Goal: Task Accomplishment & Management: Manage account settings

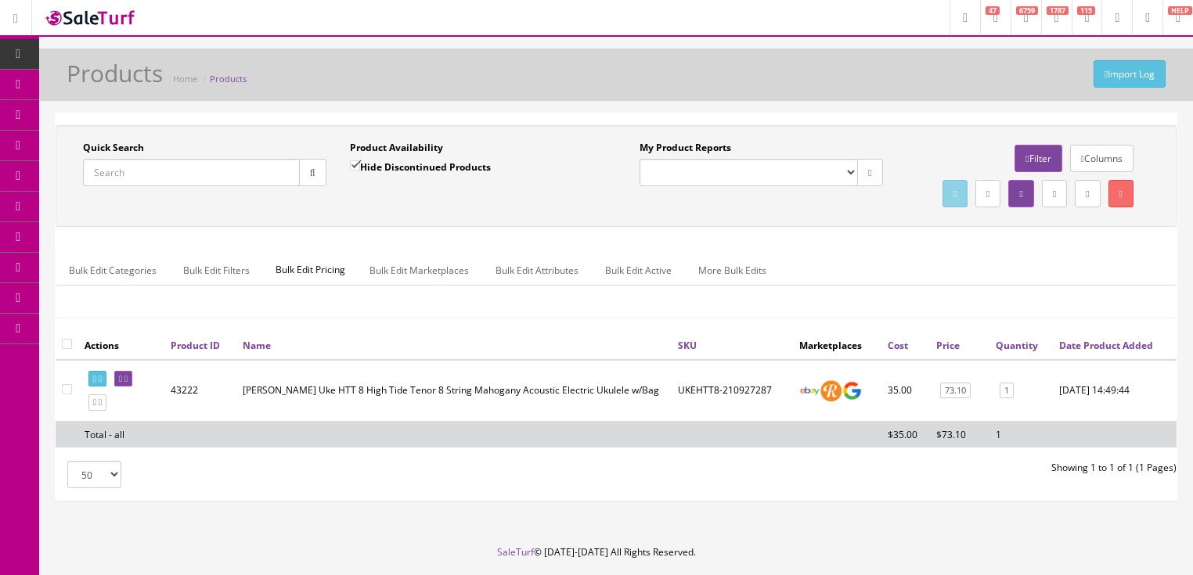
click at [151, 171] on input "Quick Search" at bounding box center [191, 172] width 217 height 27
paste input "US15030980"
type input "US15030980"
click at [312, 168] on icon "button" at bounding box center [312, 172] width 5 height 9
drag, startPoint x: 639, startPoint y: 424, endPoint x: 703, endPoint y: 424, distance: 64.2
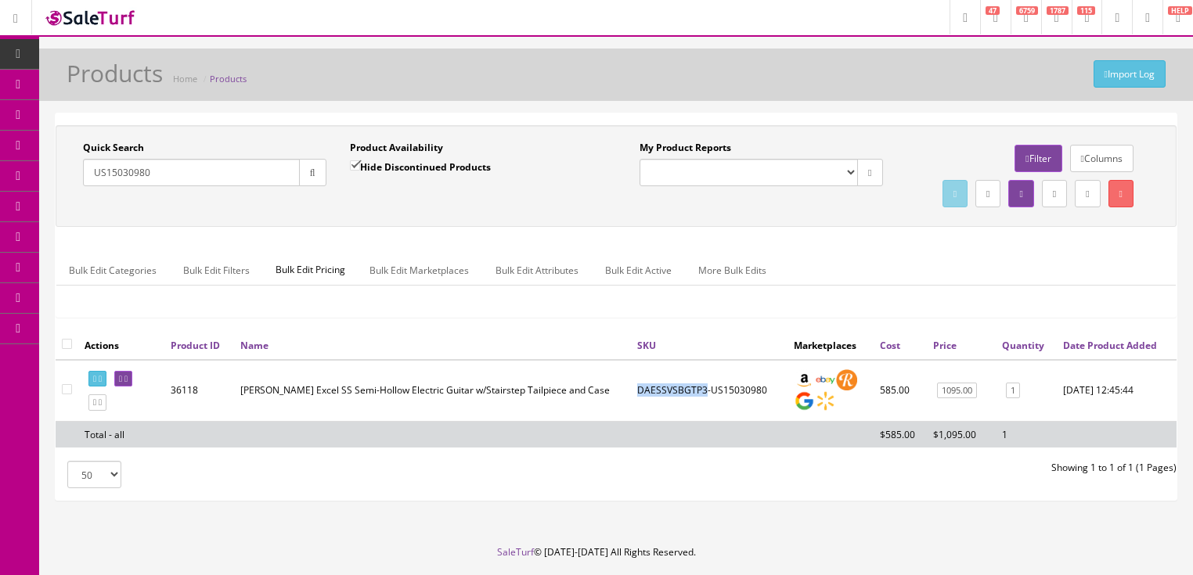
click at [703, 422] on td "DAESSVSBGTP3-US15030980" at bounding box center [709, 391] width 157 height 62
copy td "DAESSVSBGTP3"
click at [132, 388] on link at bounding box center [123, 379] width 18 height 16
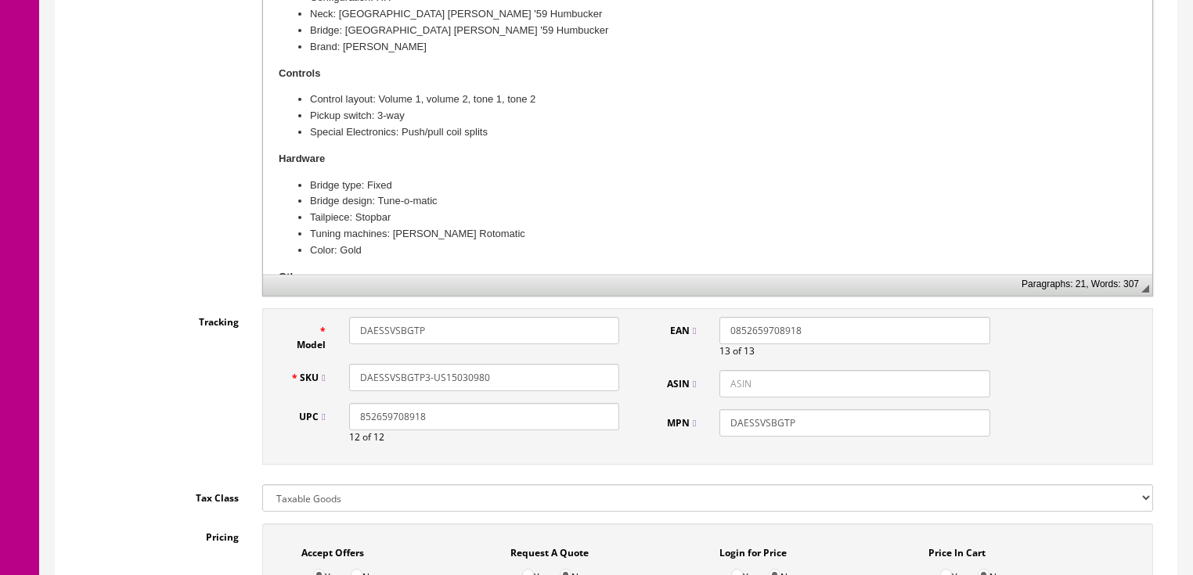
scroll to position [708, 0]
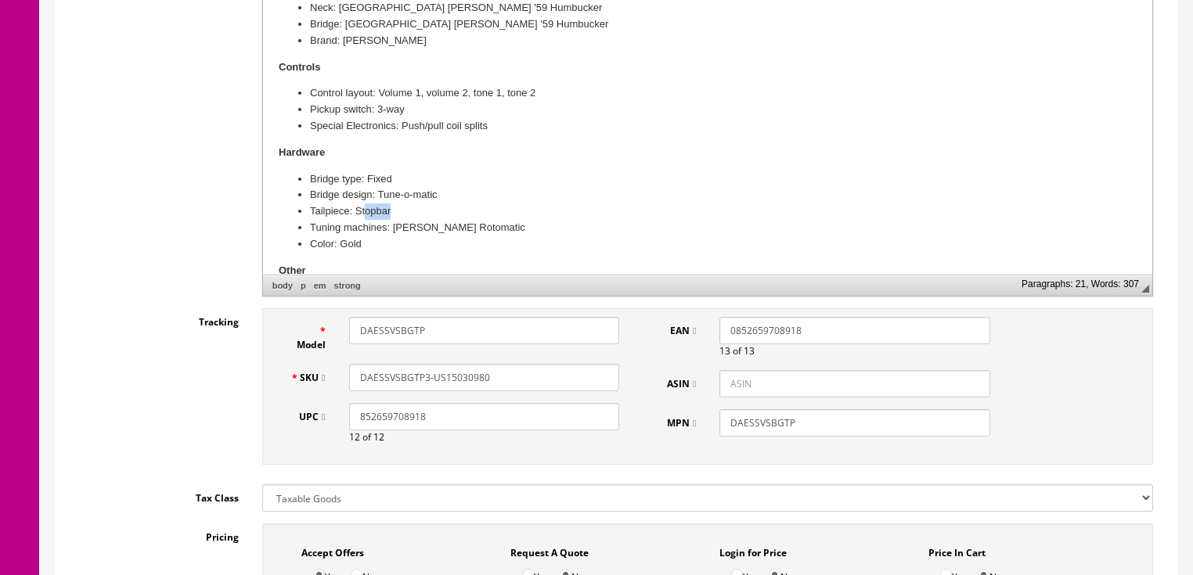
drag, startPoint x: 364, startPoint y: 212, endPoint x: 401, endPoint y: 215, distance: 36.9
click at [401, 215] on li "Tailpiece: Stopbar" at bounding box center [706, 212] width 795 height 16
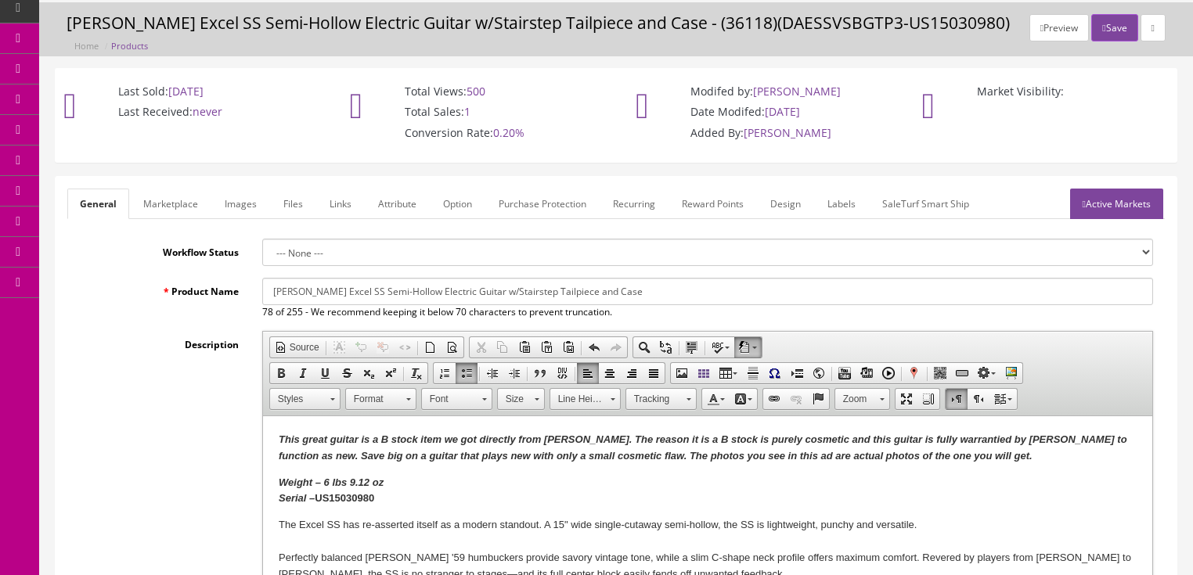
scroll to position [0, 0]
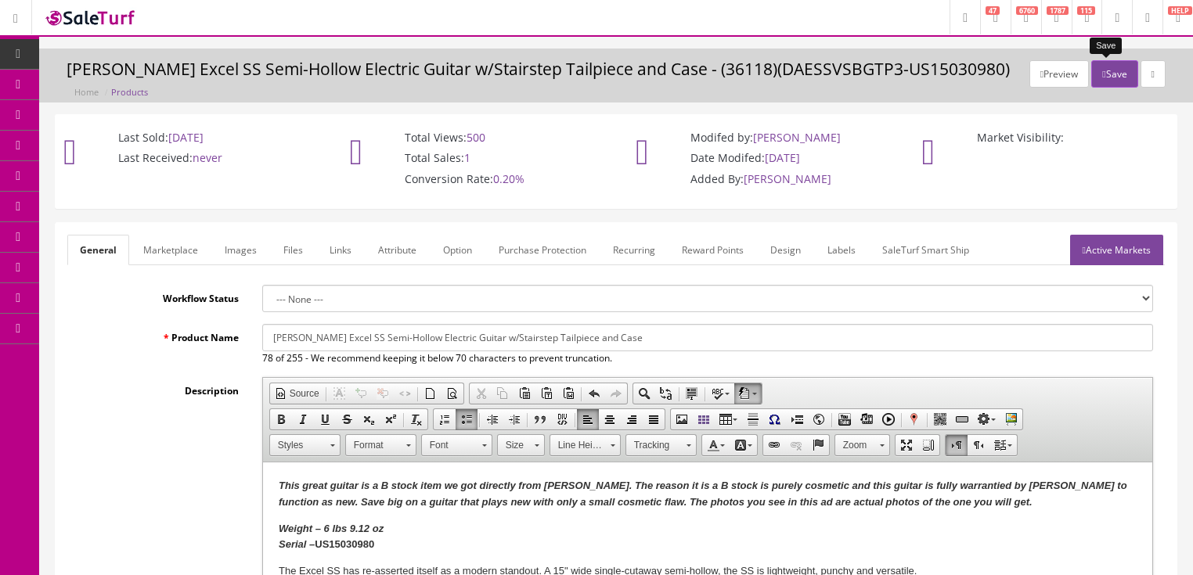
click at [1114, 73] on button "Save" at bounding box center [1114, 73] width 46 height 27
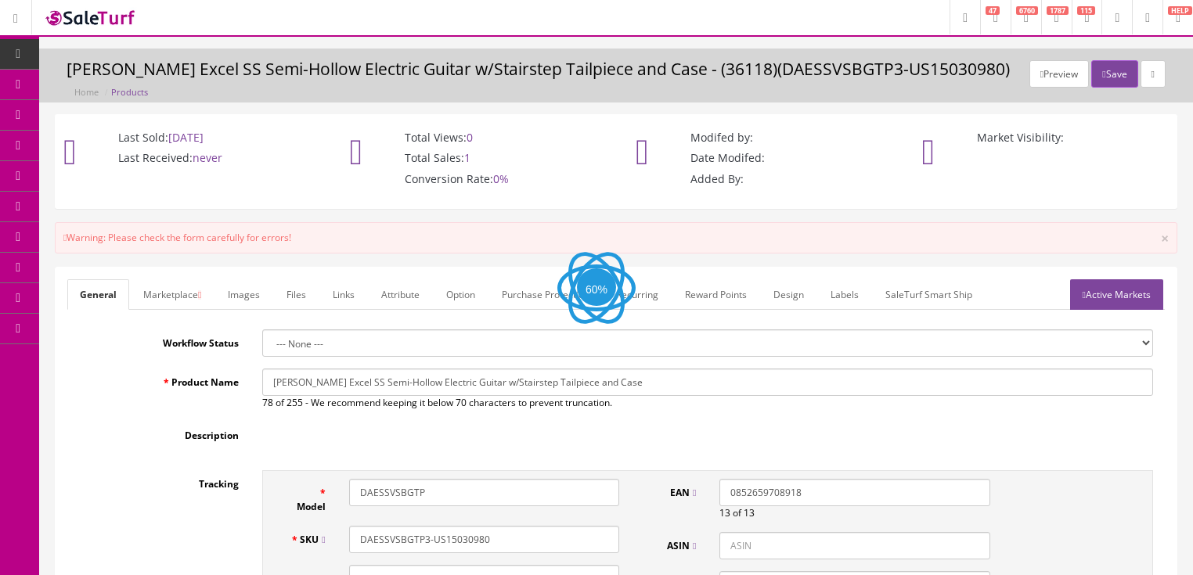
click at [1124, 294] on link "Active Markets" at bounding box center [1116, 295] width 93 height 31
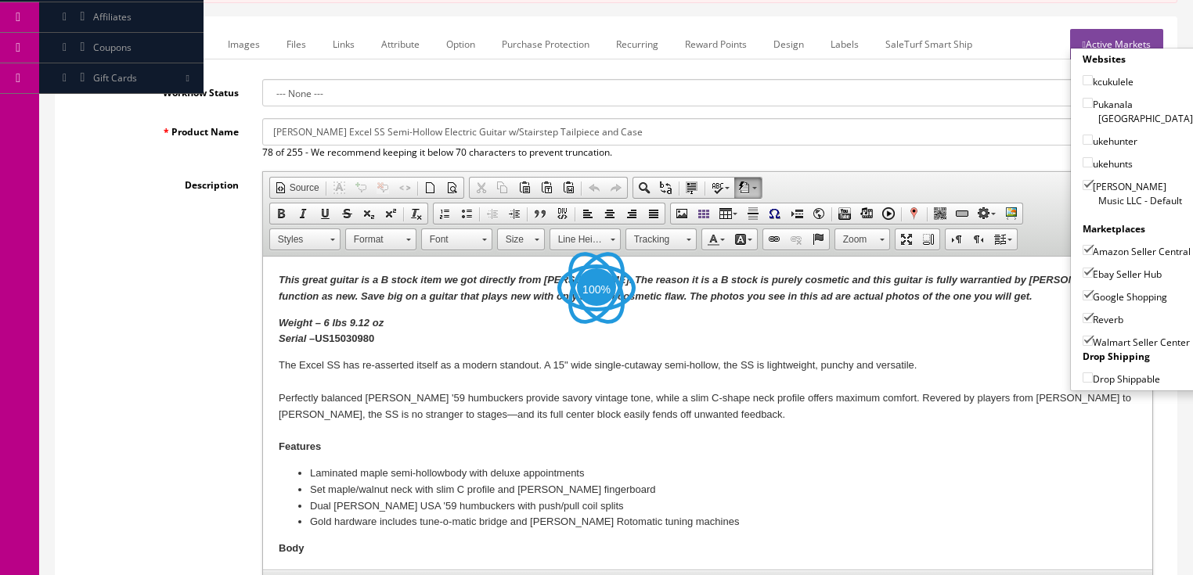
click at [1084, 336] on input"] "Walmart Seller Center" at bounding box center [1088, 341] width 10 height 10
checkbox input"] "false"
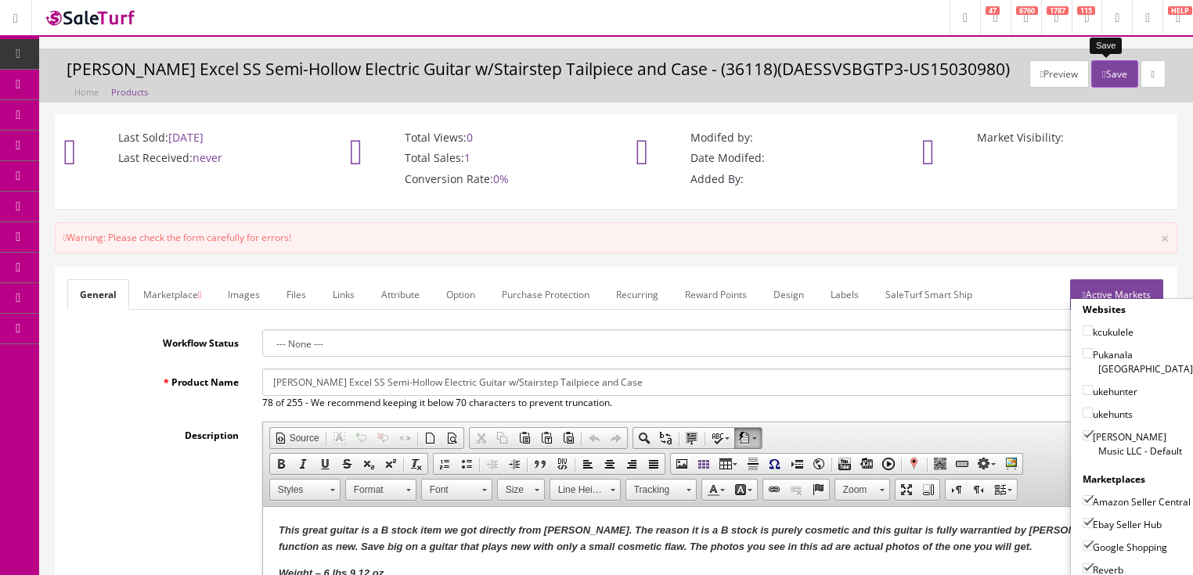
drag, startPoint x: 1110, startPoint y: 71, endPoint x: 1133, endPoint y: 86, distance: 27.1
click at [1111, 74] on button "Save" at bounding box center [1114, 73] width 46 height 27
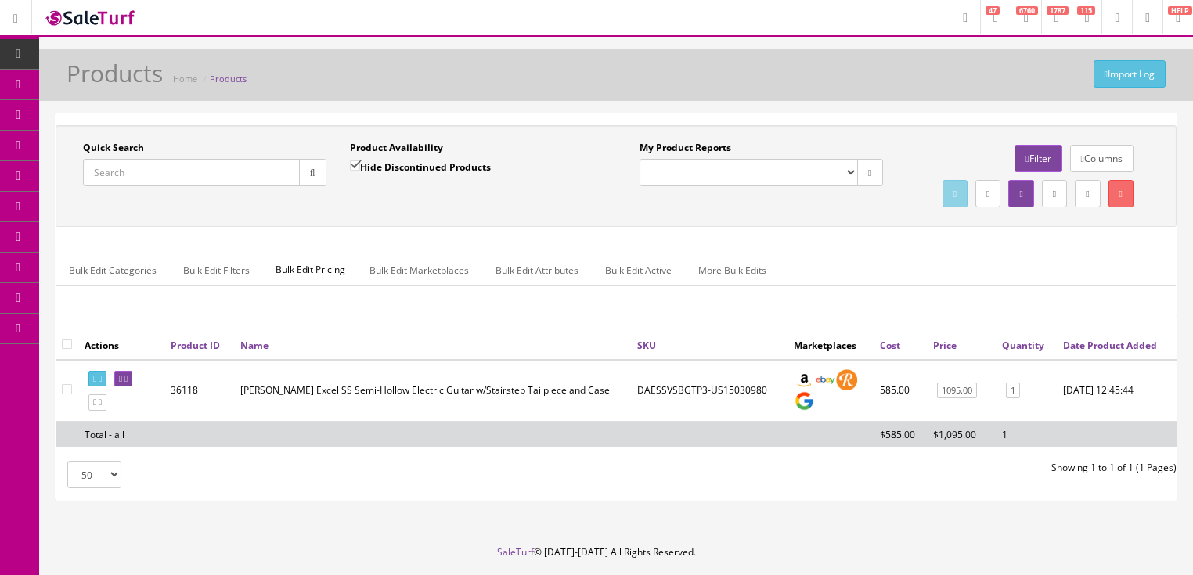
click at [248, 163] on input "Quick Search" at bounding box center [191, 172] width 217 height 27
type input "032167"
click at [358, 163] on input "Hide Discontinued Products" at bounding box center [355, 166] width 10 height 10
checkbox input "false"
click at [132, 388] on link at bounding box center [123, 379] width 18 height 16
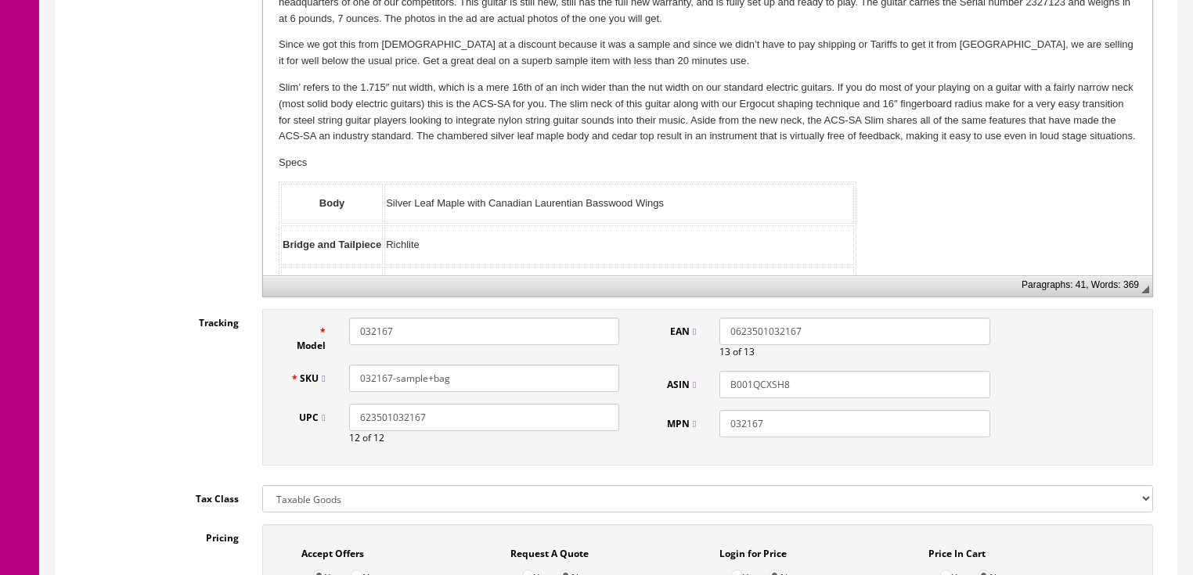
scroll to position [501, 0]
drag, startPoint x: 395, startPoint y: 377, endPoint x: 471, endPoint y: 377, distance: 76.0
click at [471, 377] on input "032167-sample+bag" at bounding box center [484, 377] width 270 height 27
drag, startPoint x: 471, startPoint y: 377, endPoint x: 346, endPoint y: 389, distance: 125.1
click at [336, 389] on div "SKU 032167-25311242" at bounding box center [455, 377] width 353 height 27
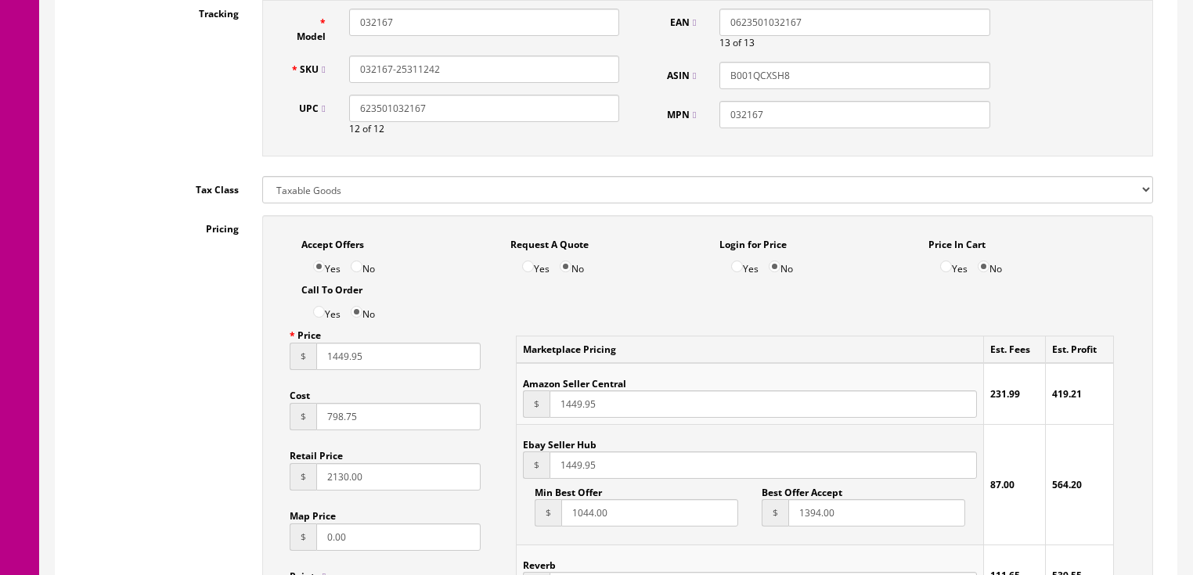
scroll to position [814, 0]
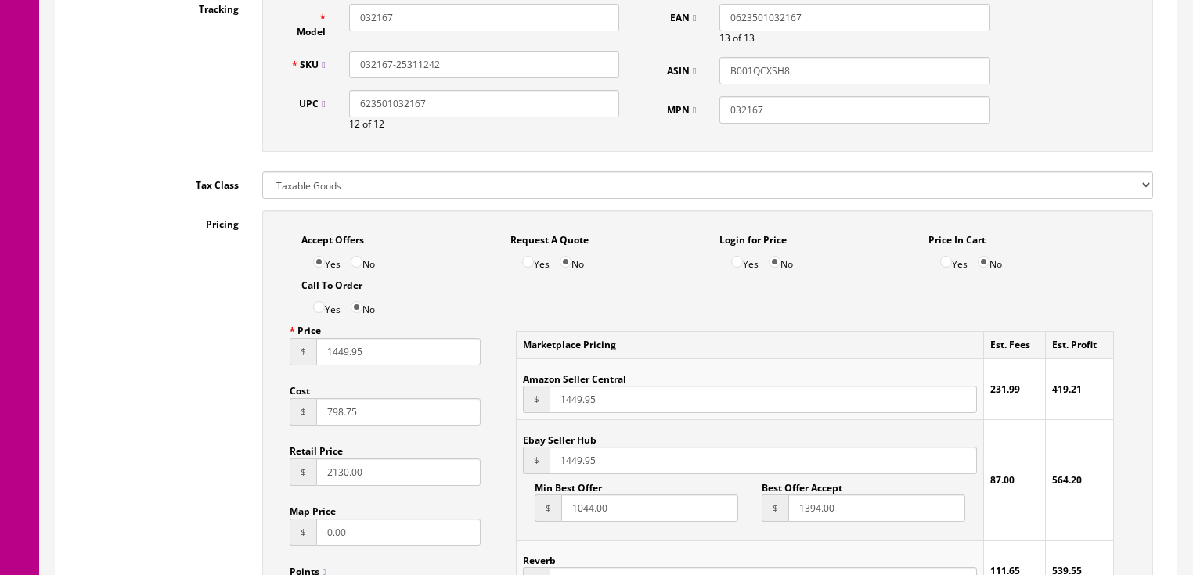
type input "032167-25311242"
drag, startPoint x: 381, startPoint y: 417, endPoint x: 291, endPoint y: 416, distance: 89.3
click at [291, 416] on div "$ 798.75" at bounding box center [386, 412] width 192 height 27
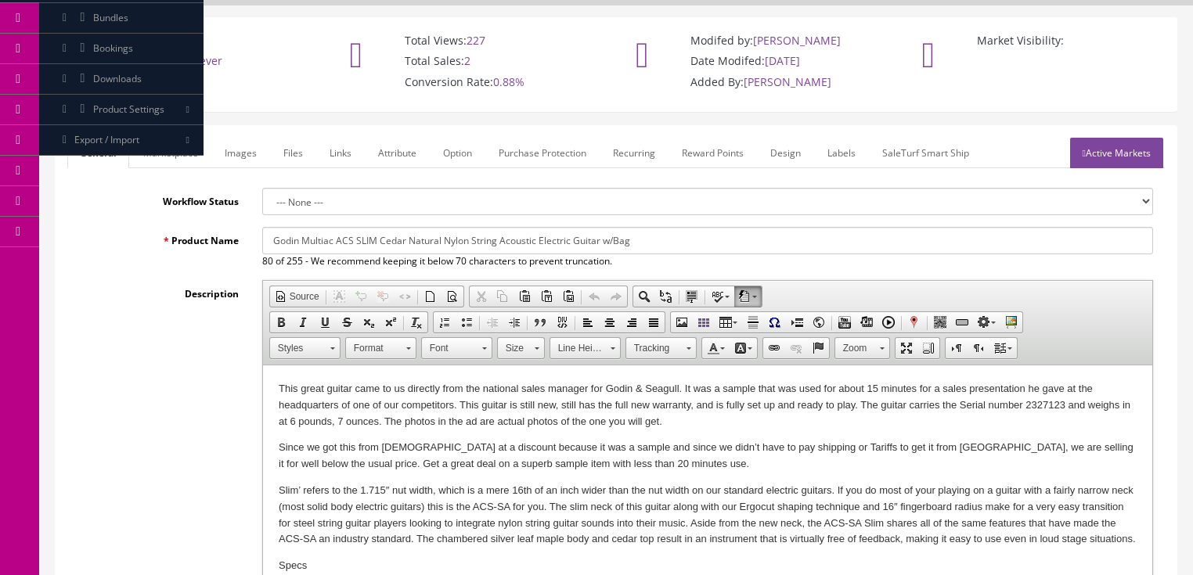
scroll to position [0, 0]
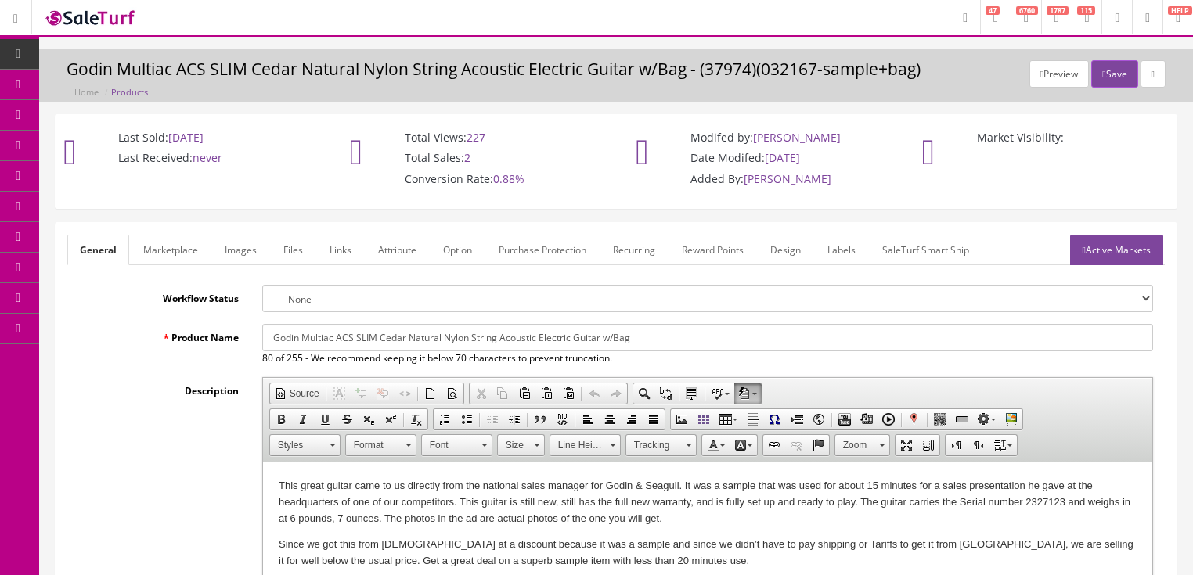
type input "688.88"
click at [1098, 248] on link "Active Markets" at bounding box center [1116, 250] width 93 height 31
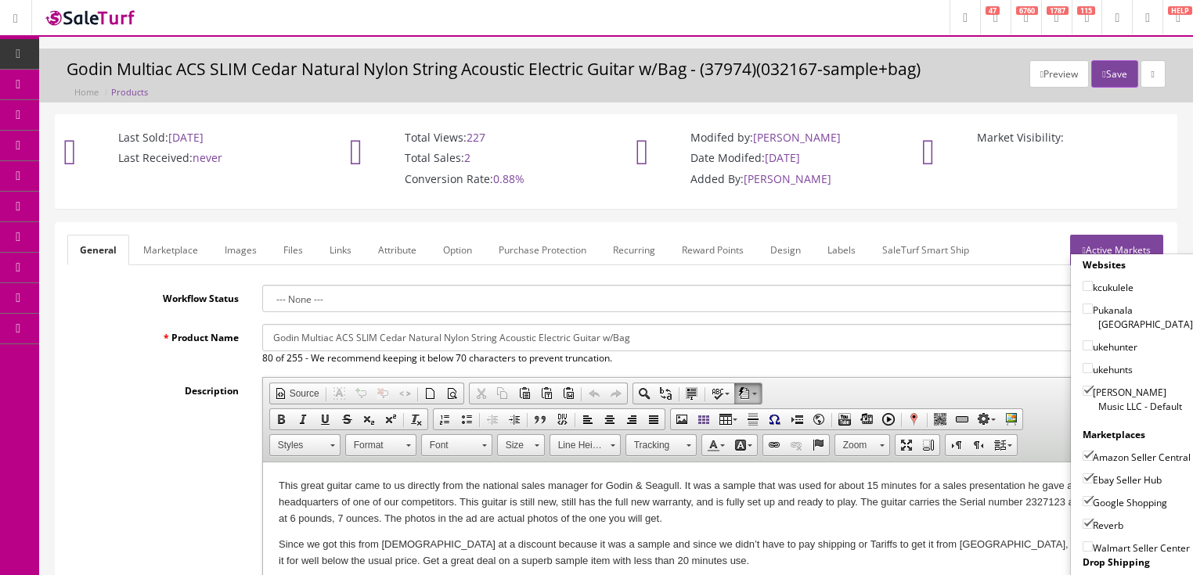
click at [1098, 248] on link "Active Markets" at bounding box center [1116, 250] width 93 height 31
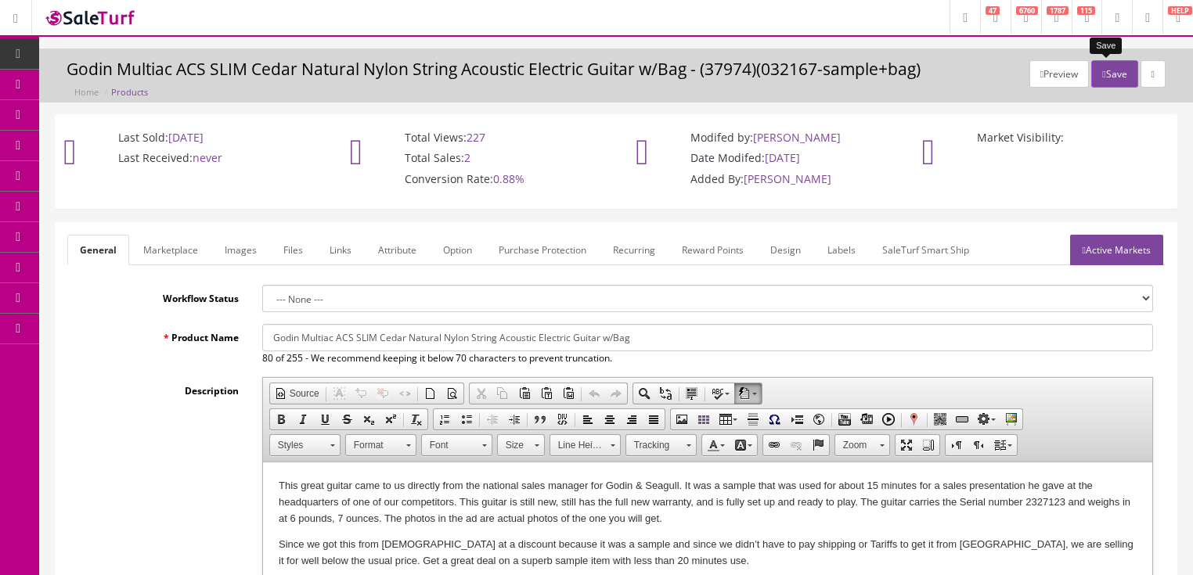
click at [1106, 71] on button "Save" at bounding box center [1114, 73] width 46 height 27
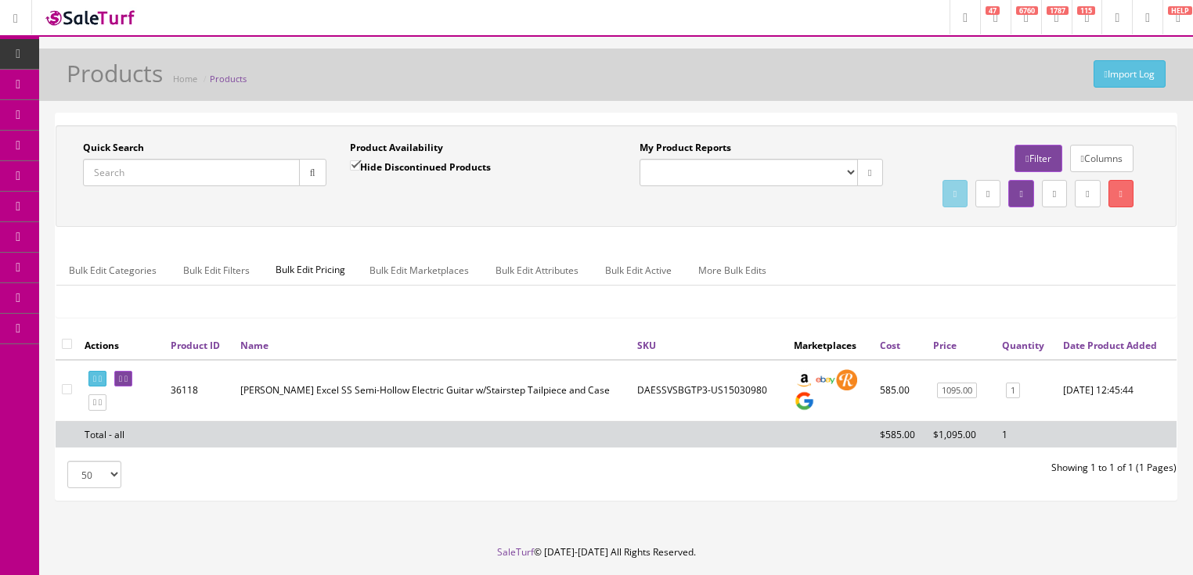
click at [236, 175] on input "Quick Search" at bounding box center [191, 172] width 217 height 27
paste input "032167-25311242"
type input "032167-25311242"
click at [350, 170] on input "Hide Discontinued Products" at bounding box center [355, 166] width 10 height 10
checkbox input "false"
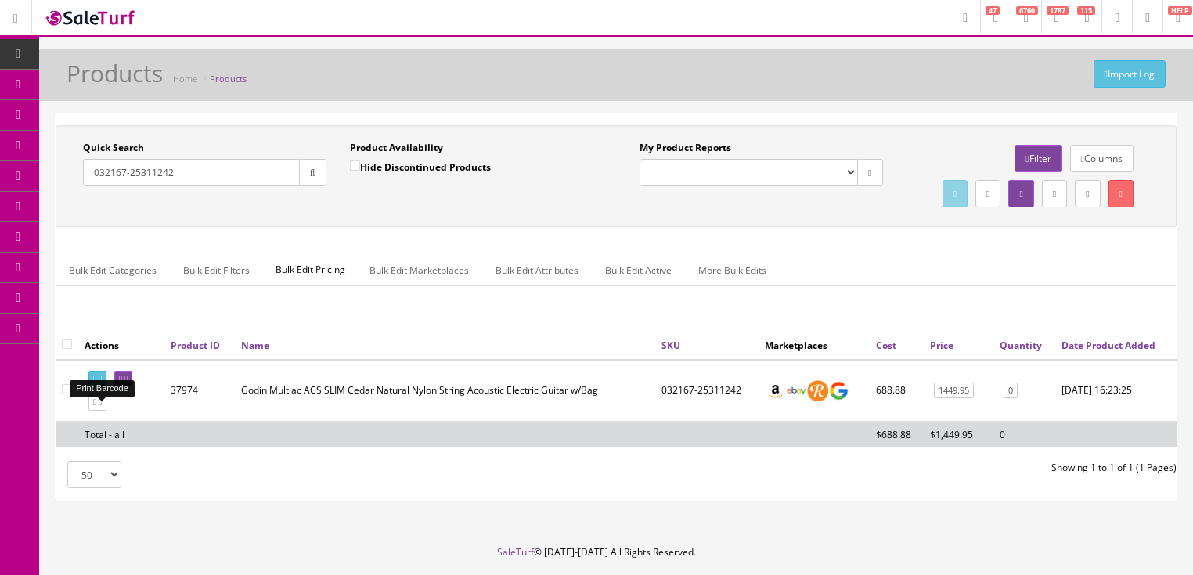
click at [102, 384] on icon at bounding box center [100, 379] width 3 height 9
drag, startPoint x: 201, startPoint y: 176, endPoint x: 81, endPoint y: 234, distance: 133.1
click at [81, 211] on div "Quick Search 032167-25311242 Date From Product Availability Hide Discontinued P…" at bounding box center [616, 176] width 1113 height 70
type input "052554"
click at [310, 175] on icon "button" at bounding box center [312, 172] width 5 height 9
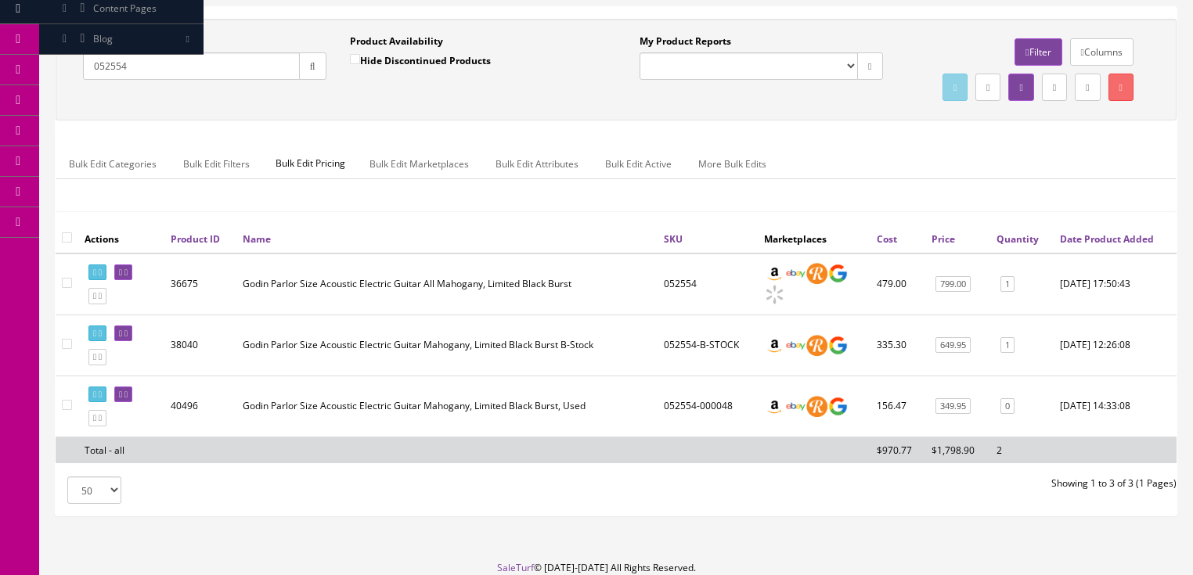
scroll to position [125, 0]
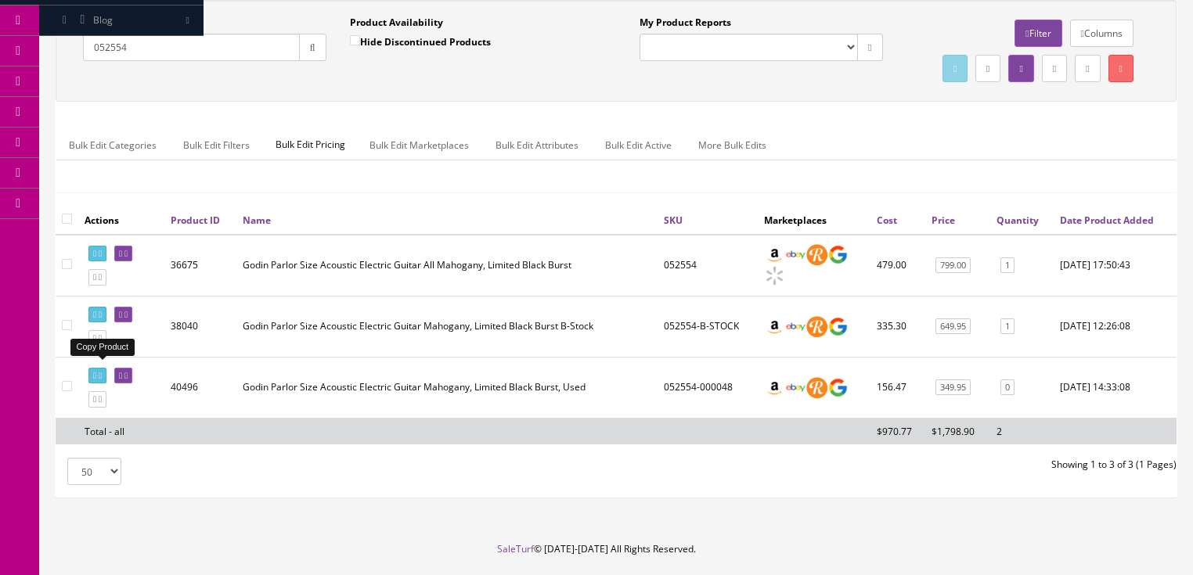
click at [96, 343] on icon at bounding box center [94, 338] width 3 height 9
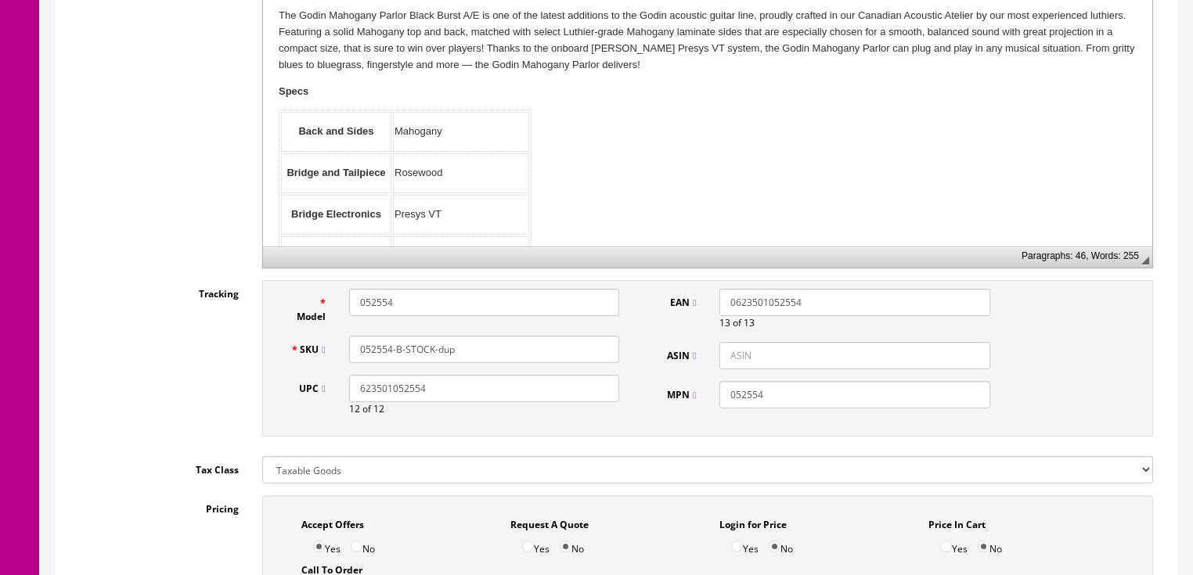
scroll to position [626, 0]
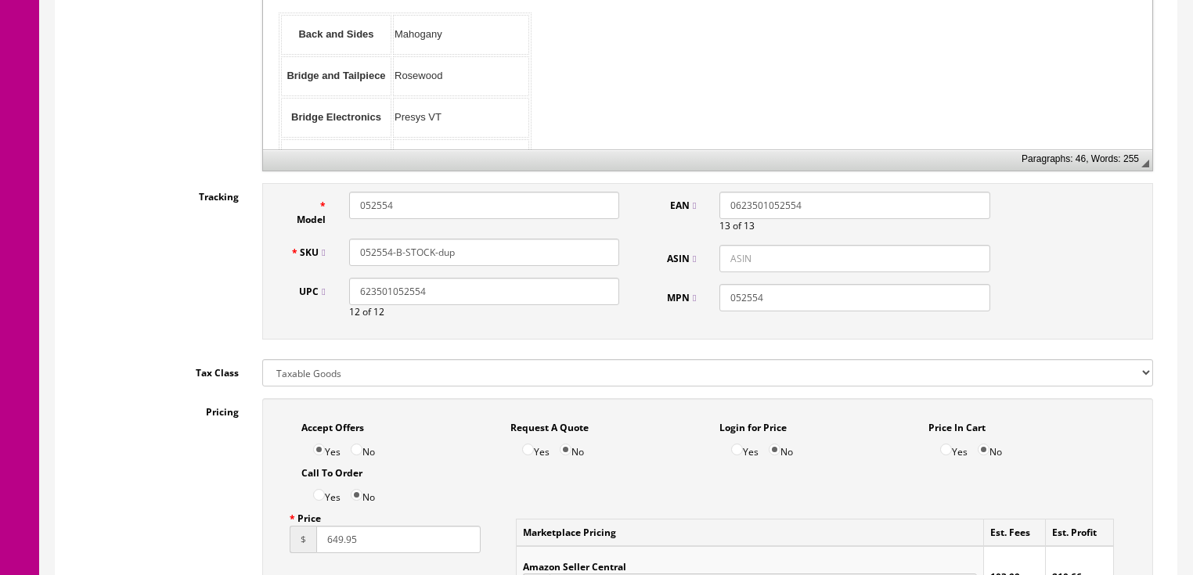
drag, startPoint x: 397, startPoint y: 254, endPoint x: 518, endPoint y: 251, distance: 121.4
click at [518, 251] on input "052554-B-STOCK-dup" at bounding box center [484, 252] width 270 height 27
drag, startPoint x: 359, startPoint y: 251, endPoint x: 508, endPoint y: 257, distance: 149.7
click at [508, 257] on input "052554-052554000027" at bounding box center [484, 252] width 270 height 27
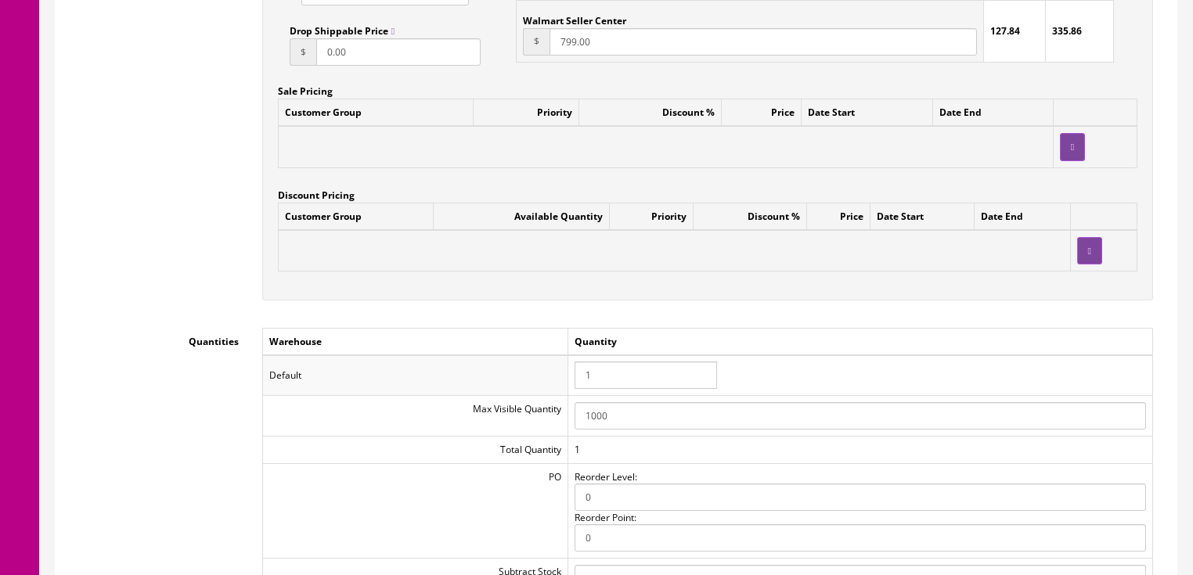
scroll to position [1441, 0]
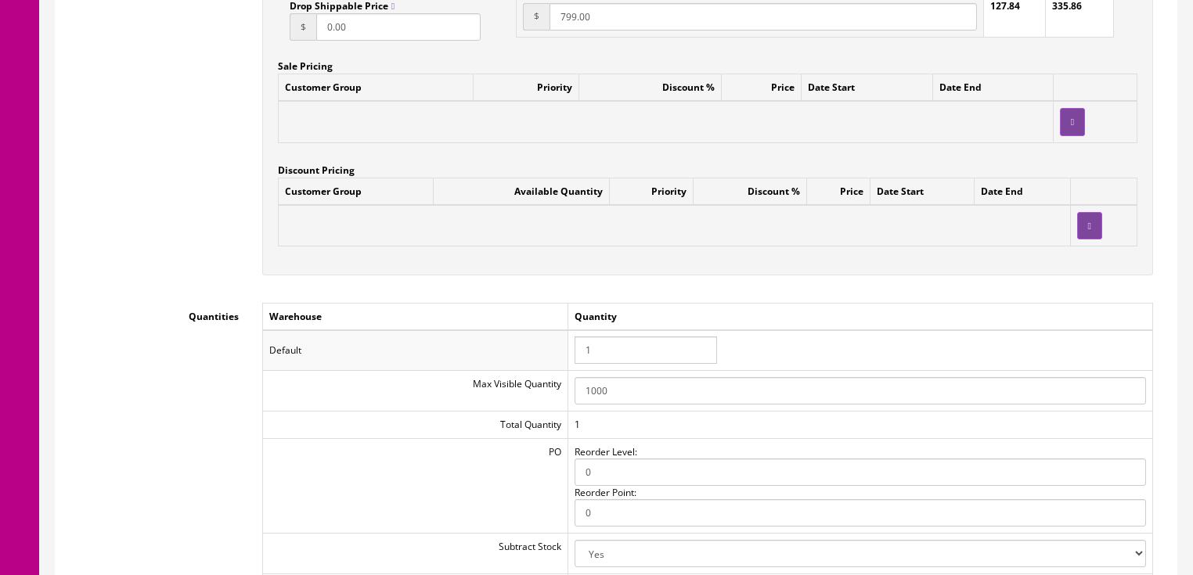
type input "052554-052554000027"
drag, startPoint x: 595, startPoint y: 360, endPoint x: 532, endPoint y: 356, distance: 63.5
click at [532, 359] on tr "Default 1" at bounding box center [707, 350] width 890 height 41
type input "0"
click at [723, 251] on div "Customer Group Available Quantity Priority Discount % Price Date Start Date End" at bounding box center [708, 219] width 860 height 82
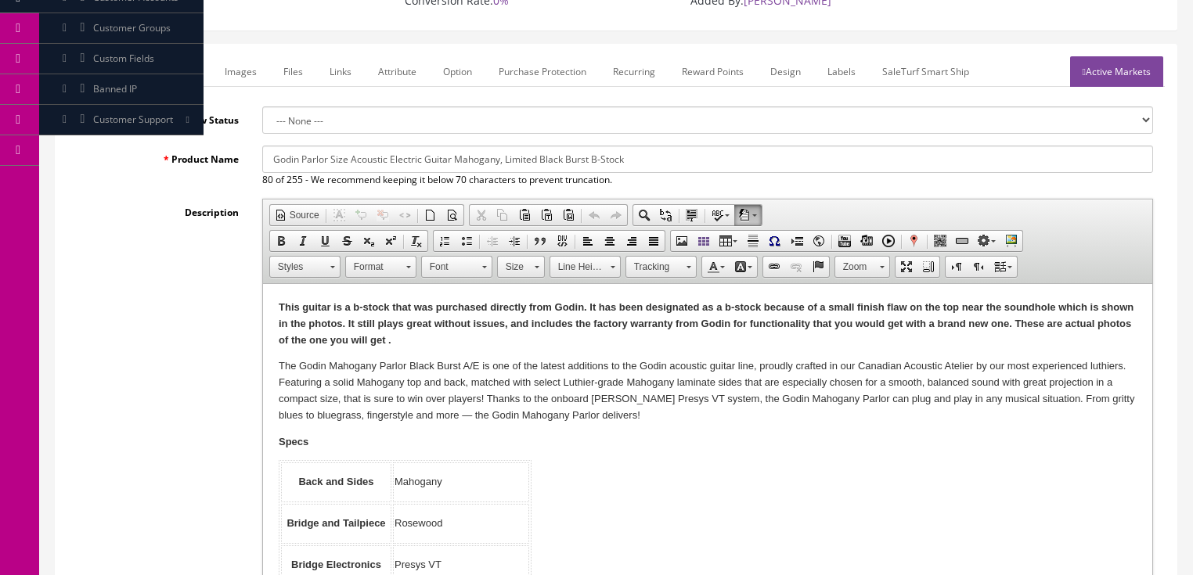
scroll to position [125, 0]
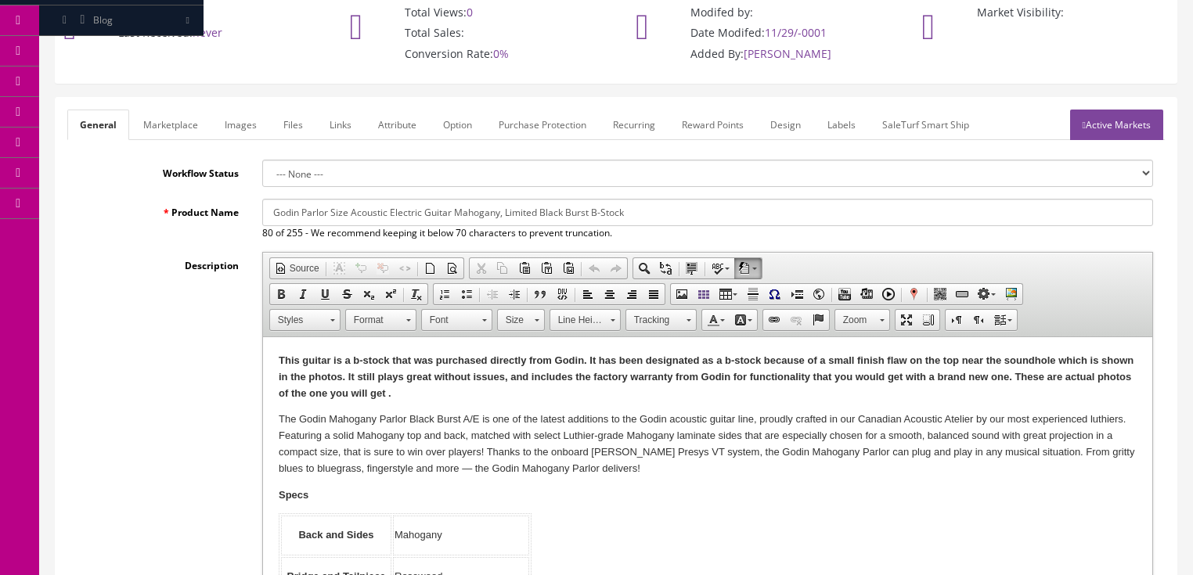
click at [1109, 128] on link "Active Markets" at bounding box center [1116, 125] width 93 height 31
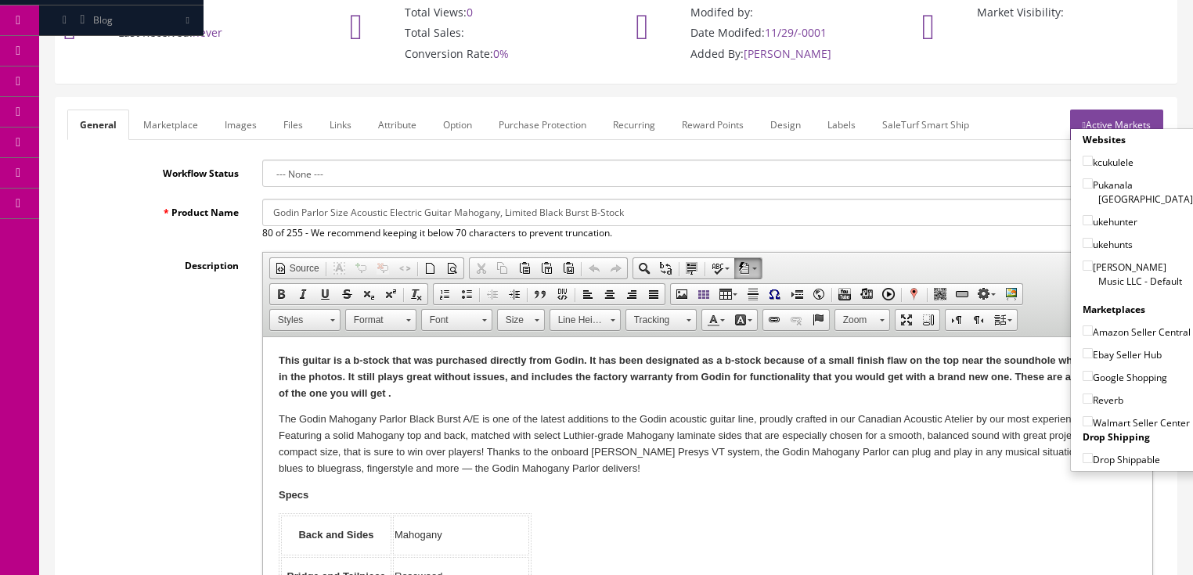
drag, startPoint x: 1080, startPoint y: 250, endPoint x: 1084, endPoint y: 279, distance: 29.1
click at [1083, 261] on input"] "[PERSON_NAME] Music LLC - Default" at bounding box center [1088, 266] width 10 height 10
checkbox input"] "true"
click at [1084, 351] on input"] "Ebay Seller Hub" at bounding box center [1088, 353] width 10 height 10
checkbox input"] "true"
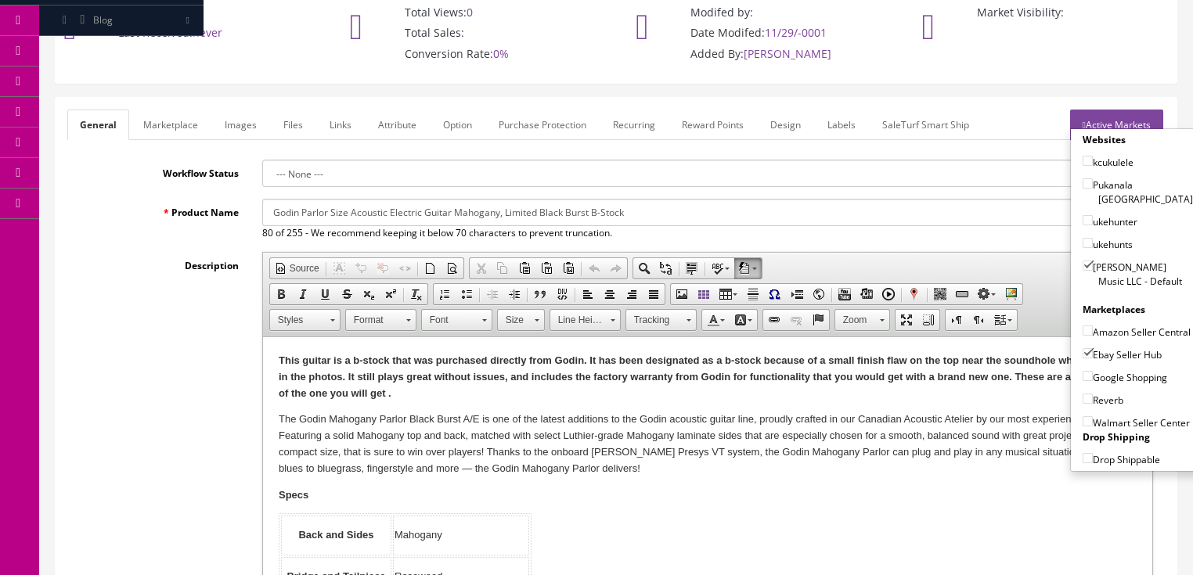
click at [1083, 376] on input"] "Google Shopping" at bounding box center [1088, 376] width 10 height 10
checkbox input"] "true"
click at [1083, 394] on input"] "Reverb" at bounding box center [1088, 399] width 10 height 10
checkbox input"] "true"
click at [1127, 121] on link "Active Markets" at bounding box center [1116, 125] width 93 height 31
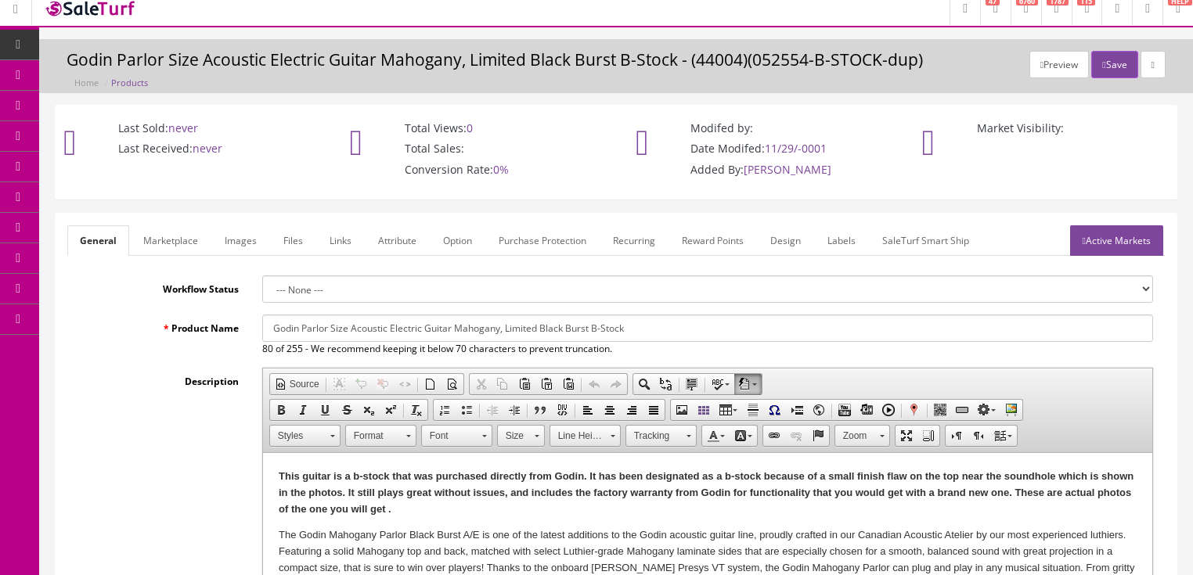
scroll to position [0, 0]
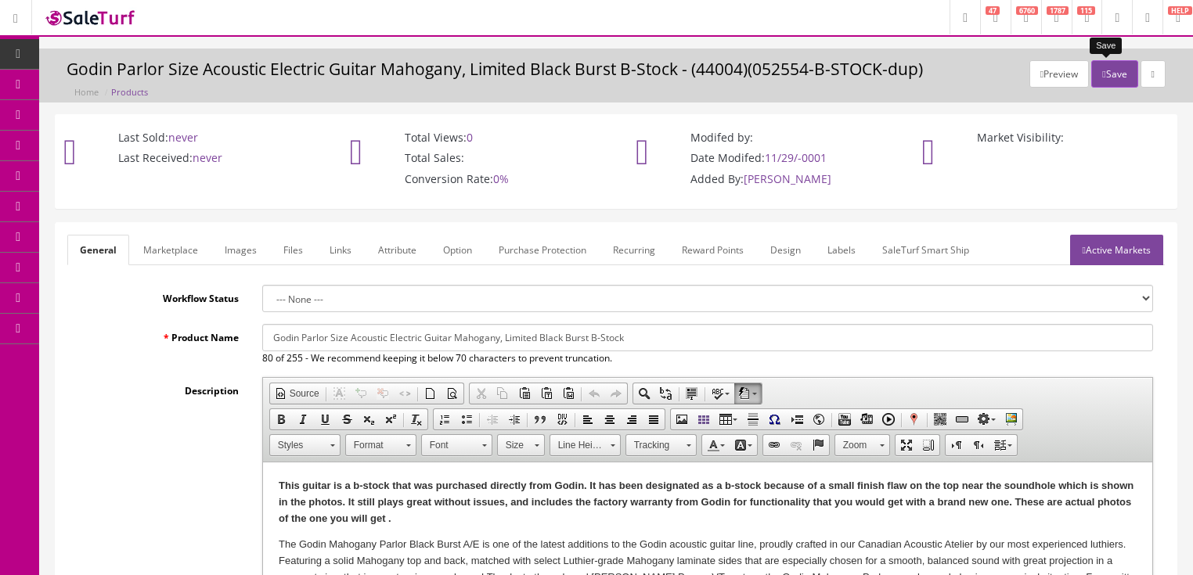
click at [1093, 81] on button "Save" at bounding box center [1114, 73] width 46 height 27
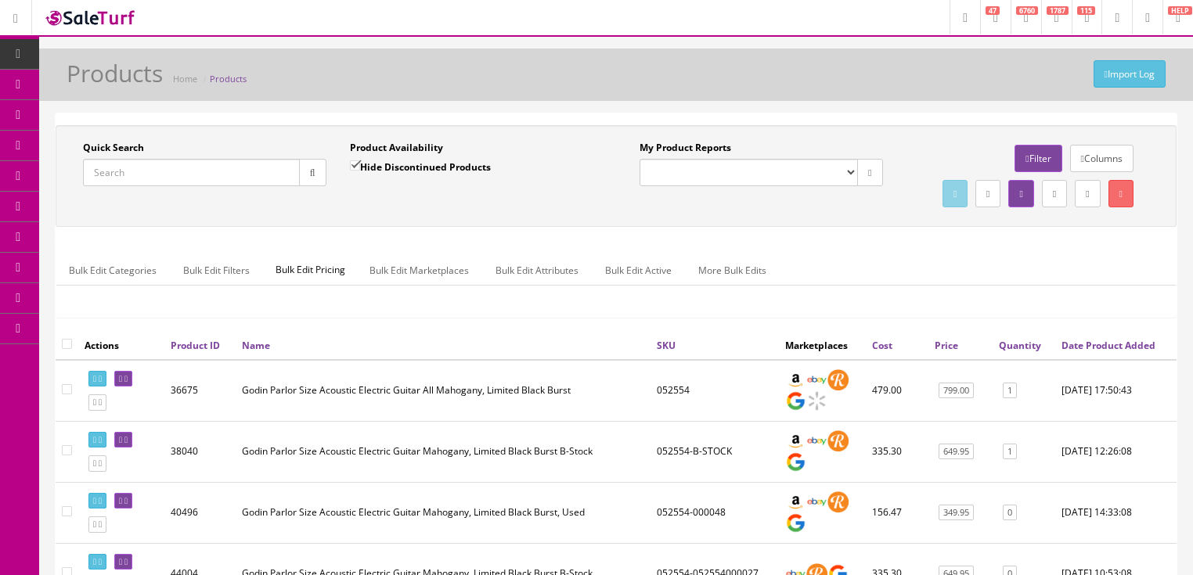
click at [211, 172] on input "Quick Search" at bounding box center [191, 172] width 217 height 27
paste input "052554-052554000027"
type input "052554-052554000027"
click at [354, 165] on input "Hide Discontinued Products" at bounding box center [355, 166] width 10 height 10
checkbox input "false"
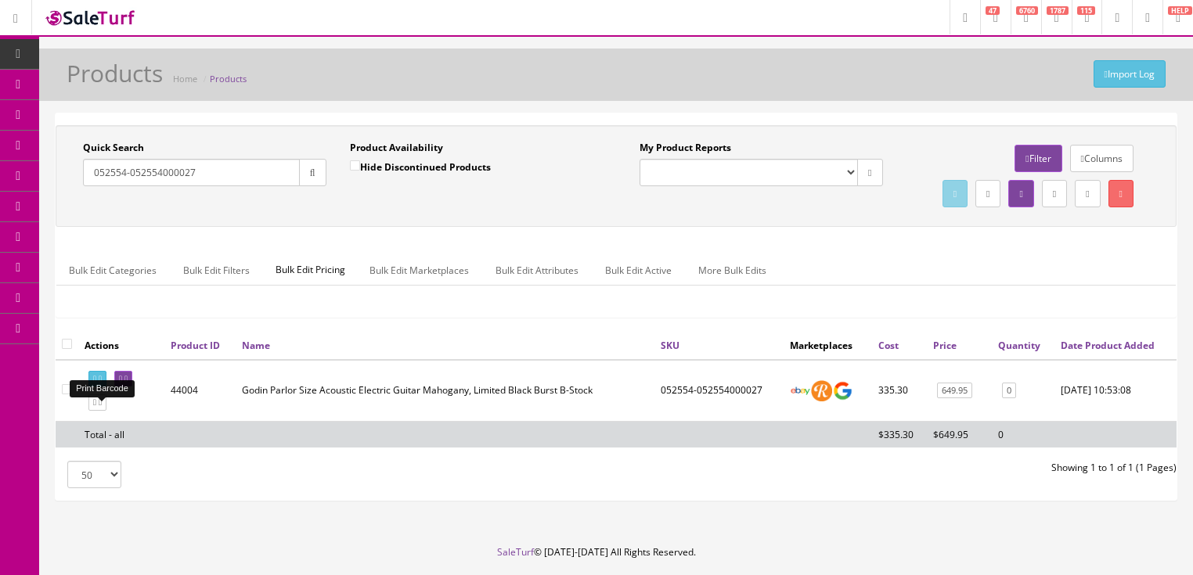
click at [102, 384] on icon at bounding box center [100, 379] width 3 height 9
drag, startPoint x: 210, startPoint y: 169, endPoint x: 80, endPoint y: 191, distance: 131.8
click at [80, 191] on div "Quick Search 052554-052554000027 Date From" at bounding box center [204, 169] width 267 height 57
click at [310, 175] on icon "button" at bounding box center [312, 172] width 5 height 9
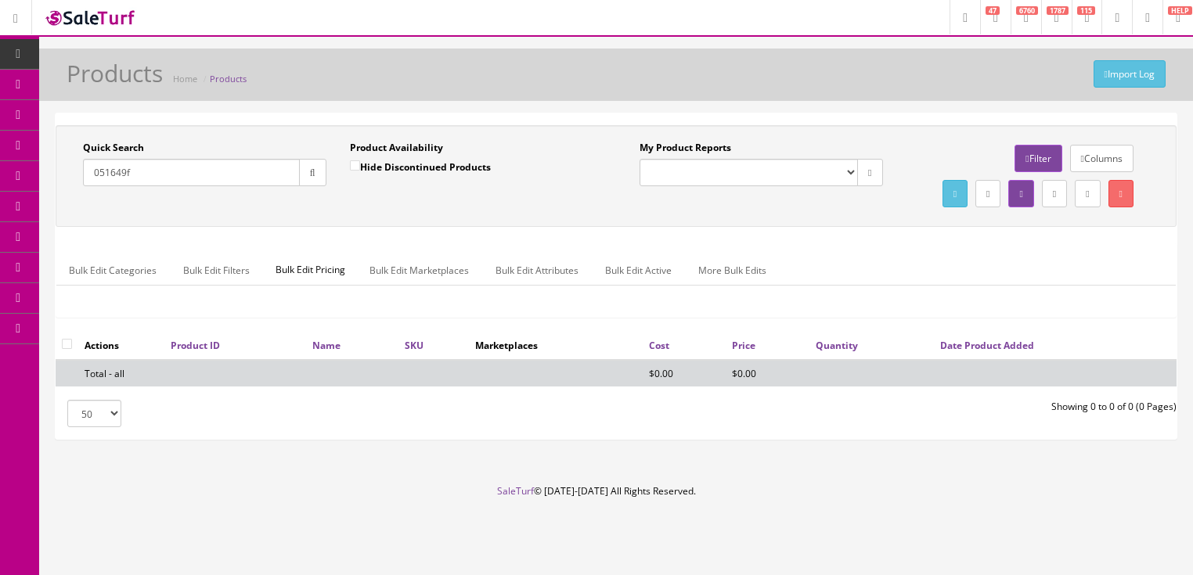
drag, startPoint x: 124, startPoint y: 172, endPoint x: 147, endPoint y: 172, distance: 23.5
click at [147, 172] on input "051649f" at bounding box center [191, 172] width 217 height 27
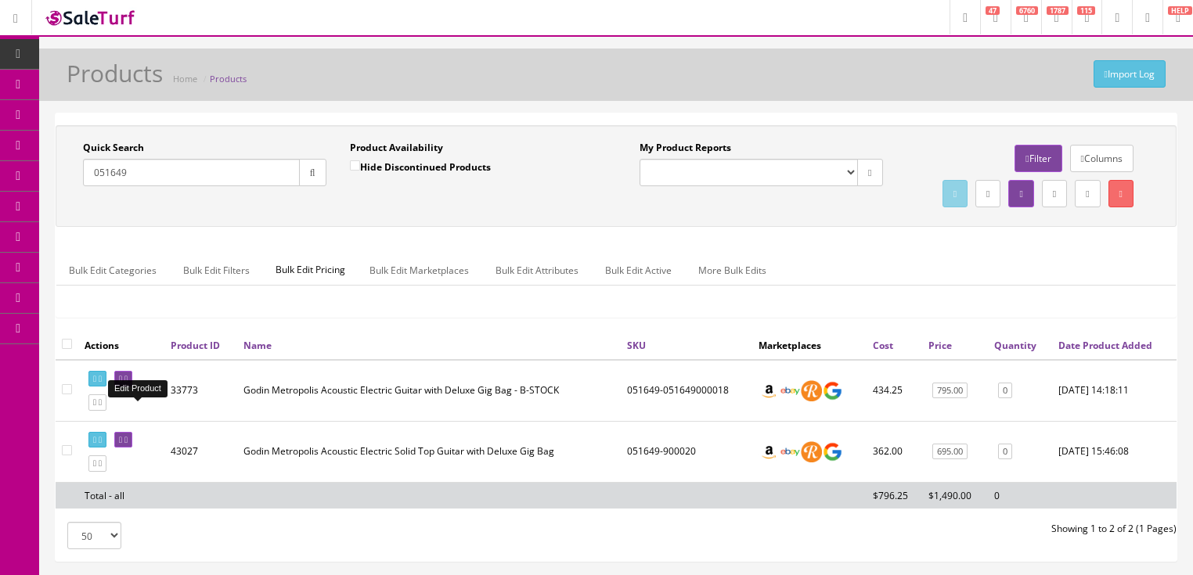
type input "051649"
click at [132, 388] on link at bounding box center [123, 379] width 18 height 16
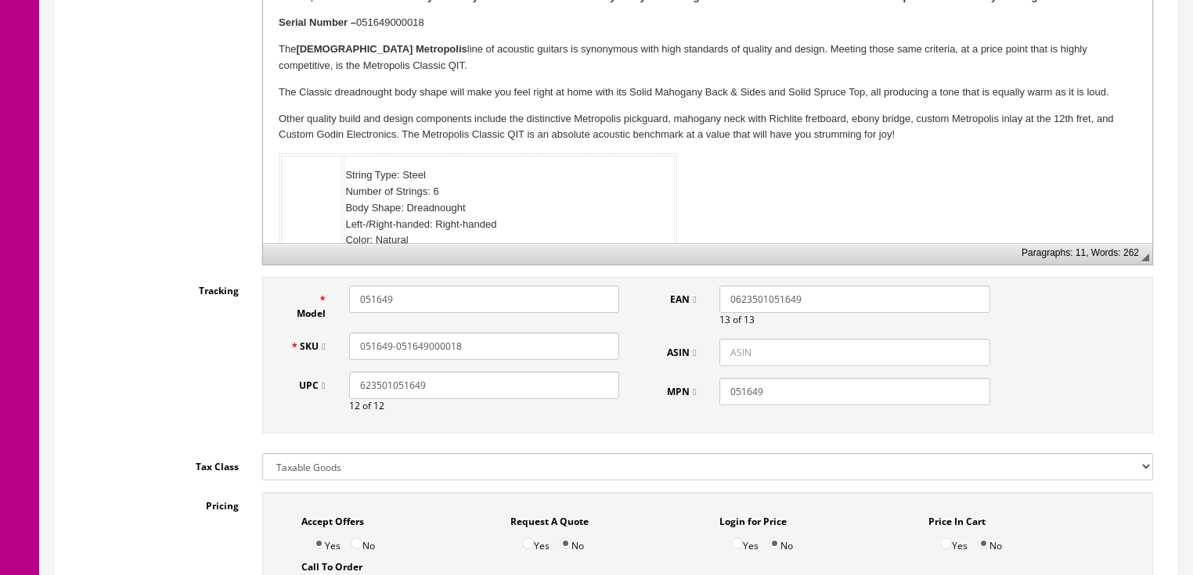
scroll to position [564, 0]
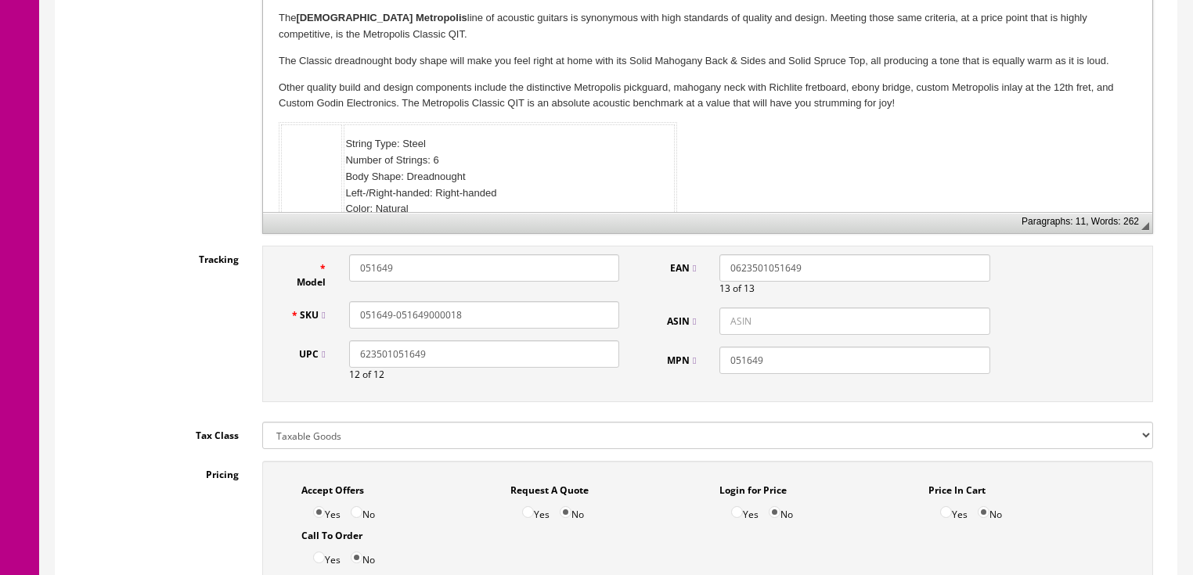
drag, startPoint x: 397, startPoint y: 320, endPoint x: 482, endPoint y: 317, distance: 84.6
click at [482, 317] on input "051649-051649000018" at bounding box center [484, 314] width 270 height 27
drag, startPoint x: 357, startPoint y: 318, endPoint x: 496, endPoint y: 310, distance: 138.8
click at [496, 310] on input "051649-051649900019" at bounding box center [484, 314] width 270 height 27
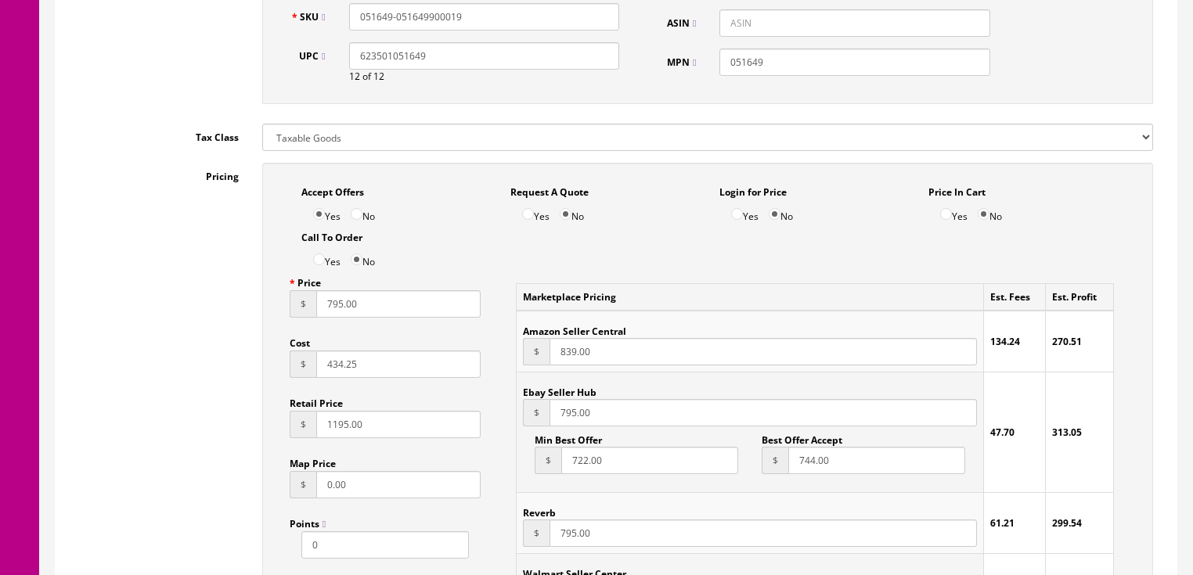
scroll to position [877, 0]
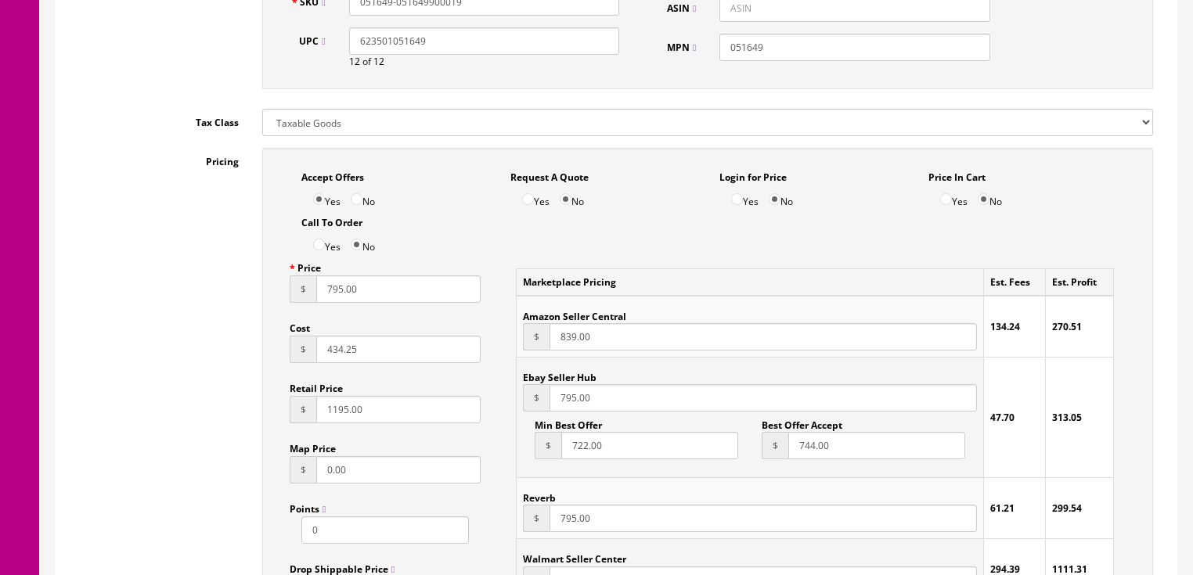
type input "051649-051649900019"
drag, startPoint x: 366, startPoint y: 359, endPoint x: 272, endPoint y: 351, distance: 95.1
click at [272, 351] on div "Accept Offers Yes No Request A Quote Yes No Login for Price Yes No Price In Car…" at bounding box center [707, 521] width 891 height 747
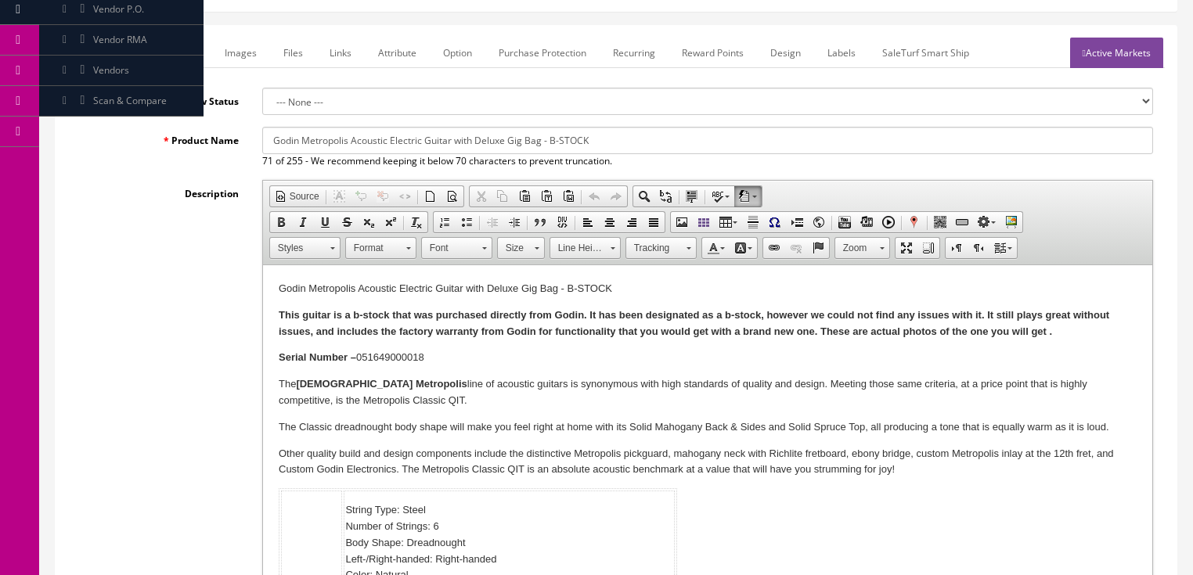
scroll to position [188, 0]
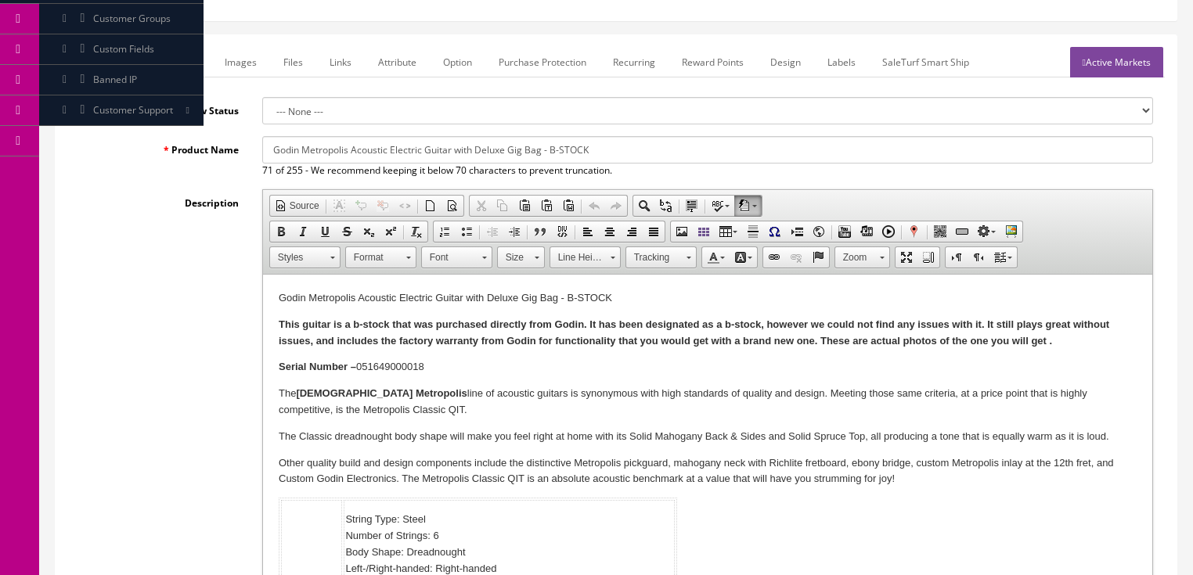
type input "378.00"
click at [187, 60] on link "Marketplace" at bounding box center [171, 62] width 80 height 31
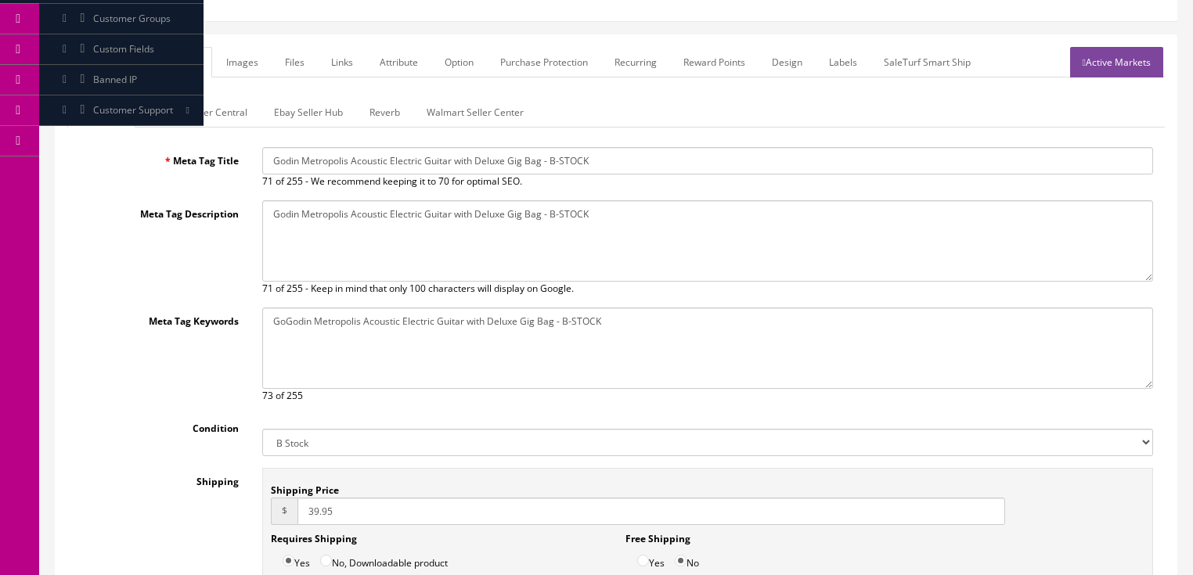
click at [247, 63] on link "Images" at bounding box center [242, 62] width 57 height 31
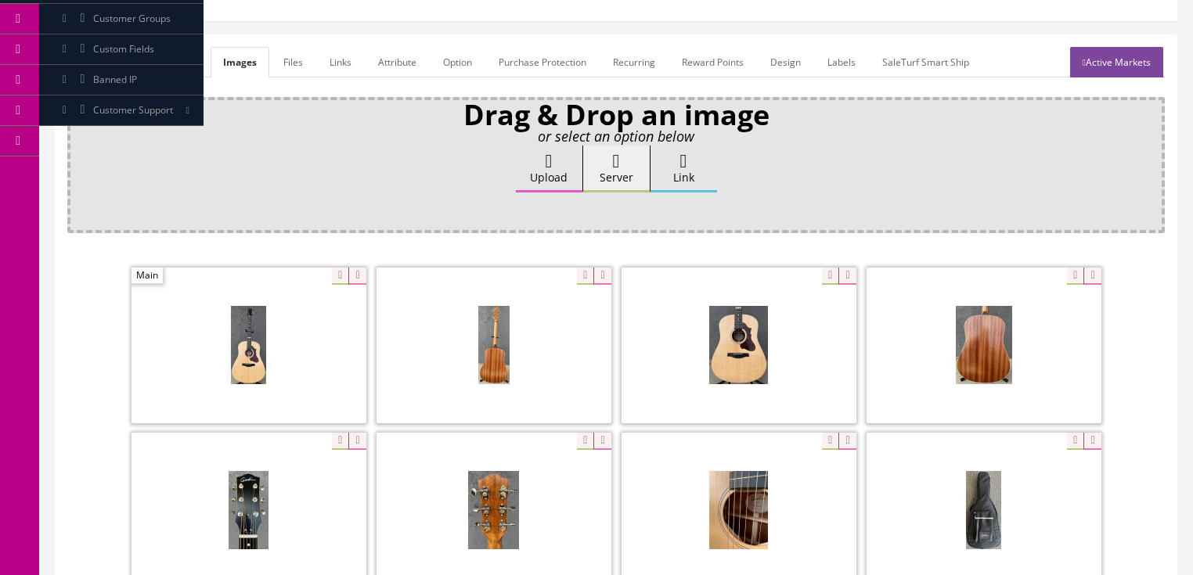
click at [1142, 63] on link "Active Markets" at bounding box center [1116, 62] width 93 height 31
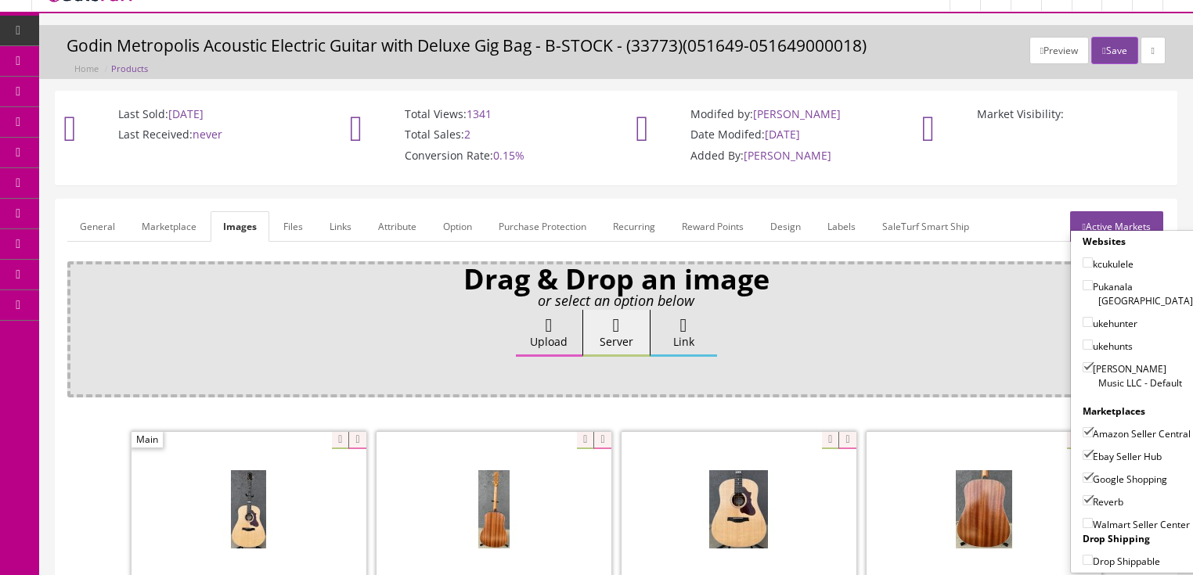
scroll to position [0, 0]
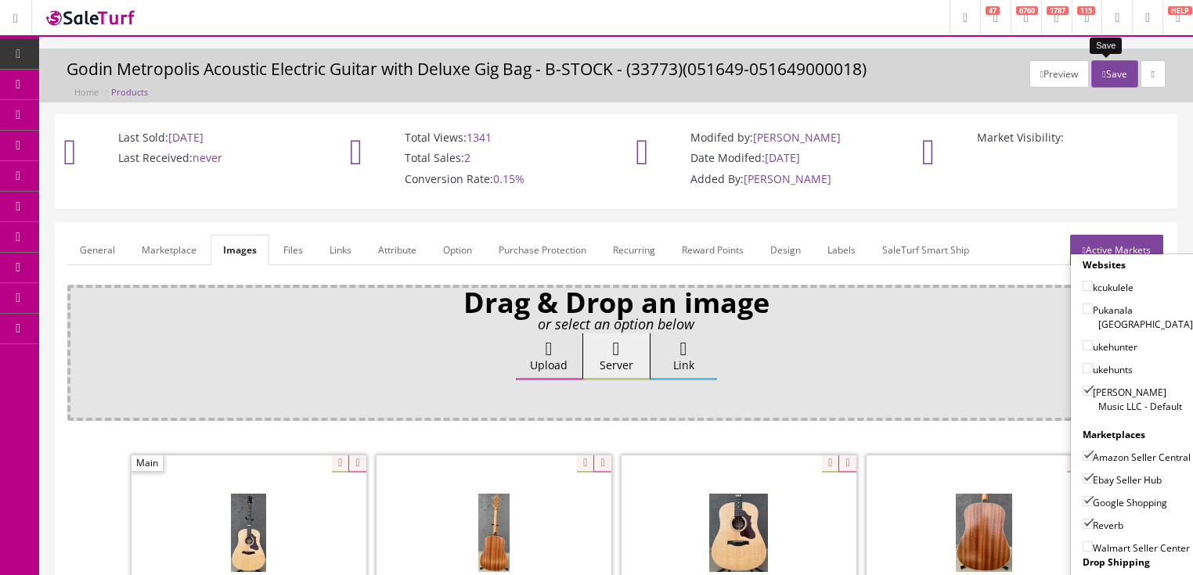
click at [1112, 74] on button "Save" at bounding box center [1114, 73] width 46 height 27
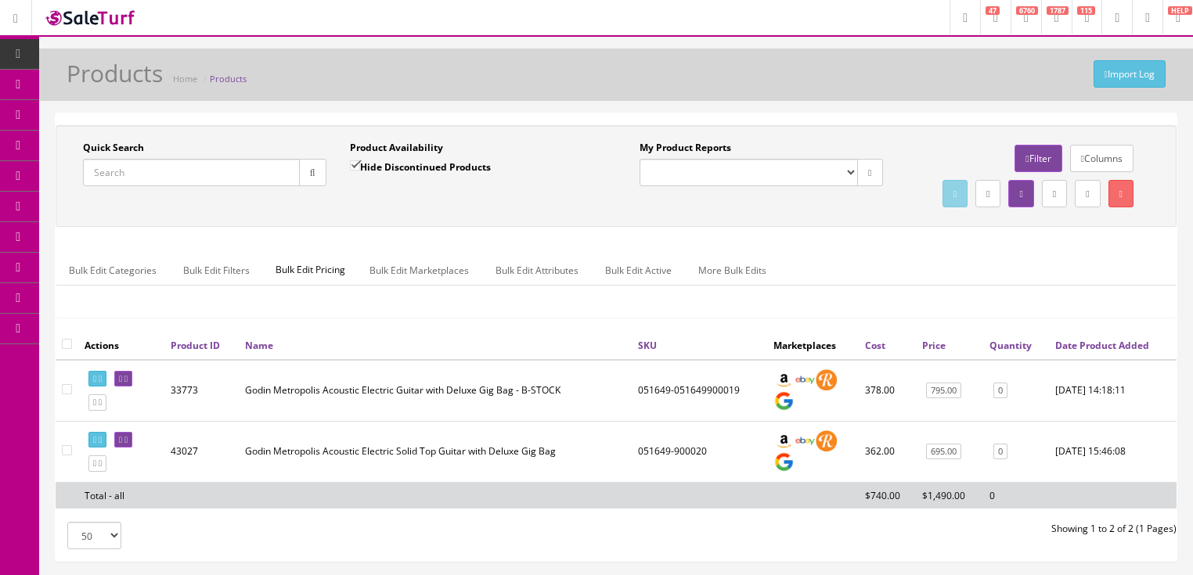
click at [241, 163] on input "Quick Search" at bounding box center [191, 172] width 217 height 27
paste input "051649-051649900019"
type input "051649-051649900019"
click at [352, 163] on input "Hide Discontinued Products" at bounding box center [355, 166] width 10 height 10
checkbox input "false"
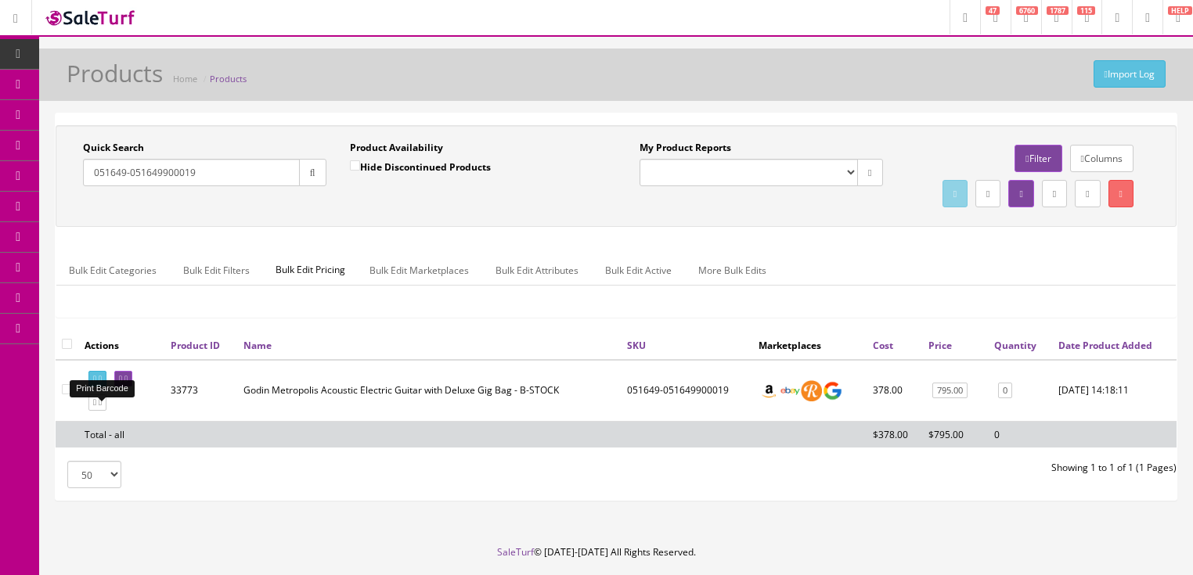
click at [102, 384] on icon at bounding box center [100, 379] width 3 height 9
click at [93, 407] on icon at bounding box center [94, 403] width 3 height 9
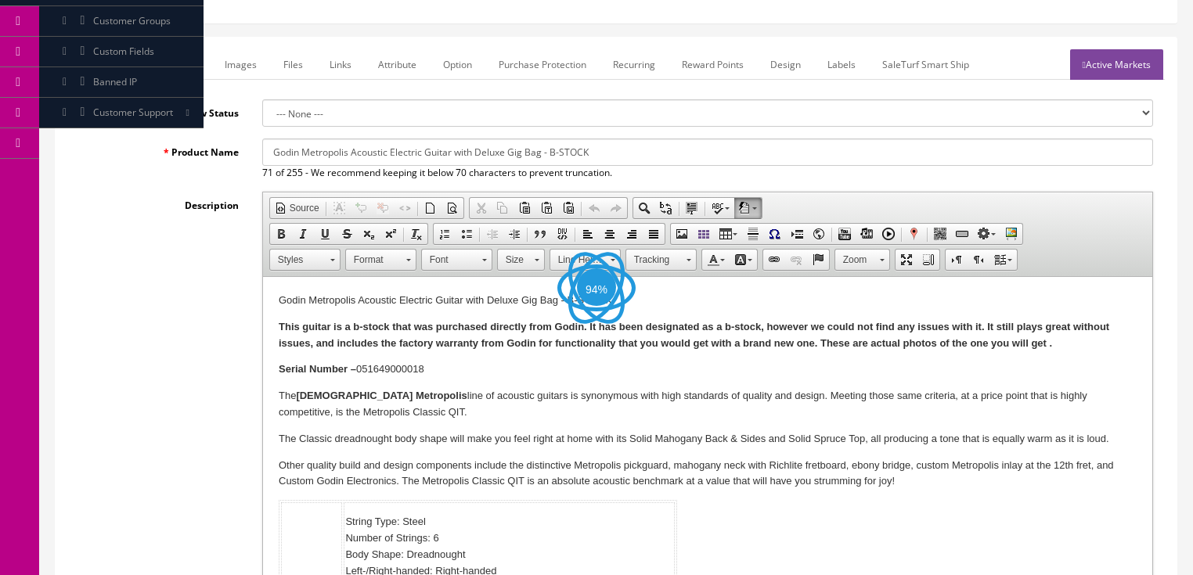
scroll to position [188, 0]
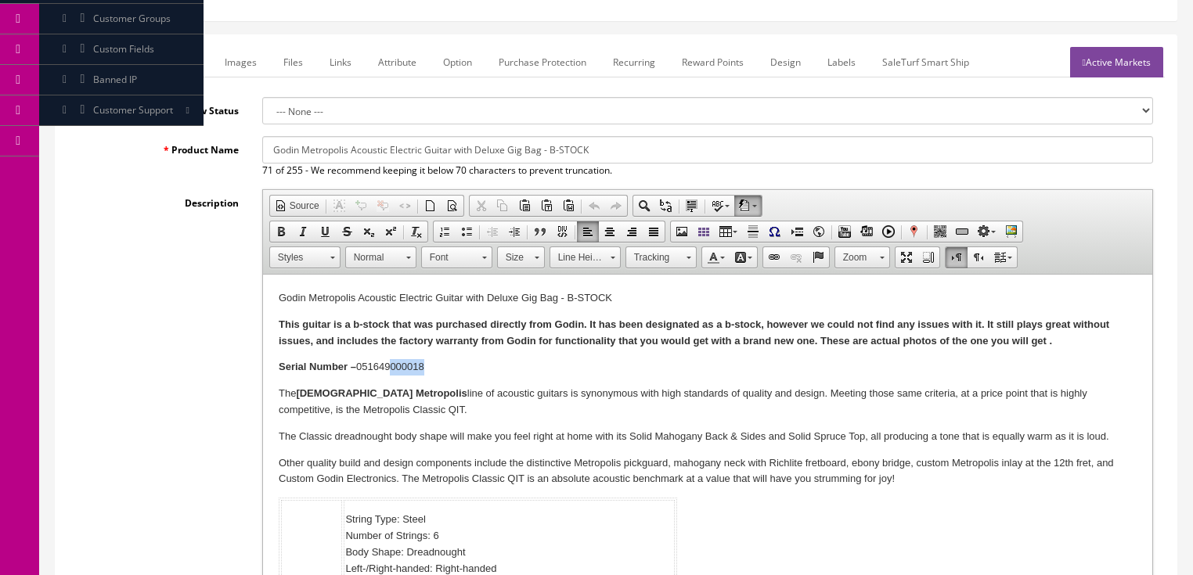
drag, startPoint x: 389, startPoint y: 369, endPoint x: 454, endPoint y: 366, distance: 65.1
click at [454, 366] on p "Serial Number – 051649000018" at bounding box center [707, 367] width 858 height 16
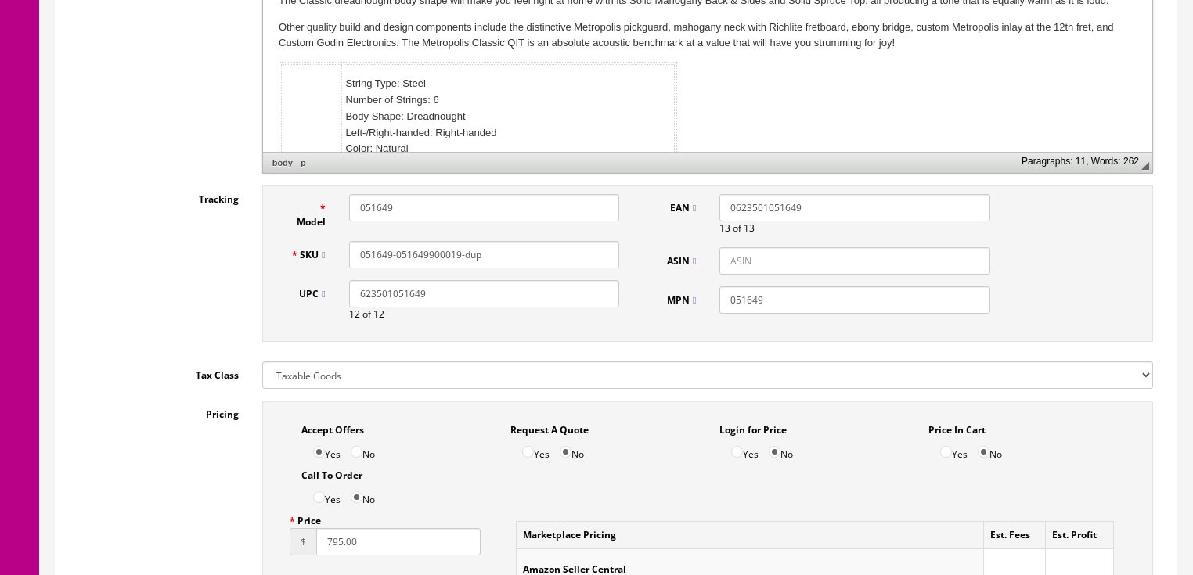
scroll to position [626, 0]
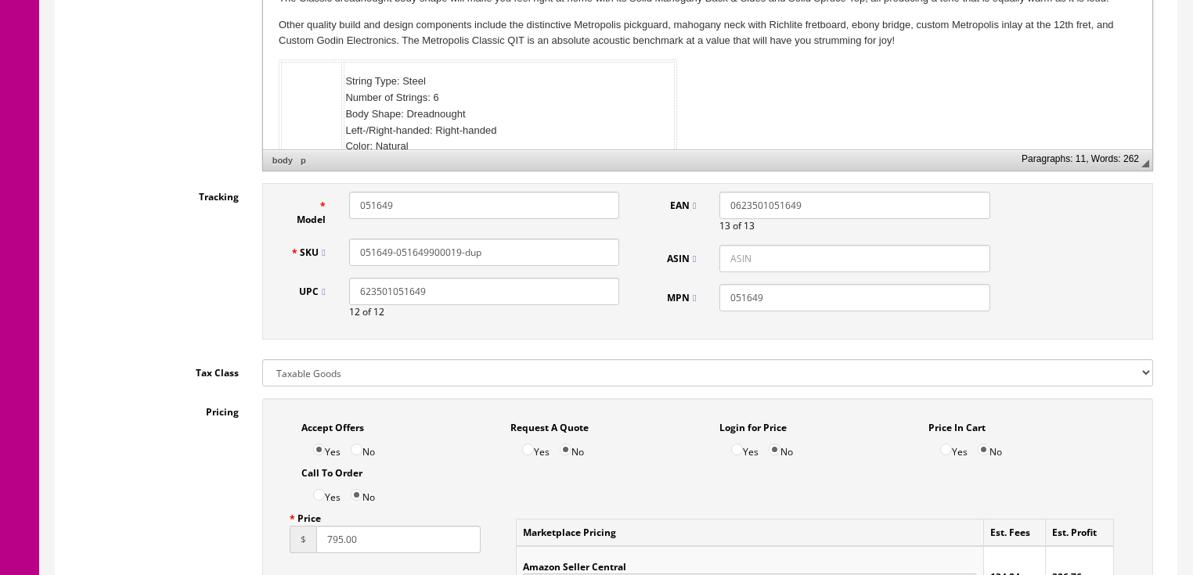
drag, startPoint x: 450, startPoint y: 254, endPoint x: 492, endPoint y: 254, distance: 41.5
click at [492, 254] on input "051649-051649900019-dup" at bounding box center [484, 252] width 270 height 27
drag, startPoint x: 474, startPoint y: 251, endPoint x: 349, endPoint y: 256, distance: 125.4
click at [338, 255] on div "051649-051649900021" at bounding box center [484, 252] width 294 height 27
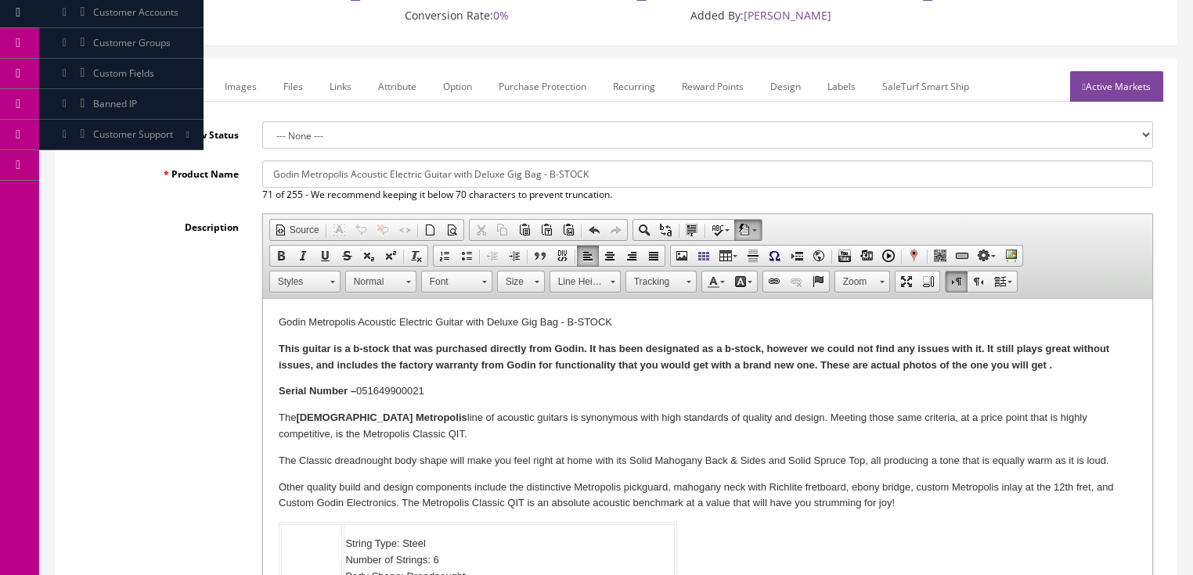
scroll to position [125, 0]
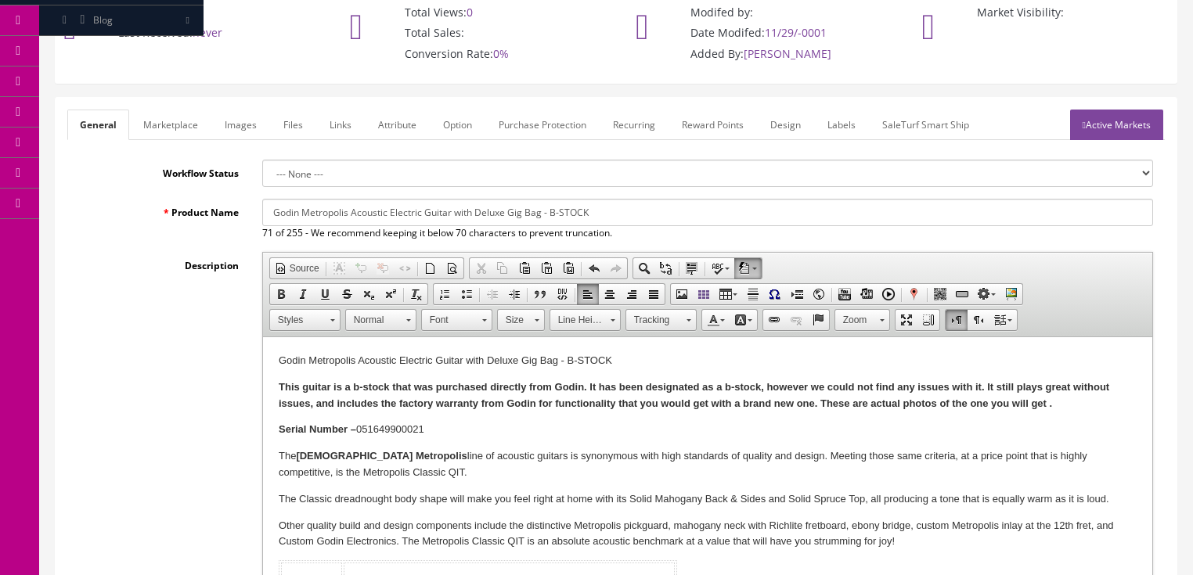
type input "051649-051649900021"
click at [1131, 128] on link "Active Markets" at bounding box center [1116, 125] width 93 height 31
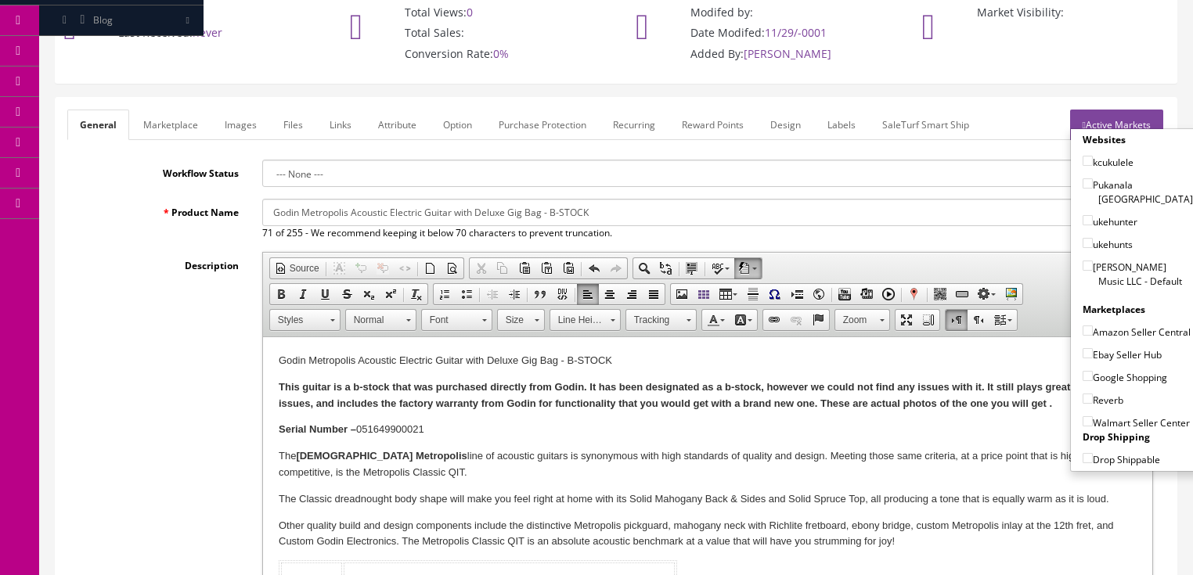
drag, startPoint x: 1078, startPoint y: 247, endPoint x: 1074, endPoint y: 275, distance: 28.5
click at [1083, 261] on input"] "[PERSON_NAME] Music LLC - Default" at bounding box center [1088, 266] width 10 height 10
checkbox input"] "true"
click at [1084, 326] on input"] "Amazon Seller Central" at bounding box center [1088, 331] width 10 height 10
checkbox input"] "true"
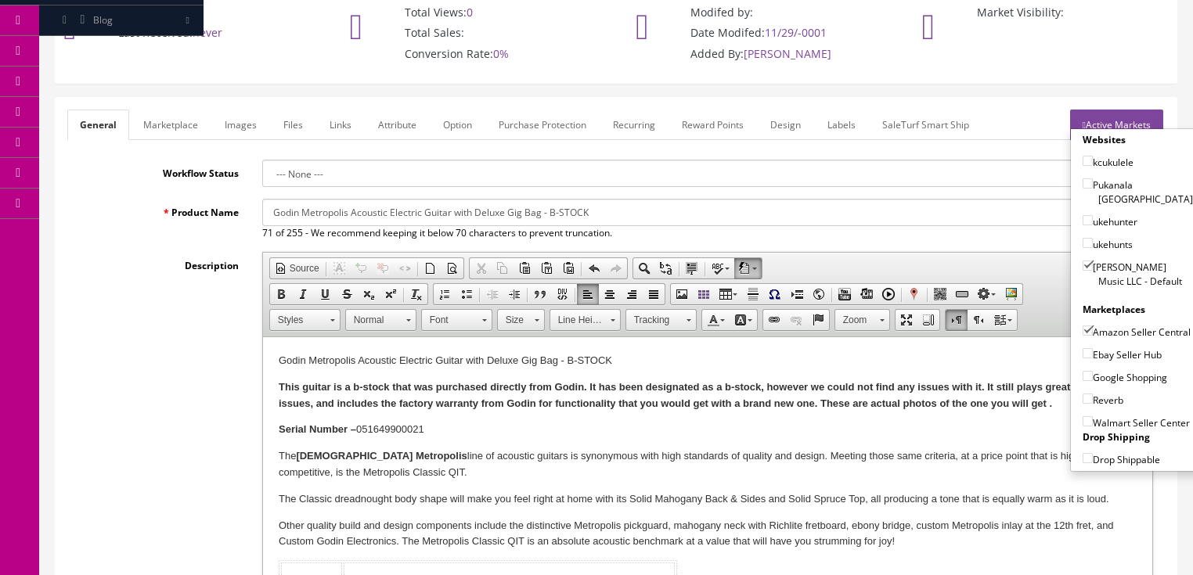
click at [1087, 356] on label "Ebay Seller Hub" at bounding box center [1122, 355] width 79 height 16
click at [1087, 356] on input"] "Ebay Seller Hub" at bounding box center [1088, 353] width 10 height 10
checkbox input"] "true"
drag, startPoint x: 1083, startPoint y: 370, endPoint x: 1079, endPoint y: 385, distance: 16.1
click at [1083, 371] on input"] "Google Shopping" at bounding box center [1088, 376] width 10 height 10
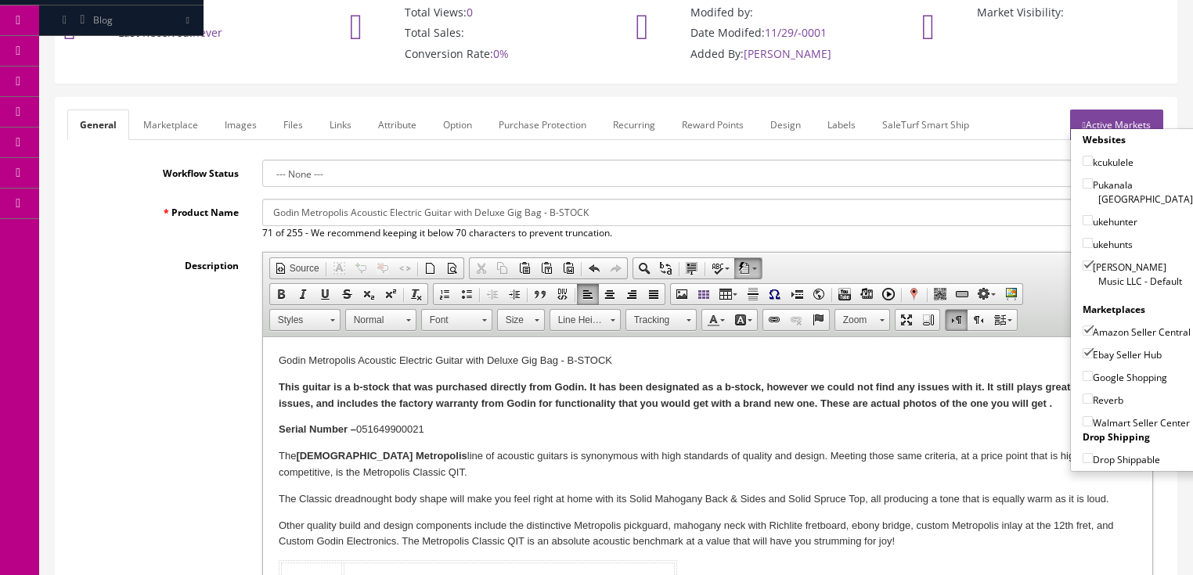
checkbox input"] "true"
click at [1083, 398] on input"] "Reverb" at bounding box center [1088, 399] width 10 height 10
checkbox input"] "true"
click at [1140, 110] on link "Active Markets" at bounding box center [1116, 125] width 93 height 31
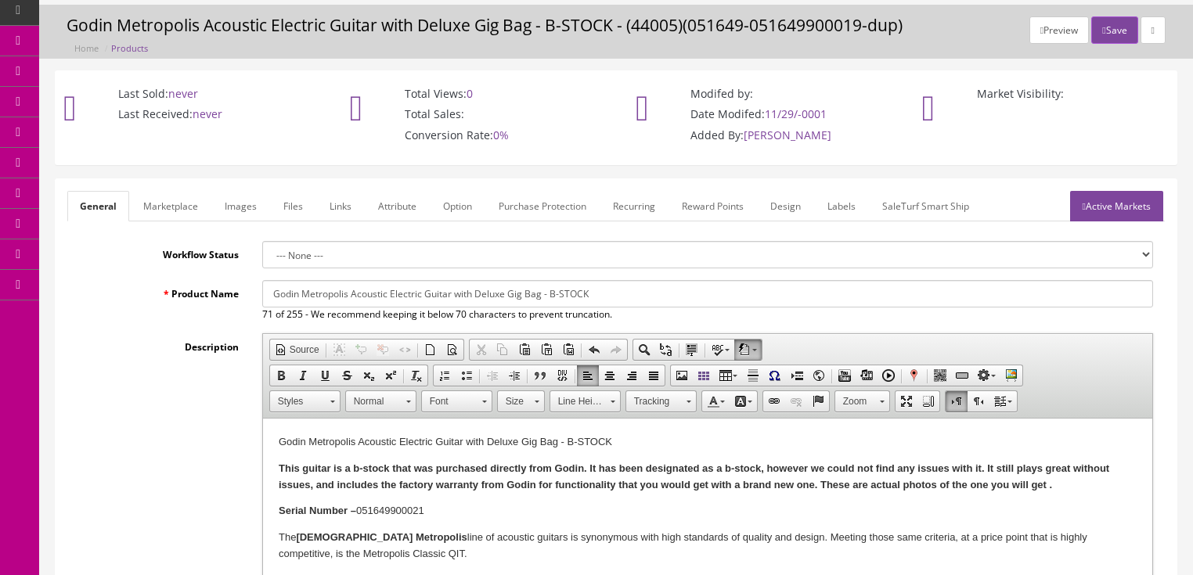
scroll to position [63, 0]
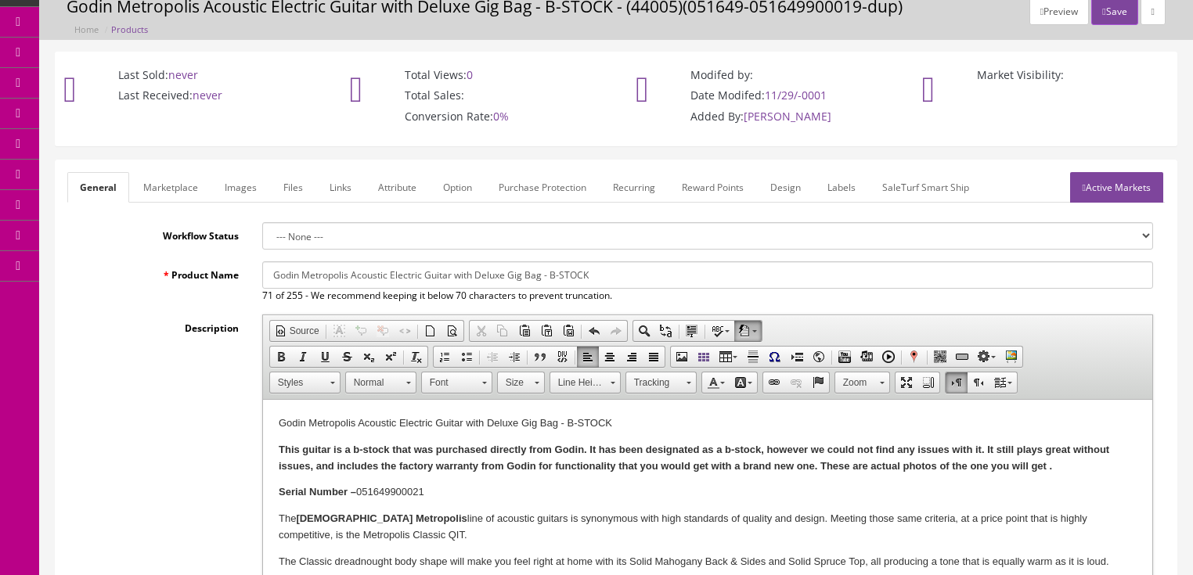
click at [1116, 13] on button "Save" at bounding box center [1114, 11] width 46 height 27
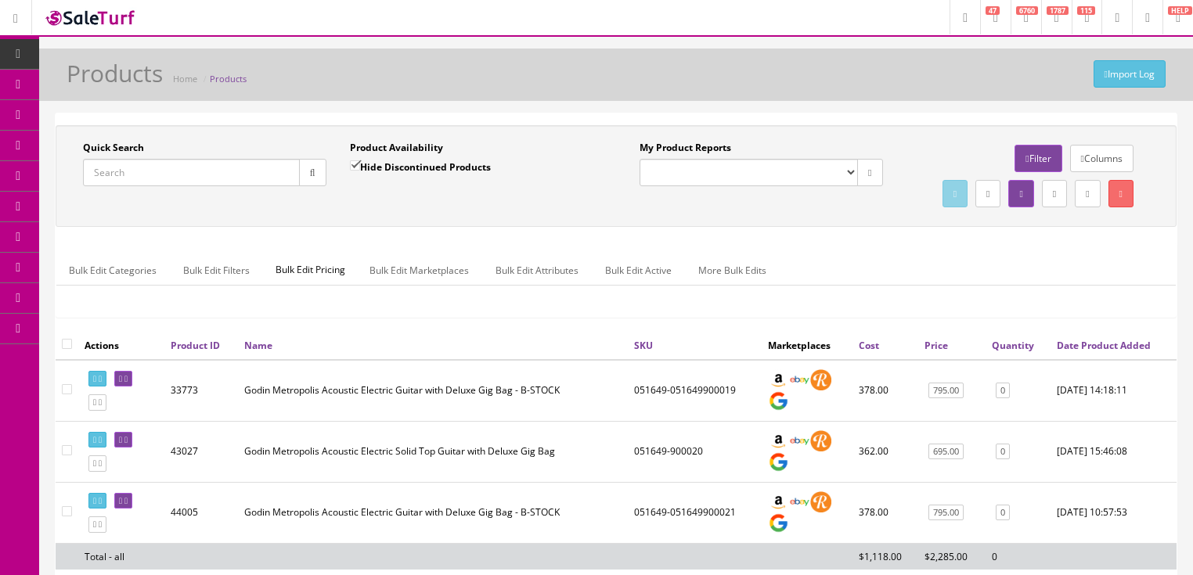
click at [232, 179] on input "Quick Search" at bounding box center [191, 172] width 217 height 27
paste input "051649-051649900021"
type input "051649-051649900021"
click at [357, 168] on input "Hide Discontinued Products" at bounding box center [355, 166] width 10 height 10
checkbox input "false"
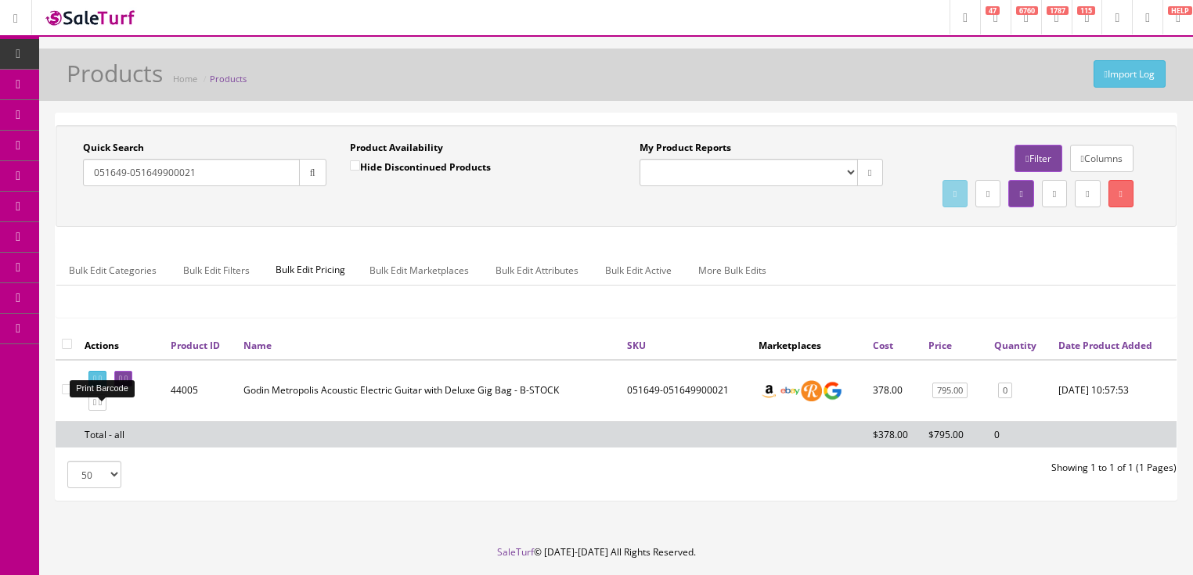
click at [100, 388] on link at bounding box center [97, 379] width 18 height 16
click at [214, 173] on input "051649-051649900021" at bounding box center [191, 172] width 217 height 27
click at [93, 407] on icon at bounding box center [94, 403] width 3 height 9
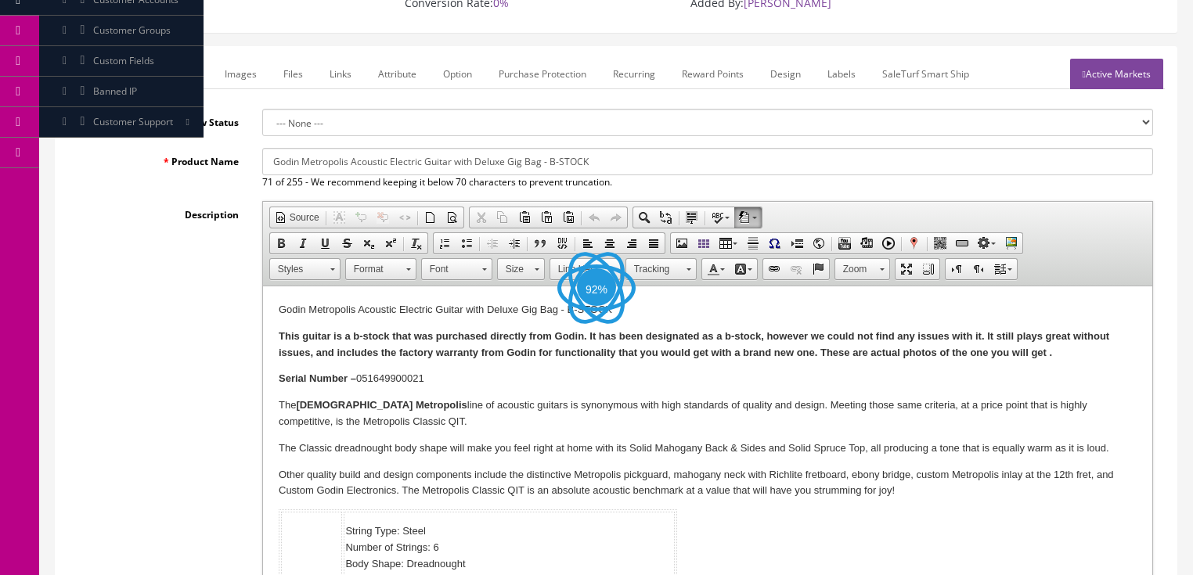
scroll to position [188, 0]
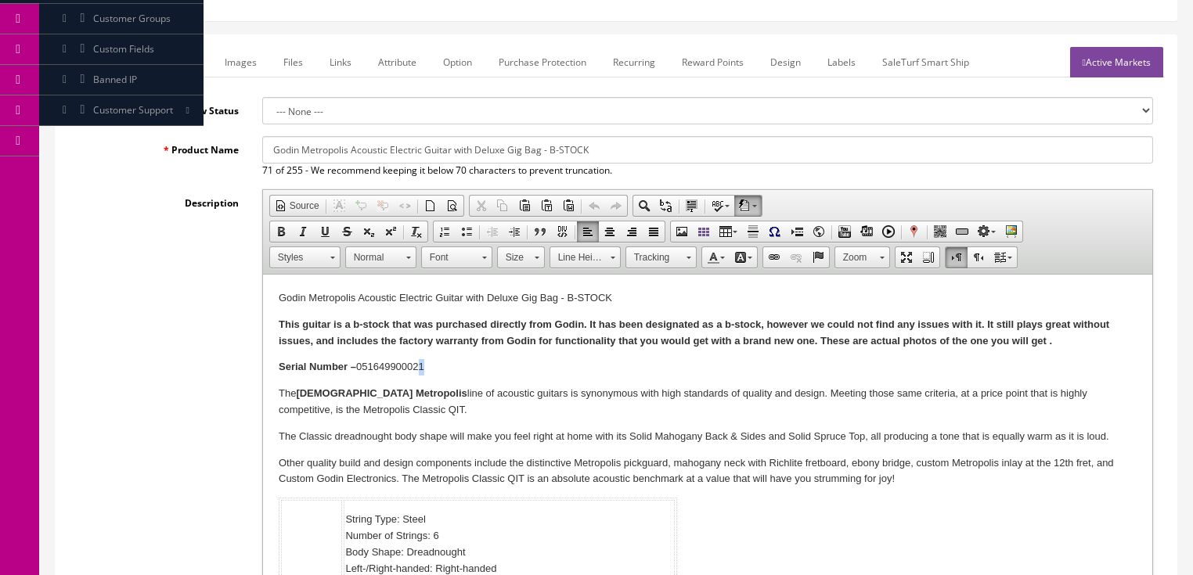
drag, startPoint x: 422, startPoint y: 366, endPoint x: 431, endPoint y: 366, distance: 9.4
click at [431, 366] on p "Serial Number – 051649900021" at bounding box center [707, 367] width 858 height 16
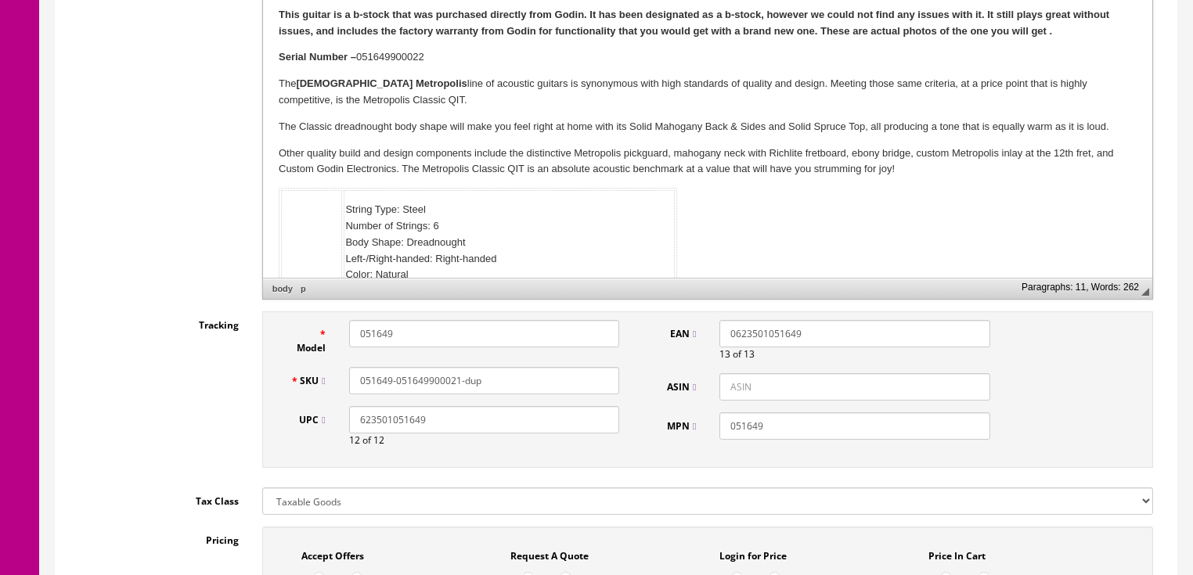
scroll to position [501, 0]
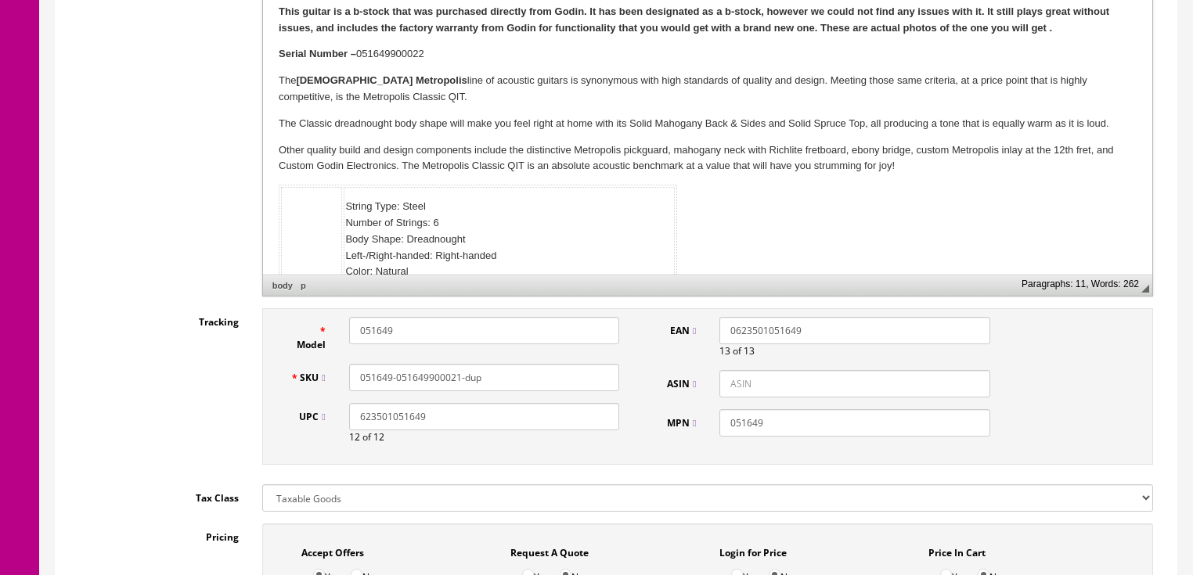
drag, startPoint x: 453, startPoint y: 373, endPoint x: 521, endPoint y: 377, distance: 67.4
click at [521, 377] on input "051649-051649900021-dup" at bounding box center [484, 377] width 270 height 27
drag, startPoint x: 478, startPoint y: 383, endPoint x: 351, endPoint y: 381, distance: 127.6
click at [288, 382] on div "SKU 051649-051649900022" at bounding box center [455, 377] width 353 height 27
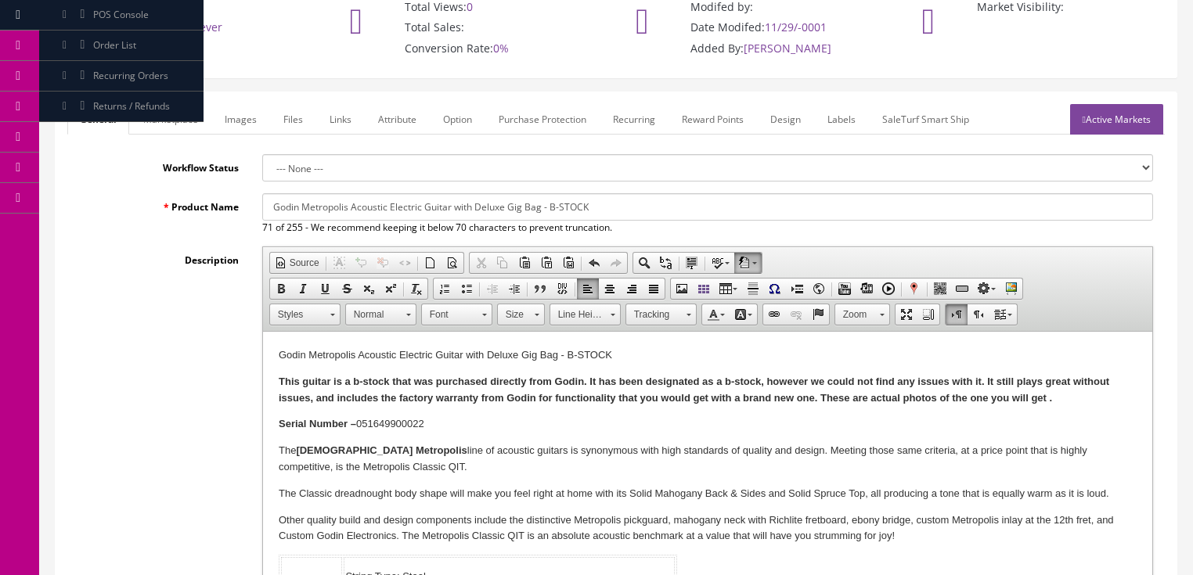
scroll to position [125, 0]
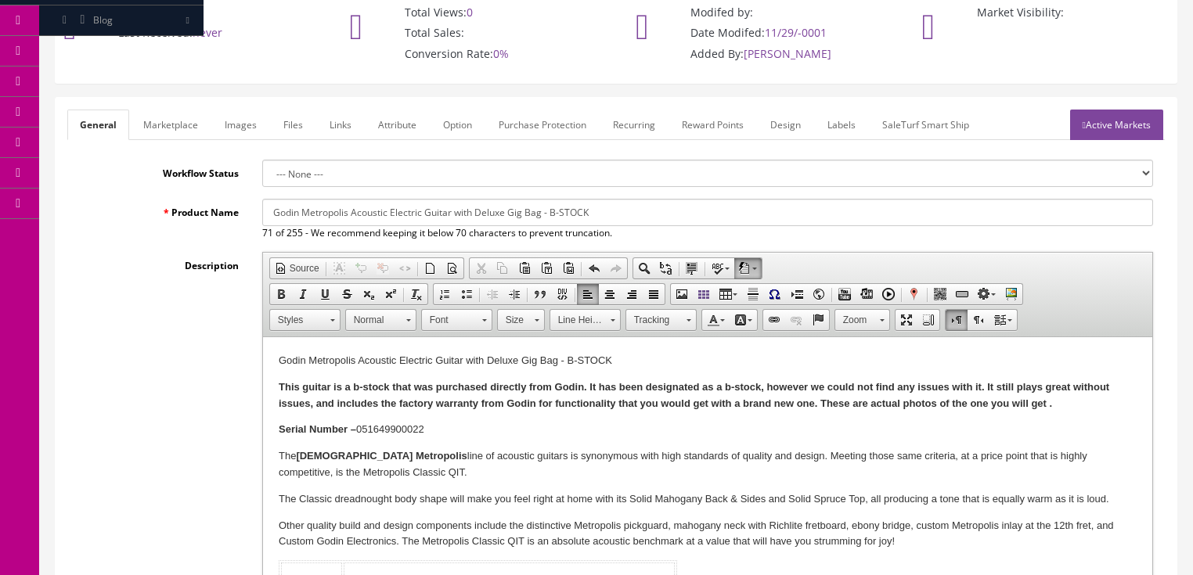
type input "051649-051649900022"
click at [1141, 116] on link "Active Markets" at bounding box center [1116, 125] width 93 height 31
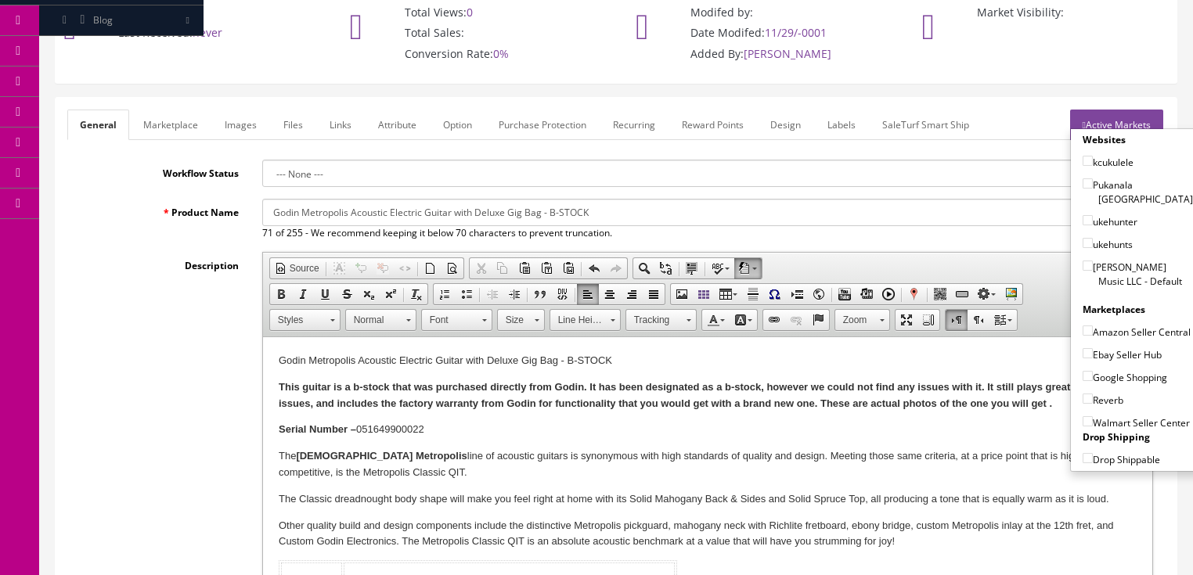
drag, startPoint x: 1084, startPoint y: 244, endPoint x: 1081, endPoint y: 262, distance: 18.2
click at [1084, 261] on input"] "[PERSON_NAME] Music LLC - Default" at bounding box center [1088, 266] width 10 height 10
checkbox input"] "true"
click at [1083, 326] on input"] "Amazon Seller Central" at bounding box center [1088, 331] width 10 height 10
checkbox input"] "true"
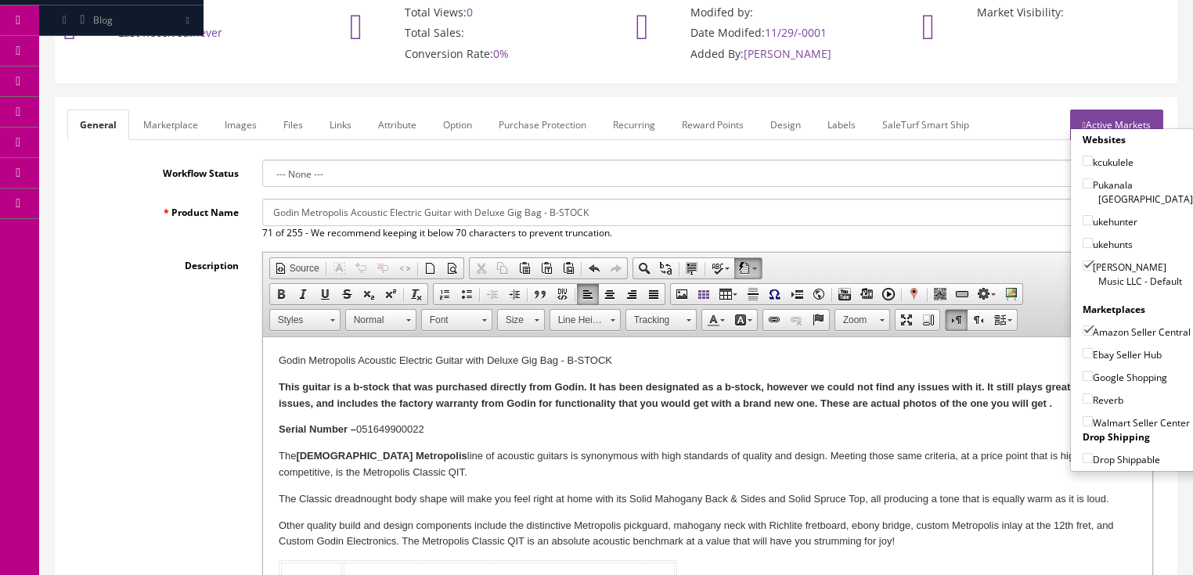
click at [1083, 352] on input"] "Ebay Seller Hub" at bounding box center [1088, 353] width 10 height 10
checkbox input"] "true"
drag, startPoint x: 1082, startPoint y: 376, endPoint x: 1081, endPoint y: 391, distance: 15.7
click at [1082, 381] on div "Websites kcukulele Pukanala USA ukehunter ukehunts Butler Music LLC - Default M…" at bounding box center [1138, 300] width 134 height 334
click at [1083, 394] on input"] "Reverb" at bounding box center [1088, 399] width 10 height 10
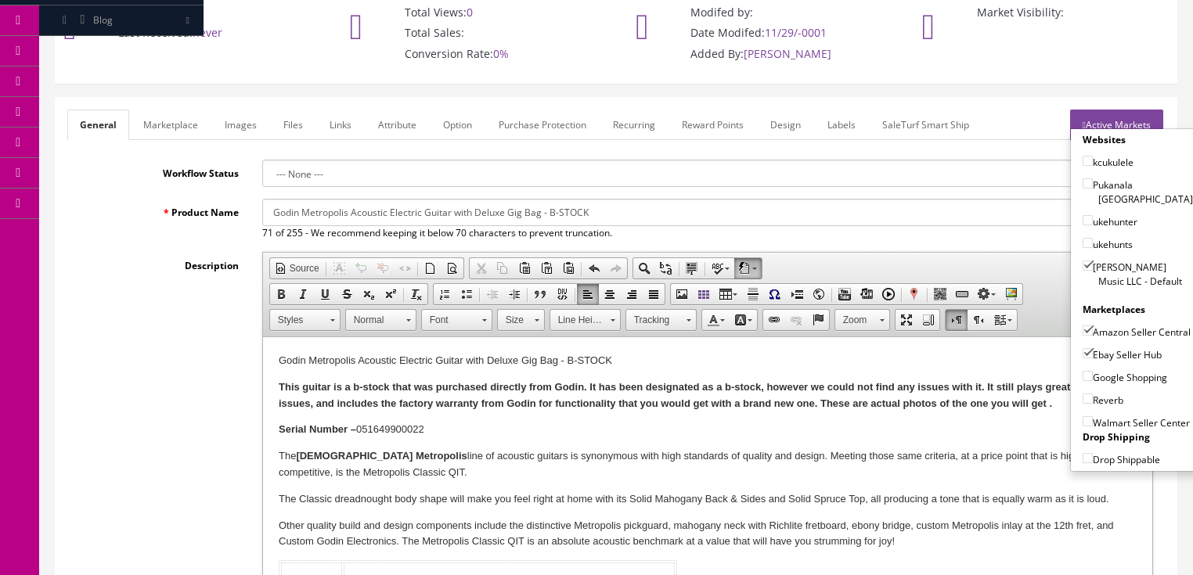
checkbox input"] "true"
click at [1087, 373] on input"] "Google Shopping" at bounding box center [1088, 376] width 10 height 10
checkbox input"] "true"
click at [1119, 125] on link "Active Markets" at bounding box center [1116, 125] width 93 height 31
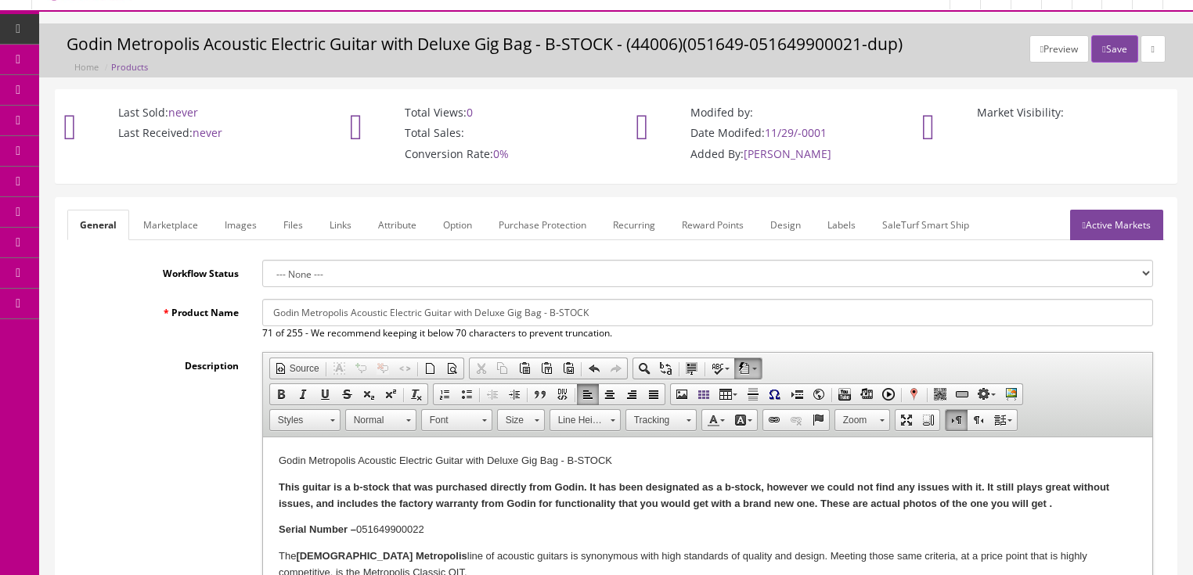
scroll to position [0, 0]
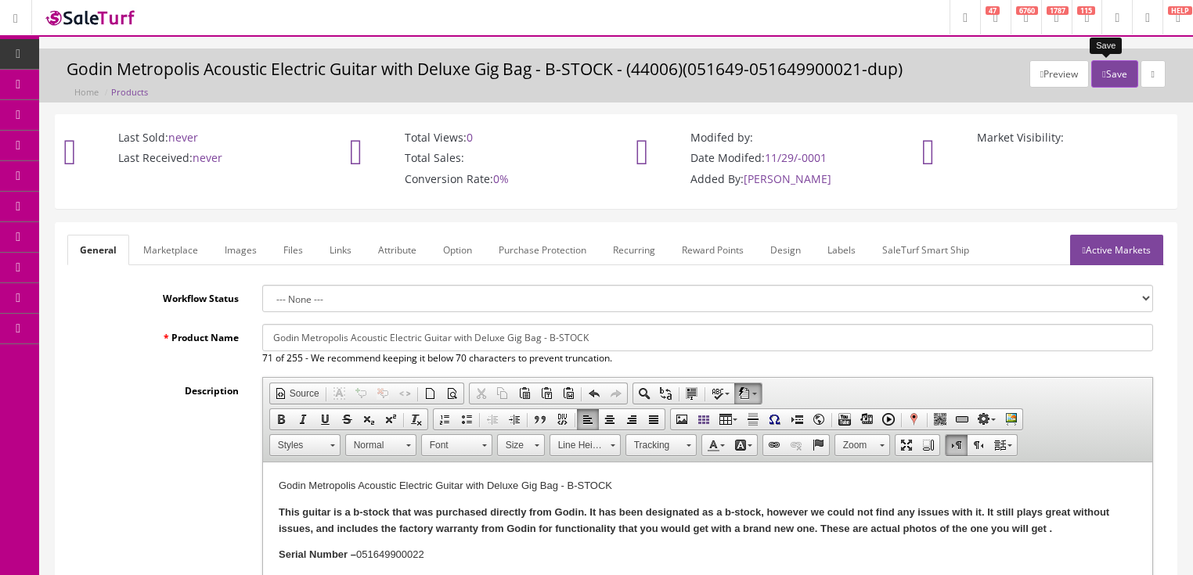
click at [1112, 78] on button "Save" at bounding box center [1114, 73] width 46 height 27
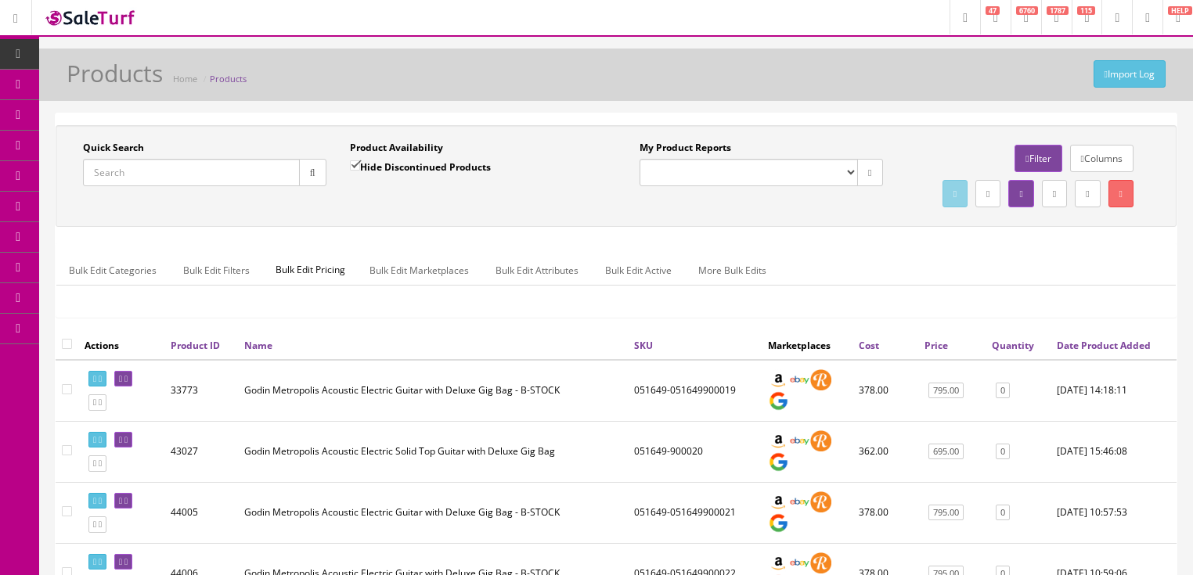
click at [193, 182] on input "Quick Search" at bounding box center [191, 172] width 217 height 27
paste input "051649-051649900022"
type input "051649-051649900022"
click at [357, 164] on input "Hide Discontinued Products" at bounding box center [355, 166] width 10 height 10
checkbox input "false"
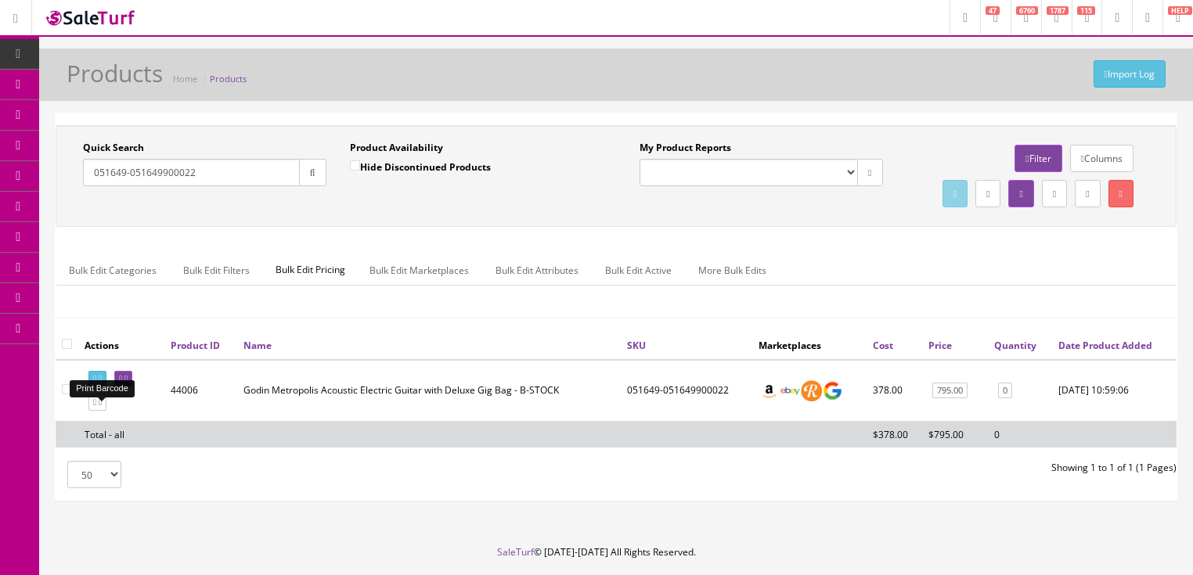
click at [102, 384] on icon at bounding box center [100, 379] width 3 height 9
drag, startPoint x: 232, startPoint y: 171, endPoint x: 78, endPoint y: 245, distance: 170.2
click at [78, 227] on div "Quick Search 051649-051649900022 Date From Product Availability Hide Discontinu…" at bounding box center [616, 176] width 1121 height 102
type input "012817"
click at [306, 182] on button "button" at bounding box center [312, 172] width 27 height 27
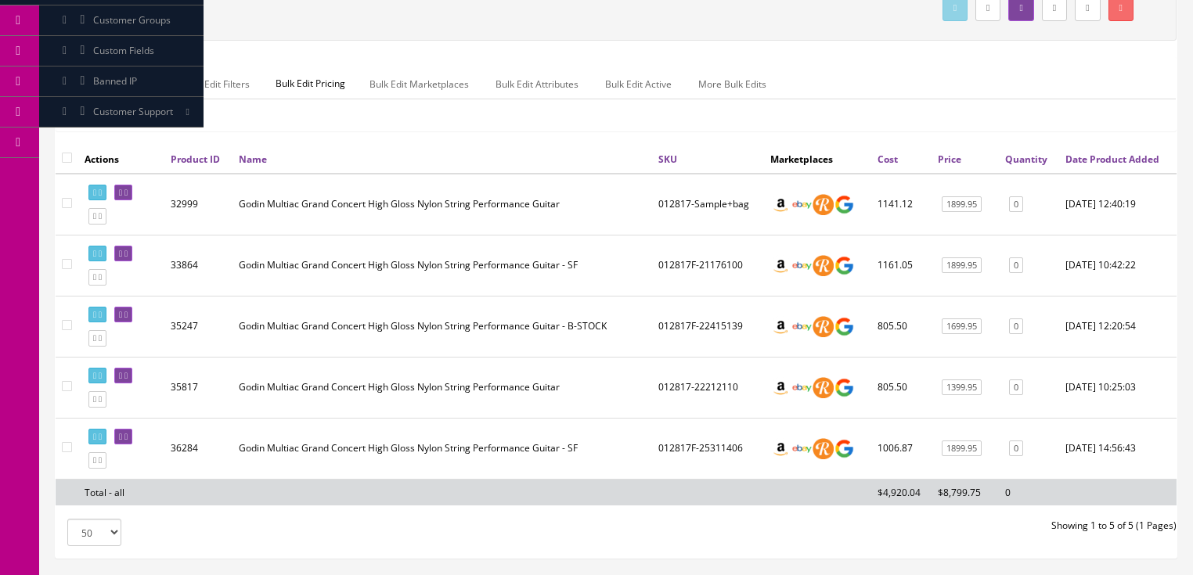
scroll to position [188, 0]
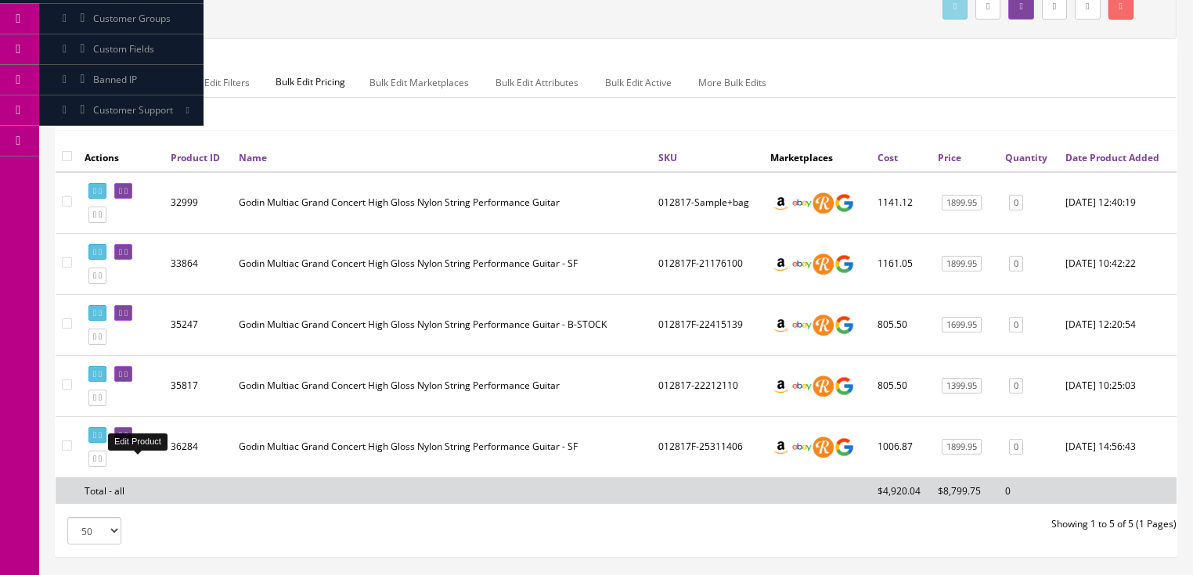
click at [132, 444] on link at bounding box center [123, 435] width 18 height 16
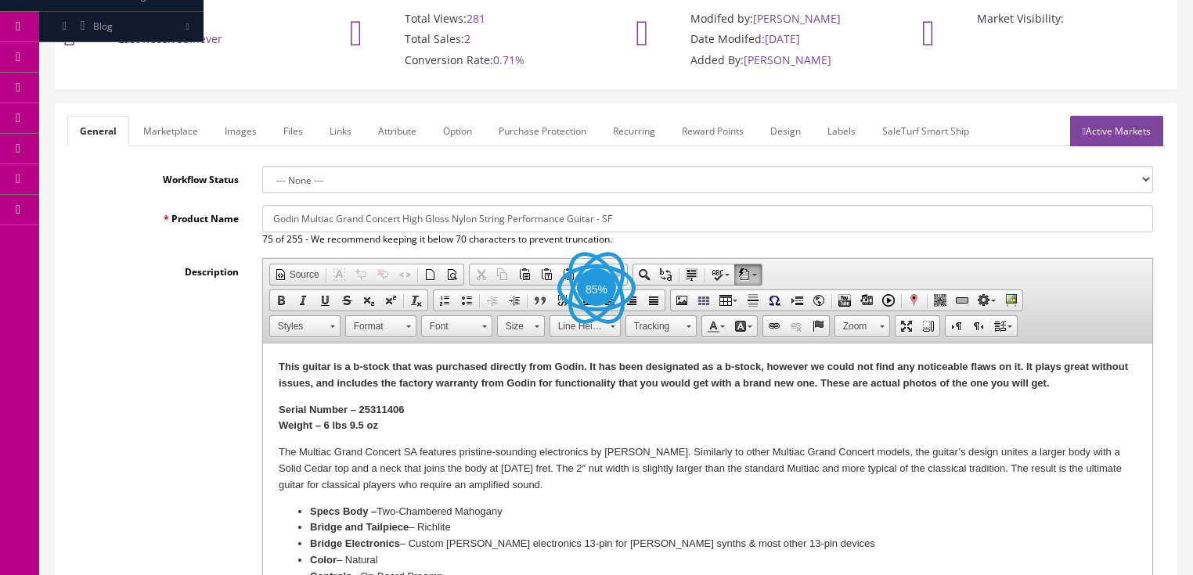
scroll to position [188, 0]
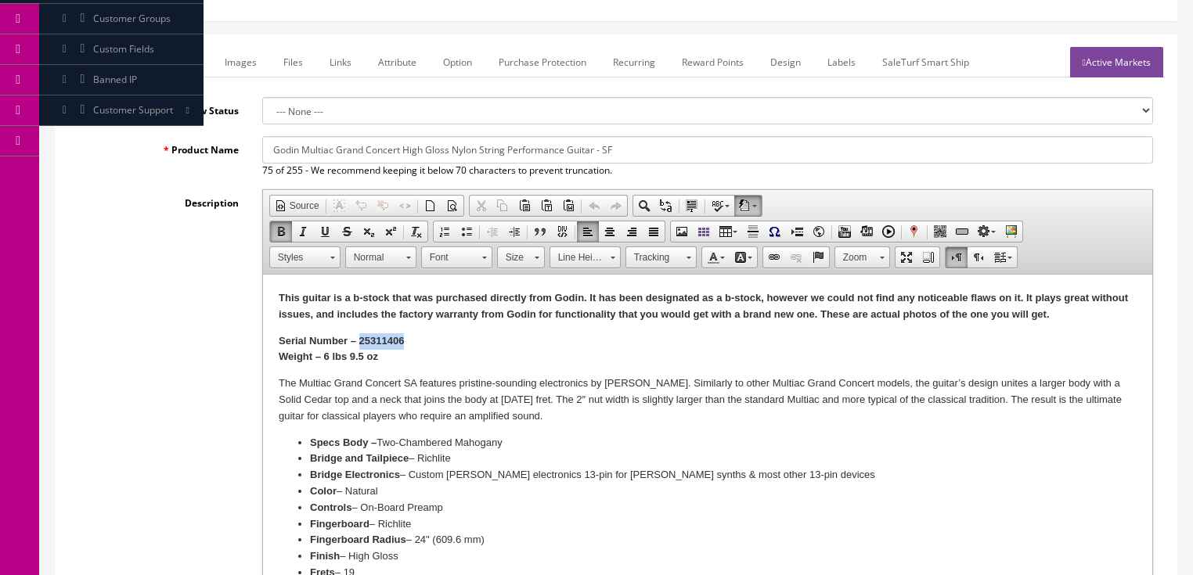
drag, startPoint x: 358, startPoint y: 339, endPoint x: 419, endPoint y: 340, distance: 61.1
click at [419, 340] on p "Serial Number – 25311406 Weight – 6 lbs 9.5 oz" at bounding box center [707, 350] width 858 height 33
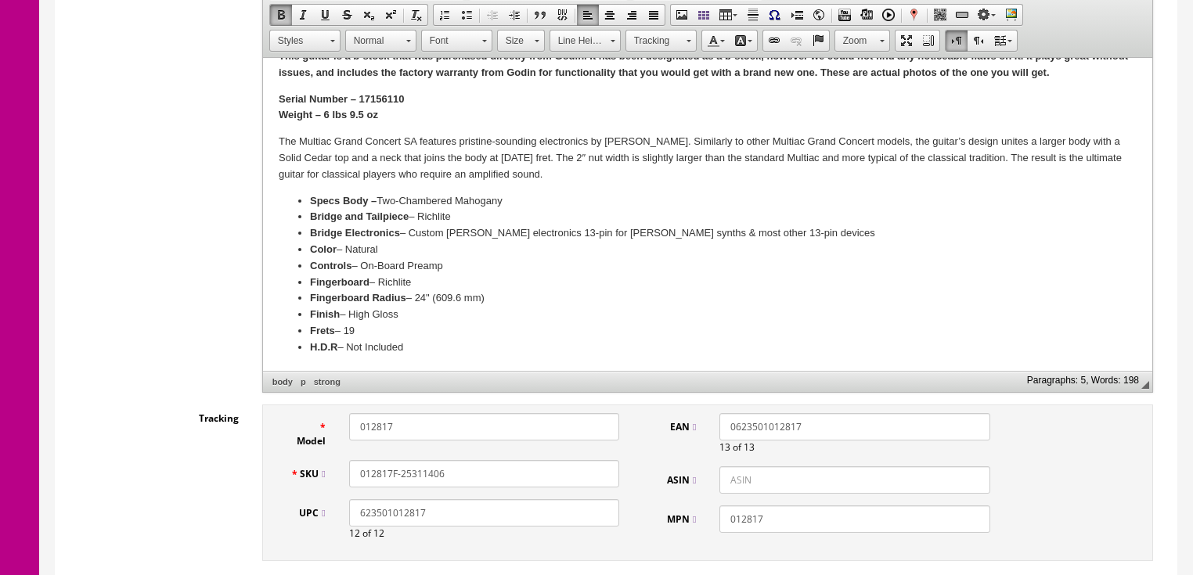
scroll to position [501, 0]
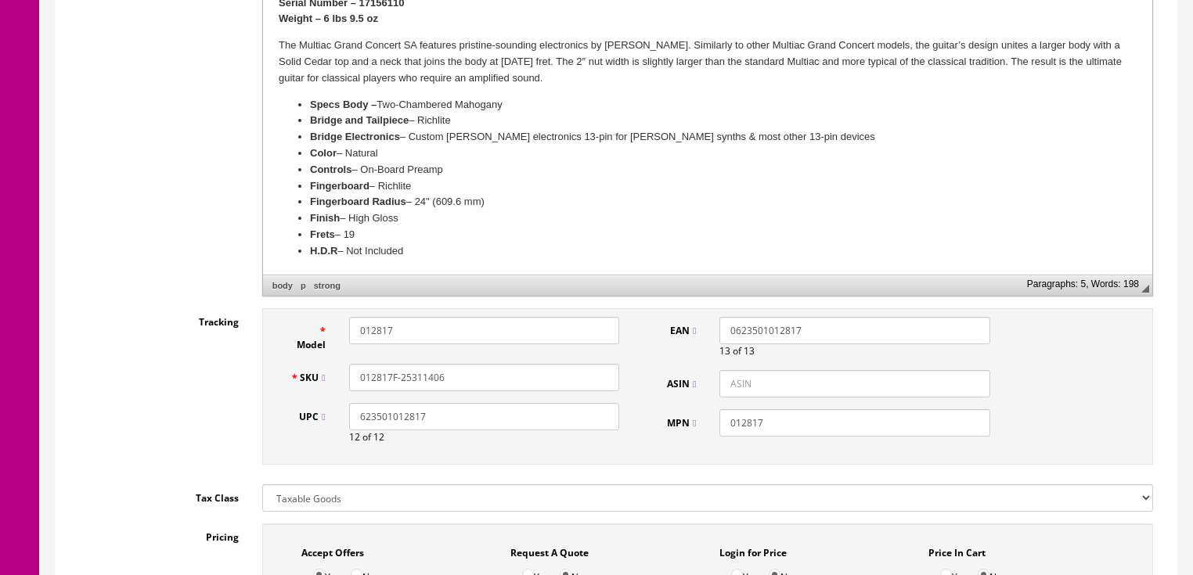
drag, startPoint x: 401, startPoint y: 379, endPoint x: 500, endPoint y: 382, distance: 98.7
click at [496, 382] on input "012817F-25311406" at bounding box center [484, 377] width 270 height 27
drag, startPoint x: 481, startPoint y: 377, endPoint x: 341, endPoint y: 400, distance: 141.2
click at [323, 391] on div "SKU 012817F-17156110" at bounding box center [455, 377] width 353 height 27
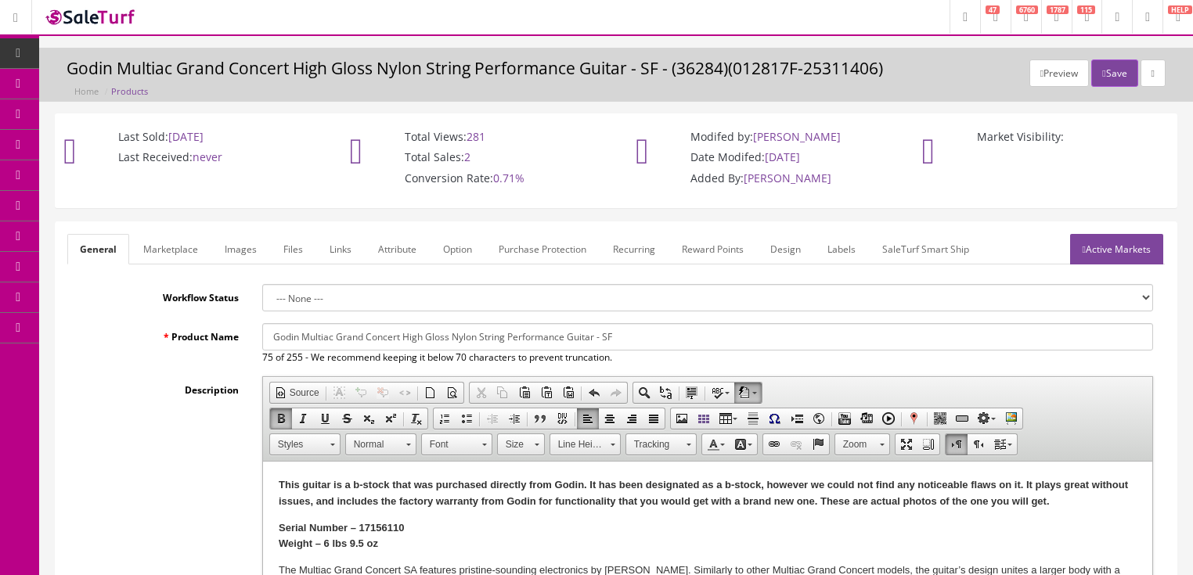
scroll to position [0, 0]
type input "012817F-17156110"
click at [1116, 245] on link "Active Markets" at bounding box center [1116, 250] width 93 height 31
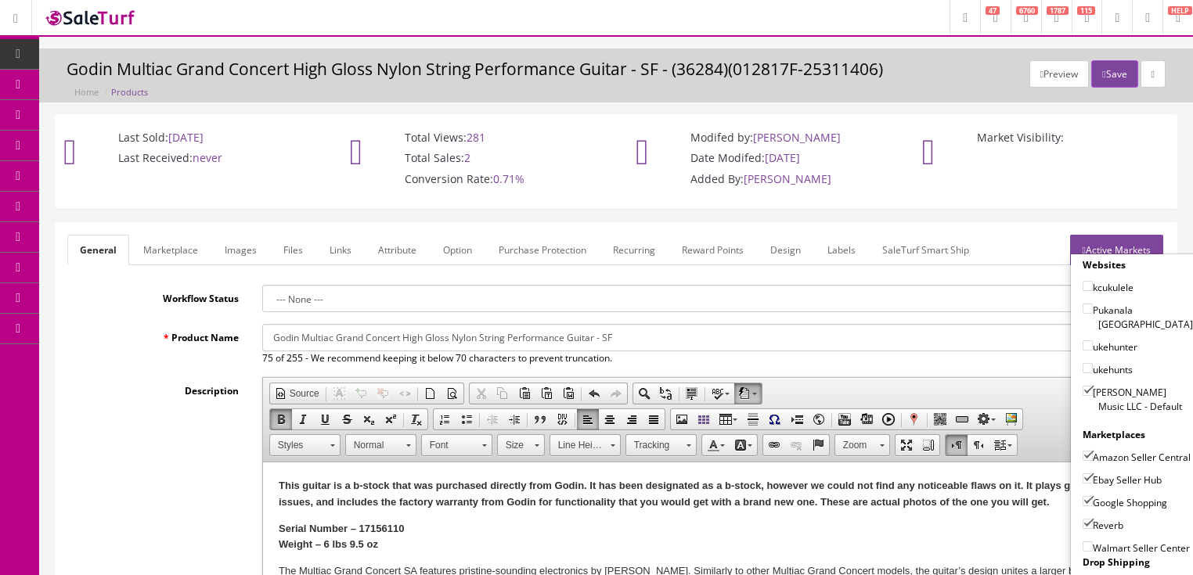
click at [1134, 244] on link "Active Markets" at bounding box center [1116, 250] width 93 height 31
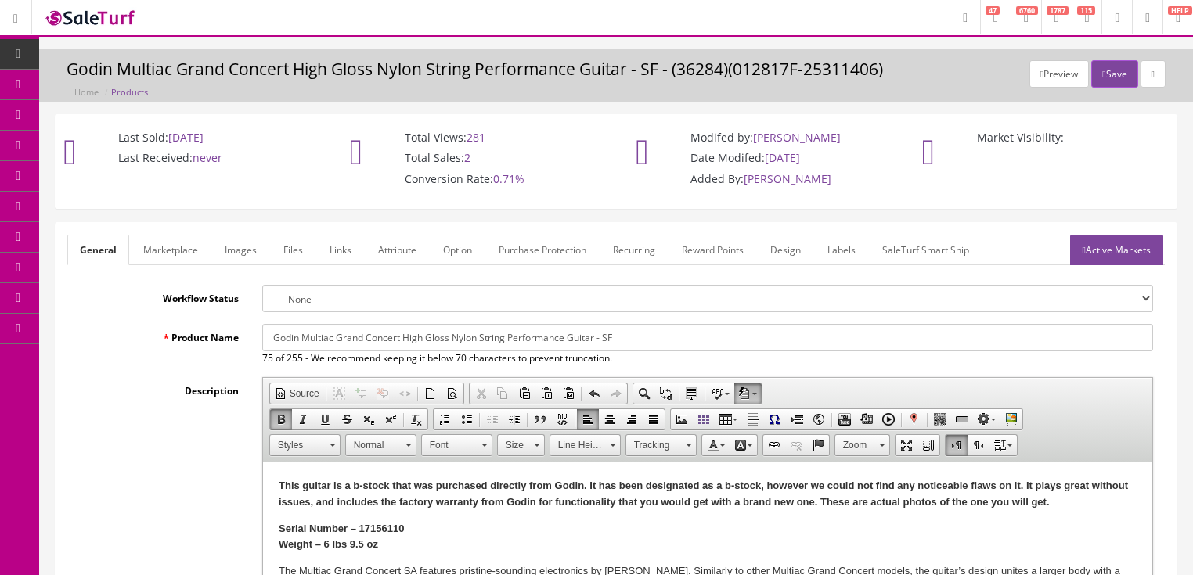
click at [229, 257] on link "Images" at bounding box center [240, 250] width 57 height 31
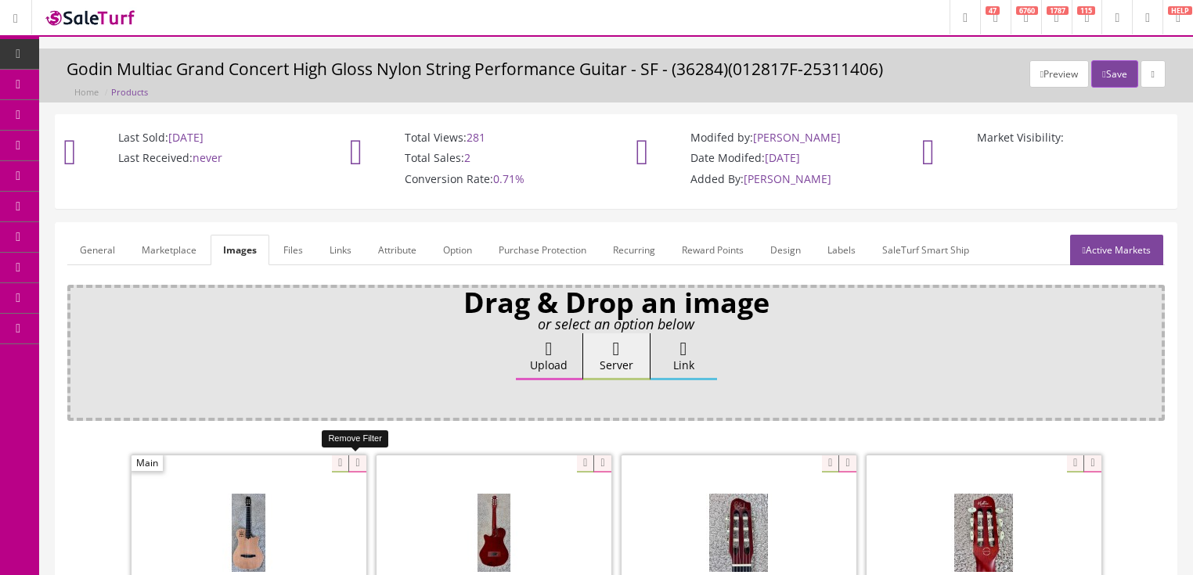
click at [348, 461] on icon at bounding box center [356, 464] width 17 height 17
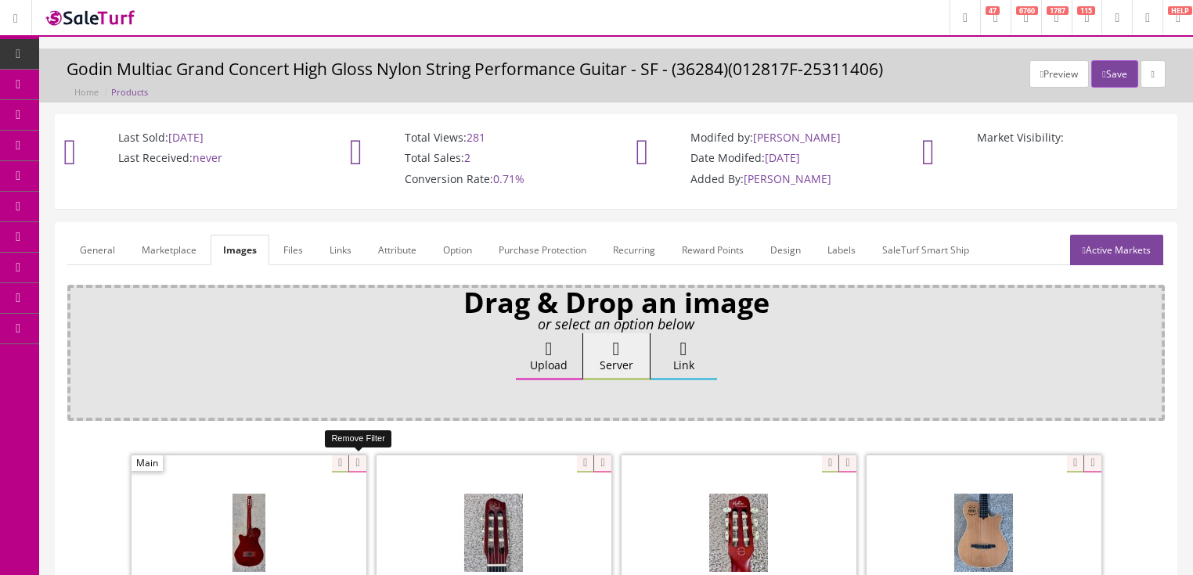
click at [348, 461] on icon at bounding box center [356, 464] width 17 height 17
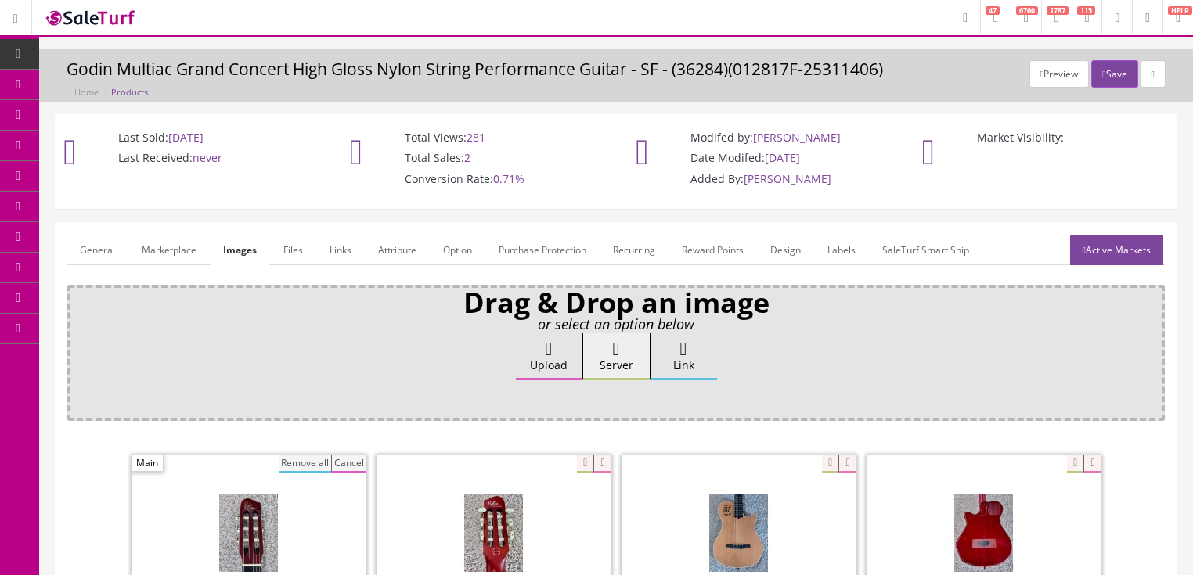
click at [312, 459] on button "Remove all" at bounding box center [305, 464] width 52 height 17
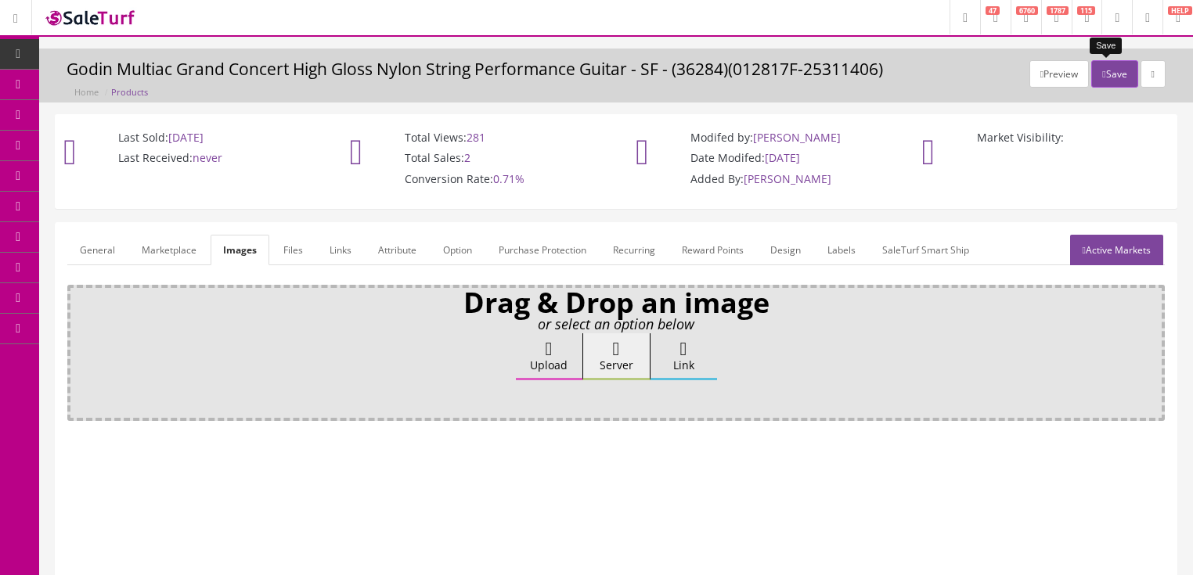
click at [1111, 81] on button "Save" at bounding box center [1114, 73] width 46 height 27
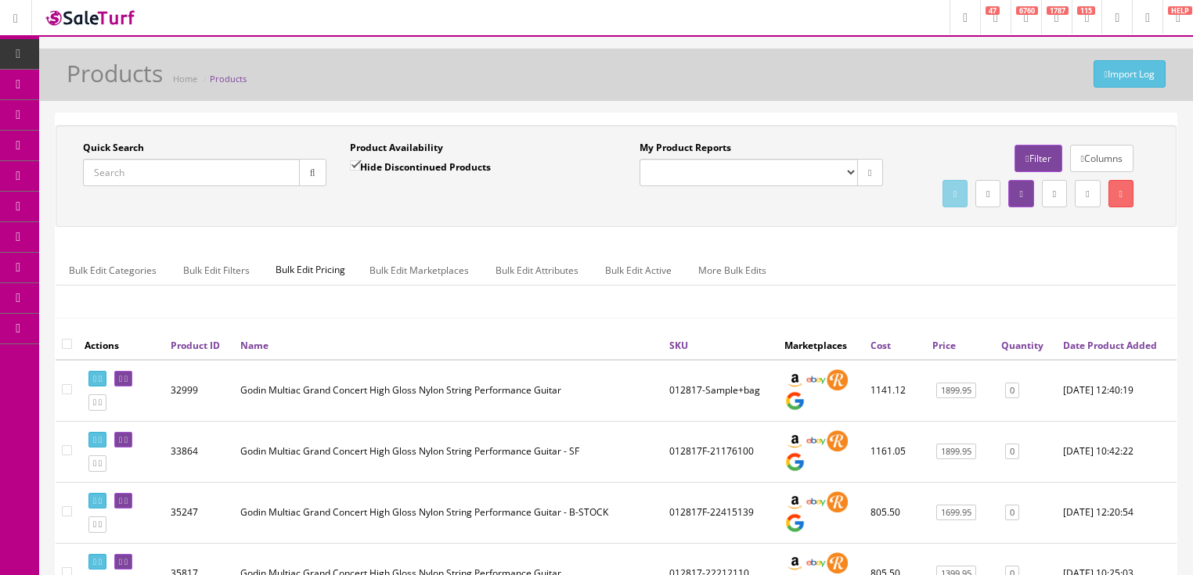
click at [225, 173] on input "Quick Search" at bounding box center [191, 172] width 217 height 27
paste input "012817F-17156110"
type input "012817F-17156110"
click at [355, 164] on input "Hide Discontinued Products" at bounding box center [355, 166] width 10 height 10
checkbox input "false"
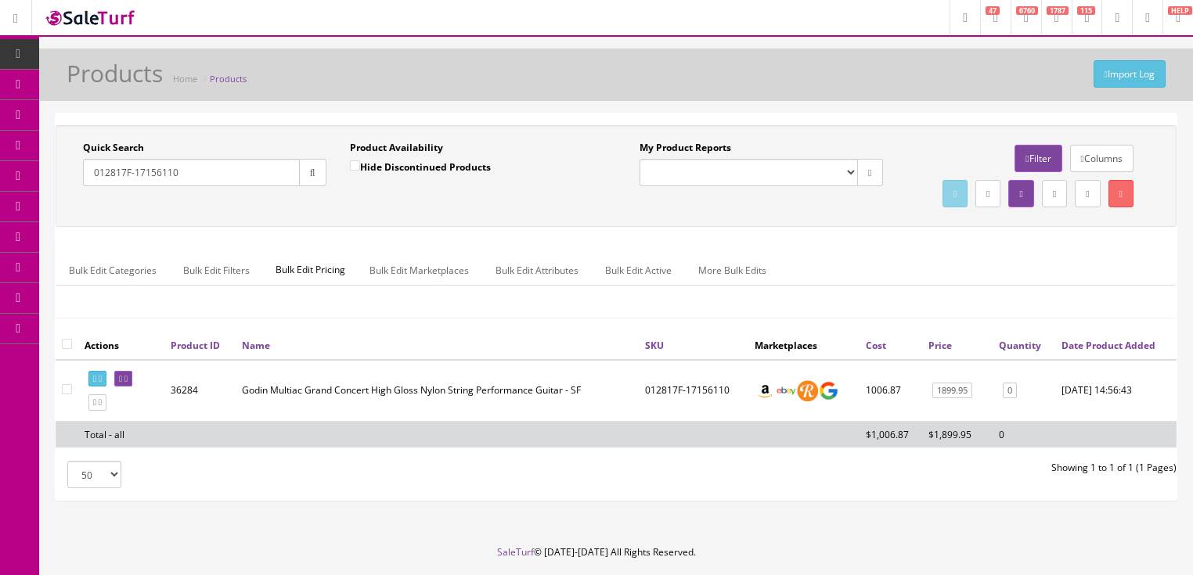
drag, startPoint x: 245, startPoint y: 175, endPoint x: 46, endPoint y: 193, distance: 199.7
click at [46, 193] on div "Quick Search 012817F-17156110 Date From Product Availability Hide Discontinued …" at bounding box center [616, 314] width 1154 height 402
click at [301, 179] on button "button" at bounding box center [312, 172] width 27 height 27
click at [96, 384] on icon at bounding box center [94, 379] width 3 height 9
drag, startPoint x: 198, startPoint y: 175, endPoint x: 87, endPoint y: 179, distance: 111.2
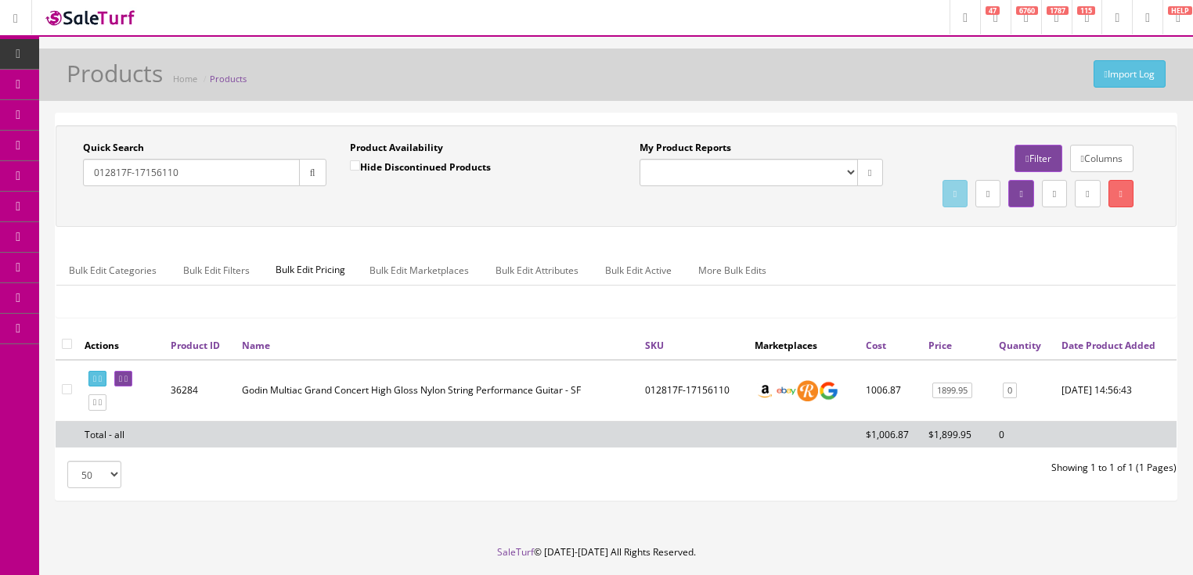
click at [83, 179] on input "012817F-17156110" at bounding box center [191, 172] width 217 height 27
click at [311, 175] on icon "button" at bounding box center [312, 172] width 5 height 9
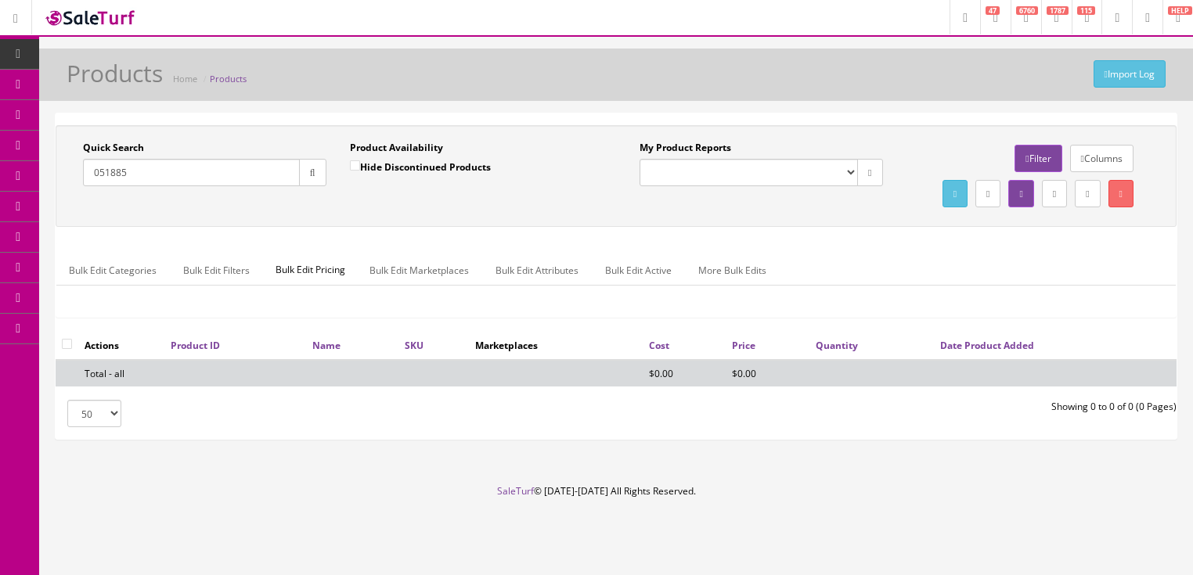
drag, startPoint x: 126, startPoint y: 171, endPoint x: 187, endPoint y: 163, distance: 61.7
click at [175, 163] on input "051885" at bounding box center [191, 172] width 217 height 27
drag, startPoint x: 191, startPoint y: 163, endPoint x: 94, endPoint y: 189, distance: 100.5
click at [94, 189] on div "Quick Search 047949 Date From" at bounding box center [204, 169] width 267 height 57
click at [110, 179] on input "godian classica" at bounding box center [191, 172] width 217 height 27
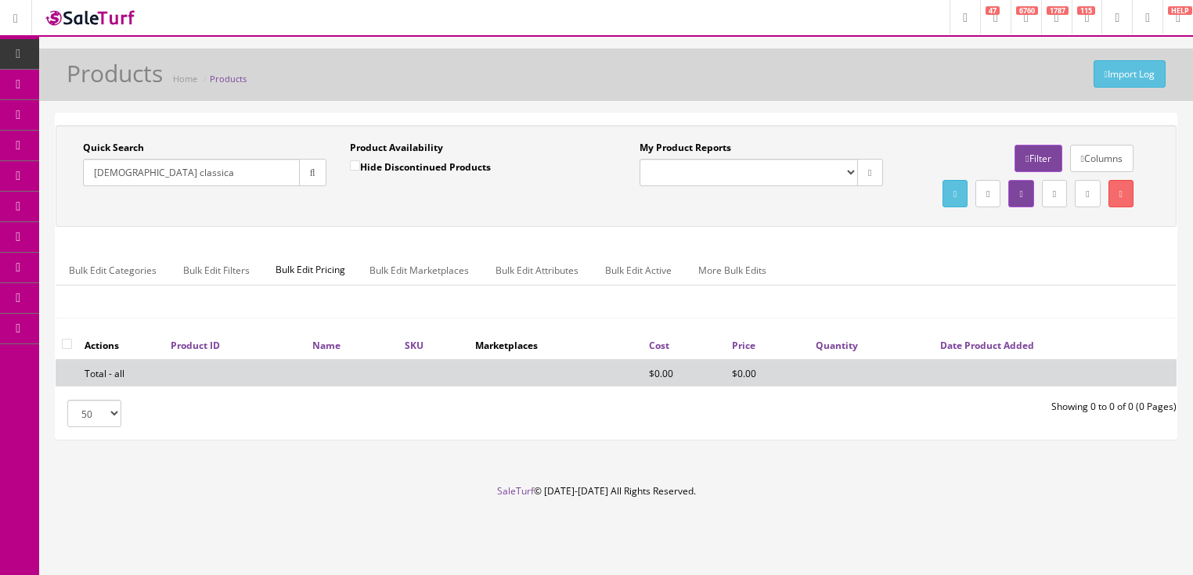
click at [114, 171] on input "godian classica" at bounding box center [191, 172] width 217 height 27
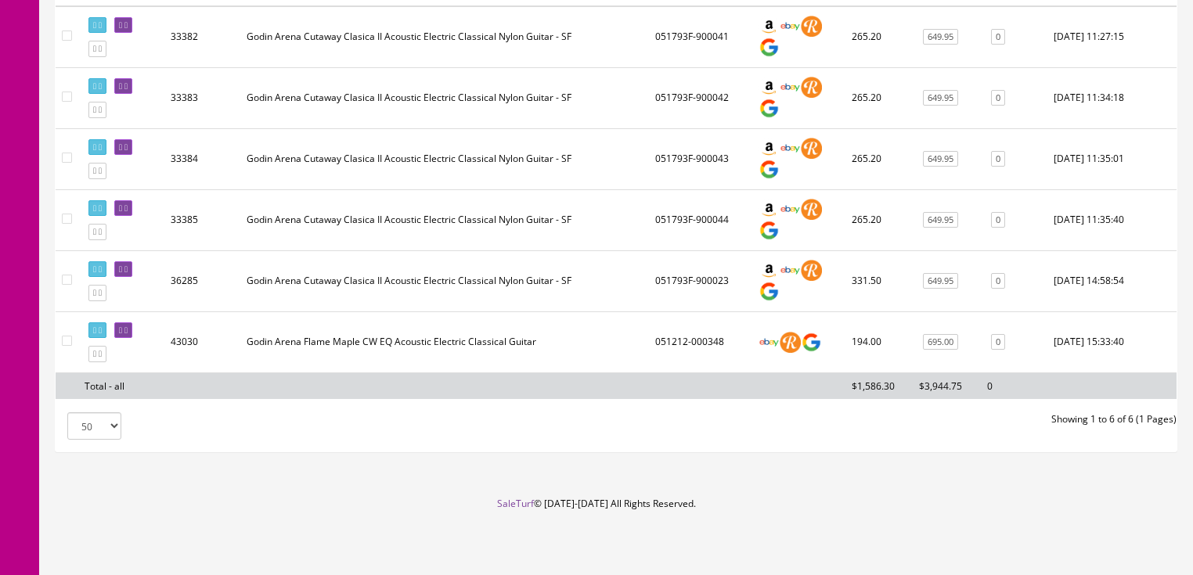
scroll to position [376, 0]
type input "godin classica"
click at [102, 298] on icon at bounding box center [100, 293] width 3 height 9
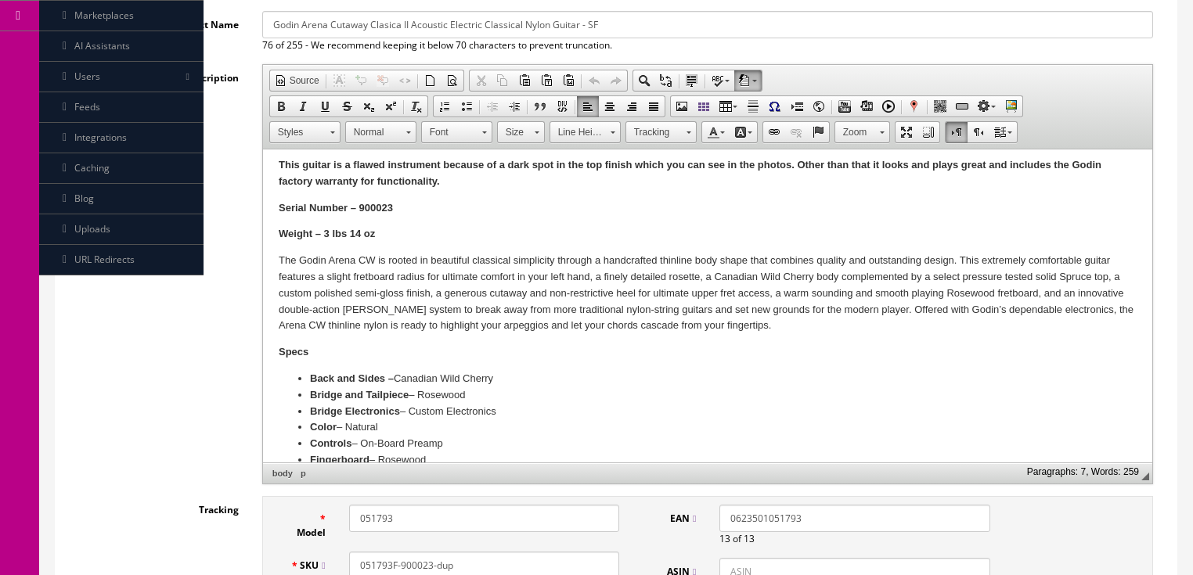
scroll to position [208, 0]
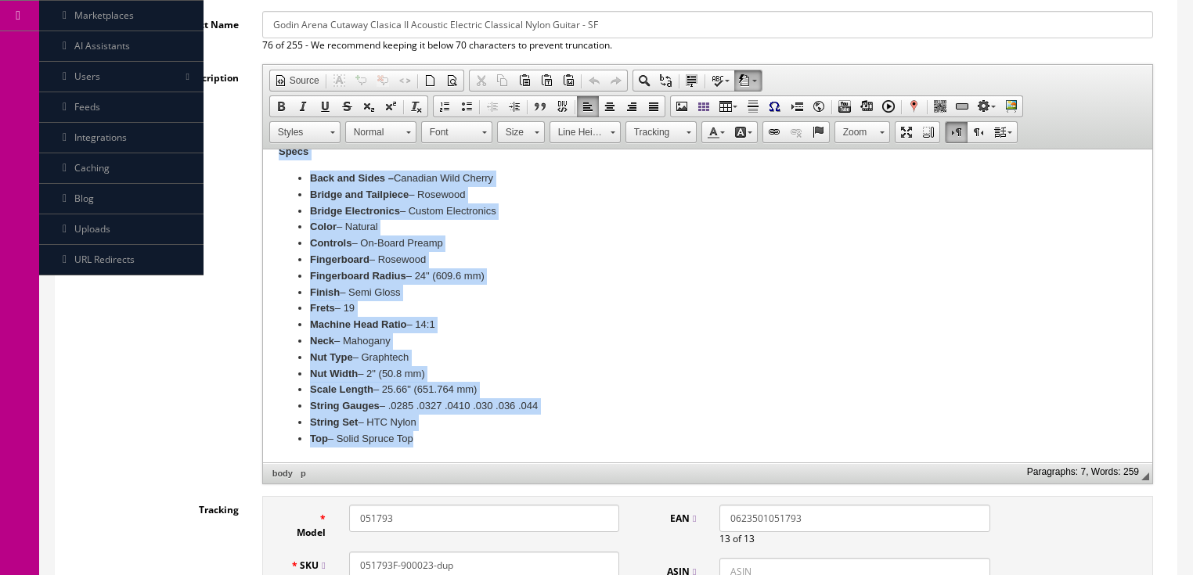
drag, startPoint x: 276, startPoint y: 265, endPoint x: 615, endPoint y: 427, distance: 376.1
click at [623, 464] on html "This guitar is a flawed instrument because of a dark spot in the top finish whi…" at bounding box center [706, 202] width 889 height 522
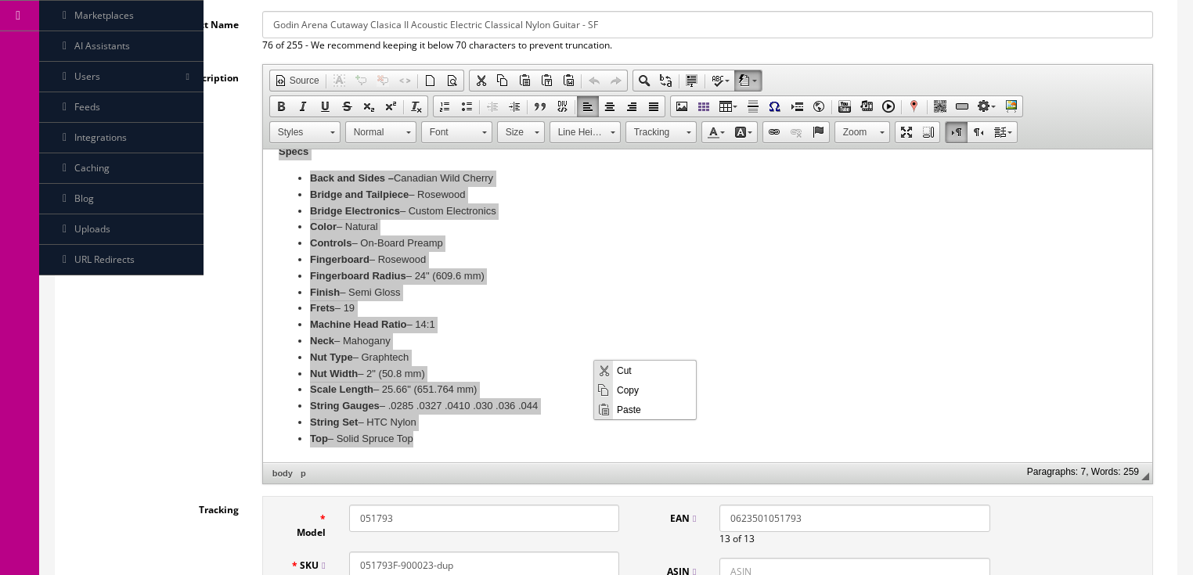
scroll to position [0, 0]
click at [640, 413] on span "Paste" at bounding box center [654, 409] width 83 height 20
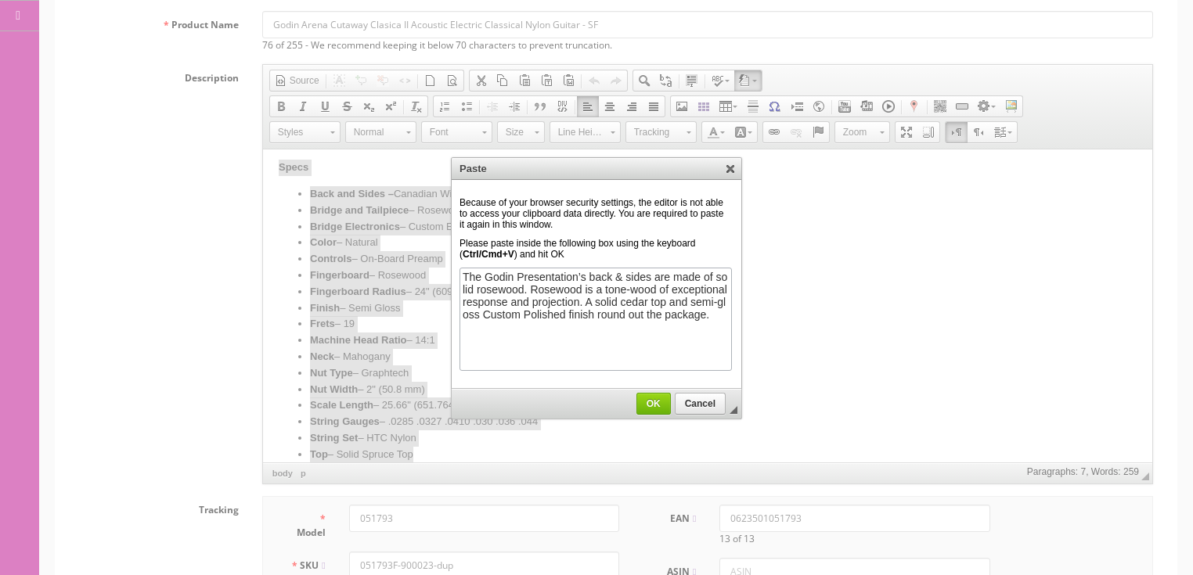
click at [654, 413] on link "OK" at bounding box center [654, 404] width 34 height 22
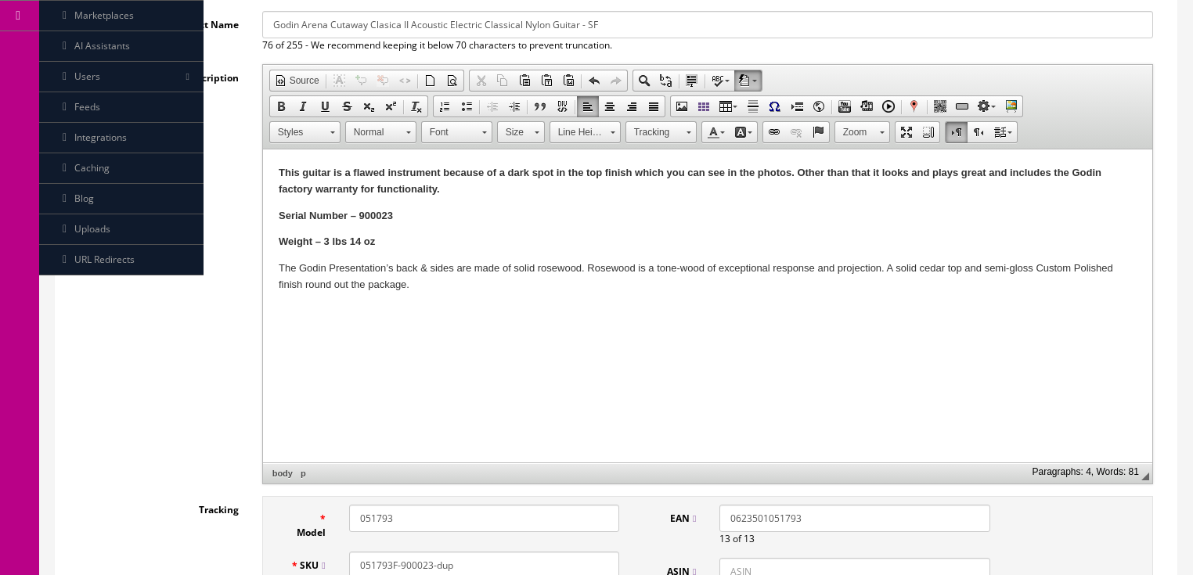
click at [460, 288] on p "The Godin Presentation’s back & sides are made of solid rosewood. Rosewood is a…" at bounding box center [707, 277] width 858 height 33
drag, startPoint x: 279, startPoint y: 311, endPoint x: 541, endPoint y: 459, distance: 301.2
drag, startPoint x: 303, startPoint y: 316, endPoint x: 606, endPoint y: 640, distance: 443.1
click at [303, 316] on span "Paste" at bounding box center [339, 319] width 83 height 20
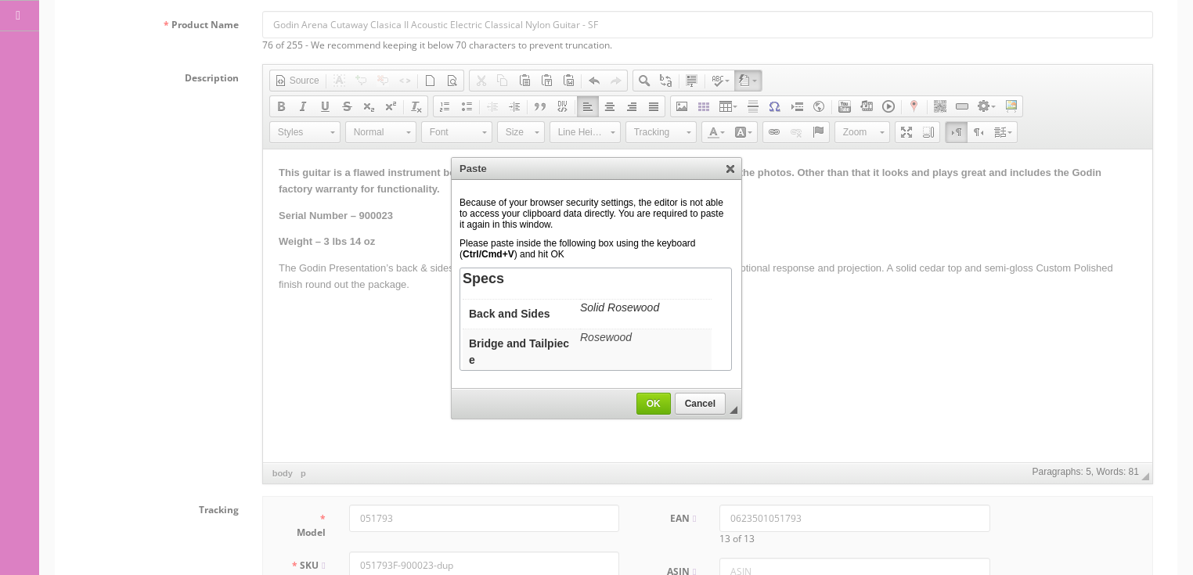
scroll to position [407, 0]
click at [645, 401] on span "OK" at bounding box center [653, 404] width 33 height 11
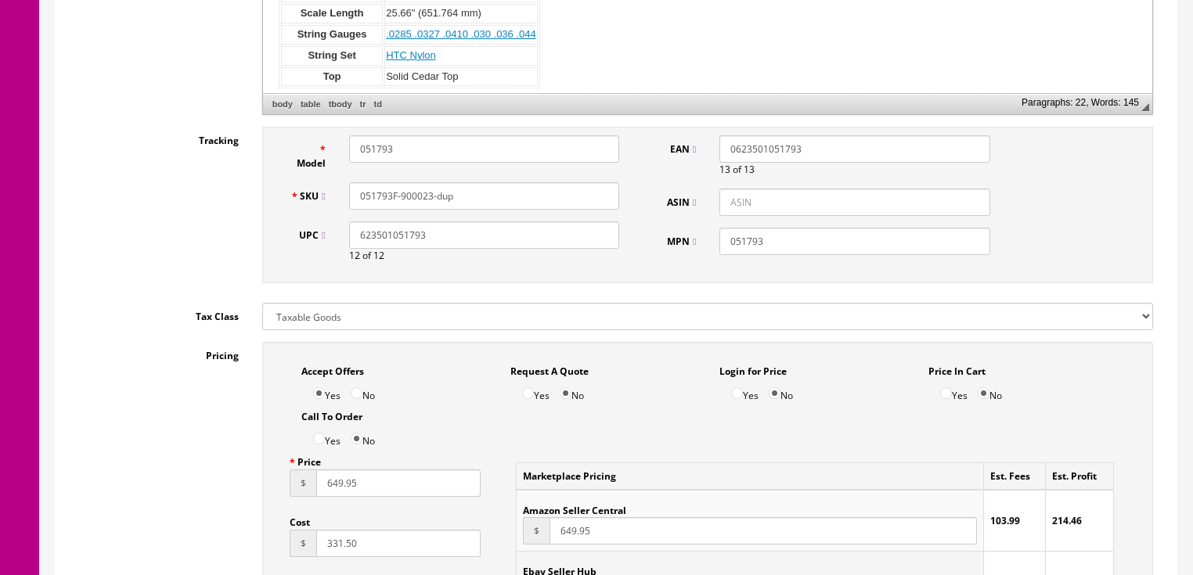
scroll to position [689, 0]
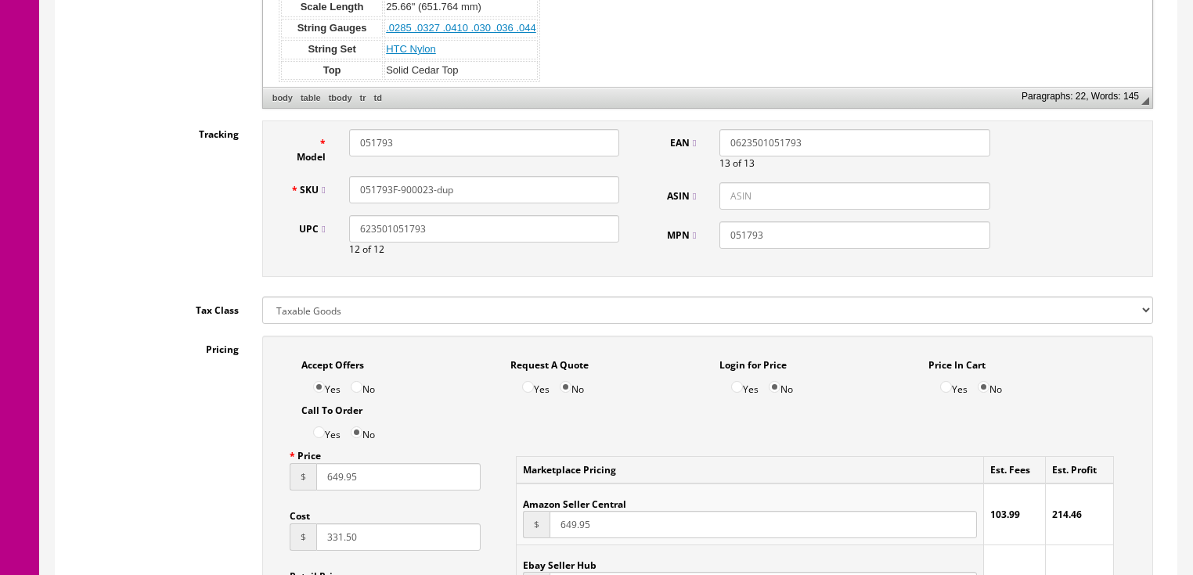
drag, startPoint x: 456, startPoint y: 236, endPoint x: 317, endPoint y: 248, distance: 139.1
click at [317, 248] on div "UPC 623501051793 12 of 12" at bounding box center [455, 235] width 353 height 41
type input "623501051885"
drag, startPoint x: 774, startPoint y: 147, endPoint x: 745, endPoint y: 142, distance: 28.6
click at [713, 147] on div "0623501051793 13 of 13" at bounding box center [855, 149] width 294 height 41
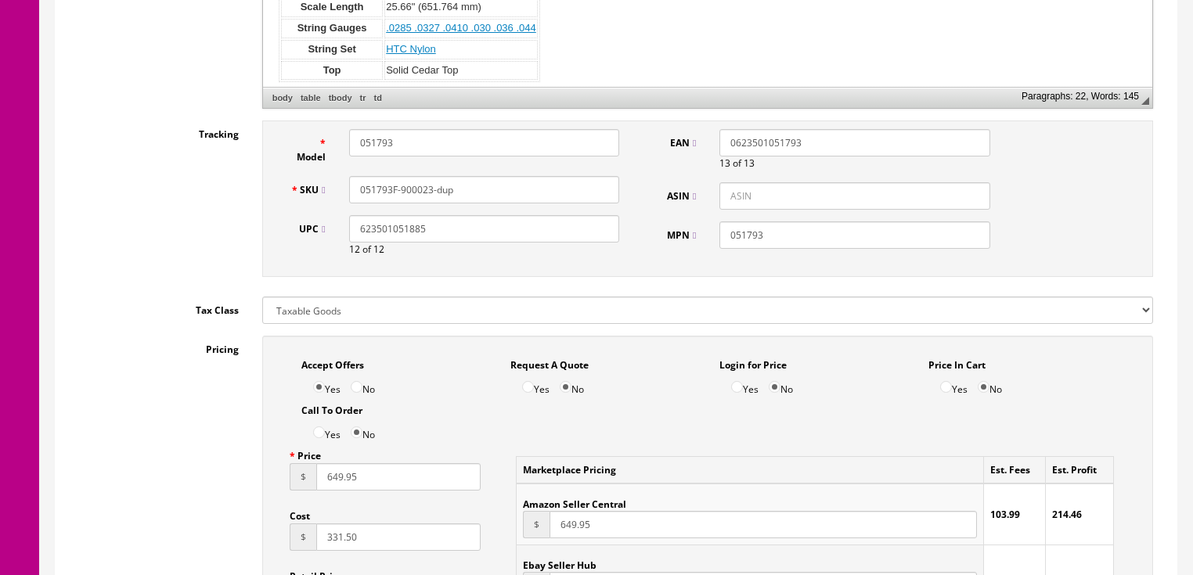
paste input "623501051885"
drag, startPoint x: 727, startPoint y: 145, endPoint x: 734, endPoint y: 94, distance: 51.5
click at [725, 141] on input "623501051885" at bounding box center [855, 142] width 270 height 27
type input "0623501051885"
drag, startPoint x: 375, startPoint y: 138, endPoint x: 415, endPoint y: 141, distance: 40.1
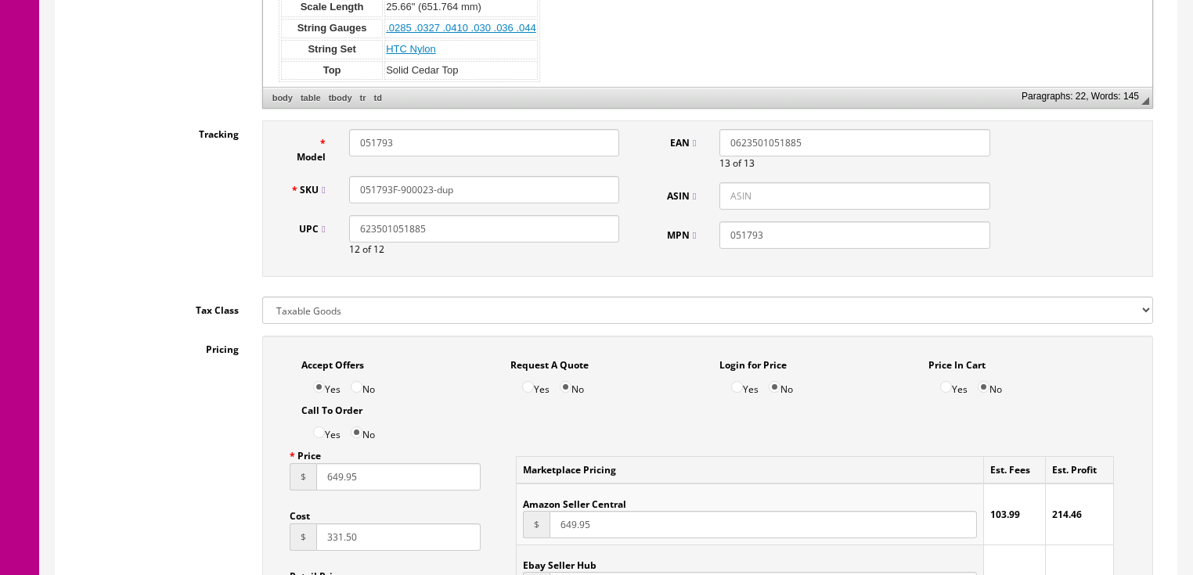
click at [414, 140] on input "051793" at bounding box center [484, 142] width 270 height 27
type input "051885"
drag, startPoint x: 377, startPoint y: 185, endPoint x: 585, endPoint y: 195, distance: 208.5
click at [585, 195] on input "051793F-900023-dup" at bounding box center [484, 189] width 270 height 27
type input "051885"
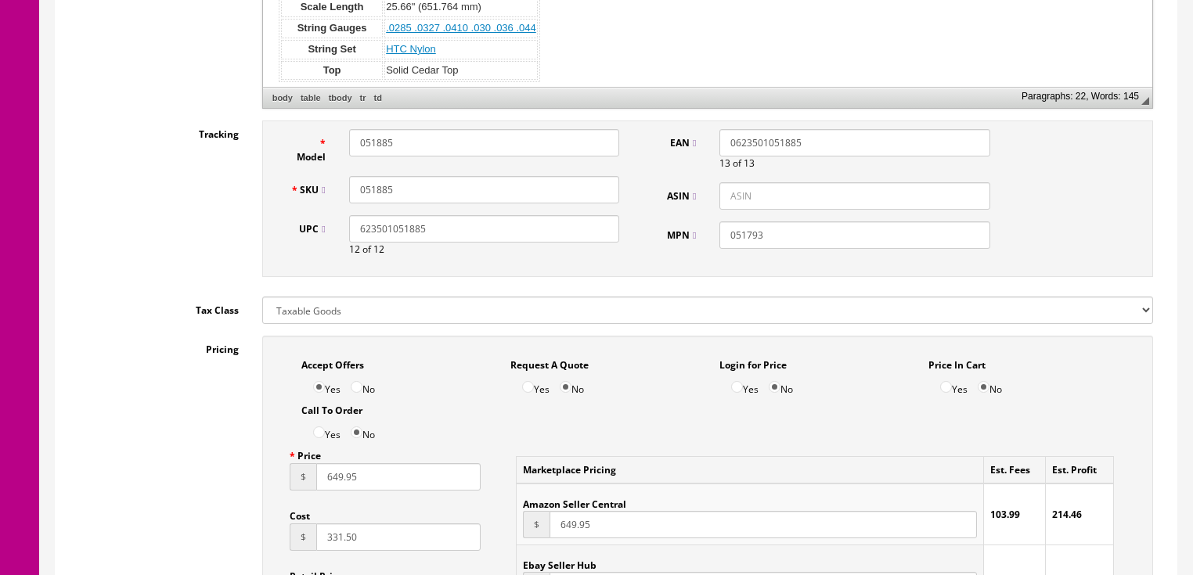
drag, startPoint x: 748, startPoint y: 238, endPoint x: 819, endPoint y: 240, distance: 71.3
click at [819, 240] on input "051793" at bounding box center [855, 235] width 270 height 27
type input "051885"
click at [417, 187] on input "051885" at bounding box center [484, 189] width 270 height 27
drag, startPoint x: 348, startPoint y: 188, endPoint x: 471, endPoint y: 189, distance: 122.9
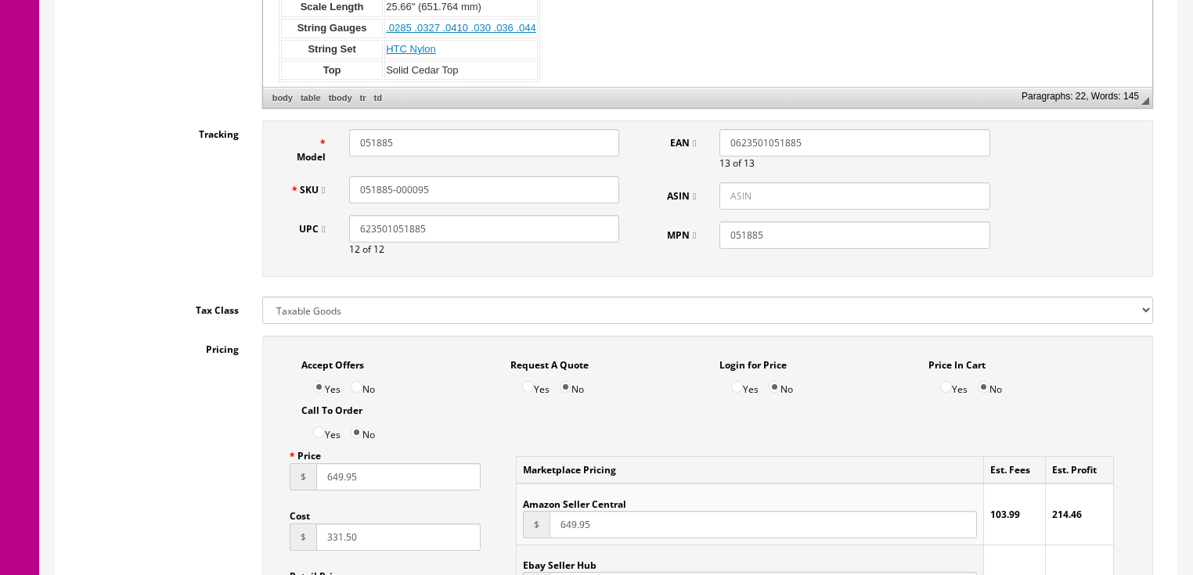
click at [471, 189] on input "051885-000095" at bounding box center [484, 189] width 270 height 27
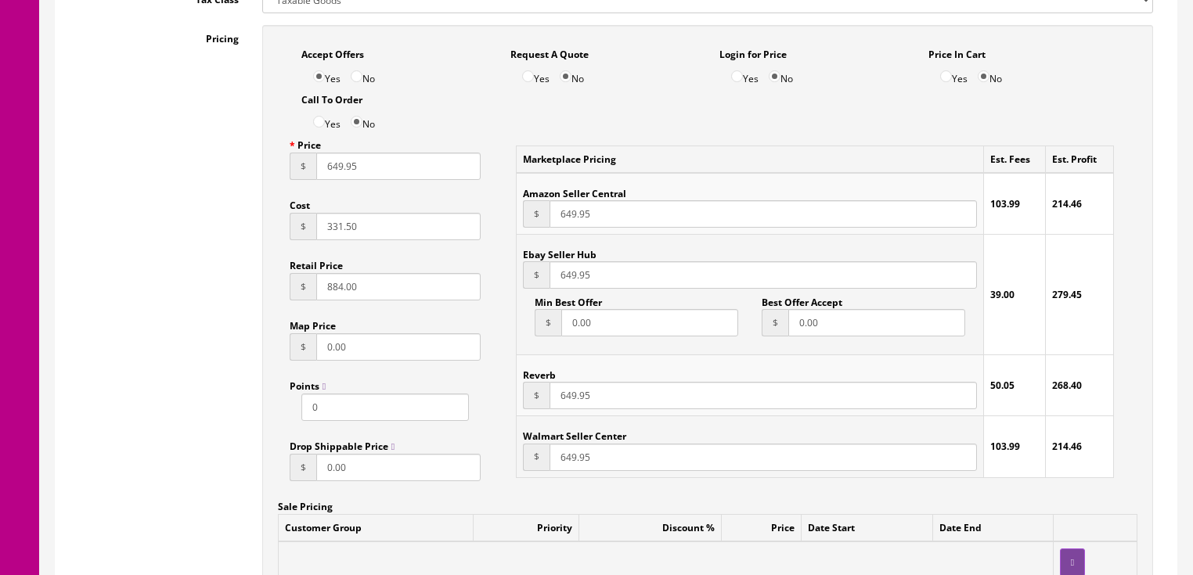
scroll to position [1002, 0]
type input "051885-000095"
drag, startPoint x: 376, startPoint y: 231, endPoint x: 251, endPoint y: 235, distance: 125.3
click at [251, 235] on div "Accept Offers Yes No Request A Quote Yes No Login for Price Yes No Price In Car…" at bounding box center [708, 376] width 914 height 707
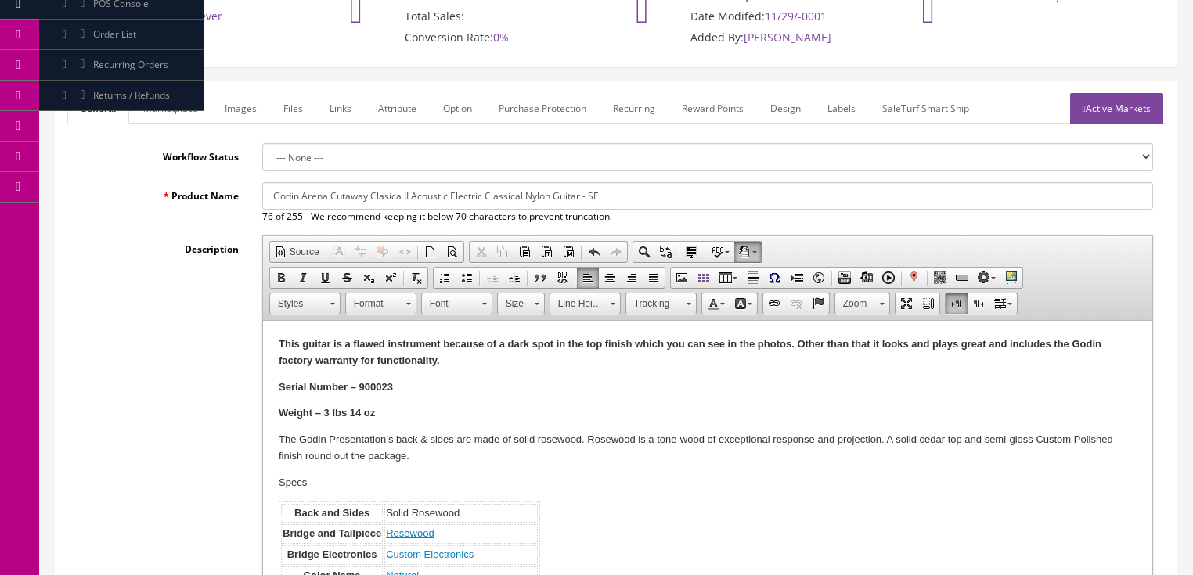
scroll to position [63, 0]
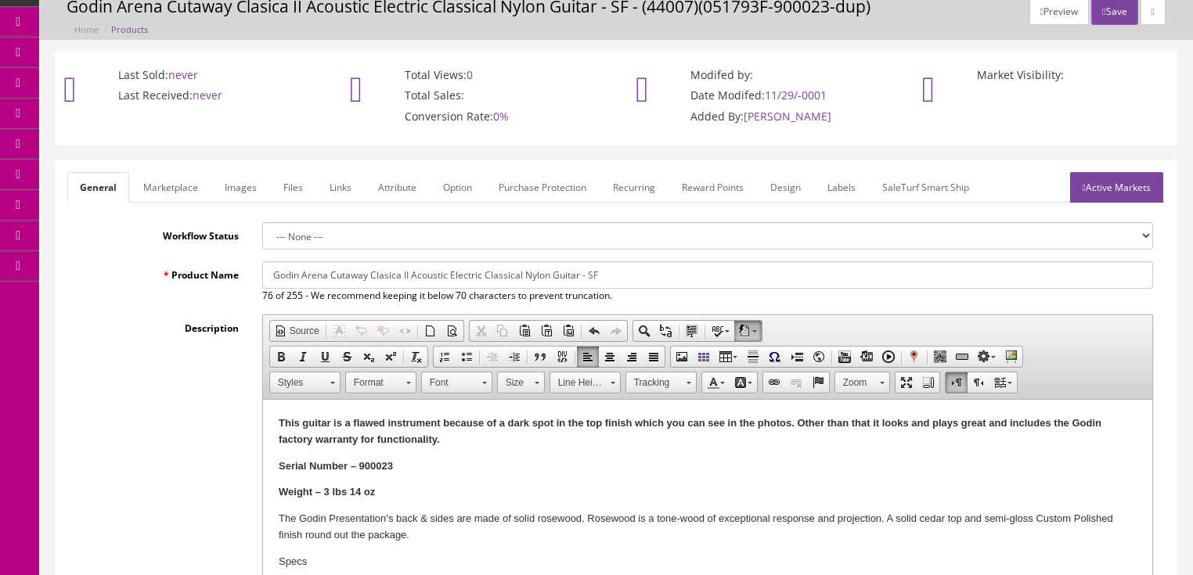
type input "444.57"
drag, startPoint x: 359, startPoint y: 469, endPoint x: 396, endPoint y: 469, distance: 36.8
click at [396, 469] on p "Serial Number – 900023" at bounding box center [707, 467] width 858 height 16
click at [301, 276] on input "Godin Arena Cutaway Clasica II Acoustic Electric Classical Nylon Guitar - SF" at bounding box center [707, 275] width 891 height 27
drag, startPoint x: 268, startPoint y: 272, endPoint x: 749, endPoint y: 274, distance: 480.7
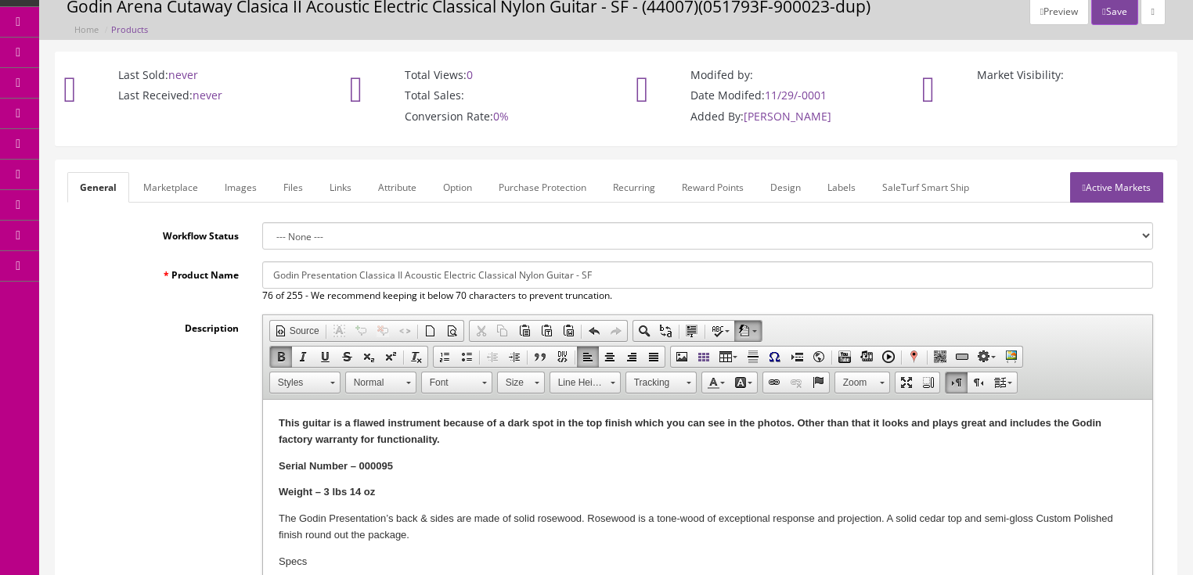
click at [749, 274] on input "Godin Presentation Classica II Acoustic Electric Classical Nylon Guitar - SF" at bounding box center [707, 275] width 891 height 27
type input "Godin Presentation Classica II Acoustic Electric Classical Nylon Guitar - SF"
click at [187, 189] on link "Marketplace" at bounding box center [171, 187] width 80 height 31
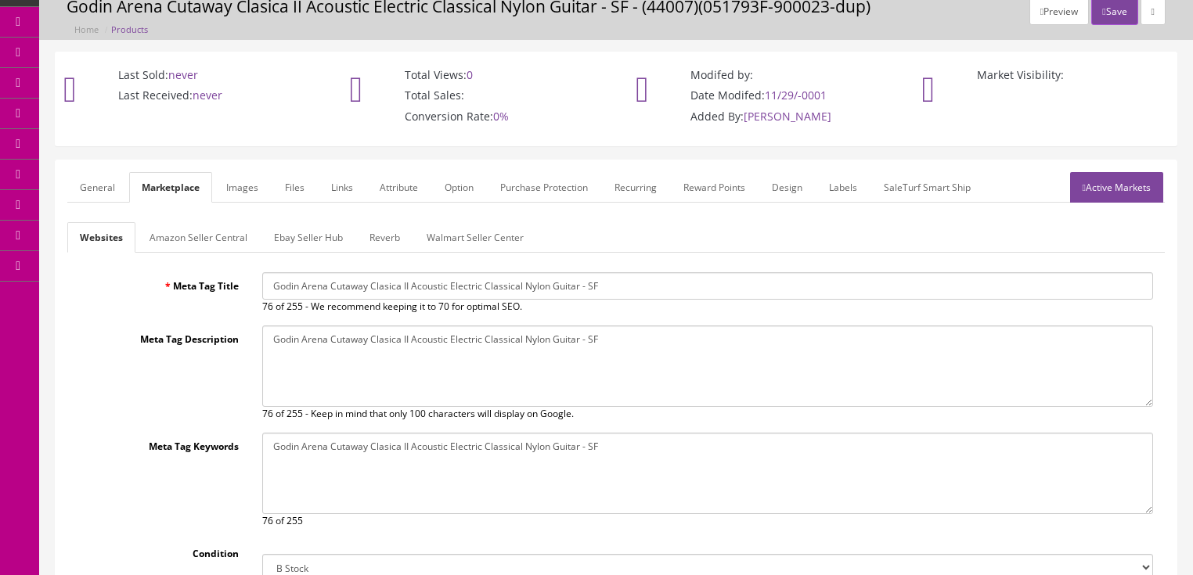
drag, startPoint x: 266, startPoint y: 290, endPoint x: 651, endPoint y: 294, distance: 384.5
click at [680, 294] on input "Godin Arena Cutaway Clasica II Acoustic Electric Classical Nylon Guitar - SF" at bounding box center [707, 285] width 891 height 27
paste input "Presentation Clas"
type input "Godin Presentation Classica II Acoustic Electric Classical Nylon Guitar - SF"
drag, startPoint x: 274, startPoint y: 337, endPoint x: 712, endPoint y: 337, distance: 438.5
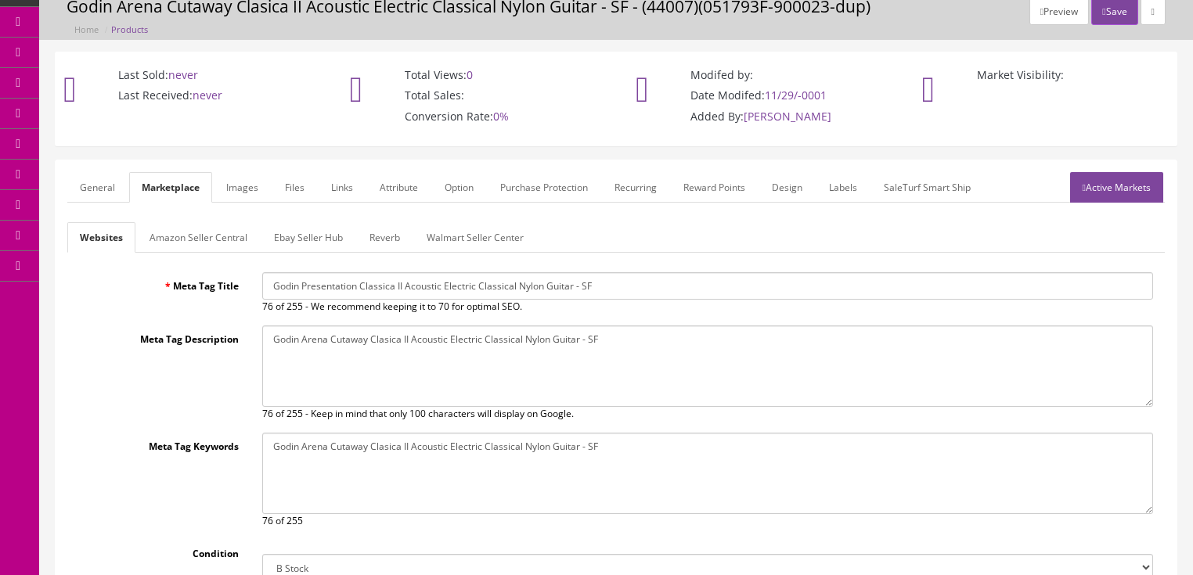
click at [712, 337] on textarea "Godin Arena Cutaway Clasica II Acoustic Electric Classical Nylon Guitar - SF" at bounding box center [707, 366] width 891 height 81
paste textarea "Presentation Clas"
type textarea "Godin Presentation Classica II Acoustic Electric Classical Nylon Guitar - SF"
drag, startPoint x: 269, startPoint y: 450, endPoint x: 788, endPoint y: 438, distance: 520.0
click at [788, 438] on textarea "Godin Arena Cutaway Clasica II Acoustic Electric Classical Nylon Guitar - SF" at bounding box center [707, 473] width 891 height 81
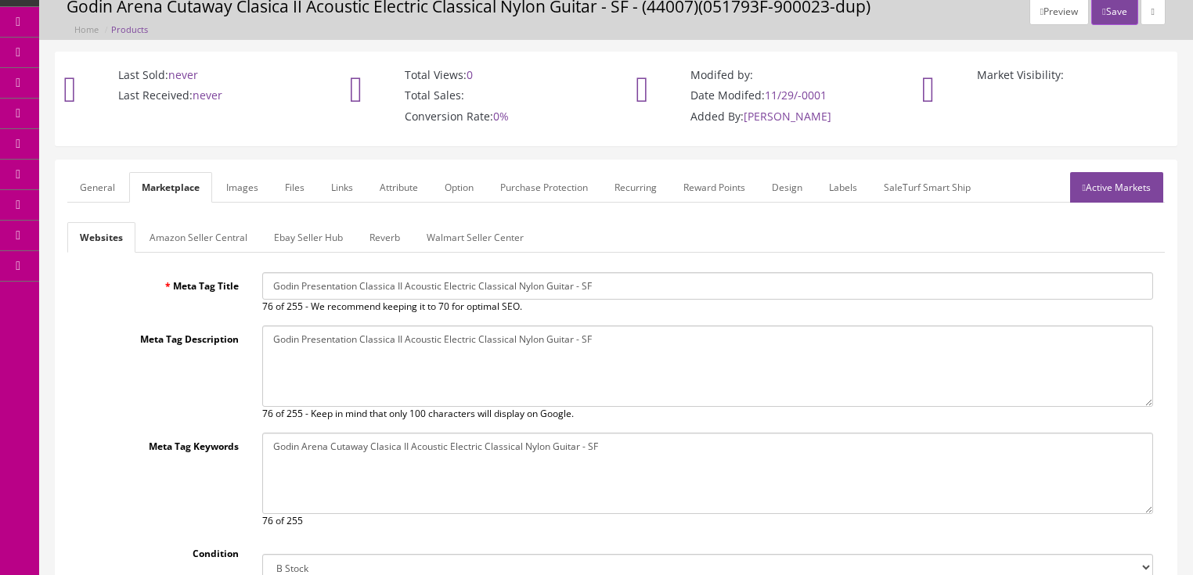
paste textarea "Presentation Clas"
type textarea "Godin Presentation Classica II Acoustic Electric Classical Nylon Guitar - SF"
click at [240, 187] on link "Images" at bounding box center [242, 187] width 57 height 31
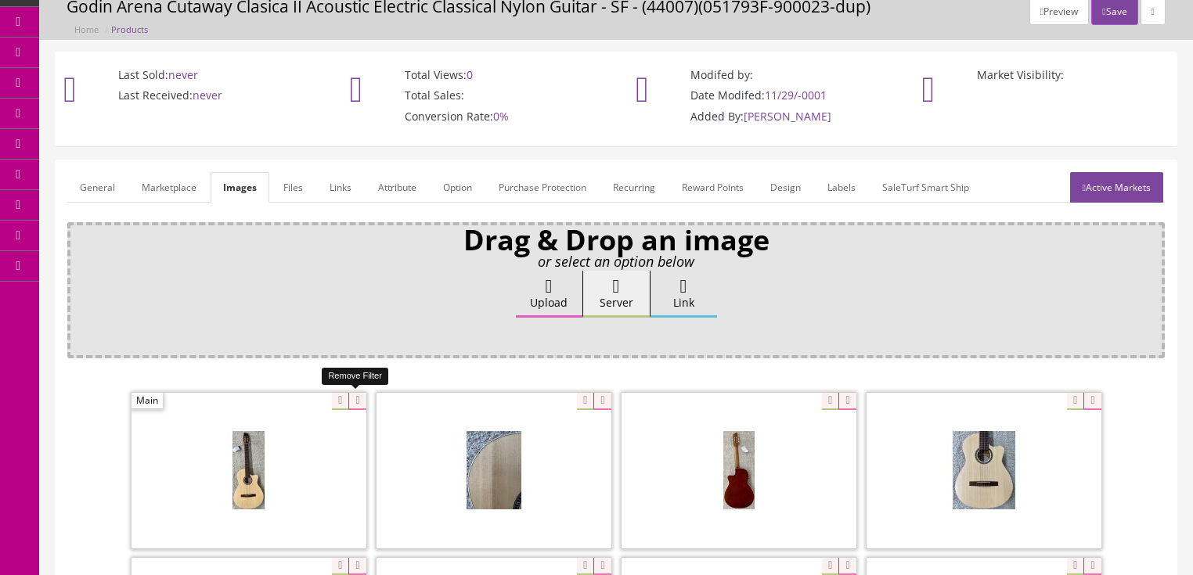
click at [357, 394] on icon at bounding box center [356, 401] width 17 height 17
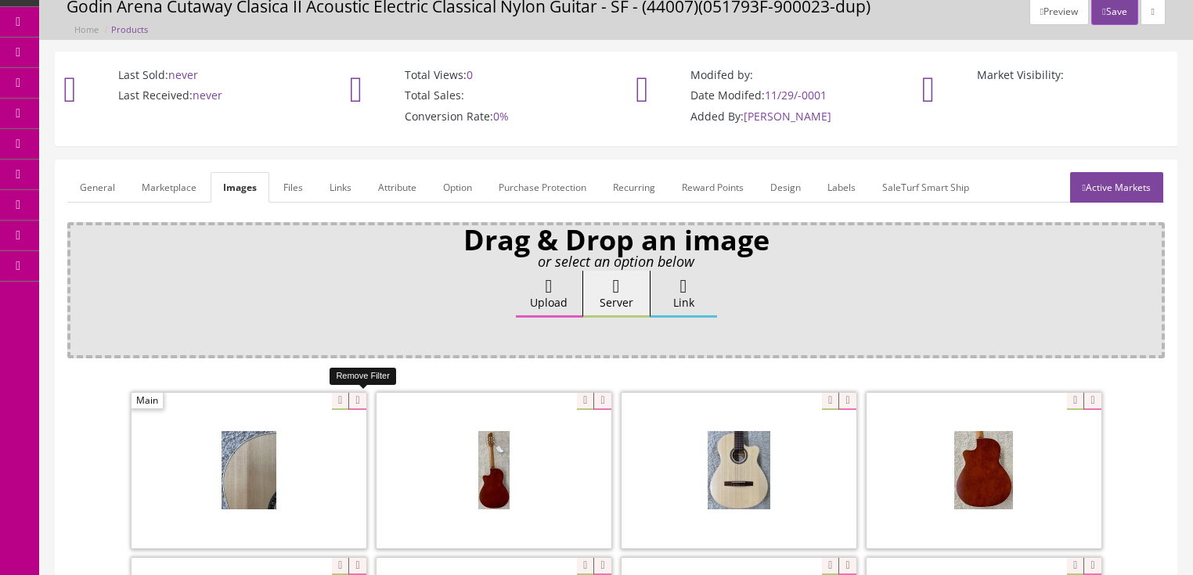
drag, startPoint x: 357, startPoint y: 394, endPoint x: 291, endPoint y: 402, distance: 66.3
click at [352, 395] on icon at bounding box center [356, 401] width 17 height 17
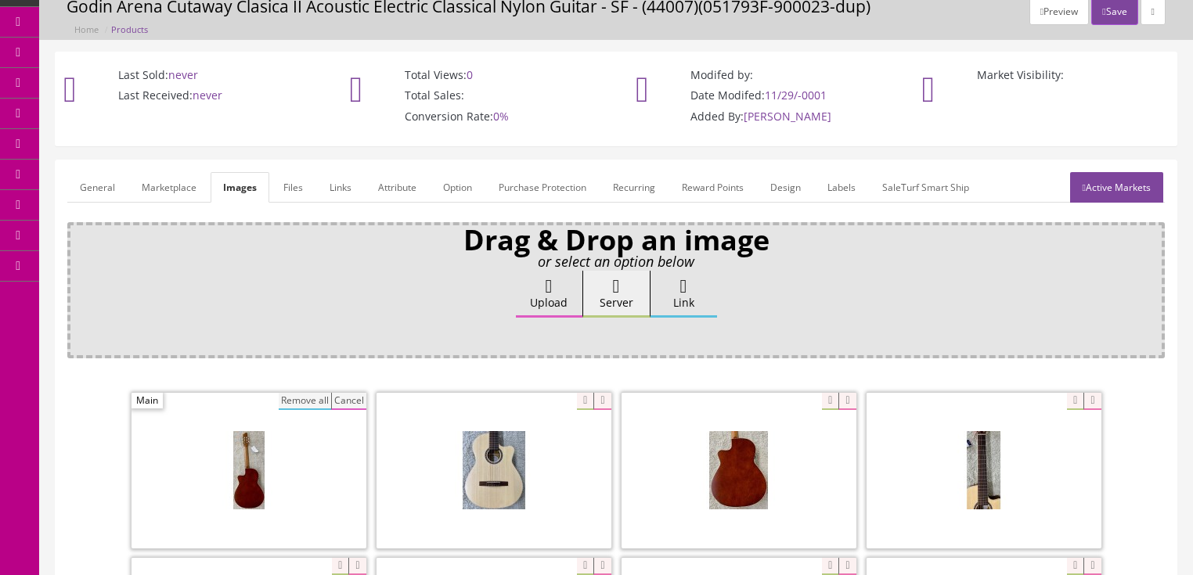
click at [287, 404] on button "Remove all" at bounding box center [305, 401] width 52 height 17
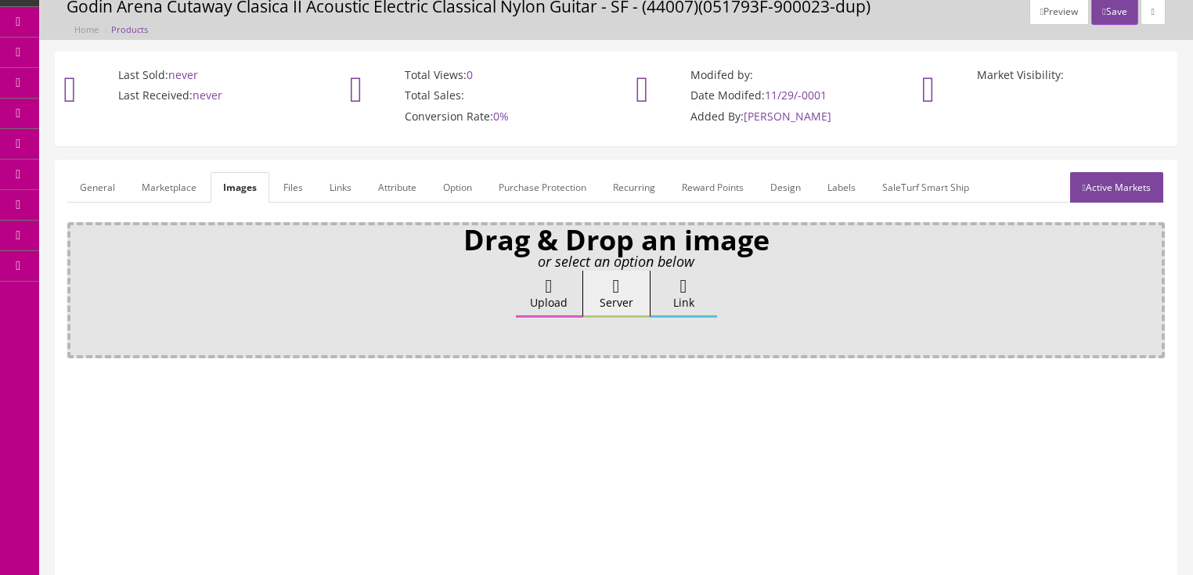
click at [414, 182] on link "Attribute" at bounding box center [397, 187] width 63 height 31
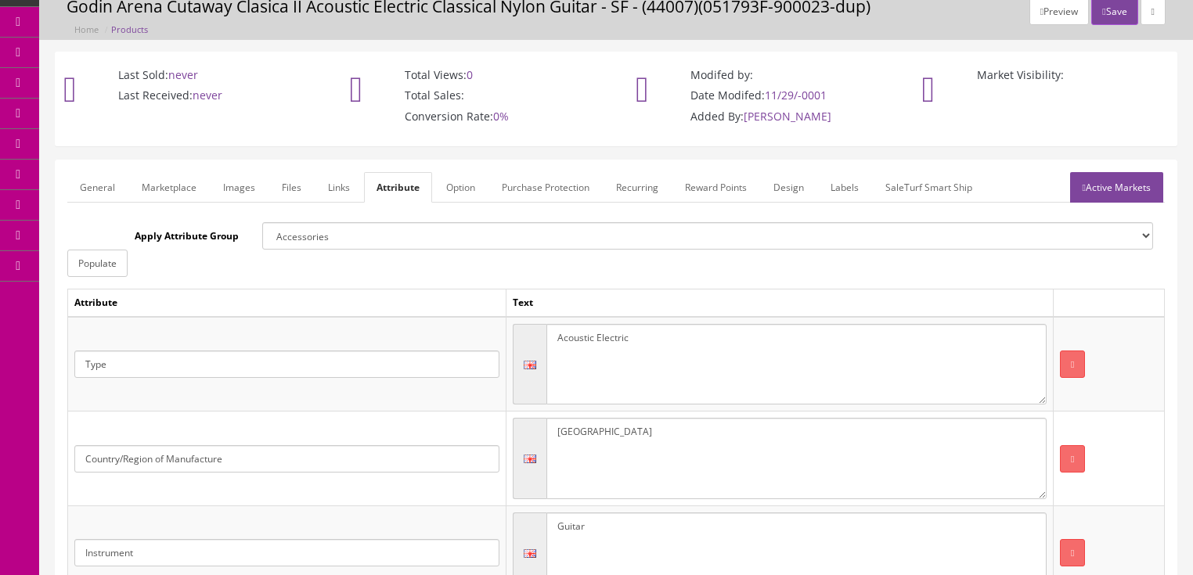
click at [1133, 197] on link "Active Markets" at bounding box center [1116, 187] width 93 height 31
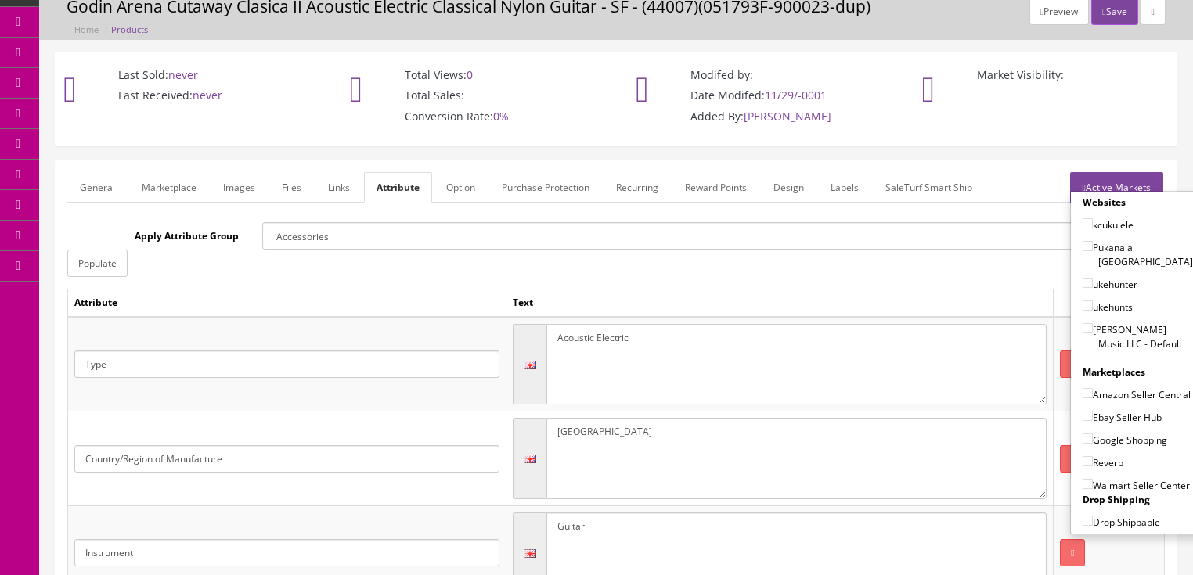
click at [1083, 323] on input"] "[PERSON_NAME] Music LLC - Default" at bounding box center [1088, 328] width 10 height 10
checkbox input"] "true"
drag, startPoint x: 1080, startPoint y: 374, endPoint x: 1084, endPoint y: 391, distance: 16.9
click at [1083, 388] on input"] "Amazon Seller Central" at bounding box center [1088, 393] width 10 height 10
checkbox input"] "true"
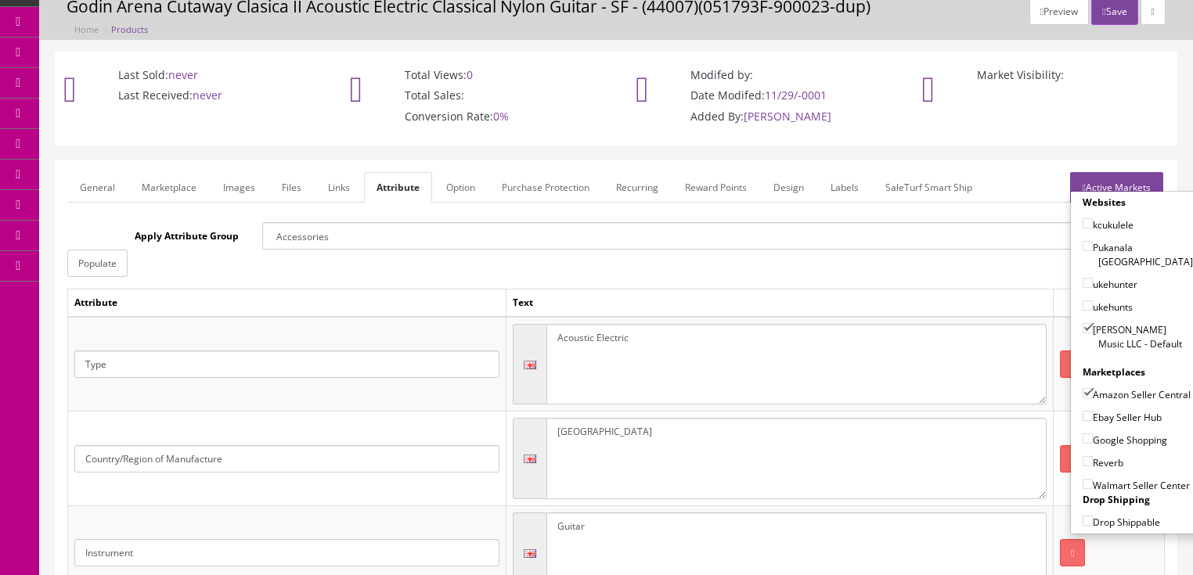
drag, startPoint x: 1082, startPoint y: 410, endPoint x: 1080, endPoint y: 420, distance: 9.5
click at [1083, 413] on input"] "Ebay Seller Hub" at bounding box center [1088, 416] width 10 height 10
checkbox input"] "true"
click at [1083, 435] on input"] "Google Shopping" at bounding box center [1088, 439] width 10 height 10
checkbox input"] "true"
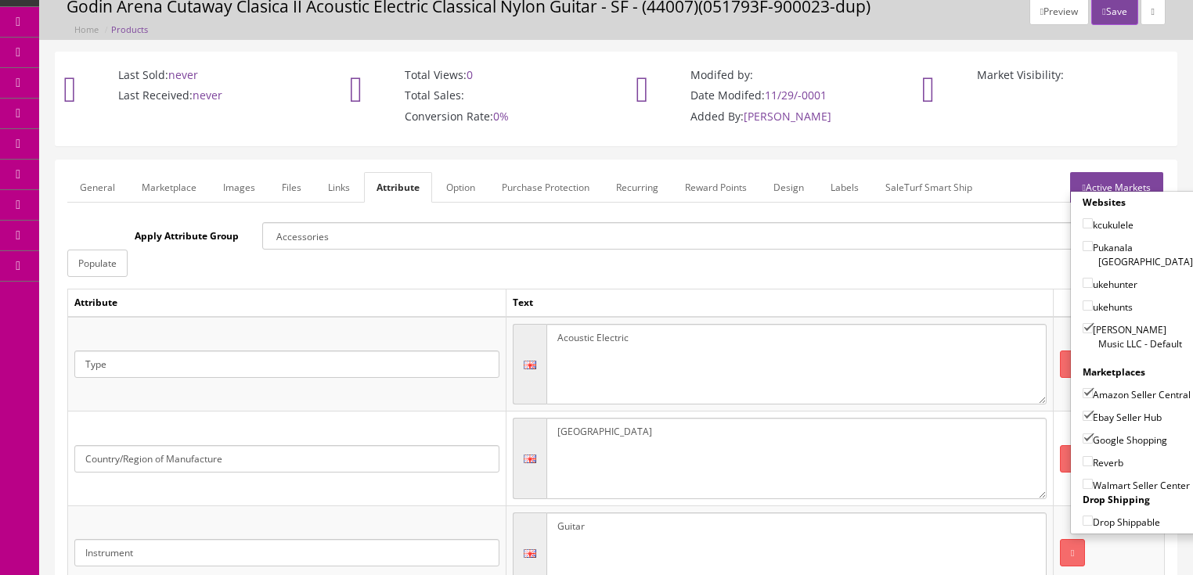
click at [1083, 456] on input"] "Reverb" at bounding box center [1088, 461] width 10 height 10
checkbox input"] "true"
click at [1127, 181] on link "Active Markets" at bounding box center [1116, 187] width 93 height 31
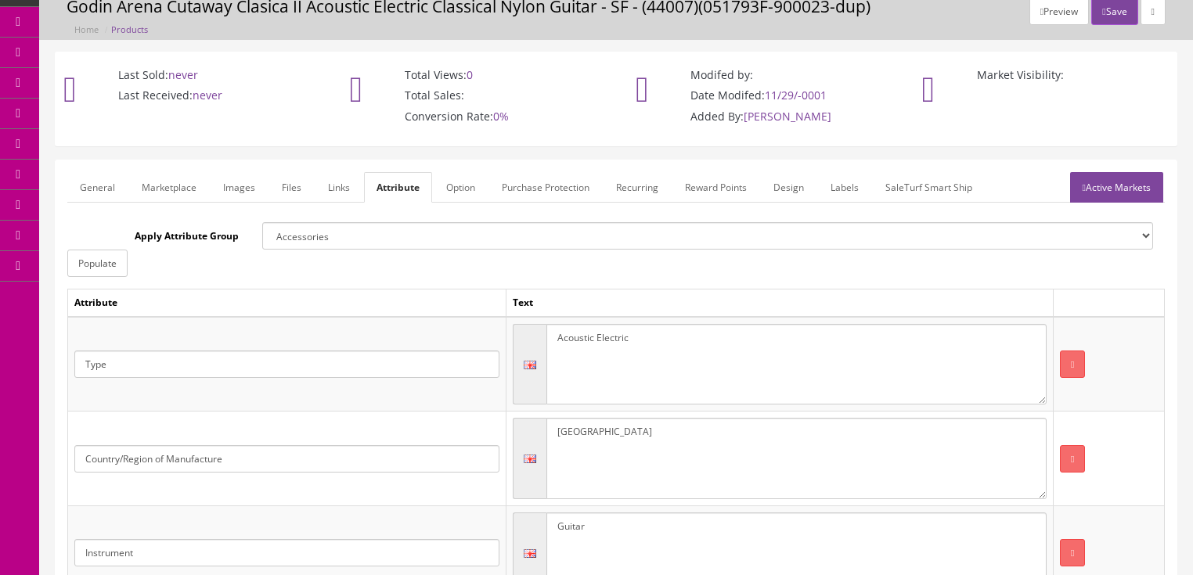
click at [78, 200] on link "General" at bounding box center [97, 187] width 60 height 31
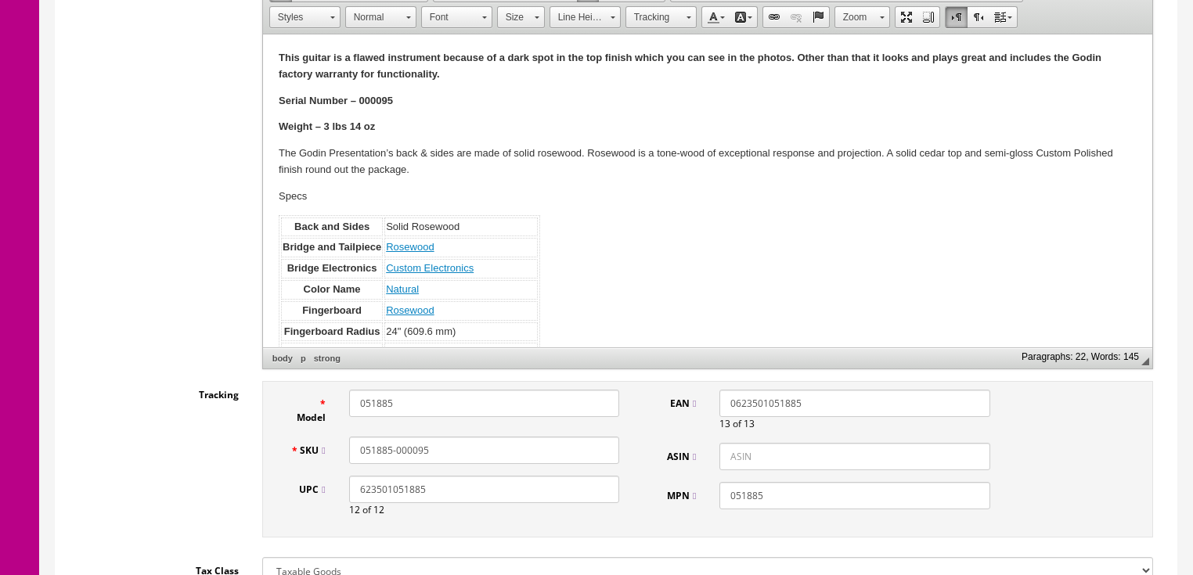
scroll to position [438, 0]
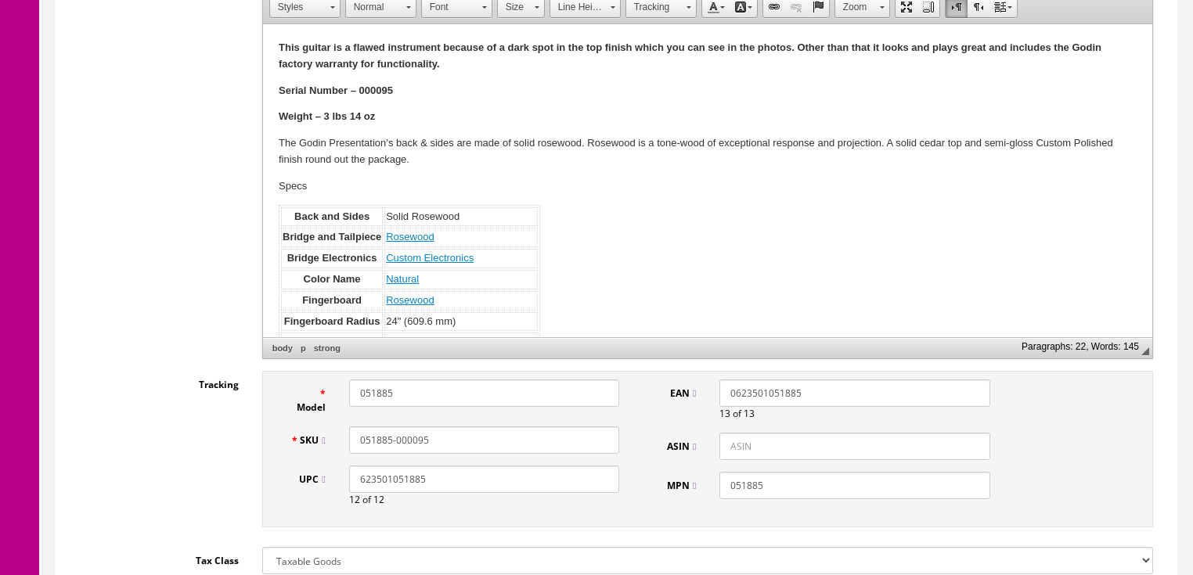
drag, startPoint x: 438, startPoint y: 437, endPoint x: 366, endPoint y: 448, distance: 72.1
click at [327, 441] on div "SKU 051885-000095" at bounding box center [455, 440] width 353 height 27
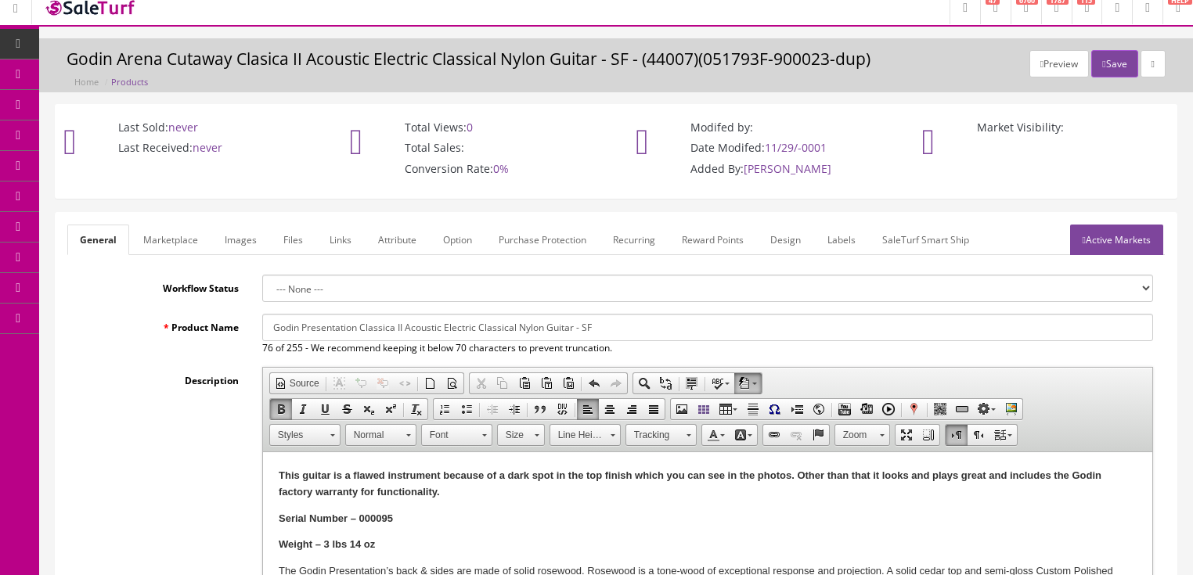
scroll to position [0, 0]
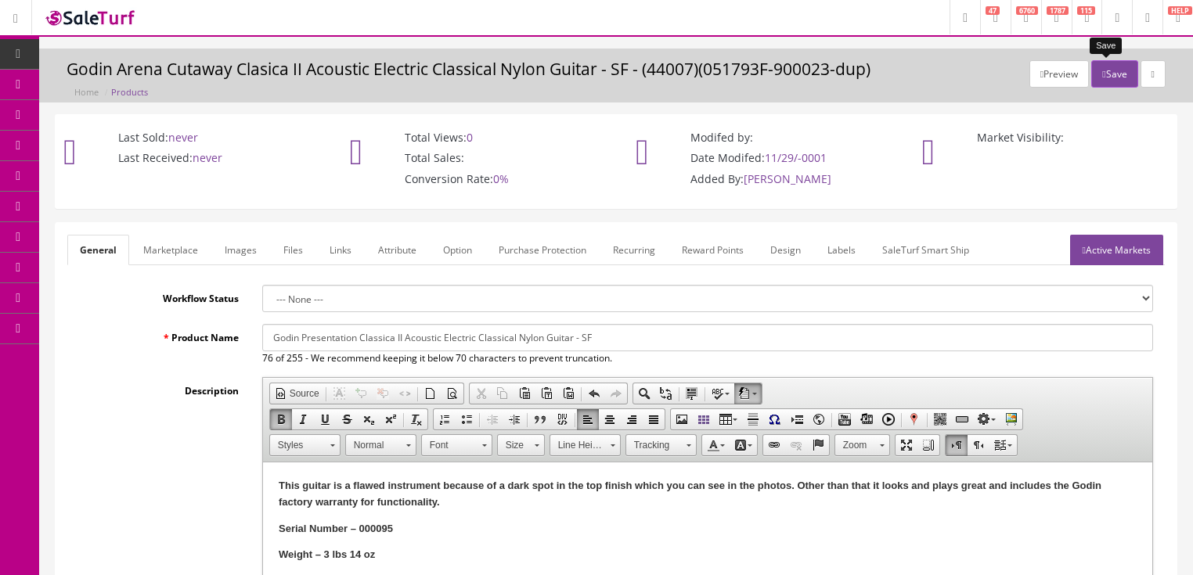
click at [1109, 78] on button "Save" at bounding box center [1114, 73] width 46 height 27
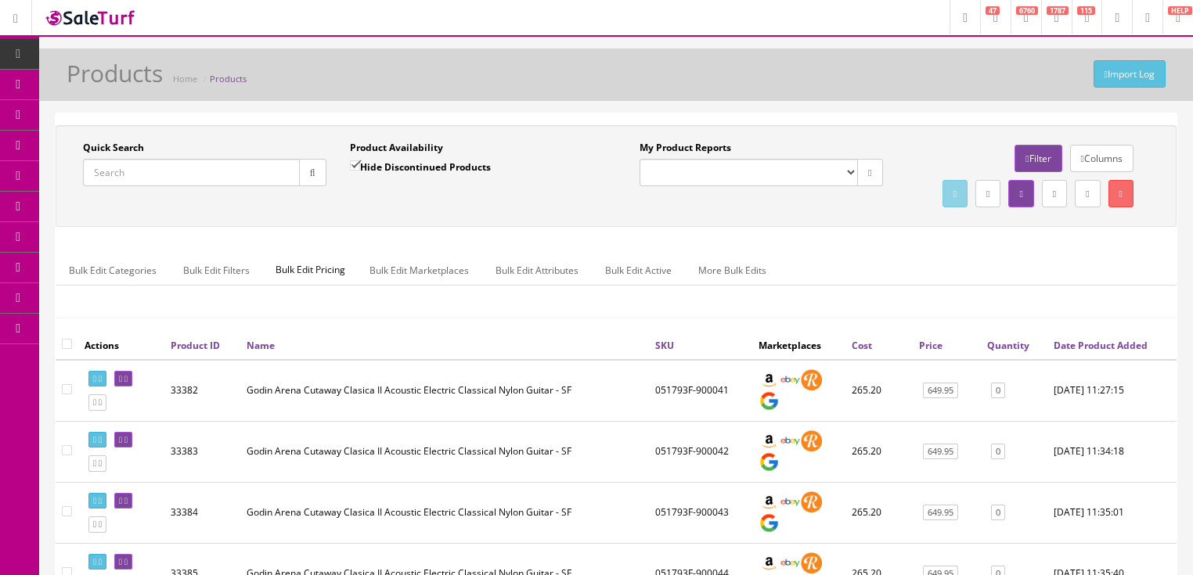
click at [218, 180] on input "Quick Search" at bounding box center [191, 172] width 217 height 27
paste input "051885-000095"
type input "051885-000095"
click at [357, 171] on input "Hide Discontinued Products" at bounding box center [355, 166] width 10 height 10
checkbox input "false"
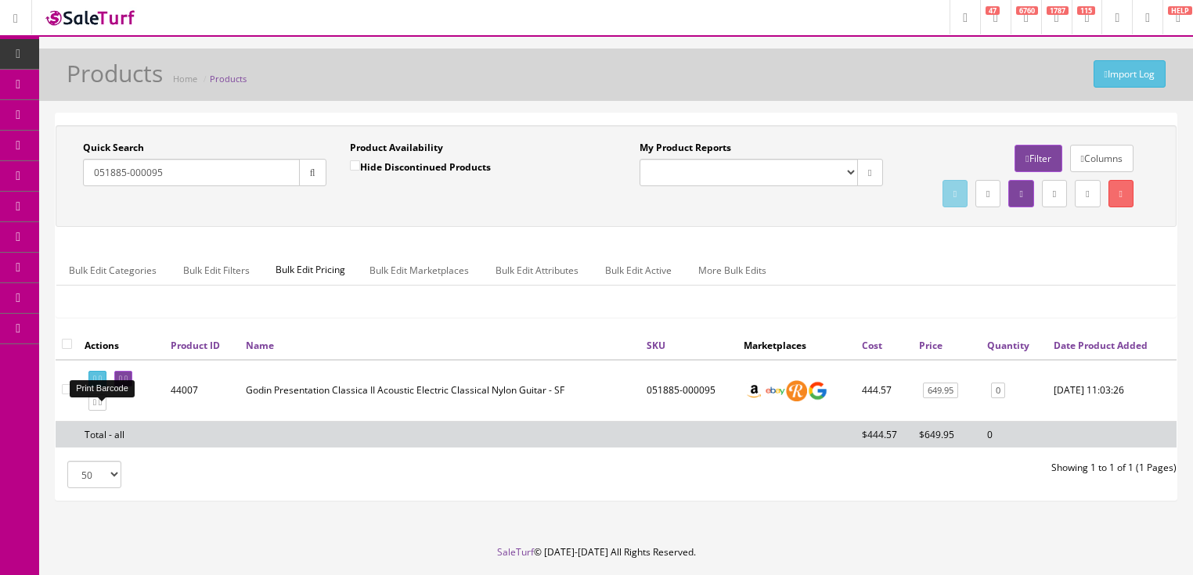
click at [101, 388] on link at bounding box center [97, 379] width 18 height 16
drag, startPoint x: 184, startPoint y: 176, endPoint x: 93, endPoint y: 206, distance: 95.6
click at [93, 206] on div "Quick Search 051885-000095 Date From Product Availability Hide Discontinued Pro…" at bounding box center [616, 176] width 1113 height 70
click at [310, 173] on icon "button" at bounding box center [312, 172] width 5 height 9
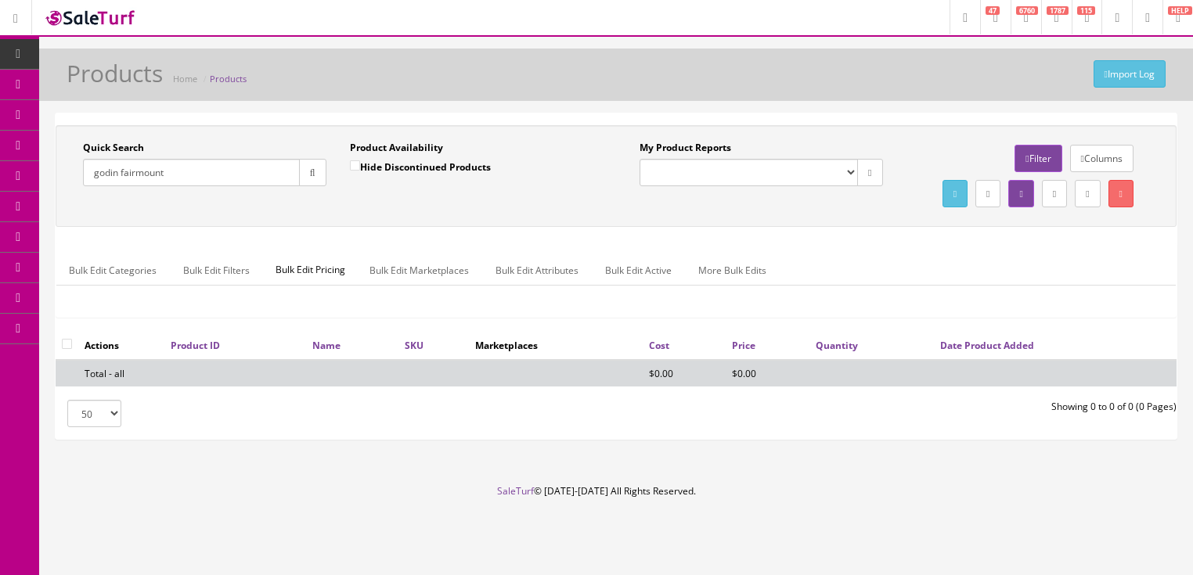
drag, startPoint x: 121, startPoint y: 174, endPoint x: 191, endPoint y: 174, distance: 69.7
click at [191, 174] on input "godin fairmount" at bounding box center [191, 172] width 217 height 27
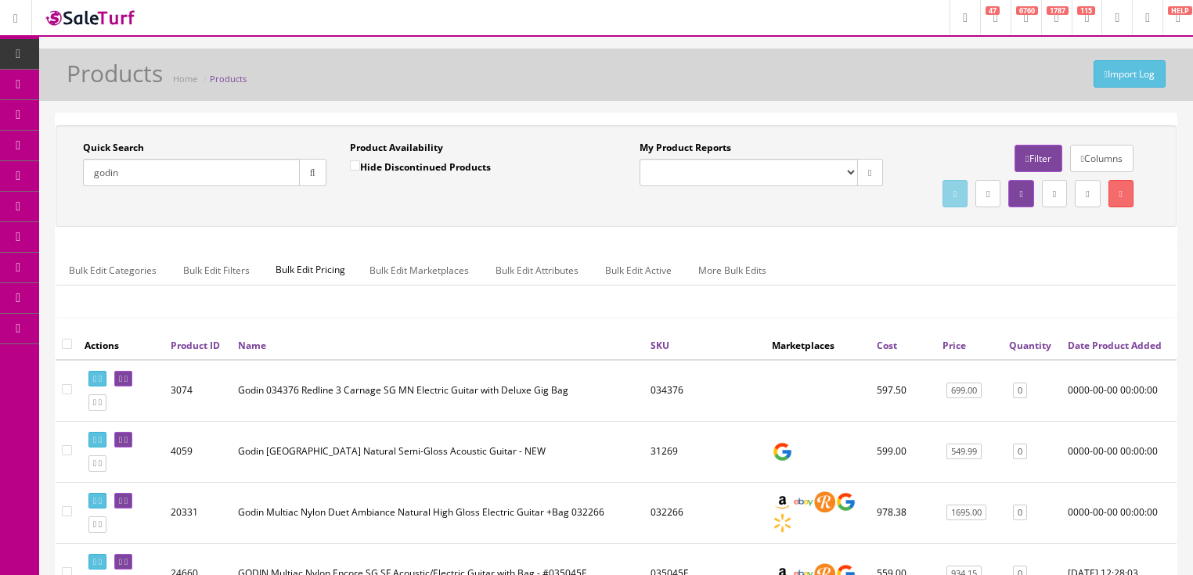
type input "godin"
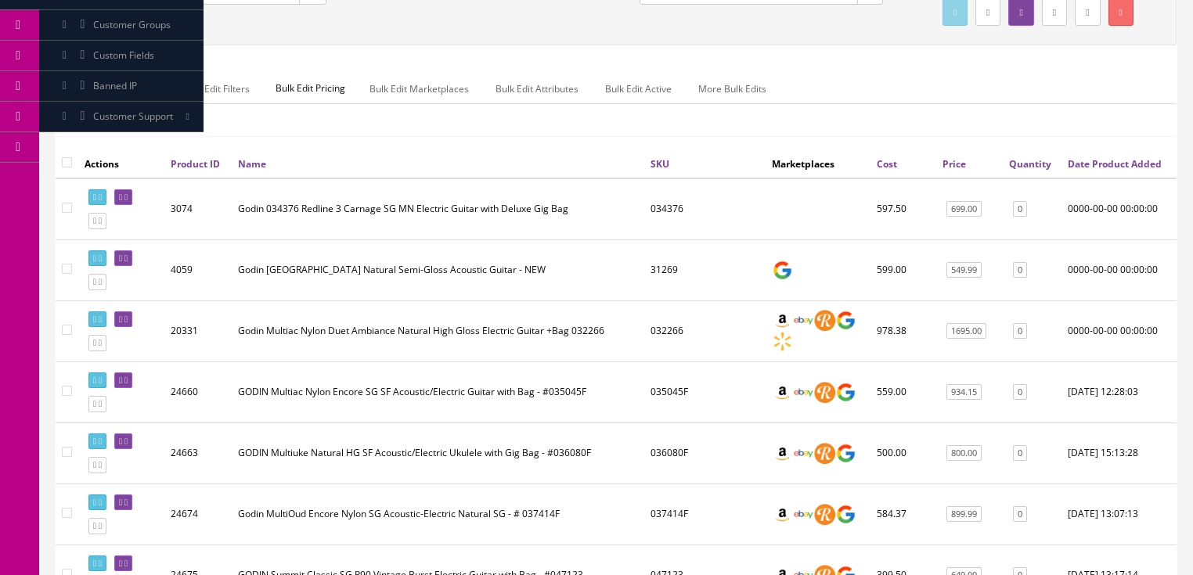
scroll to position [188, 0]
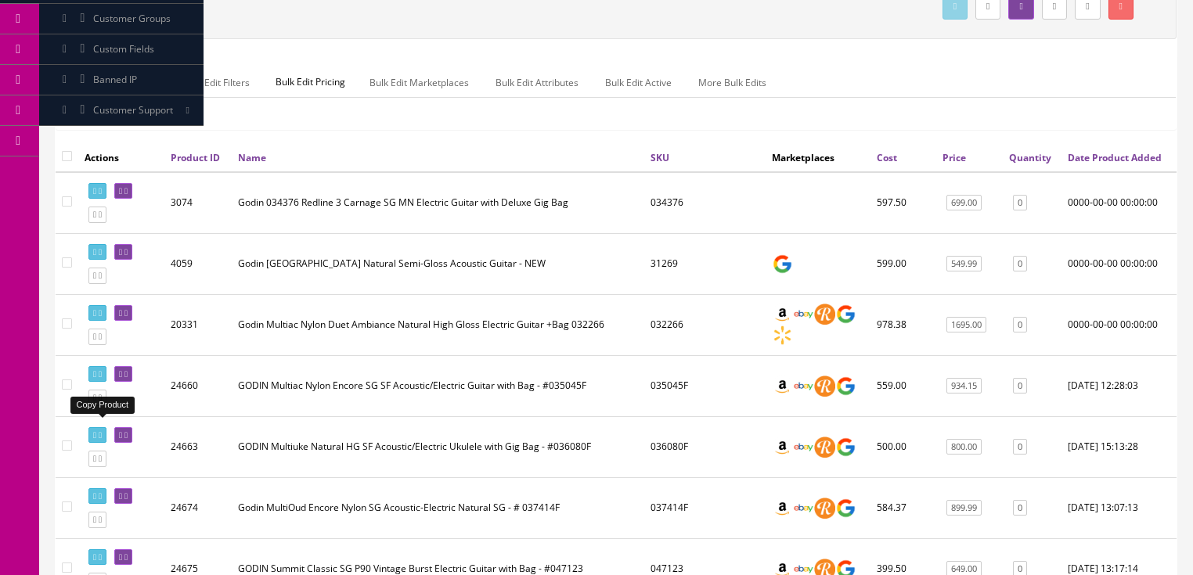
click at [102, 402] on icon at bounding box center [100, 398] width 3 height 9
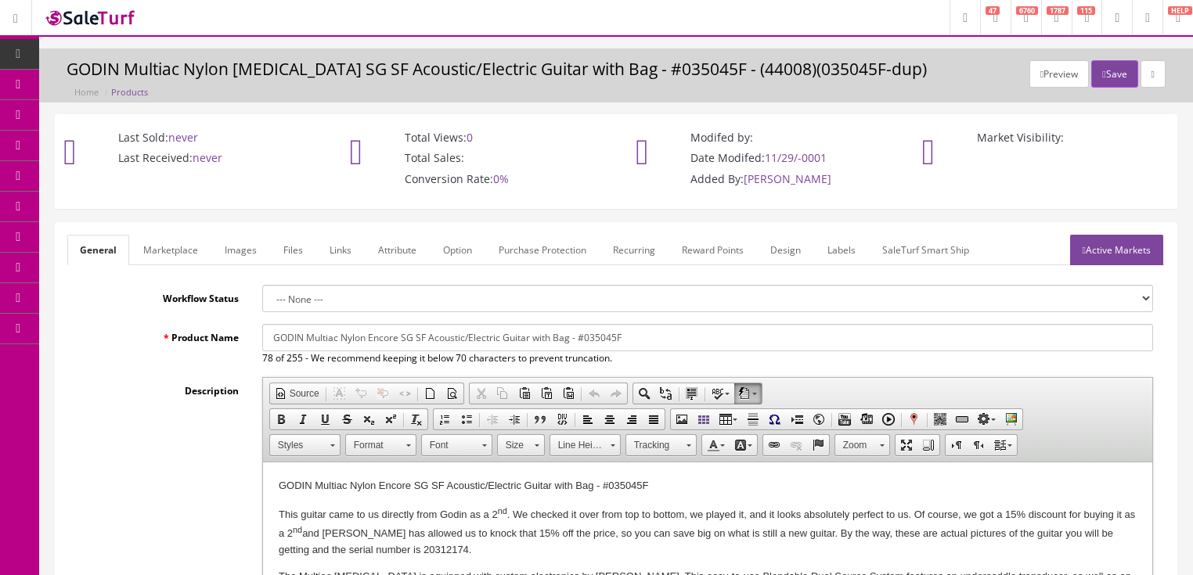
drag, startPoint x: 0, startPoint y: 0, endPoint x: 733, endPoint y: 335, distance: 805.8
click at [733, 335] on input "GODIN Multiac Nylon Encore SG SF Acoustic/Electric Guitar with Bag - #035045F" at bounding box center [707, 337] width 891 height 27
paste input "odin 047949 [GEOGRAPHIC_DATA] Natural HG EQ Acoustic Guitar"
type input "Godin 047949 [GEOGRAPHIC_DATA] Natural HG EQ Acoustic Guitar"
click at [196, 251] on link "Marketplace" at bounding box center [171, 250] width 80 height 31
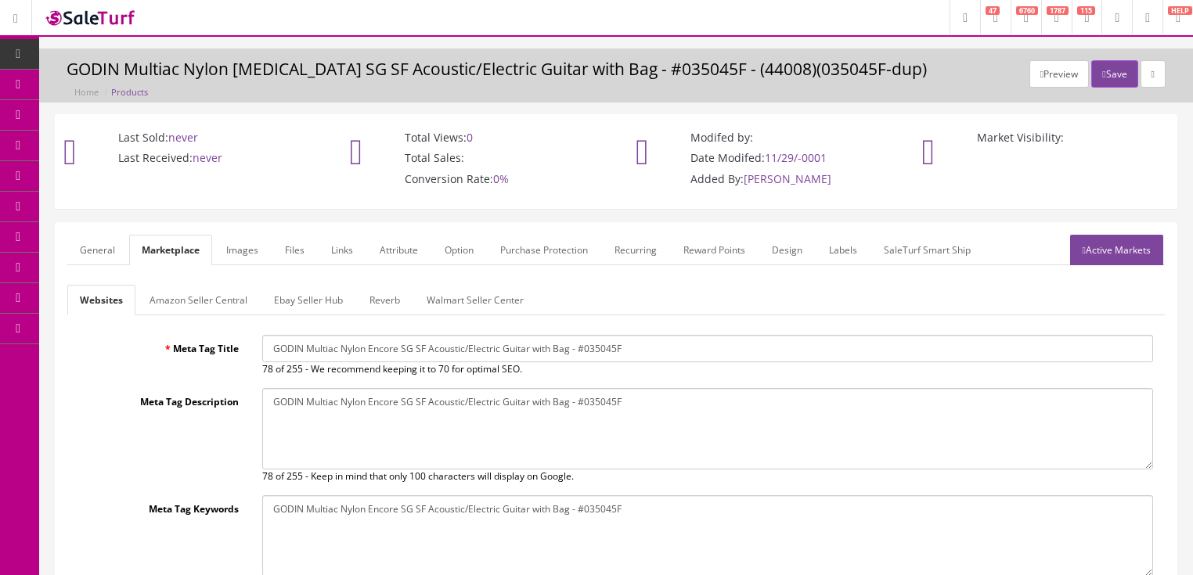
drag, startPoint x: 474, startPoint y: 348, endPoint x: 755, endPoint y: 349, distance: 280.3
click at [941, 349] on input "GODIN Multiac Nylon Encore SG SF Acoustic/Electric Guitar with Bag - #035045F" at bounding box center [707, 348] width 891 height 27
paste input "odin 047949 [GEOGRAPHIC_DATA] Natural HG EQ Acoustic Guitar"
type input "Godin 047949 [GEOGRAPHIC_DATA] Natural HG EQ Acoustic Guitar"
drag, startPoint x: 374, startPoint y: 404, endPoint x: 622, endPoint y: 423, distance: 248.1
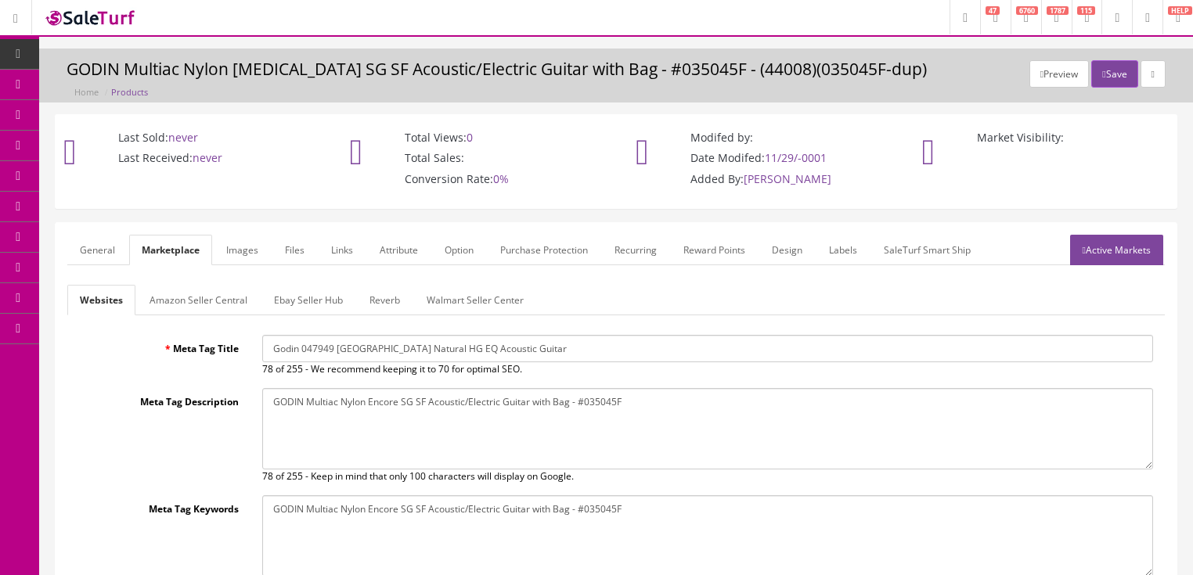
click at [773, 410] on textarea "GODIN Multiac Nylon Encore SG SF Acoustic/Electric Guitar with Bag - #035045F" at bounding box center [707, 428] width 891 height 81
paste textarea "odin 047949 [GEOGRAPHIC_DATA] Natural HG EQ Acoustic Guitar"
type textarea "Godin 047949 [GEOGRAPHIC_DATA] Natural HG EQ Acoustic Guitar"
drag, startPoint x: 271, startPoint y: 506, endPoint x: 631, endPoint y: 516, distance: 360.3
click at [773, 507] on textarea "GODIN Multiac Nylon Encore SG SF Acoustic/Electric Guitar with Bag - #035045F" at bounding box center [707, 536] width 891 height 81
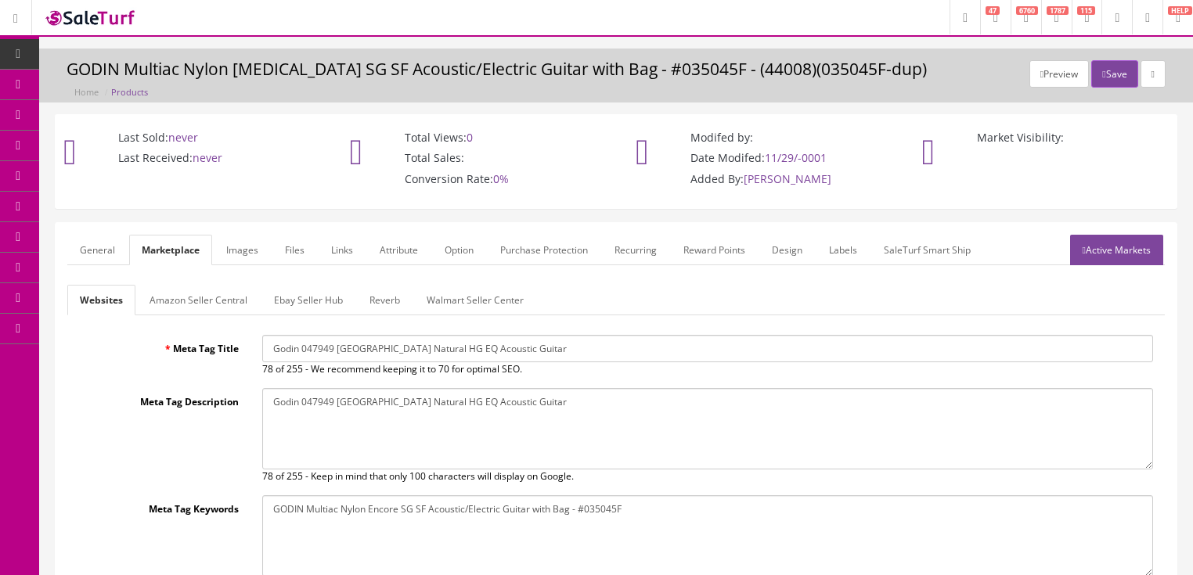
paste textarea "odin 047949 [GEOGRAPHIC_DATA] Natural HG EQ Acoustic Guitar"
type textarea "Godin 047949 [GEOGRAPHIC_DATA] Natural HG EQ Acoustic Guitar"
click at [1118, 261] on link "Active Markets" at bounding box center [1116, 250] width 93 height 31
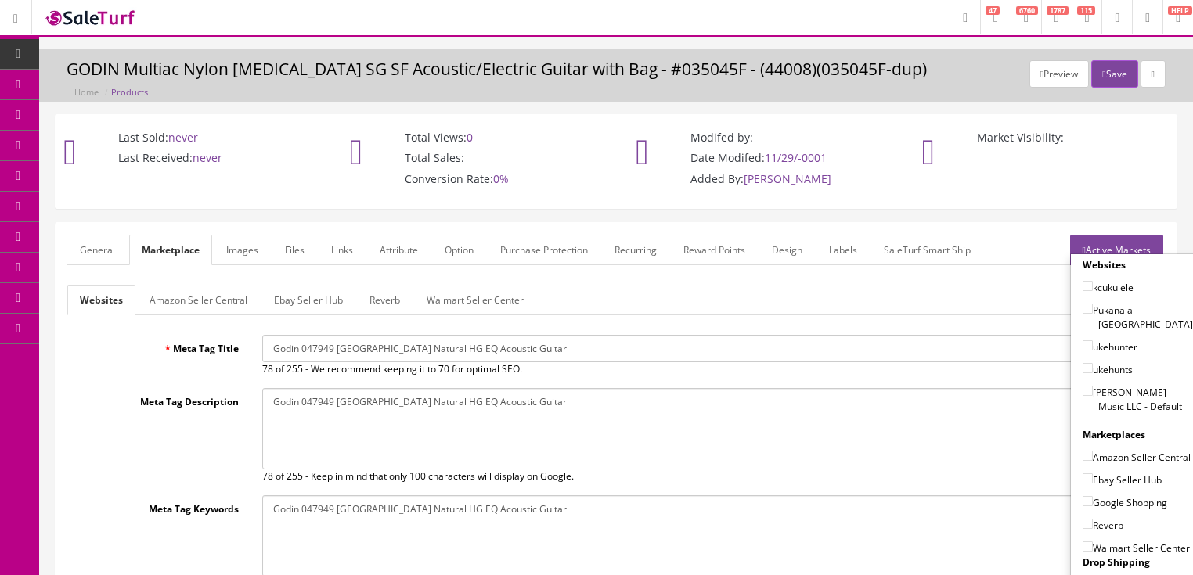
drag, startPoint x: 1082, startPoint y: 375, endPoint x: 1083, endPoint y: 388, distance: 13.3
click at [1083, 386] on input"] "[PERSON_NAME] Music LLC - Default" at bounding box center [1088, 391] width 10 height 10
checkbox input"] "true"
click at [1083, 451] on input"] "Amazon Seller Central" at bounding box center [1088, 456] width 10 height 10
checkbox input"] "true"
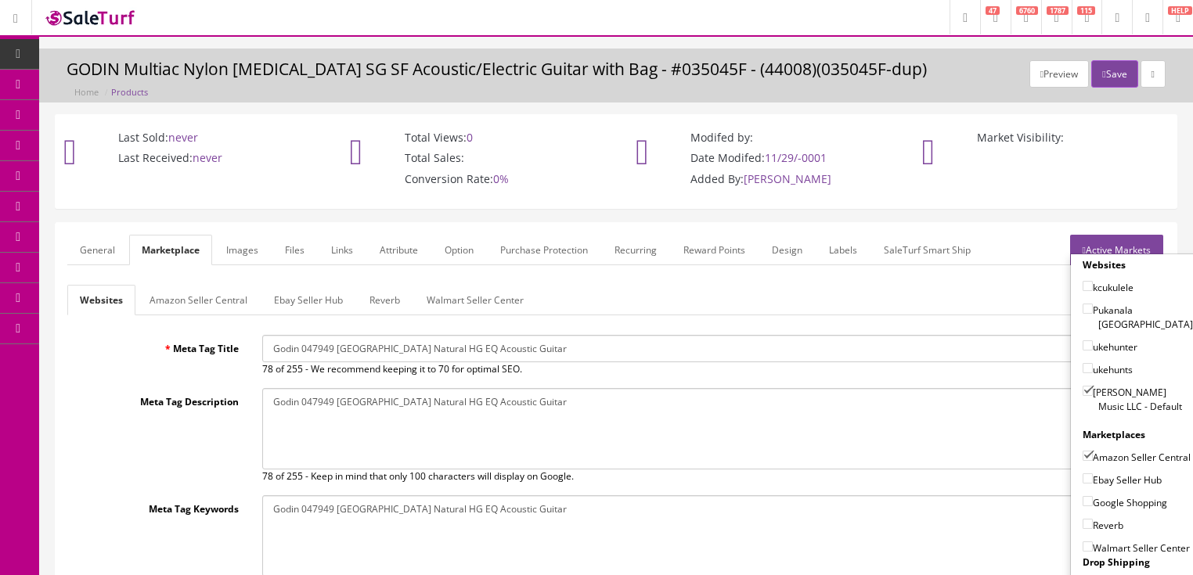
drag, startPoint x: 1084, startPoint y: 470, endPoint x: 1085, endPoint y: 478, distance: 8.8
click at [1085, 478] on input"] "Ebay Seller Hub" at bounding box center [1088, 479] width 10 height 10
checkbox input"] "true"
click at [1083, 502] on input"] "Google Shopping" at bounding box center [1088, 501] width 10 height 10
checkbox input"] "true"
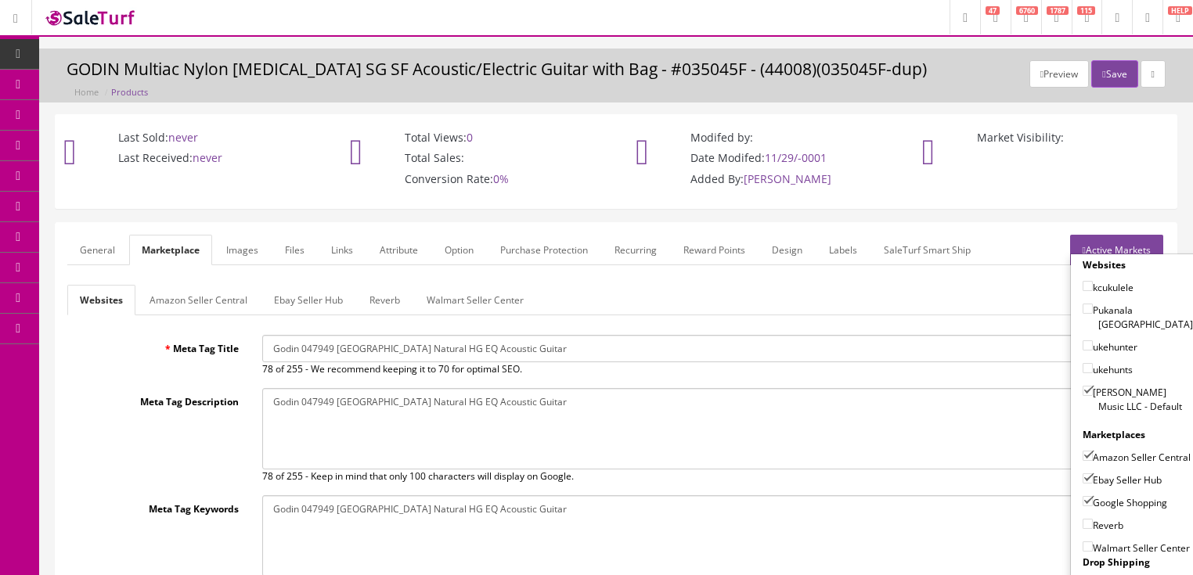
click at [1083, 523] on input"] "Reverb" at bounding box center [1088, 524] width 10 height 10
checkbox input"] "true"
click at [1150, 248] on link "Active Markets" at bounding box center [1116, 250] width 93 height 31
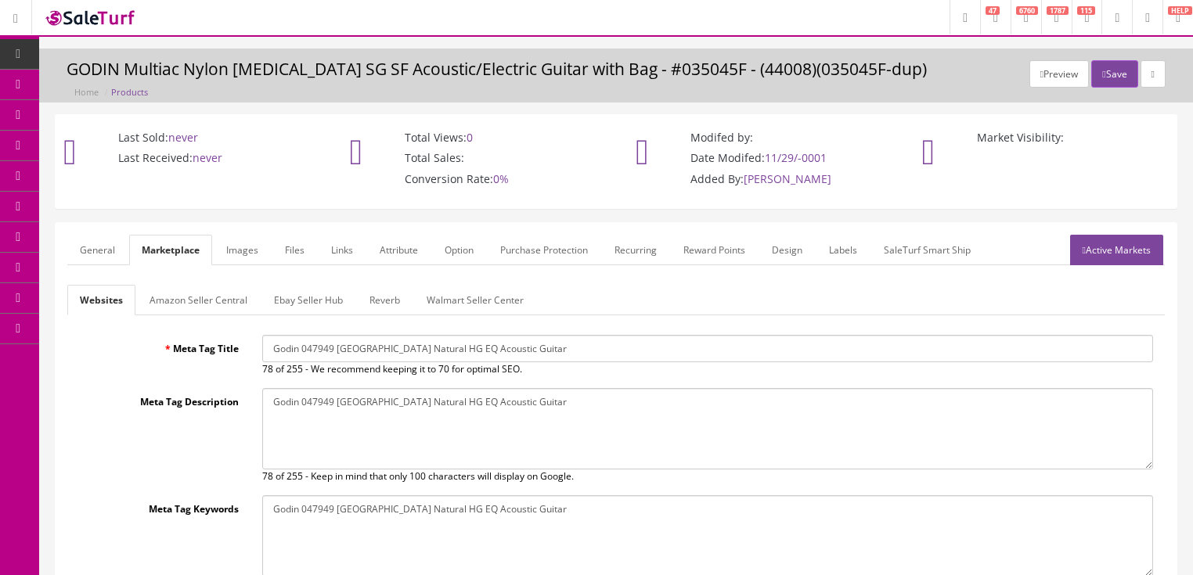
click at [83, 254] on link "General" at bounding box center [97, 250] width 60 height 31
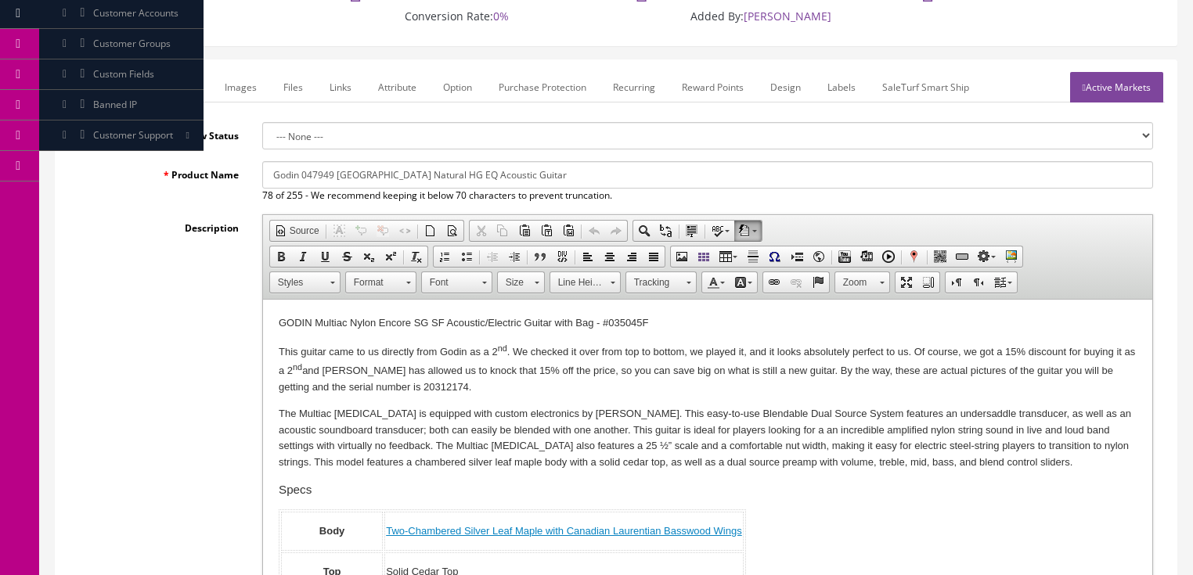
scroll to position [188, 0]
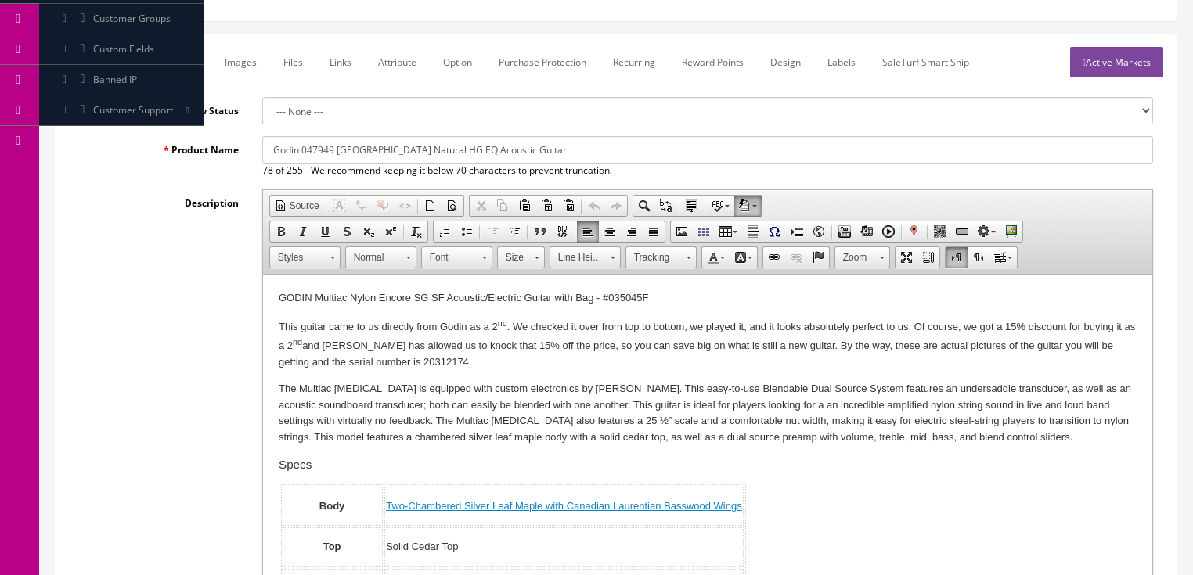
drag, startPoint x: 274, startPoint y: 299, endPoint x: 681, endPoint y: 299, distance: 407.1
click at [649, 345] on span "Paste" at bounding box center [674, 344] width 83 height 20
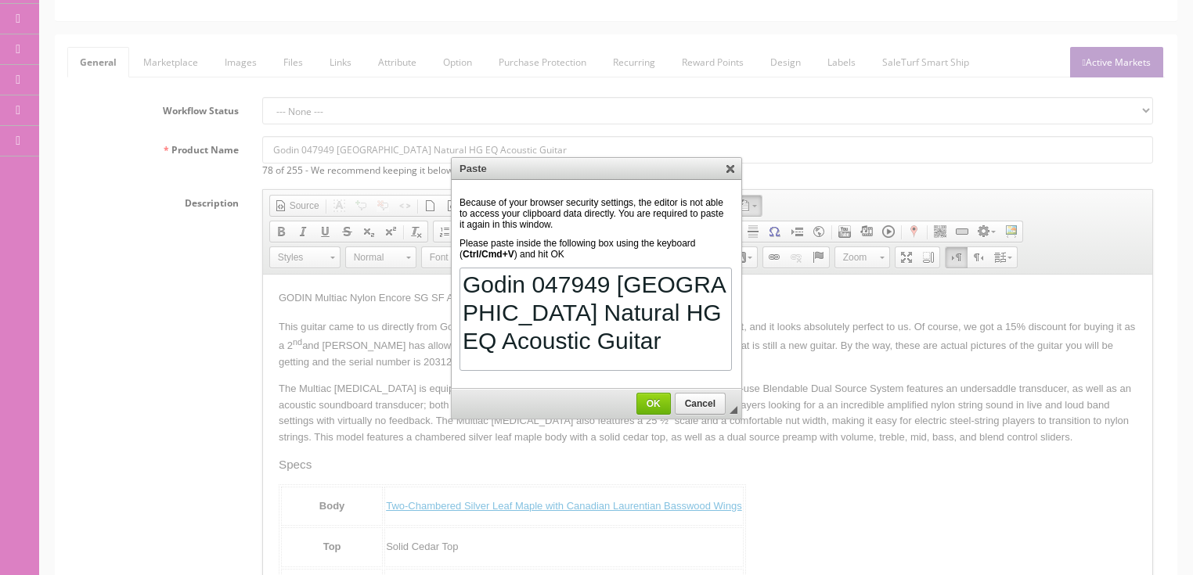
click at [658, 409] on link "OK" at bounding box center [654, 404] width 34 height 22
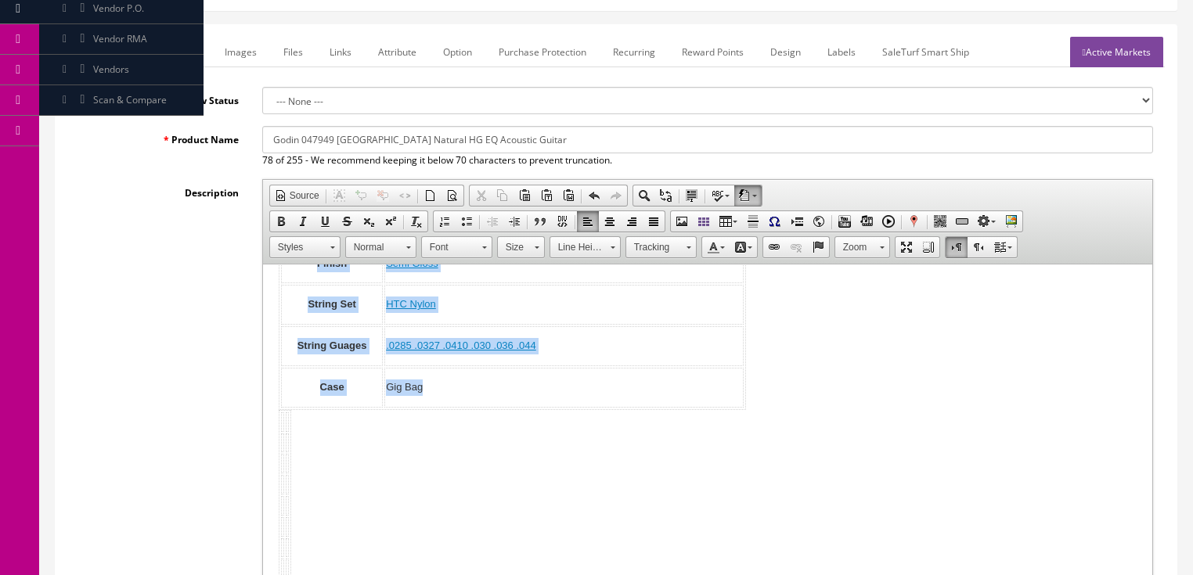
scroll to position [892, 0]
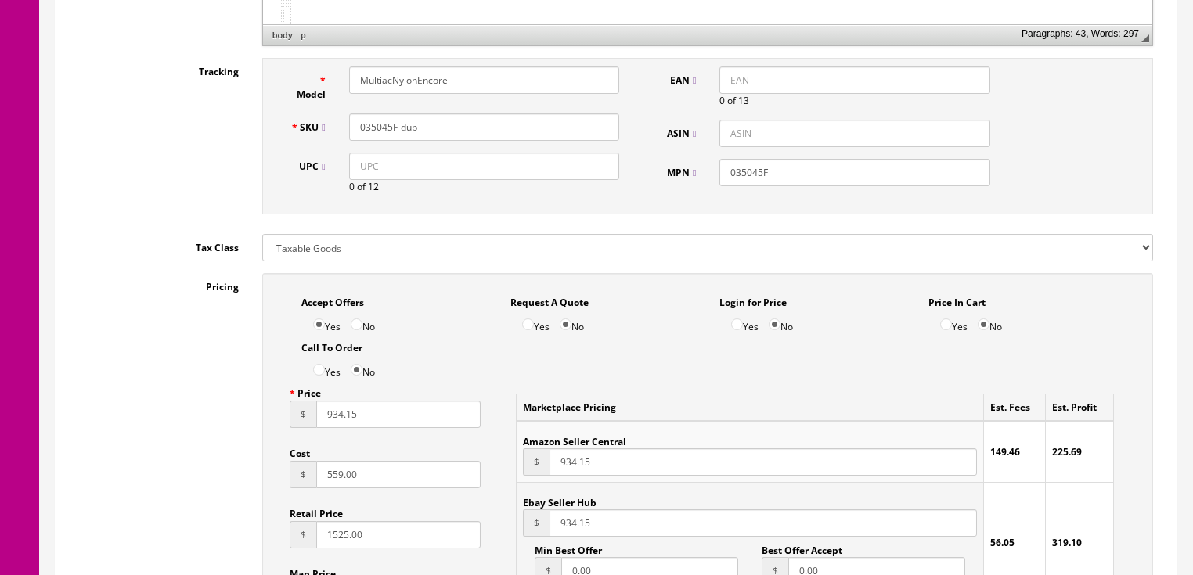
drag, startPoint x: 274, startPoint y: -176, endPoint x: 1058, endPoint y: -87, distance: 788.8
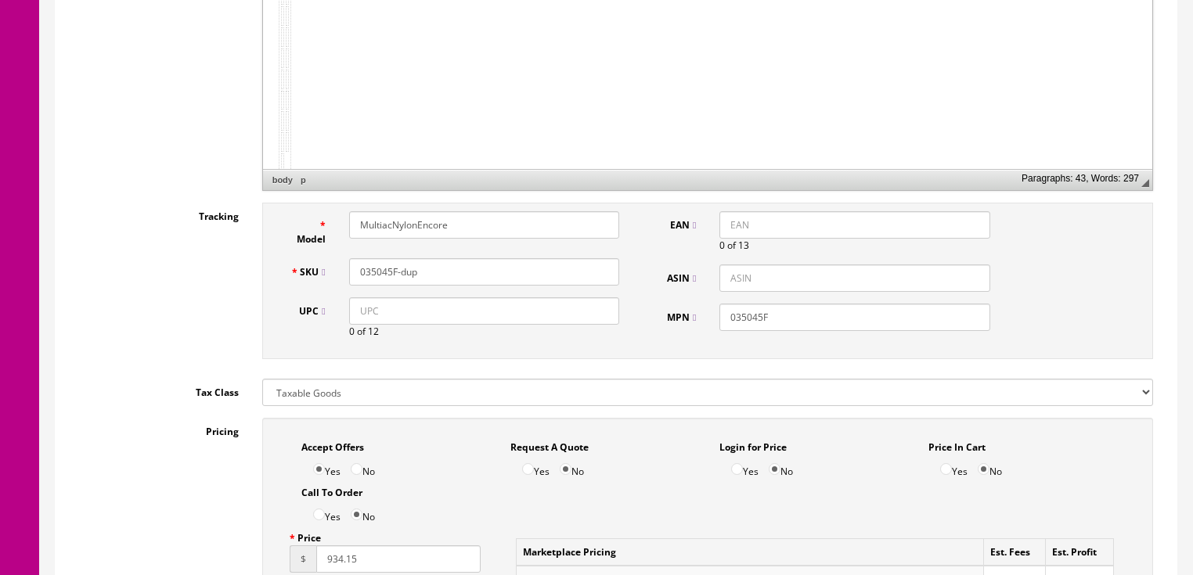
scroll to position [438, 0]
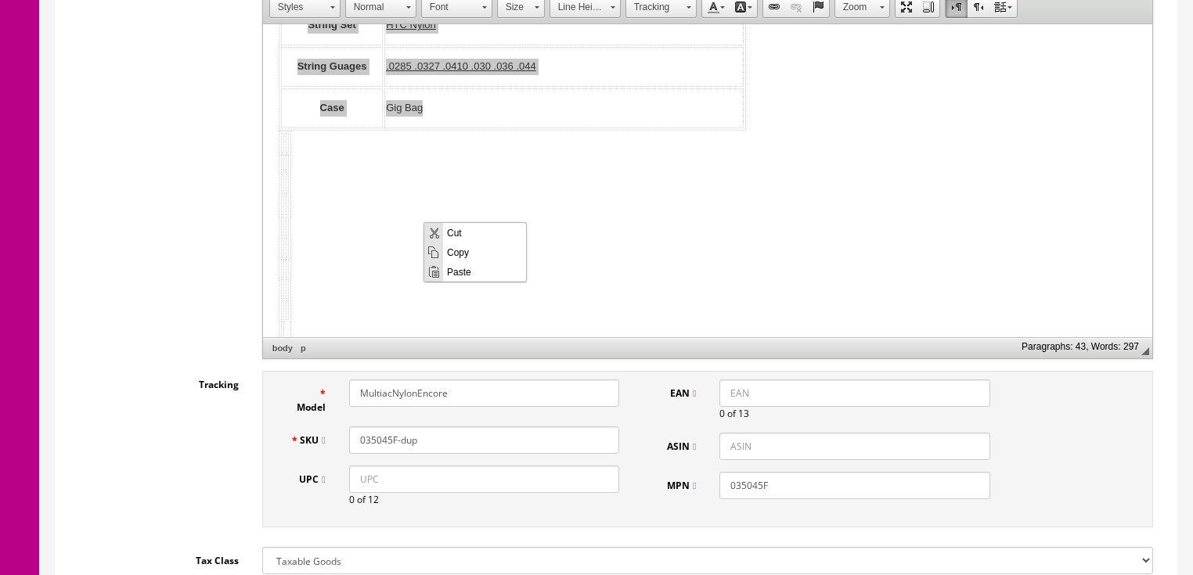
click at [474, 268] on span "Paste" at bounding box center [484, 272] width 83 height 20
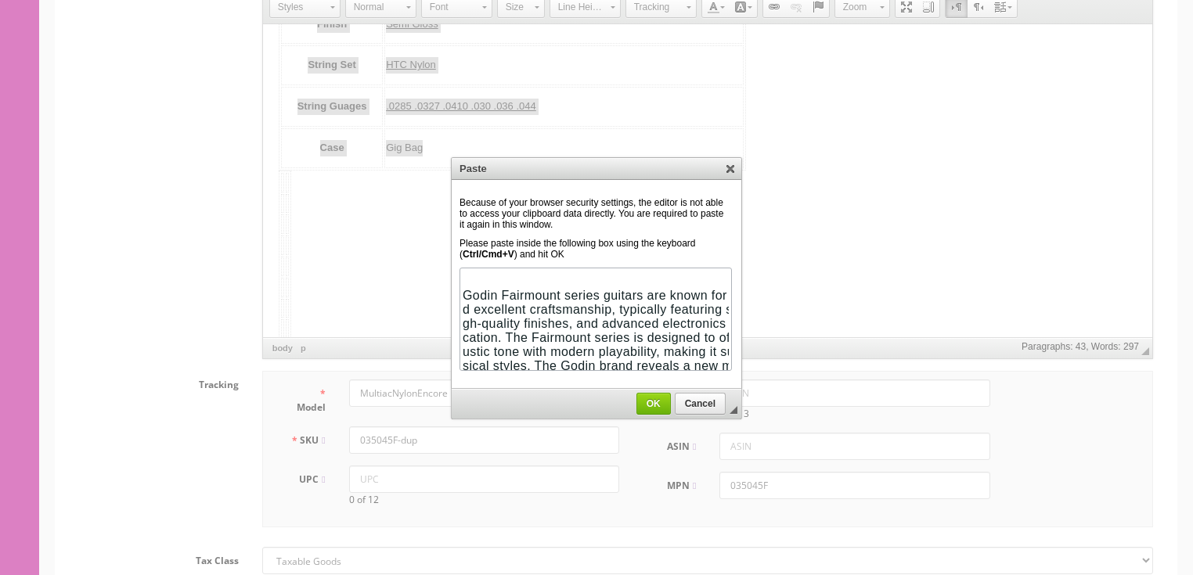
scroll to position [485, 0]
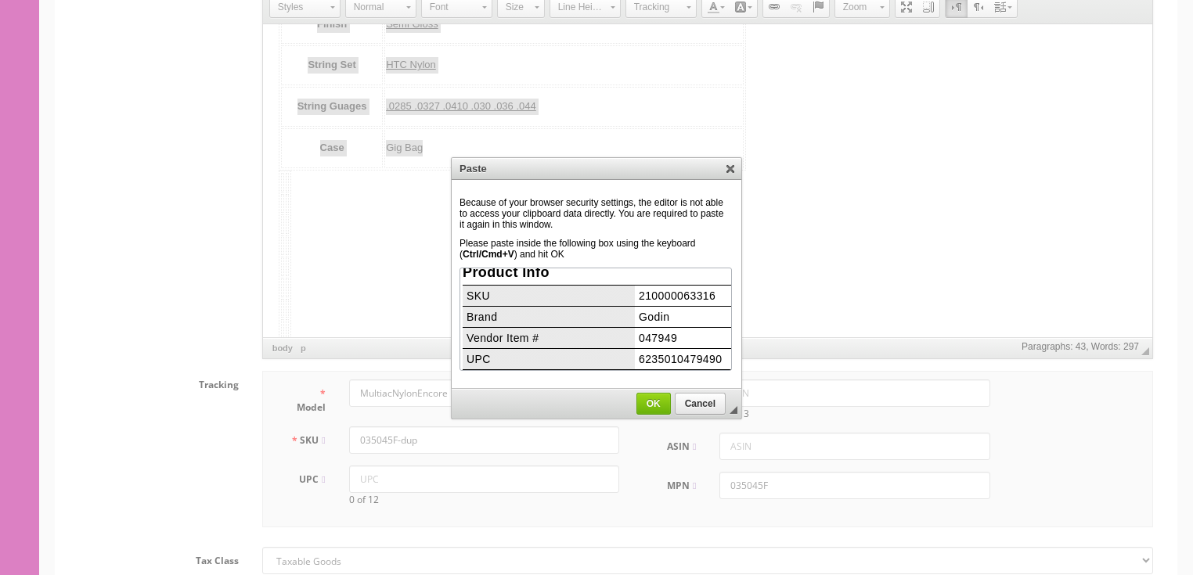
click at [658, 400] on span "OK" at bounding box center [653, 404] width 33 height 11
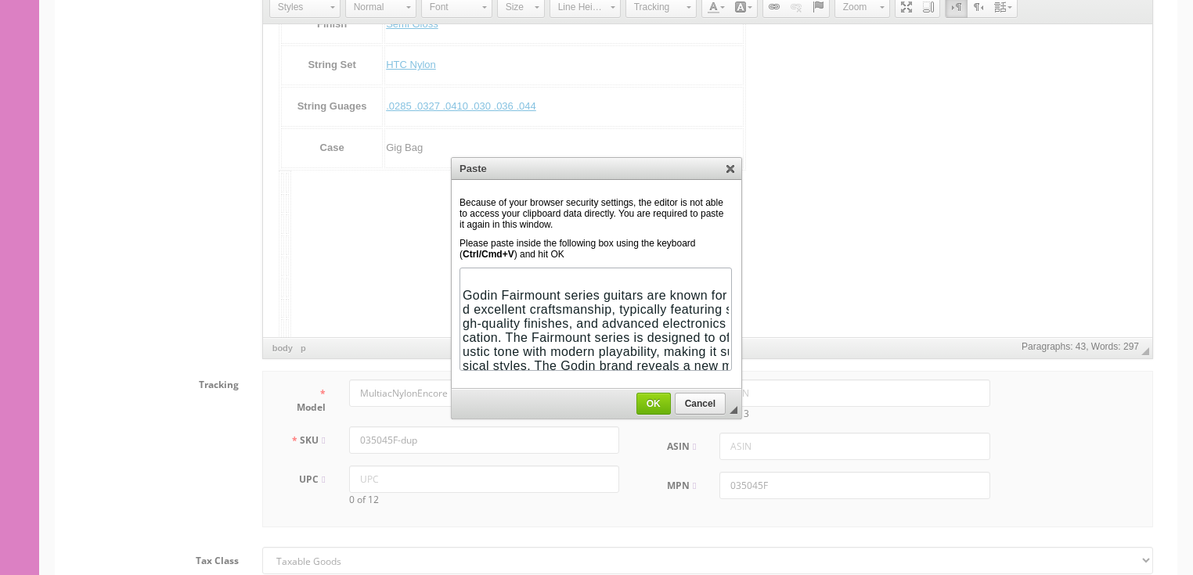
scroll to position [434, 0]
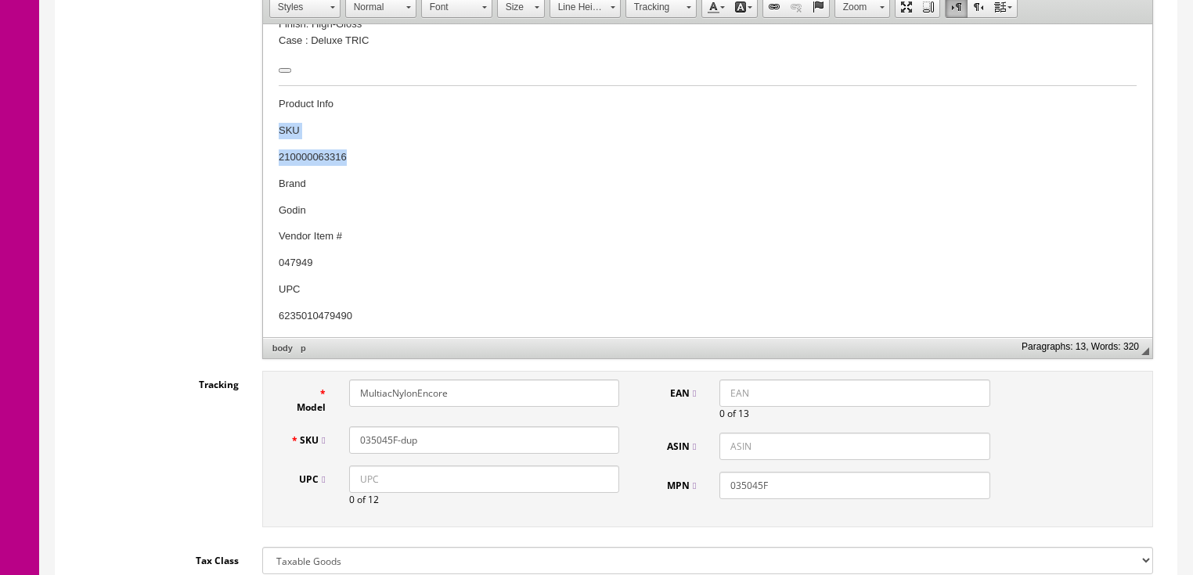
drag, startPoint x: 268, startPoint y: 129, endPoint x: 362, endPoint y: 159, distance: 98.6
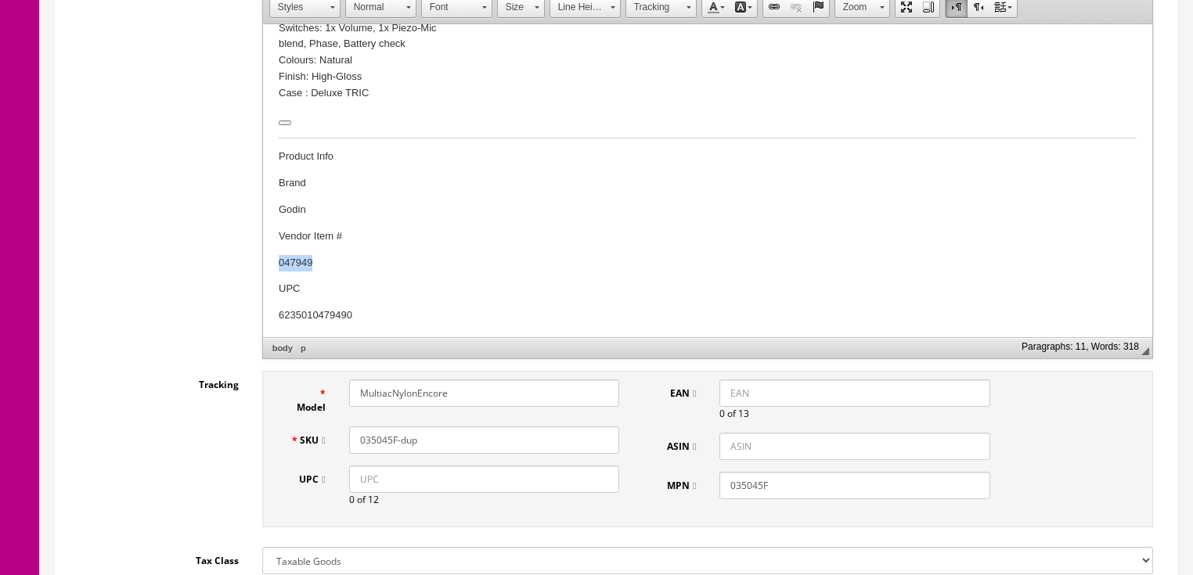
drag, startPoint x: 280, startPoint y: 259, endPoint x: 312, endPoint y: 257, distance: 31.4
click at [312, 257] on p "047949" at bounding box center [707, 263] width 858 height 16
drag, startPoint x: 341, startPoint y: 290, endPoint x: 405, endPoint y: 544, distance: 262.2
click at [341, 290] on span "Copy" at bounding box center [364, 285] width 83 height 20
copy p "047949"
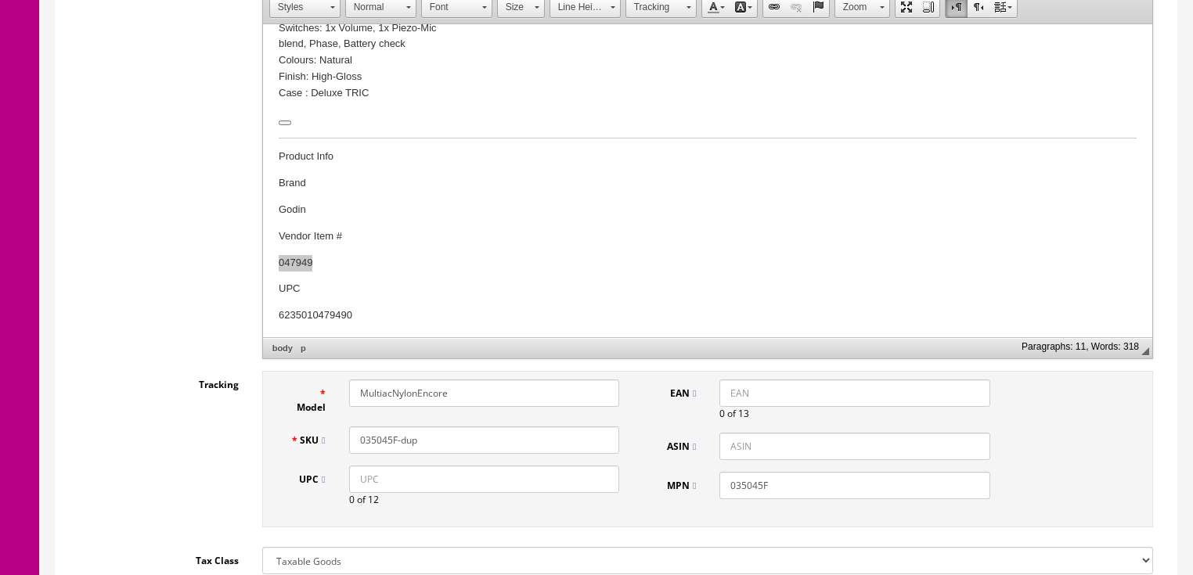
drag, startPoint x: 490, startPoint y: 393, endPoint x: 343, endPoint y: 393, distance: 147.2
click at [343, 393] on div "MultiacNylonEncore" at bounding box center [484, 393] width 294 height 27
type input "047949"
drag, startPoint x: 427, startPoint y: 446, endPoint x: 352, endPoint y: 446, distance: 75.9
click at [352, 446] on input "035045F-dup" at bounding box center [484, 440] width 270 height 27
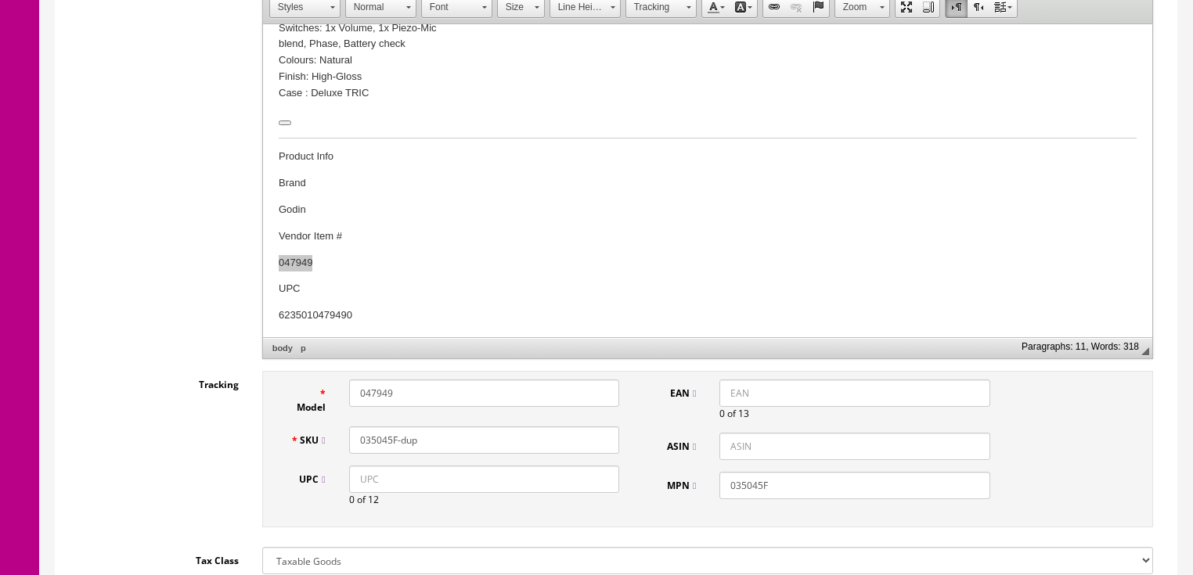
paste input "47949"
type input "047949"
drag, startPoint x: 770, startPoint y: 480, endPoint x: 724, endPoint y: 482, distance: 46.3
click at [724, 482] on input "035045F" at bounding box center [855, 485] width 270 height 27
paste input "47949"
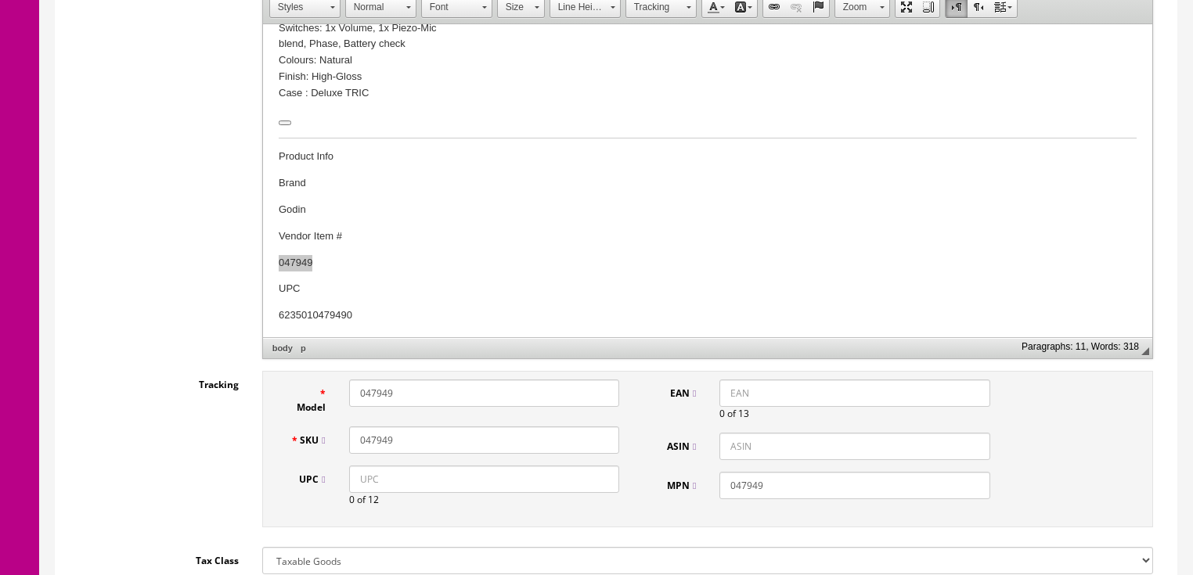
type input "047949"
drag, startPoint x: 276, startPoint y: 312, endPoint x: 366, endPoint y: 312, distance: 89.3
drag, startPoint x: 341, startPoint y: 313, endPoint x: 604, endPoint y: 340, distance: 264.4
click at [378, 341] on span "Copy" at bounding box center [401, 341] width 83 height 20
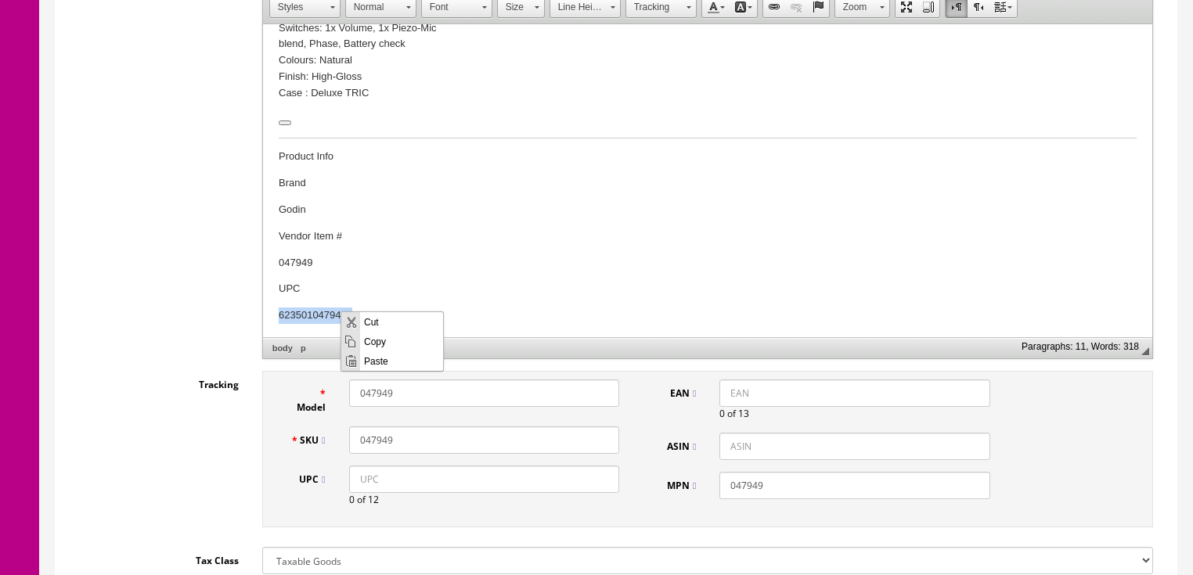
copy p "6235010479490"
click at [355, 489] on input "UPC" at bounding box center [484, 479] width 270 height 27
type input "6235010479490"
click at [359, 485] on input "6235010479490" at bounding box center [484, 479] width 270 height 27
click at [783, 384] on input "EAN" at bounding box center [855, 393] width 270 height 27
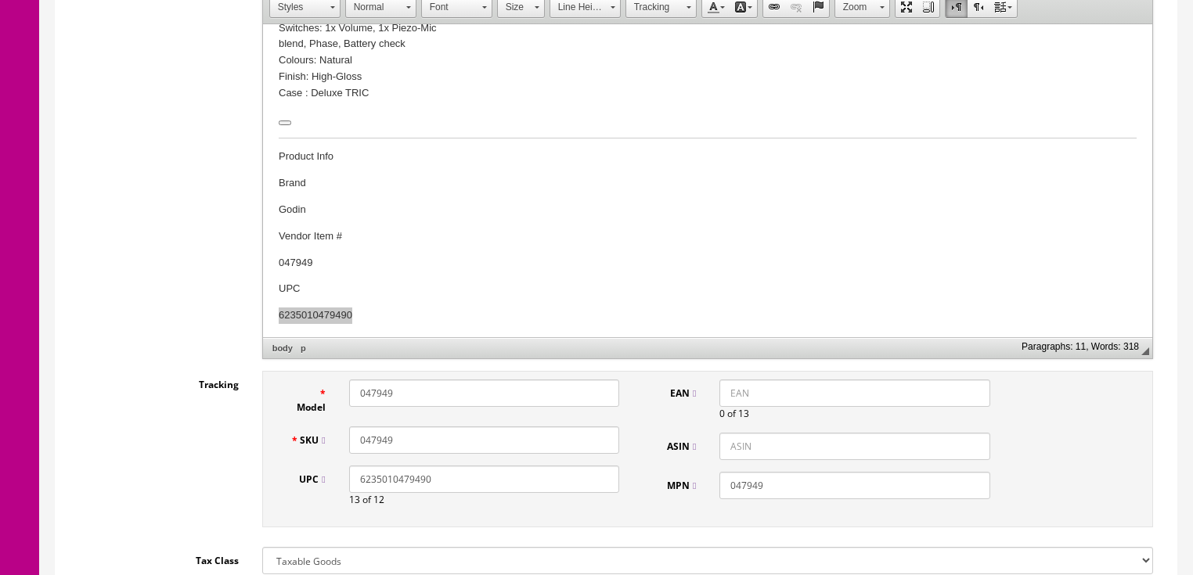
paste input "6235010479490"
type input "6235010479490"
drag, startPoint x: 728, startPoint y: 393, endPoint x: 727, endPoint y: 336, distance: 57.2
click at [727, 391] on input "6235010479490" at bounding box center [855, 393] width 270 height 27
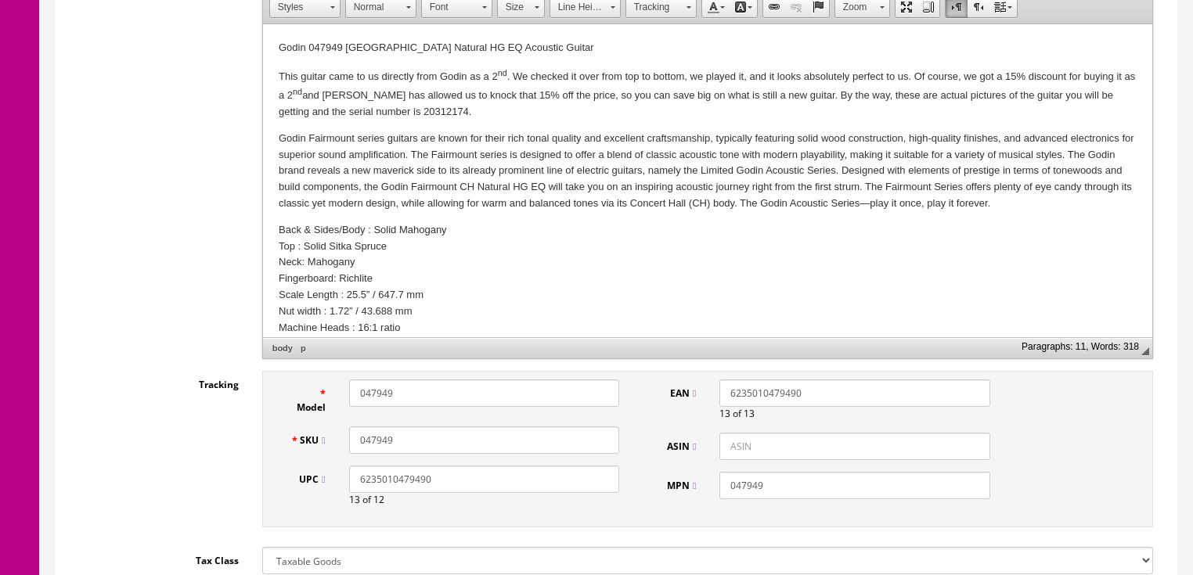
scroll to position [0, 0]
drag, startPoint x: 370, startPoint y: 106, endPoint x: 413, endPoint y: 106, distance: 42.3
click at [413, 106] on p "This guitar came to us directly from Godin as a 2 nd . We checked it over from …" at bounding box center [707, 94] width 858 height 54
click at [410, 448] on input "047949" at bounding box center [484, 440] width 270 height 27
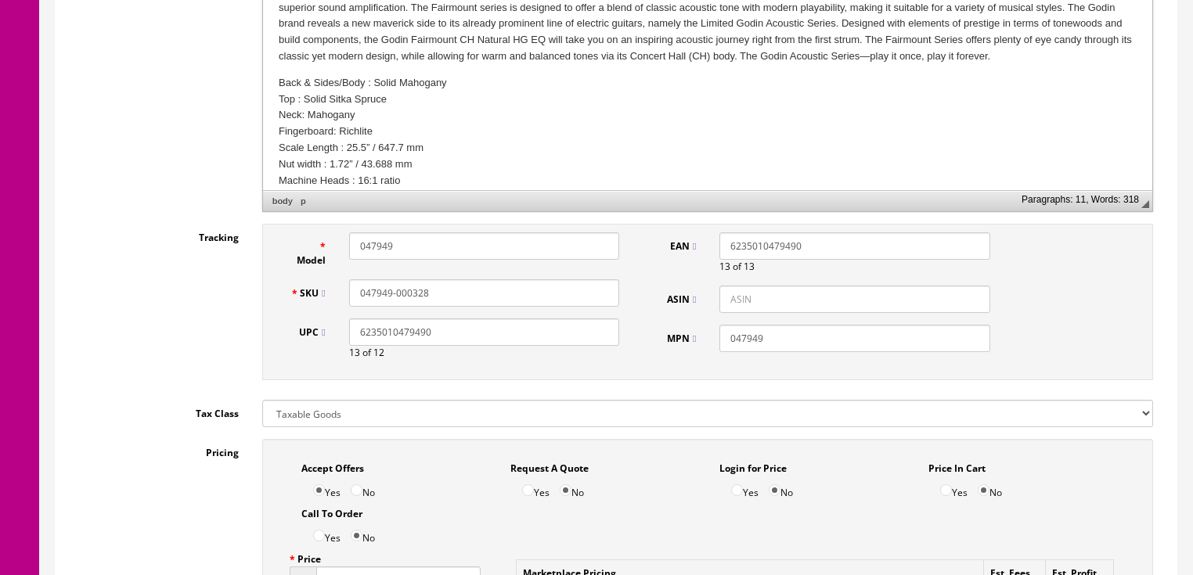
scroll to position [752, 0]
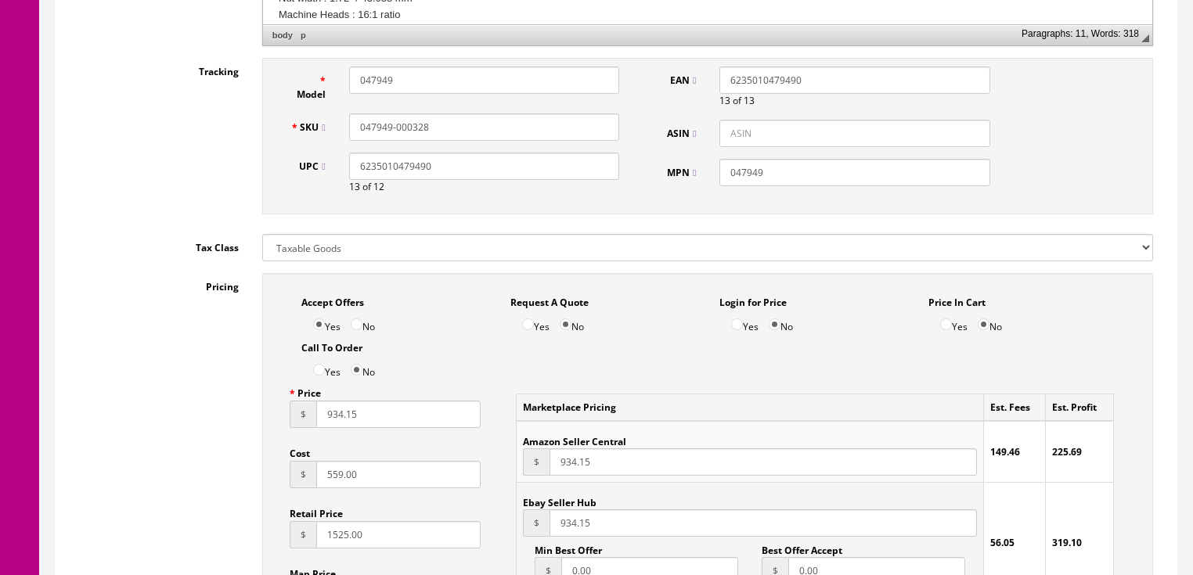
type input "047949-000328"
drag, startPoint x: 370, startPoint y: 488, endPoint x: 229, endPoint y: 495, distance: 141.1
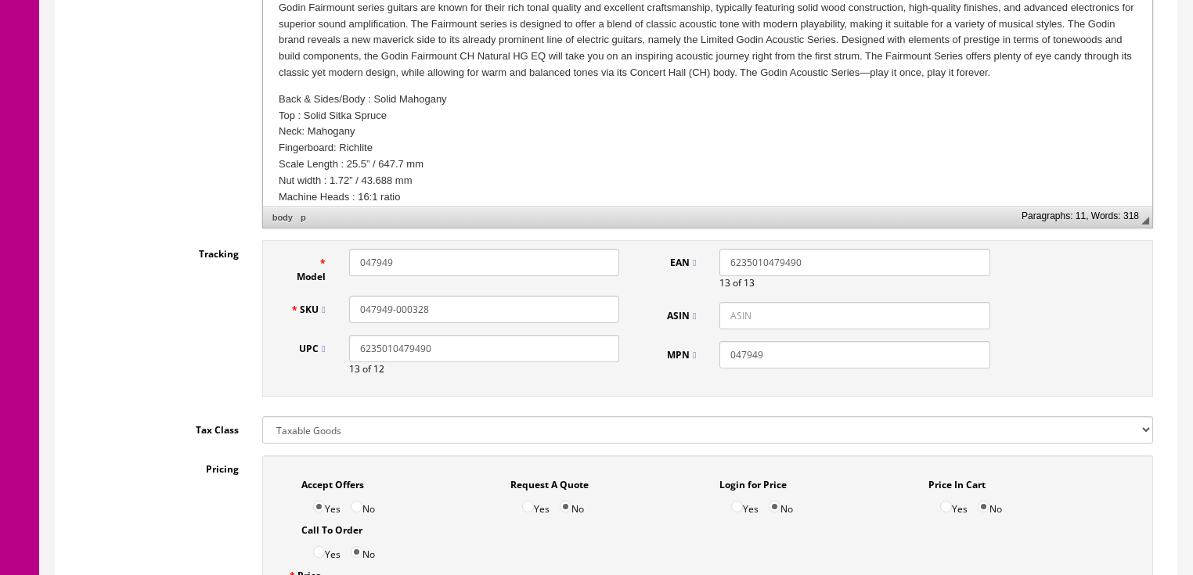
scroll to position [564, 0]
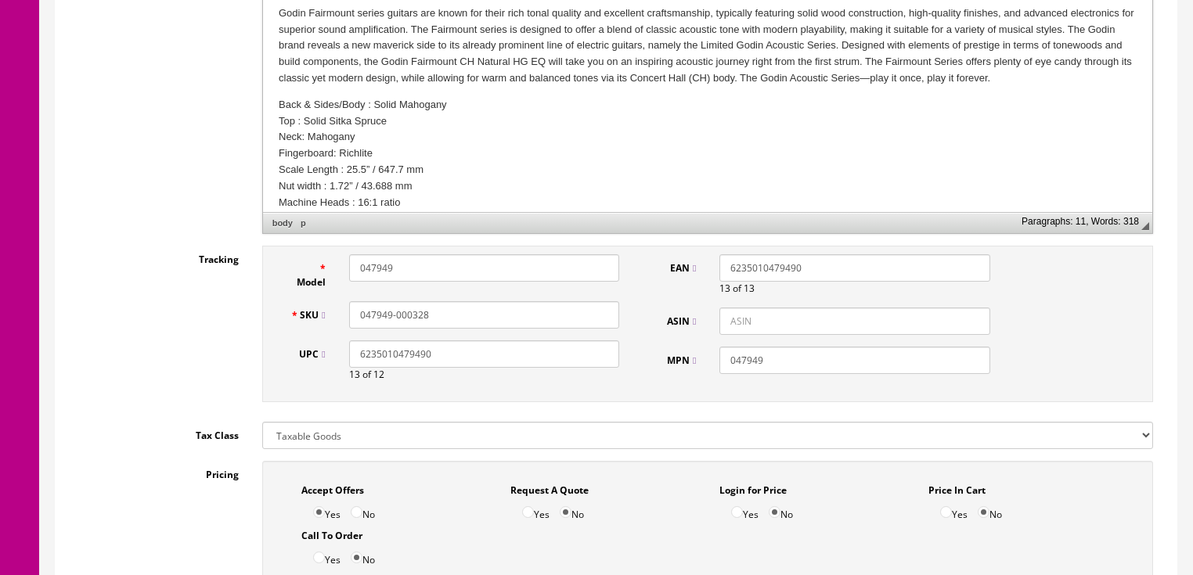
type input "584.00"
drag, startPoint x: 435, startPoint y: 314, endPoint x: 326, endPoint y: 314, distance: 108.8
click at [294, 314] on div "SKU 047949-000328" at bounding box center [455, 314] width 353 height 27
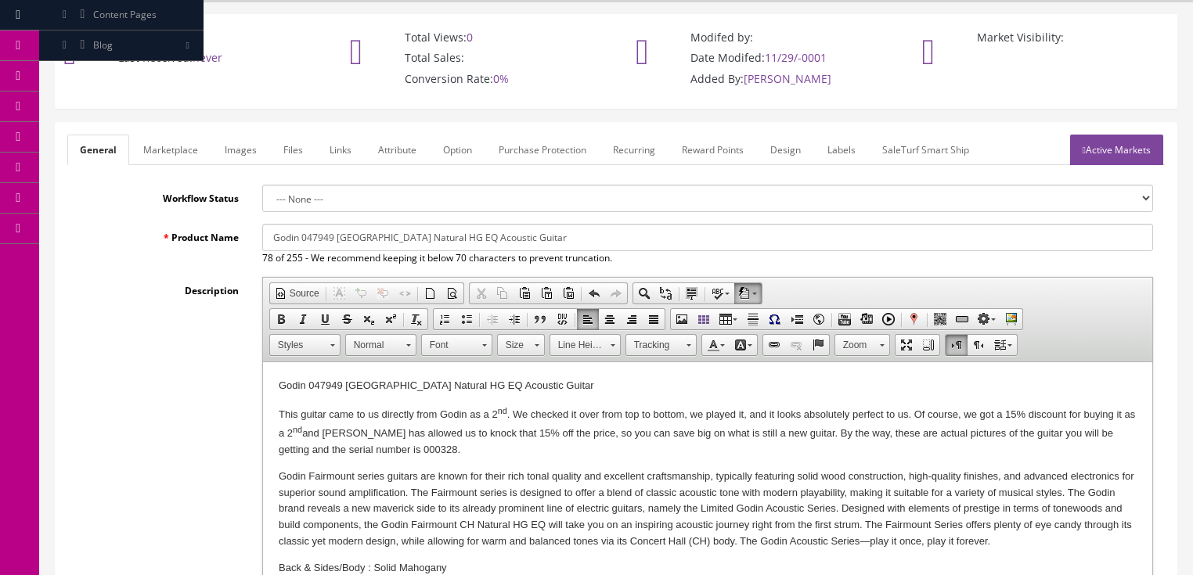
scroll to position [0, 0]
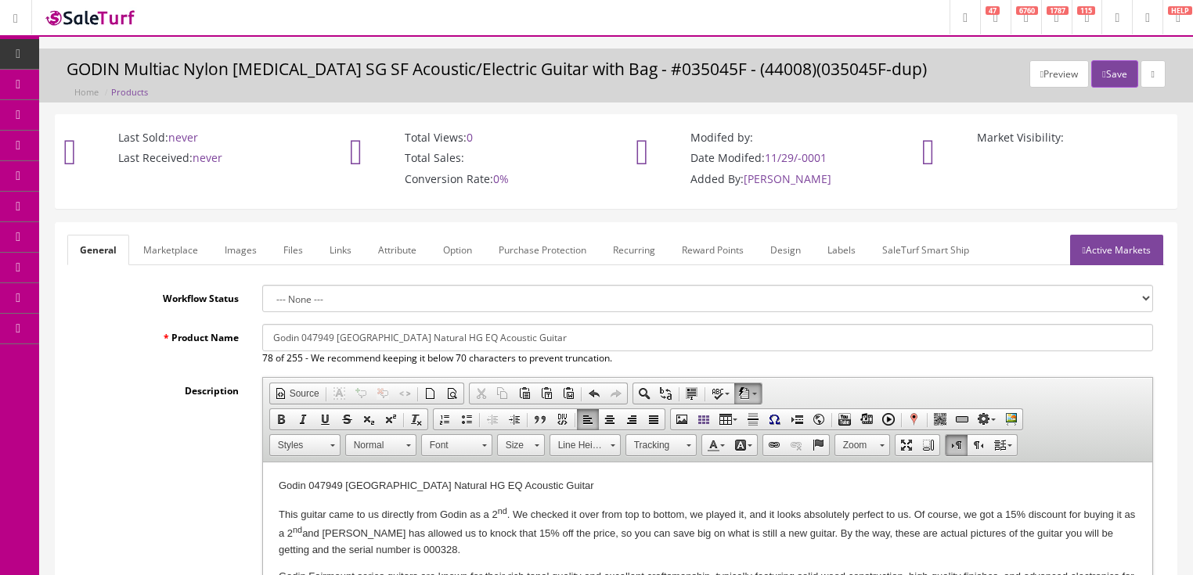
click at [169, 254] on link "Marketplace" at bounding box center [171, 250] width 80 height 31
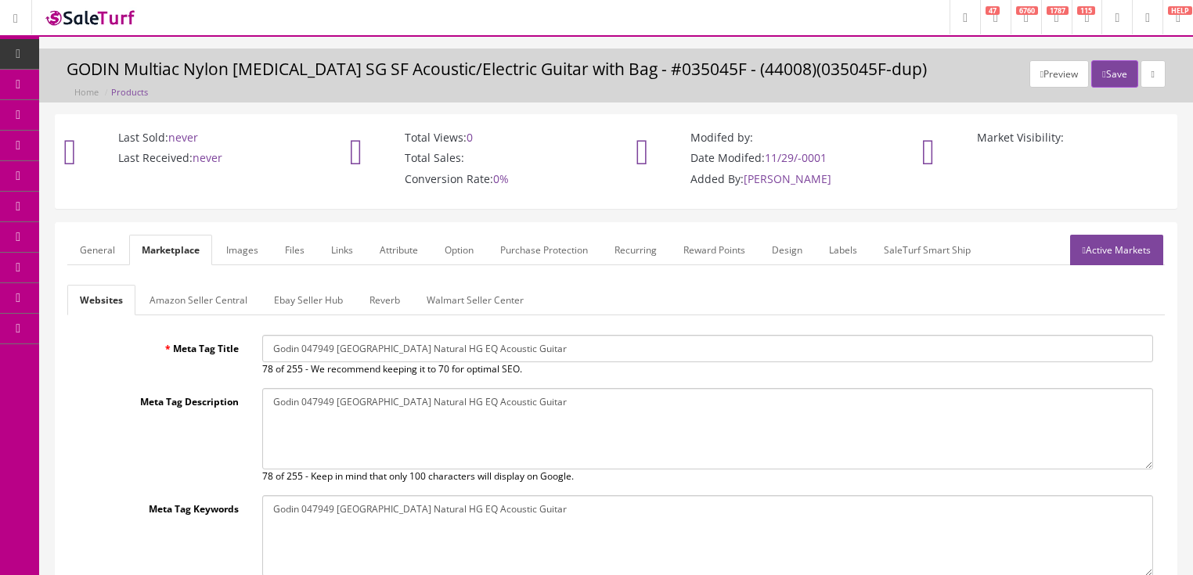
click at [178, 298] on link "Amazon Seller Central" at bounding box center [198, 300] width 123 height 31
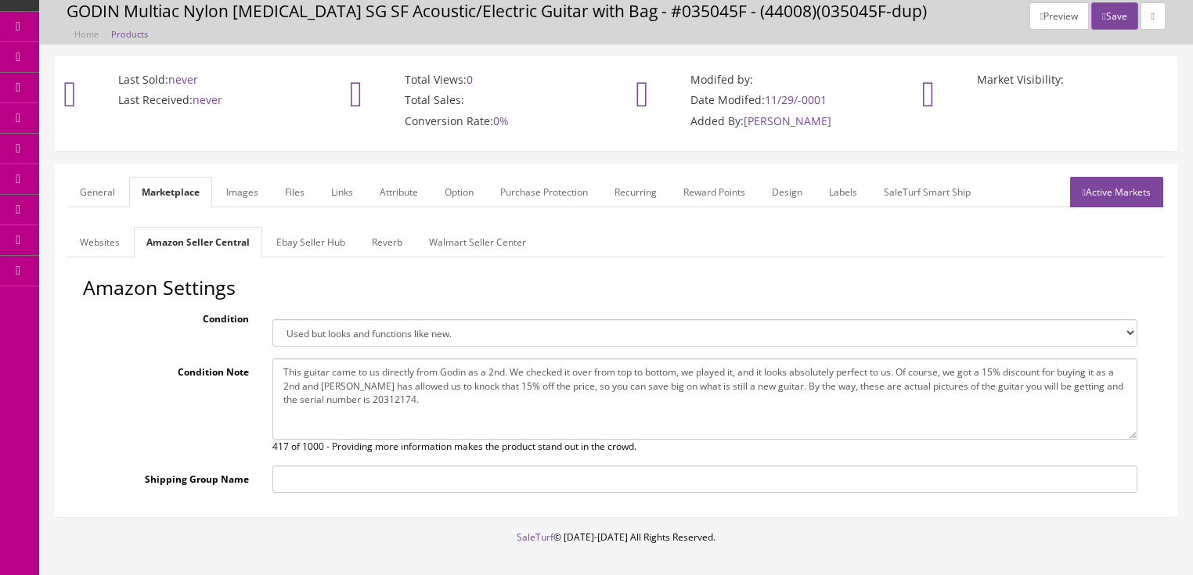
scroll to position [63, 0]
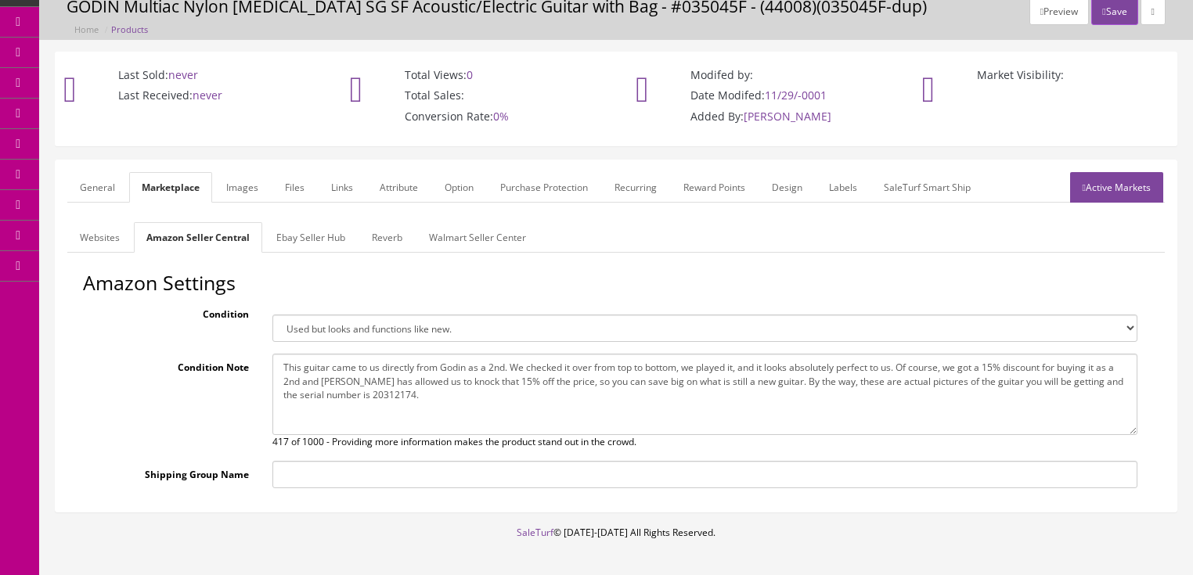
drag, startPoint x: 276, startPoint y: 360, endPoint x: 375, endPoint y: 387, distance: 102.2
click at [375, 387] on textarea "This guitar came to us directly from Godin as a 2nd. We checked it over from to…" at bounding box center [704, 394] width 865 height 81
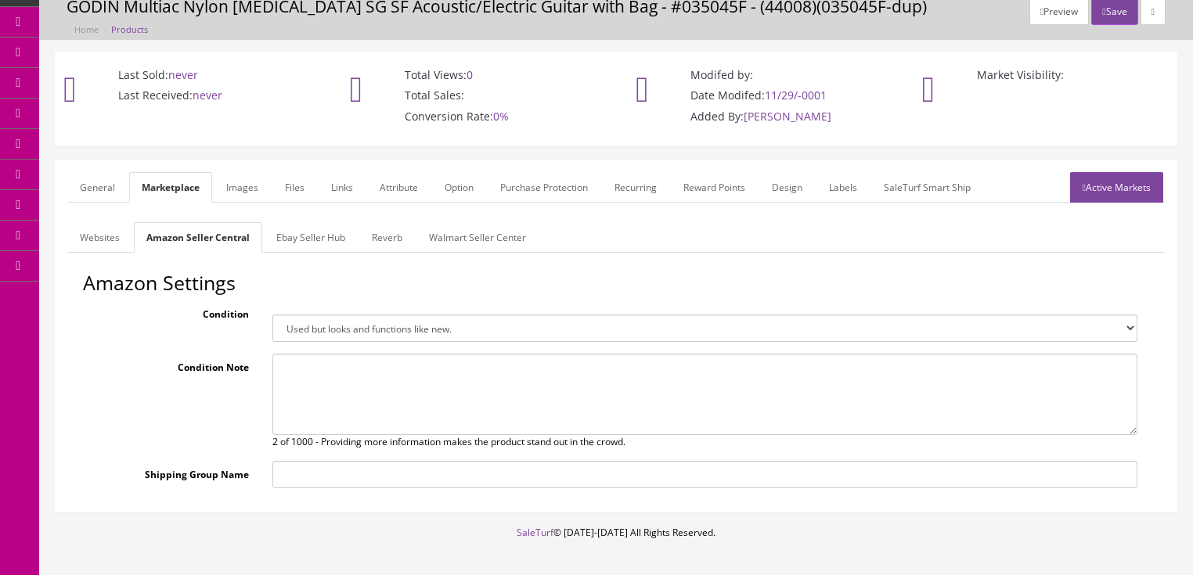
click at [284, 231] on link "Ebay Seller Hub" at bounding box center [311, 237] width 94 height 31
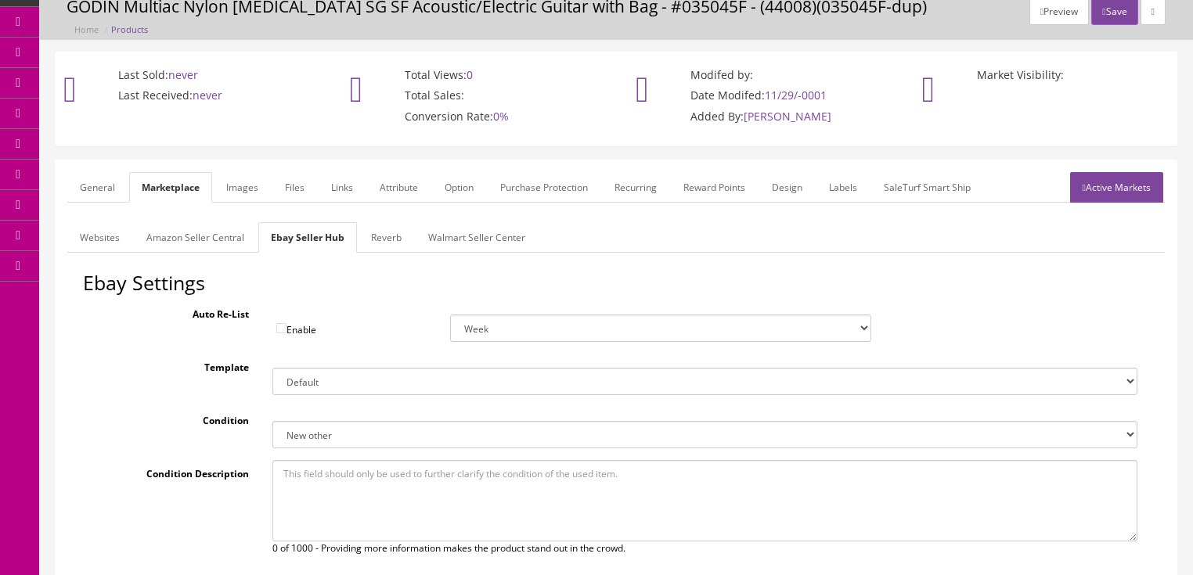
click at [359, 234] on link "Reverb" at bounding box center [387, 237] width 56 height 31
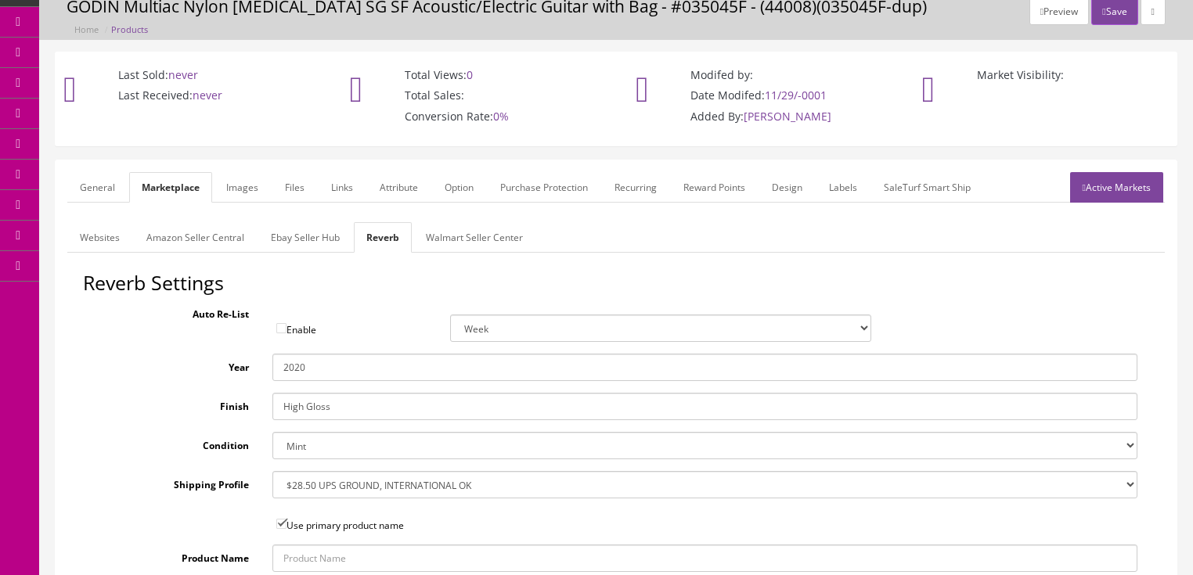
drag, startPoint x: 299, startPoint y: 363, endPoint x: 330, endPoint y: 368, distance: 30.9
click at [330, 368] on input "2020" at bounding box center [704, 367] width 865 height 27
type input "2025"
click at [314, 440] on select "Brand New Mint Excellent Very Good Good Fair Poor B-Stock Non Functioning" at bounding box center [704, 445] width 865 height 27
select select "df268ad1-c462-4ba6-b6db-e007e23922ea"
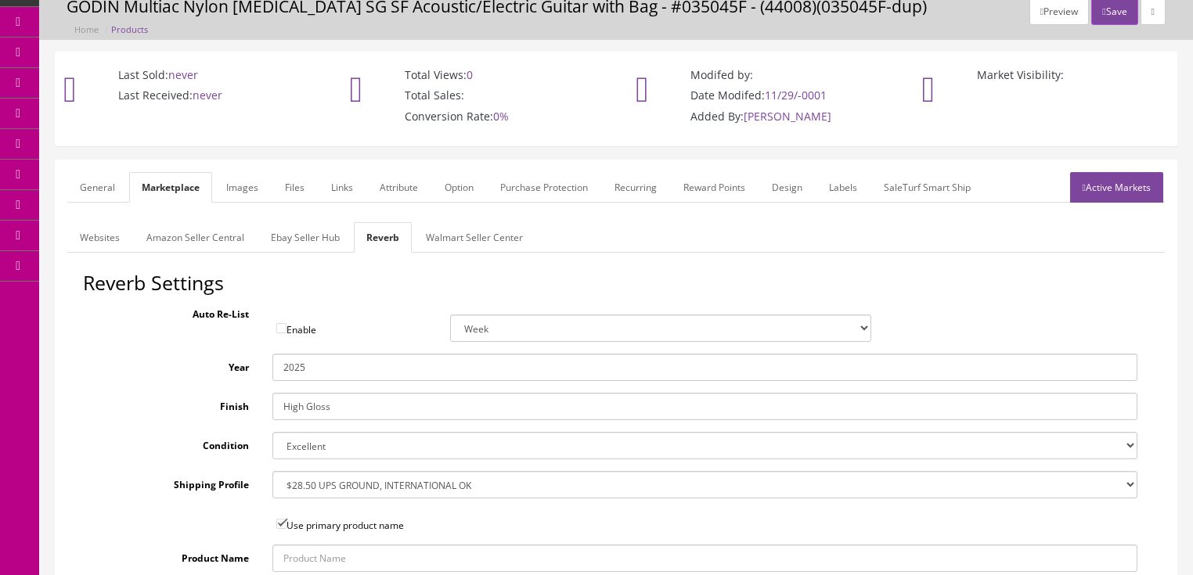
click at [272, 432] on select "Brand New Mint Excellent Very Good Good Fair Poor B-Stock Non Functioning" at bounding box center [704, 445] width 865 height 27
click at [258, 191] on link "Images" at bounding box center [242, 187] width 57 height 31
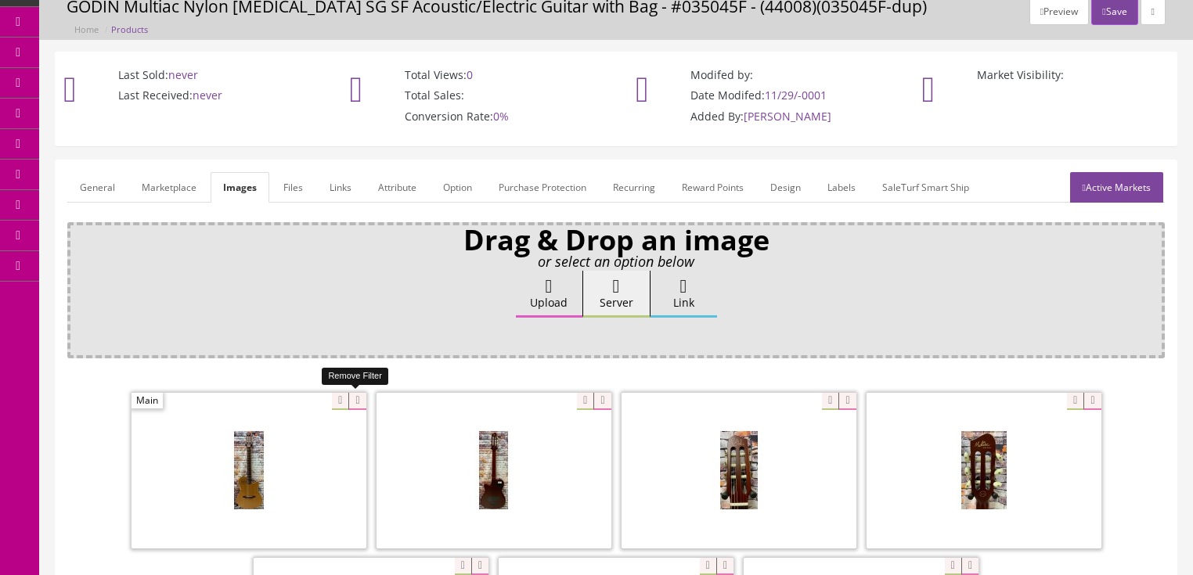
click at [362, 399] on icon at bounding box center [356, 401] width 17 height 17
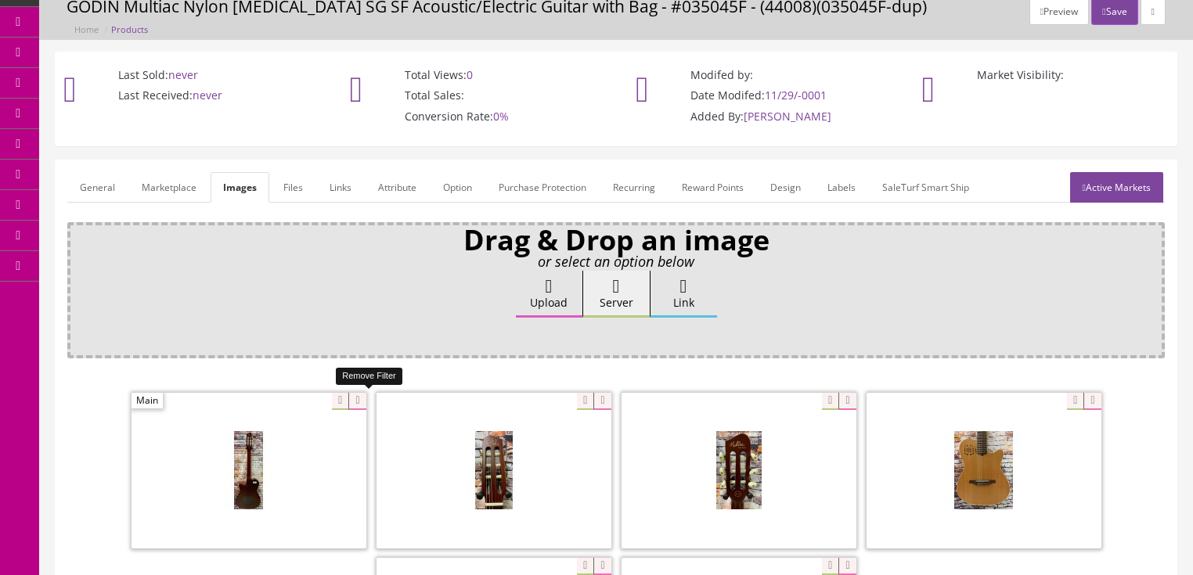
drag, startPoint x: 360, startPoint y: 399, endPoint x: 306, endPoint y: 395, distance: 54.2
click at [358, 399] on icon at bounding box center [356, 401] width 17 height 17
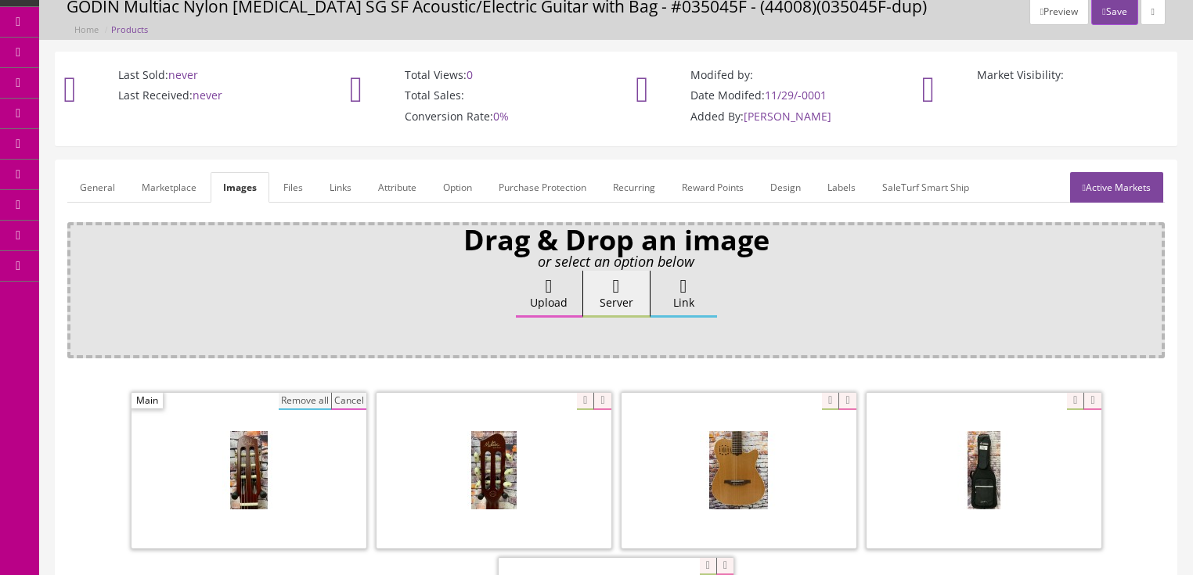
click at [306, 395] on button "Remove all" at bounding box center [305, 401] width 52 height 17
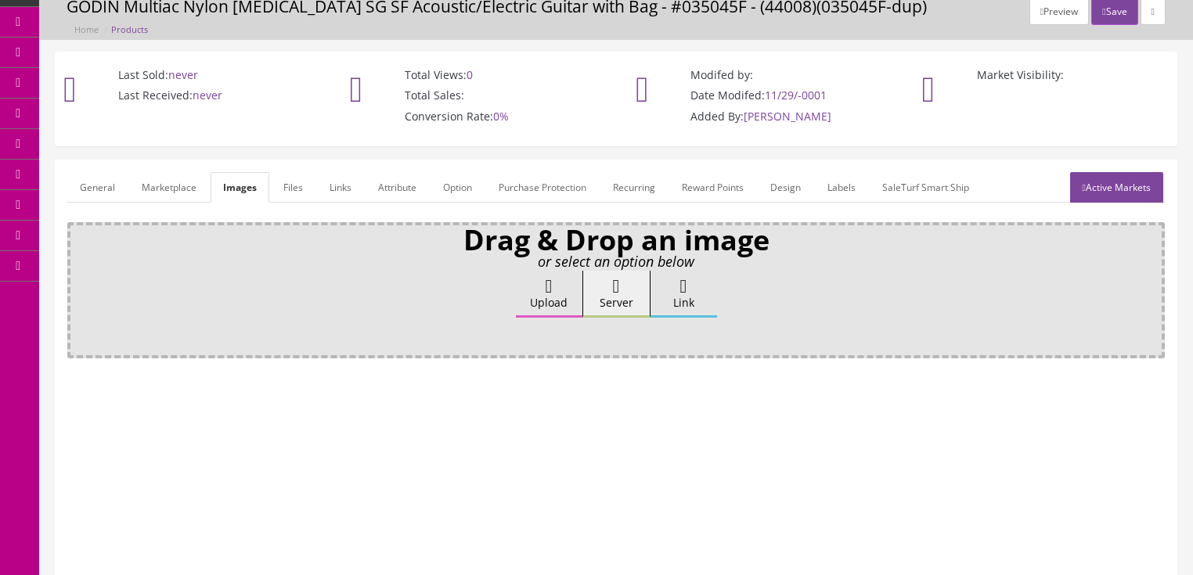
click at [391, 193] on link "Attribute" at bounding box center [397, 187] width 63 height 31
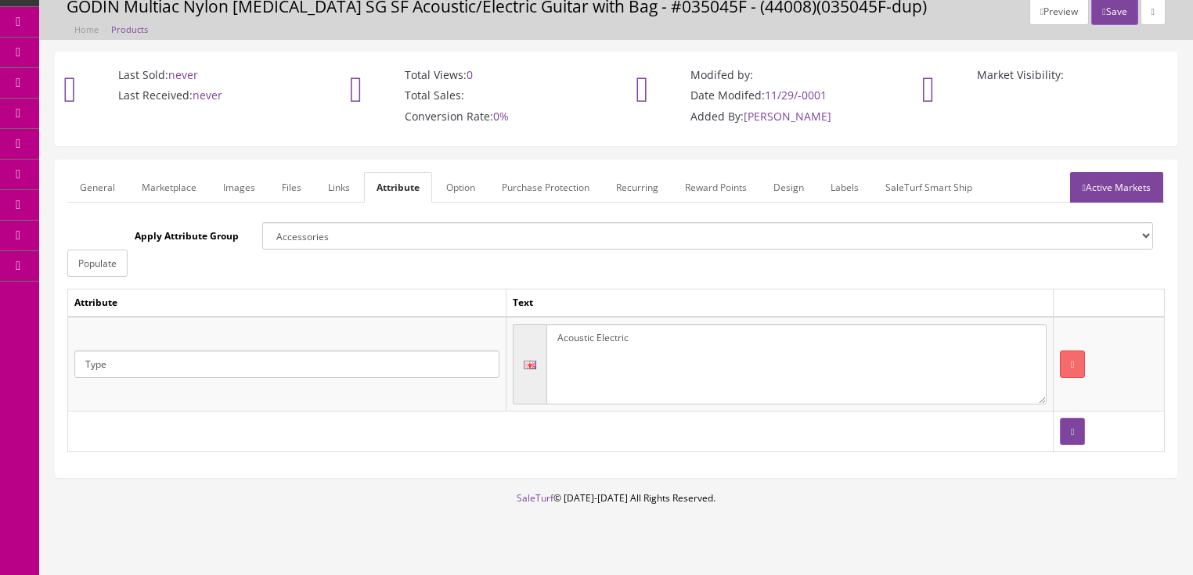
click at [1107, 189] on link "Active Markets" at bounding box center [1116, 187] width 93 height 31
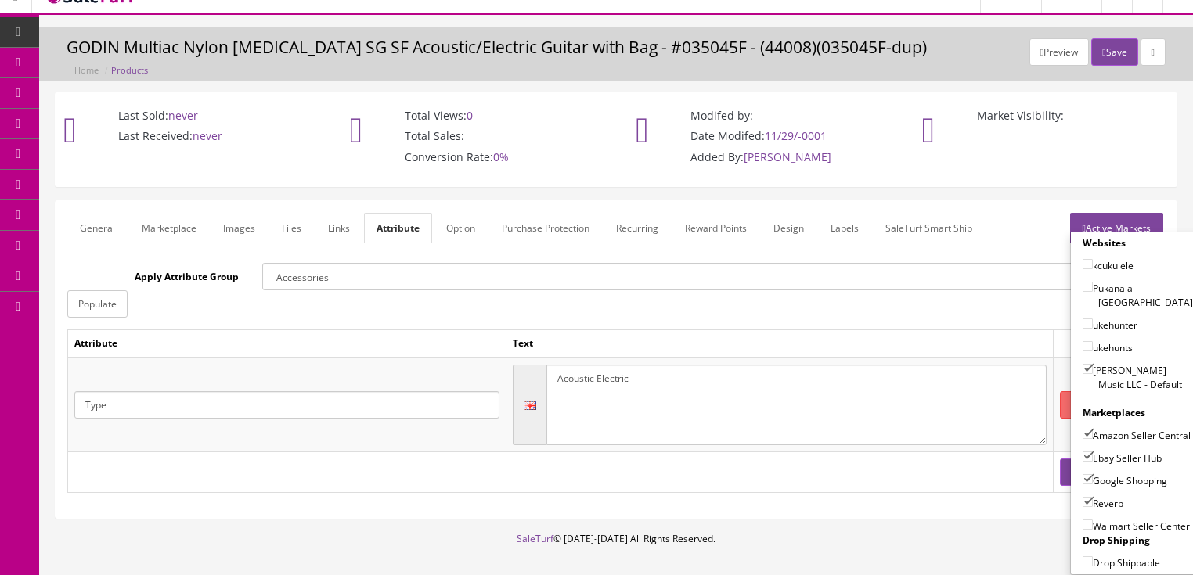
scroll to position [0, 0]
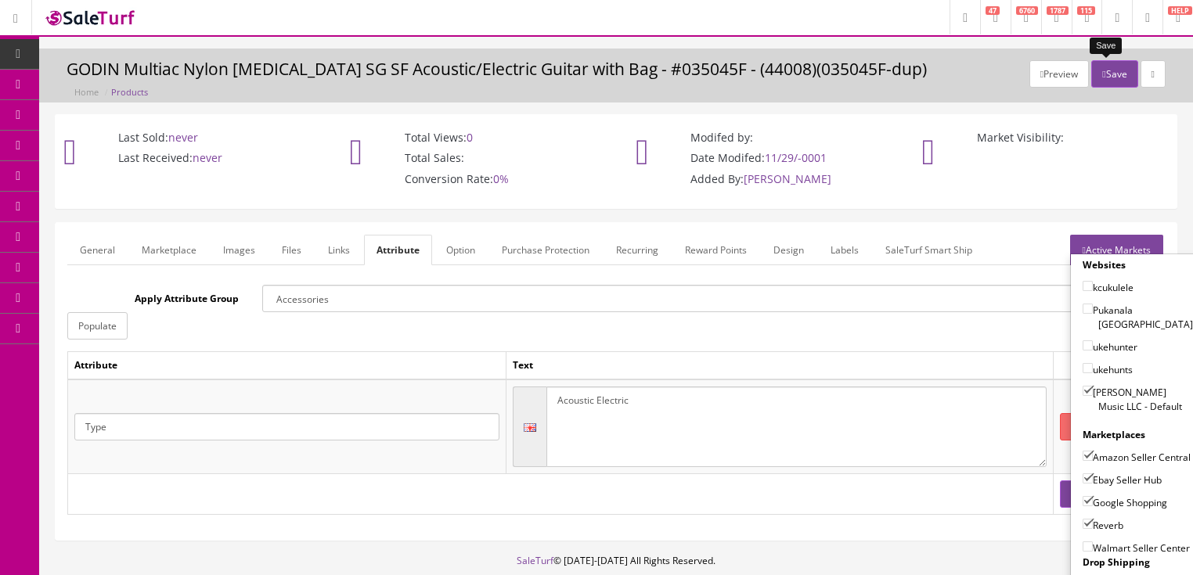
click at [1107, 78] on button "Save" at bounding box center [1114, 73] width 46 height 27
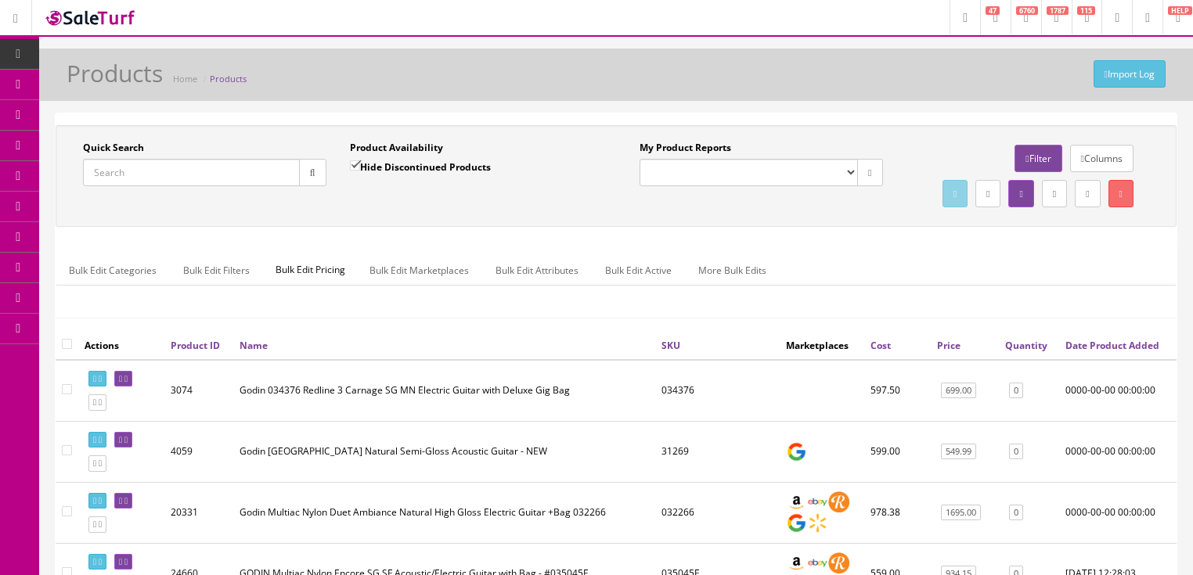
click at [238, 164] on input "Quick Search" at bounding box center [191, 172] width 217 height 27
paste input "047949-000328"
type input "047949-000328"
click at [355, 166] on input "Hide Discontinued Products" at bounding box center [355, 166] width 10 height 10
checkbox input "false"
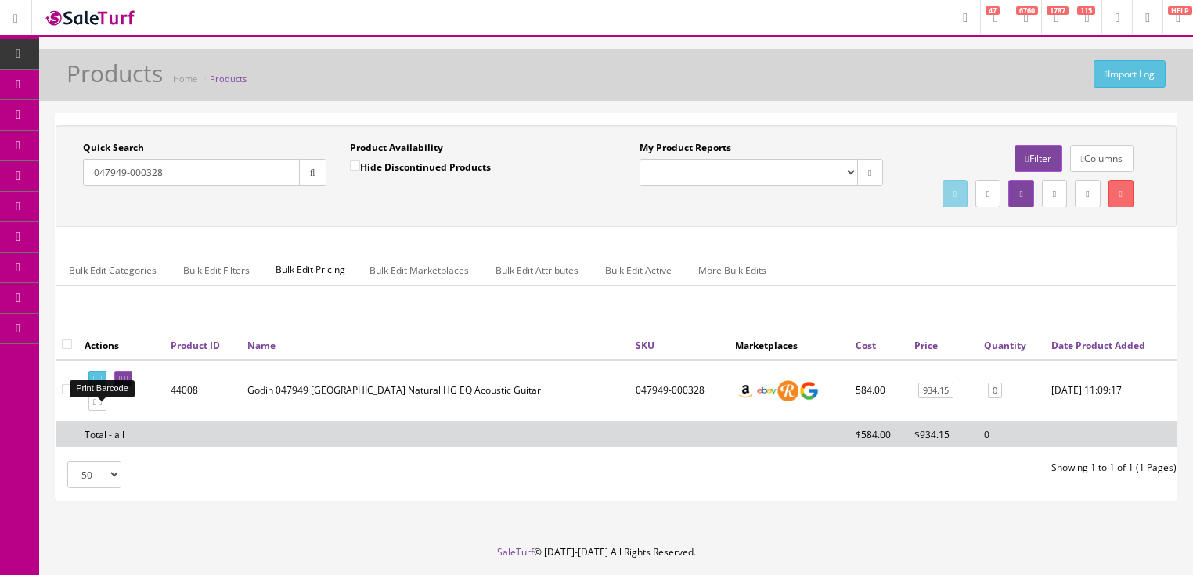
click at [102, 384] on icon at bounding box center [100, 379] width 3 height 9
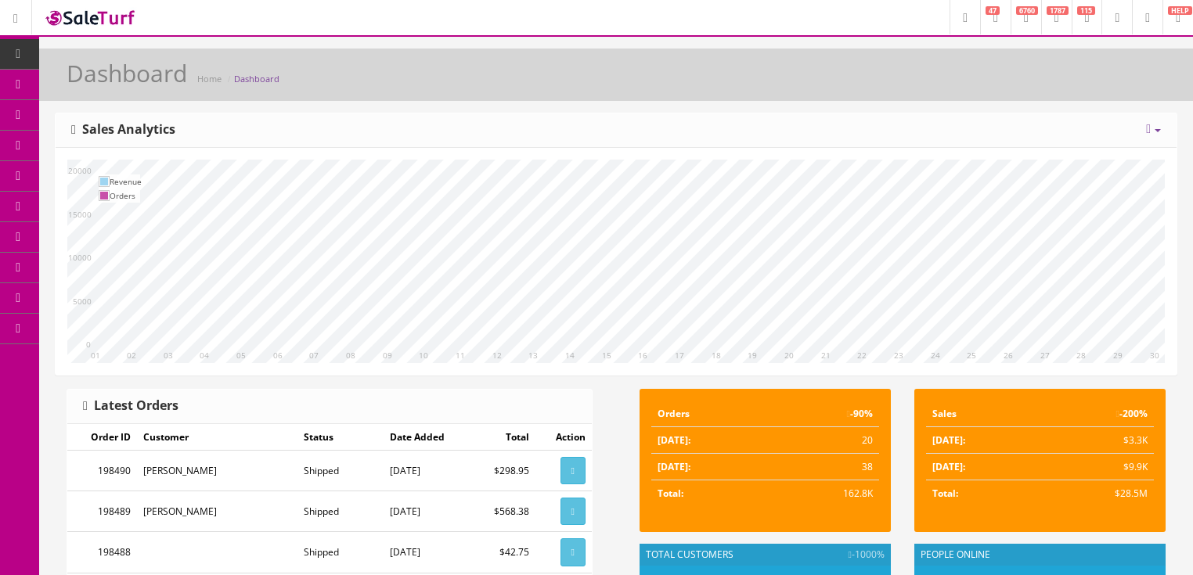
click at [1016, 13] on span "6760" at bounding box center [1027, 10] width 22 height 9
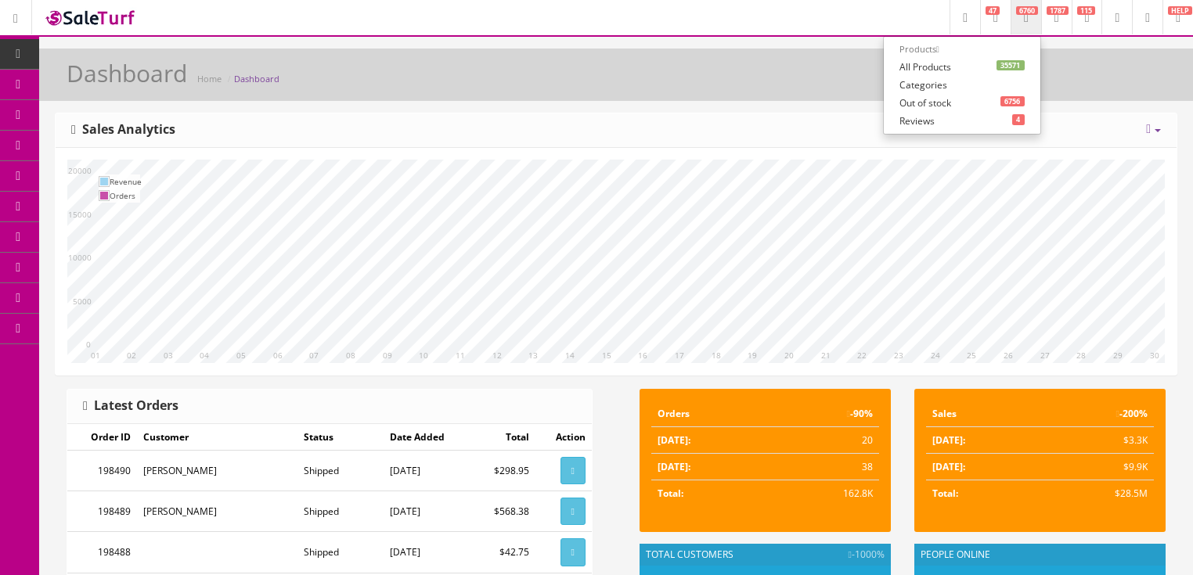
click at [914, 67] on link "35571 All Products" at bounding box center [962, 67] width 157 height 18
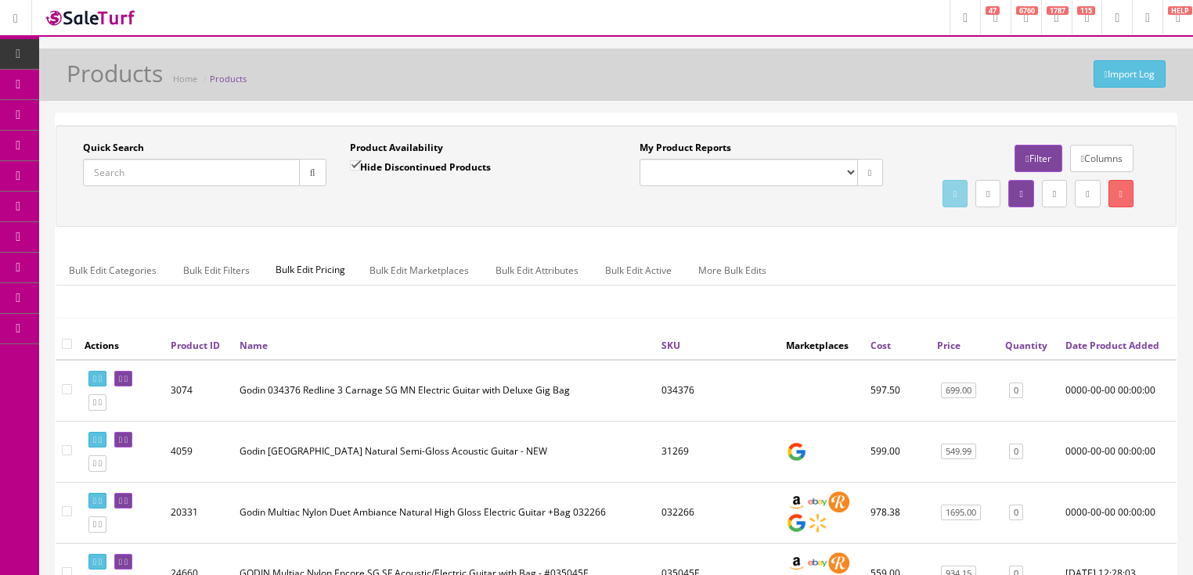
drag, startPoint x: 0, startPoint y: 0, endPoint x: 135, endPoint y: 176, distance: 222.2
click at [135, 176] on input "Quick Search" at bounding box center [191, 172] width 217 height 27
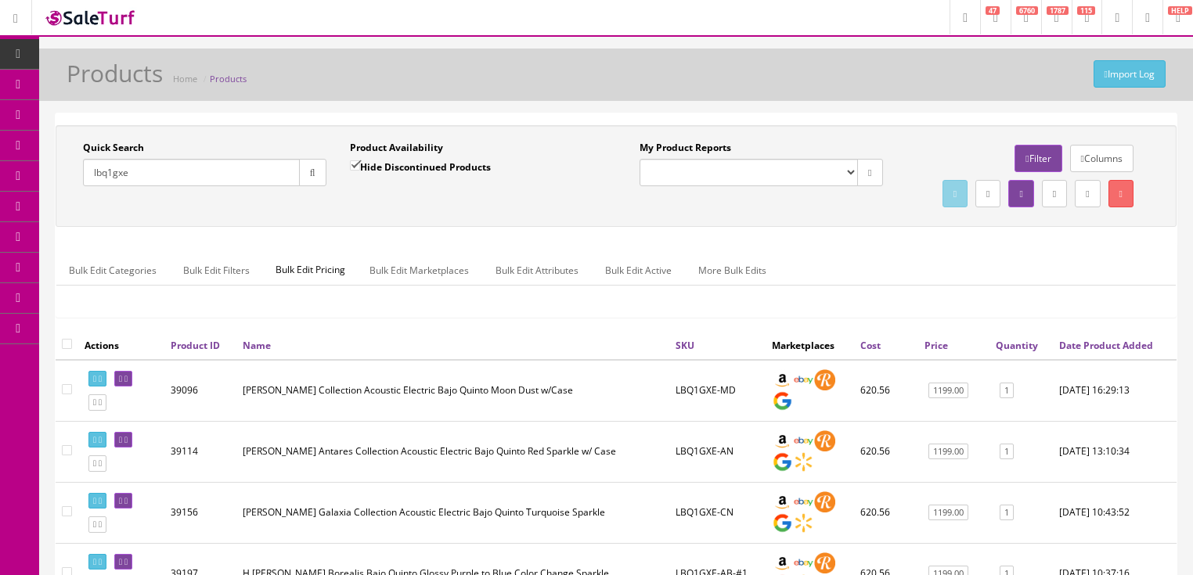
drag, startPoint x: 123, startPoint y: 182, endPoint x: 89, endPoint y: 189, distance: 34.6
click at [89, 189] on div "Quick Search lbq1gxe Date From" at bounding box center [204, 169] width 267 height 57
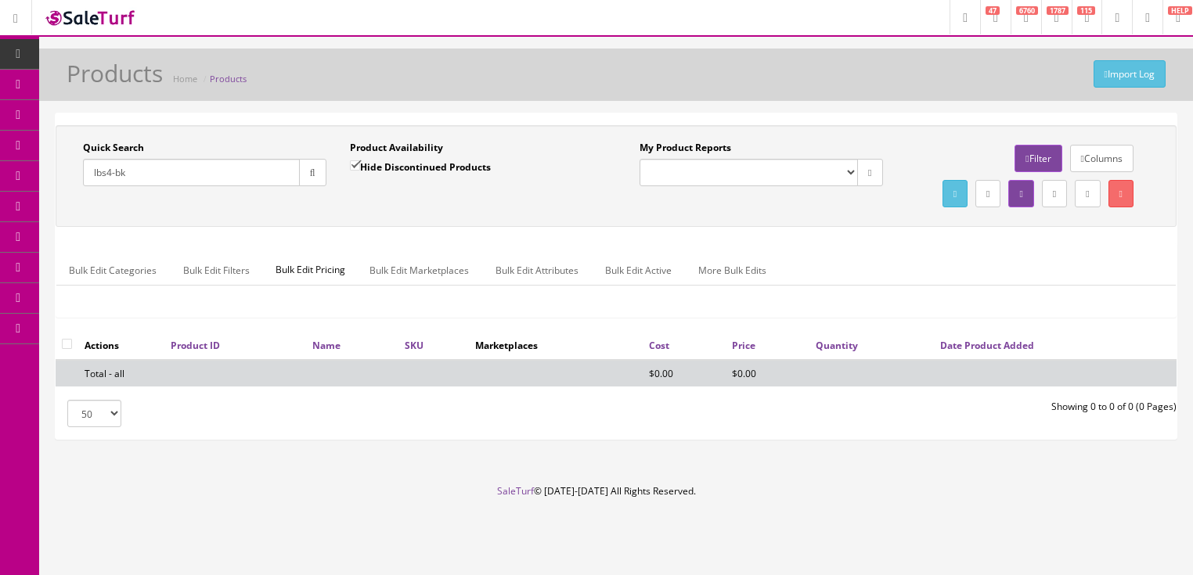
type input "lbs4-bk"
click at [355, 168] on input "Hide Discontinued Products" at bounding box center [355, 166] width 10 height 10
checkbox input "false"
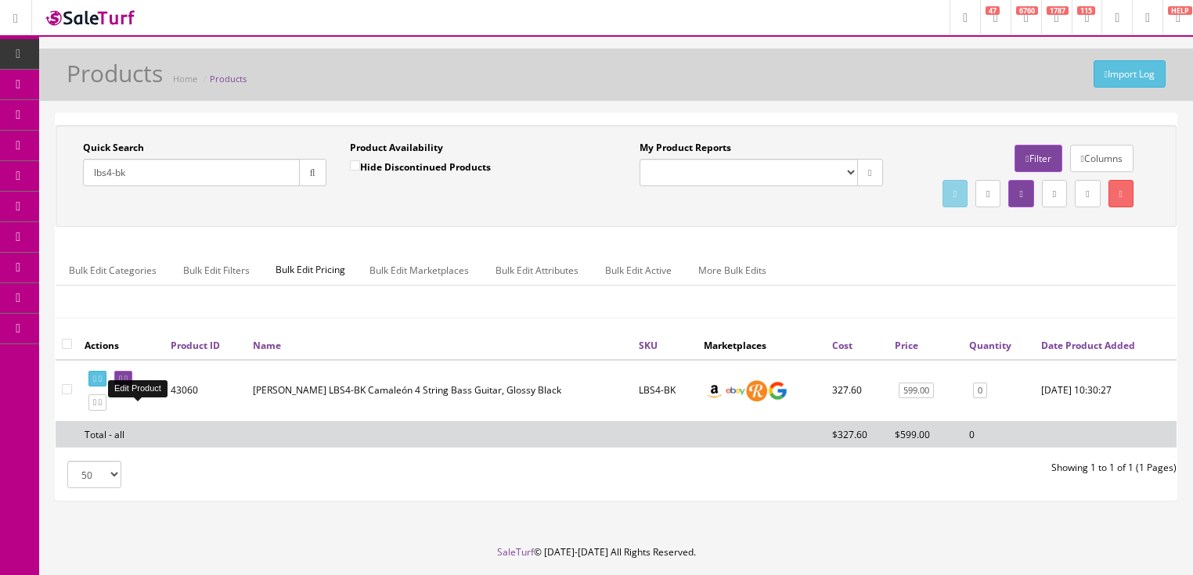
click at [122, 384] on icon at bounding box center [120, 379] width 3 height 9
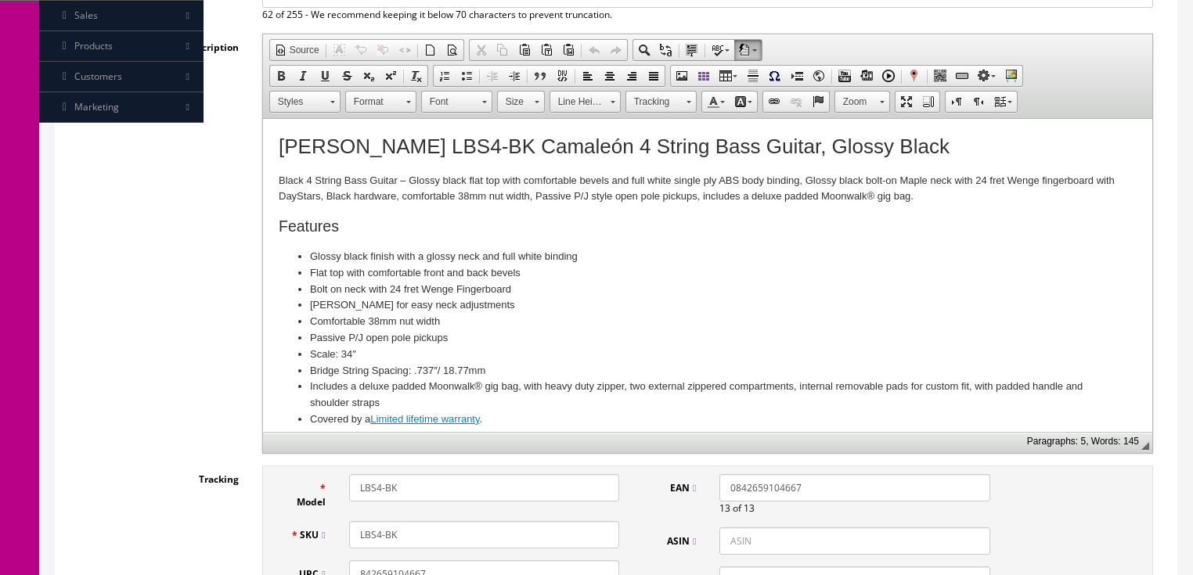
scroll to position [501, 0]
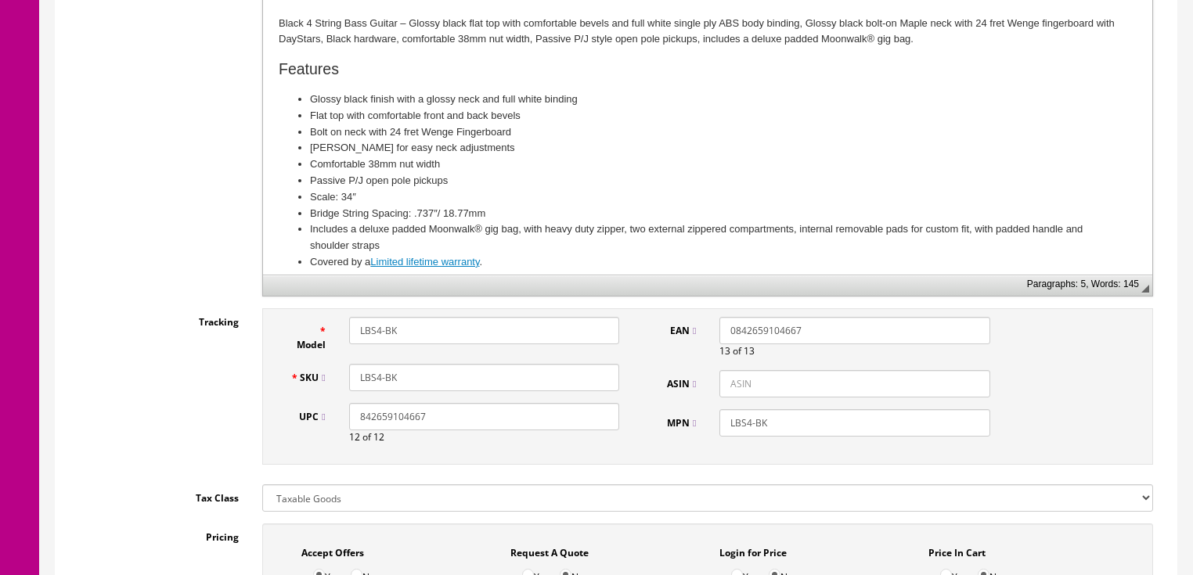
click at [724, 378] on input "ASIN" at bounding box center [855, 383] width 270 height 27
paste input "B0CT3S33WR"
drag, startPoint x: 789, startPoint y: 379, endPoint x: 724, endPoint y: 381, distance: 65.0
click at [724, 381] on input "B0CT3S33WR" at bounding box center [855, 383] width 270 height 27
paste input "DNBG"
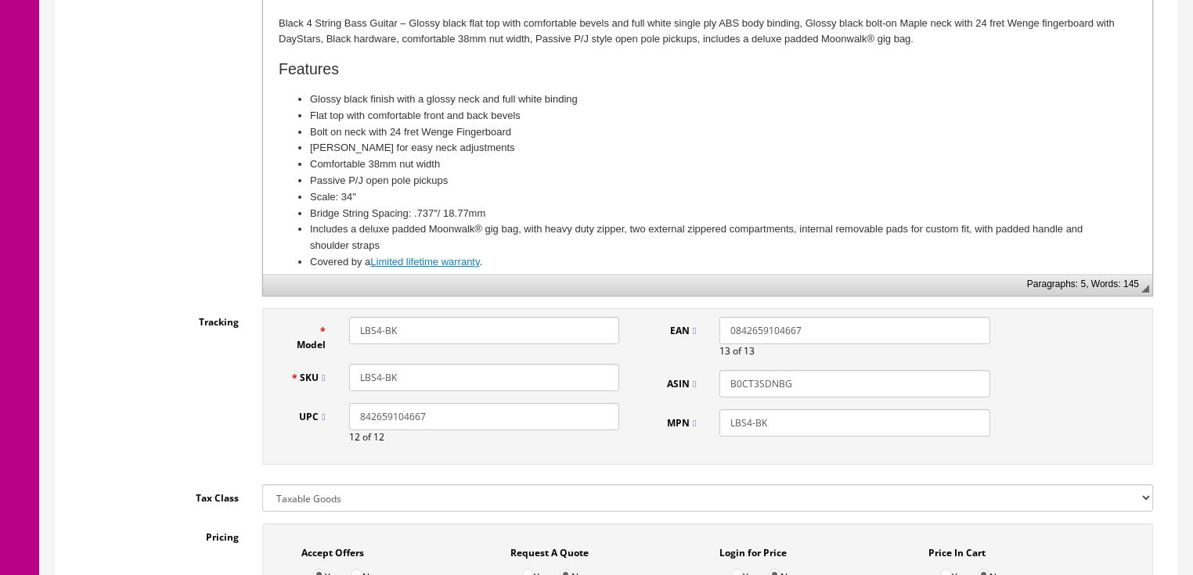
type input "B0CT3SDNBG"
drag, startPoint x: 424, startPoint y: 430, endPoint x: 407, endPoint y: 420, distance: 20.0
click at [351, 442] on div "842659104667 12 of 12" at bounding box center [484, 423] width 294 height 41
paste input "81"
type input "842659104681"
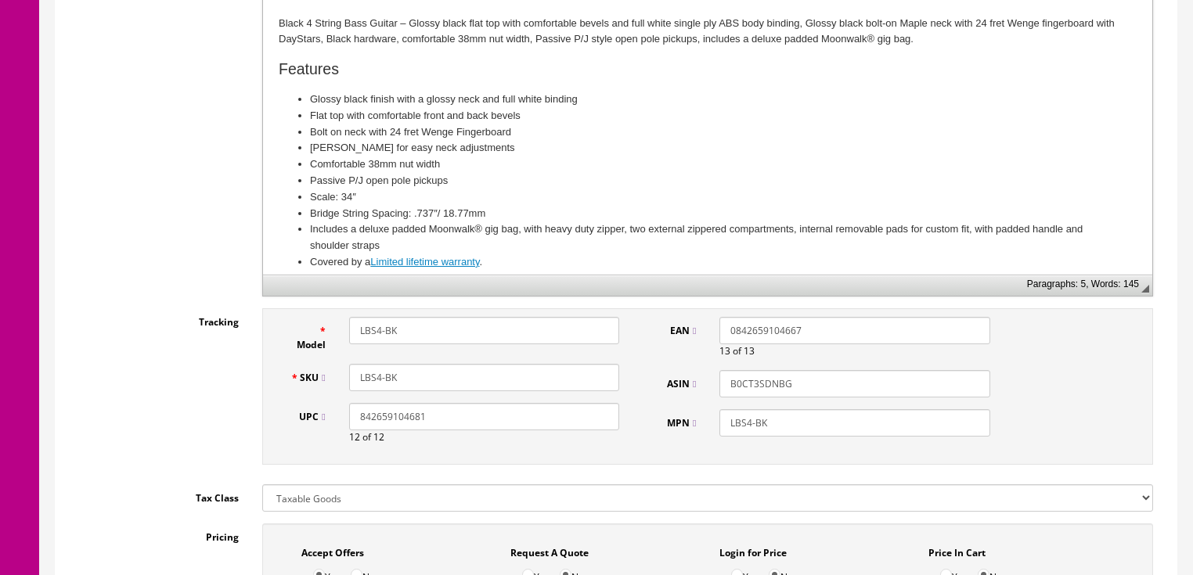
drag, startPoint x: 727, startPoint y: 324, endPoint x: 842, endPoint y: 337, distance: 115.1
click at [862, 337] on input "0842659104667" at bounding box center [855, 330] width 270 height 27
paste input "842659104681"
click at [727, 323] on input "842659104681" at bounding box center [855, 330] width 270 height 27
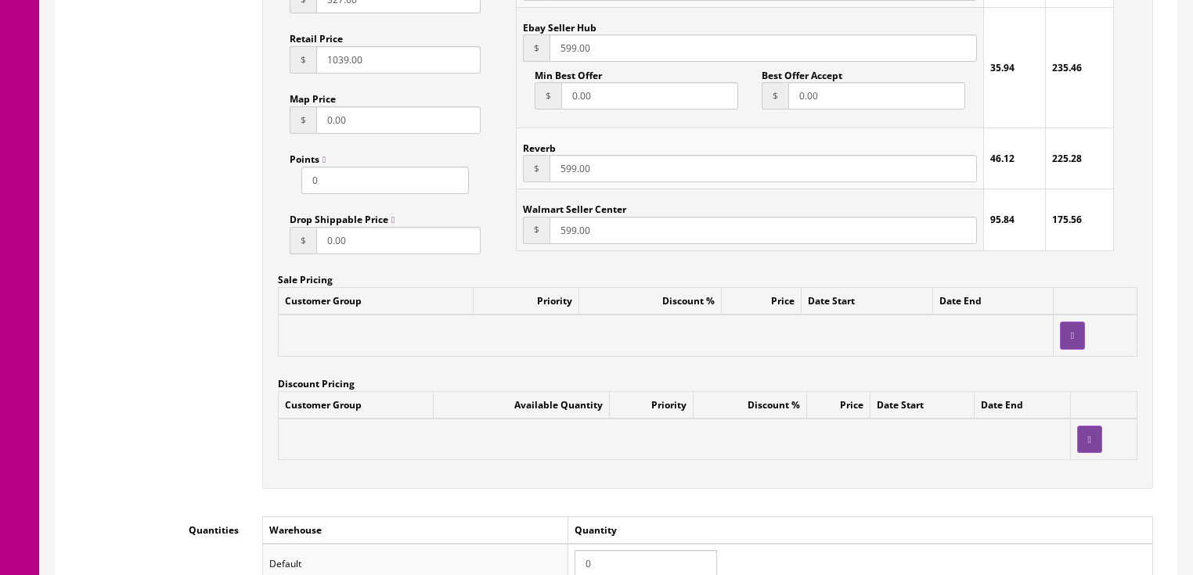
scroll to position [1441, 0]
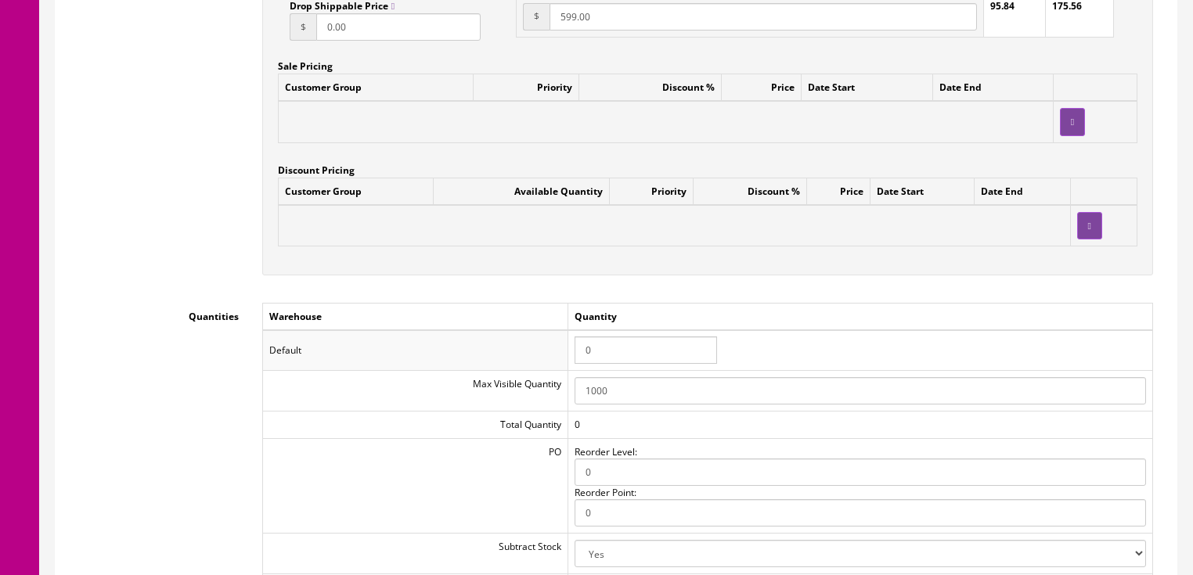
type input "0842659104681"
drag, startPoint x: 608, startPoint y: 350, endPoint x: 570, endPoint y: 351, distance: 38.4
click at [570, 351] on td "0" at bounding box center [860, 350] width 585 height 41
type input "1"
click at [891, 322] on td "Quantity" at bounding box center [860, 316] width 585 height 27
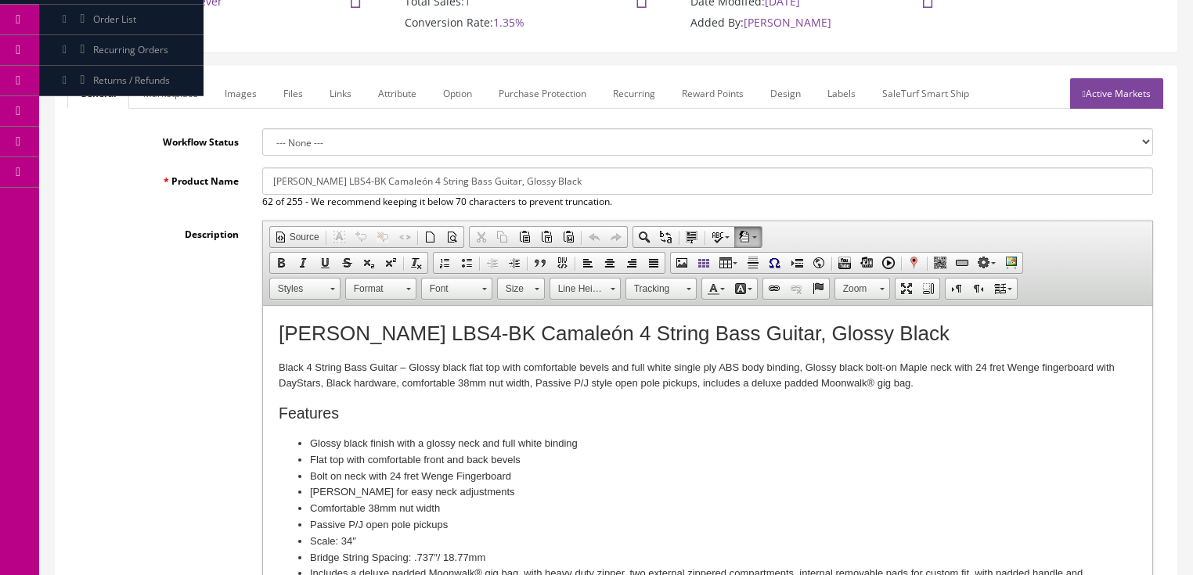
scroll to position [63, 0]
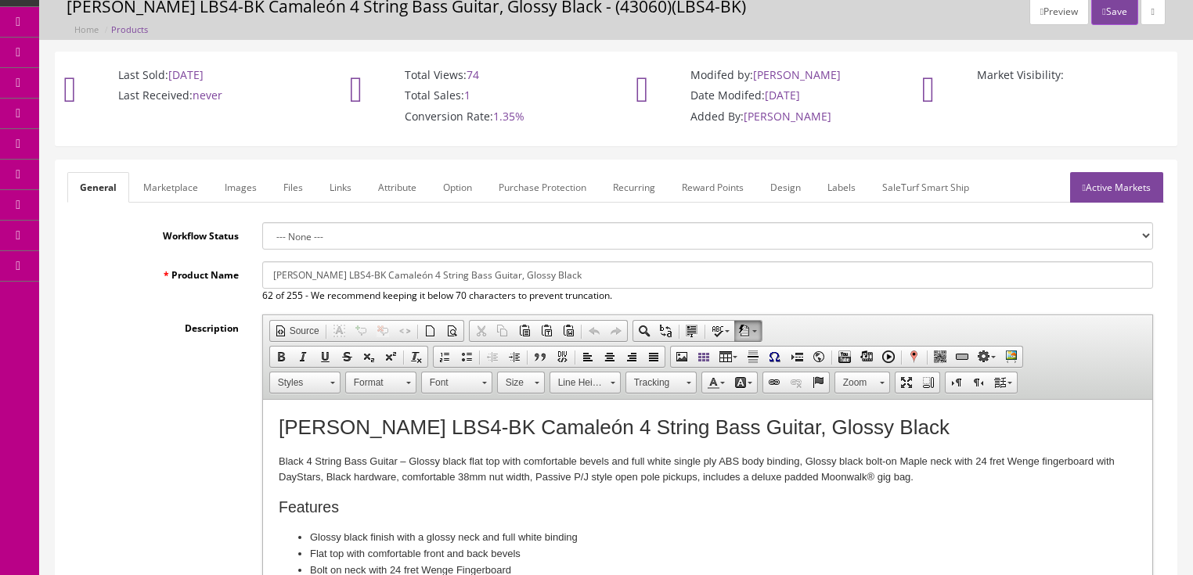
click at [1102, 191] on link "Active Markets" at bounding box center [1116, 187] width 93 height 31
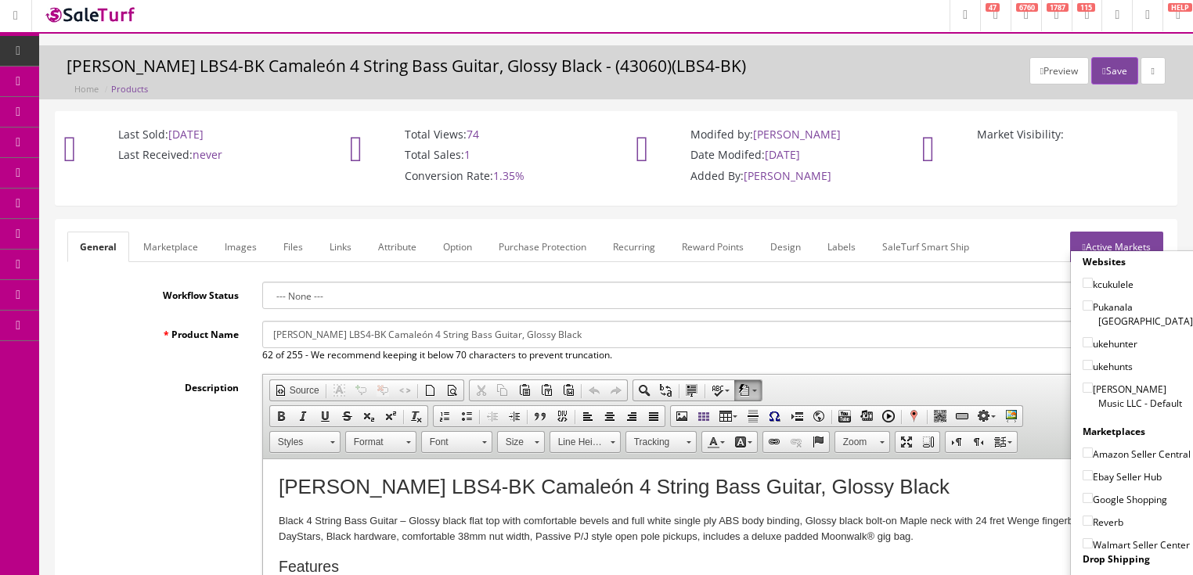
scroll to position [0, 0]
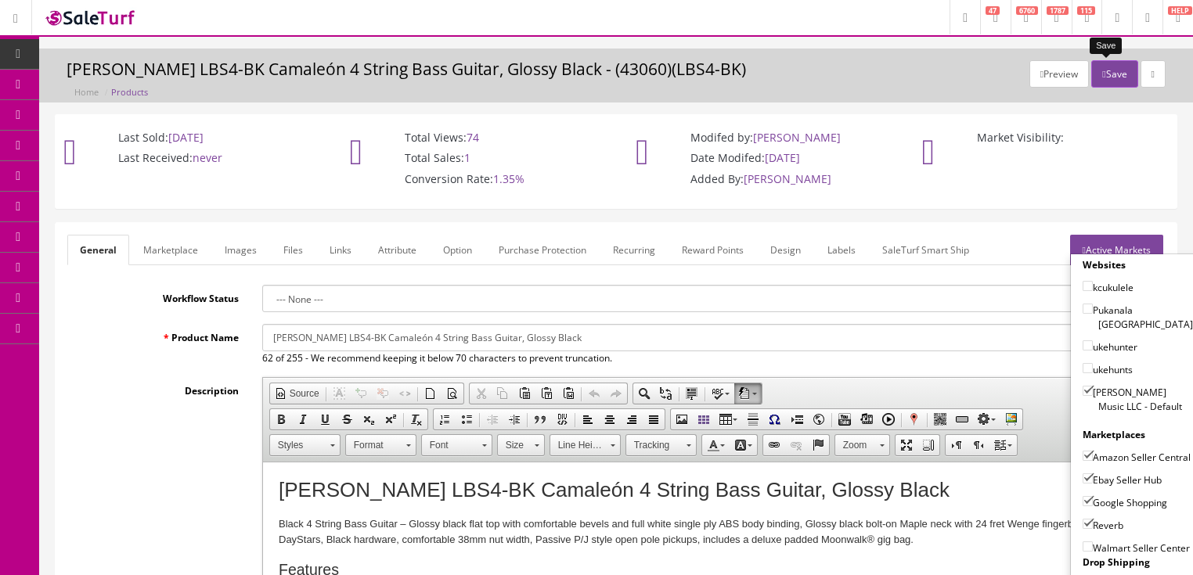
click at [1112, 73] on button "Save" at bounding box center [1114, 73] width 46 height 27
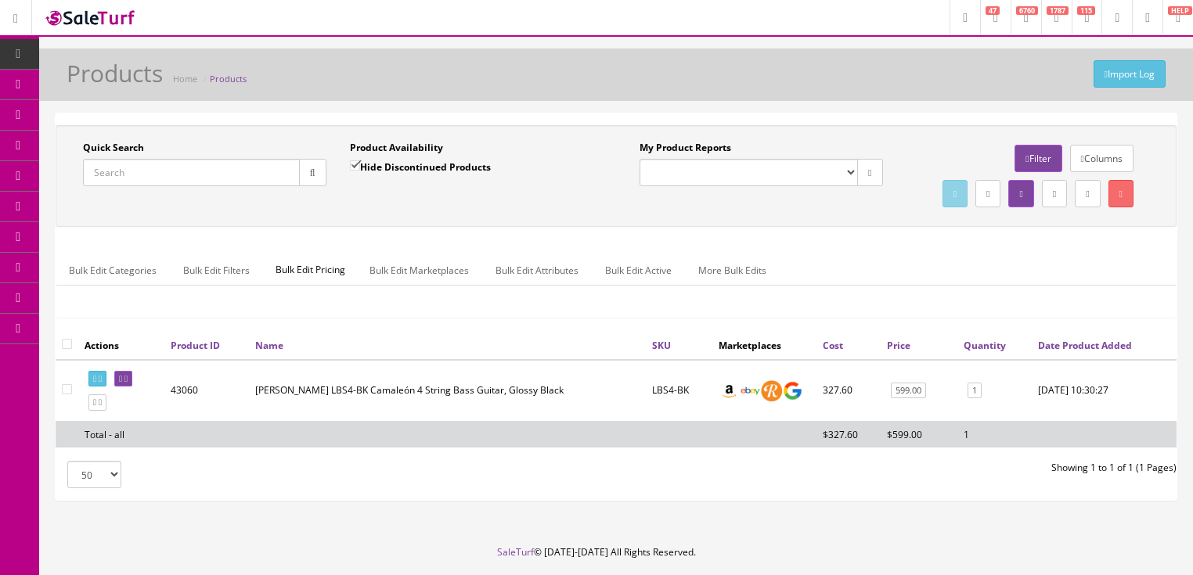
click at [156, 181] on input "Quick Search" at bounding box center [191, 172] width 217 height 27
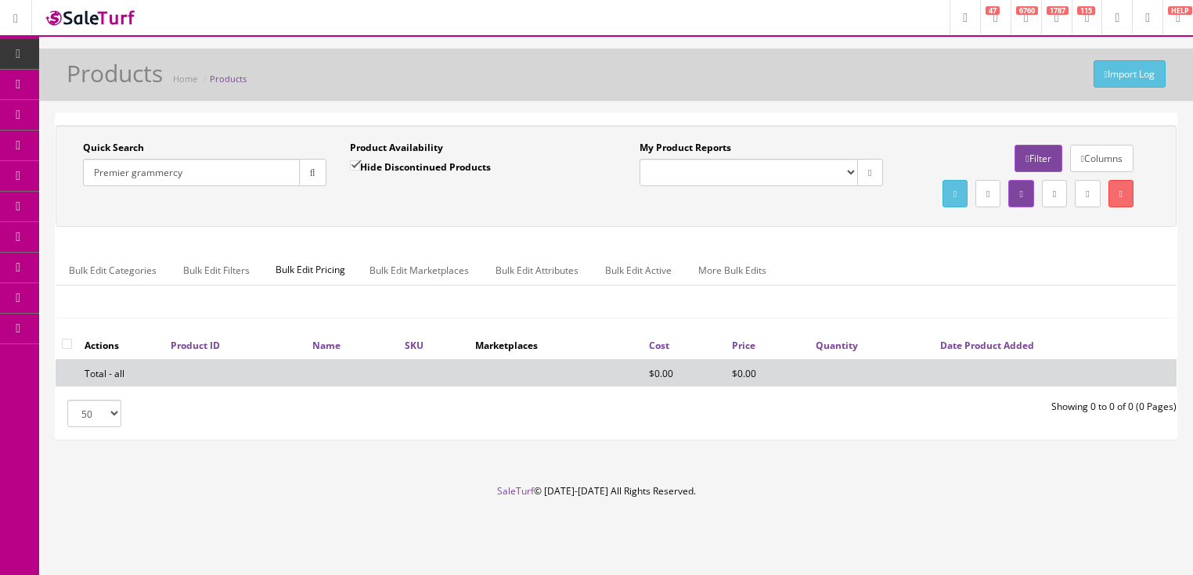
click at [150, 177] on input "Premier grammercy" at bounding box center [191, 172] width 217 height 27
type input "Premier gramercy"
click at [352, 169] on input "Hide Discontinued Products" at bounding box center [355, 166] width 10 height 10
checkbox input "false"
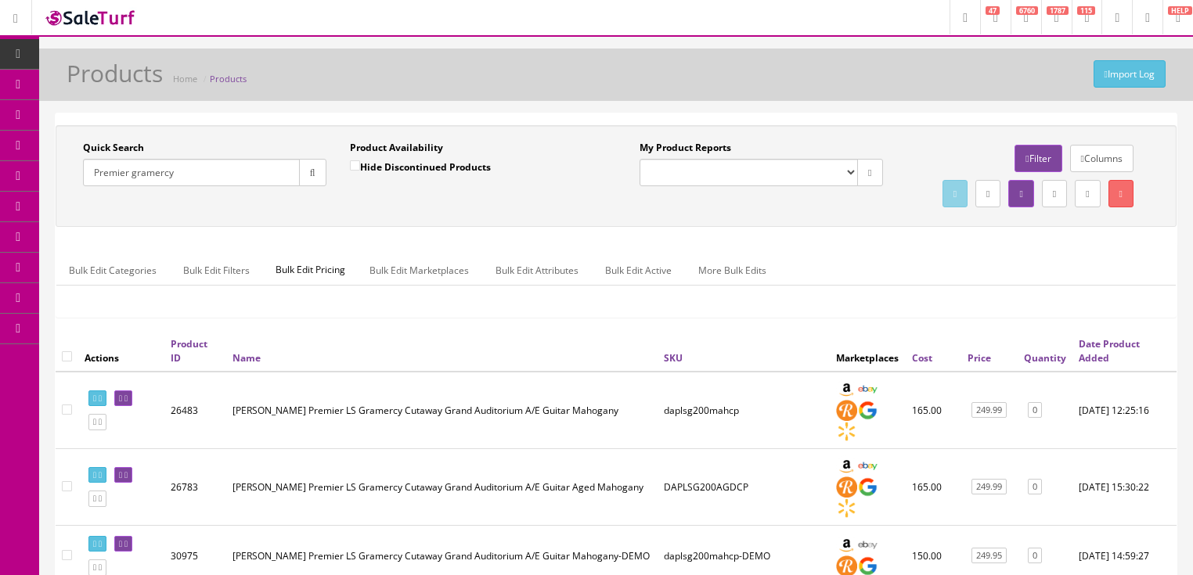
drag, startPoint x: 129, startPoint y: 179, endPoint x: 69, endPoint y: 200, distance: 64.1
click at [69, 200] on div "Quick Search Premier gramercy Date From Product Availability Hide Discontinued …" at bounding box center [616, 176] width 1113 height 70
type input "gramercy"
click at [354, 165] on input "Hide Discontinued Products" at bounding box center [355, 166] width 10 height 10
checkbox input "true"
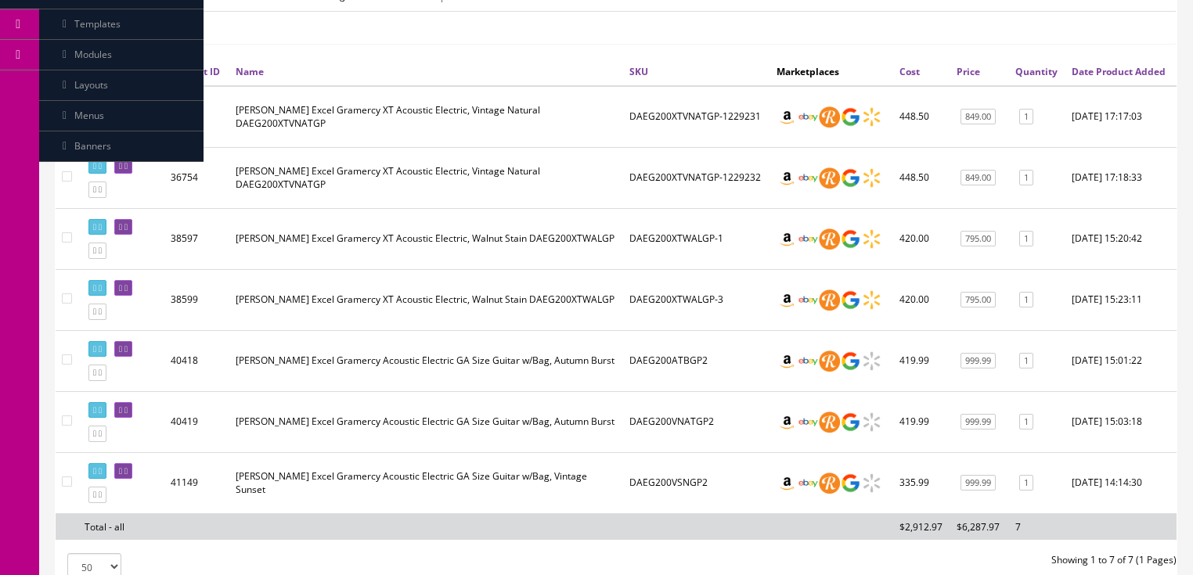
scroll to position [313, 0]
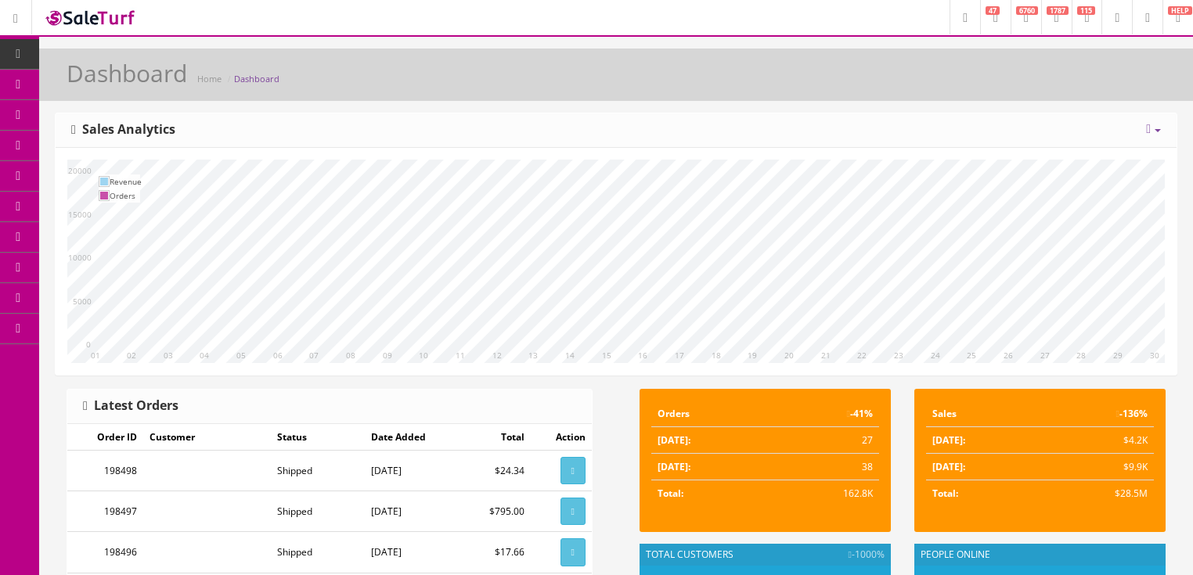
click at [1146, 131] on icon at bounding box center [1148, 129] width 5 height 13
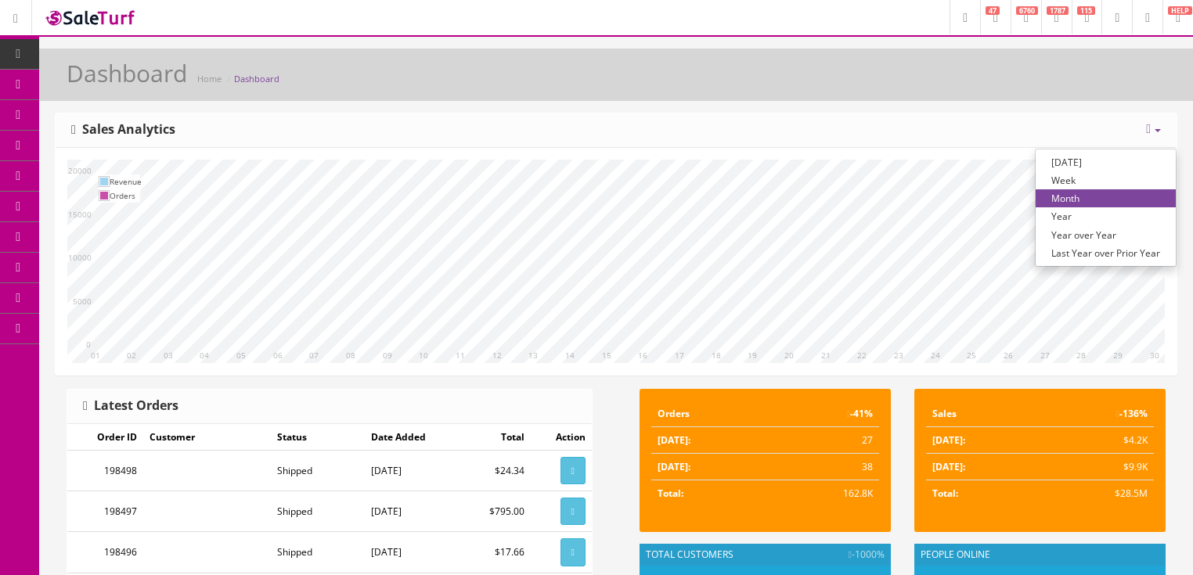
click at [1091, 231] on link "Year over Year" at bounding box center [1106, 235] width 140 height 18
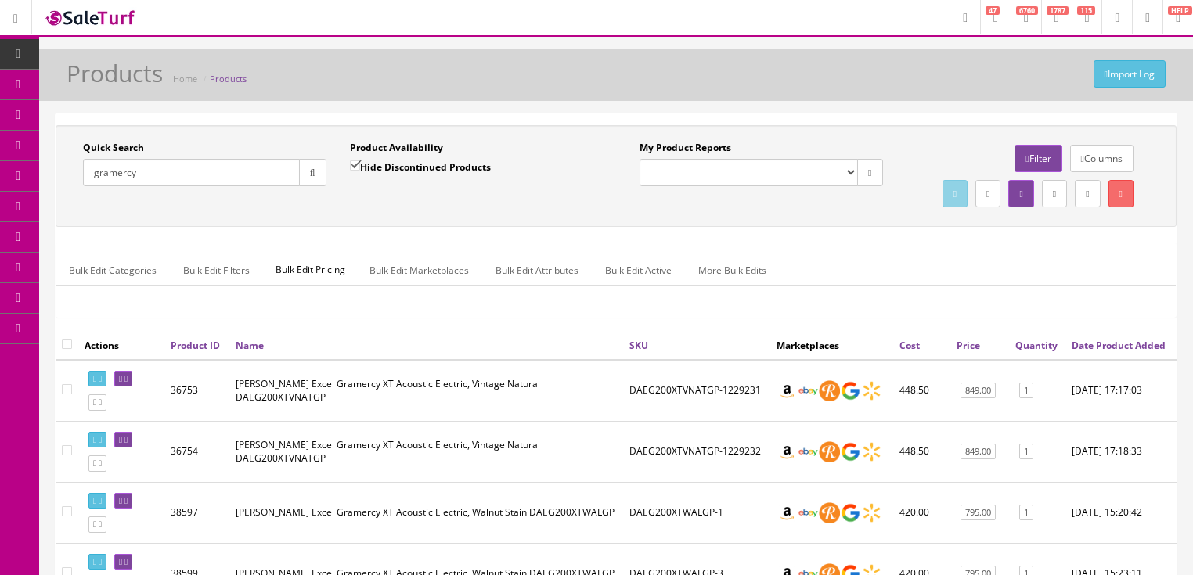
drag, startPoint x: 144, startPoint y: 179, endPoint x: 85, endPoint y: 208, distance: 66.2
click at [85, 208] on div "Quick Search [GEOGRAPHIC_DATA] Date From Product Availability Hide Discontinued…" at bounding box center [616, 176] width 1113 height 70
click at [304, 179] on button "button" at bounding box center [312, 172] width 27 height 27
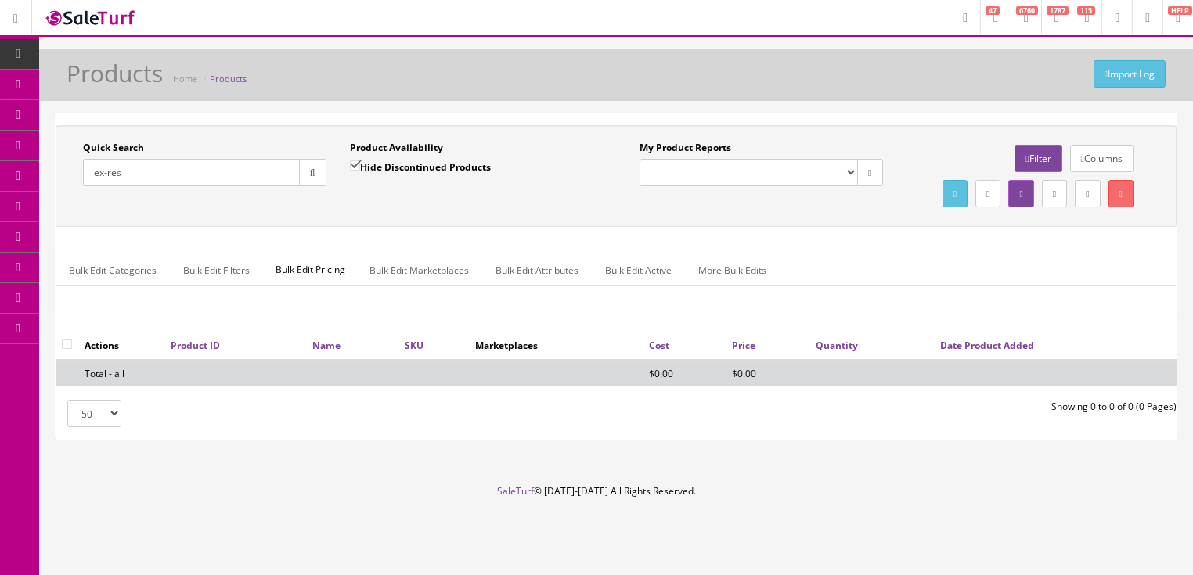
click at [106, 183] on input "ex-res" at bounding box center [191, 172] width 217 height 27
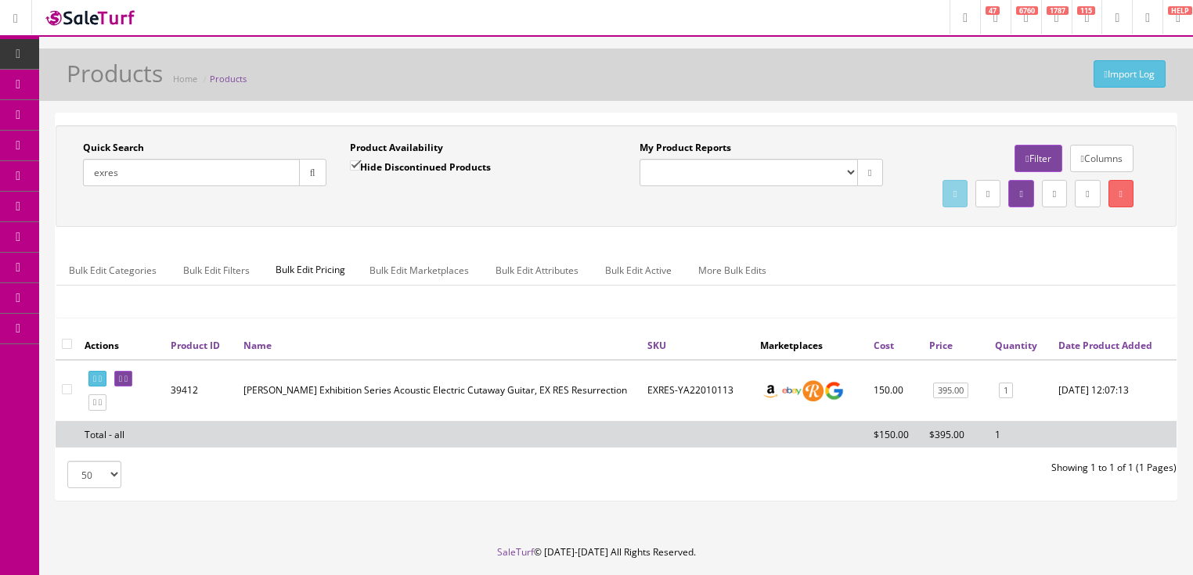
type input "exres"
click at [353, 163] on input "Hide Discontinued Products" at bounding box center [355, 166] width 10 height 10
checkbox input "false"
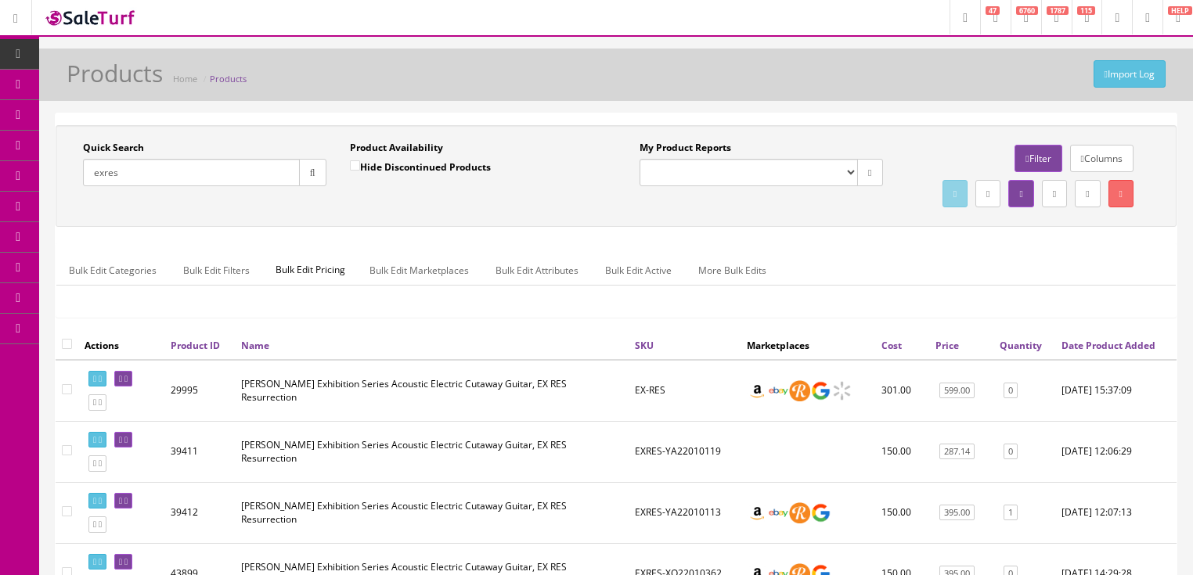
drag, startPoint x: 149, startPoint y: 172, endPoint x: 84, endPoint y: 196, distance: 69.1
click at [84, 196] on div "Quick Search exres Date From" at bounding box center [204, 169] width 267 height 57
click at [166, 153] on div "Quick Search exres" at bounding box center [204, 163] width 243 height 45
drag, startPoint x: 142, startPoint y: 172, endPoint x: 87, endPoint y: 196, distance: 60.3
click at [87, 196] on div "Quick Search exres Date From" at bounding box center [204, 169] width 267 height 57
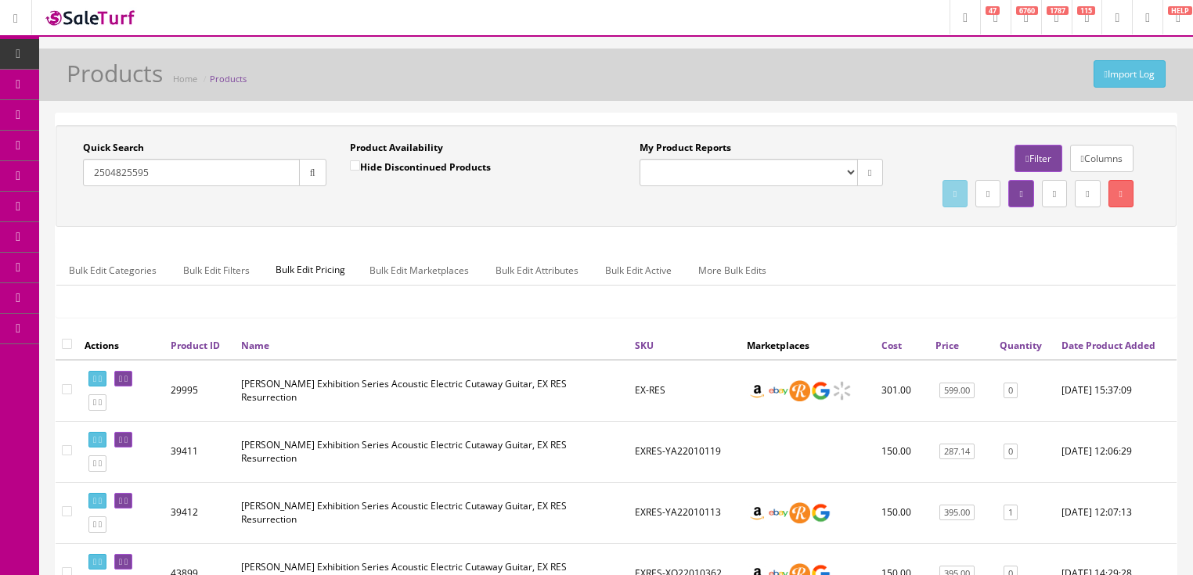
type input "2504825595"
click at [299, 172] on button "button" at bounding box center [312, 172] width 27 height 27
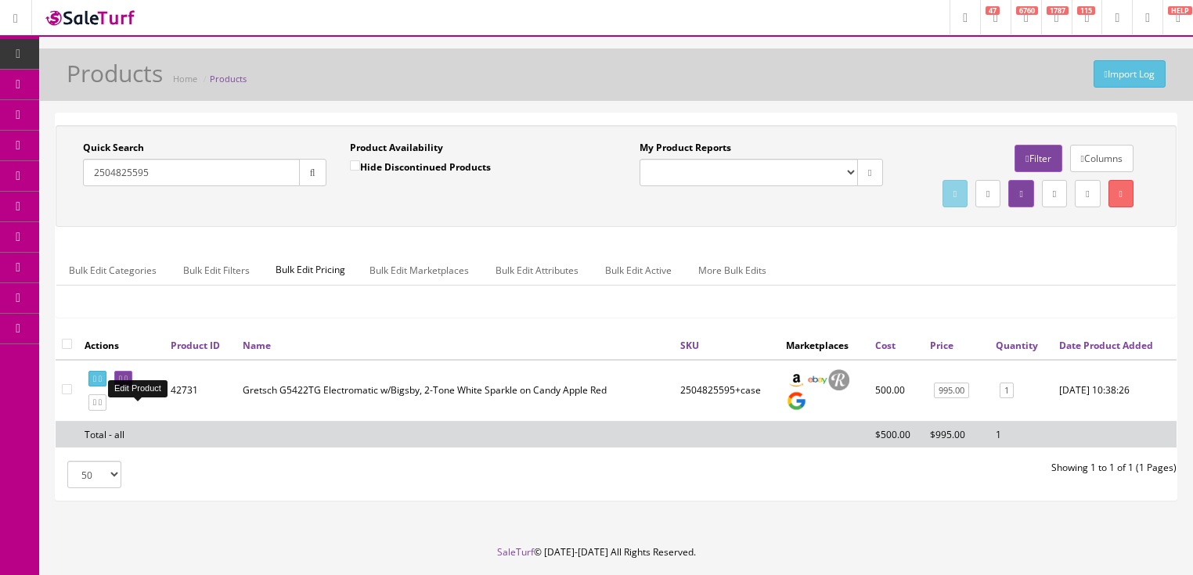
click at [128, 384] on icon at bounding box center [125, 379] width 3 height 9
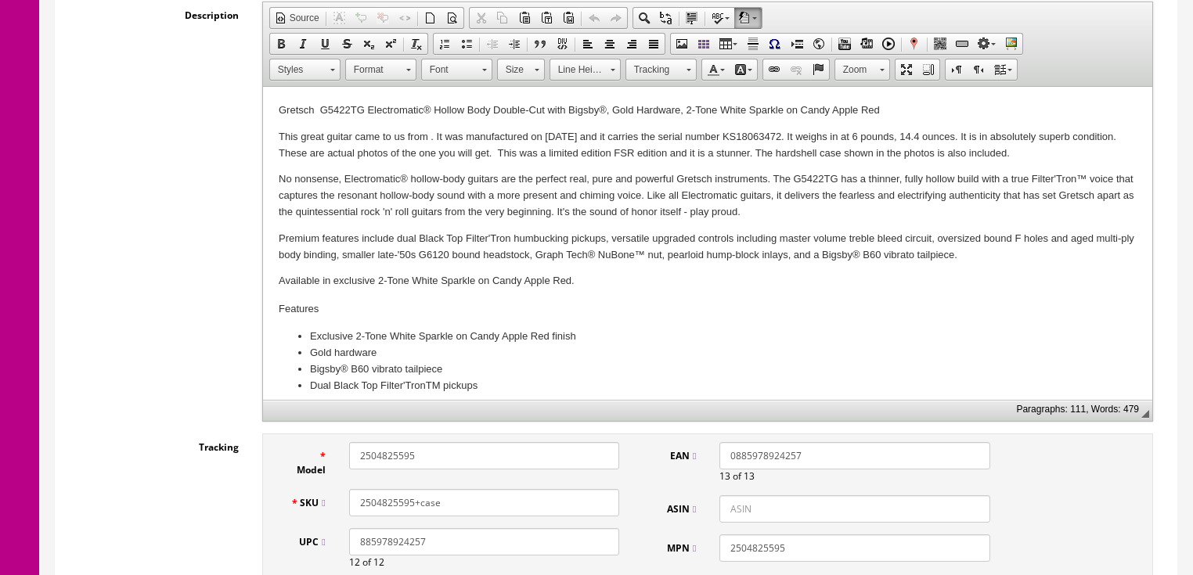
drag, startPoint x: 355, startPoint y: 448, endPoint x: 415, endPoint y: 451, distance: 59.6
click at [415, 451] on input "2504825595" at bounding box center [484, 455] width 270 height 27
drag, startPoint x: 664, startPoint y: 538, endPoint x: 759, endPoint y: 356, distance: 205.2
click at [759, 356] on li "Gold hardware" at bounding box center [706, 353] width 795 height 16
drag, startPoint x: 734, startPoint y: 135, endPoint x: 792, endPoint y: 138, distance: 58.0
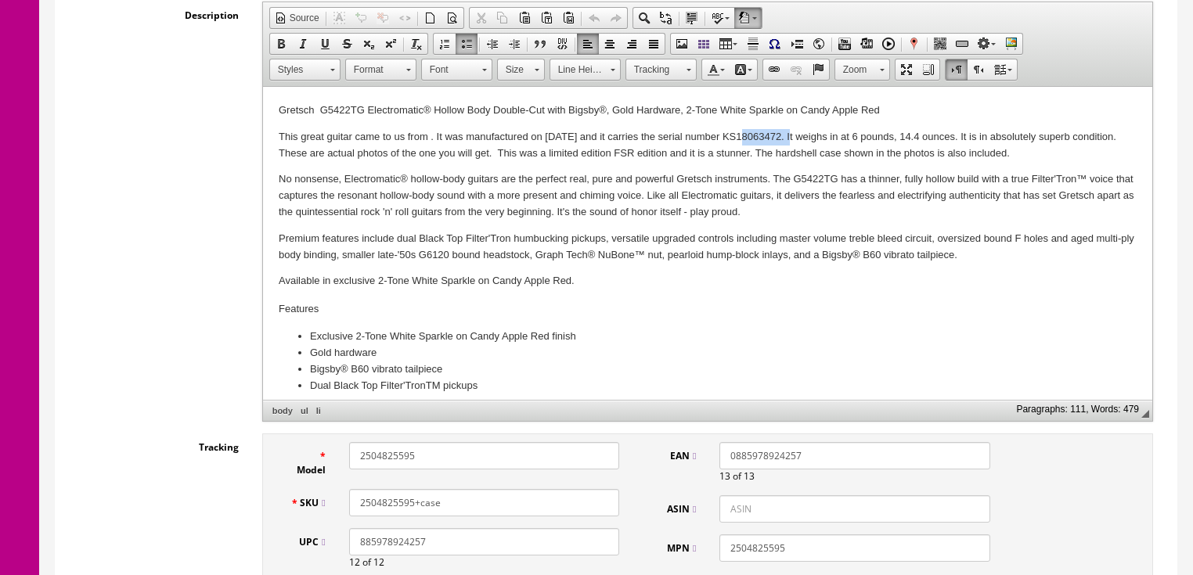
click at [792, 138] on p "This great guitar came to us from . It was manufactured on 9/21/2018 and it car…" at bounding box center [707, 145] width 858 height 33
click at [823, 170] on span "Copy" at bounding box center [842, 167] width 83 height 20
copy p "KS18063472"
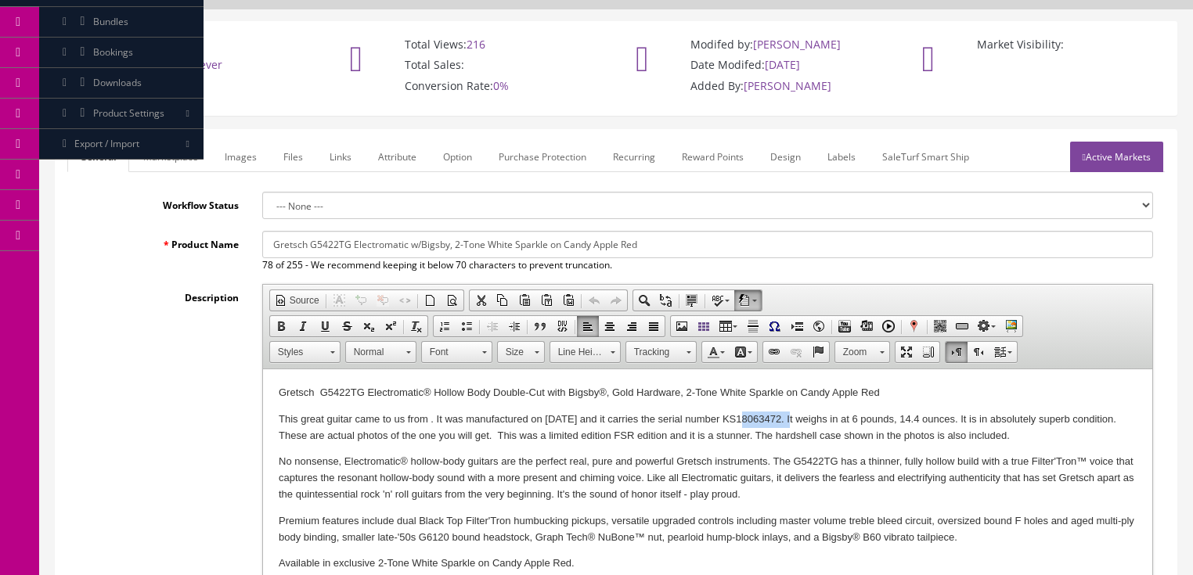
scroll to position [63, 0]
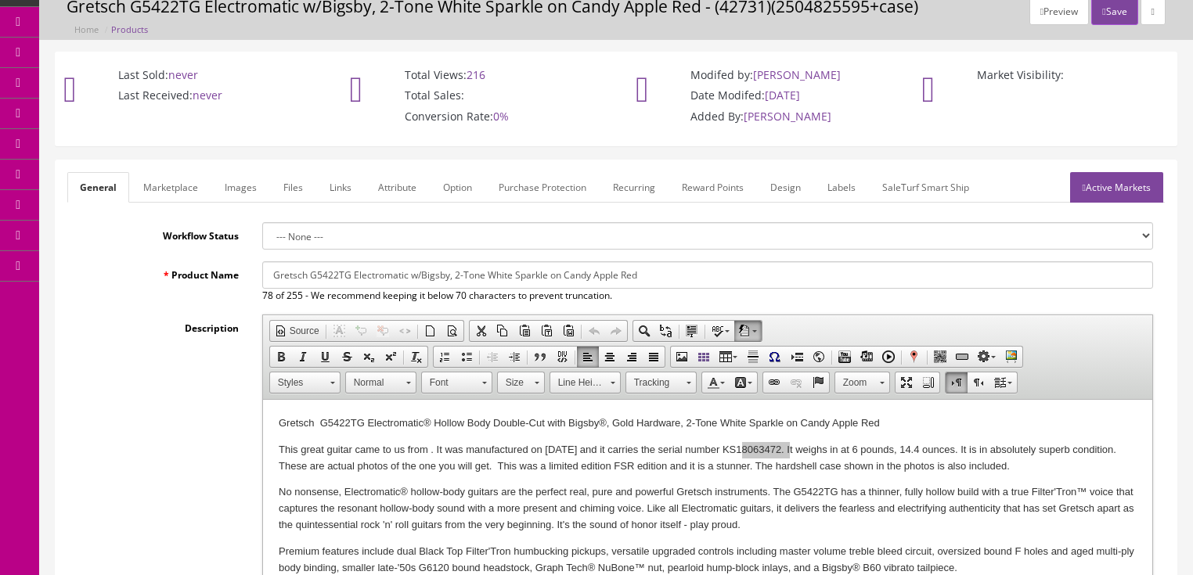
click at [849, 188] on link "Labels" at bounding box center [841, 187] width 53 height 31
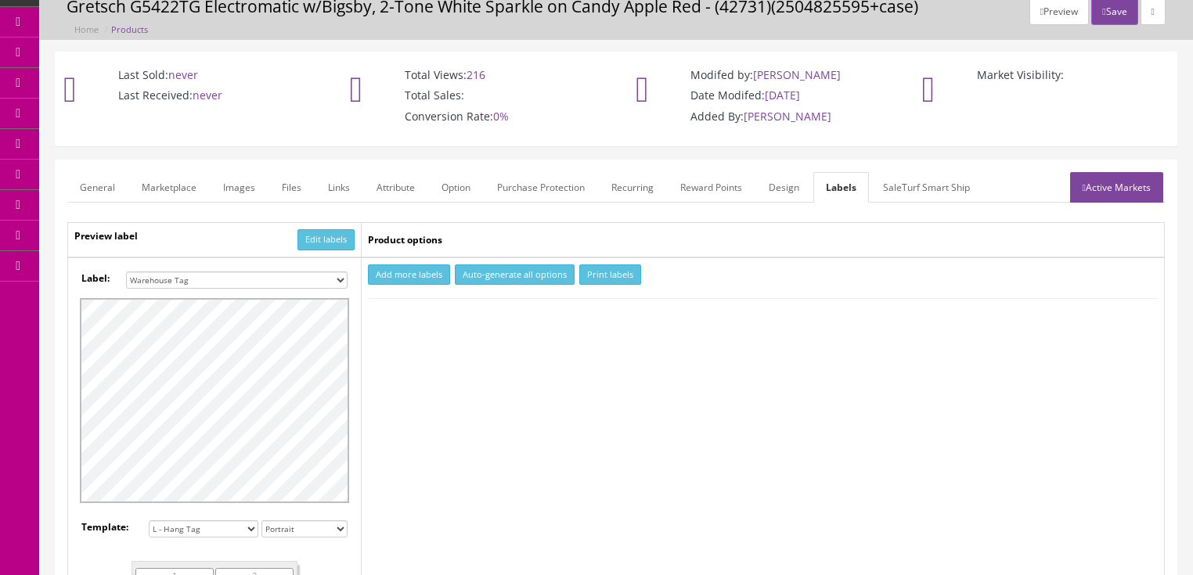
click at [396, 279] on button "Add more labels" at bounding box center [409, 275] width 82 height 21
type input "1"
click at [419, 315] on input "1" at bounding box center [398, 322] width 57 height 17
click at [596, 276] on button "Print labels" at bounding box center [610, 275] width 62 height 21
drag, startPoint x: 1146, startPoint y: 197, endPoint x: 1124, endPoint y: 194, distance: 22.1
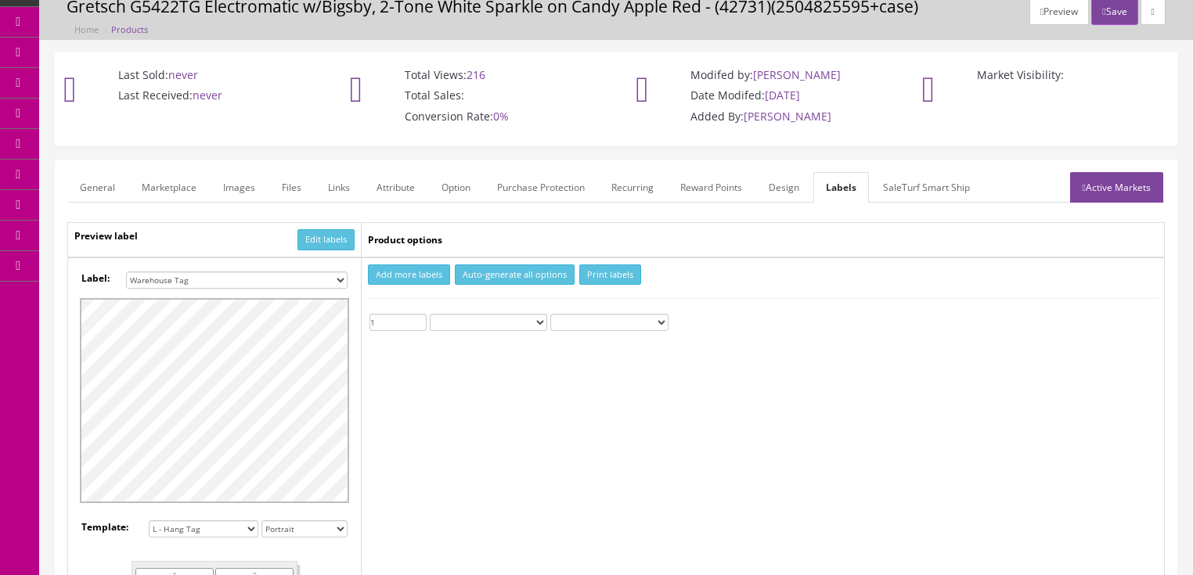
click at [1145, 197] on link "Active Markets" at bounding box center [1116, 187] width 93 height 31
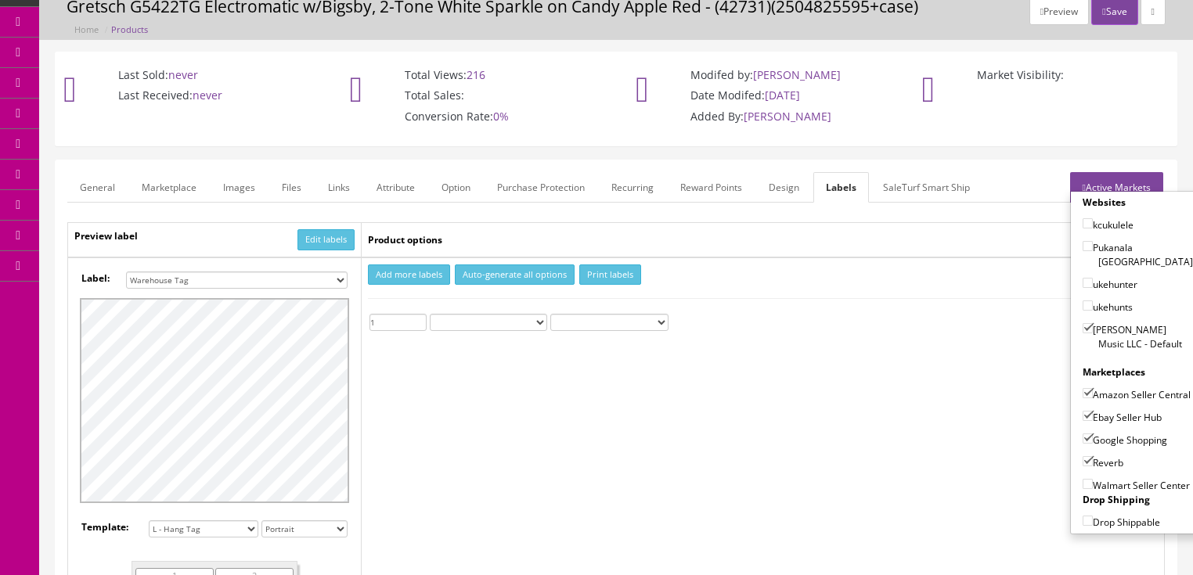
click at [1083, 323] on input"] "[PERSON_NAME] Music LLC - Default" at bounding box center [1088, 328] width 10 height 10
checkbox input"] "false"
drag, startPoint x: 1082, startPoint y: 374, endPoint x: 1086, endPoint y: 390, distance: 16.1
click at [1084, 388] on input"] "Amazon Seller Central" at bounding box center [1088, 393] width 10 height 10
checkbox input"] "false"
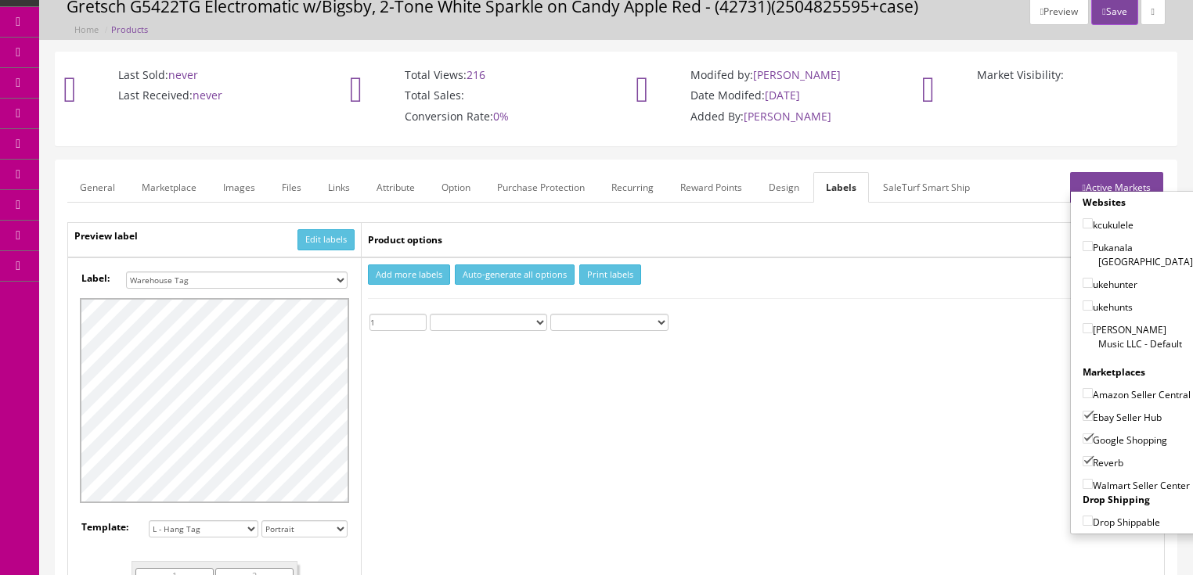
click at [1083, 414] on input"] "Ebay Seller Hub" at bounding box center [1088, 416] width 10 height 10
checkbox input"] "false"
click at [1083, 434] on input"] "Google Shopping" at bounding box center [1088, 439] width 10 height 10
checkbox input"] "false"
drag, startPoint x: 1084, startPoint y: 459, endPoint x: 1115, endPoint y: 388, distance: 77.5
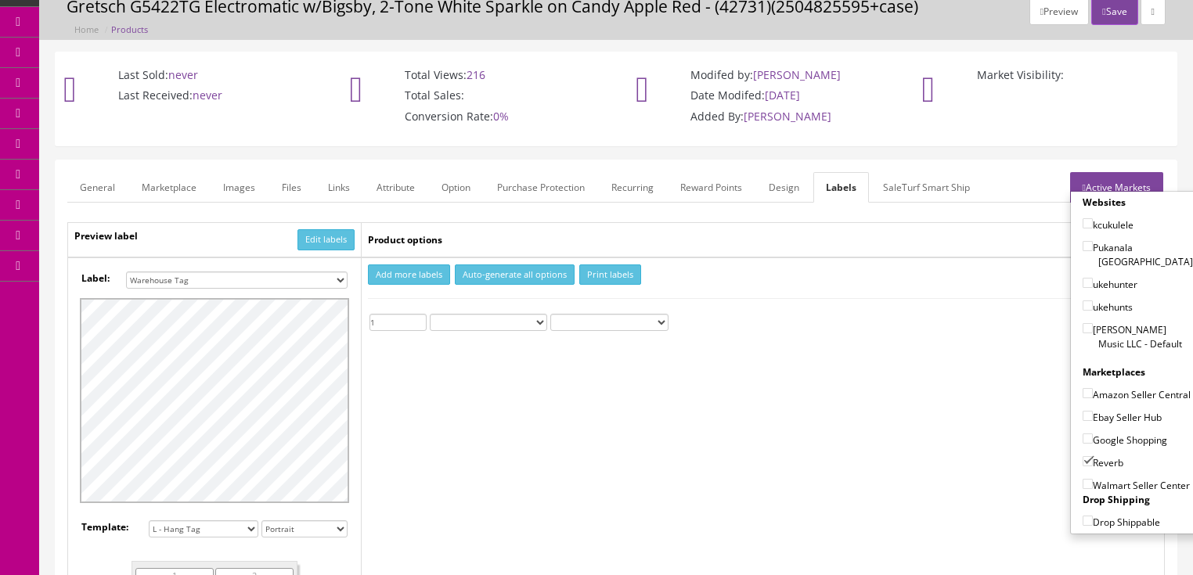
click at [1084, 460] on input"] "Reverb" at bounding box center [1088, 461] width 10 height 10
checkbox input"] "false"
click at [1138, 177] on link "Active Markets" at bounding box center [1116, 187] width 93 height 31
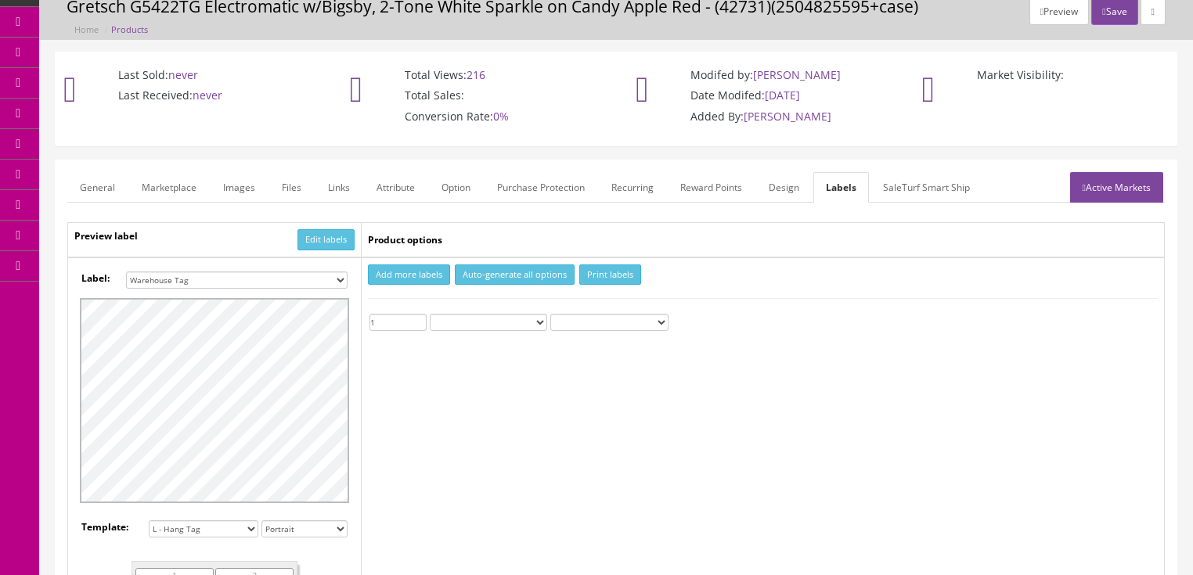
click at [92, 185] on link "General" at bounding box center [97, 187] width 60 height 31
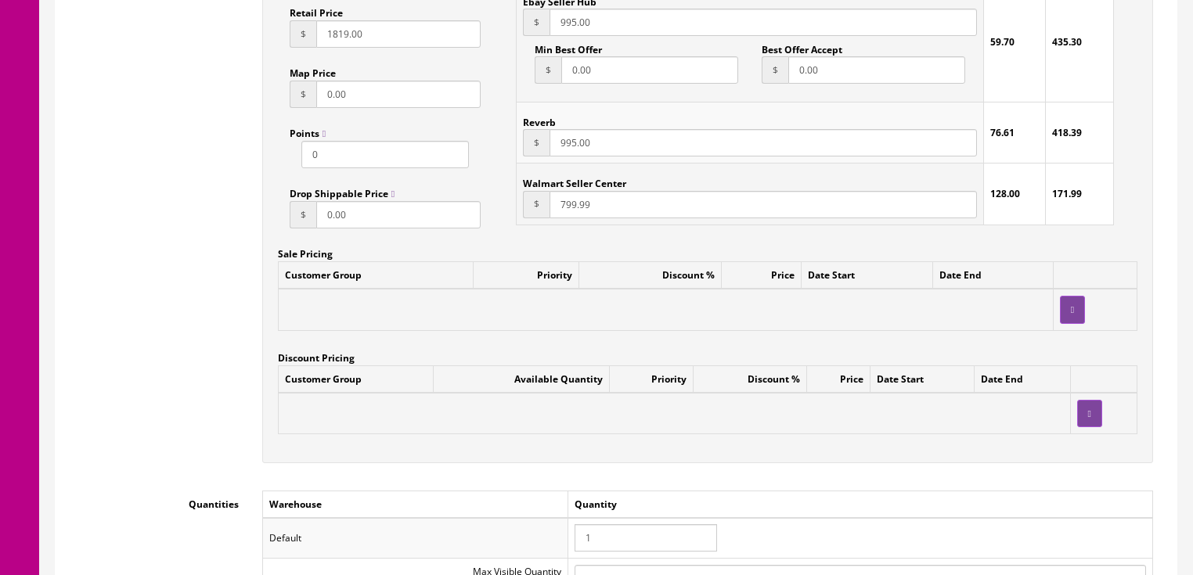
scroll to position [1566, 0]
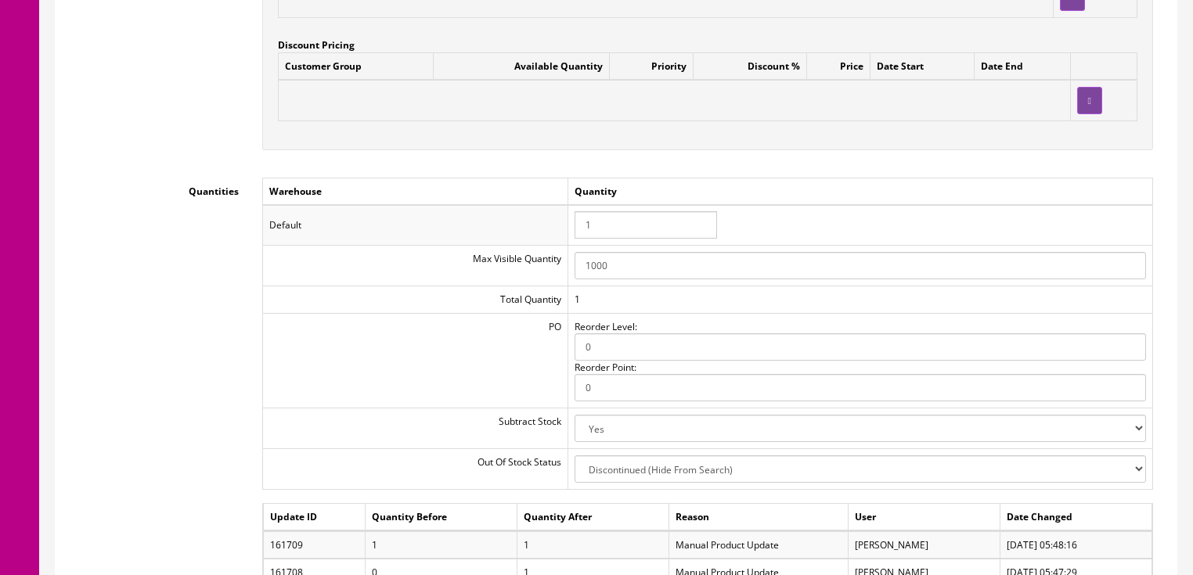
drag, startPoint x: 606, startPoint y: 233, endPoint x: 553, endPoint y: 222, distance: 54.4
click at [561, 225] on tr "Default 1" at bounding box center [707, 225] width 890 height 41
type input "0"
click at [763, 135] on div "Customer Group Available Quantity Priority Discount % Price Date Start Date End" at bounding box center [708, 93] width 860 height 82
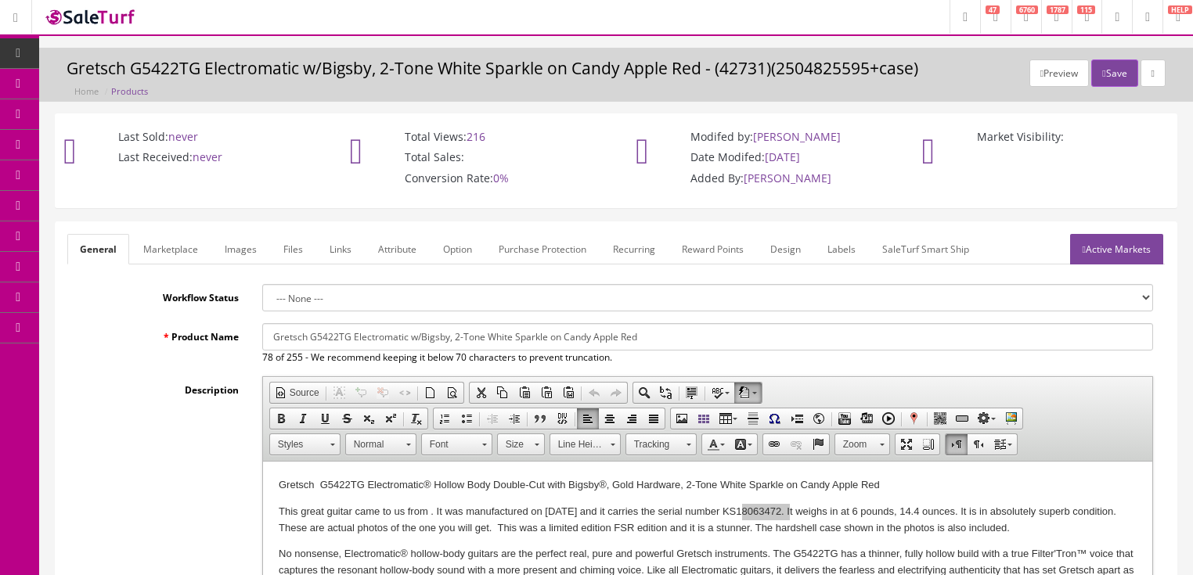
scroll to position [0, 0]
click at [1134, 254] on link "Active Markets" at bounding box center [1116, 250] width 93 height 31
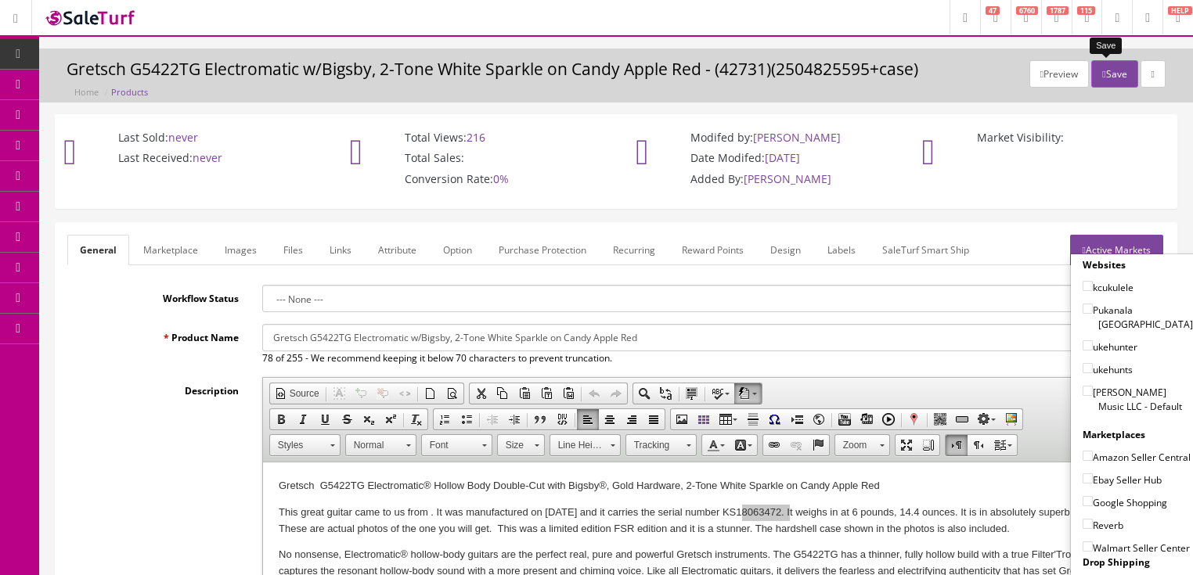
click at [1110, 74] on button "Save" at bounding box center [1114, 73] width 46 height 27
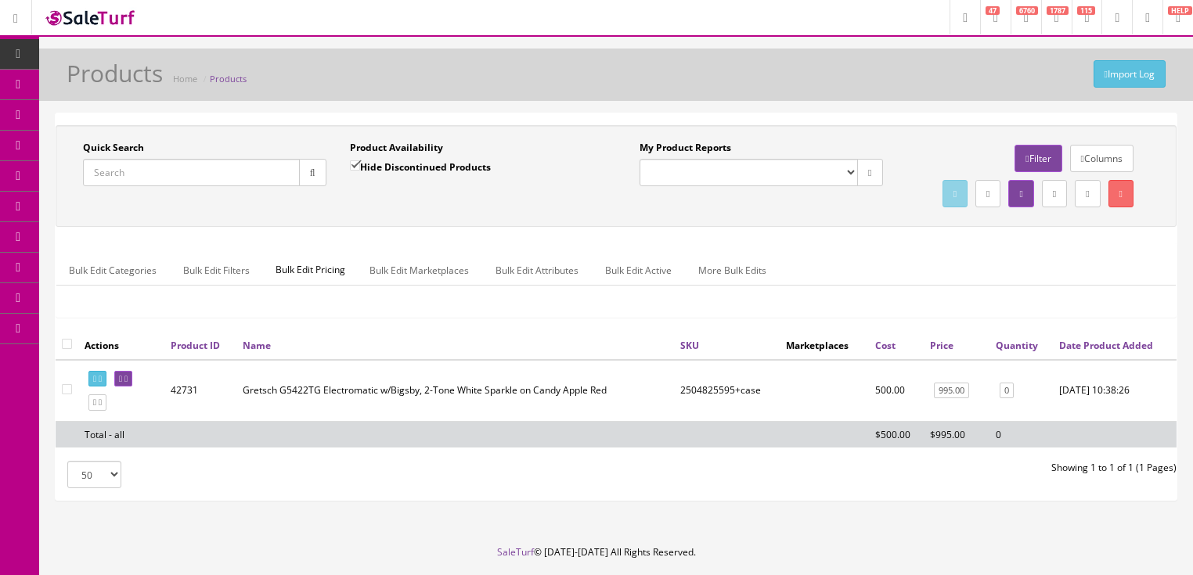
drag, startPoint x: 0, startPoint y: 0, endPoint x: 135, endPoint y: 166, distance: 213.7
click at [135, 166] on input "Quick Search" at bounding box center [191, 172] width 217 height 27
type input "sr305"
click at [358, 167] on input "Hide Discontinued Products" at bounding box center [355, 166] width 10 height 10
checkbox input "false"
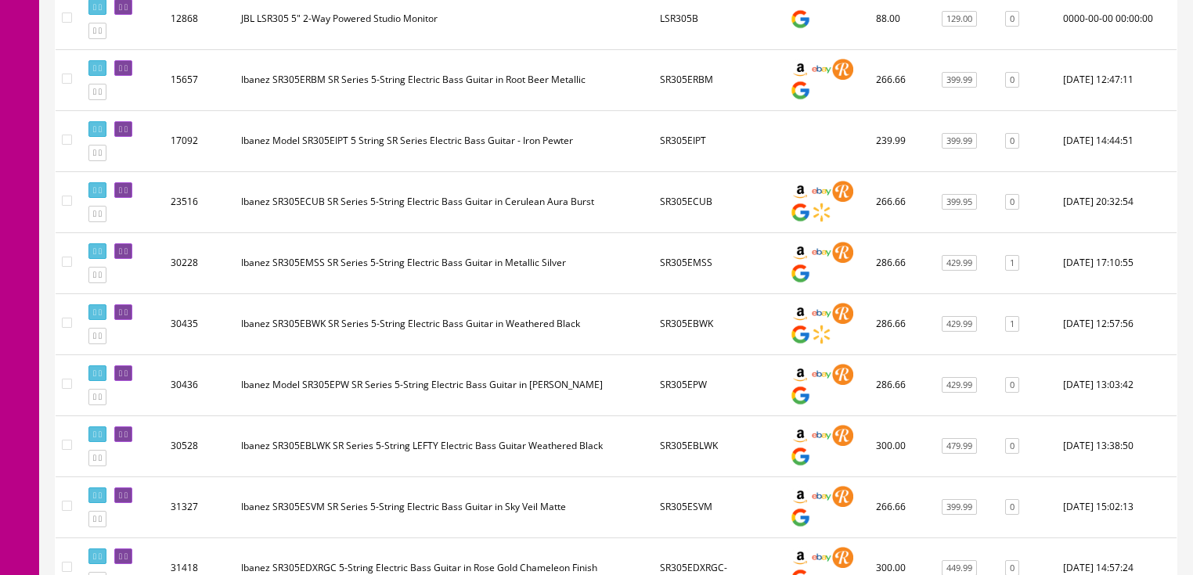
scroll to position [438, 0]
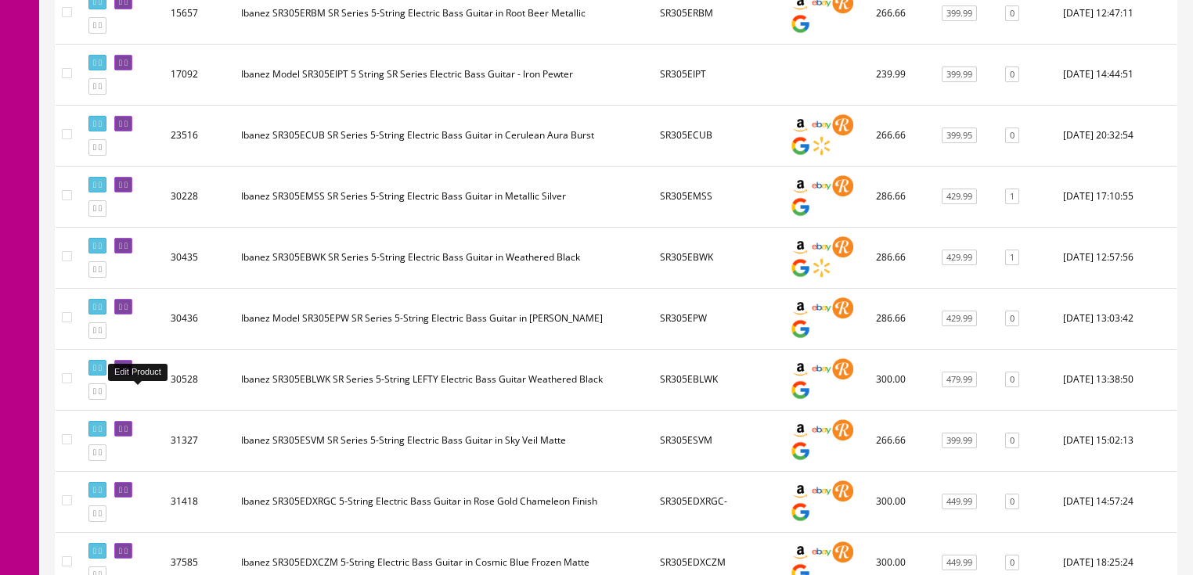
click at [122, 373] on icon at bounding box center [120, 368] width 3 height 9
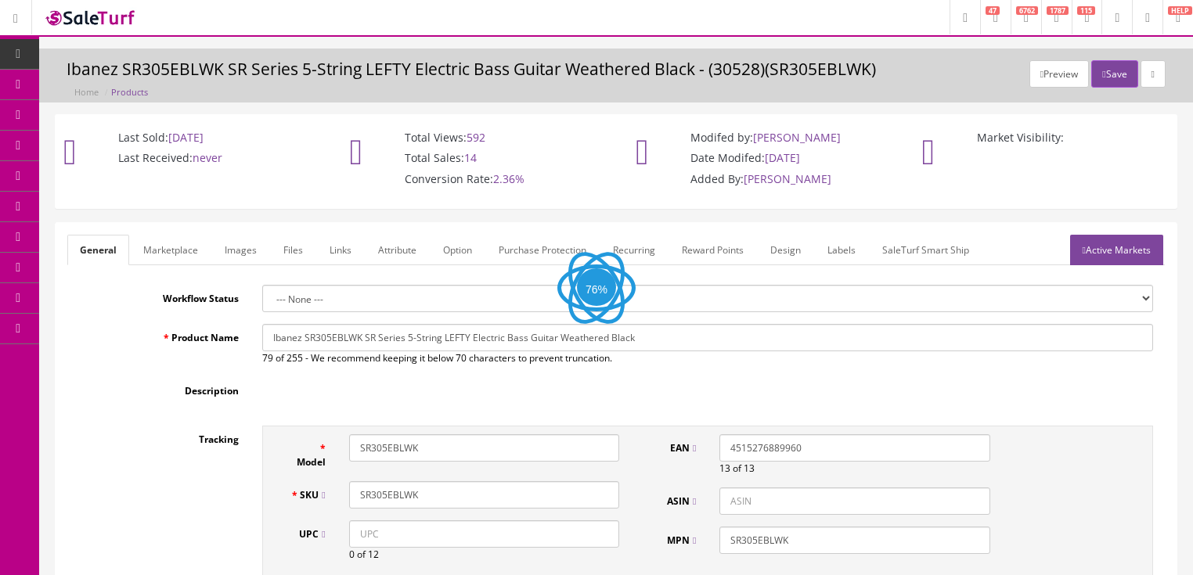
click at [842, 244] on link "Labels" at bounding box center [841, 250] width 53 height 31
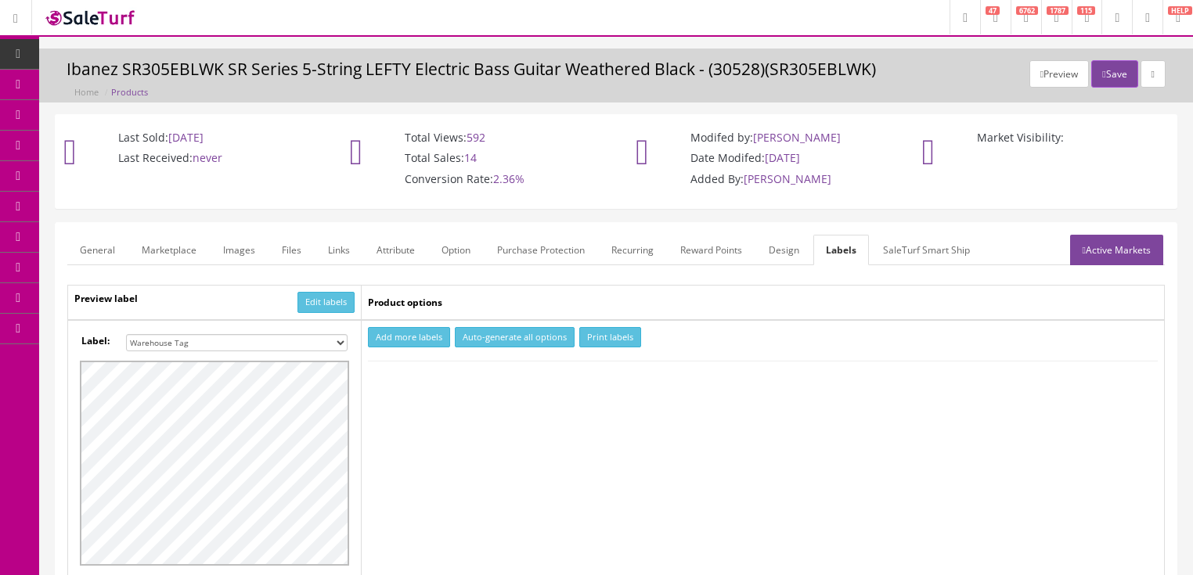
click at [395, 337] on button "Add more labels" at bounding box center [409, 337] width 82 height 21
type input "1"
click at [420, 379] on input "1" at bounding box center [398, 385] width 57 height 17
click at [601, 339] on button "Print labels" at bounding box center [610, 337] width 62 height 21
click at [72, 247] on link "General" at bounding box center [97, 250] width 60 height 31
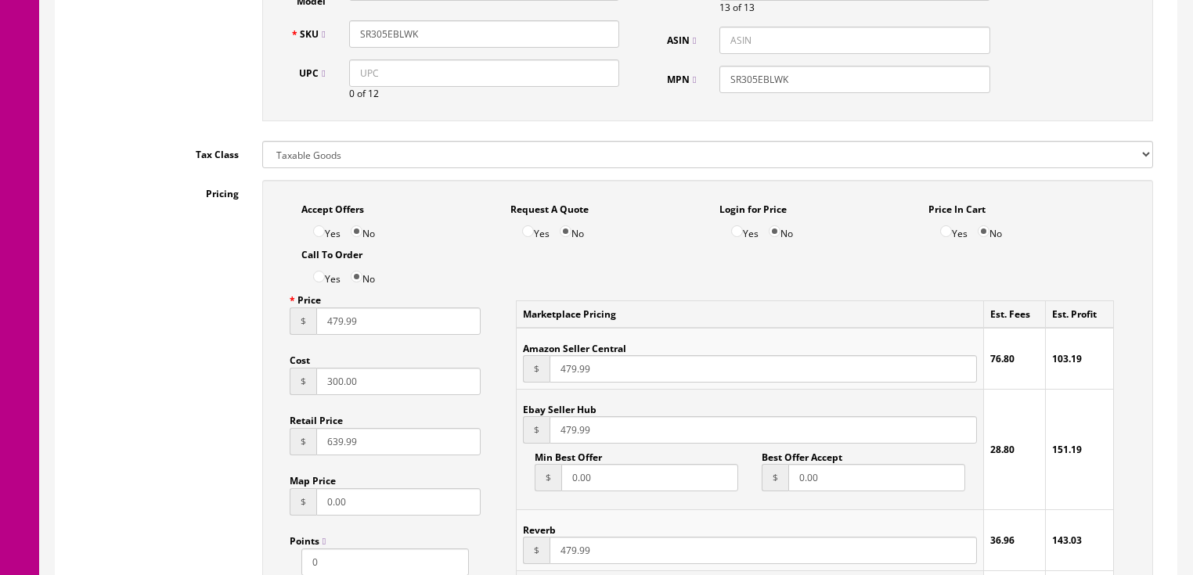
scroll to position [940, 0]
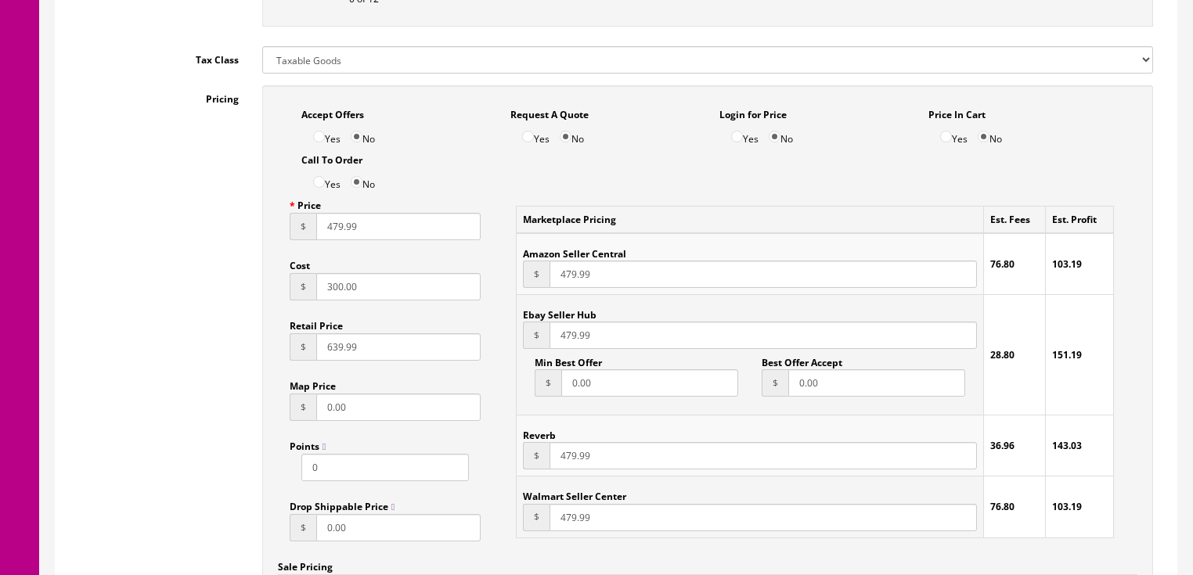
click at [335, 296] on input "300.00" at bounding box center [398, 286] width 165 height 27
type input "320.00"
click at [333, 235] on input "479.99" at bounding box center [398, 226] width 165 height 27
type input "499.99"
click at [565, 282] on input "479.99" at bounding box center [763, 274] width 427 height 27
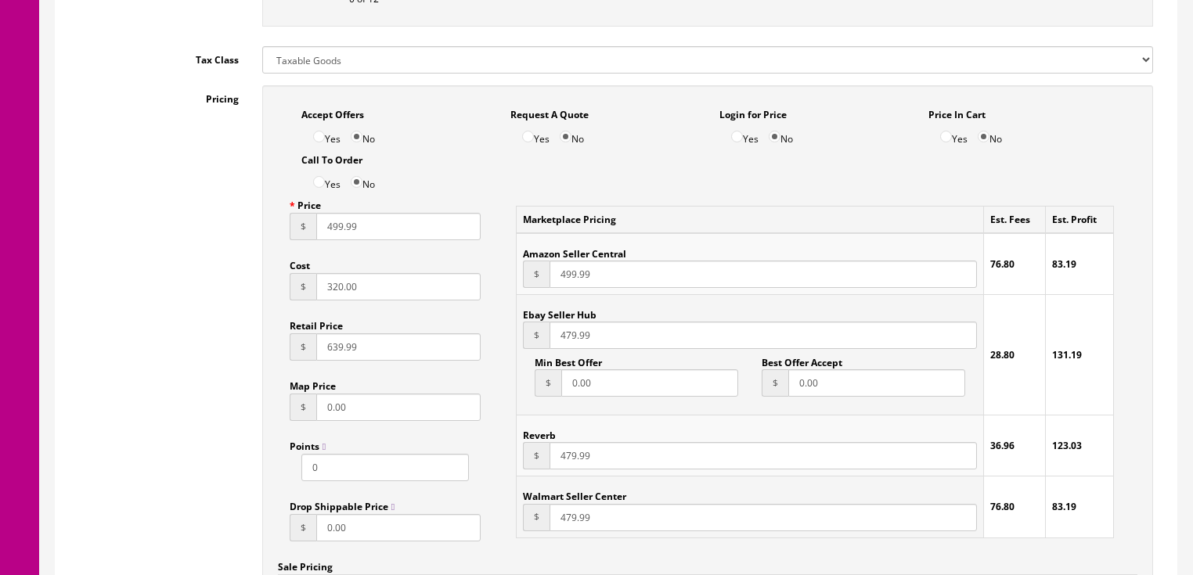
type input "499.99"
click at [565, 335] on input "479.99" at bounding box center [763, 335] width 427 height 27
type input "499.99"
click at [567, 469] on input "479.99" at bounding box center [763, 455] width 427 height 27
type input "499.99"
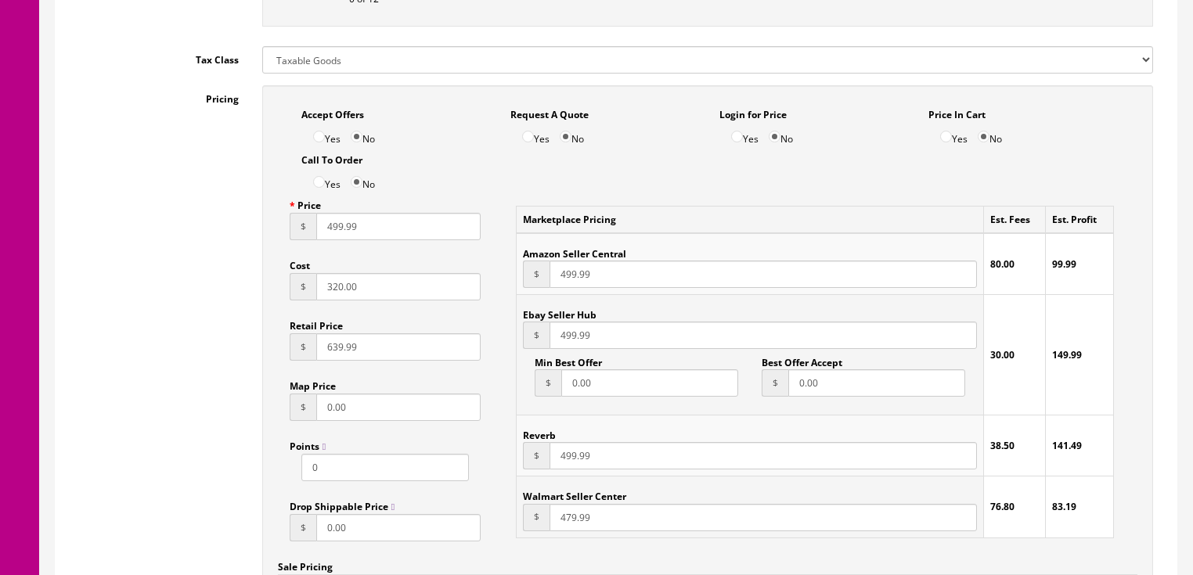
click at [564, 523] on input "479.99" at bounding box center [763, 517] width 427 height 27
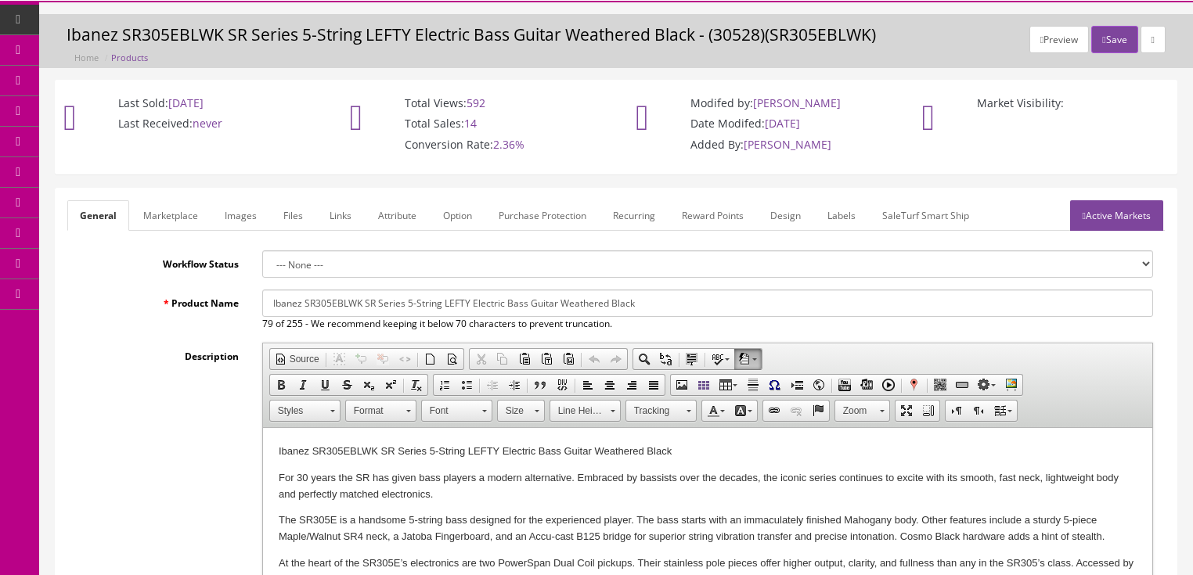
scroll to position [0, 0]
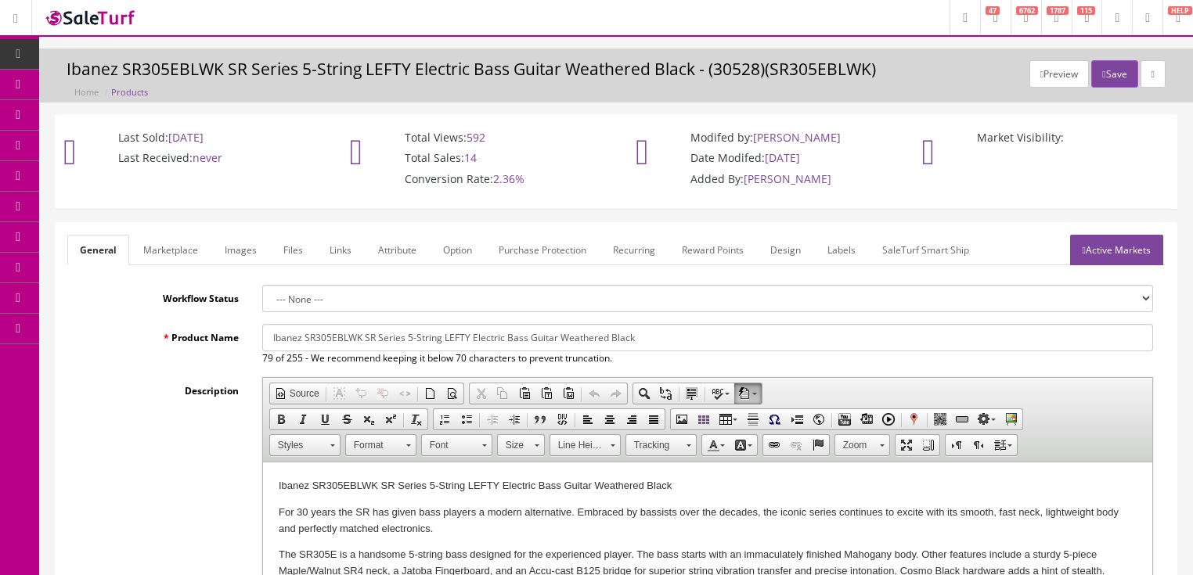
type input "499.99"
click at [181, 243] on link "Marketplace" at bounding box center [171, 250] width 80 height 31
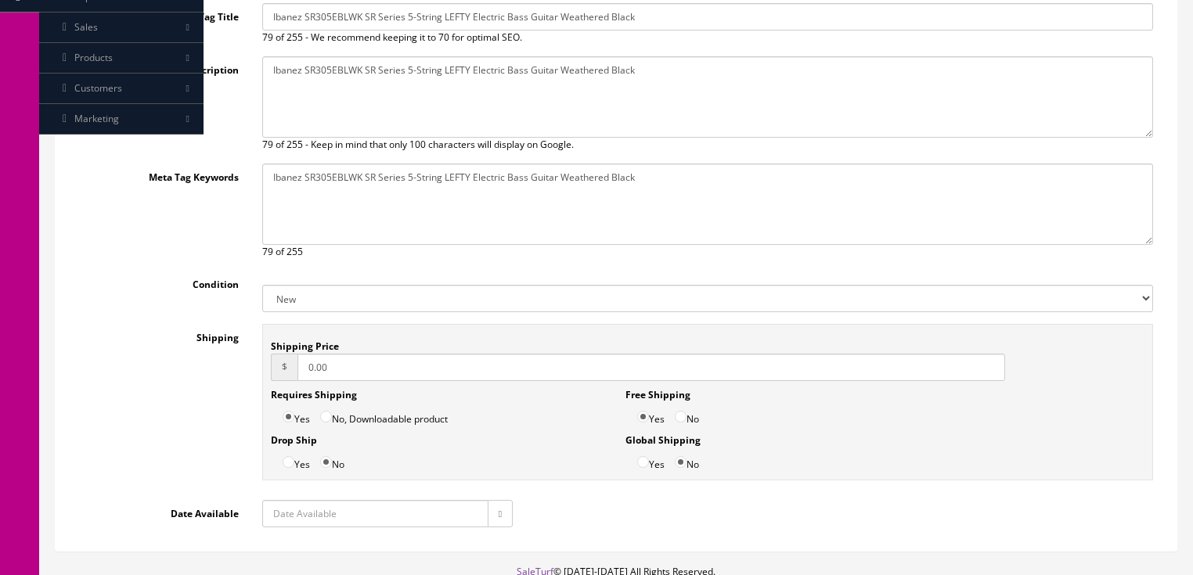
scroll to position [427, 0]
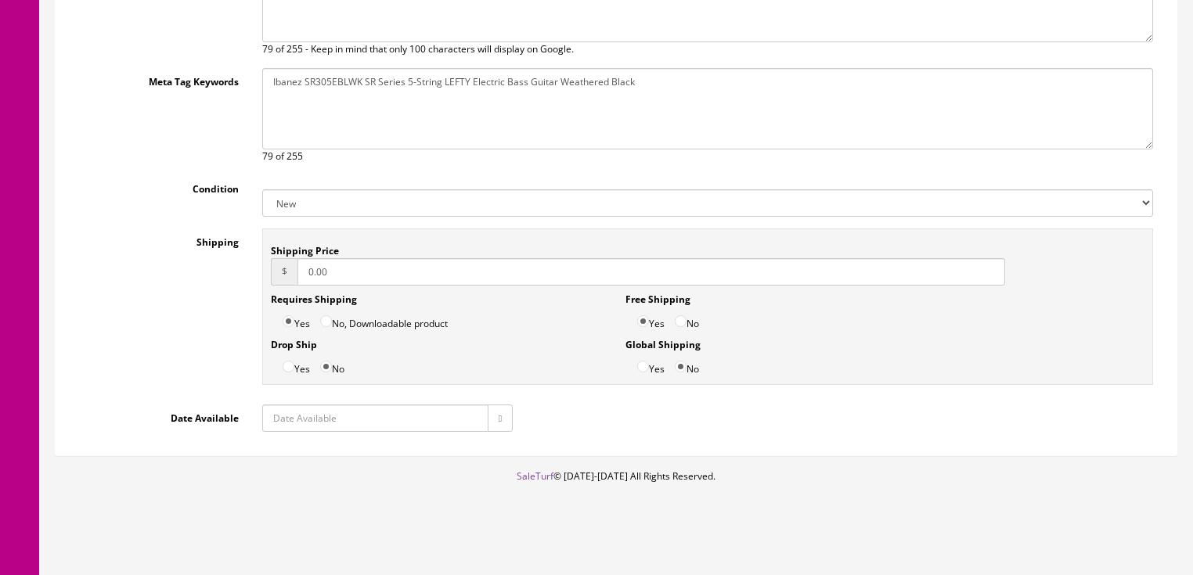
click at [508, 419] on button "button" at bounding box center [500, 418] width 25 height 27
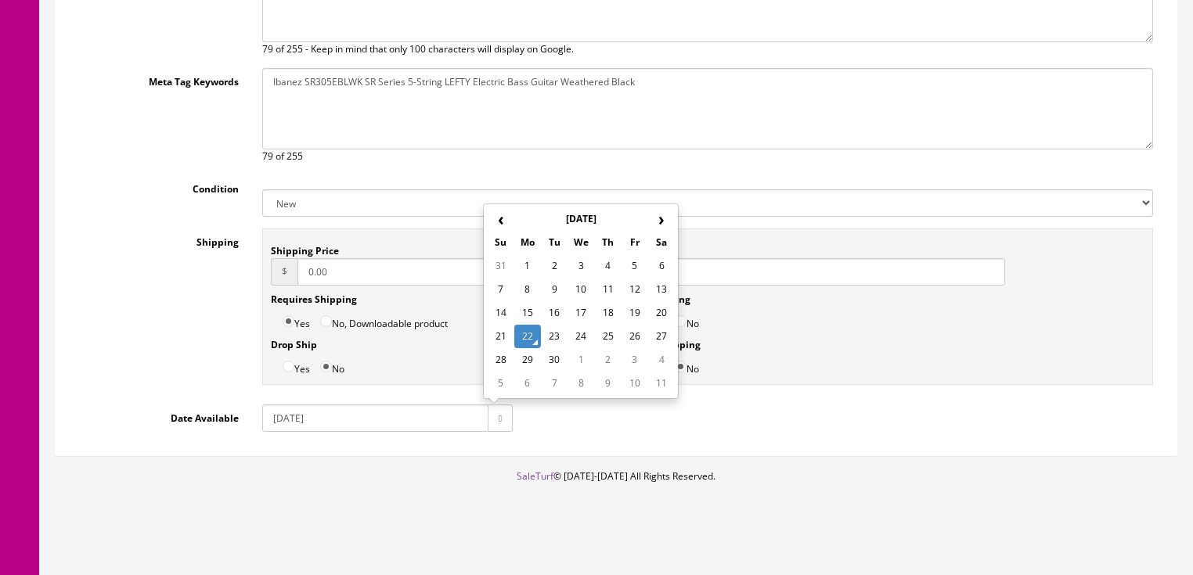
click at [579, 331] on td "24" at bounding box center [581, 336] width 27 height 23
type input "2025-09-24"
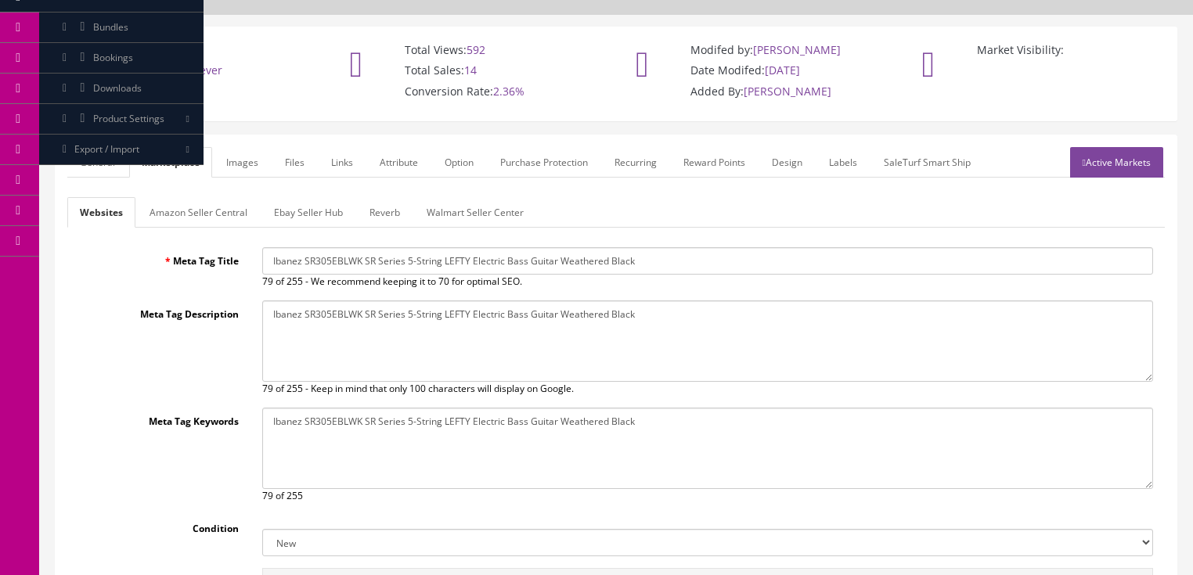
scroll to position [0, 0]
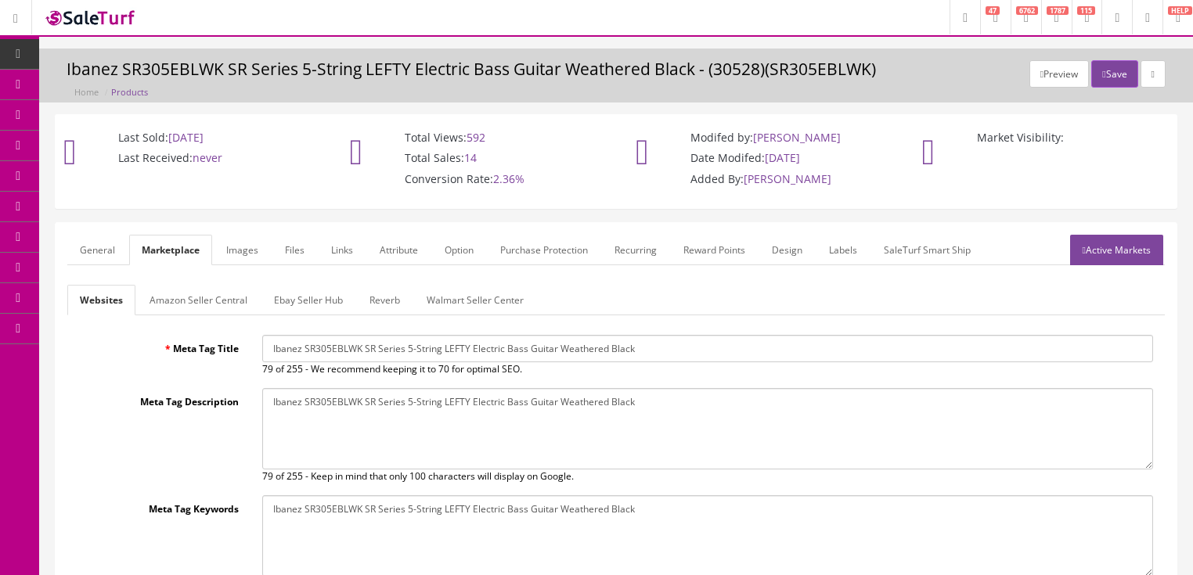
click at [387, 304] on link "Reverb" at bounding box center [385, 300] width 56 height 31
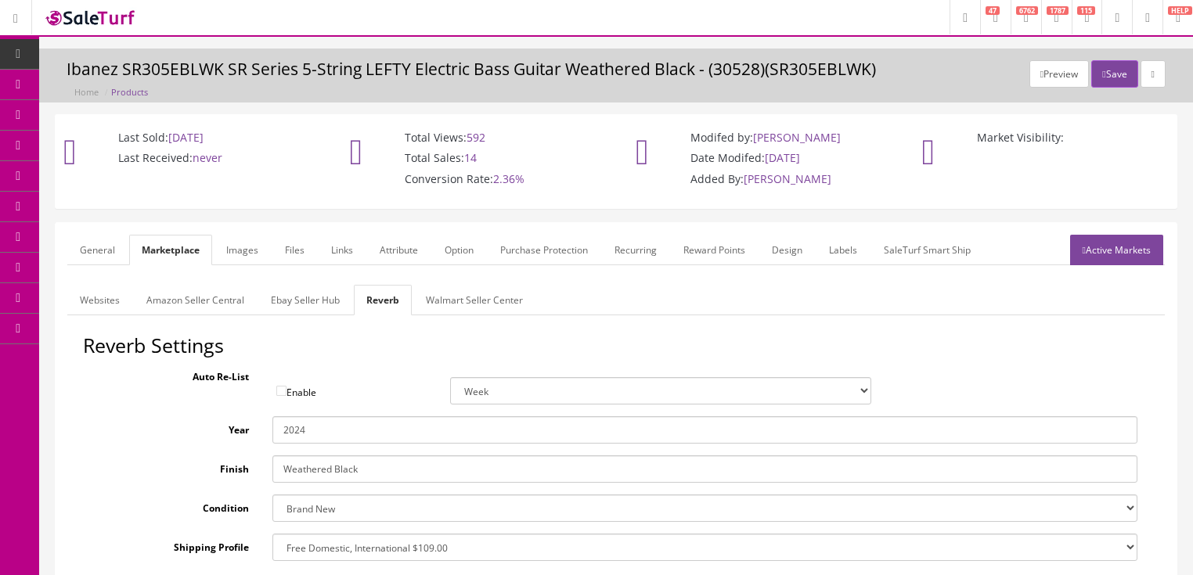
drag, startPoint x: 299, startPoint y: 432, endPoint x: 337, endPoint y: 431, distance: 38.4
click at [337, 431] on input "2024" at bounding box center [704, 430] width 865 height 27
type input "2025"
click at [427, 355] on h2 "Reverb Settings" at bounding box center [616, 346] width 1066 height 22
click at [401, 235] on link "Attribute" at bounding box center [398, 250] width 63 height 31
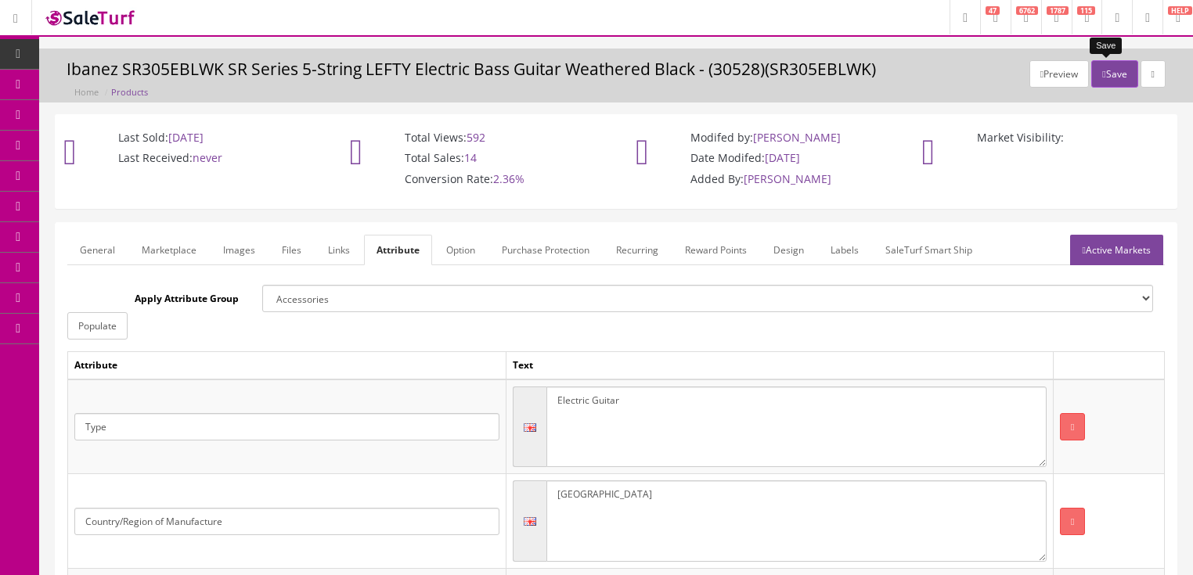
click at [1102, 74] on icon "button" at bounding box center [1103, 74] width 3 height 9
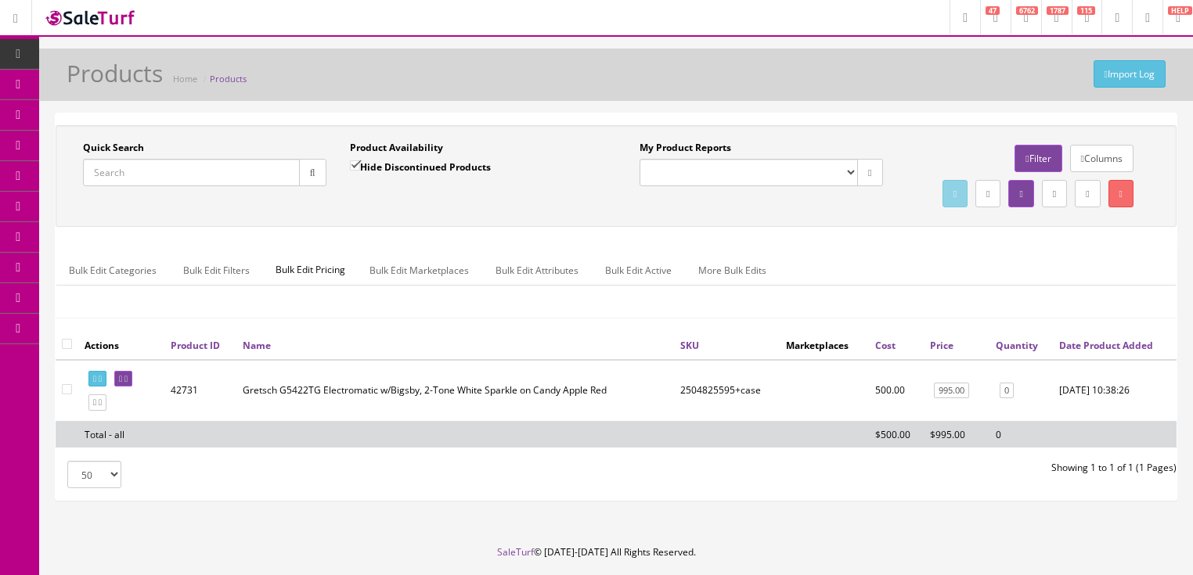
click at [135, 170] on input "Quick Search" at bounding box center [191, 172] width 217 height 27
paste input "2916601568"
type input "2916601568"
click at [355, 164] on input "Hide Discontinued Products" at bounding box center [355, 166] width 10 height 10
checkbox input "false"
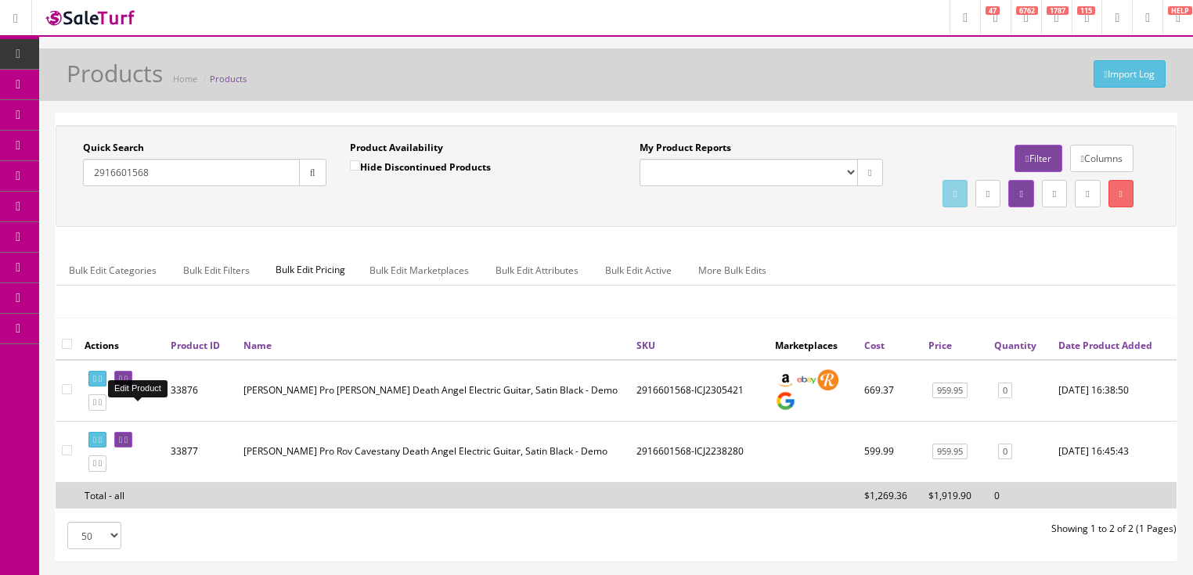
click at [128, 384] on icon at bounding box center [125, 379] width 3 height 9
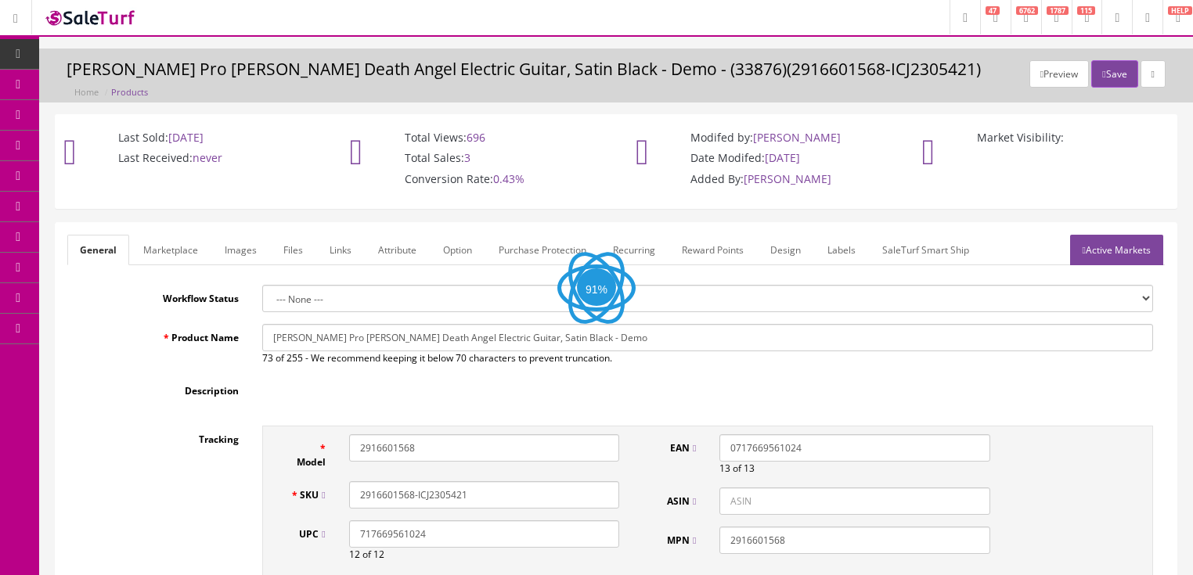
click at [229, 247] on link "Images" at bounding box center [240, 250] width 57 height 31
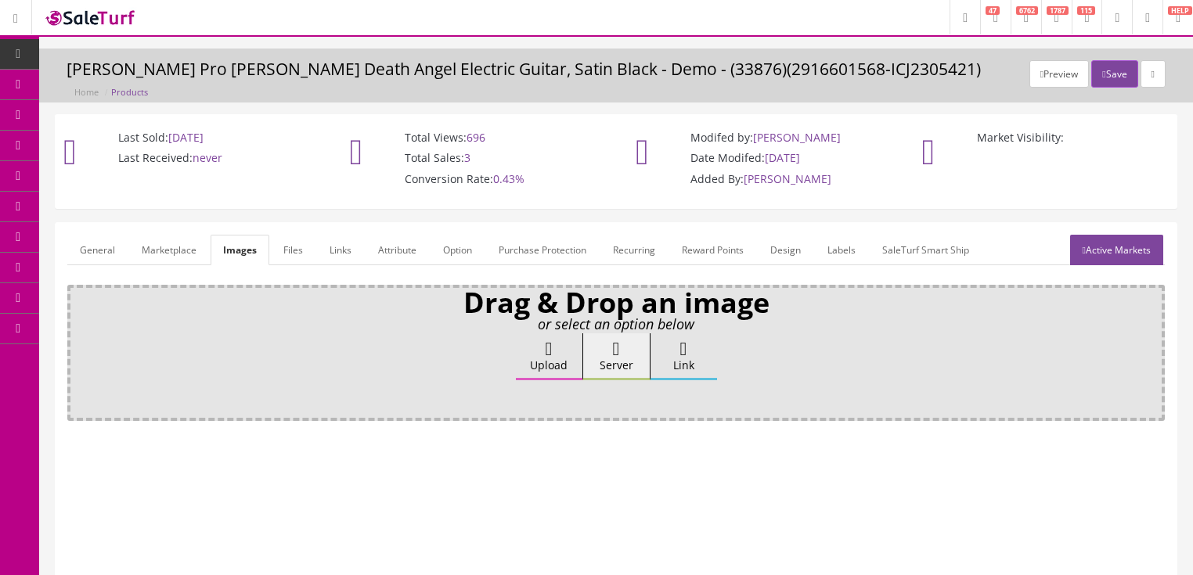
scroll to position [63, 0]
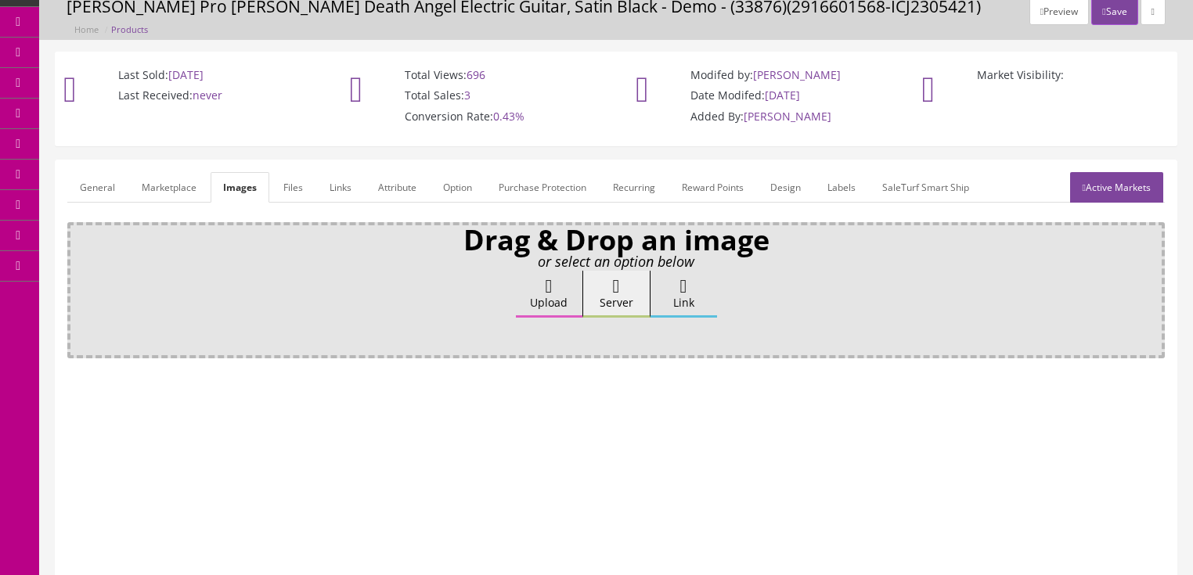
click at [536, 287] on label "Upload" at bounding box center [549, 294] width 67 height 47
click at [78, 287] on input "Upload" at bounding box center [78, 279] width 0 height 16
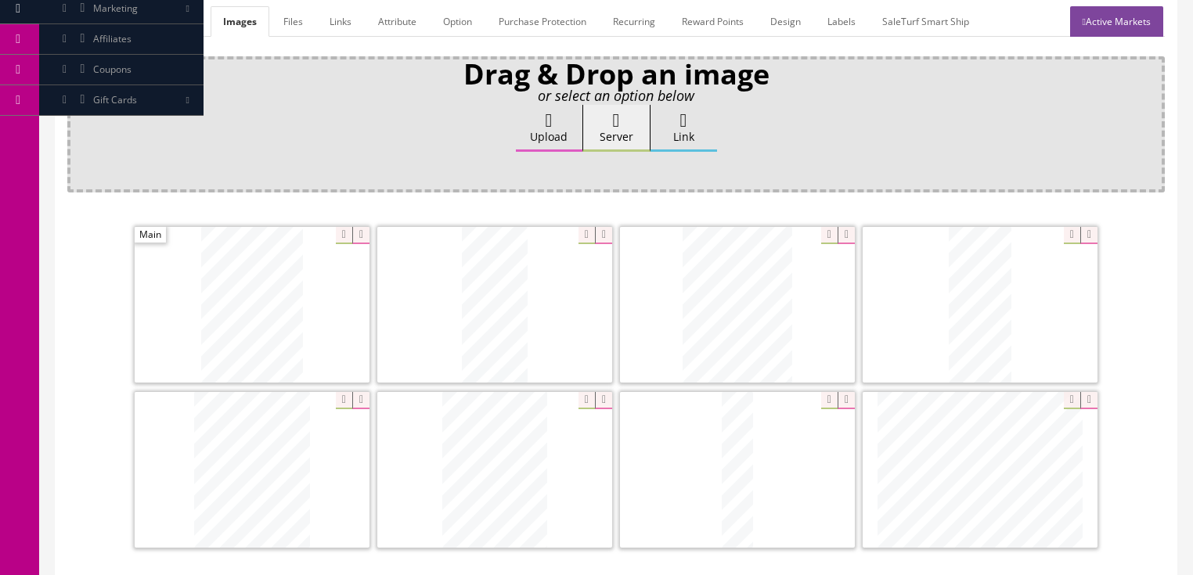
scroll to position [251, 0]
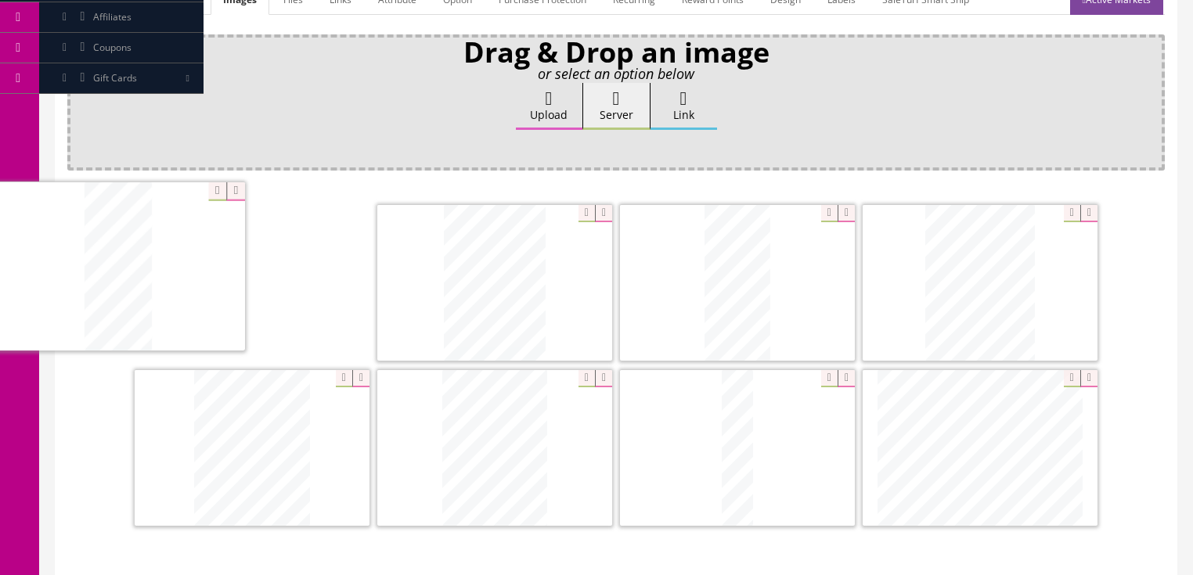
drag, startPoint x: 940, startPoint y: 319, endPoint x: 156, endPoint y: 326, distance: 784.6
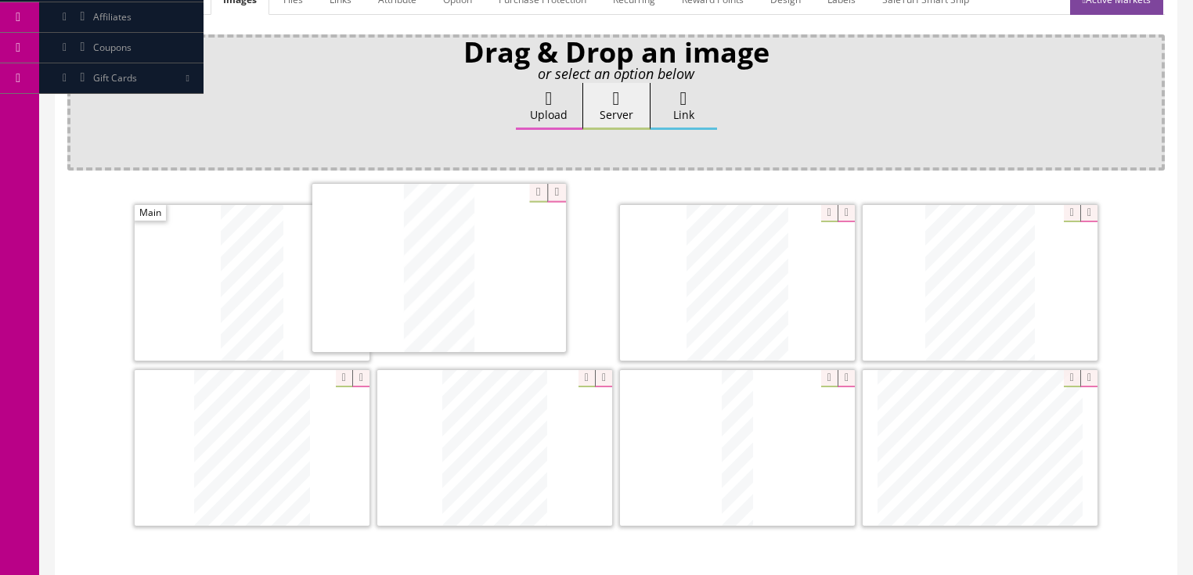
drag, startPoint x: 743, startPoint y: 298, endPoint x: 794, endPoint y: 311, distance: 52.4
drag, startPoint x: 900, startPoint y: 298, endPoint x: 686, endPoint y: 298, distance: 213.7
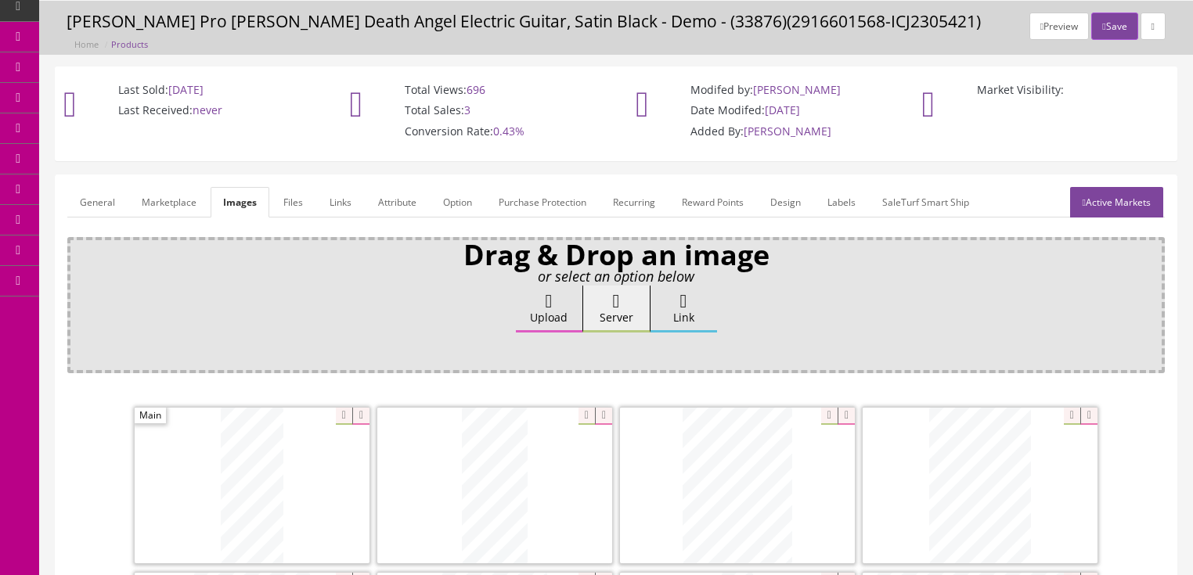
scroll to position [0, 0]
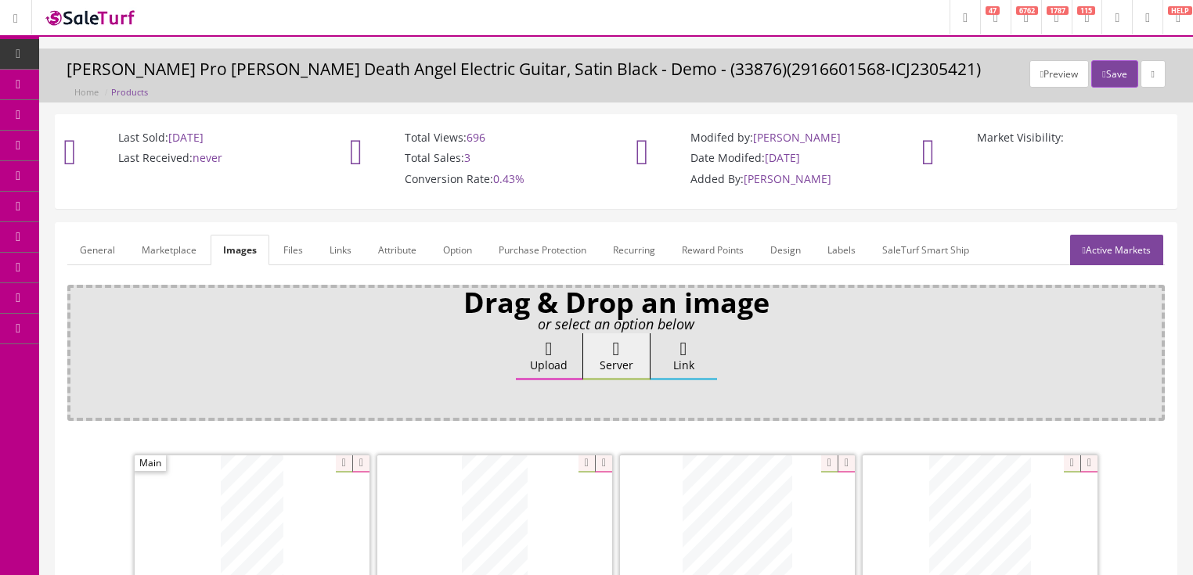
drag, startPoint x: 105, startPoint y: 253, endPoint x: 115, endPoint y: 258, distance: 11.2
click at [106, 253] on link "General" at bounding box center [97, 250] width 60 height 31
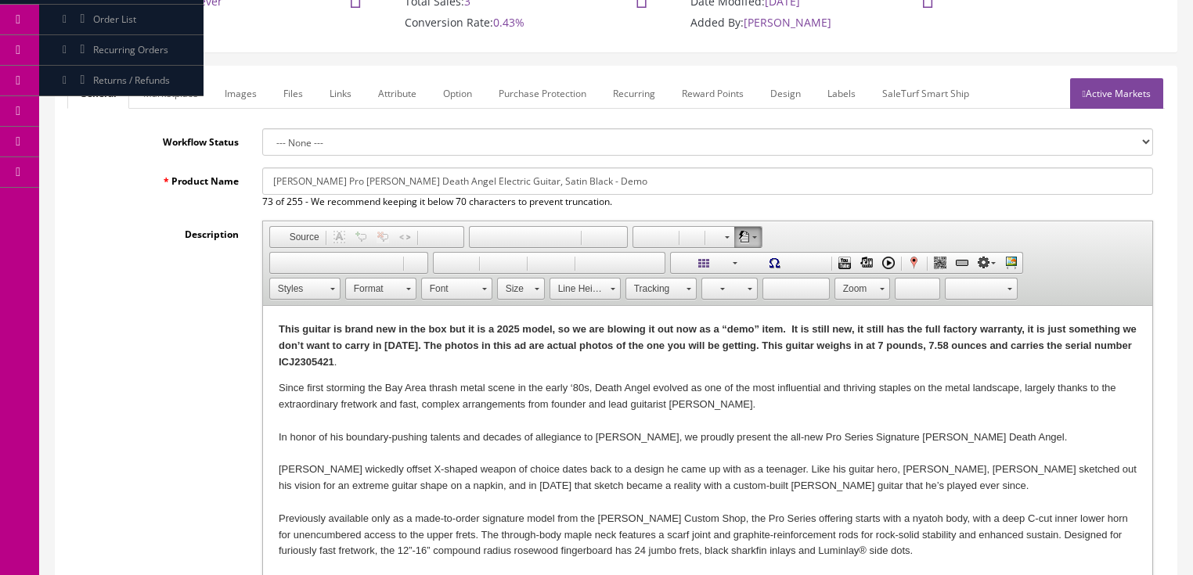
scroll to position [188, 0]
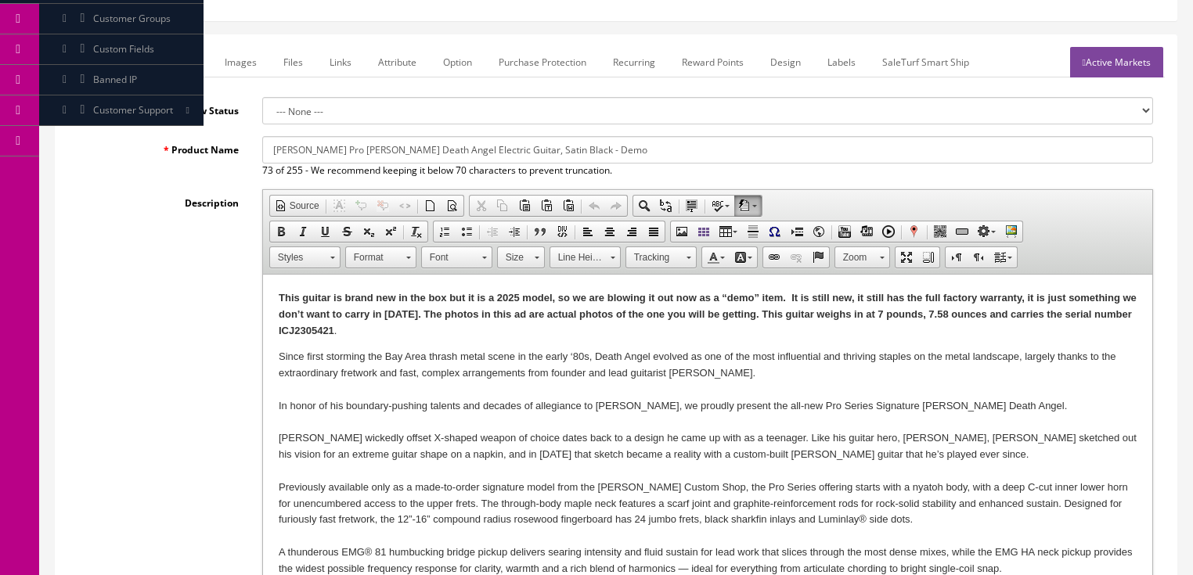
click at [934, 316] on strong "This guitar is brand new in the box but it is a 2025 model, so we are blowing i…" at bounding box center [707, 314] width 858 height 45
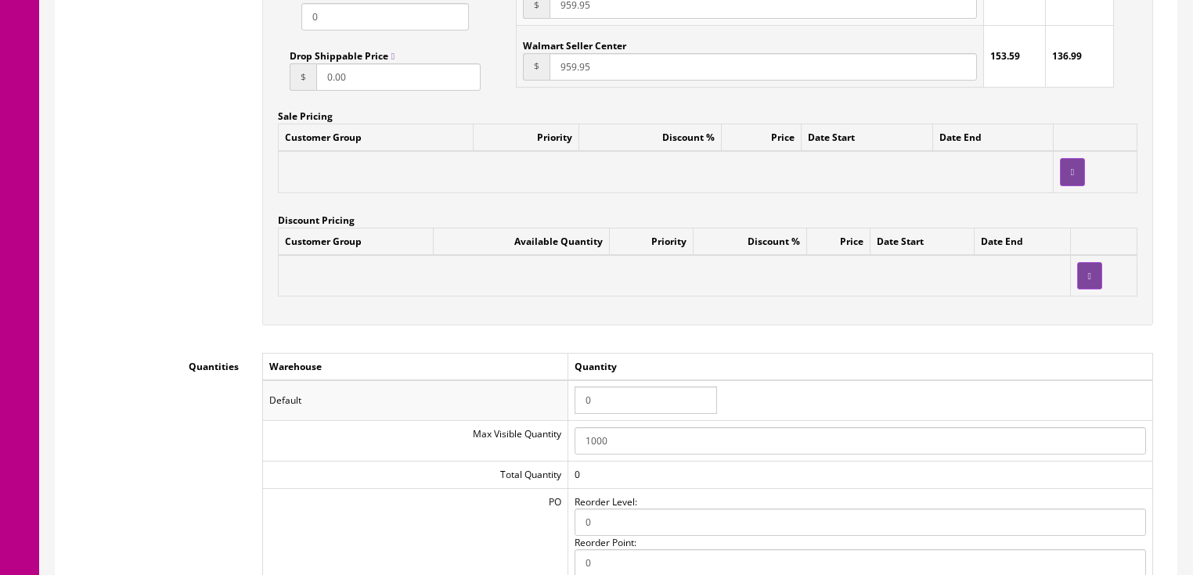
scroll to position [1441, 0]
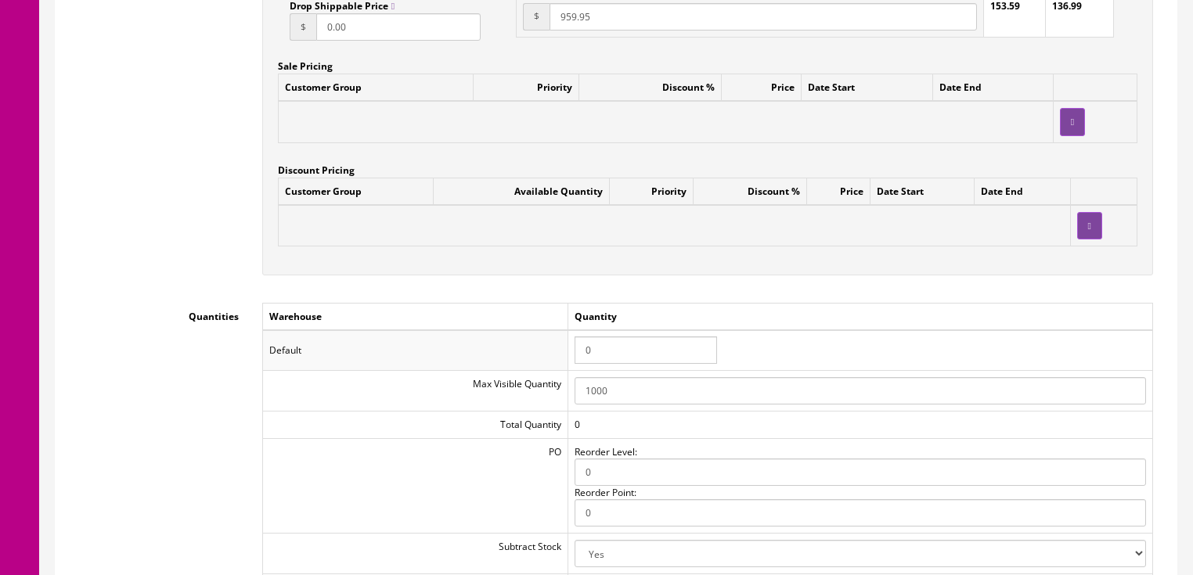
drag, startPoint x: 636, startPoint y: 347, endPoint x: 485, endPoint y: 347, distance: 150.3
click at [485, 347] on tr "Default 0" at bounding box center [707, 350] width 890 height 41
type input "1"
click at [933, 341] on td "1" at bounding box center [860, 350] width 585 height 41
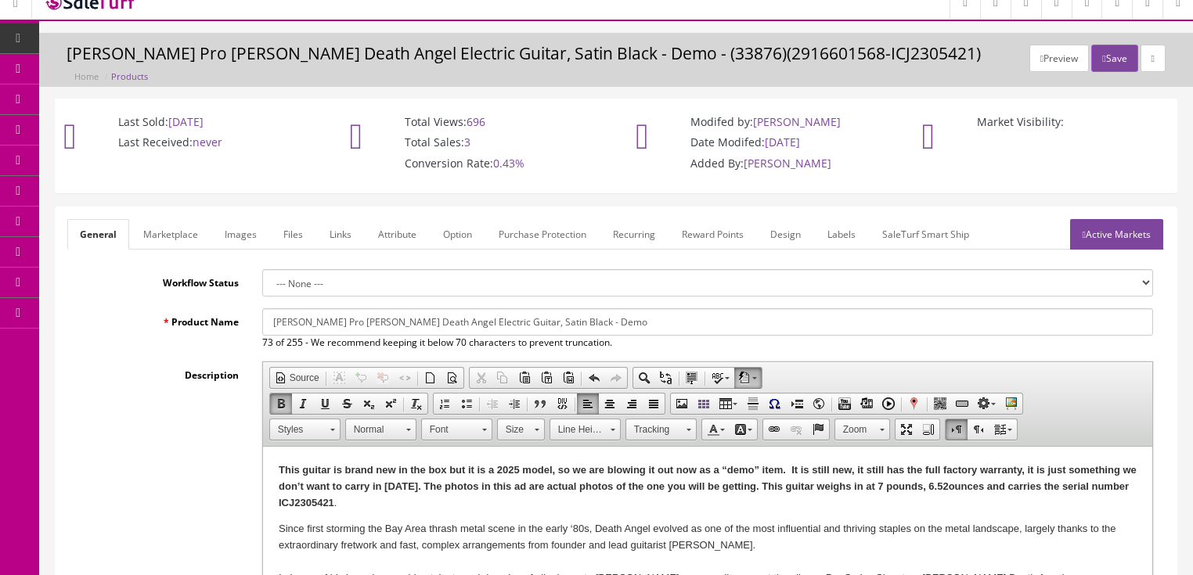
scroll to position [0, 0]
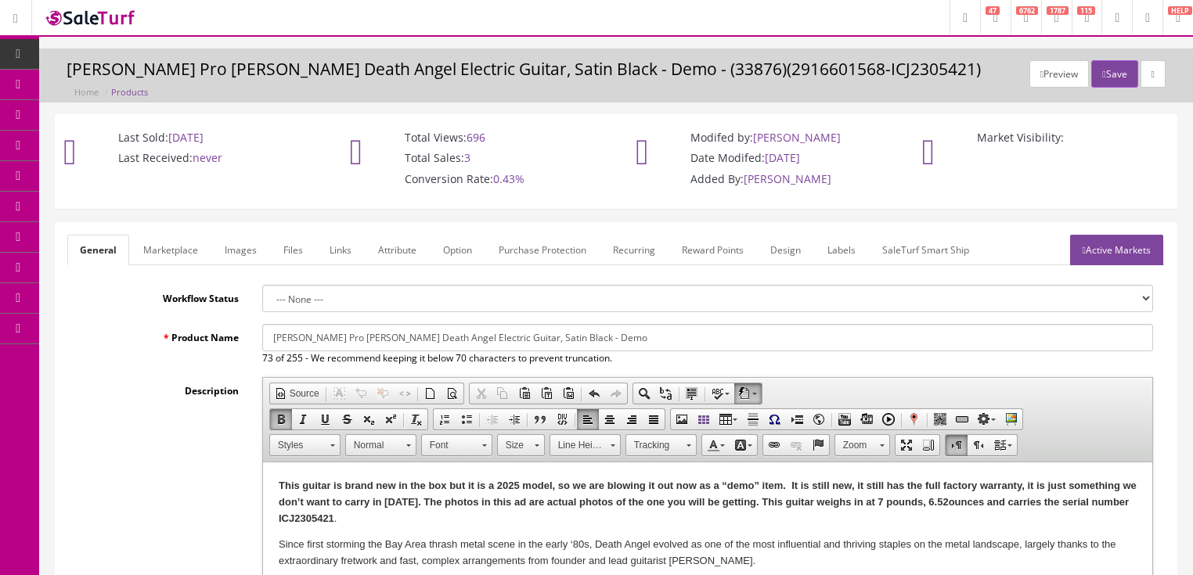
drag, startPoint x: 1101, startPoint y: 244, endPoint x: 1106, endPoint y: 164, distance: 80.0
click at [1102, 244] on link "Active Markets" at bounding box center [1116, 250] width 93 height 31
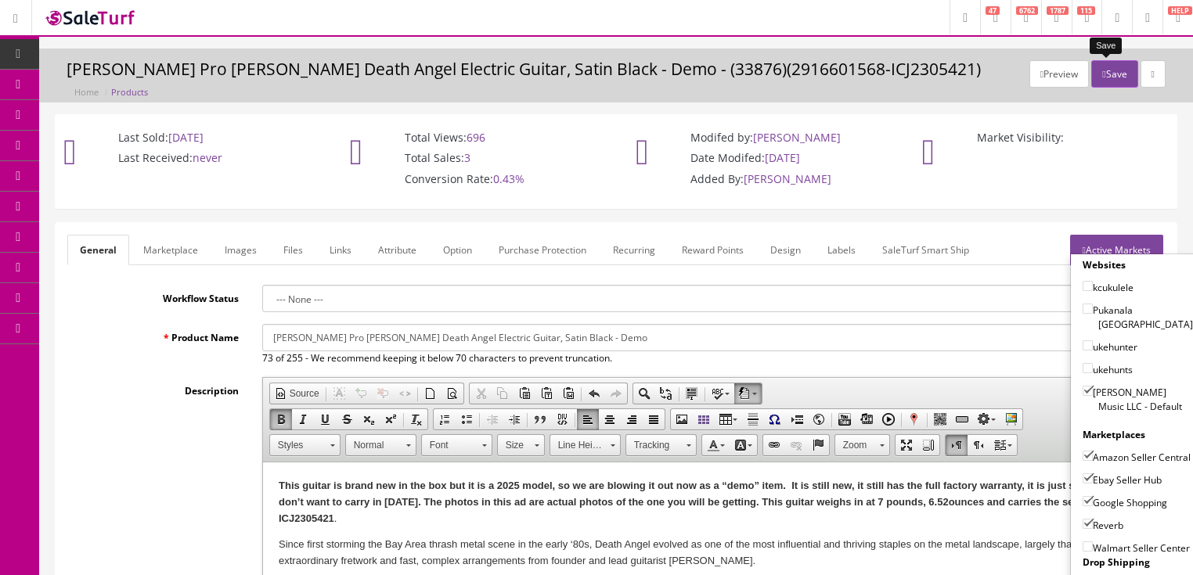
click at [1102, 74] on icon "button" at bounding box center [1103, 74] width 3 height 9
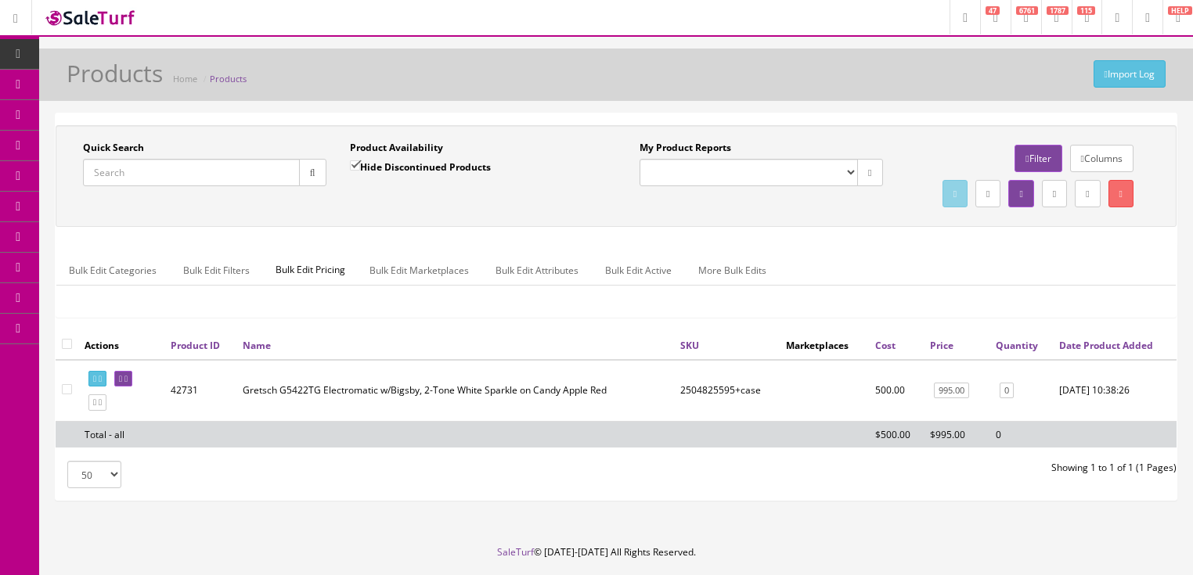
click at [263, 170] on input "Quick Search" at bounding box center [191, 172] width 217 height 27
type input "5258090350"
click at [351, 166] on input "Hide Discontinued Products" at bounding box center [355, 166] width 10 height 10
checkbox input "false"
click at [132, 388] on link at bounding box center [123, 379] width 18 height 16
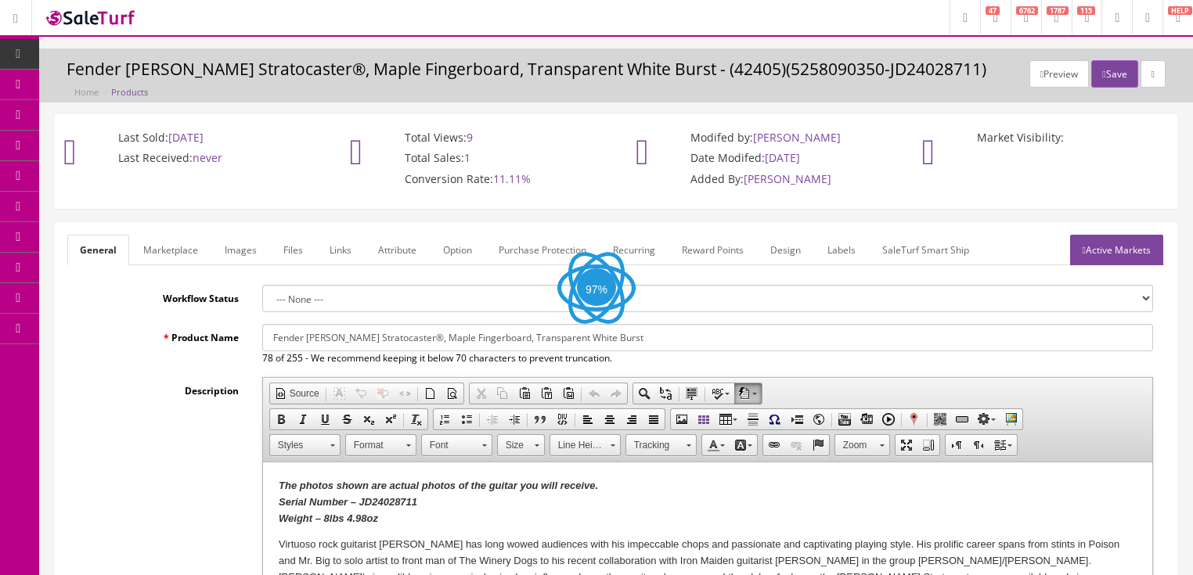
scroll to position [376, 0]
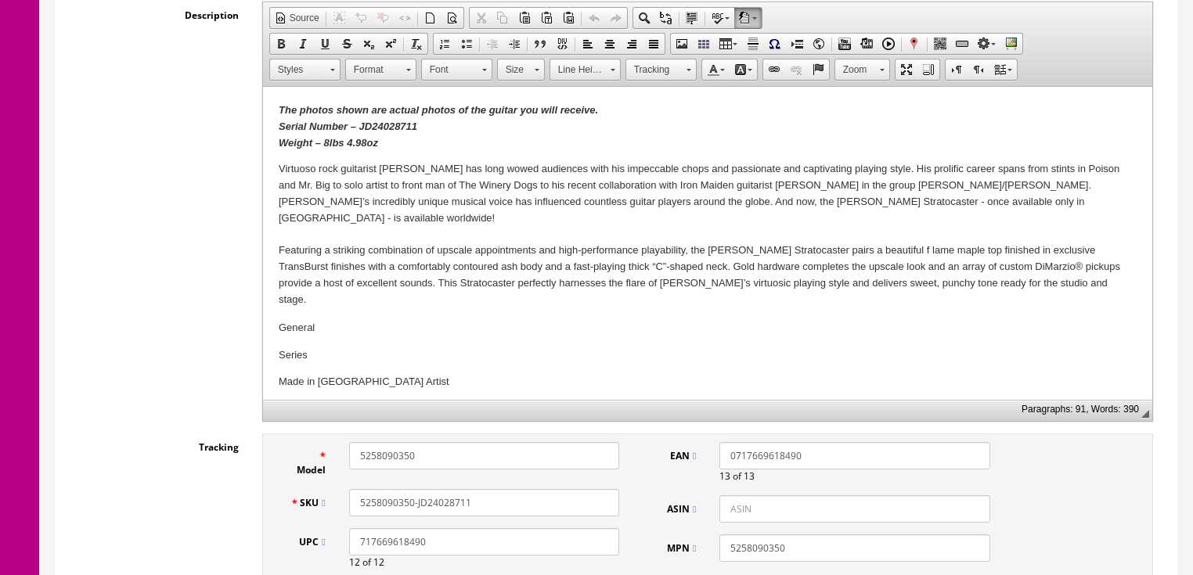
drag, startPoint x: 452, startPoint y: 450, endPoint x: 435, endPoint y: 450, distance: 16.4
click at [326, 450] on div "Model 5258090350" at bounding box center [455, 459] width 353 height 35
click at [376, 129] on strong "The photos shown are actual photos of the guitar you will receive. Serial Numbe…" at bounding box center [437, 126] width 319 height 45
drag, startPoint x: 433, startPoint y: 503, endPoint x: 512, endPoint y: 494, distance: 79.5
click at [511, 494] on input "5258090350-JD24028711" at bounding box center [484, 502] width 270 height 27
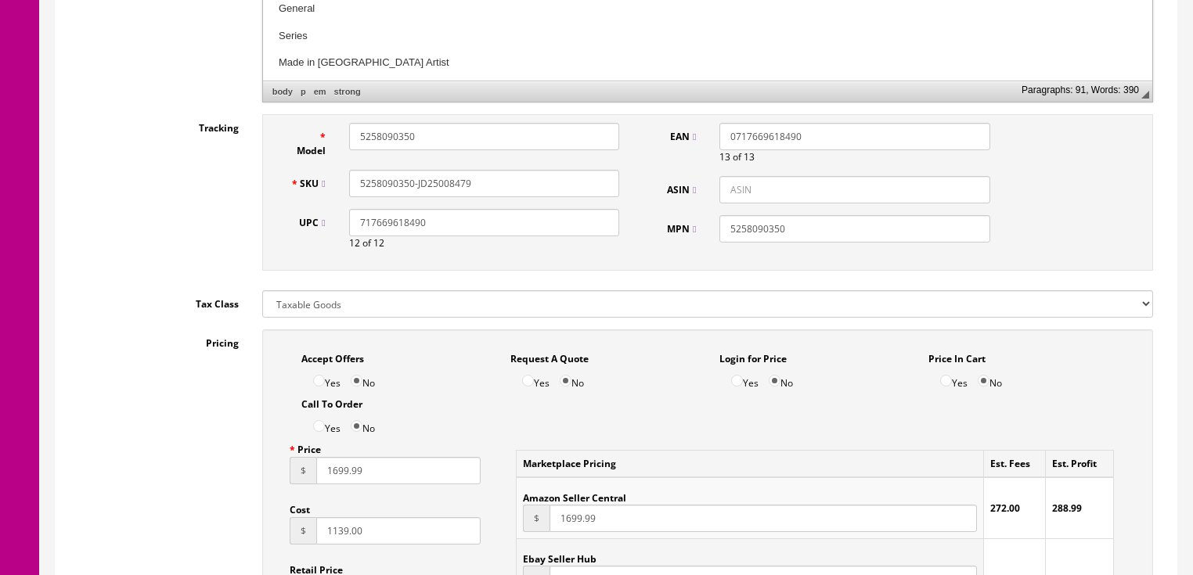
scroll to position [689, 0]
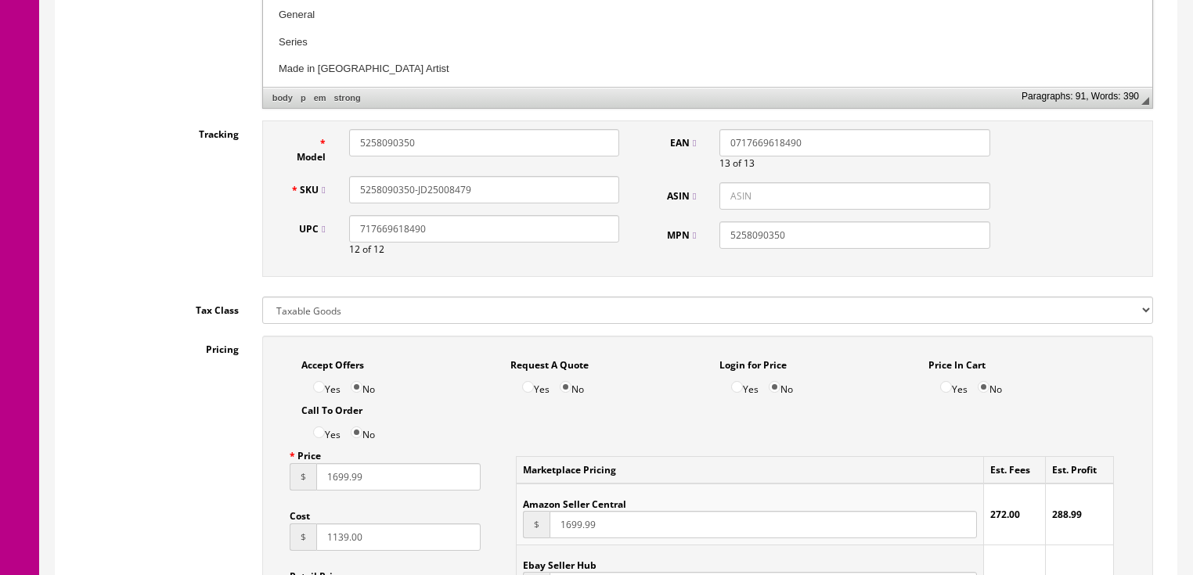
type input "5258090350-JD25008479"
drag, startPoint x: 397, startPoint y: 554, endPoint x: 272, endPoint y: 552, distance: 124.5
type input "1212.00"
click at [331, 490] on input "1699.99" at bounding box center [398, 477] width 165 height 27
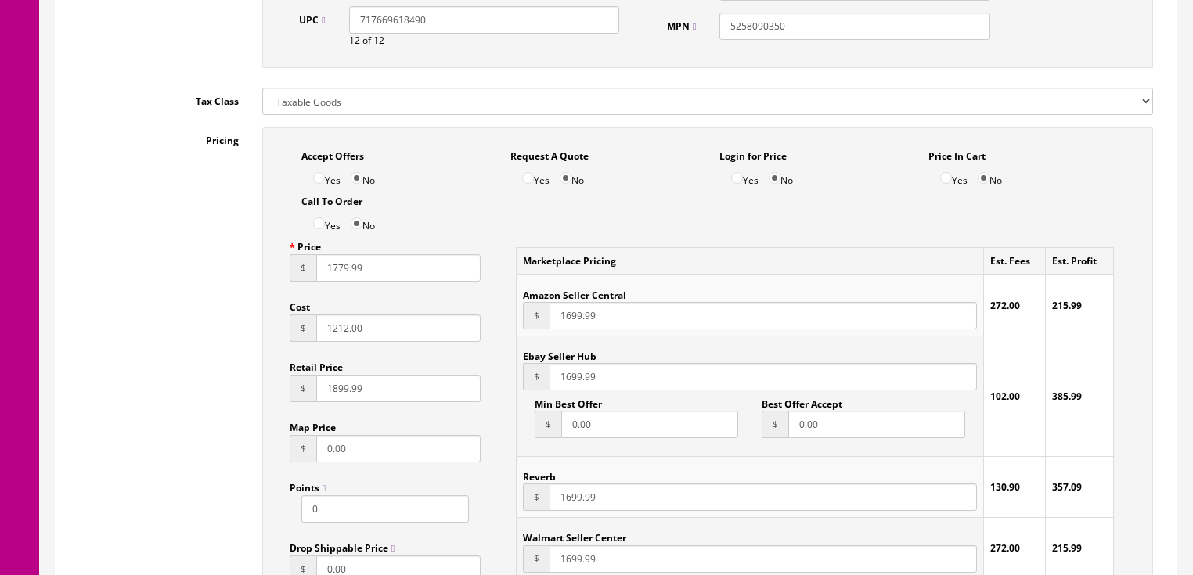
scroll to position [940, 0]
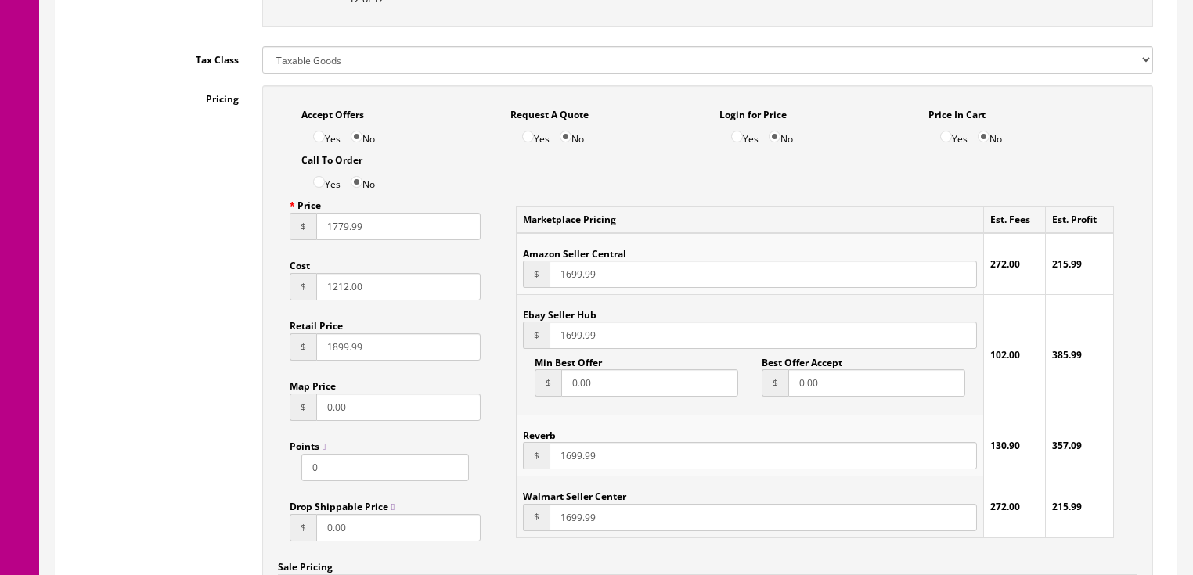
type input "1779.99"
click at [567, 275] on input "1699.99" at bounding box center [763, 274] width 427 height 27
type input "1779.99"
drag, startPoint x: 564, startPoint y: 348, endPoint x: 584, endPoint y: 358, distance: 22.4
click at [564, 349] on input "1699.99" at bounding box center [763, 335] width 427 height 27
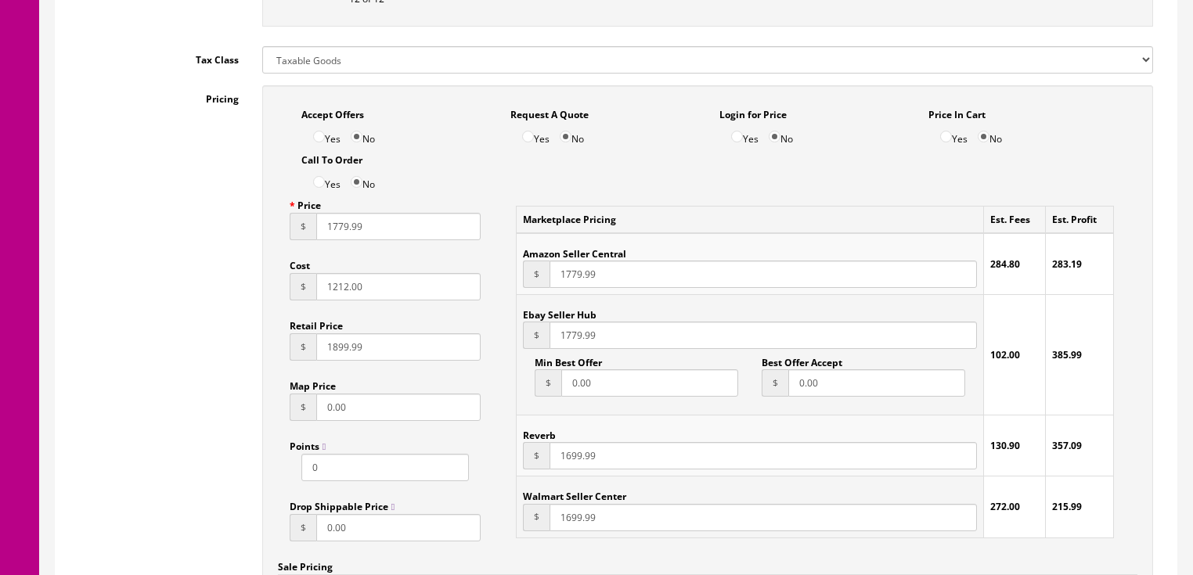
type input "1779.99"
click at [564, 456] on input "1699.99" at bounding box center [763, 455] width 427 height 27
type input "1779.99"
click at [564, 515] on input "1699.99" at bounding box center [763, 517] width 427 height 27
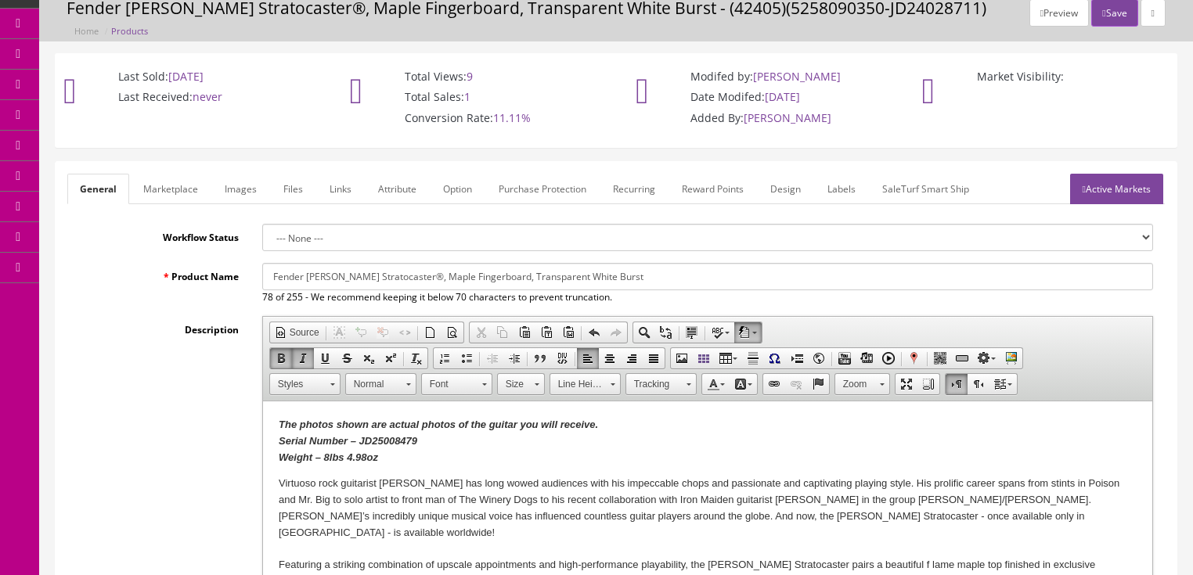
scroll to position [0, 0]
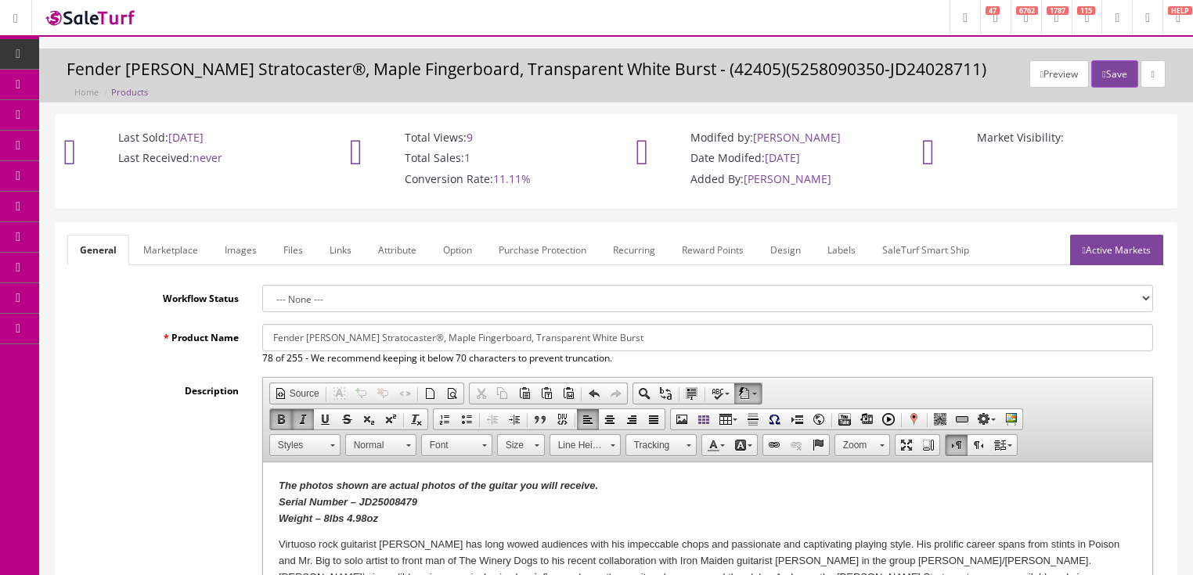
type input "1779.99"
click at [229, 261] on link "Images" at bounding box center [240, 250] width 57 height 31
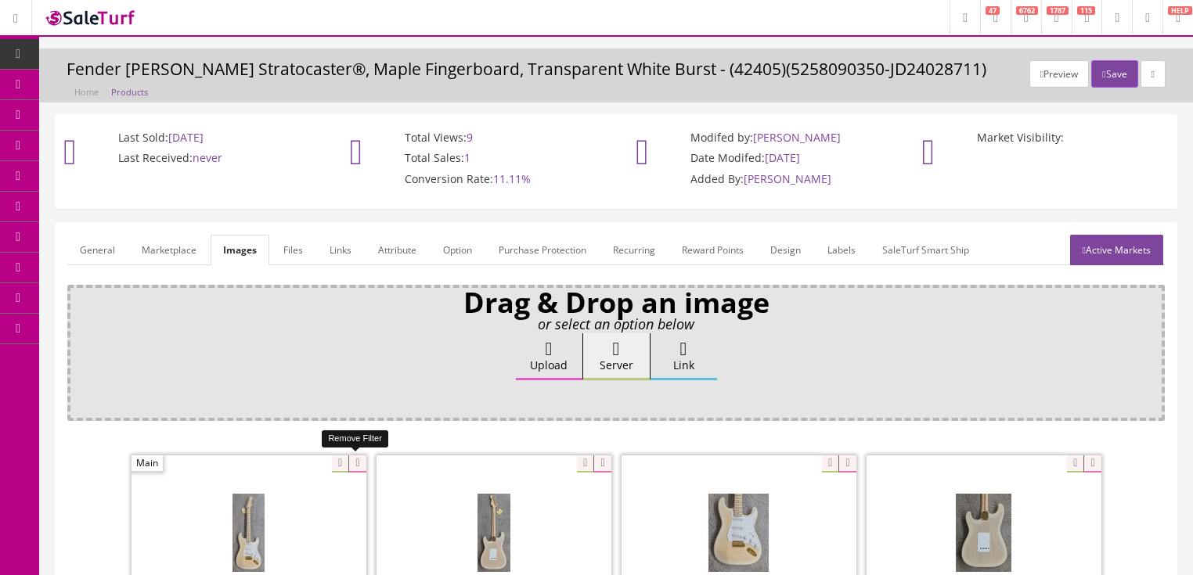
click at [358, 467] on icon at bounding box center [356, 464] width 17 height 17
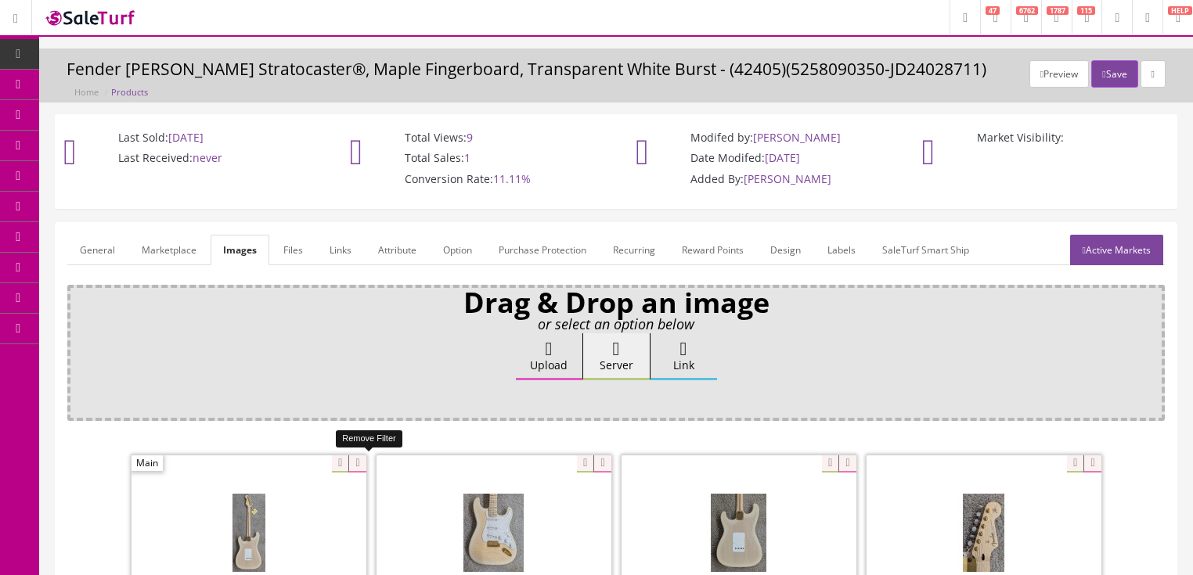
click at [358, 467] on icon at bounding box center [356, 464] width 17 height 17
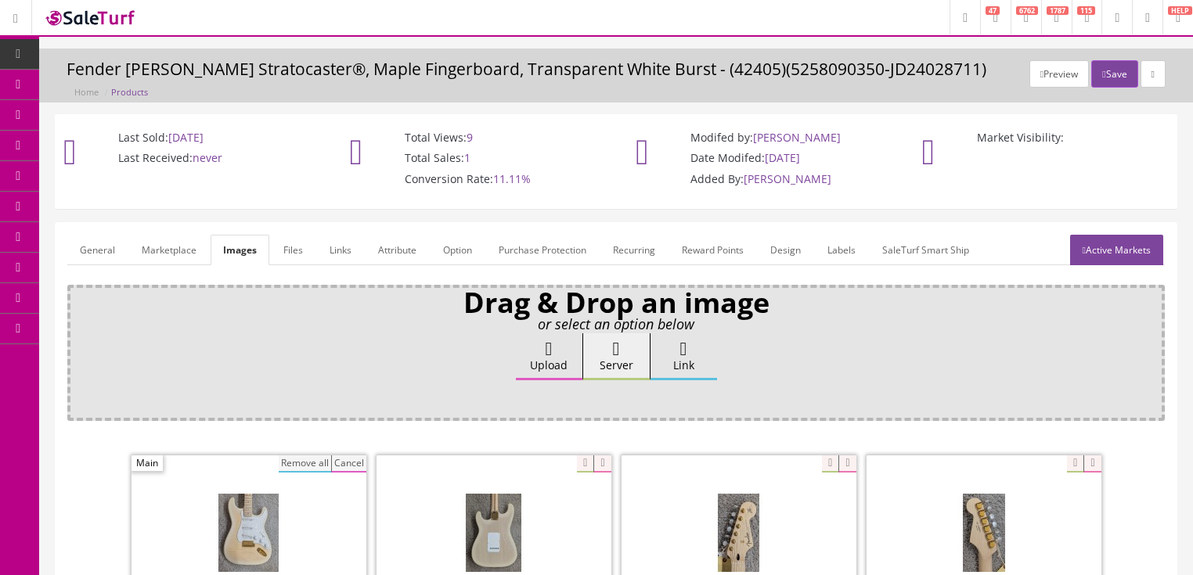
drag, startPoint x: 303, startPoint y: 464, endPoint x: 308, endPoint y: 454, distance: 11.6
click at [303, 464] on button "Remove all" at bounding box center [305, 464] width 52 height 17
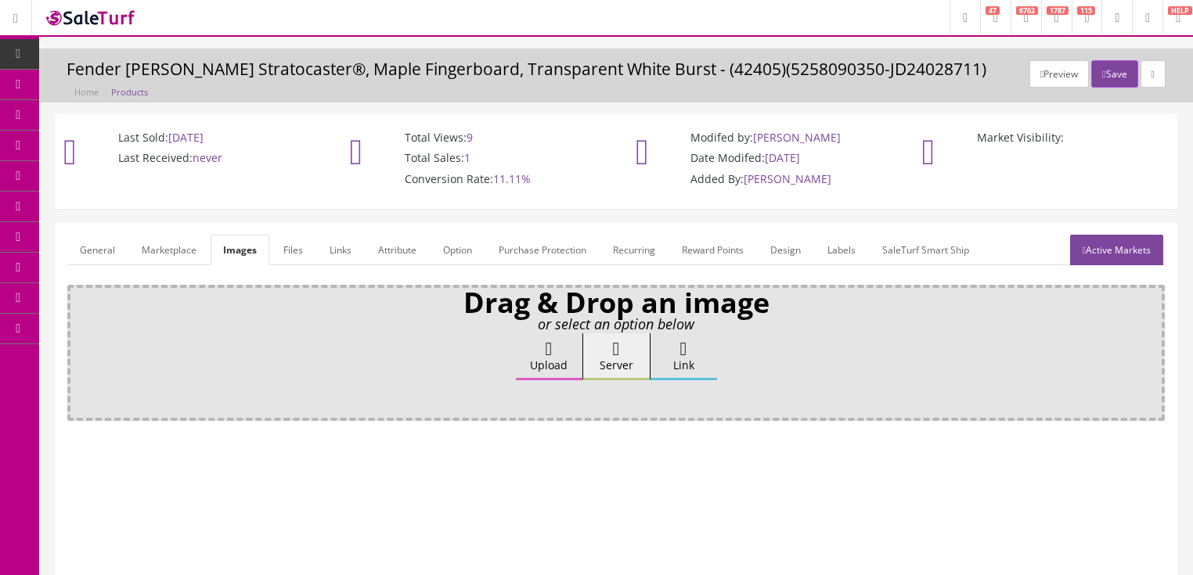
click at [401, 258] on link "Attribute" at bounding box center [397, 250] width 63 height 31
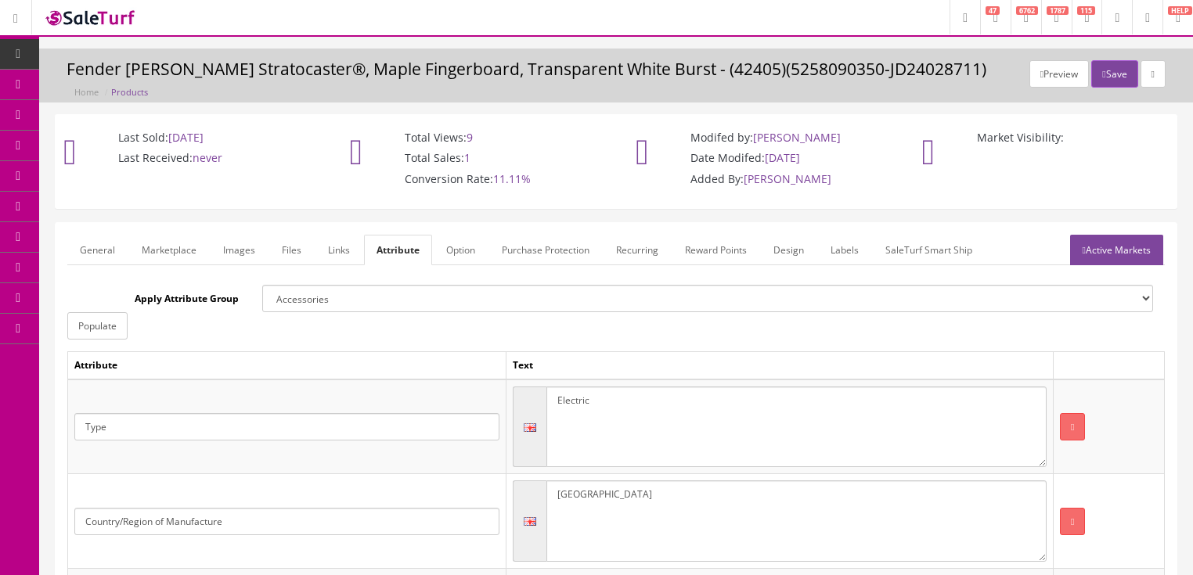
click at [1128, 249] on link "Active Markets" at bounding box center [1116, 250] width 93 height 31
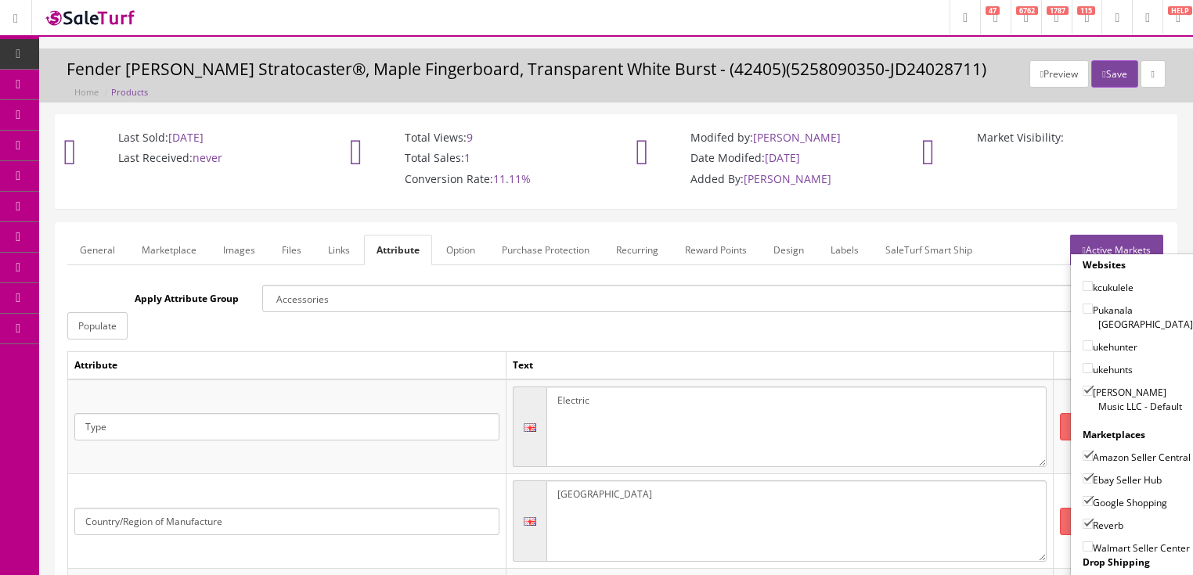
click at [1130, 247] on link "Active Markets" at bounding box center [1116, 250] width 93 height 31
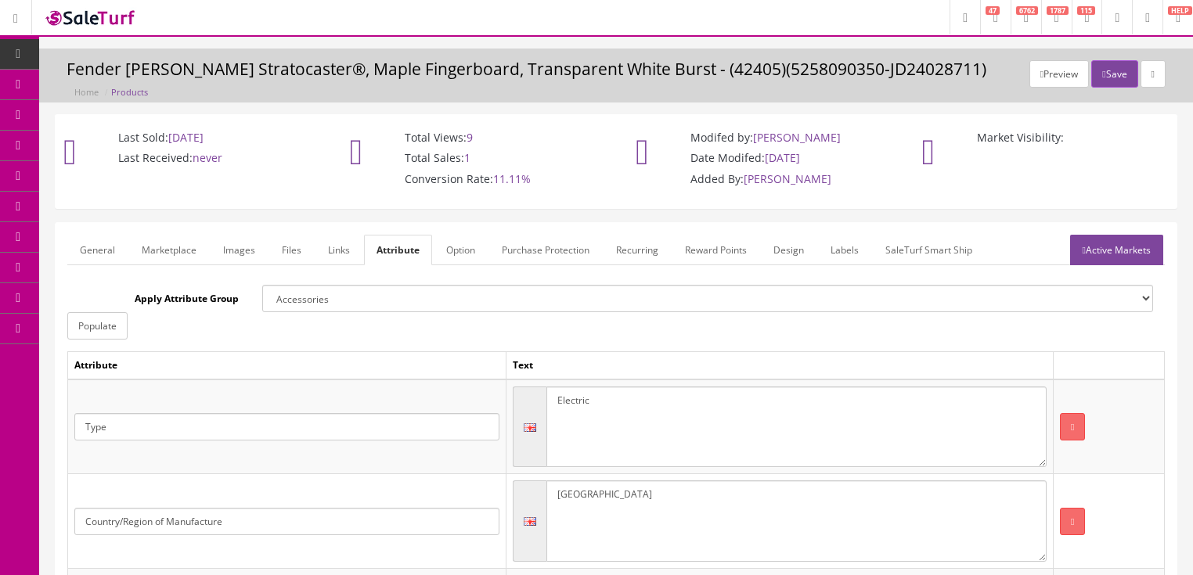
click at [94, 254] on link "General" at bounding box center [97, 250] width 60 height 31
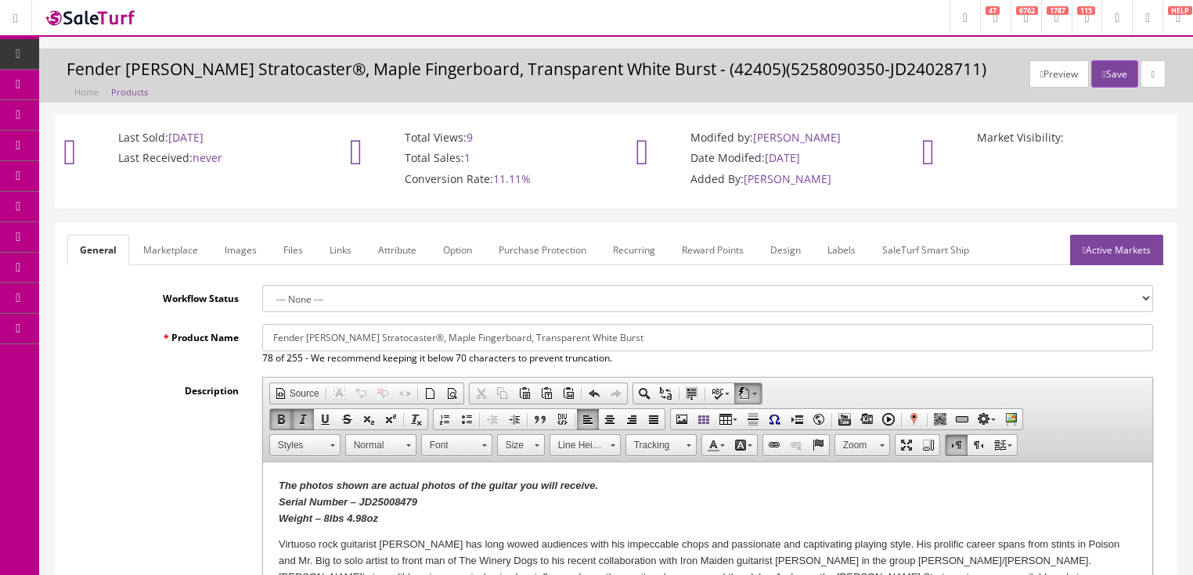
click at [132, 247] on link "Marketplace" at bounding box center [171, 250] width 80 height 31
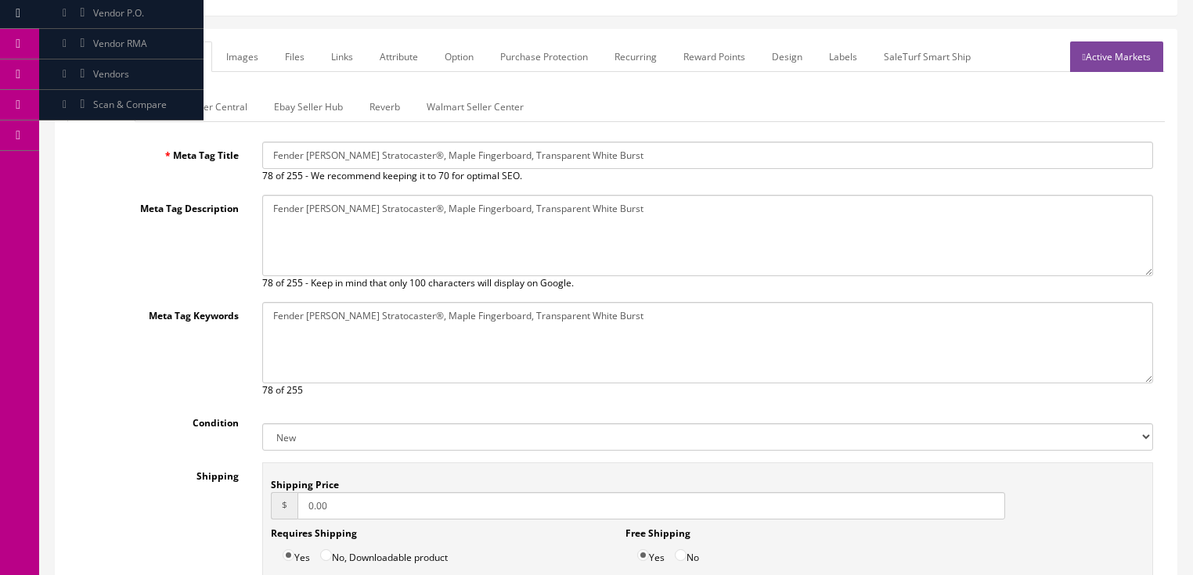
scroll to position [427, 0]
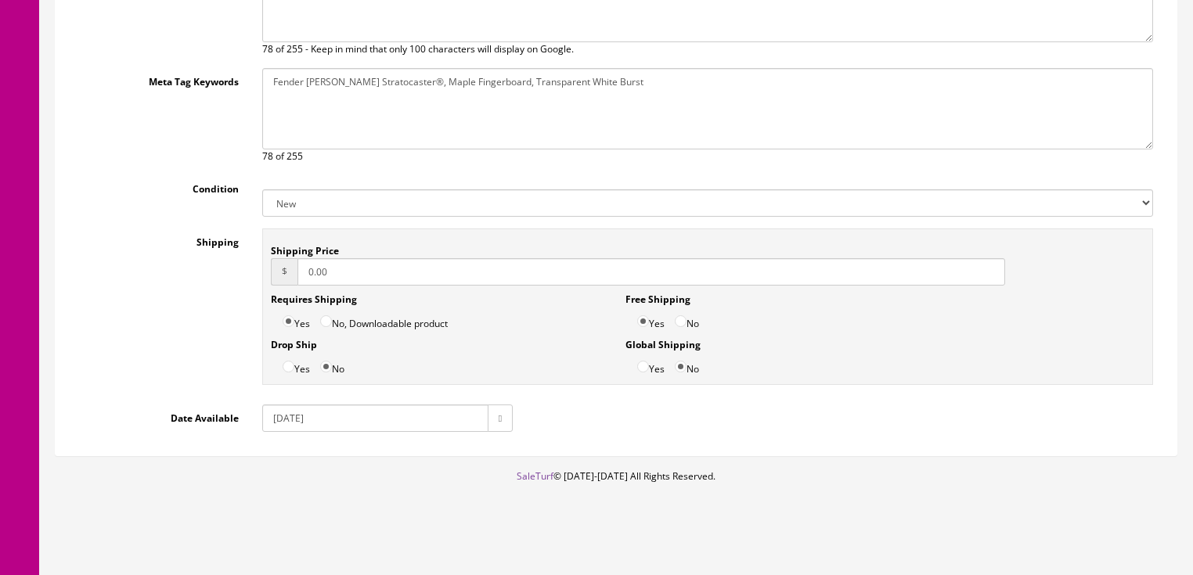
click at [302, 423] on input "2025-06-17" at bounding box center [375, 418] width 226 height 27
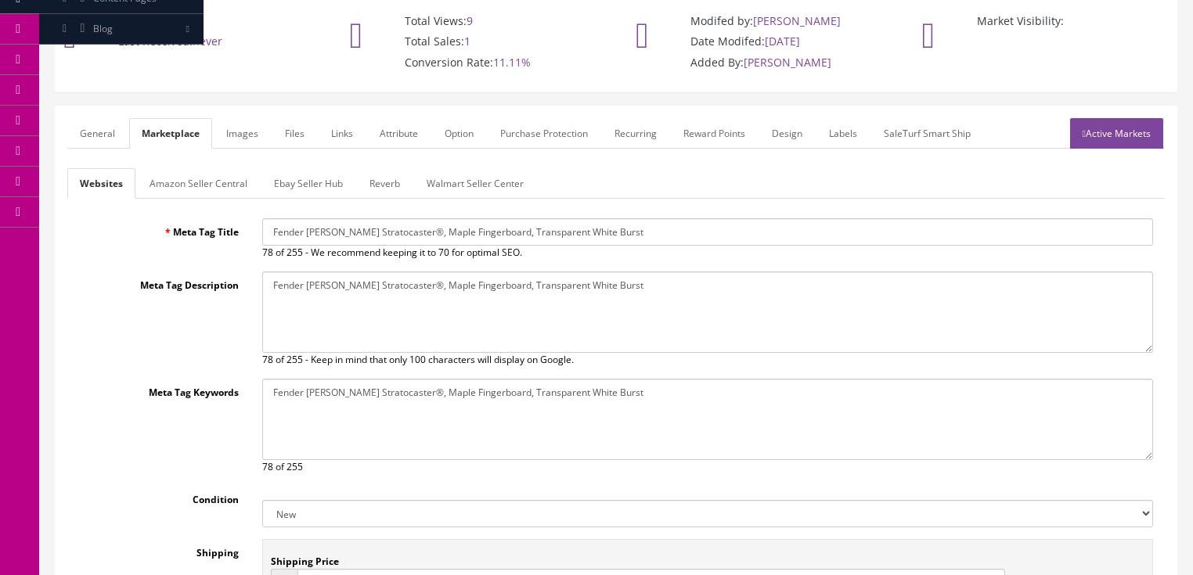
scroll to position [114, 0]
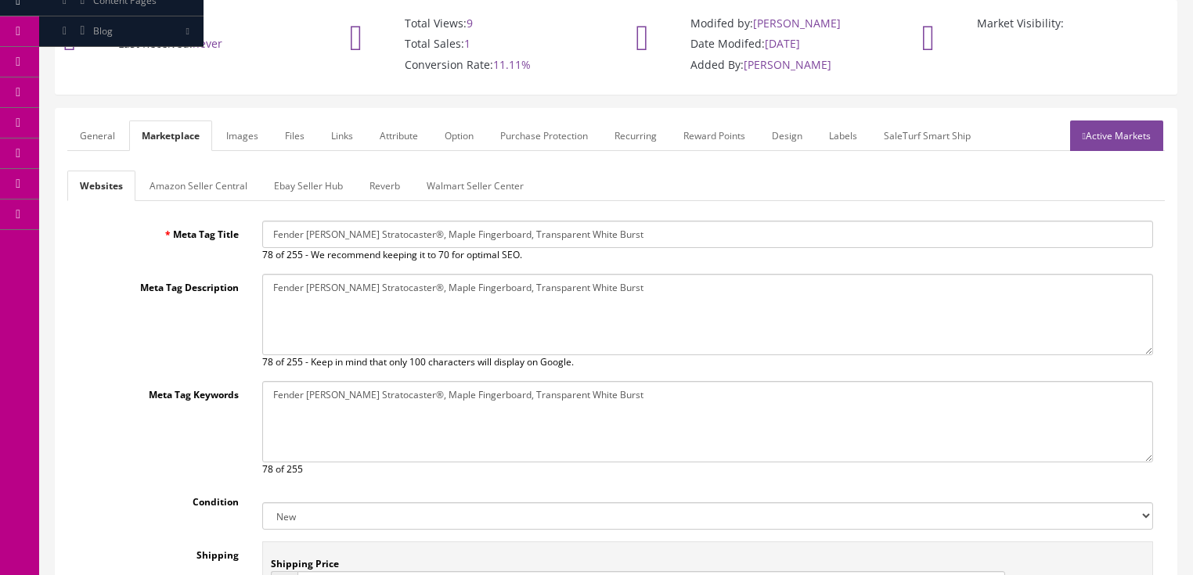
type input "2025-09-22"
click at [381, 194] on link "Reverb" at bounding box center [385, 186] width 56 height 31
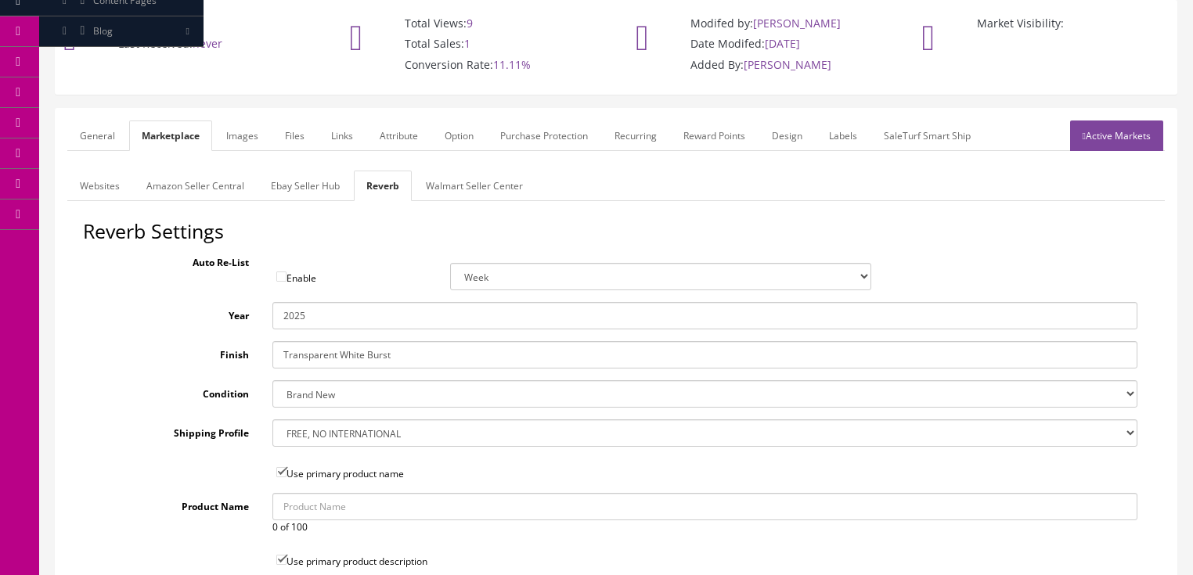
click at [236, 138] on link "Images" at bounding box center [242, 136] width 57 height 31
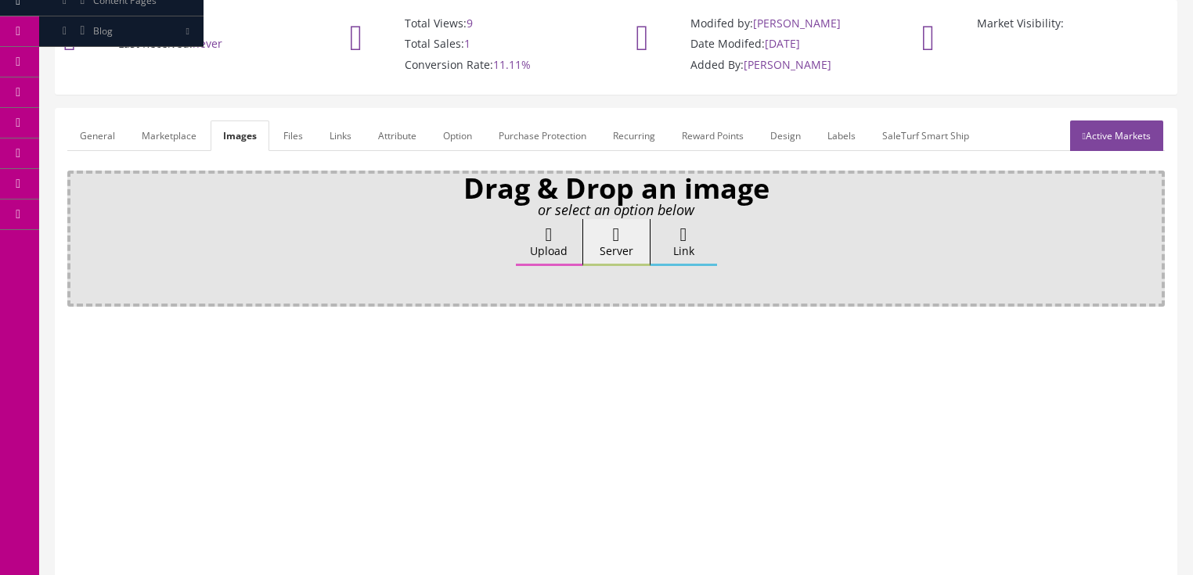
click at [437, 140] on link "Option" at bounding box center [458, 136] width 54 height 31
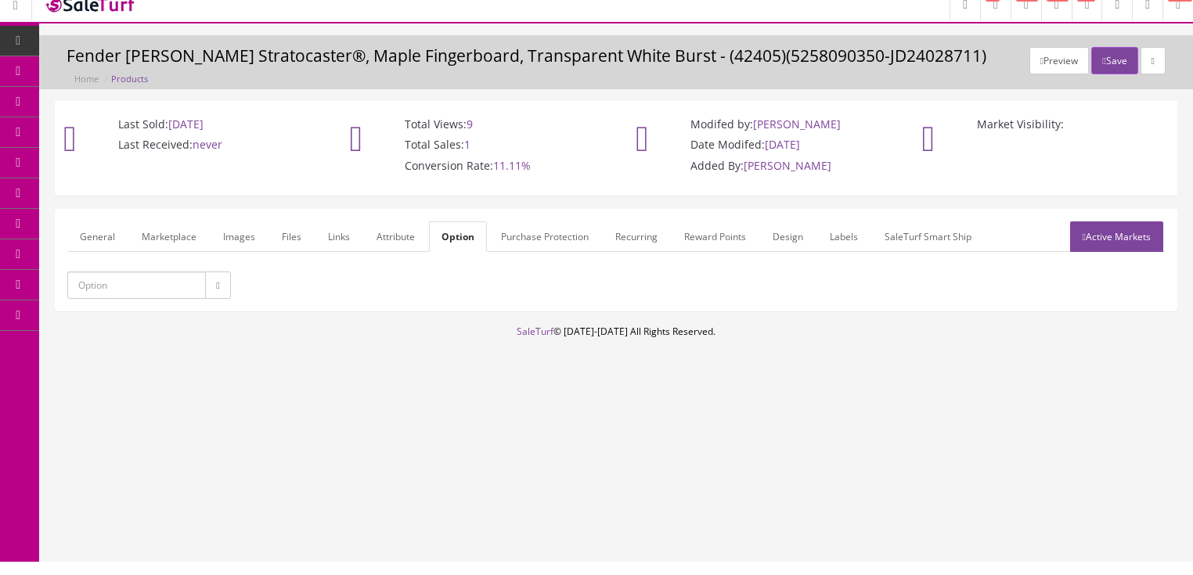
scroll to position [10, 0]
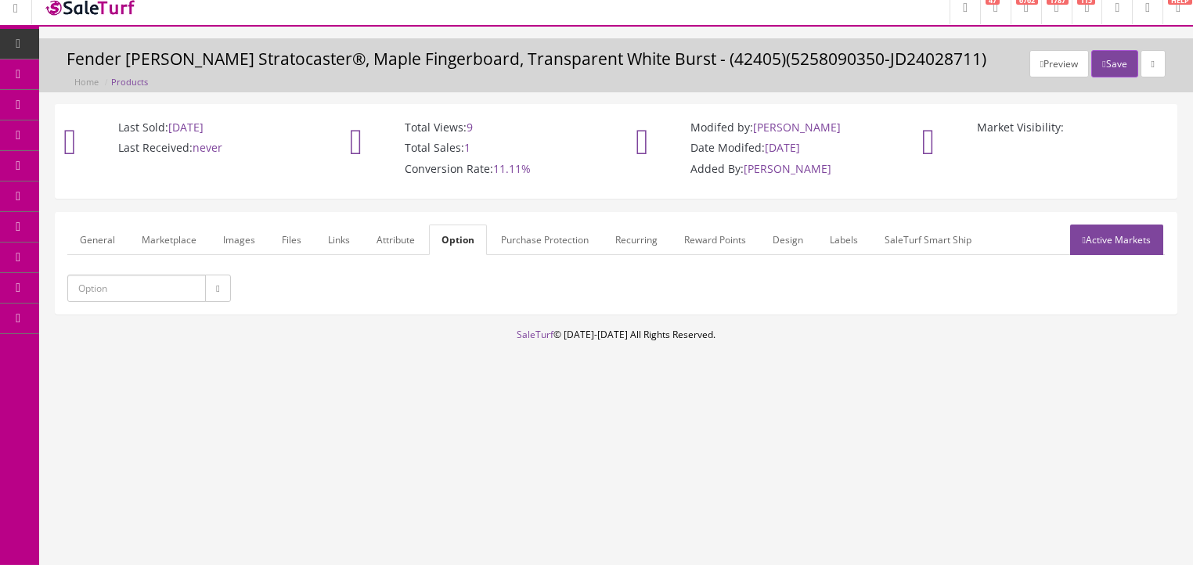
click at [103, 233] on link "General" at bounding box center [97, 240] width 60 height 31
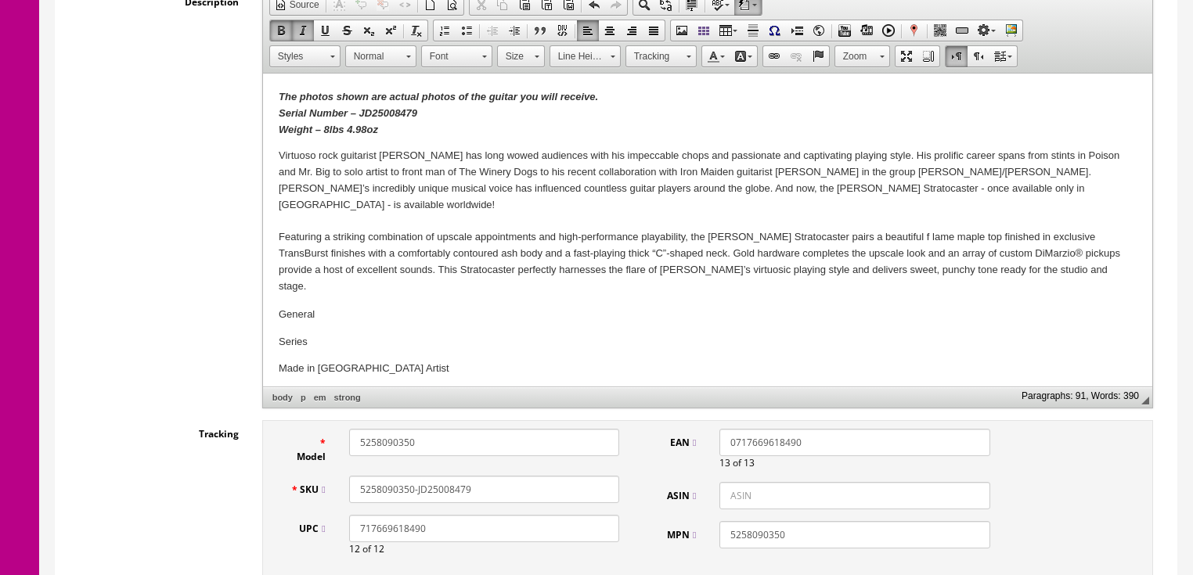
scroll to position [386, 0]
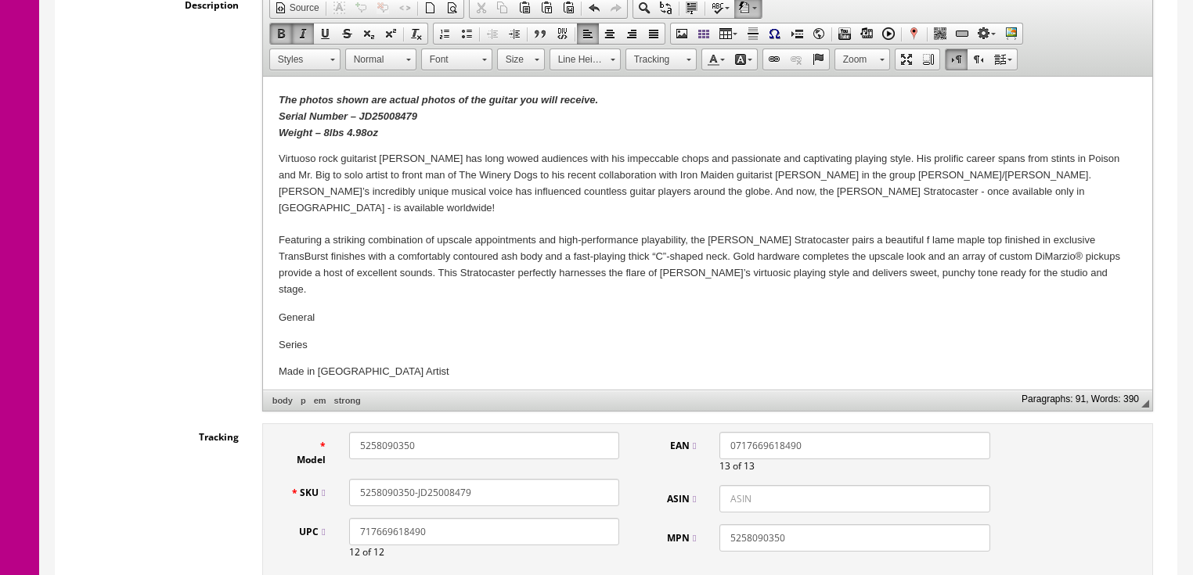
drag, startPoint x: 507, startPoint y: 486, endPoint x: 326, endPoint y: 512, distance: 182.7
click at [229, 511] on div "Tracking Model 5258090350 SKU 5258090350-JD25008479 UPC 717669618490 12 of 12 E…" at bounding box center [616, 506] width 1098 height 164
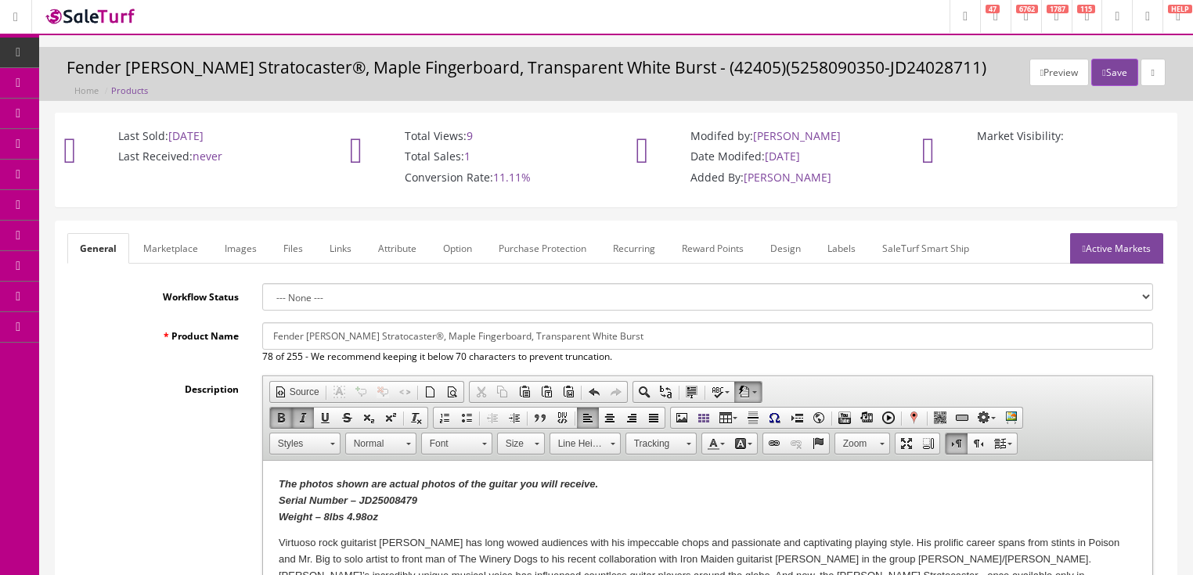
scroll to position [0, 0]
click at [1106, 74] on button "Save" at bounding box center [1114, 73] width 46 height 27
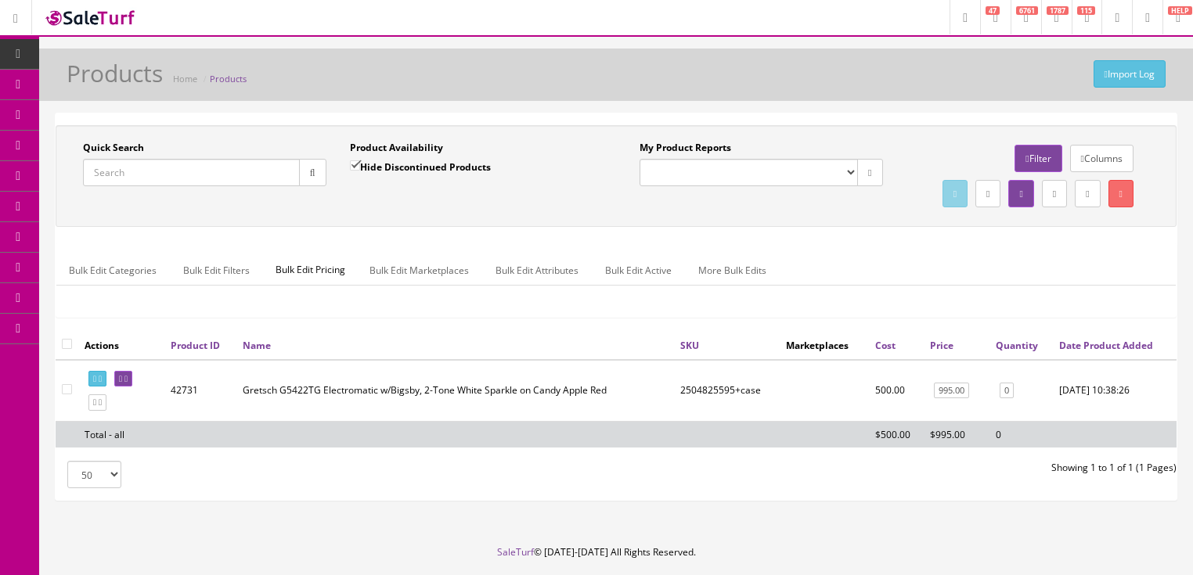
click at [227, 178] on input "Quick Search" at bounding box center [191, 172] width 217 height 27
paste input "5258090350-JD25008479"
type input "5258090350-JD25008479"
click at [354, 168] on input "Hide Discontinued Products" at bounding box center [355, 166] width 10 height 10
checkbox input "false"
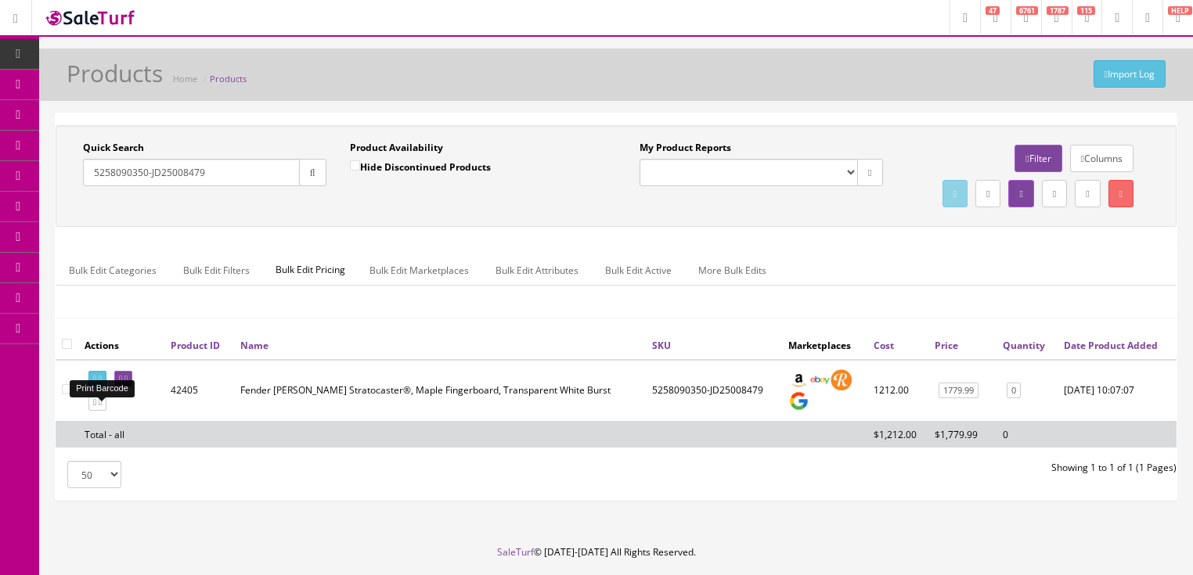
click at [103, 388] on link at bounding box center [97, 379] width 18 height 16
drag, startPoint x: 223, startPoint y: 178, endPoint x: 73, endPoint y: 224, distance: 157.3
click at [73, 211] on div "Quick Search 5258090350-JD25008479 Date From Product Availability Hide Disconti…" at bounding box center [616, 176] width 1113 height 70
click at [300, 171] on button "button" at bounding box center [312, 172] width 27 height 27
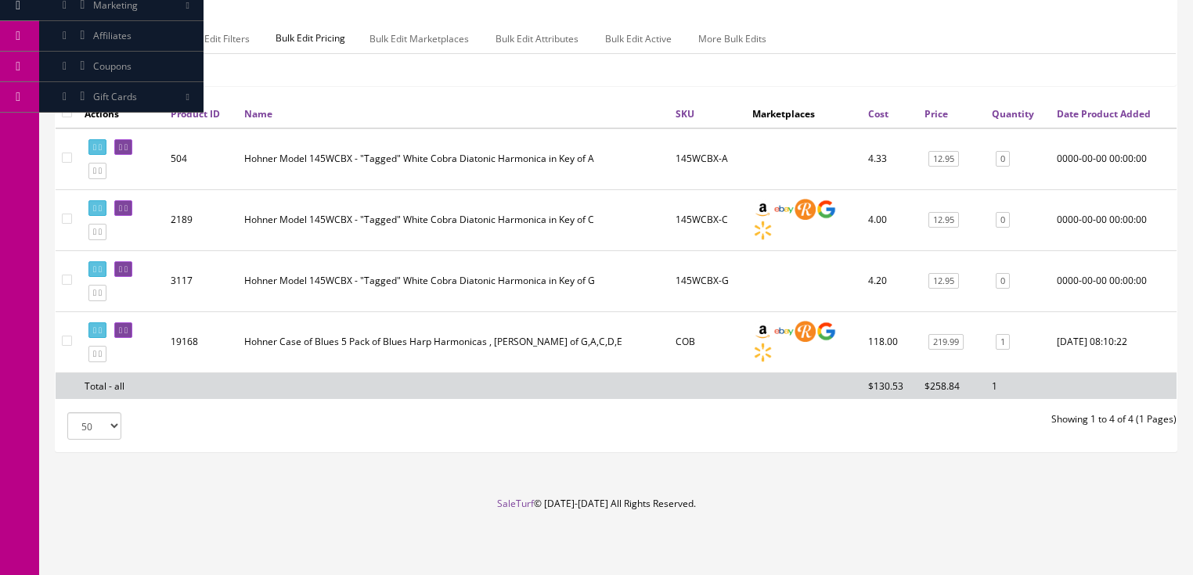
scroll to position [72, 0]
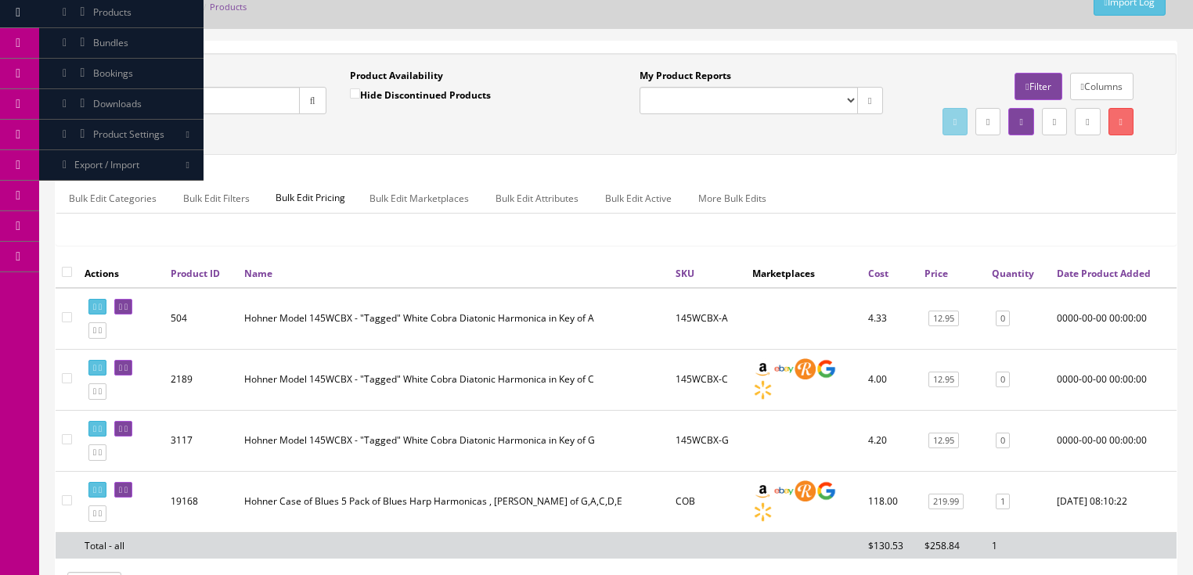
drag, startPoint x: 147, startPoint y: 112, endPoint x: 63, endPoint y: 124, distance: 85.5
click at [63, 124] on div "Quick Search hohner cob Date From Product Availability Hide Discontinued Produc…" at bounding box center [338, 97] width 557 height 57
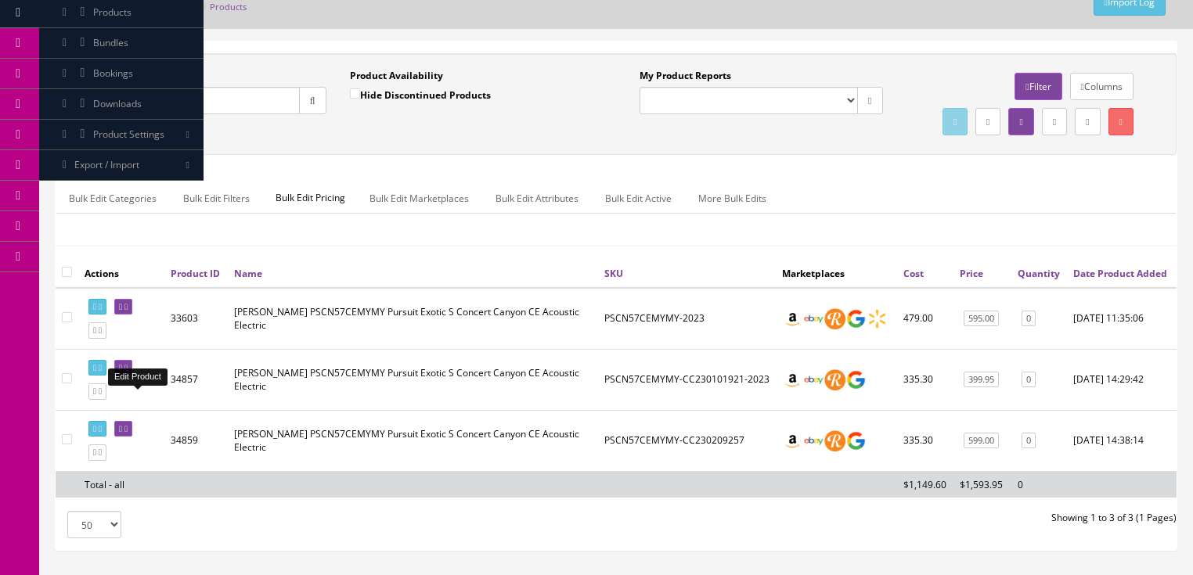
type input "pscn57"
click at [128, 377] on link at bounding box center [123, 368] width 18 height 16
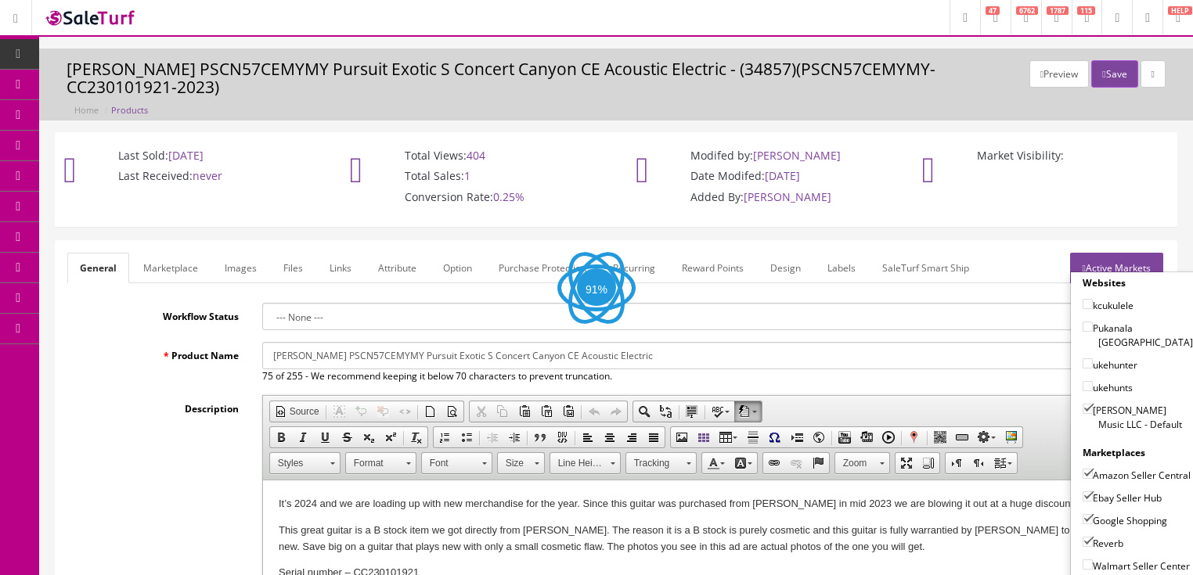
click at [1083, 404] on input"] "[PERSON_NAME] Music LLC - Default" at bounding box center [1088, 409] width 10 height 10
checkbox input"] "false"
click at [1083, 469] on input"] "Amazon Seller Central" at bounding box center [1088, 474] width 10 height 10
checkbox input"] "false"
click at [1088, 494] on input"] "Ebay Seller Hub" at bounding box center [1088, 497] width 10 height 10
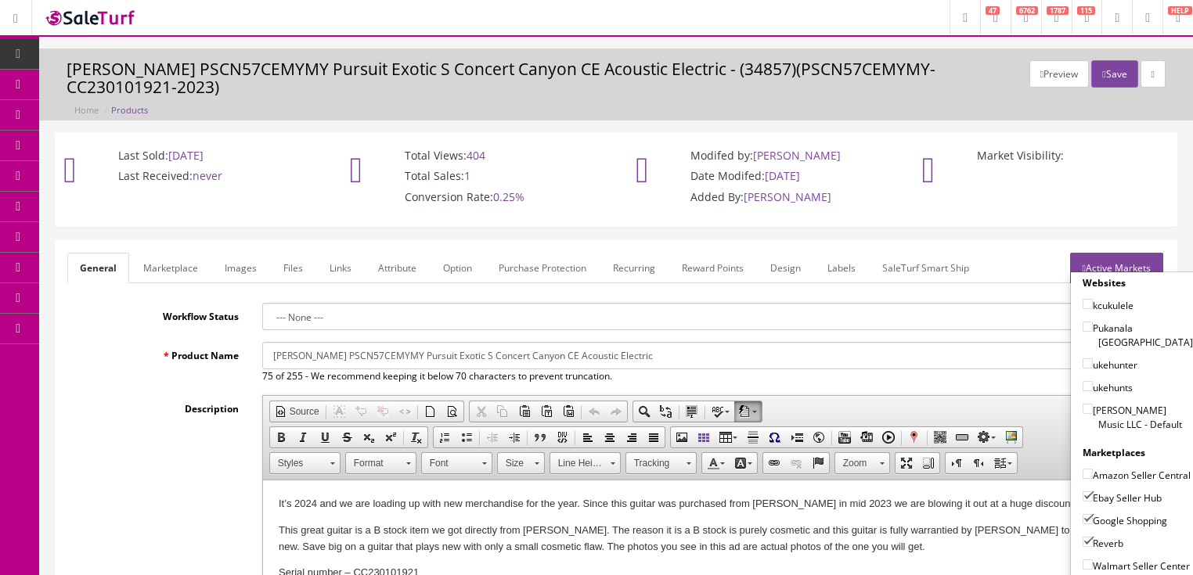
checkbox input"] "false"
click at [1083, 517] on input"] "Google Shopping" at bounding box center [1088, 519] width 10 height 10
checkbox input"] "false"
click at [1083, 540] on input"] "Reverb" at bounding box center [1088, 542] width 10 height 10
checkbox input"] "false"
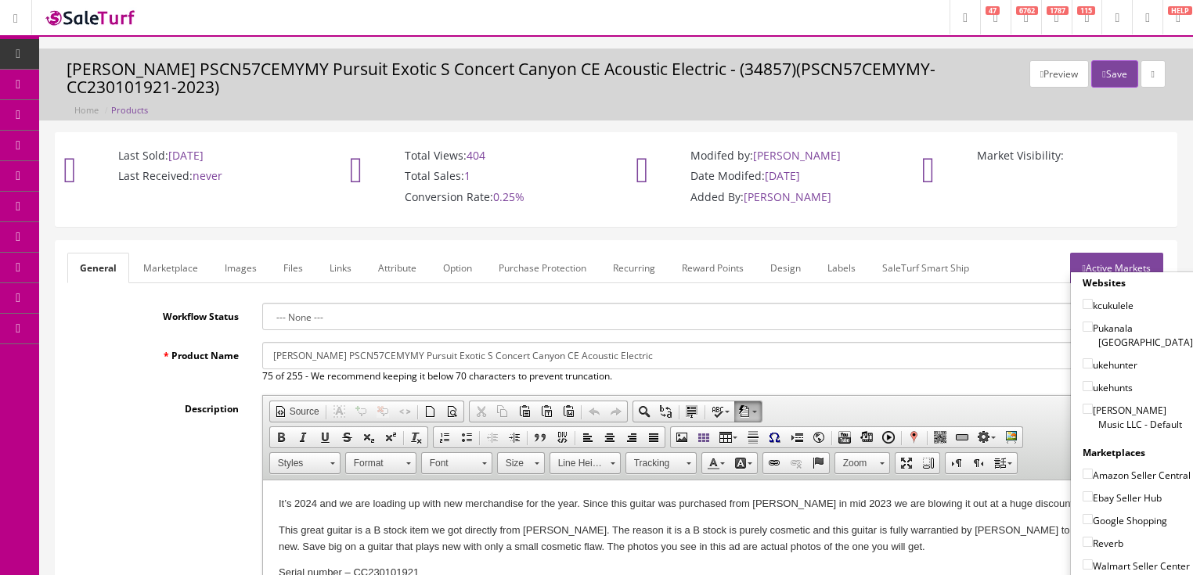
click at [1113, 256] on link "Active Markets" at bounding box center [1116, 268] width 93 height 31
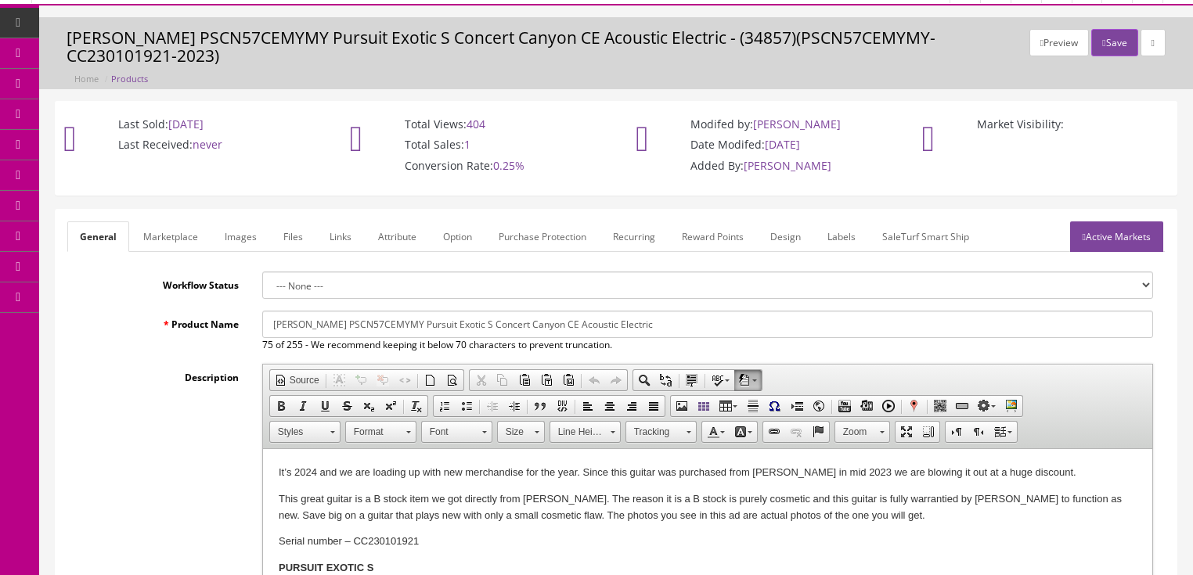
scroll to position [63, 0]
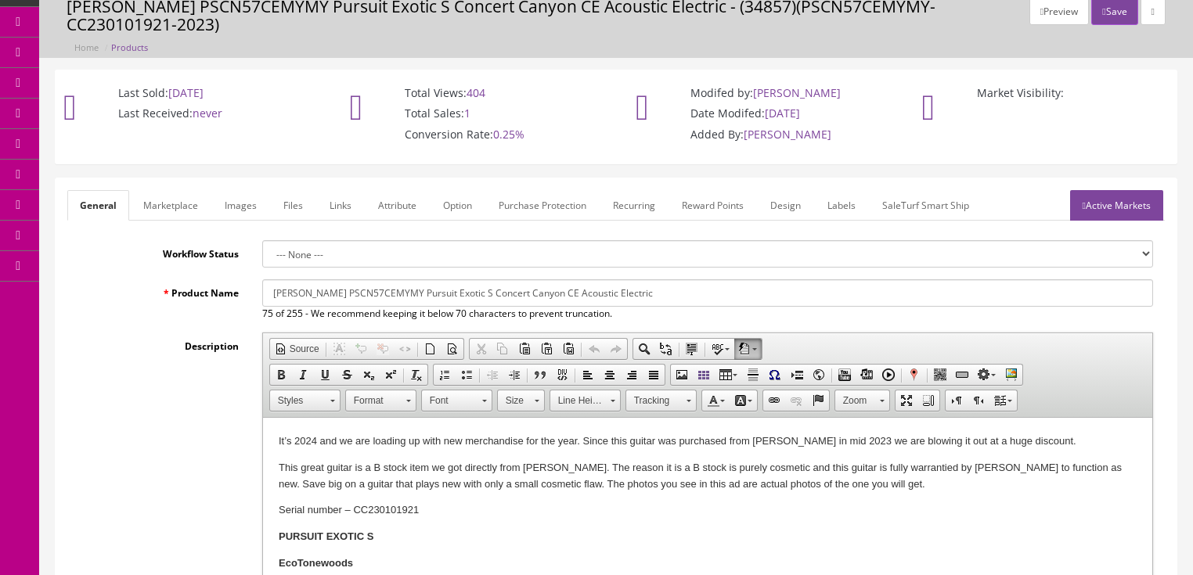
click at [1099, 11] on button "Save" at bounding box center [1114, 11] width 46 height 27
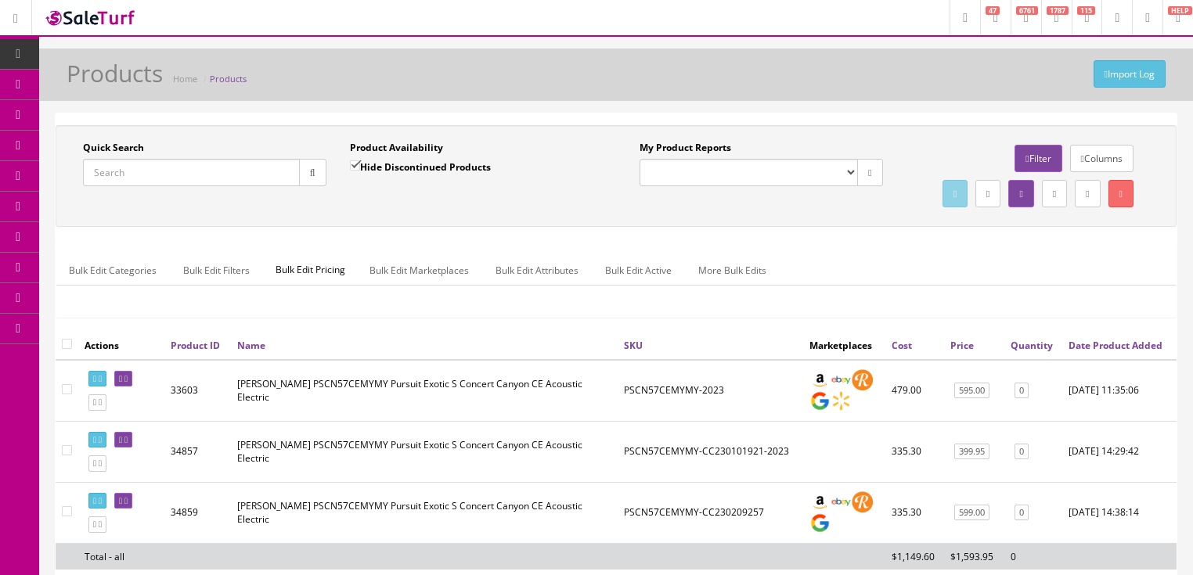
click at [122, 173] on input "Quick Search" at bounding box center [191, 172] width 217 height 27
paste input "0149122306"
type input "0149122306"
click at [308, 182] on button "button" at bounding box center [312, 172] width 27 height 27
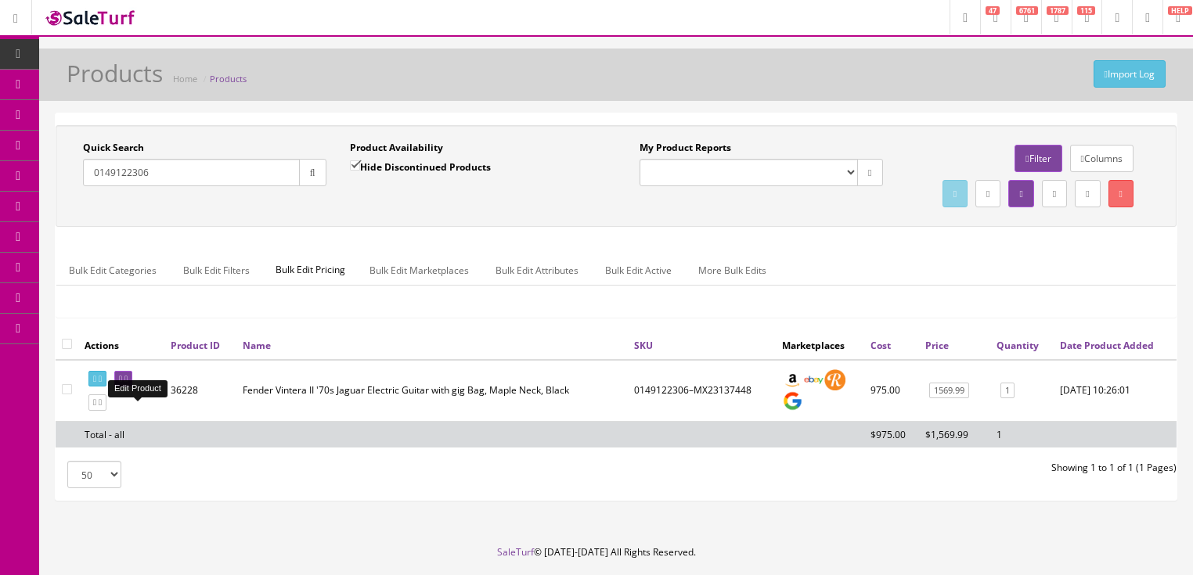
click at [128, 384] on icon at bounding box center [125, 379] width 3 height 9
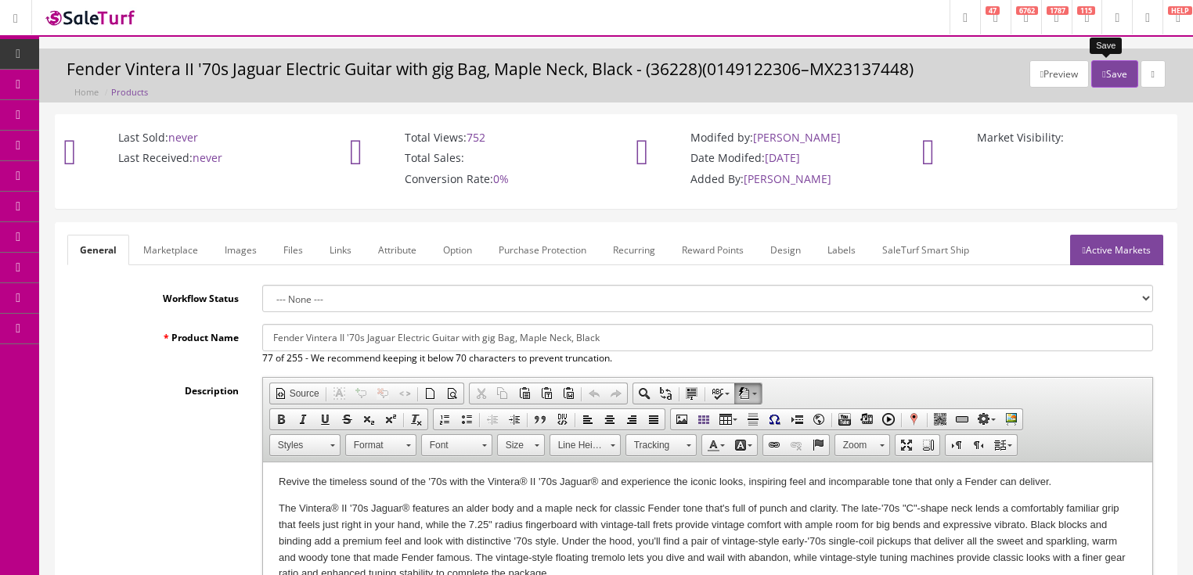
click at [1102, 70] on icon "button" at bounding box center [1103, 74] width 3 height 9
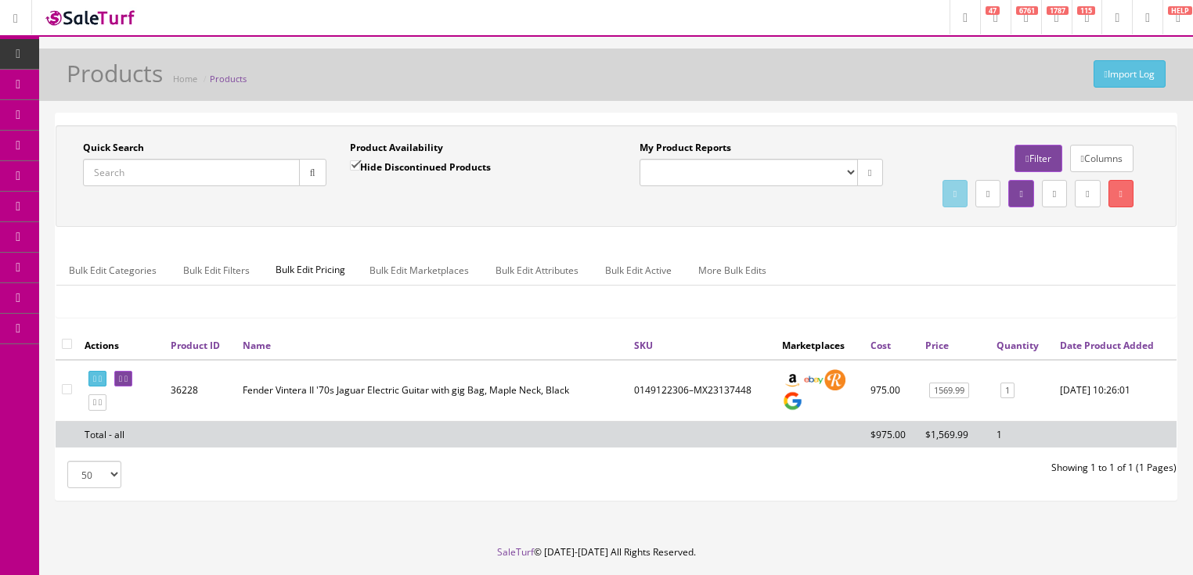
click at [217, 169] on input "Quick Search" at bounding box center [191, 172] width 217 height 27
paste input "0996203306"
click at [310, 171] on icon "button" at bounding box center [312, 172] width 5 height 9
drag, startPoint x: 157, startPoint y: 179, endPoint x: 53, endPoint y: 191, distance: 104.9
click at [45, 191] on div "Research Trends Trending on Ebay Google Trends Amazon Insights (Login Before Cl…" at bounding box center [596, 312] width 1193 height 624
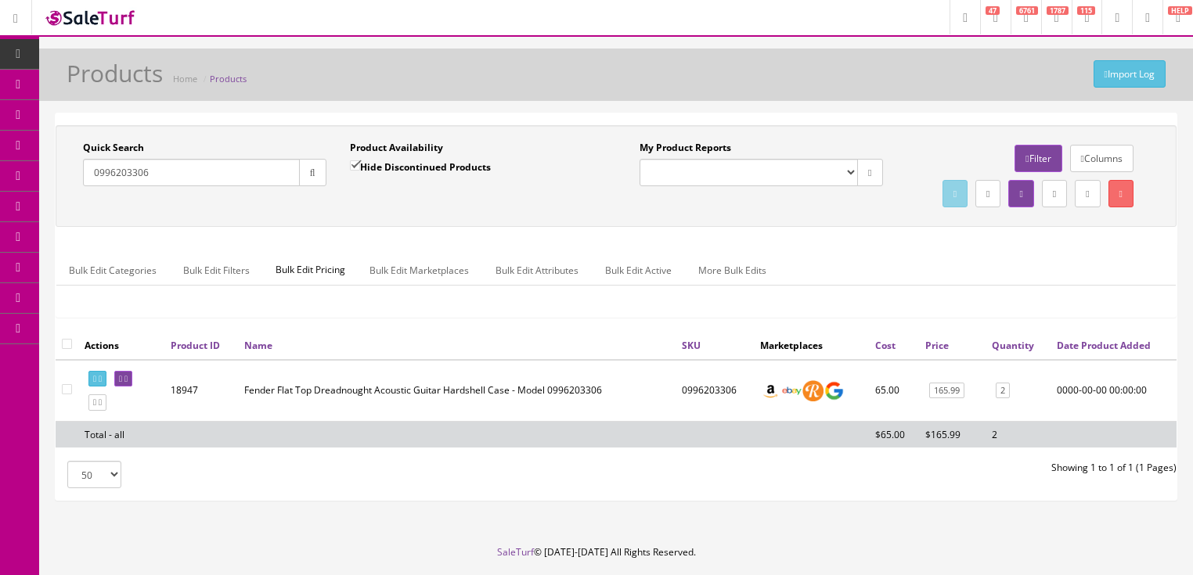
paste input "374005501"
type input "0374005501"
click at [301, 180] on button "button" at bounding box center [312, 172] width 27 height 27
click at [122, 384] on icon at bounding box center [120, 379] width 3 height 9
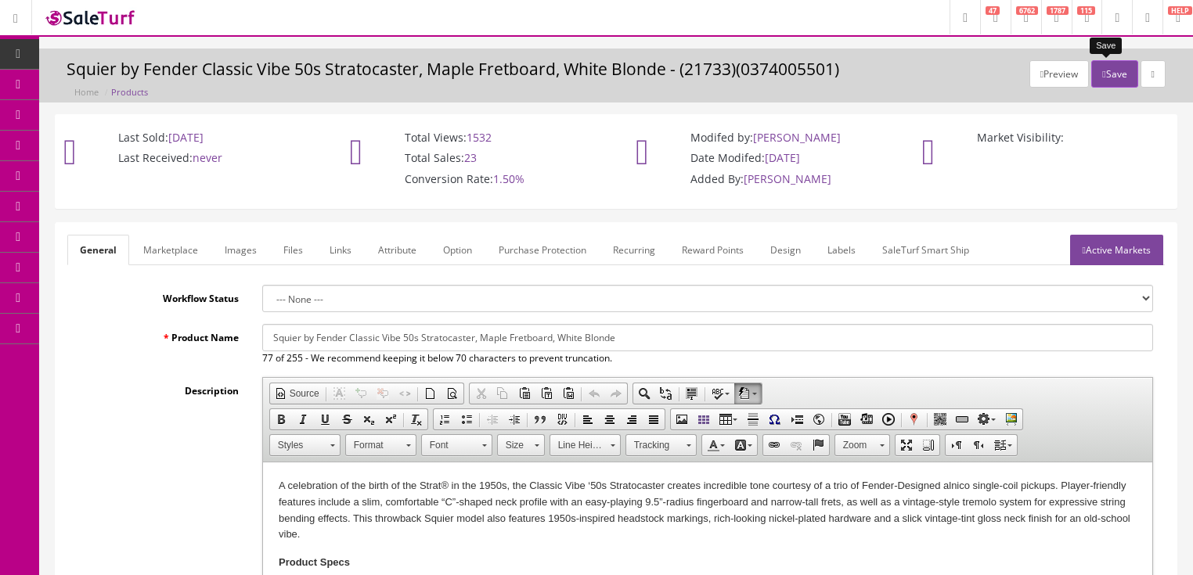
click at [1093, 78] on button "Save" at bounding box center [1114, 73] width 46 height 27
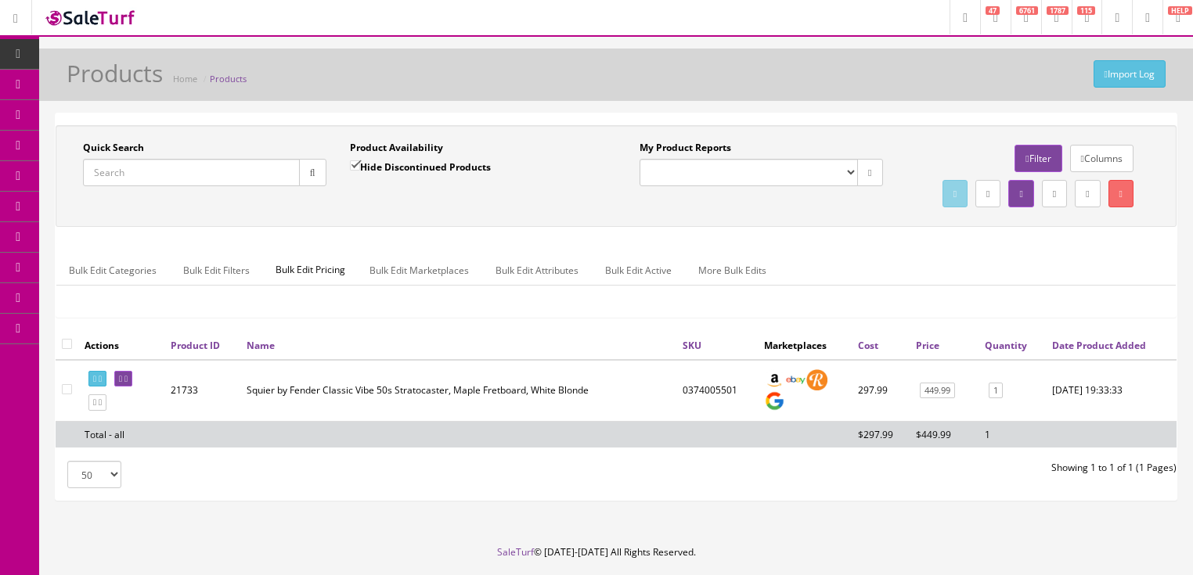
click at [169, 175] on input "Quick Search" at bounding box center [191, 172] width 217 height 27
type input "02348100000"
click at [357, 166] on input "Hide Discontinued Products" at bounding box center [355, 166] width 10 height 10
checkbox input "false"
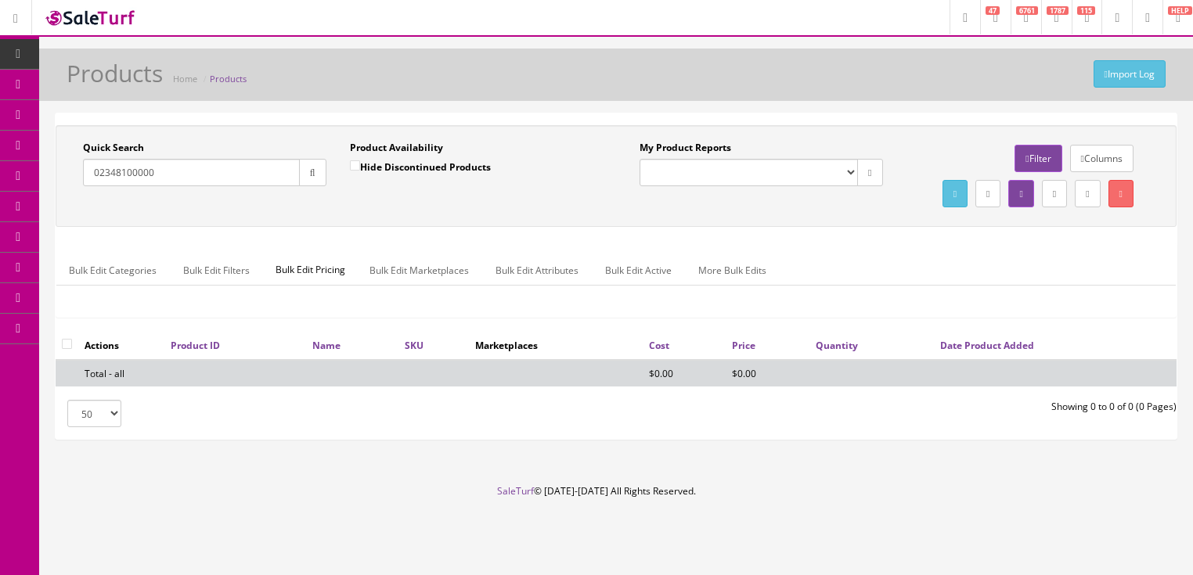
click at [213, 188] on div "Quick Search 02348100000 Date From" at bounding box center [204, 169] width 267 height 57
click at [206, 177] on input "02348100000" at bounding box center [191, 172] width 217 height 27
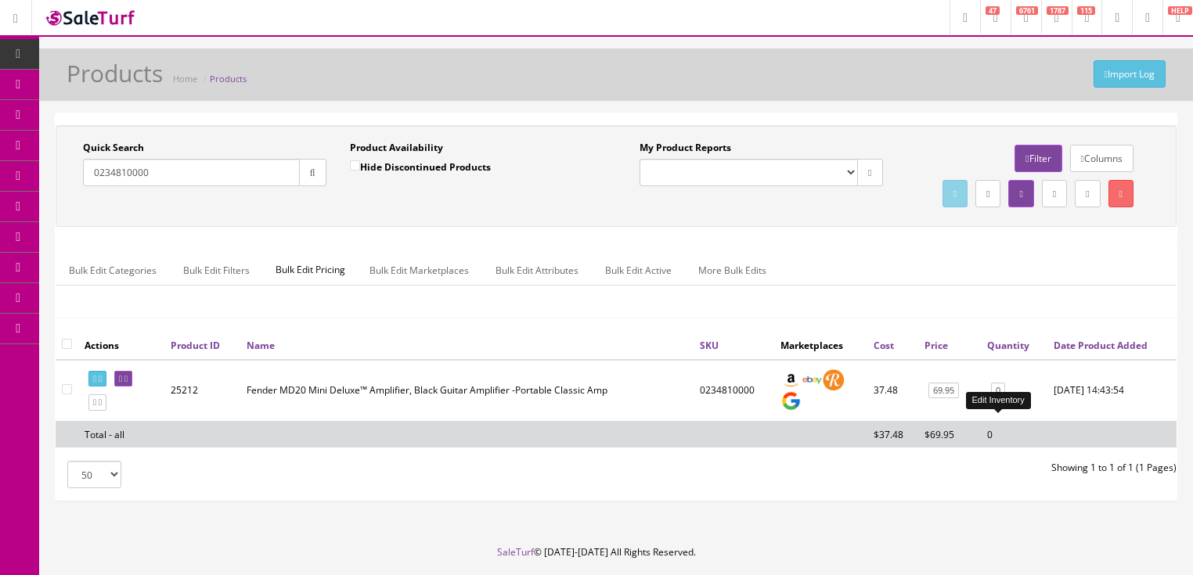
type input "0234810000"
click at [998, 399] on link "0" at bounding box center [998, 391] width 14 height 16
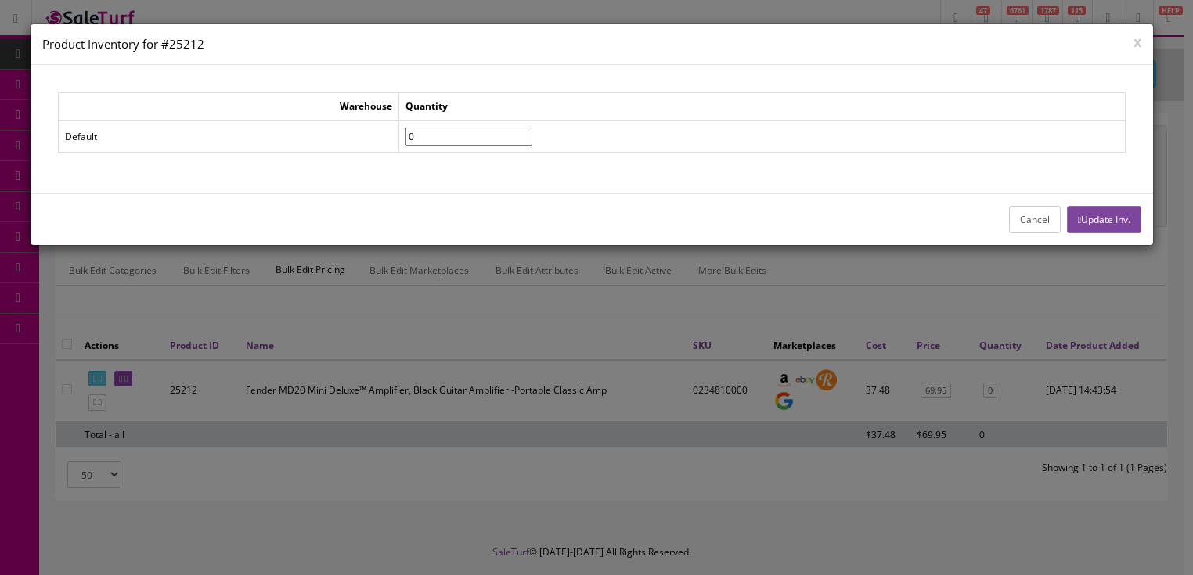
drag, startPoint x: 439, startPoint y: 132, endPoint x: 394, endPoint y: 140, distance: 46.2
click at [394, 140] on tr "Default 0" at bounding box center [591, 137] width 1067 height 32
type input"] "2"
click at [1090, 229] on button "Update Inv." at bounding box center [1104, 219] width 74 height 27
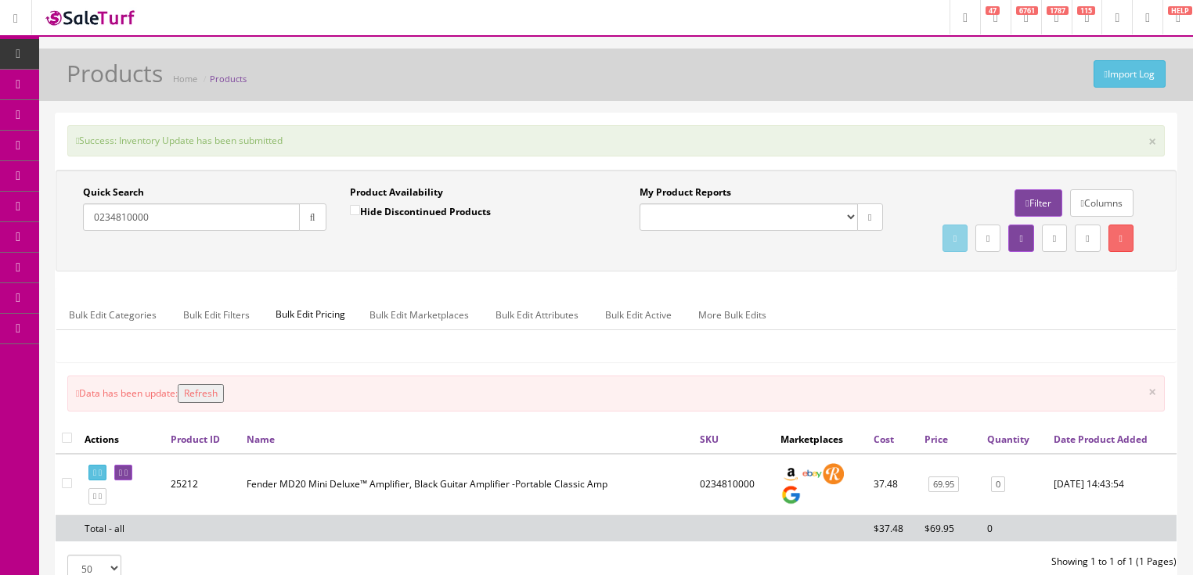
click at [218, 403] on button "Refresh" at bounding box center [201, 393] width 46 height 19
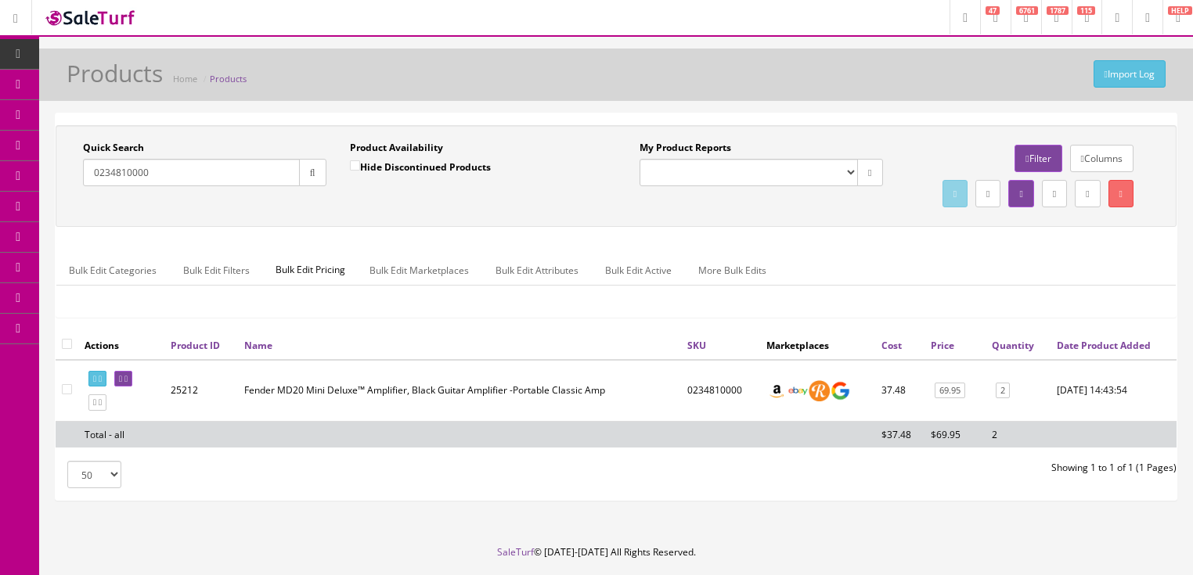
drag, startPoint x: 120, startPoint y: 174, endPoint x: 207, endPoint y: 185, distance: 87.6
click at [200, 182] on input "0234810000" at bounding box center [191, 172] width 217 height 27
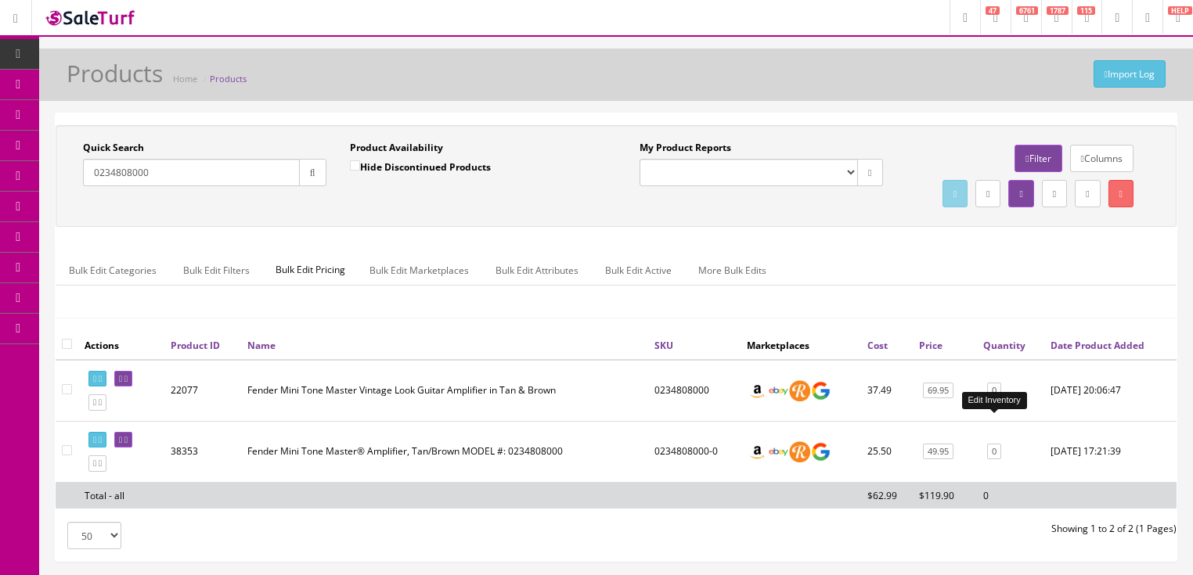
type input "0234808000"
click at [992, 399] on link "0" at bounding box center [994, 391] width 14 height 16
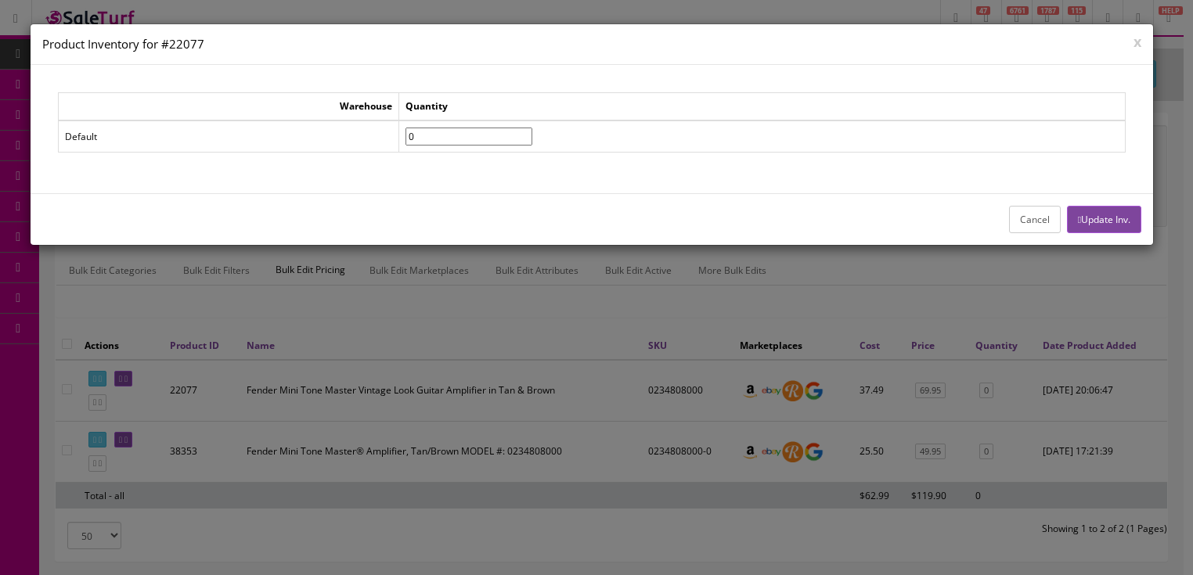
drag, startPoint x: 449, startPoint y: 132, endPoint x: 376, endPoint y: 147, distance: 75.2
click at [376, 147] on tr "Default 0" at bounding box center [591, 137] width 1067 height 32
type input"] "2"
click at [1097, 218] on button "Update Inv." at bounding box center [1104, 219] width 74 height 27
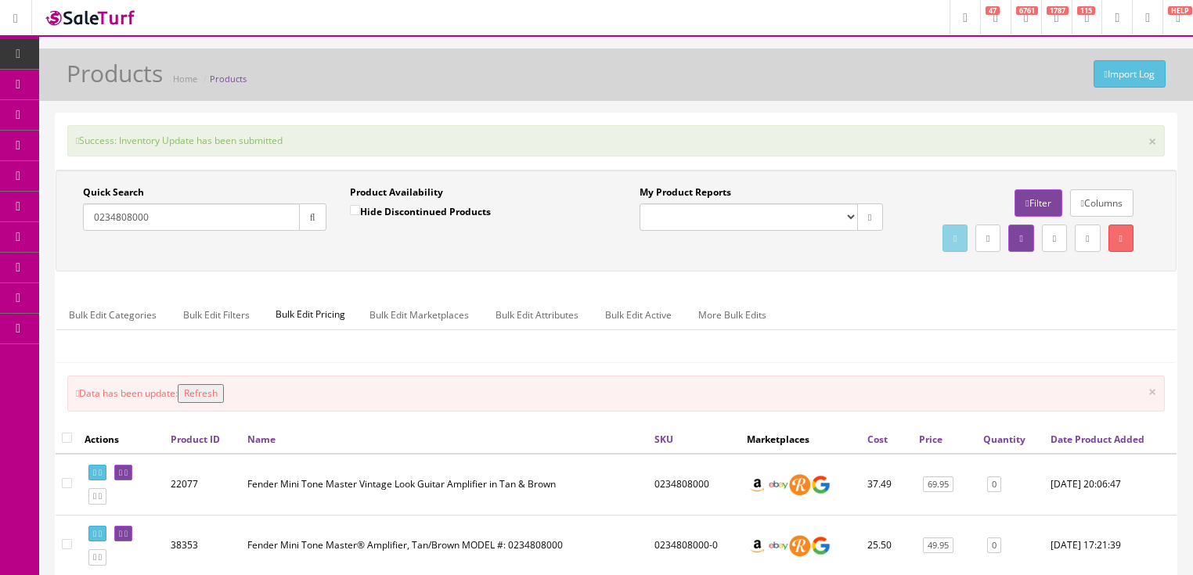
click at [205, 403] on button "Refresh" at bounding box center [201, 393] width 46 height 19
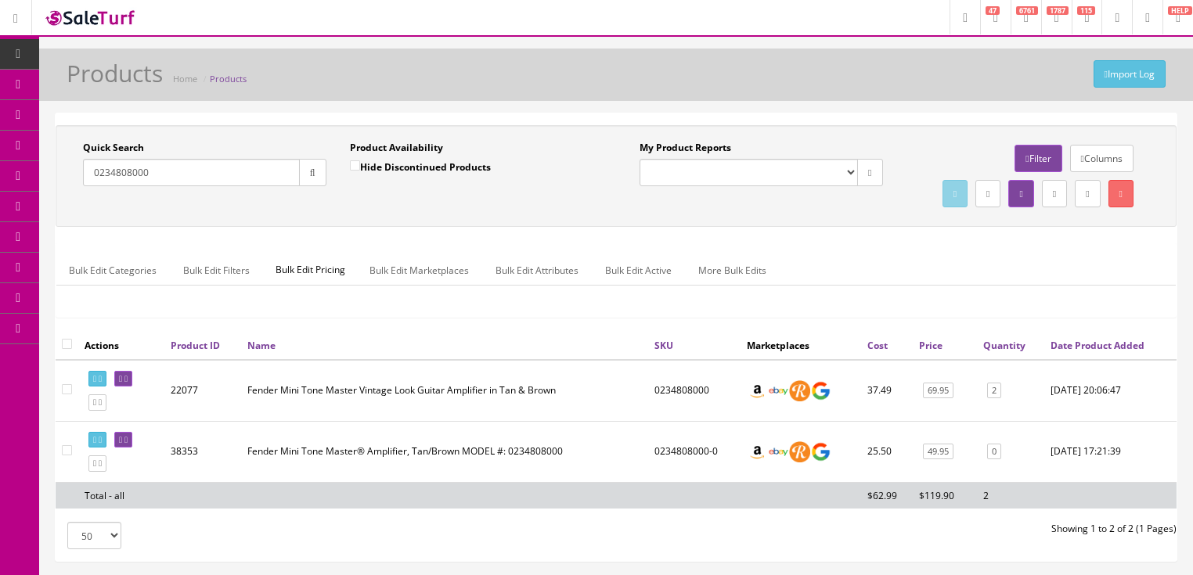
drag, startPoint x: 158, startPoint y: 182, endPoint x: 85, endPoint y: 229, distance: 87.3
click at [85, 211] on div "Quick Search 0234808000 Date From Product Availability Hide Discontinued Produc…" at bounding box center [616, 176] width 1113 height 70
type input "0234811000"
click at [316, 172] on button "button" at bounding box center [312, 172] width 27 height 27
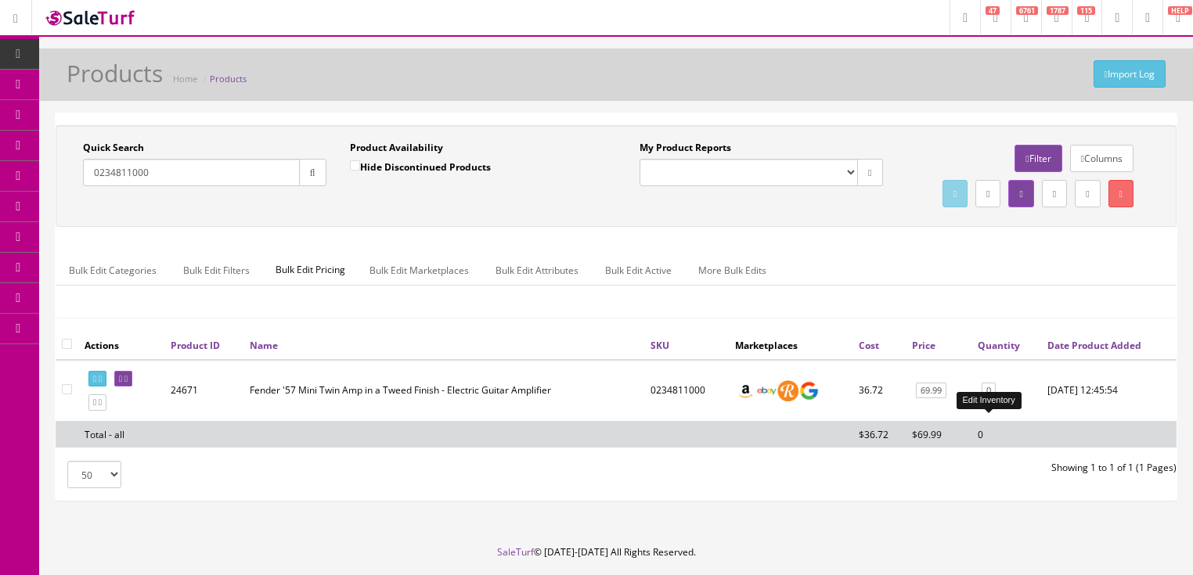
click at [990, 399] on link "0" at bounding box center [989, 391] width 14 height 16
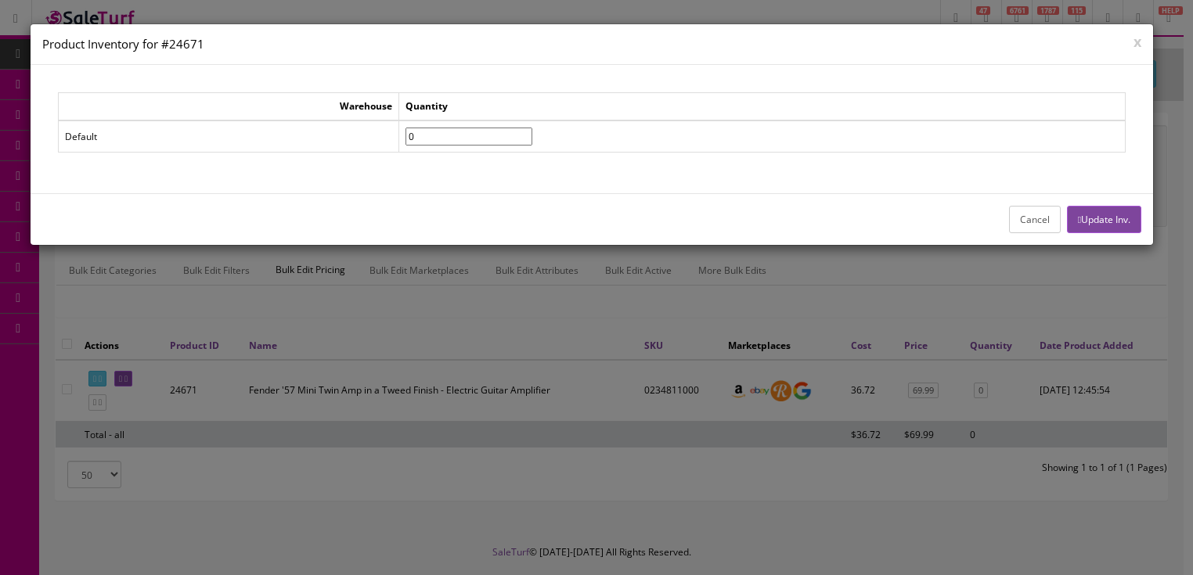
drag, startPoint x: 451, startPoint y: 138, endPoint x: 334, endPoint y: 169, distance: 121.5
click at [334, 169] on div "Warehouse Quantity Default 0" at bounding box center [592, 129] width 1123 height 128
type input"] "3"
click at [1102, 210] on button "Update Inv." at bounding box center [1104, 219] width 74 height 27
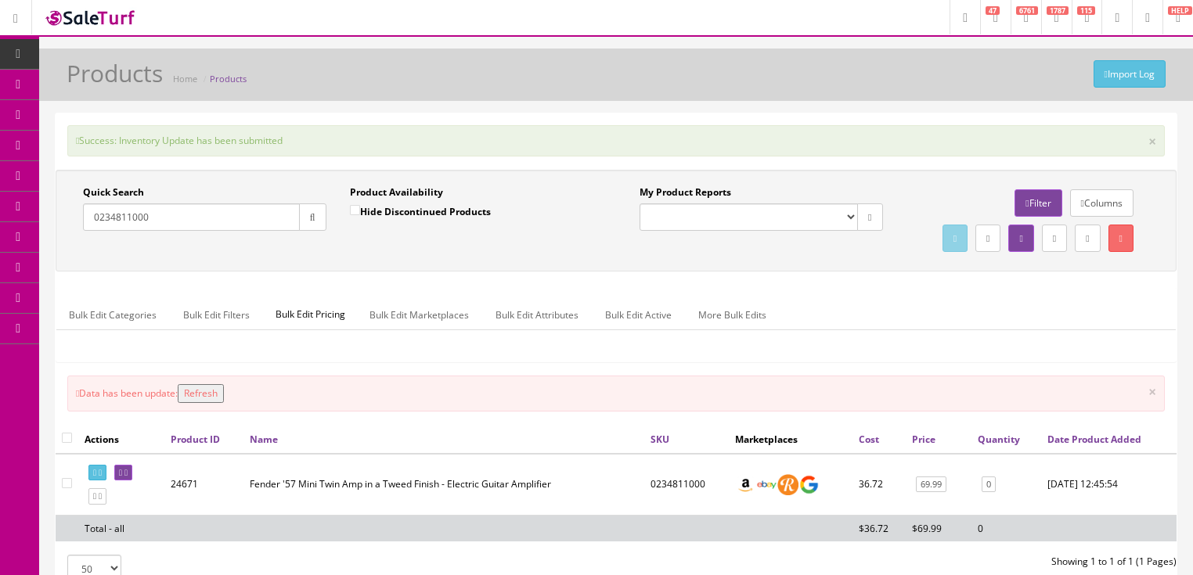
drag, startPoint x: 197, startPoint y: 426, endPoint x: 227, endPoint y: 425, distance: 29.8
click at [205, 403] on button "Refresh" at bounding box center [201, 393] width 46 height 19
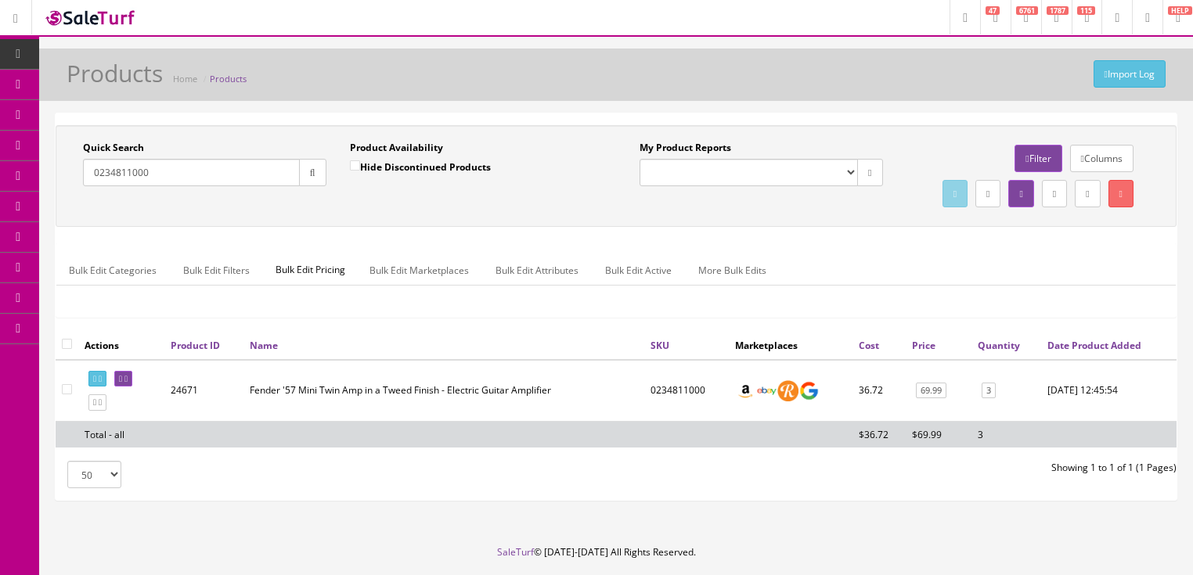
drag, startPoint x: 161, startPoint y: 169, endPoint x: 110, endPoint y: 175, distance: 51.3
click at [66, 179] on div "Quick Search 0234811000 Date From Product Availability Hide Discontinued Produc…" at bounding box center [338, 169] width 557 height 57
paste input "2919914518"
type input "2919914518"
click at [310, 174] on icon "button" at bounding box center [312, 172] width 5 height 9
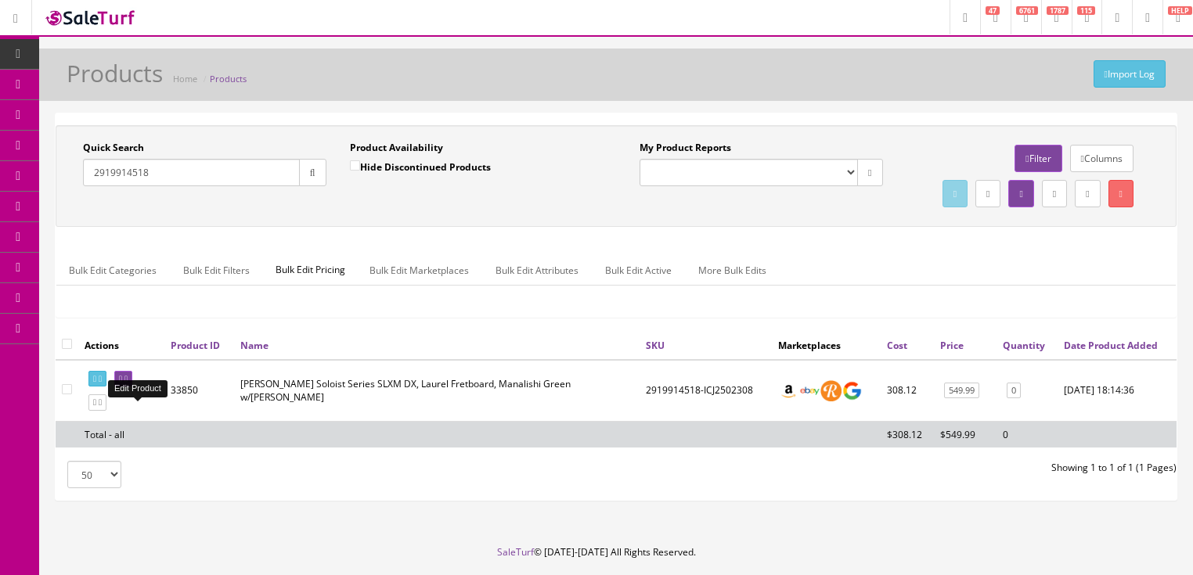
click at [128, 384] on icon at bounding box center [125, 379] width 3 height 9
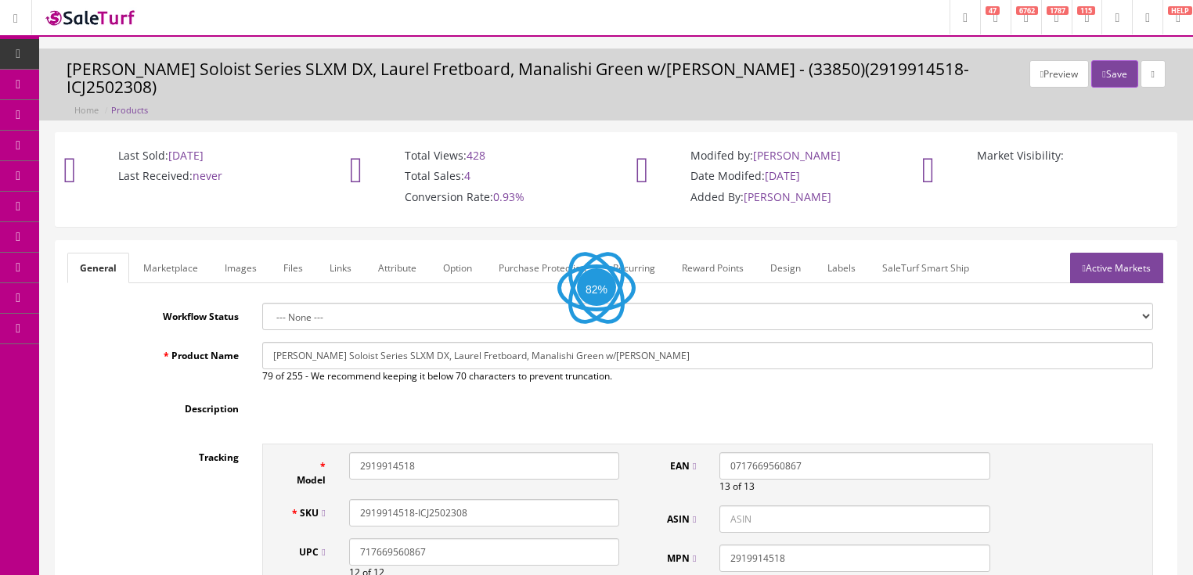
click at [242, 254] on link "Images" at bounding box center [240, 268] width 57 height 31
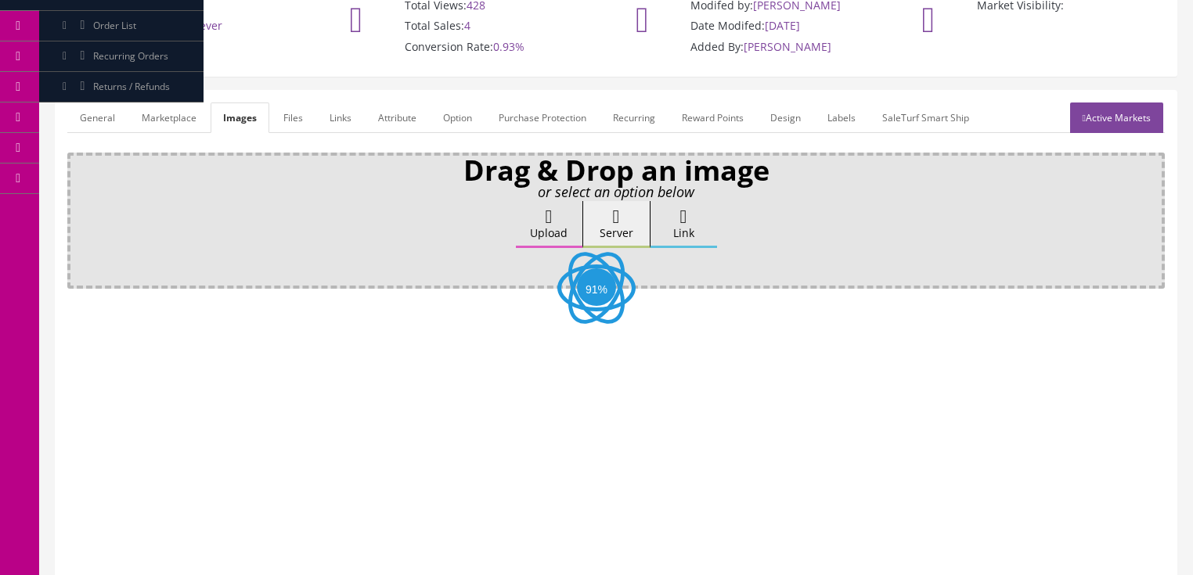
scroll to position [188, 0]
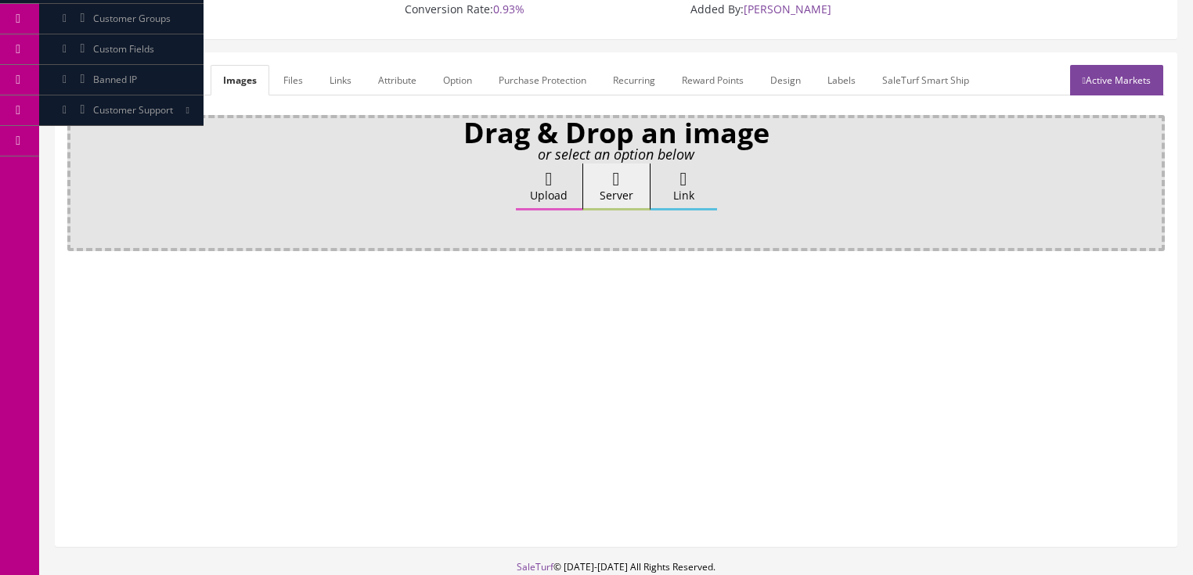
click at [541, 172] on label "Upload" at bounding box center [549, 187] width 67 height 47
click at [78, 172] on input "Upload" at bounding box center [78, 172] width 0 height 16
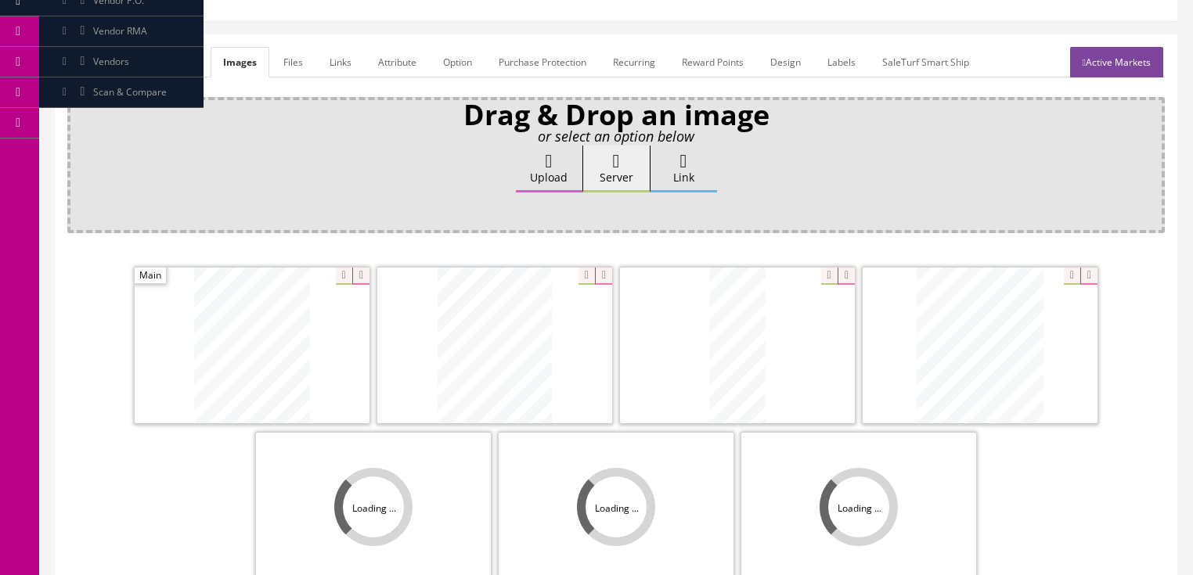
scroll to position [251, 0]
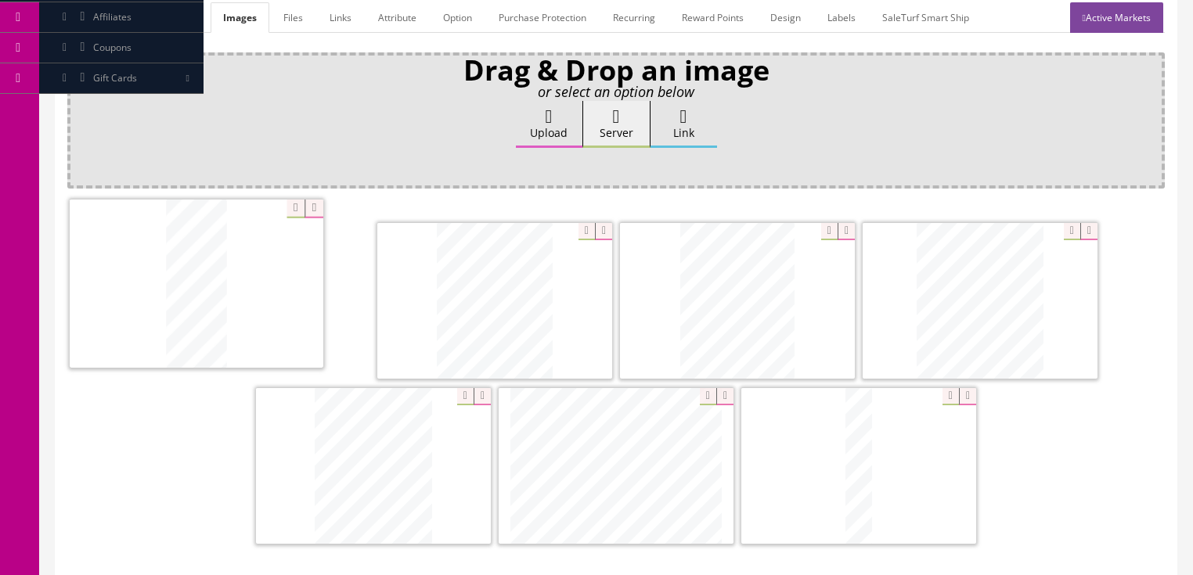
drag, startPoint x: 720, startPoint y: 292, endPoint x: 263, endPoint y: 301, distance: 457.3
drag, startPoint x: 715, startPoint y: 298, endPoint x: 458, endPoint y: 292, distance: 256.9
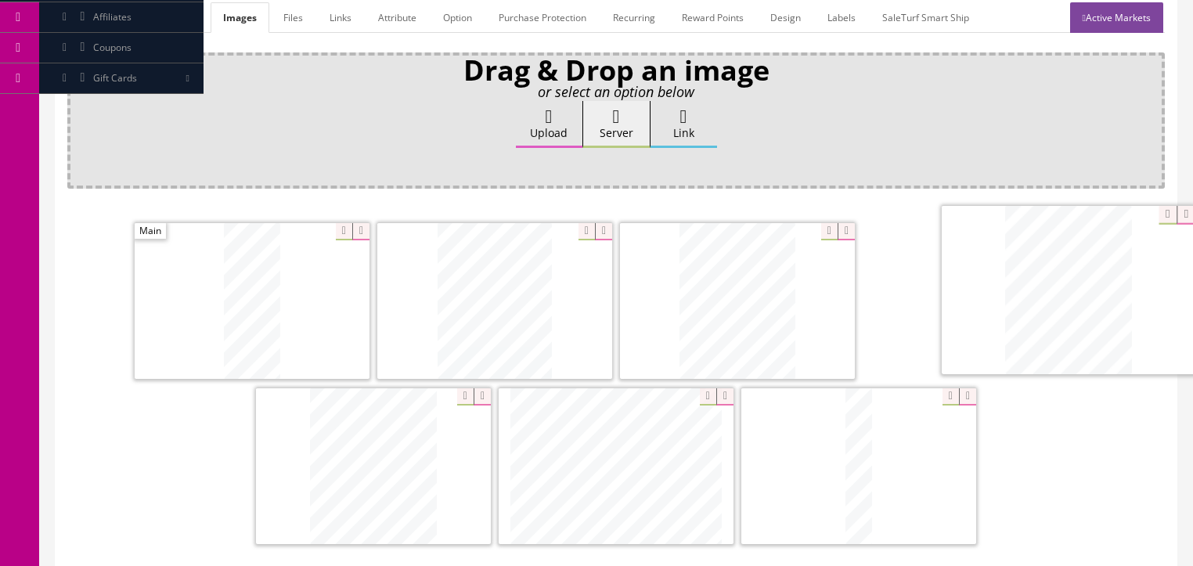
drag, startPoint x: 388, startPoint y: 419, endPoint x: 1084, endPoint y: 245, distance: 716.7
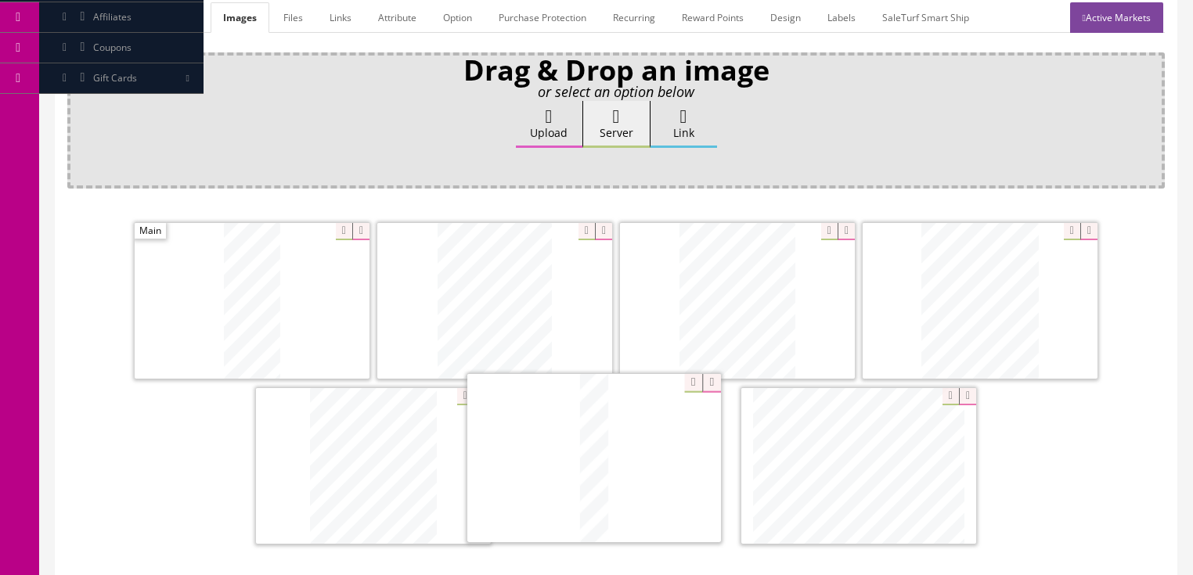
drag, startPoint x: 854, startPoint y: 444, endPoint x: 597, endPoint y: 437, distance: 256.9
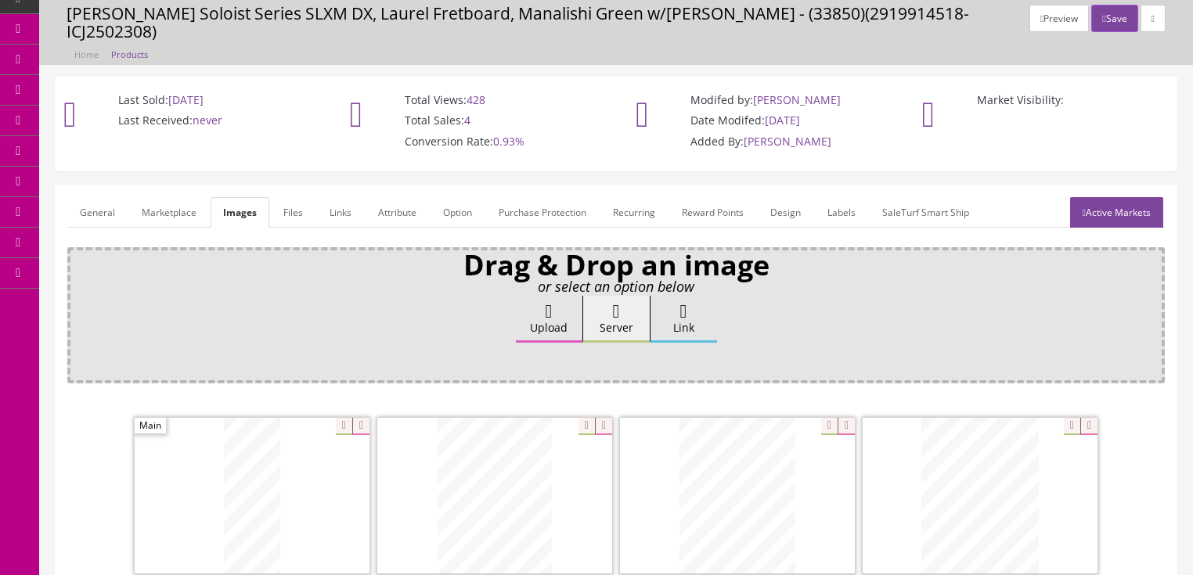
scroll to position [0, 0]
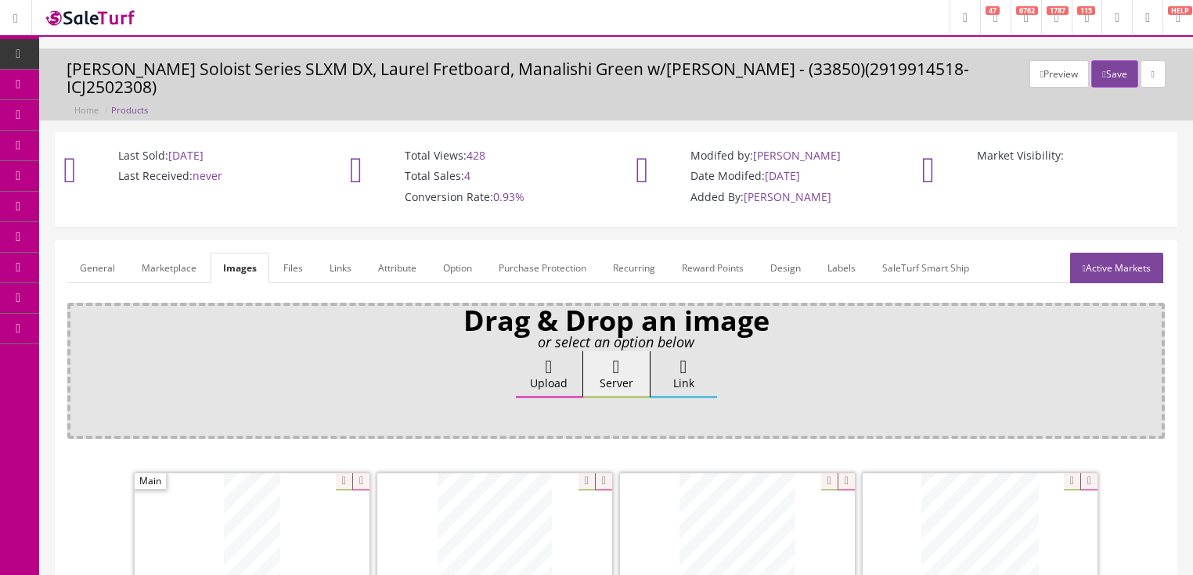
click at [88, 253] on link "General" at bounding box center [97, 268] width 60 height 31
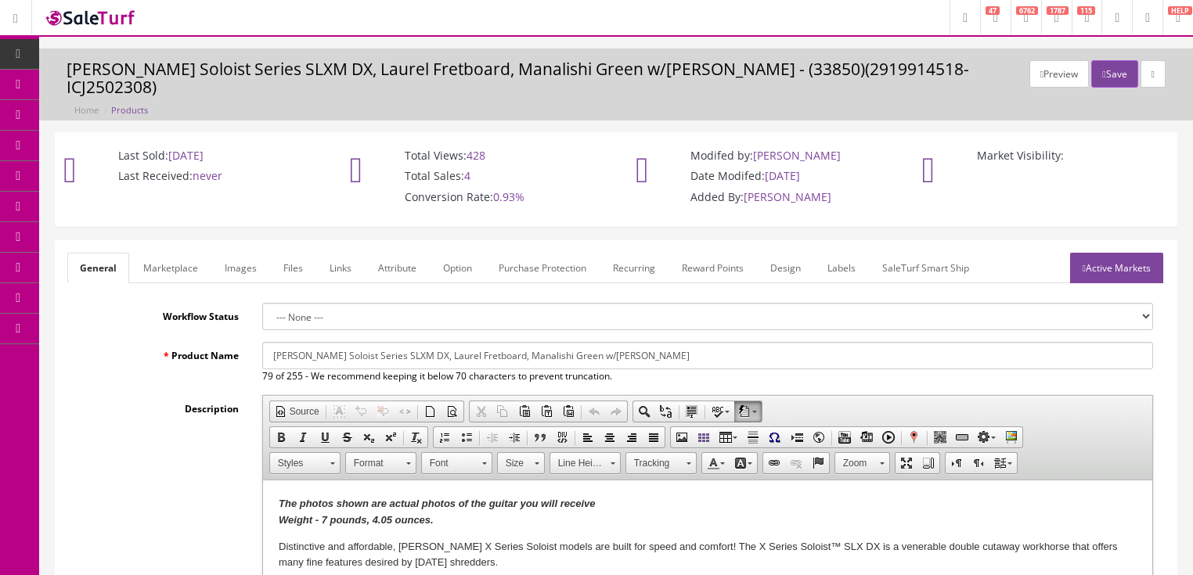
click at [374, 519] on strong "Weight - 7 pounds, 4.05 ounces." at bounding box center [355, 520] width 155 height 12
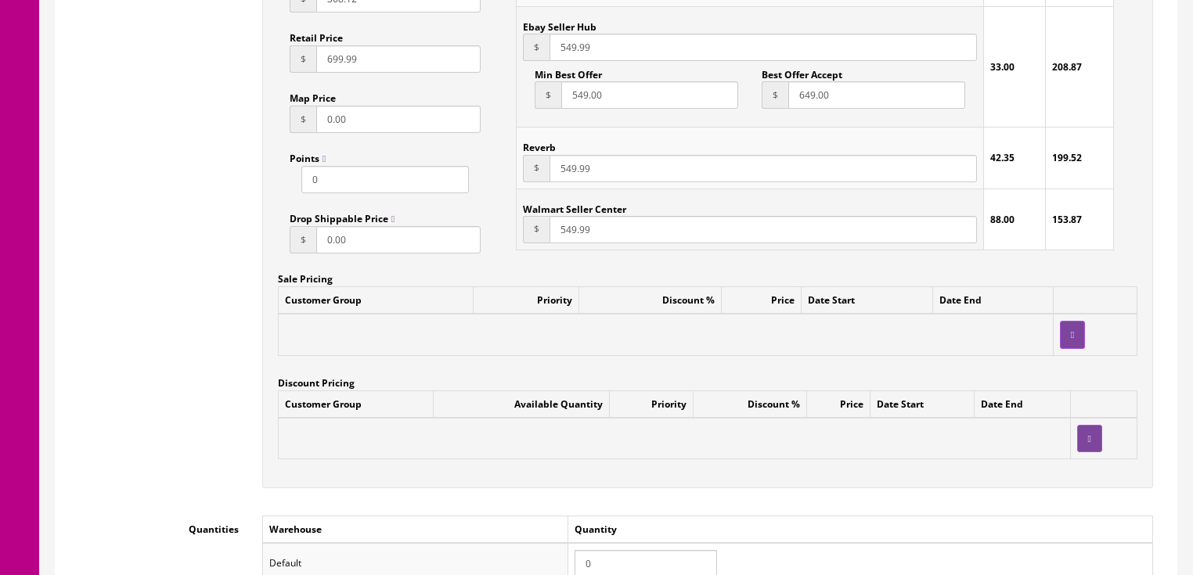
scroll to position [1253, 0]
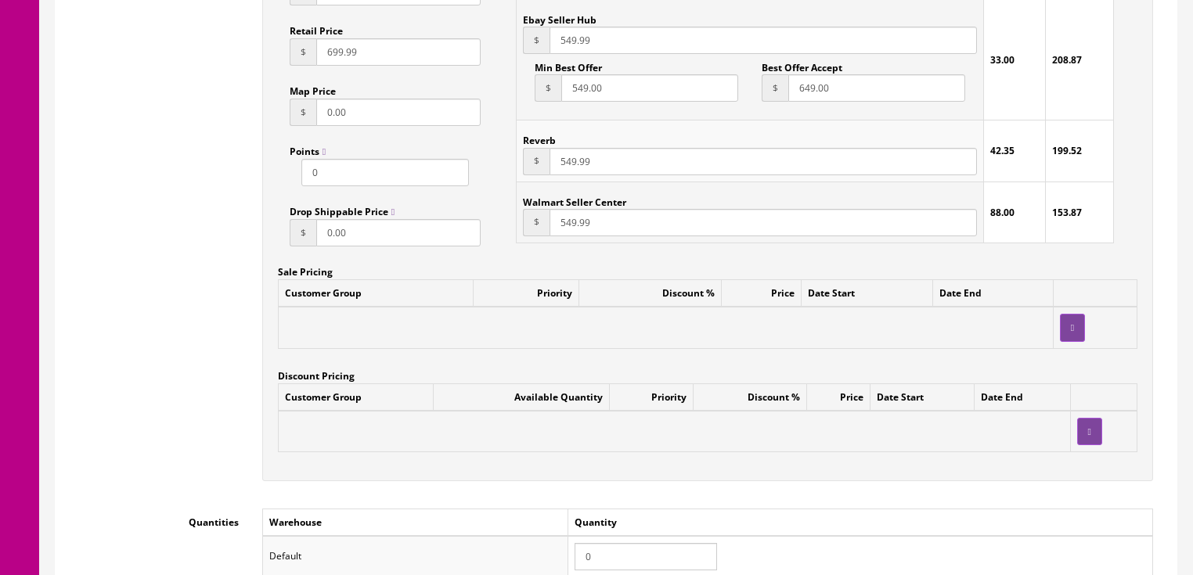
drag, startPoint x: 619, startPoint y: 542, endPoint x: 501, endPoint y: 539, distance: 117.5
click at [500, 541] on tr "Default 0" at bounding box center [707, 556] width 890 height 41
type input "1"
click at [777, 518] on td "Quantity" at bounding box center [860, 522] width 585 height 27
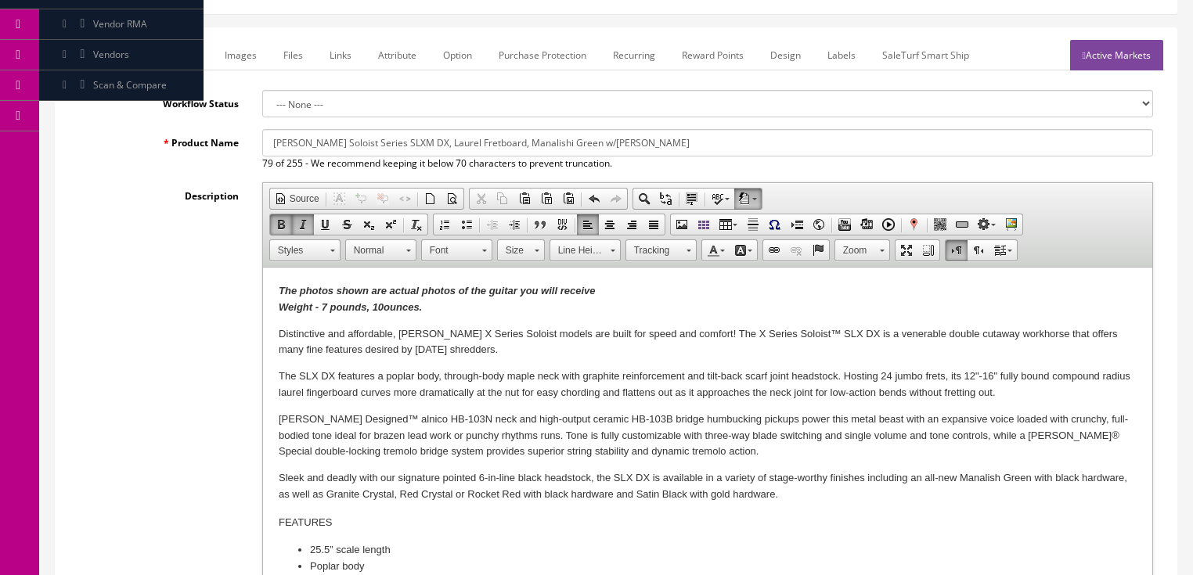
scroll to position [0, 0]
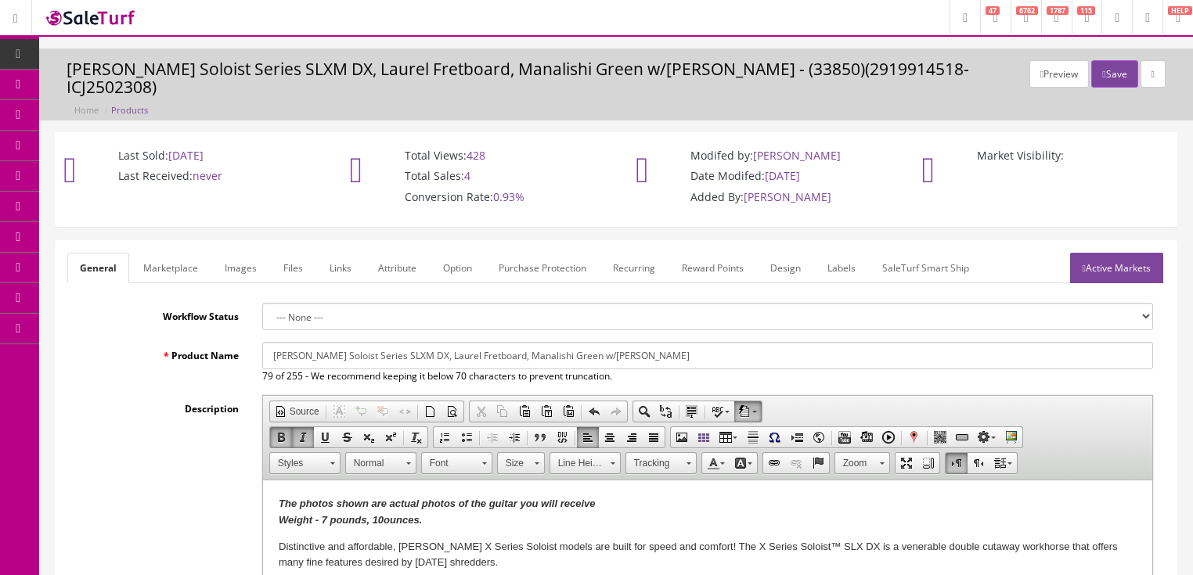
click at [1090, 260] on link "Active Markets" at bounding box center [1116, 268] width 93 height 31
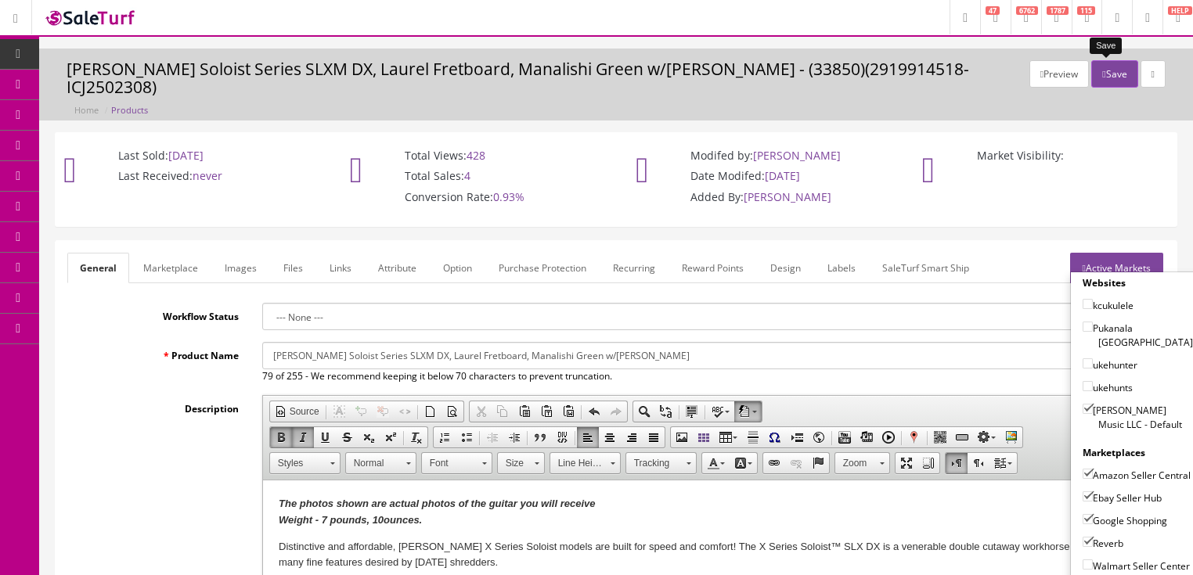
click at [1102, 69] on button "Save" at bounding box center [1114, 73] width 46 height 27
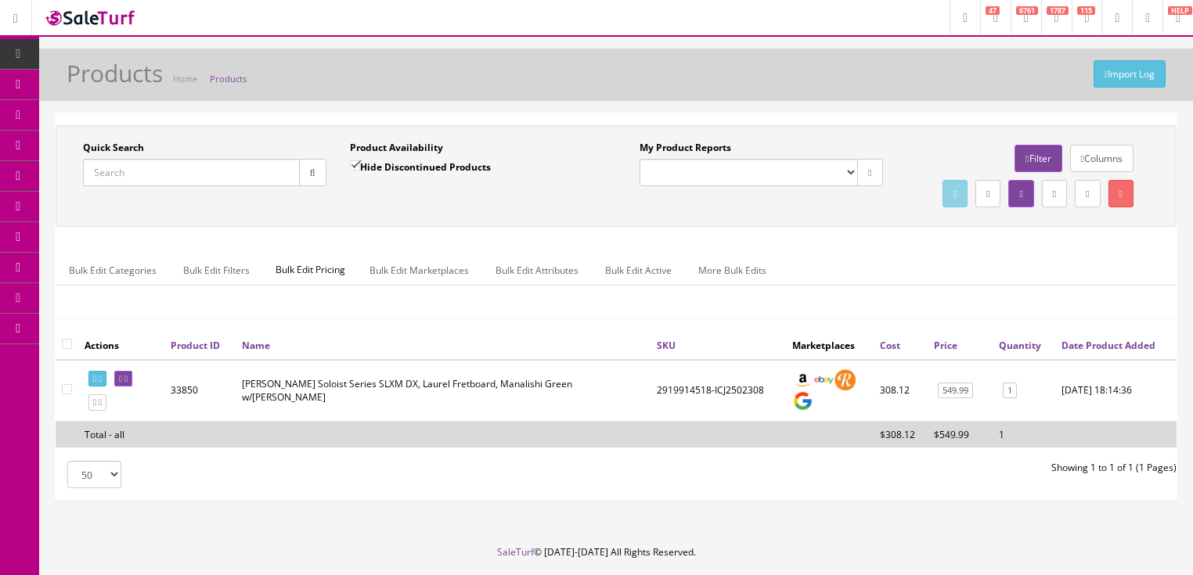
click at [161, 173] on input "Quick Search" at bounding box center [191, 172] width 217 height 27
paste input "2919000555"
type input "2919000555"
click at [353, 164] on input "Hide Discontinued Products" at bounding box center [355, 166] width 10 height 10
checkbox input "false"
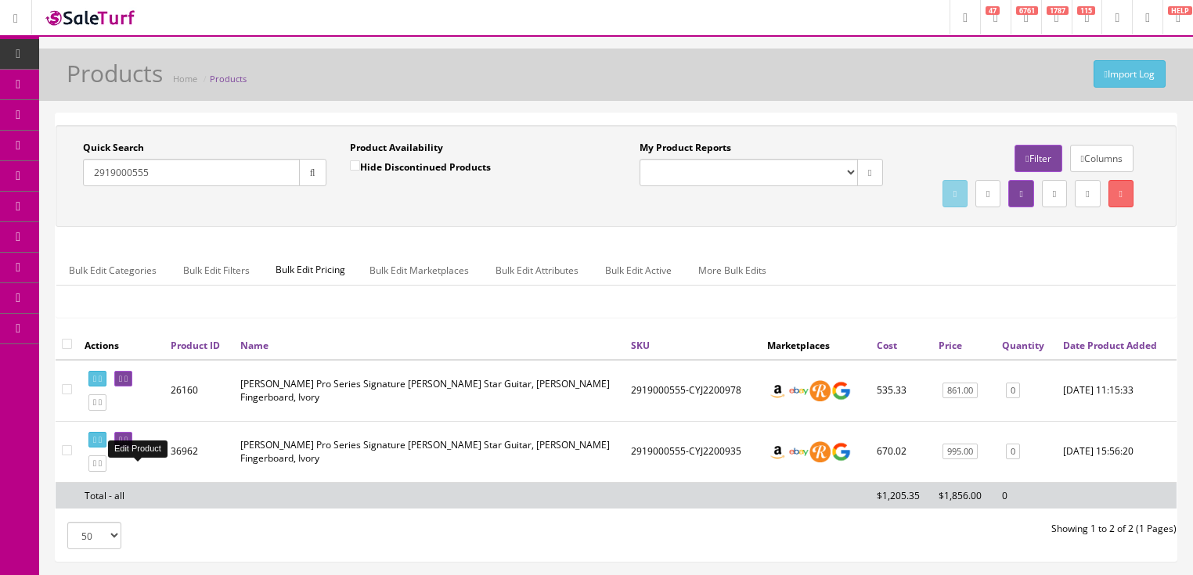
click at [122, 445] on icon at bounding box center [120, 440] width 3 height 9
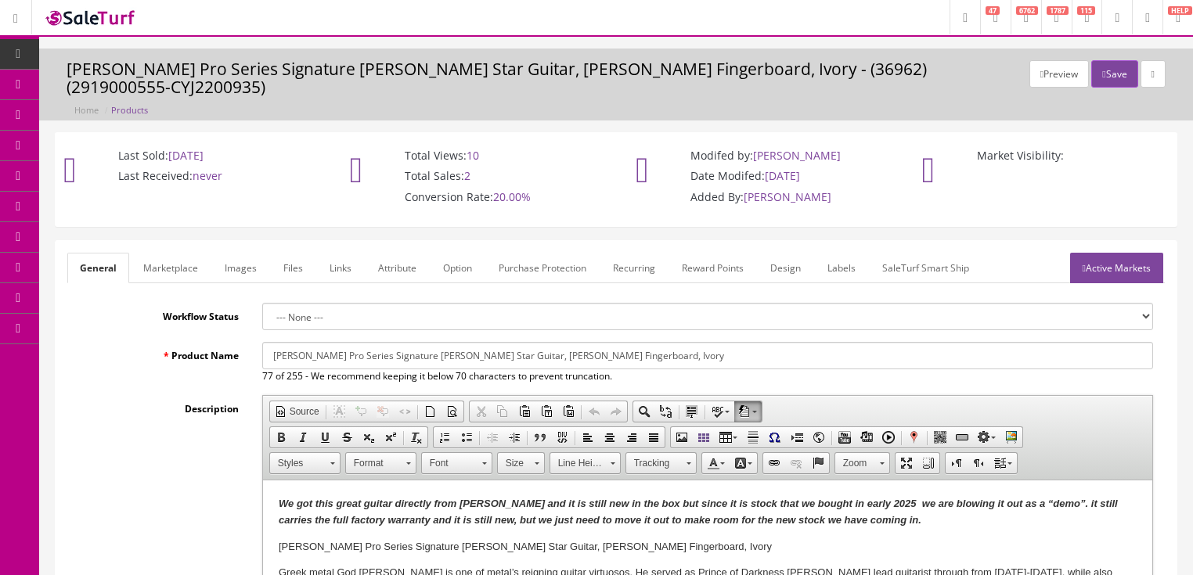
click at [246, 253] on link "Images" at bounding box center [240, 268] width 57 height 31
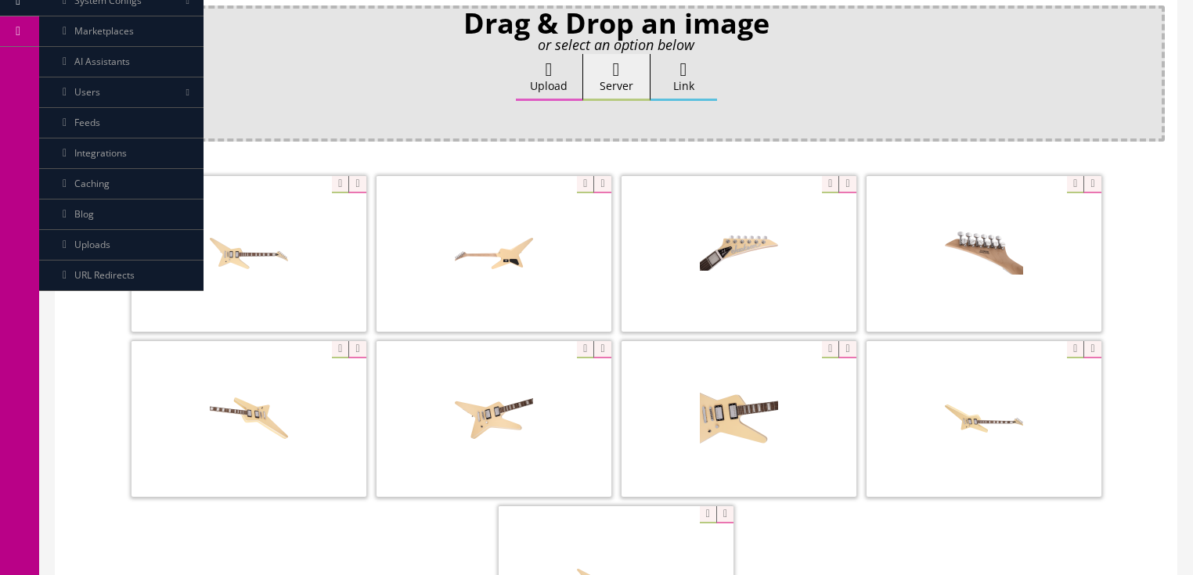
scroll to position [313, 0]
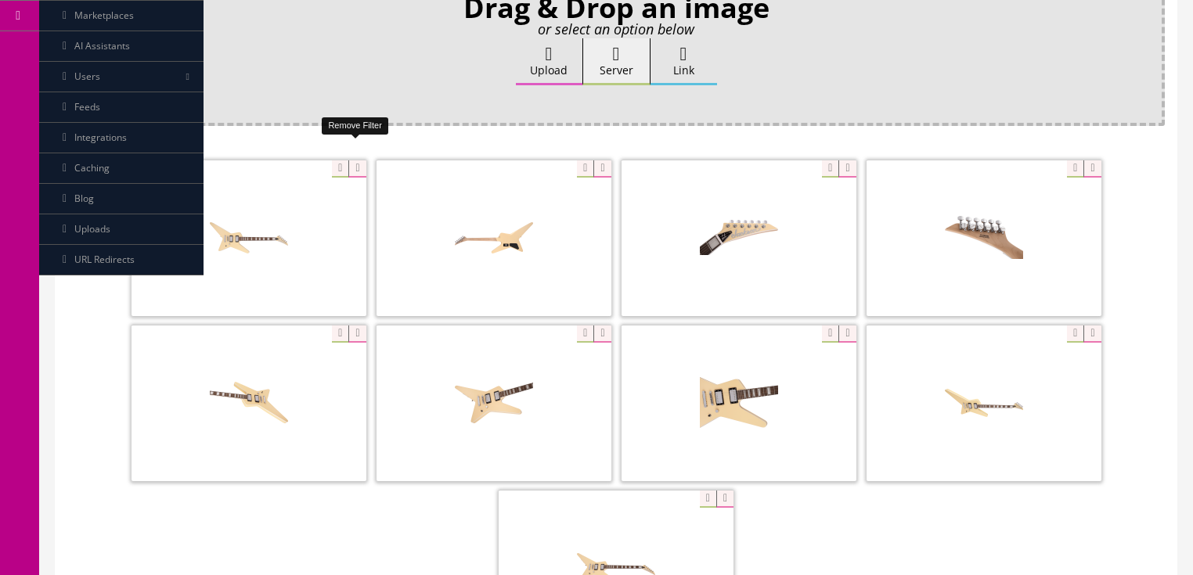
click at [359, 161] on icon at bounding box center [356, 169] width 17 height 17
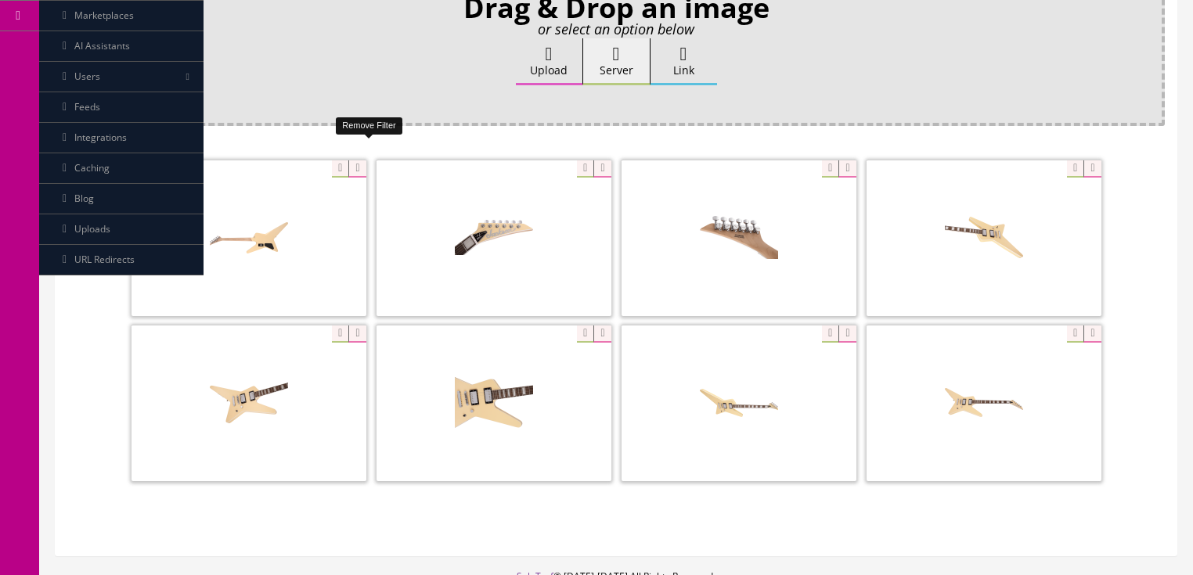
drag, startPoint x: 359, startPoint y: 146, endPoint x: 332, endPoint y: 150, distance: 26.9
click at [357, 161] on icon at bounding box center [356, 169] width 17 height 17
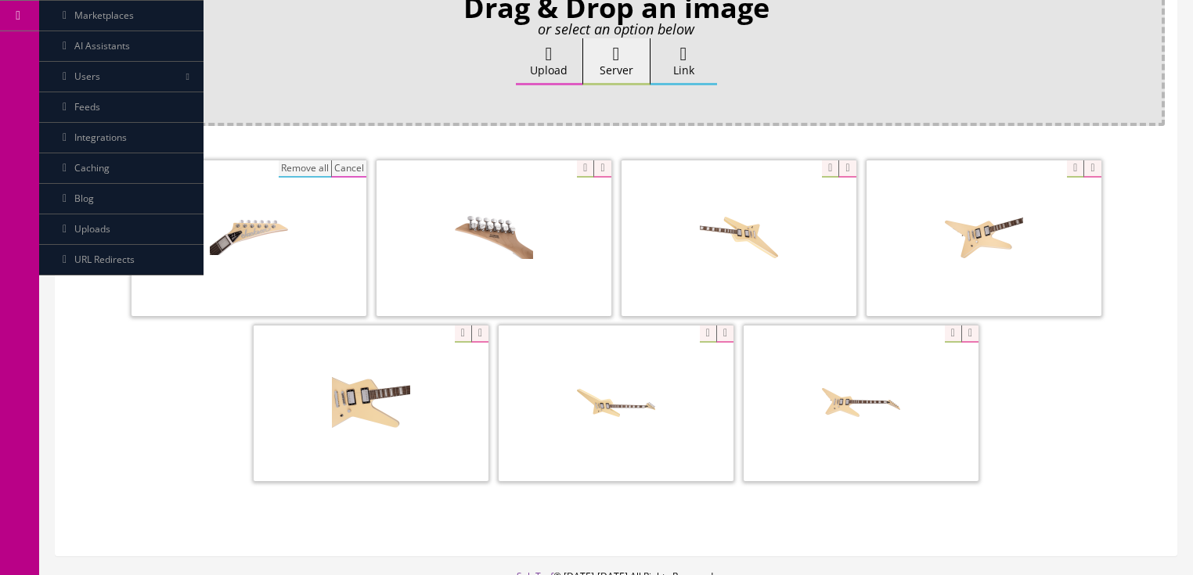
click at [309, 161] on button "Remove all" at bounding box center [305, 169] width 52 height 17
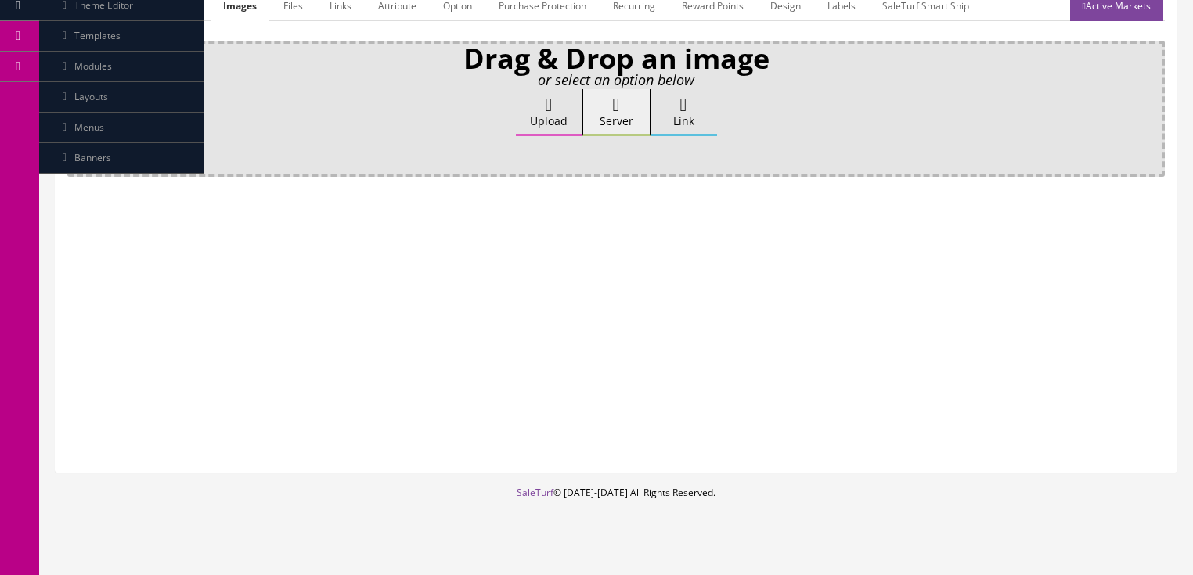
click at [557, 89] on label "Upload" at bounding box center [549, 112] width 67 height 47
click at [78, 89] on input "Upload" at bounding box center [78, 97] width 0 height 16
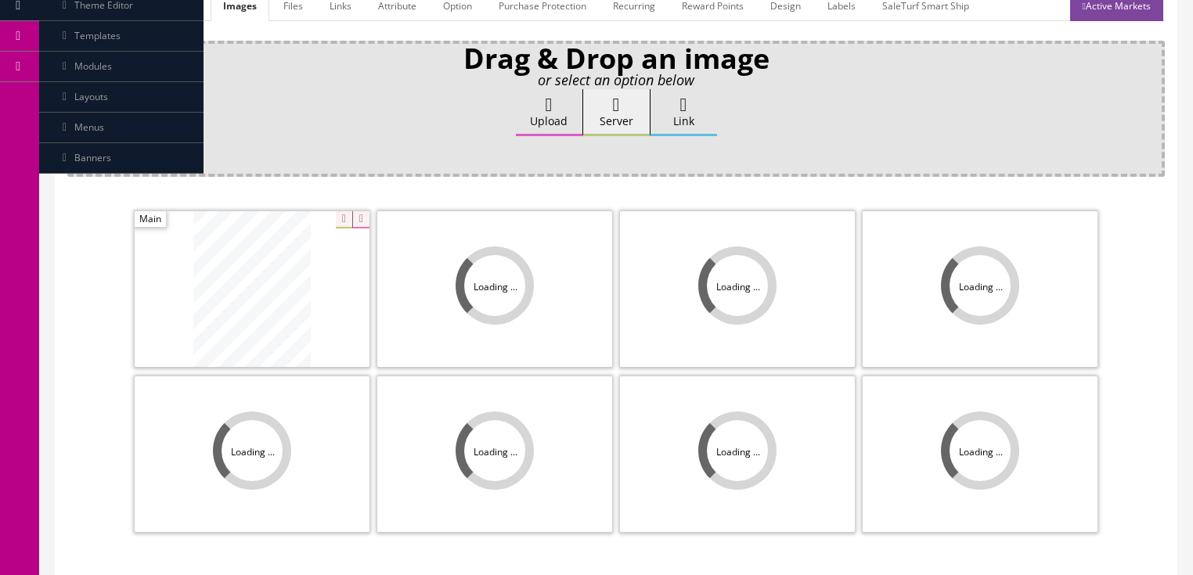
scroll to position [313, 0]
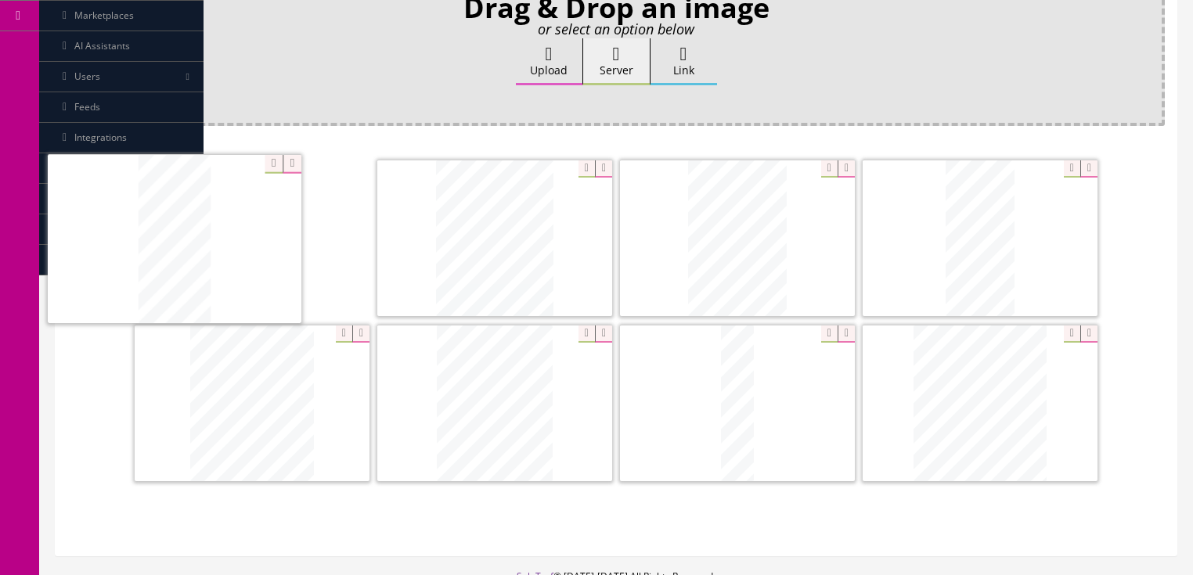
drag, startPoint x: 733, startPoint y: 240, endPoint x: 170, endPoint y: 242, distance: 563.0
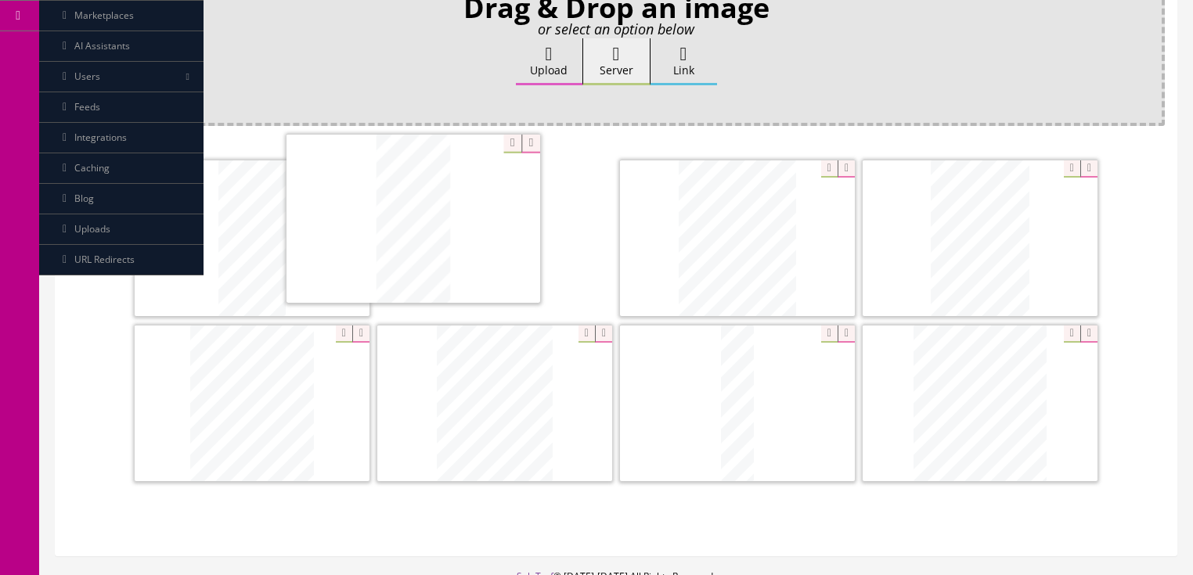
drag, startPoint x: 958, startPoint y: 247, endPoint x: 498, endPoint y: 229, distance: 460.7
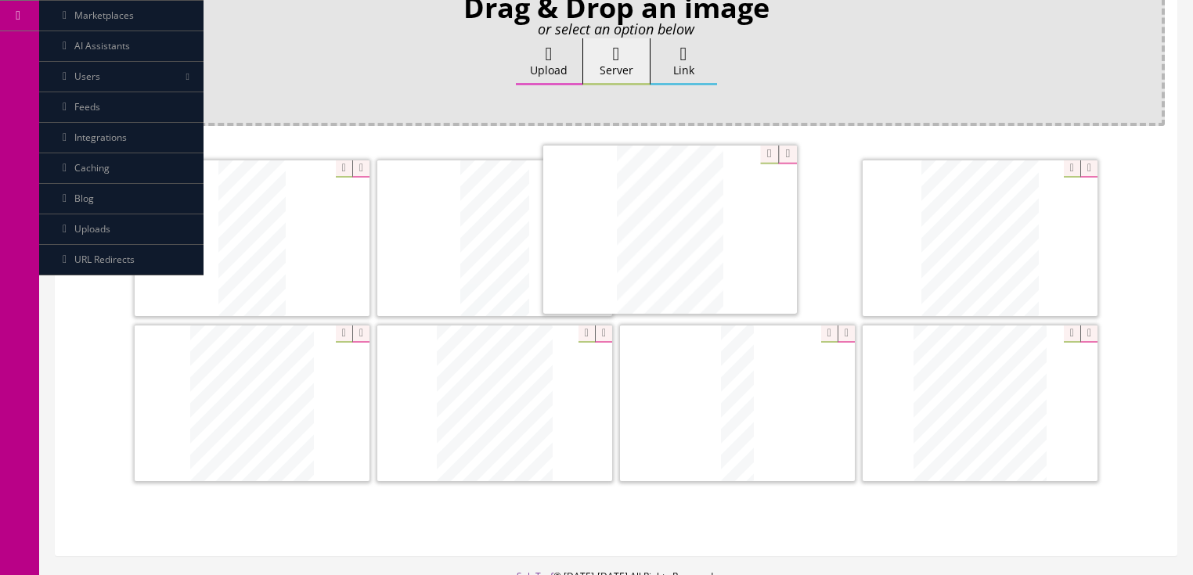
drag, startPoint x: 960, startPoint y: 238, endPoint x: 650, endPoint y: 231, distance: 310.1
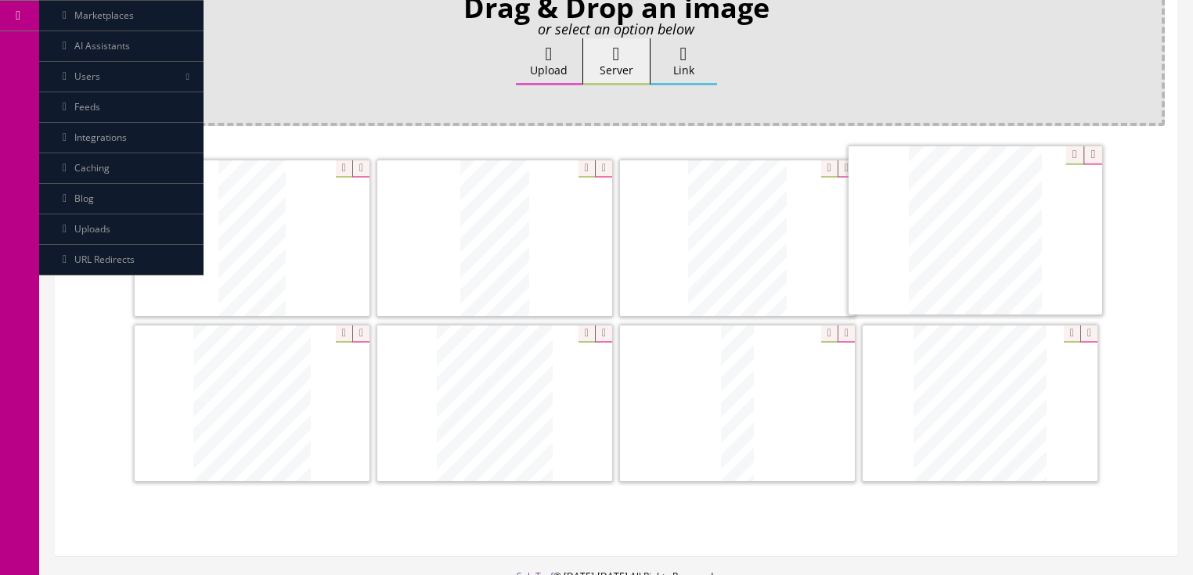
drag, startPoint x: 263, startPoint y: 381, endPoint x: 981, endPoint y: 214, distance: 737.3
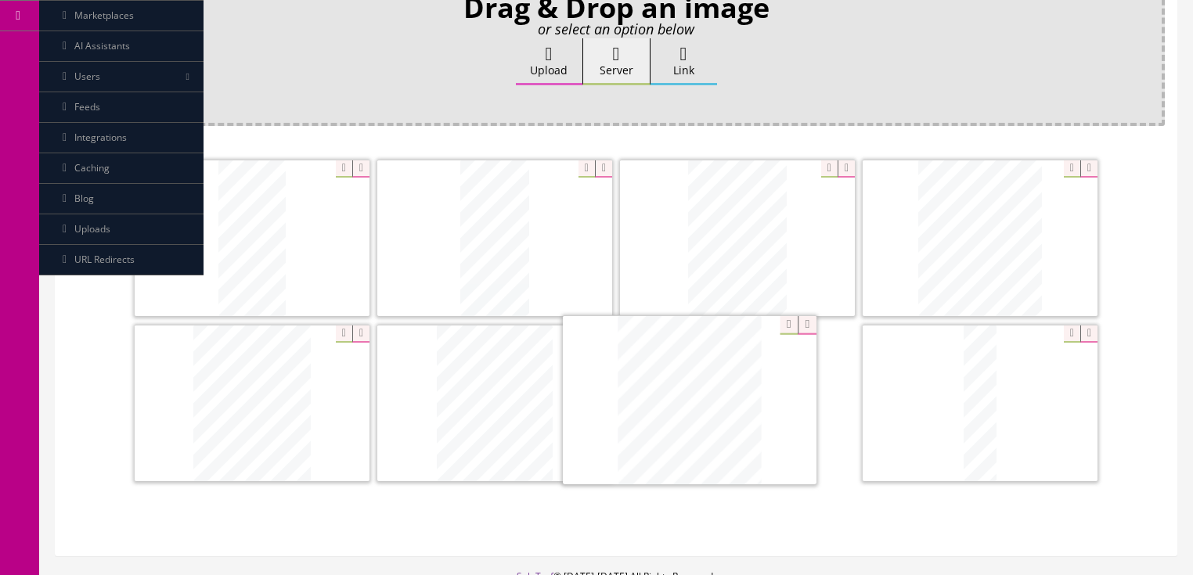
drag, startPoint x: 982, startPoint y: 364, endPoint x: 691, endPoint y: 363, distance: 291.3
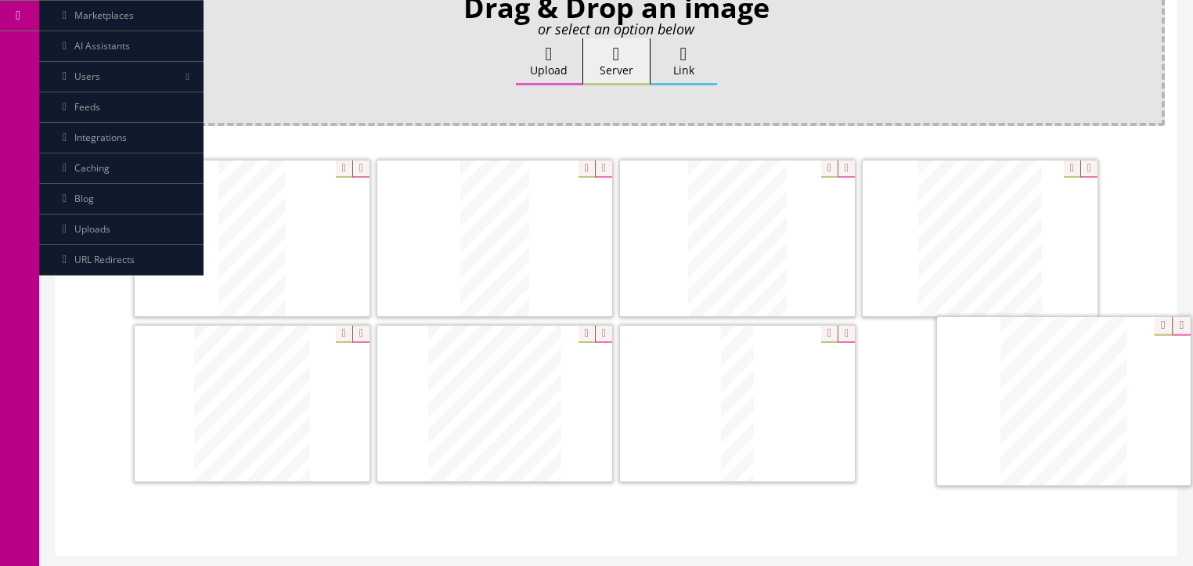
drag, startPoint x: 291, startPoint y: 400, endPoint x: 1107, endPoint y: 400, distance: 815.8
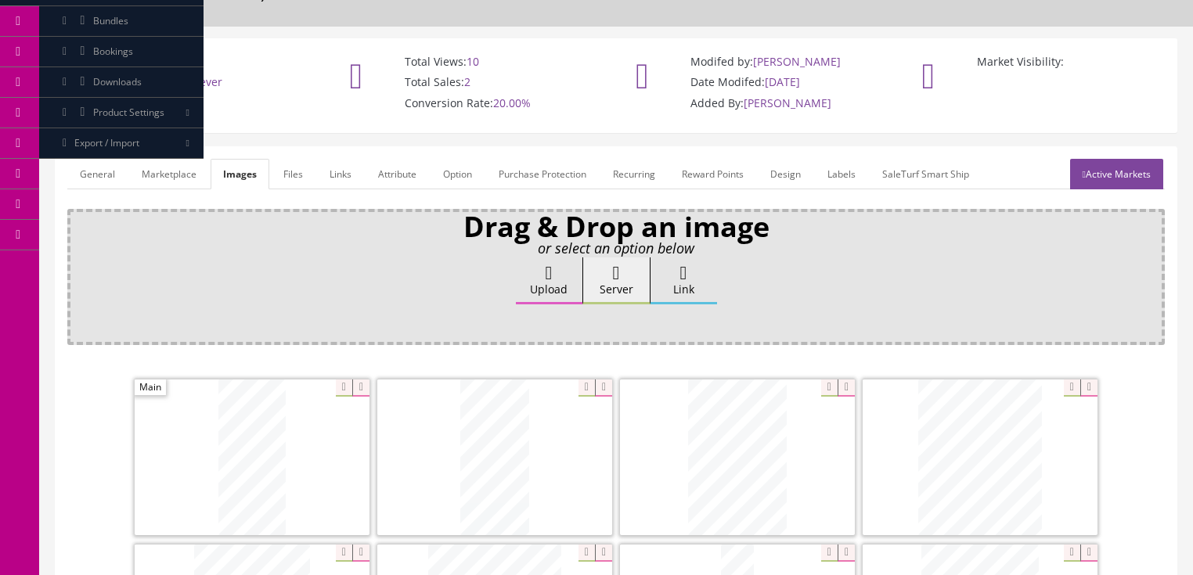
scroll to position [0, 0]
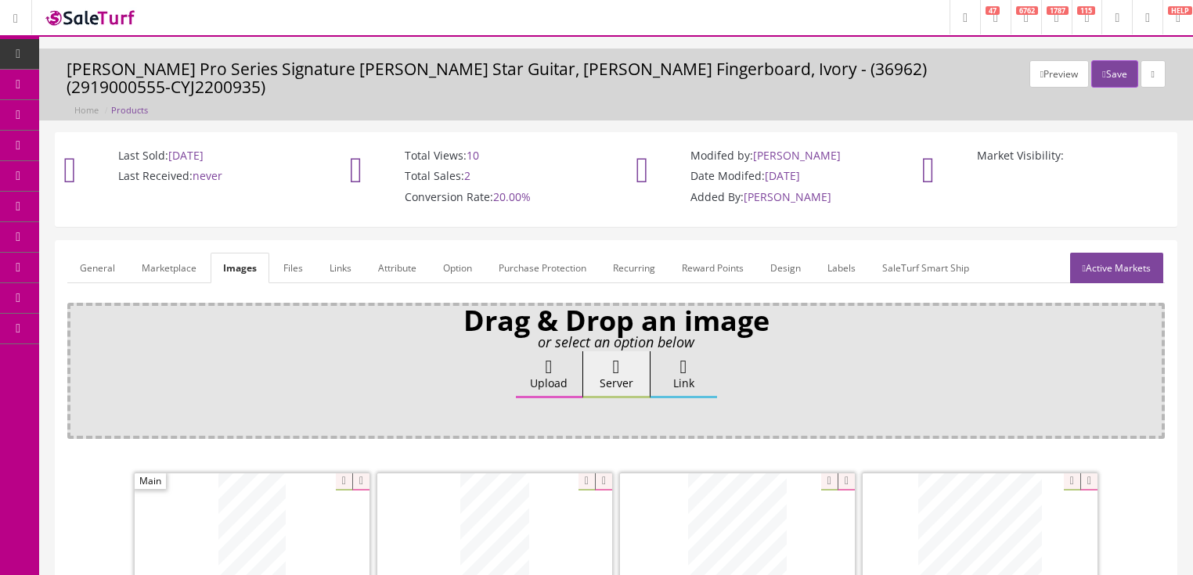
click at [105, 253] on link "General" at bounding box center [97, 268] width 60 height 31
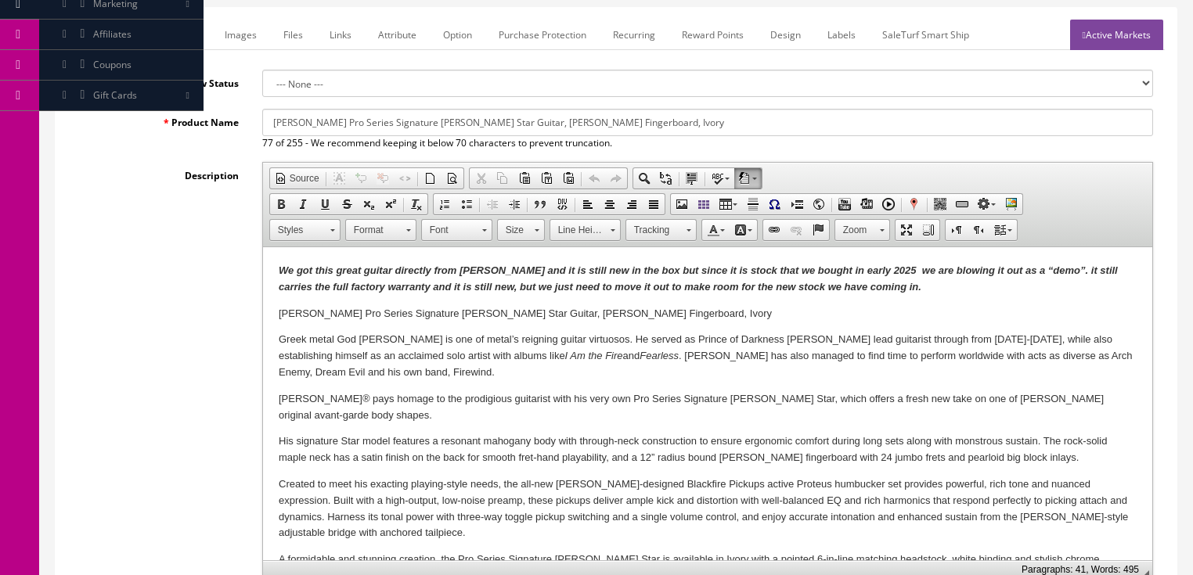
scroll to position [251, 0]
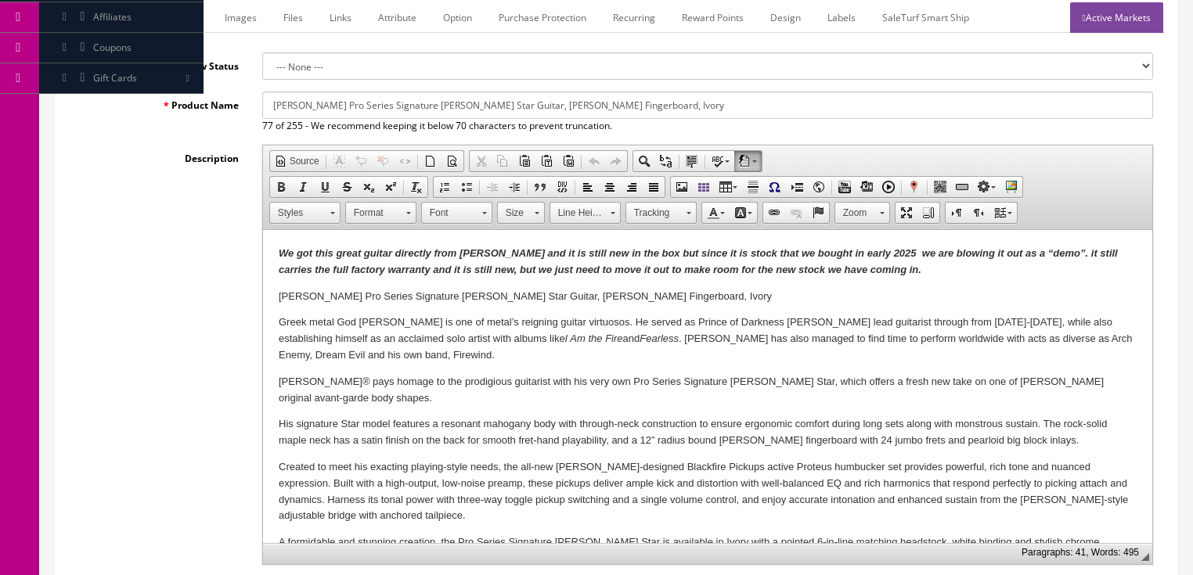
drag, startPoint x: 875, startPoint y: 269, endPoint x: 952, endPoint y: 295, distance: 81.2
click at [882, 272] on p "We got this great guitar directly from Jackson and it is still new in the box b…" at bounding box center [707, 262] width 858 height 33
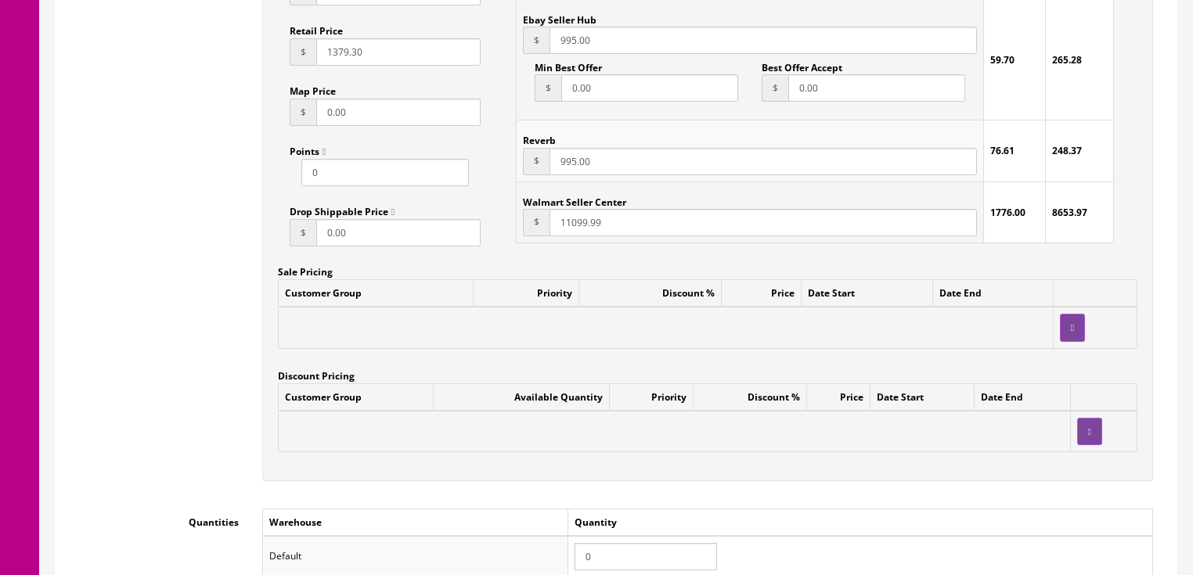
scroll to position [1315, 0]
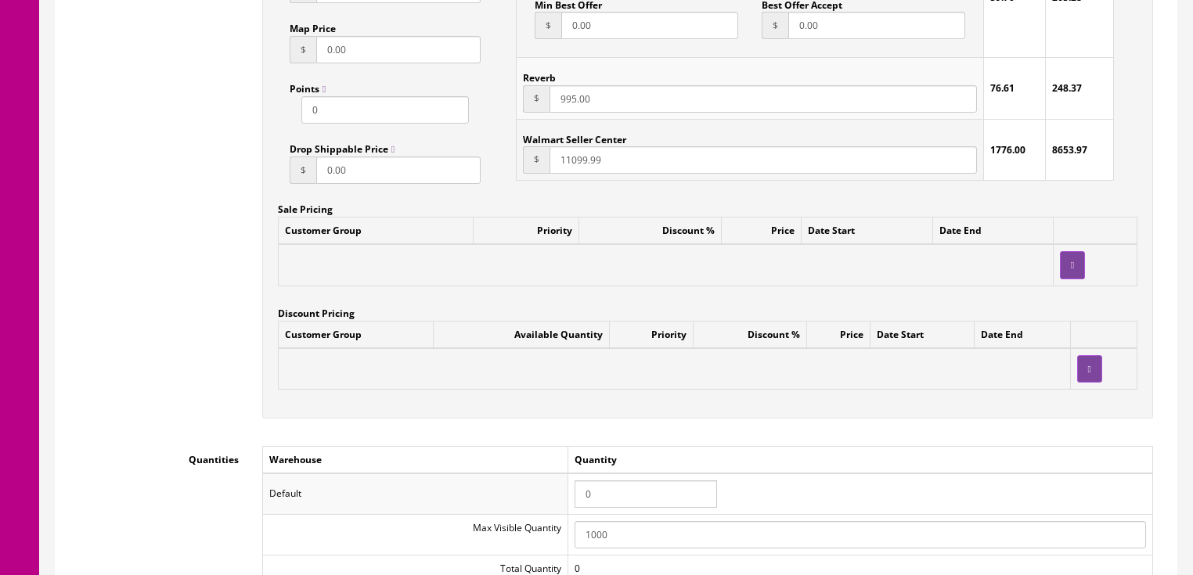
drag, startPoint x: 633, startPoint y: 478, endPoint x: 403, endPoint y: 469, distance: 229.6
click at [403, 474] on tr "Default 0" at bounding box center [707, 494] width 890 height 41
type input "1"
drag, startPoint x: 694, startPoint y: 417, endPoint x: 702, endPoint y: 410, distance: 10.0
click at [696, 415] on div "Accept Offers Yes No Request A Quote Yes No Login for Price Yes No Price In Car…" at bounding box center [708, 81] width 914 height 707
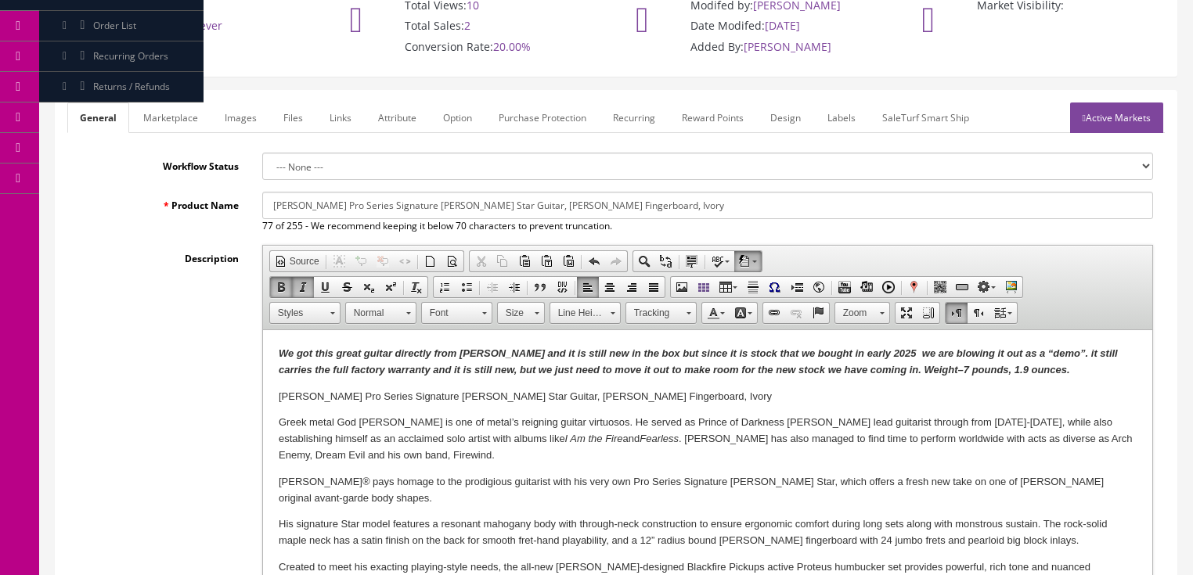
scroll to position [63, 0]
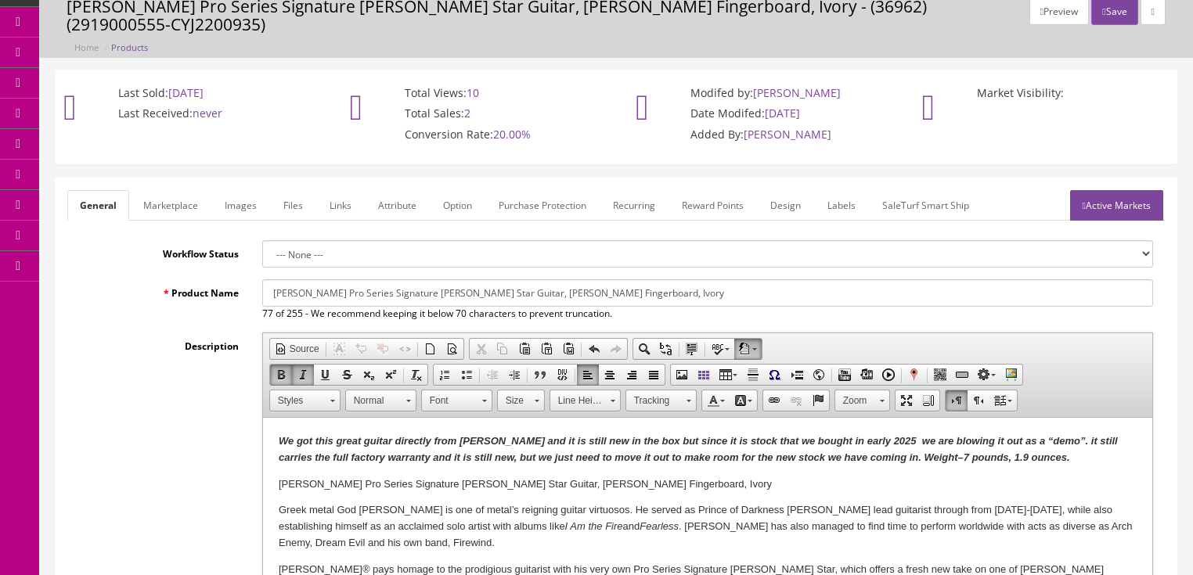
click at [1109, 190] on link "Active Markets" at bounding box center [1116, 205] width 93 height 31
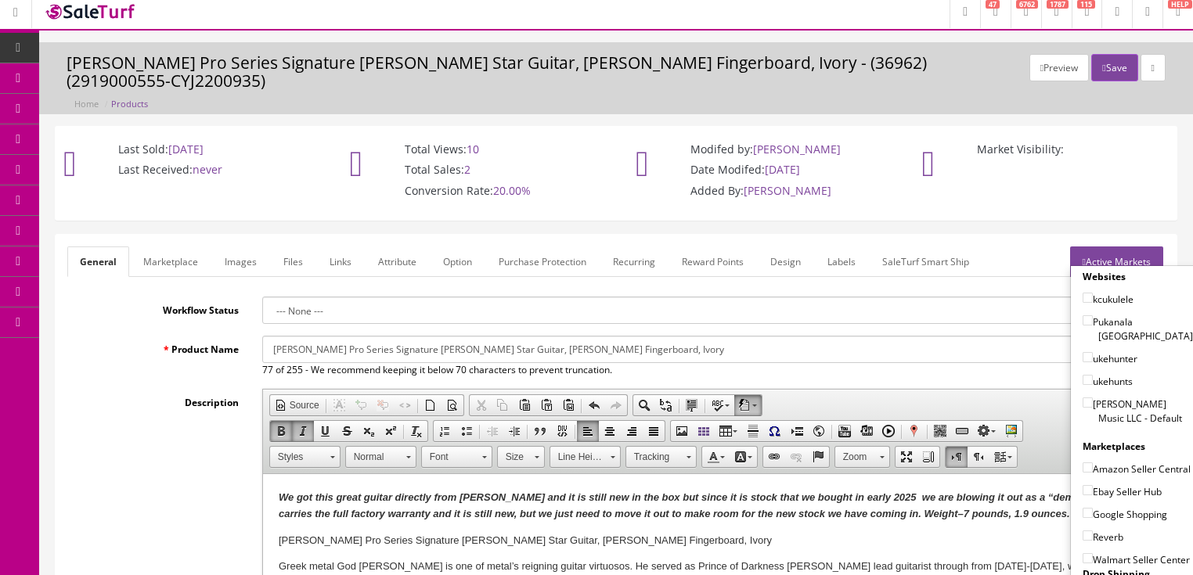
scroll to position [0, 0]
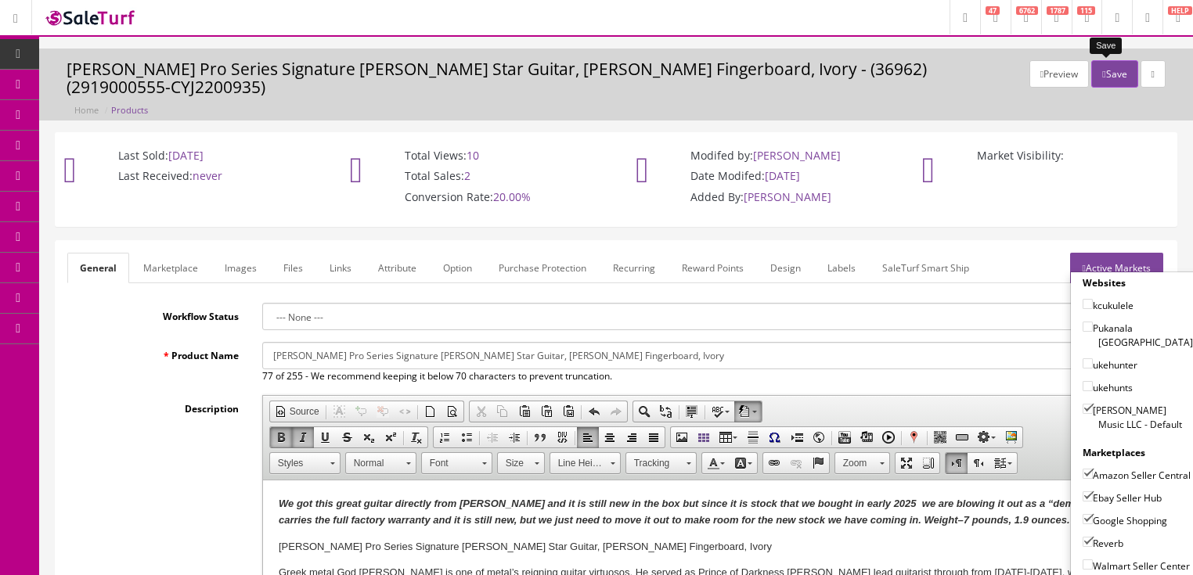
click at [1102, 77] on icon "button" at bounding box center [1103, 74] width 3 height 9
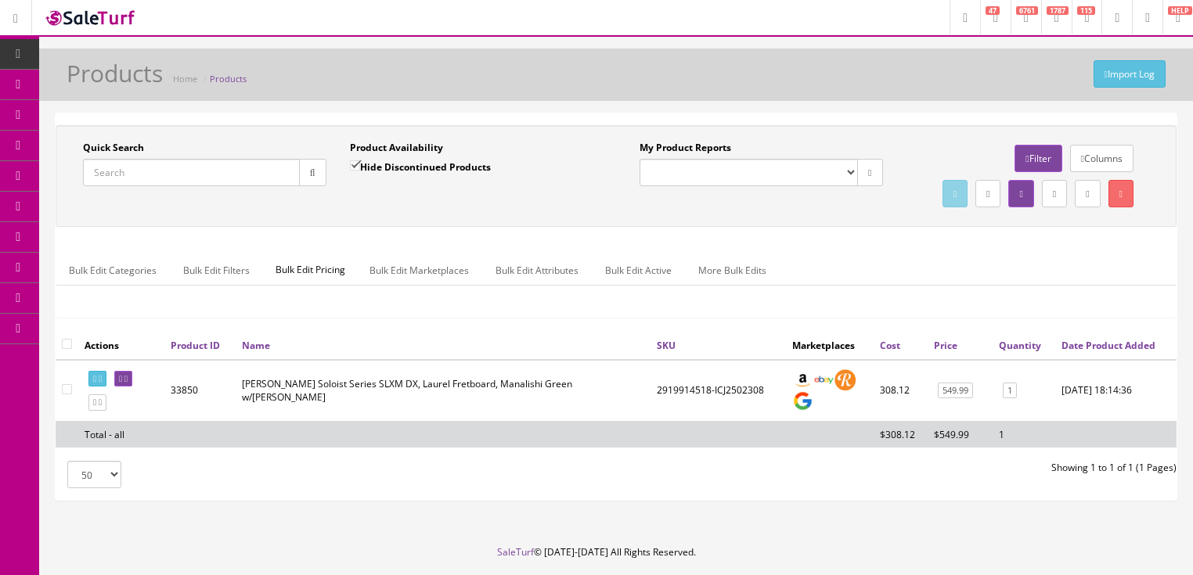
click at [248, 172] on input "Quick Search" at bounding box center [191, 172] width 217 height 27
type input "0374083572"
click at [350, 166] on input "Hide Discontinued Products" at bounding box center [355, 166] width 10 height 10
checkbox input "false"
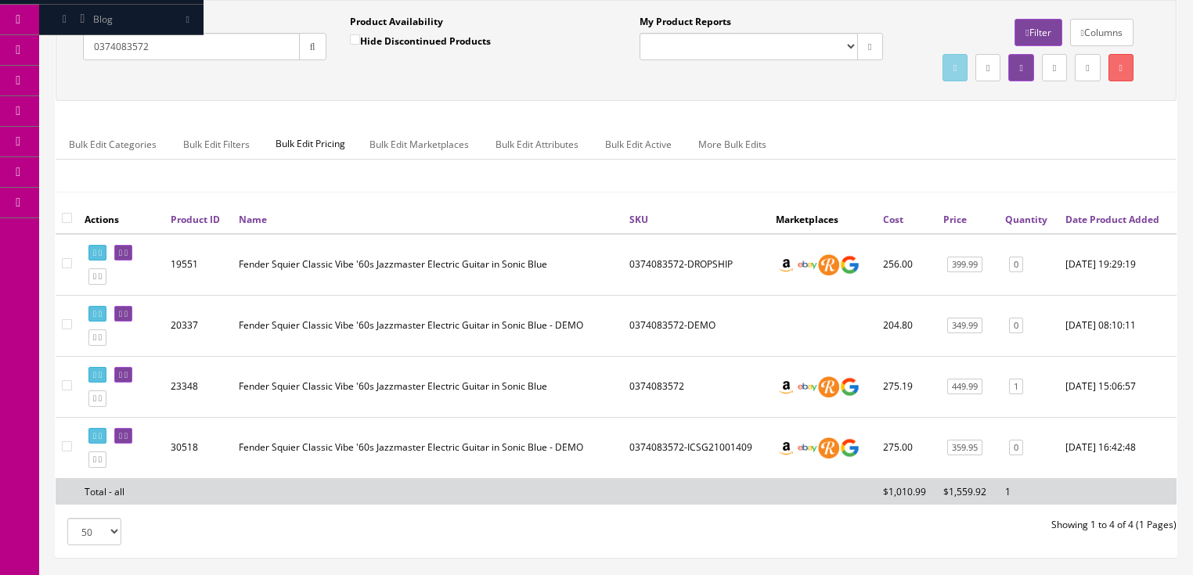
scroll to position [188, 0]
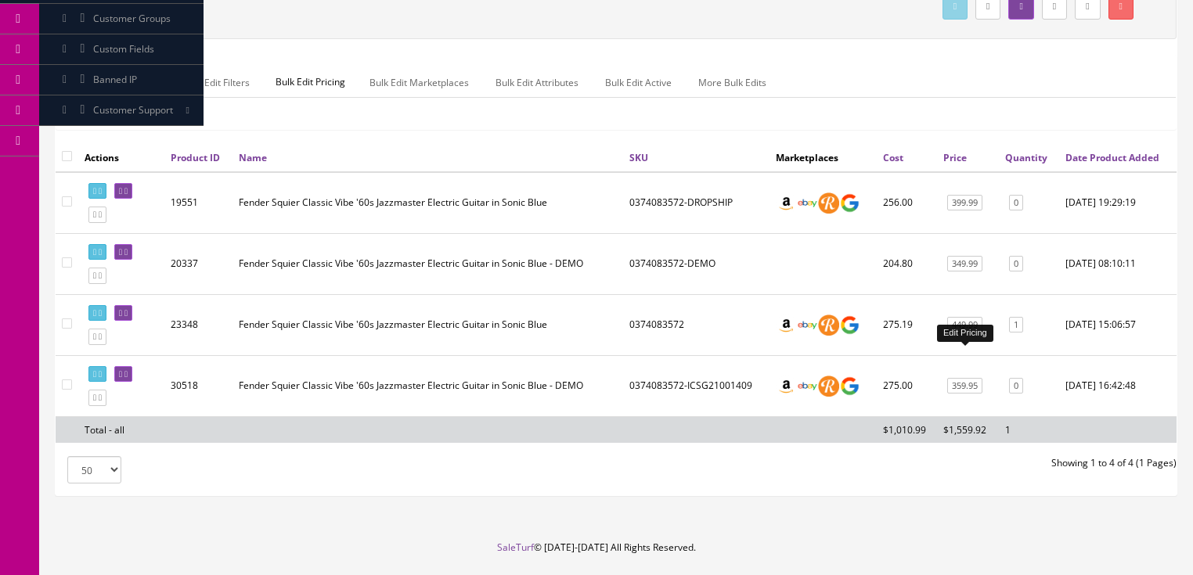
click at [961, 334] on link "449.99" at bounding box center [964, 325] width 35 height 16
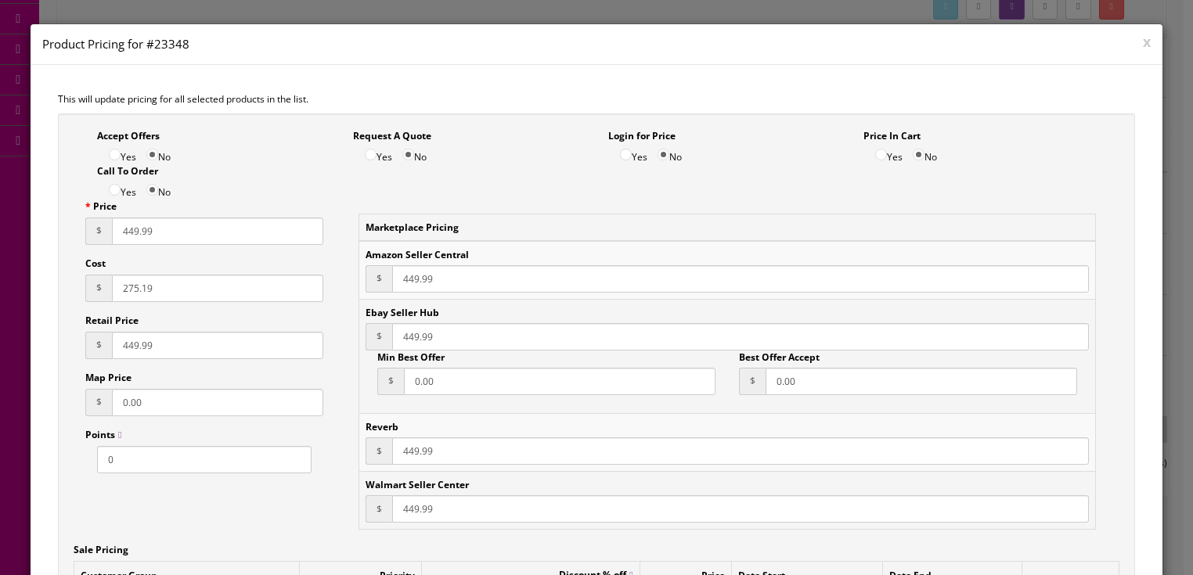
click at [1132, 45] on h4 "Product Pricing for #23348" at bounding box center [596, 44] width 1109 height 16
click at [1143, 44] on button "x" at bounding box center [1147, 41] width 8 height 14
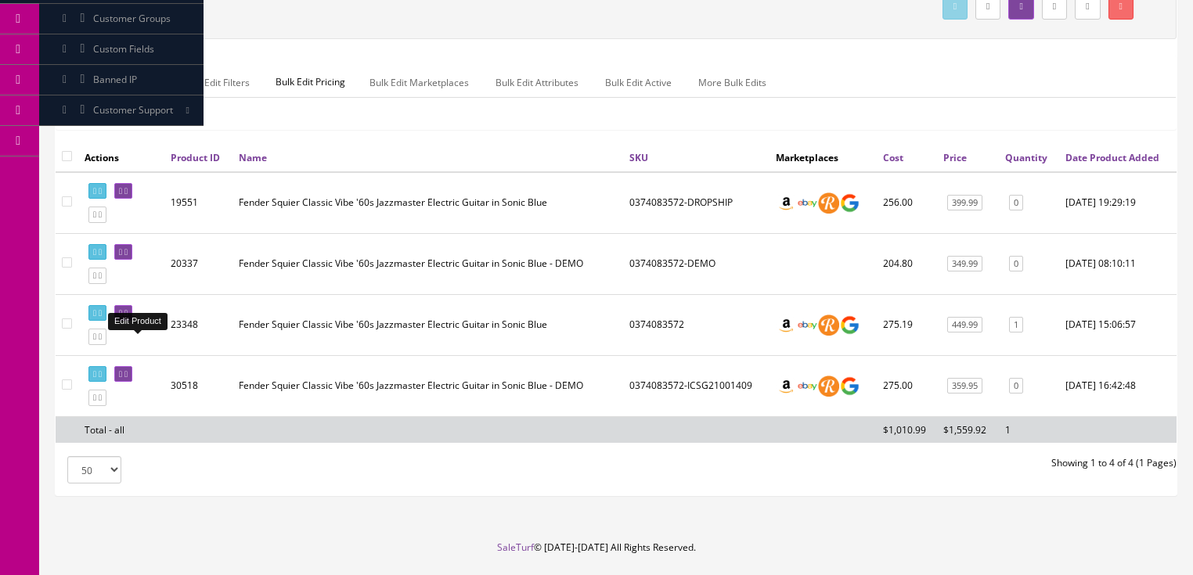
click at [122, 318] on icon at bounding box center [120, 313] width 3 height 9
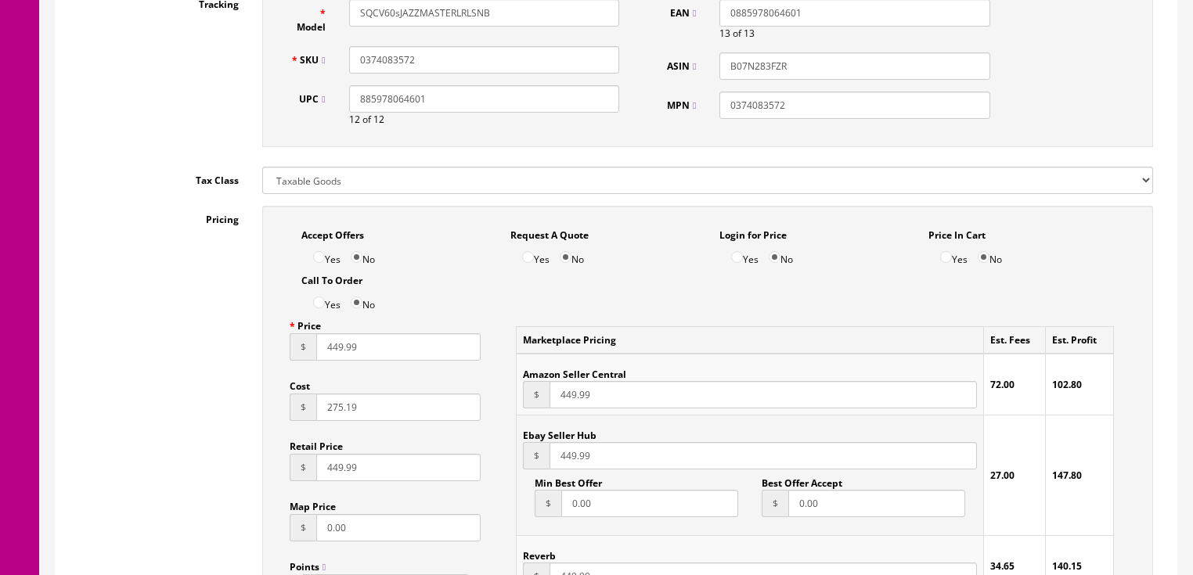
scroll to position [877, 0]
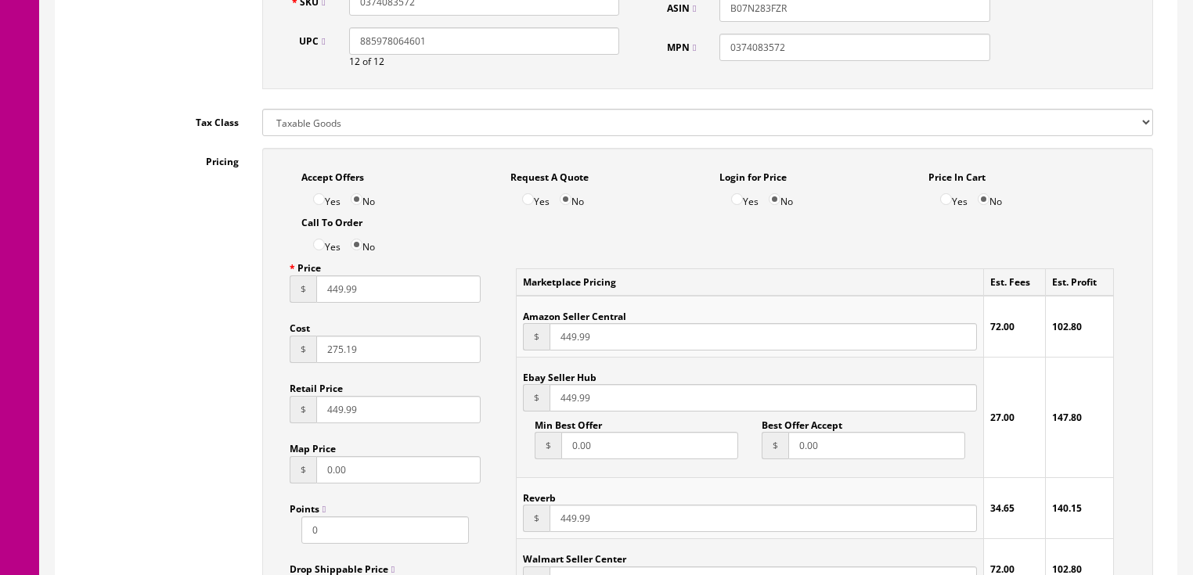
drag, startPoint x: 382, startPoint y: 362, endPoint x: 235, endPoint y: 378, distance: 148.1
click at [235, 378] on div "Pricing Accept Offers Yes No Request A Quote Yes No Login for Price Yes No Pric…" at bounding box center [616, 501] width 1098 height 707
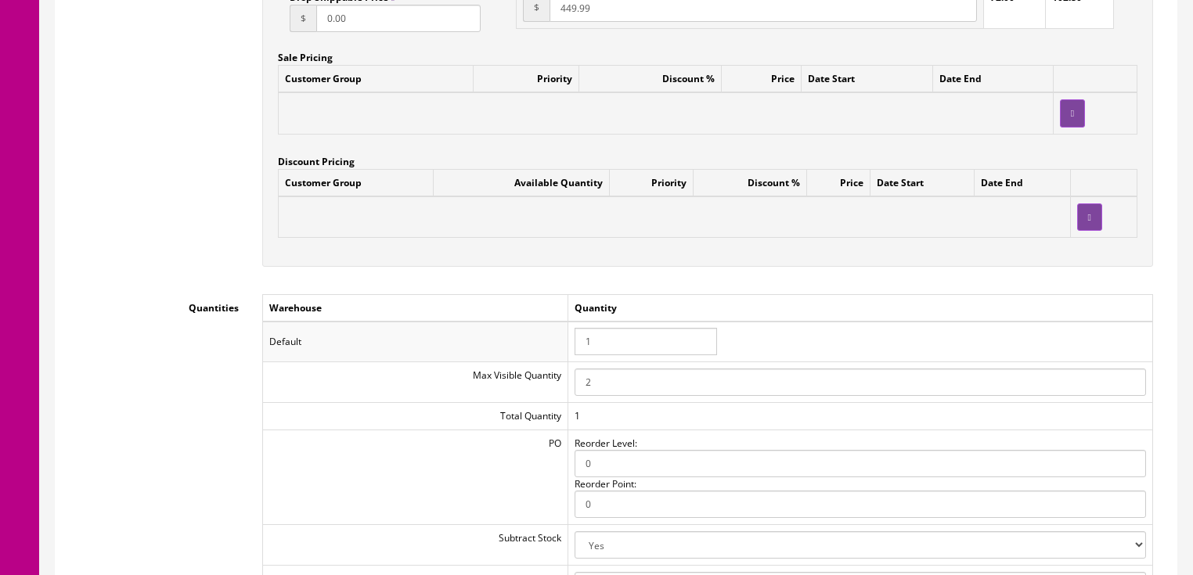
scroll to position [1566, 0]
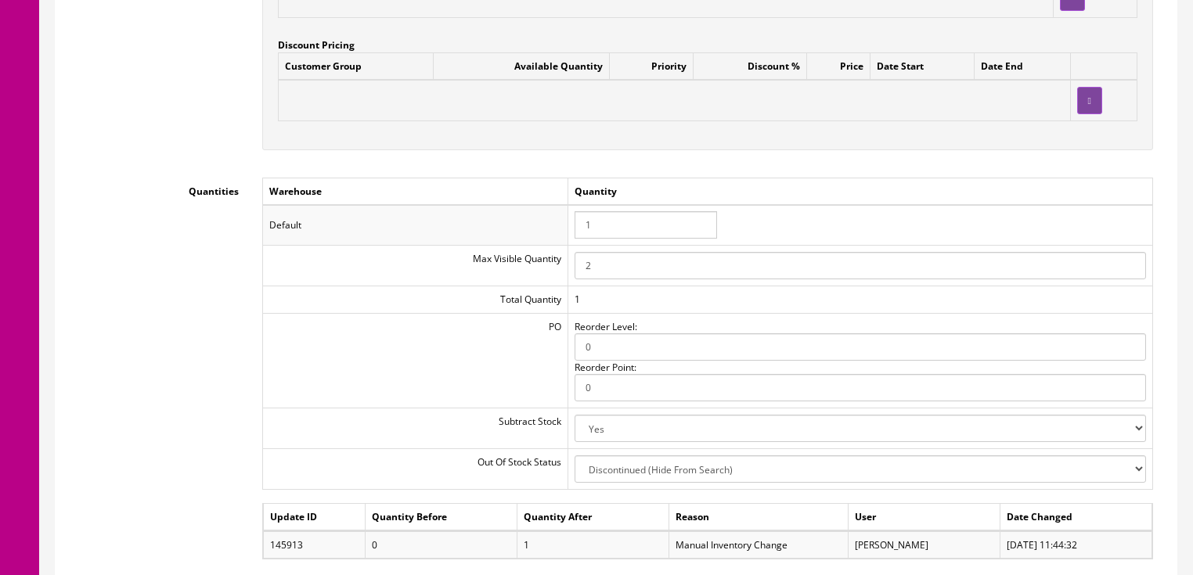
type input "297.99"
drag, startPoint x: 611, startPoint y: 218, endPoint x: 581, endPoint y: 222, distance: 30.0
click at [581, 222] on input "1" at bounding box center [646, 224] width 142 height 27
type input "2"
click at [882, 185] on td "Quantity" at bounding box center [860, 191] width 585 height 27
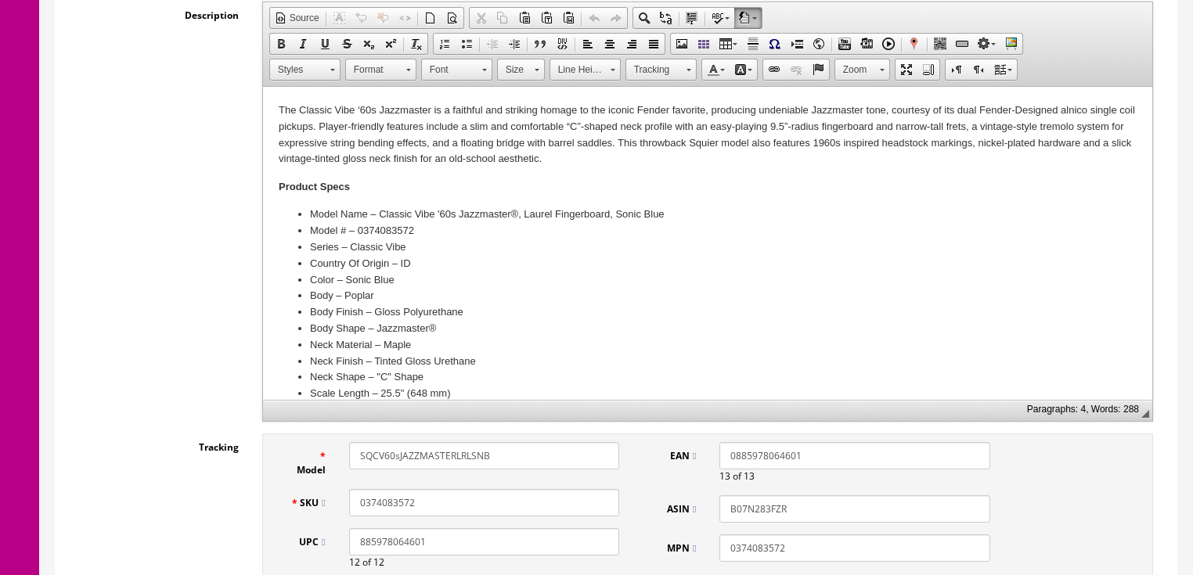
scroll to position [0, 0]
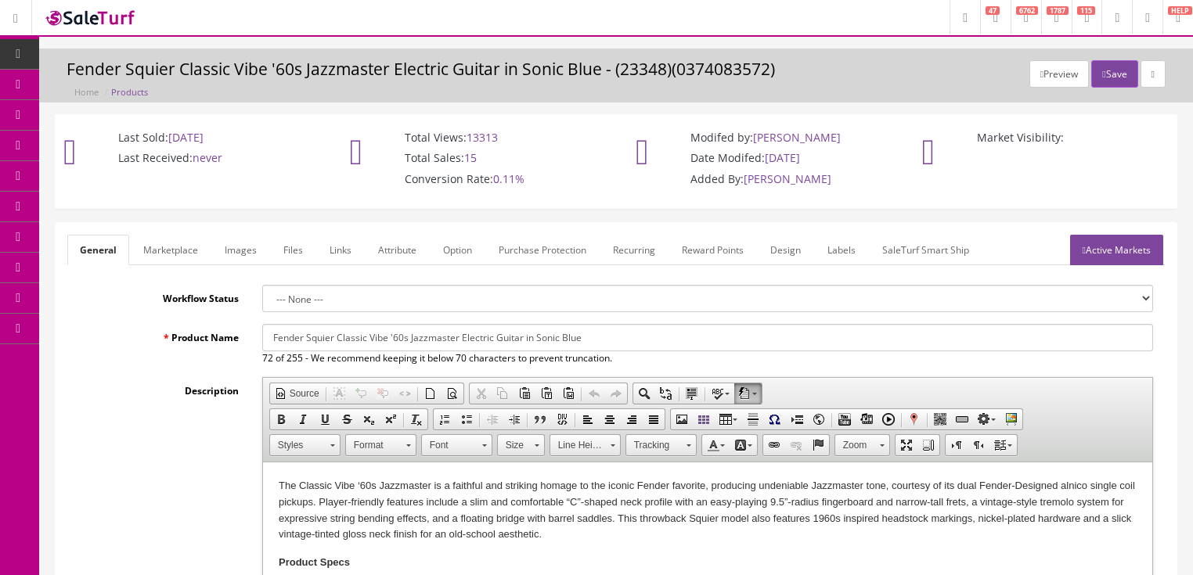
click at [1106, 247] on link "Active Markets" at bounding box center [1116, 250] width 93 height 31
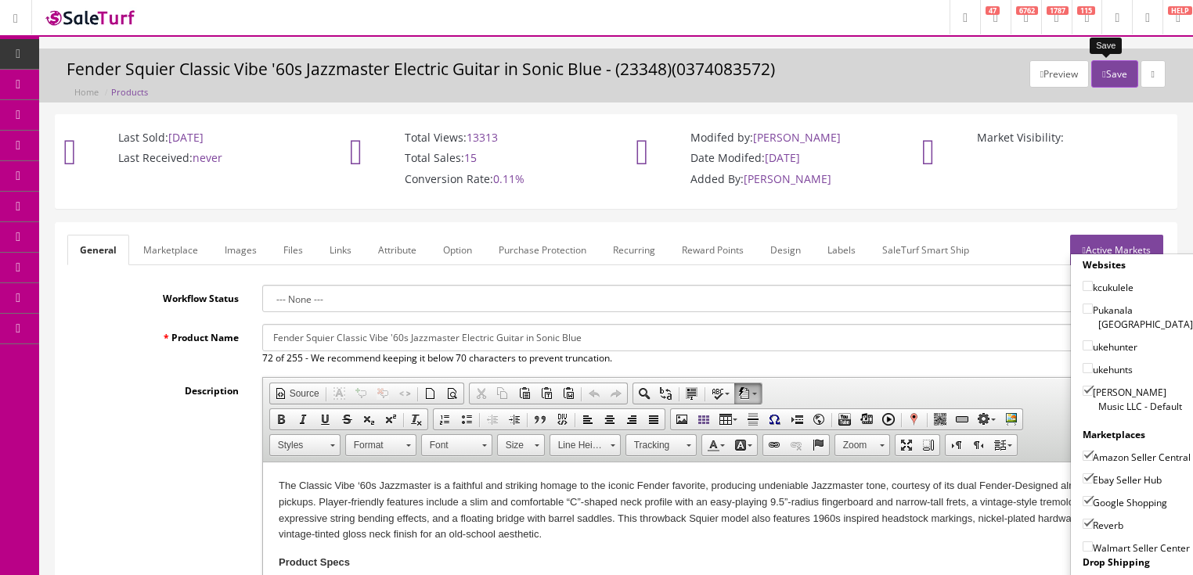
click at [1102, 69] on button "Save" at bounding box center [1114, 73] width 46 height 27
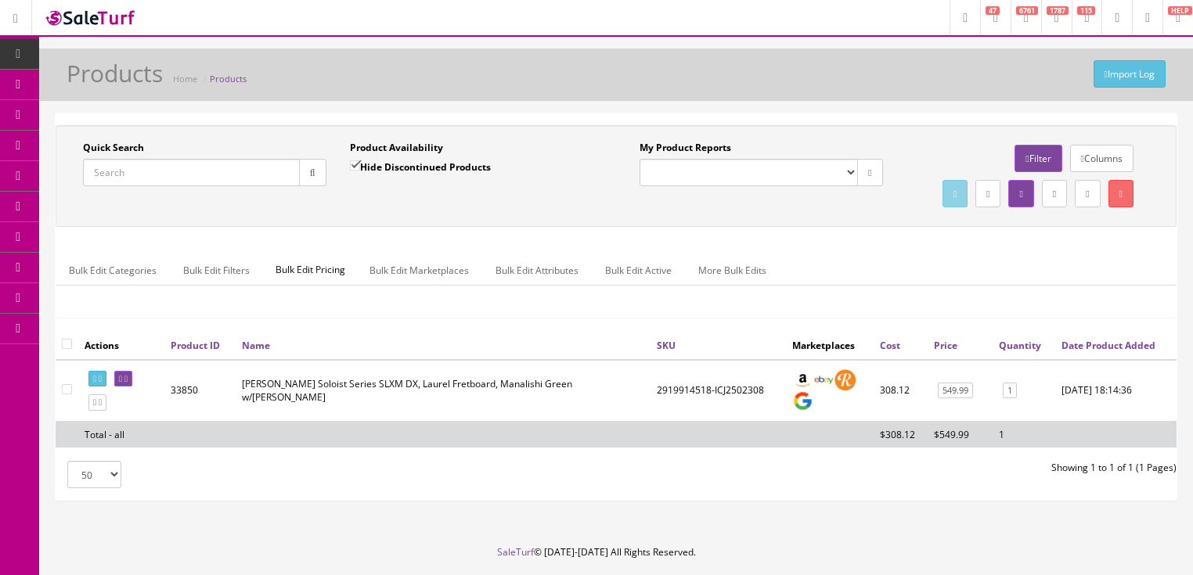
click at [218, 176] on input "Quick Search" at bounding box center [191, 172] width 217 height 27
type input "0374083500"
click at [351, 161] on input "Hide Discontinued Products" at bounding box center [355, 166] width 10 height 10
checkbox input "false"
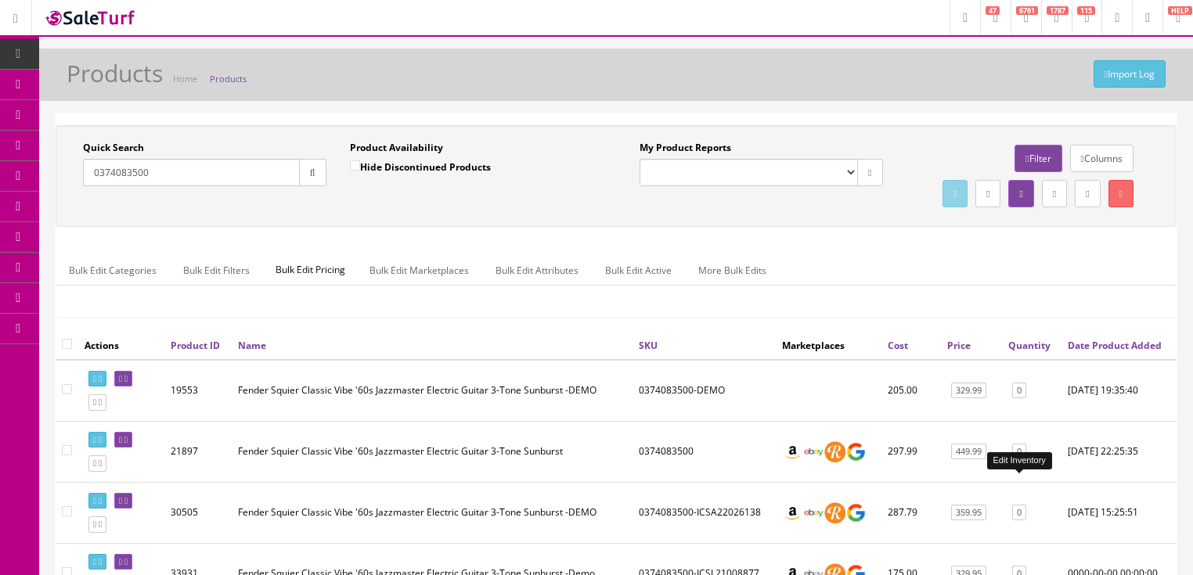
click at [1023, 460] on link "0" at bounding box center [1019, 452] width 14 height 16
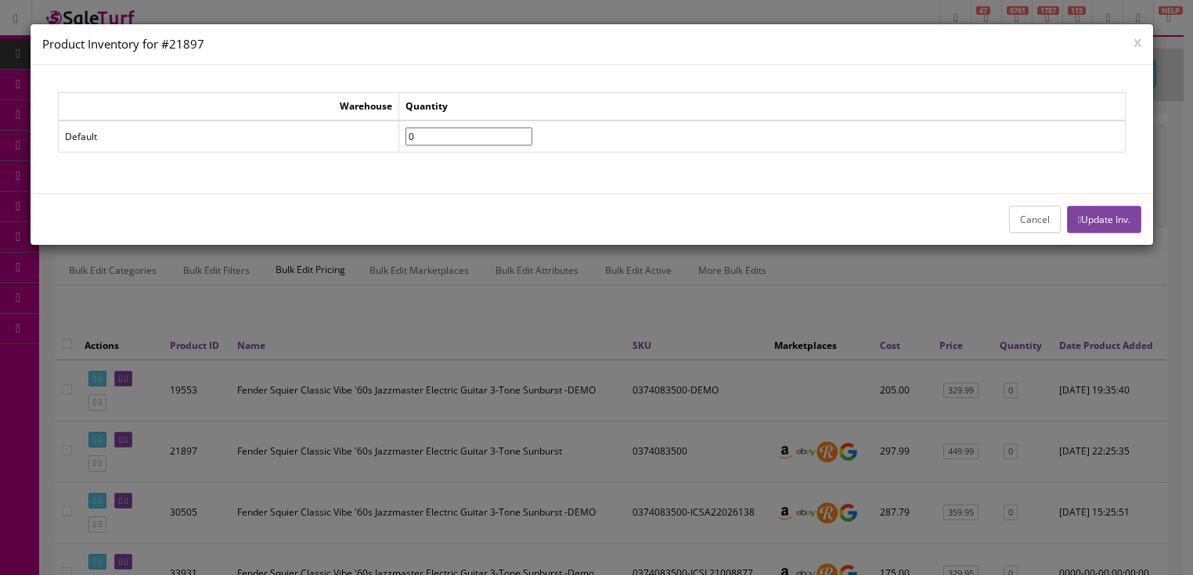
drag, startPoint x: 442, startPoint y: 138, endPoint x: 412, endPoint y: 142, distance: 30.0
click at [412, 142] on tr "Default 0" at bounding box center [591, 137] width 1067 height 32
type input"] "1"
click at [1107, 217] on button "Update Inv." at bounding box center [1104, 219] width 74 height 27
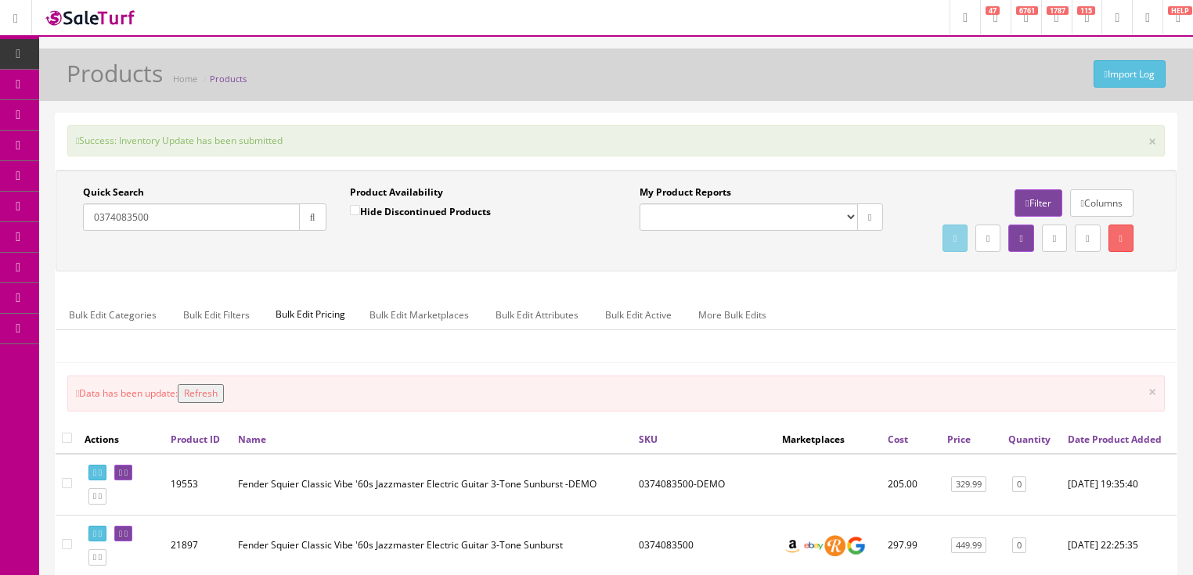
drag, startPoint x: 218, startPoint y: 429, endPoint x: 233, endPoint y: 432, distance: 16.0
click at [221, 403] on button "Refresh" at bounding box center [201, 393] width 46 height 19
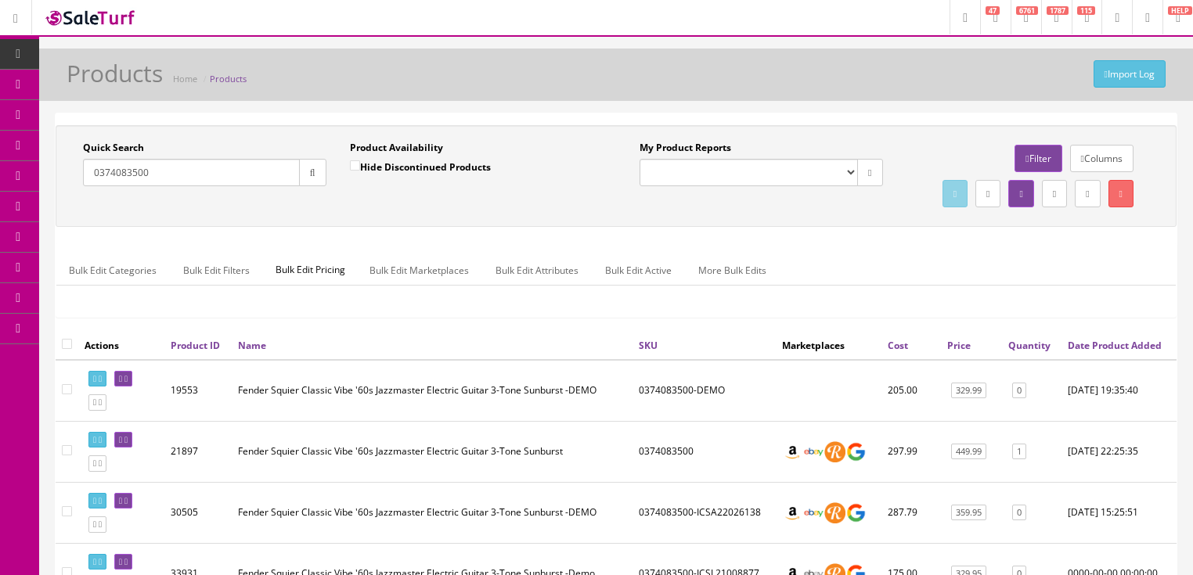
drag, startPoint x: 164, startPoint y: 171, endPoint x: 85, endPoint y: 208, distance: 86.8
click at [83, 207] on div "Quick Search 0374083500 Date From Product Availability Hide Discontinued Produc…" at bounding box center [616, 176] width 1113 height 70
click at [307, 171] on button "button" at bounding box center [312, 172] width 27 height 27
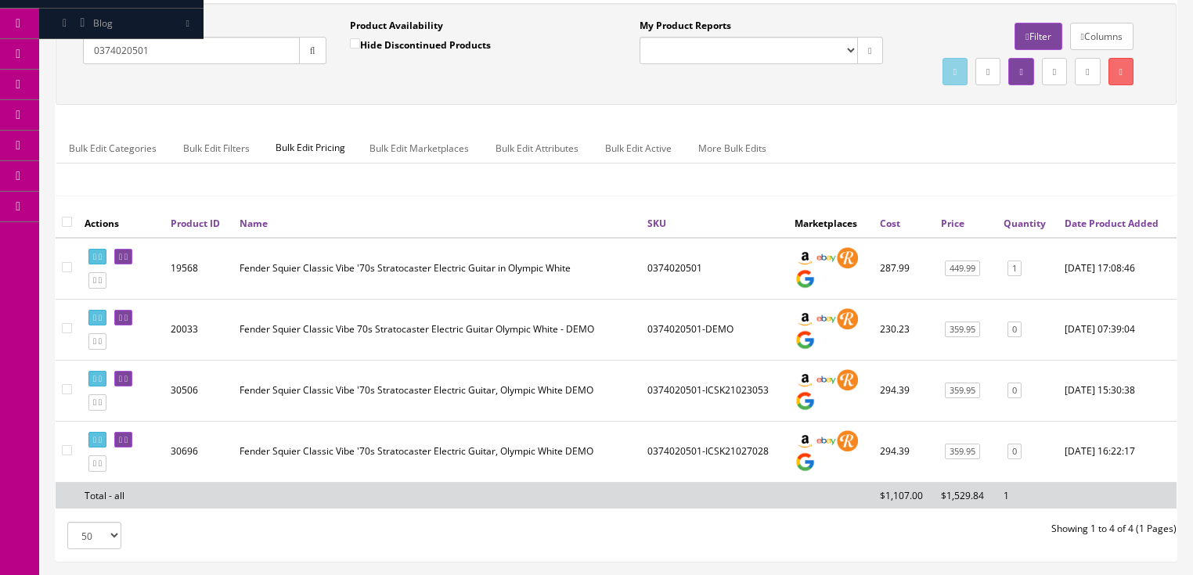
scroll to position [125, 0]
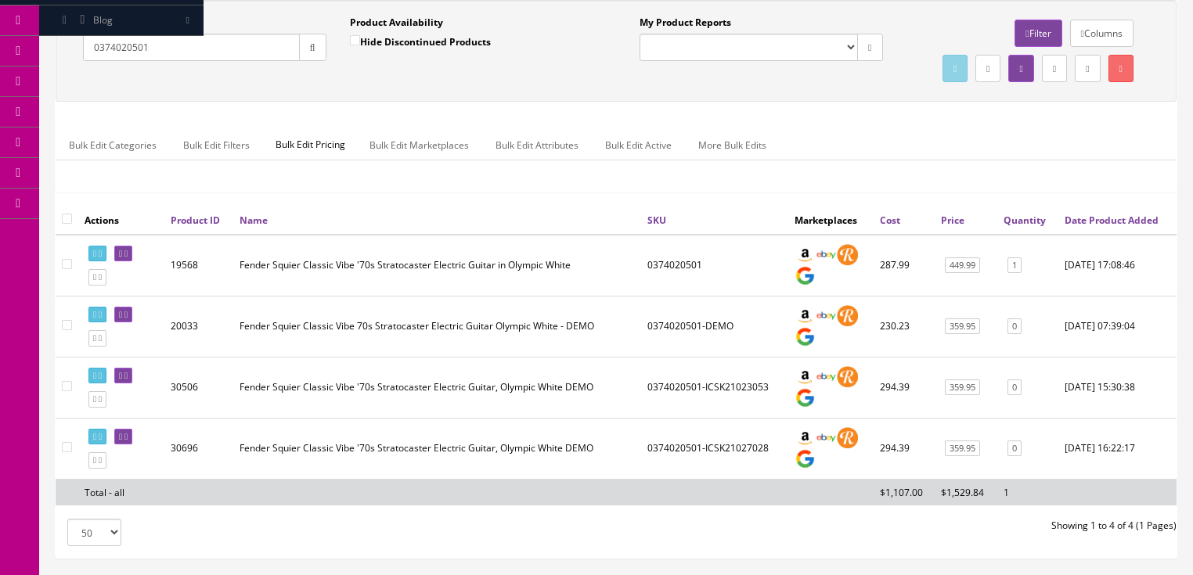
drag, startPoint x: 156, startPoint y: 50, endPoint x: 94, endPoint y: 63, distance: 63.1
click at [94, 63] on div "Quick Search 0374020501 Date From" at bounding box center [204, 44] width 267 height 57
type input "0374029501"
click at [305, 47] on button "button" at bounding box center [312, 47] width 27 height 27
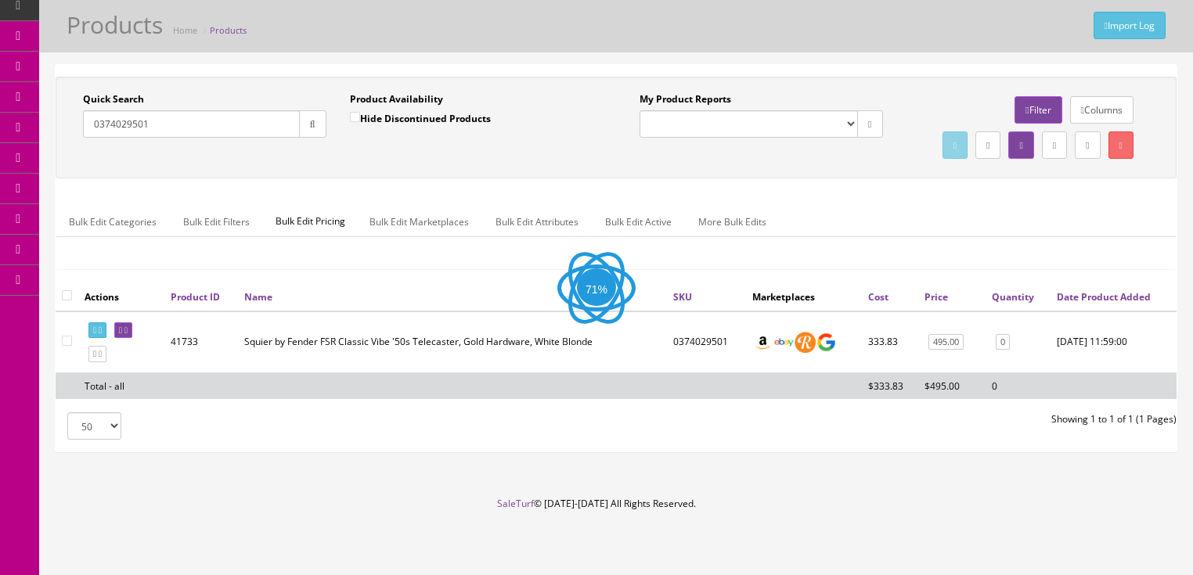
scroll to position [80, 0]
click at [1007, 348] on link "0" at bounding box center [1003, 342] width 14 height 16
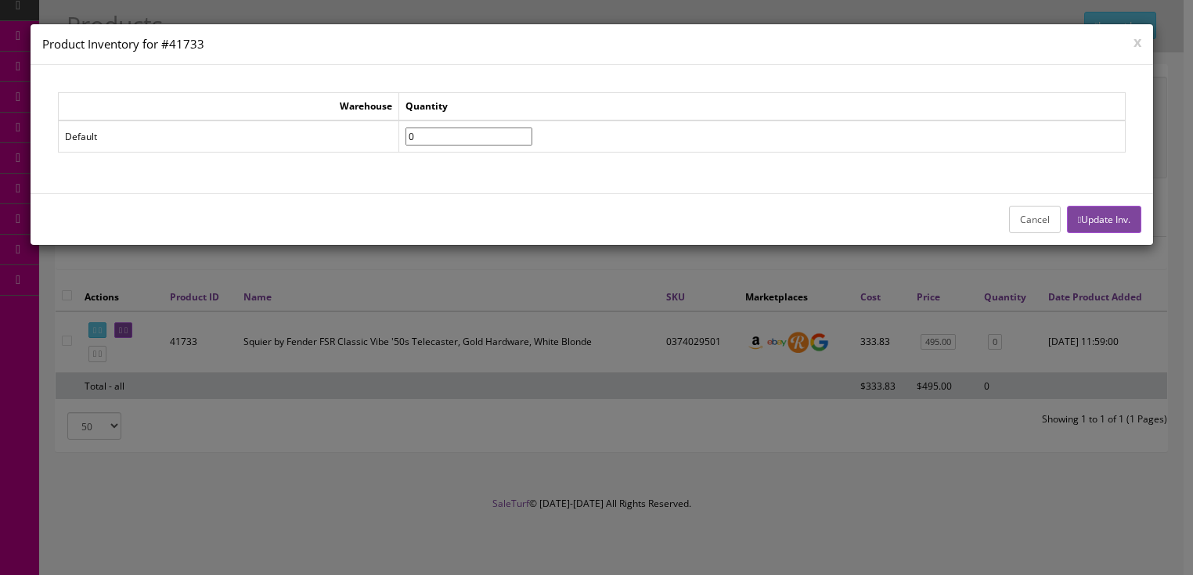
drag, startPoint x: 445, startPoint y: 131, endPoint x: 404, endPoint y: 128, distance: 40.8
click at [404, 128] on tr "Default 0" at bounding box center [591, 137] width 1067 height 32
type input"] "1"
click at [1094, 211] on button "Update Inv." at bounding box center [1104, 219] width 74 height 27
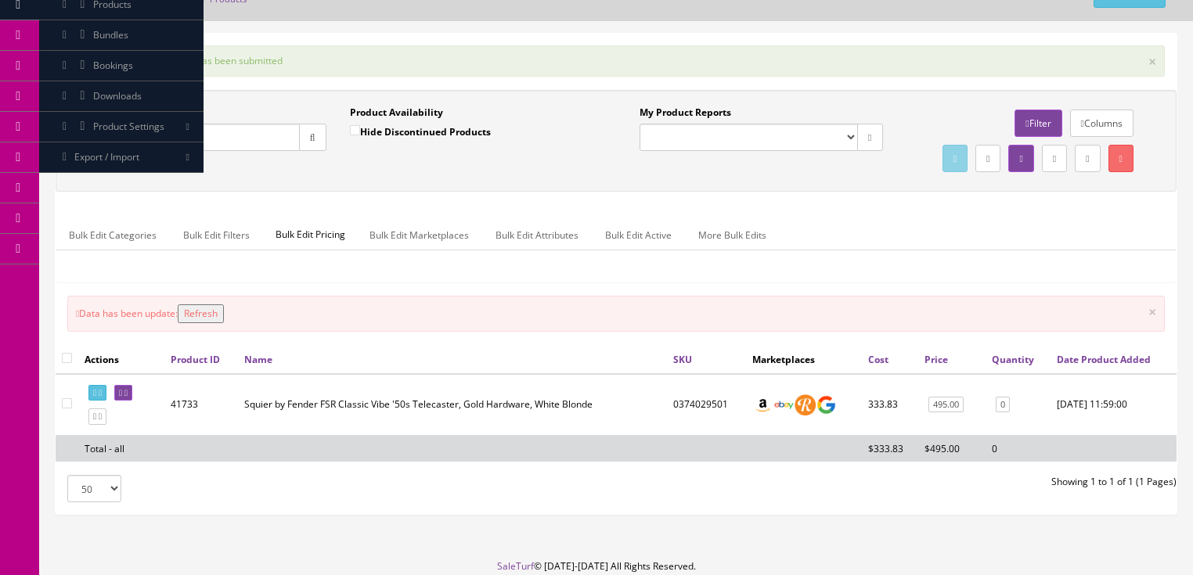
click at [200, 323] on button "Refresh" at bounding box center [201, 314] width 46 height 19
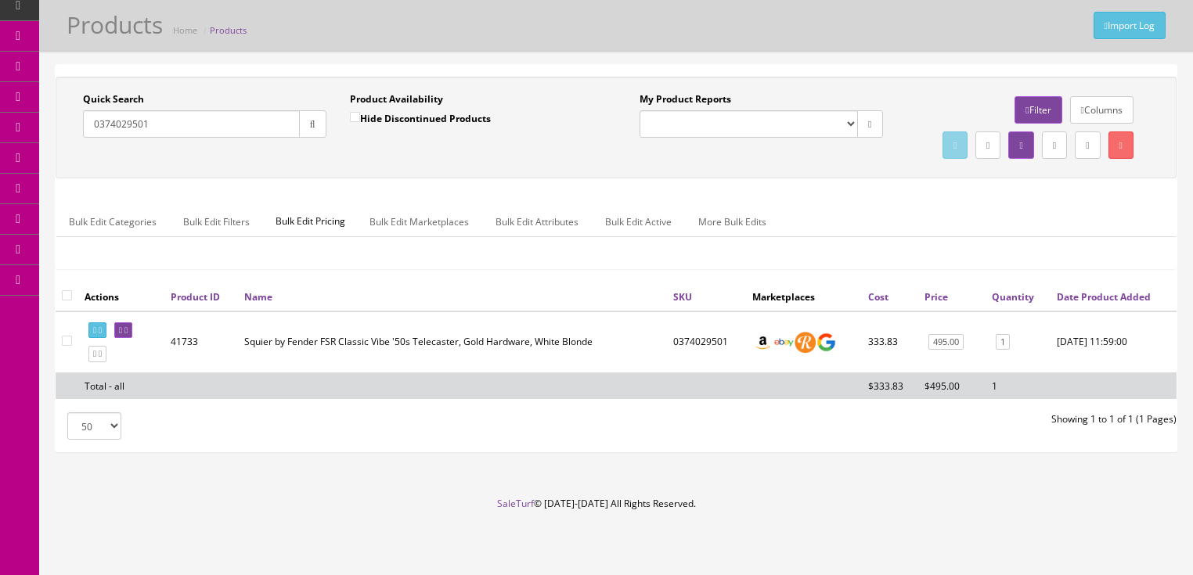
drag, startPoint x: 236, startPoint y: 85, endPoint x: 89, endPoint y: 92, distance: 147.4
click at [89, 110] on input "0374029501" at bounding box center [191, 123] width 217 height 27
paste input "5258090350"
type input "5258090350"
click at [299, 110] on button "button" at bounding box center [312, 123] width 27 height 27
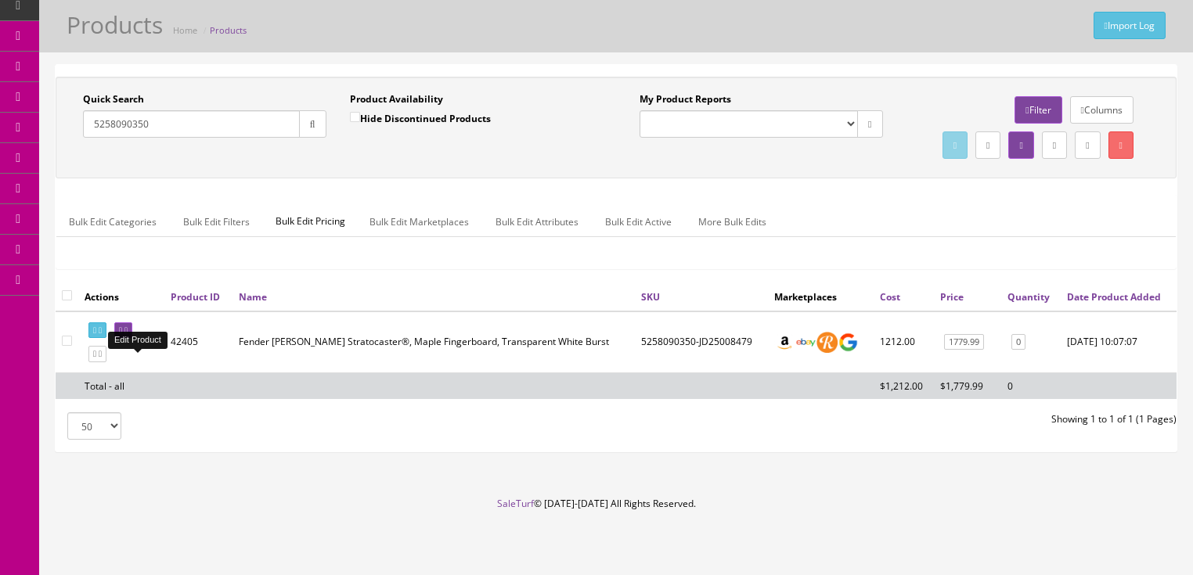
click at [128, 330] on icon at bounding box center [125, 330] width 3 height 9
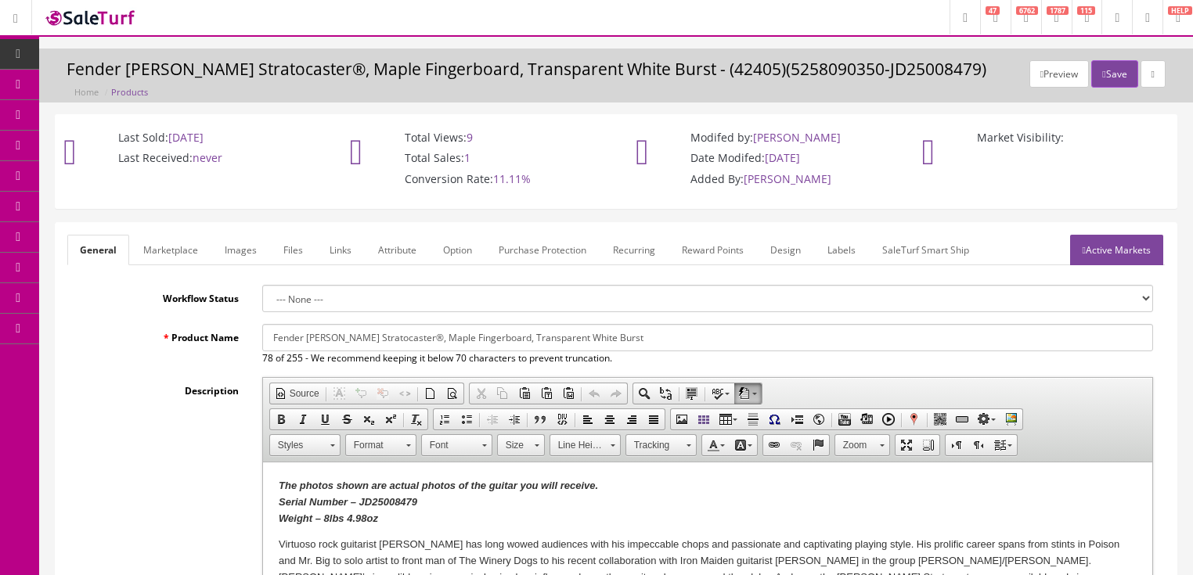
click at [242, 254] on link "Images" at bounding box center [240, 250] width 57 height 31
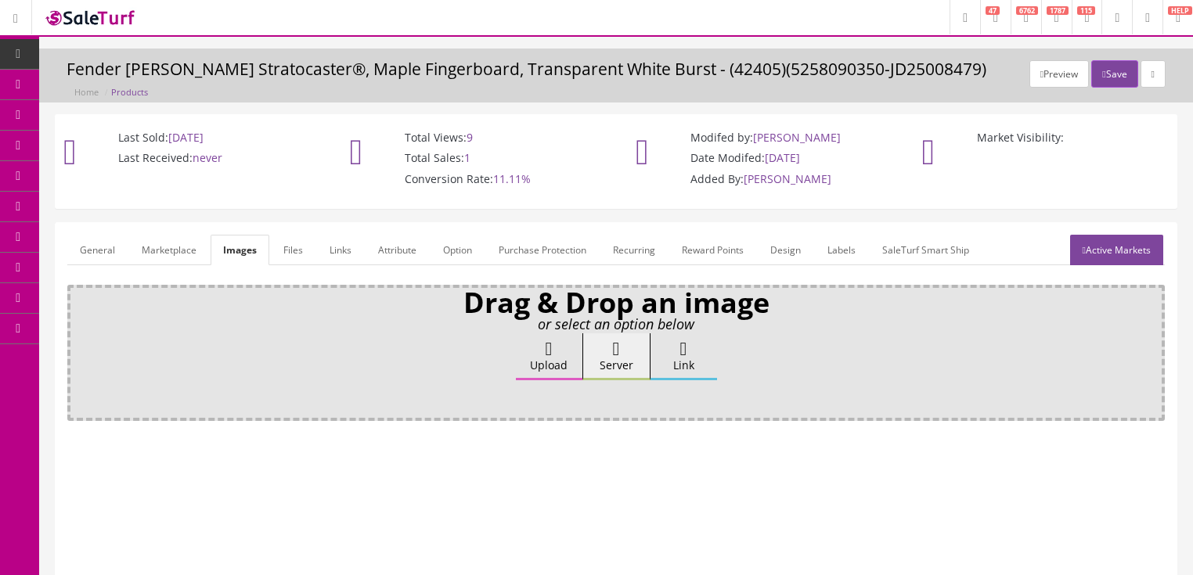
click at [544, 357] on label "Upload" at bounding box center [549, 357] width 67 height 47
click at [78, 349] on input "Upload" at bounding box center [78, 342] width 0 height 16
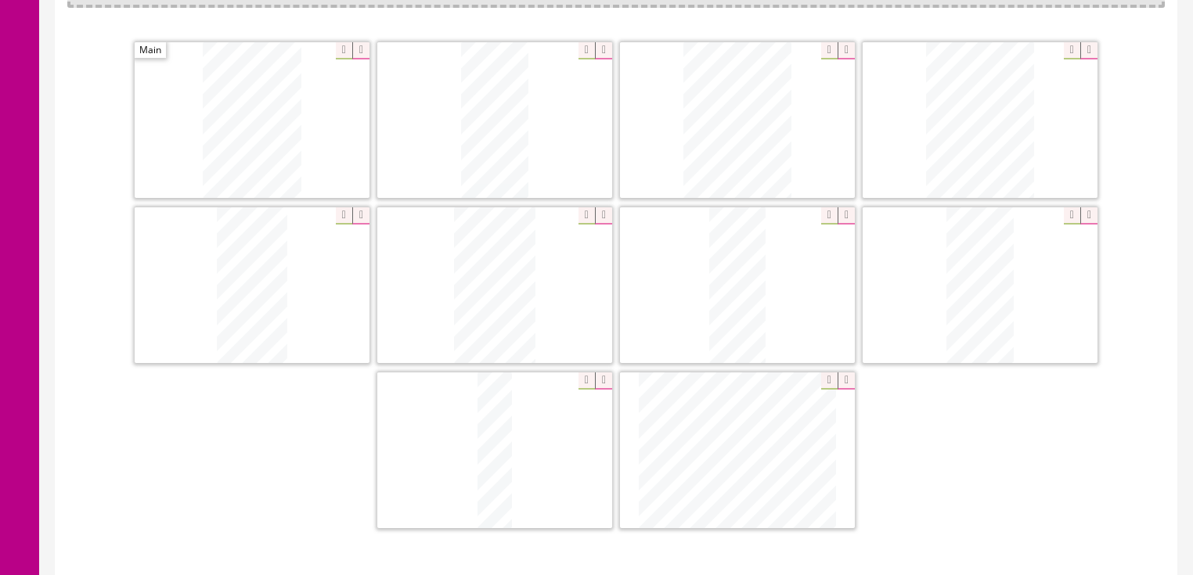
scroll to position [438, 0]
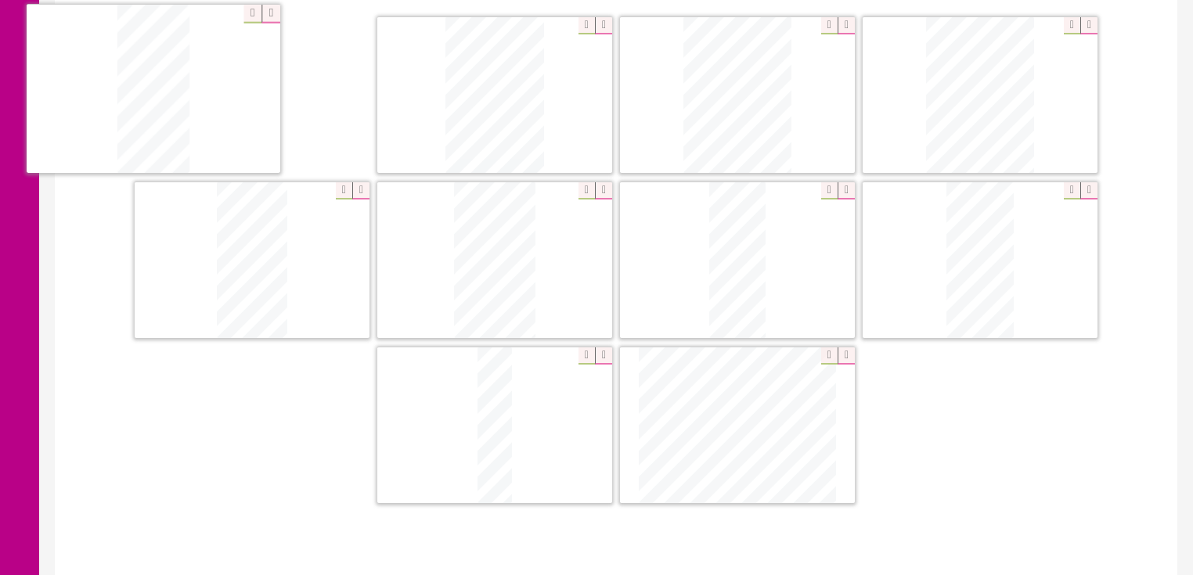
drag, startPoint x: 514, startPoint y: 107, endPoint x: 192, endPoint y: 105, distance: 321.8
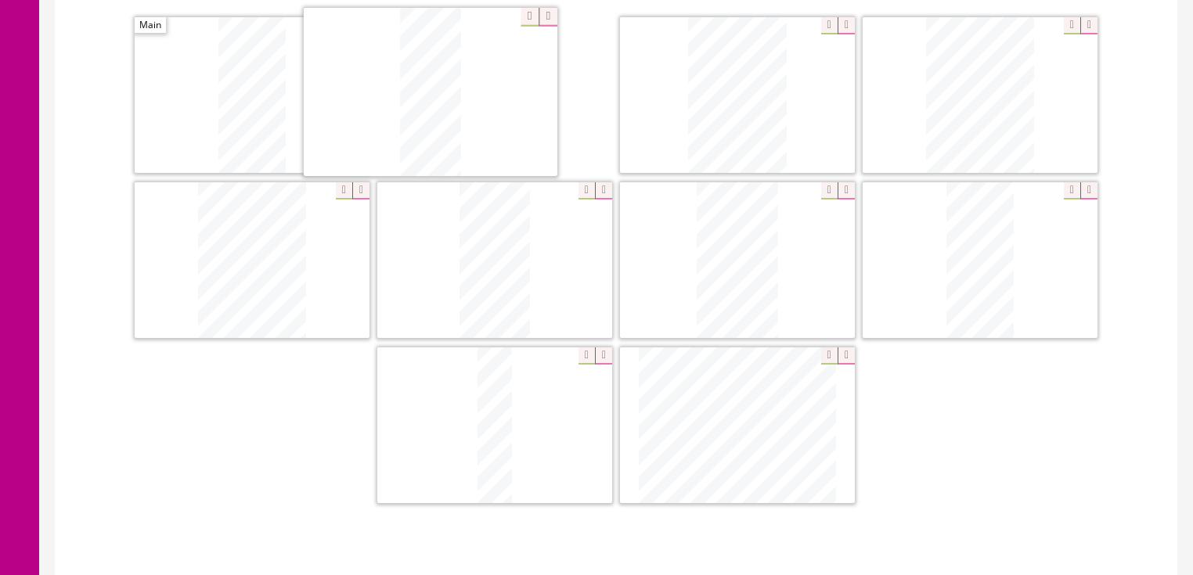
drag, startPoint x: 723, startPoint y: 240, endPoint x: 421, endPoint y: 75, distance: 344.4
drag, startPoint x: 317, startPoint y: 222, endPoint x: 765, endPoint y: 72, distance: 472.4
drag, startPoint x: 433, startPoint y: 214, endPoint x: 877, endPoint y: 176, distance: 445.5
drag, startPoint x: 691, startPoint y: 258, endPoint x: 203, endPoint y: 266, distance: 488.6
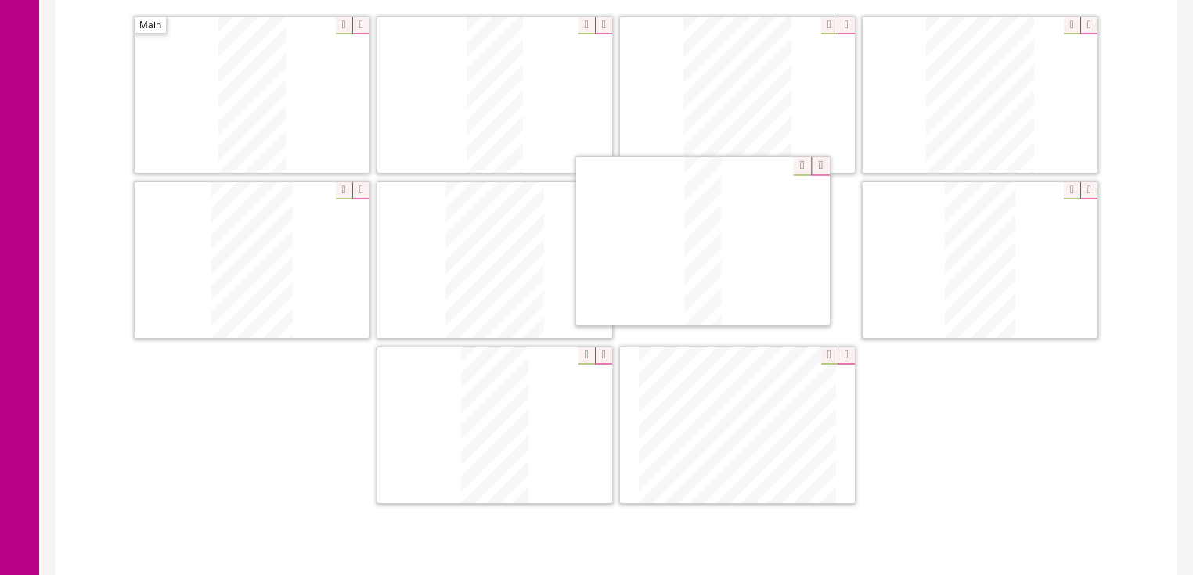
drag, startPoint x: 492, startPoint y: 407, endPoint x: 688, endPoint y: 241, distance: 256.6
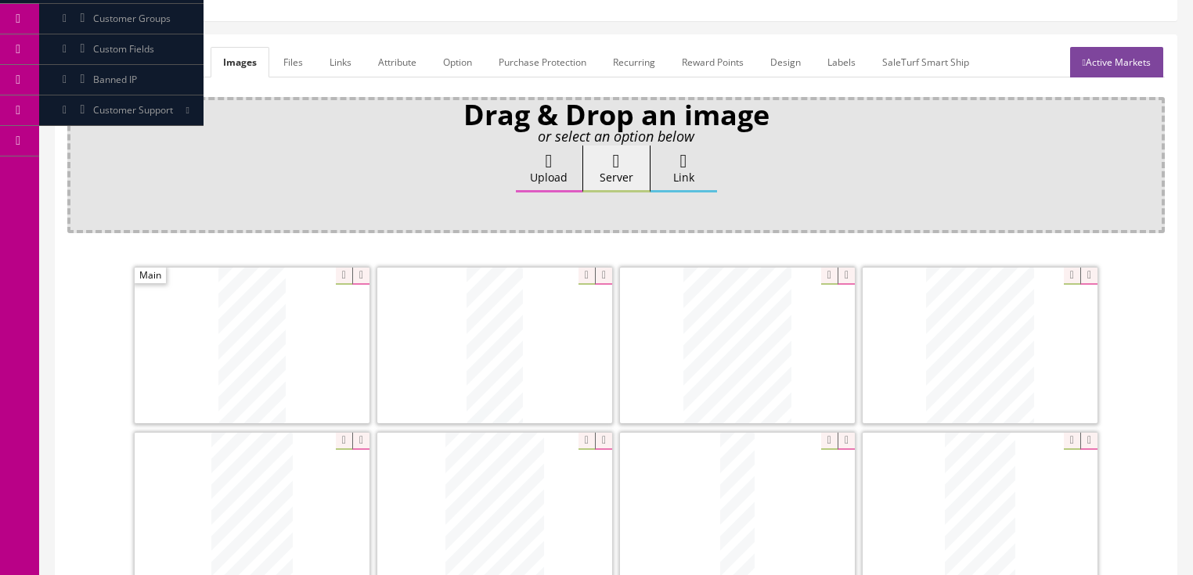
scroll to position [188, 0]
click at [110, 60] on link "General" at bounding box center [97, 62] width 60 height 31
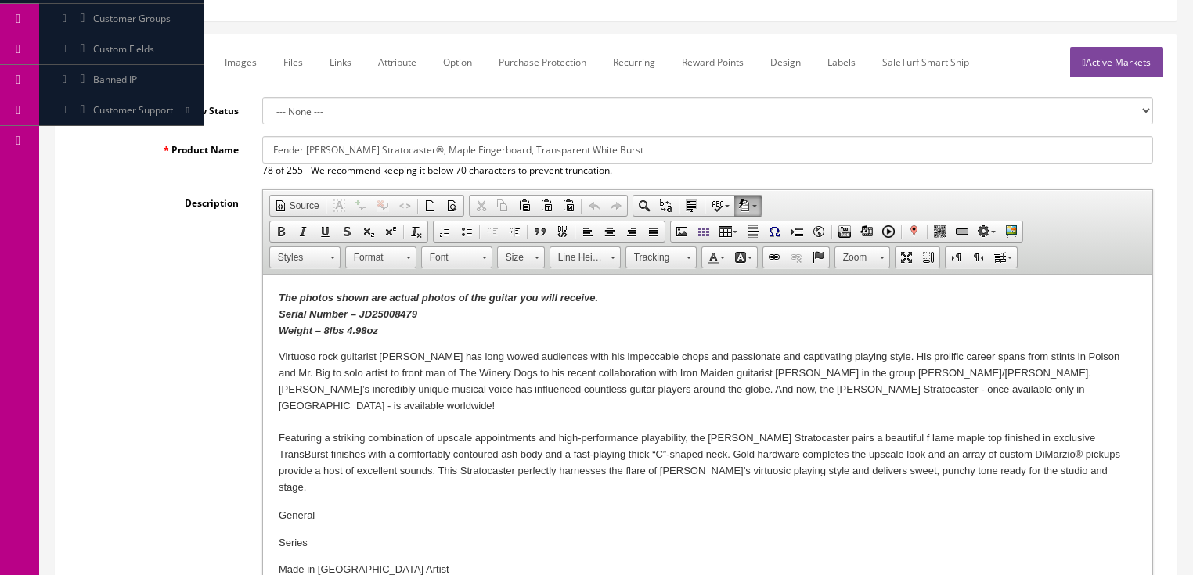
click at [323, 329] on strong "The photos shown are actual photos of the guitar you will receive. Serial Numbe…" at bounding box center [437, 314] width 319 height 45
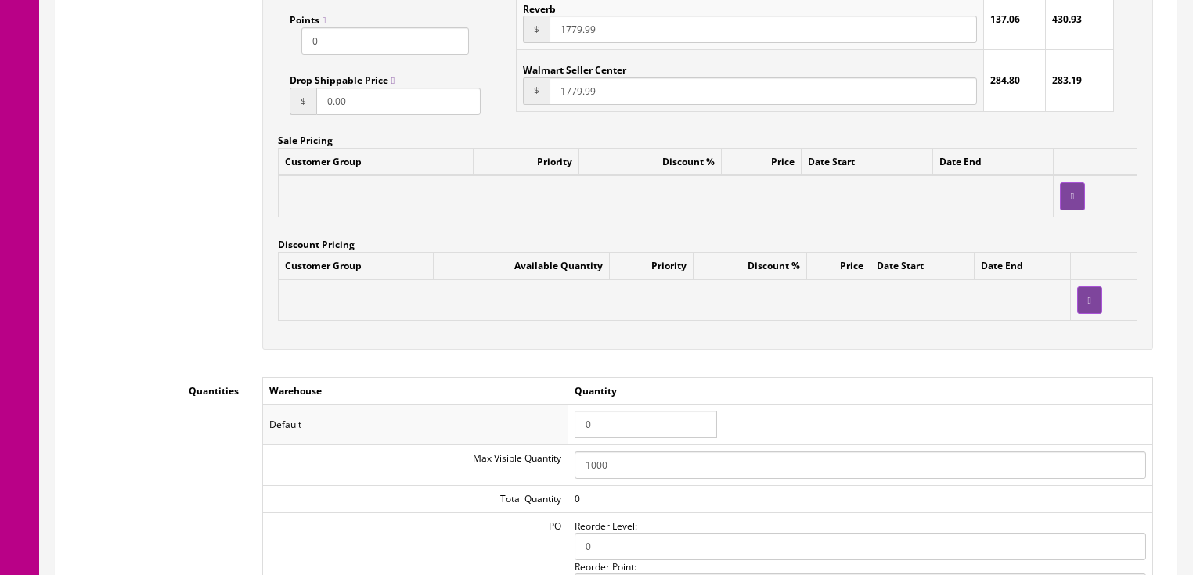
scroll to position [1441, 0]
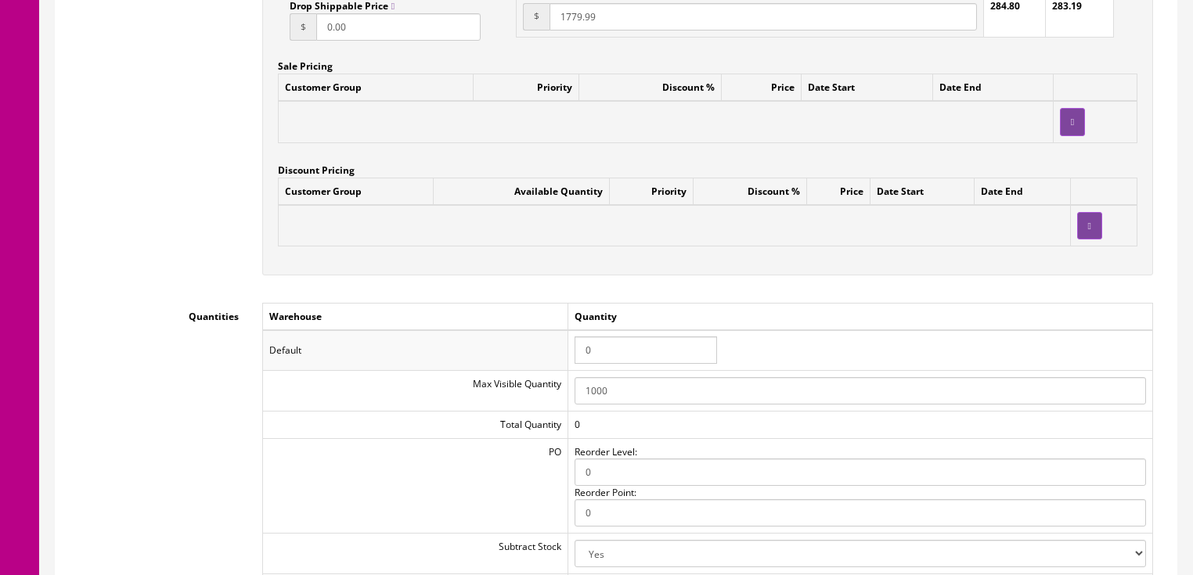
drag, startPoint x: 604, startPoint y: 355, endPoint x: 578, endPoint y: 332, distance: 35.0
click at [542, 350] on tr "Default 0" at bounding box center [707, 350] width 890 height 41
type input "1"
click at [908, 259] on div "Customer Group Available Quantity Priority Discount % Price Date Start Date End" at bounding box center [708, 219] width 860 height 82
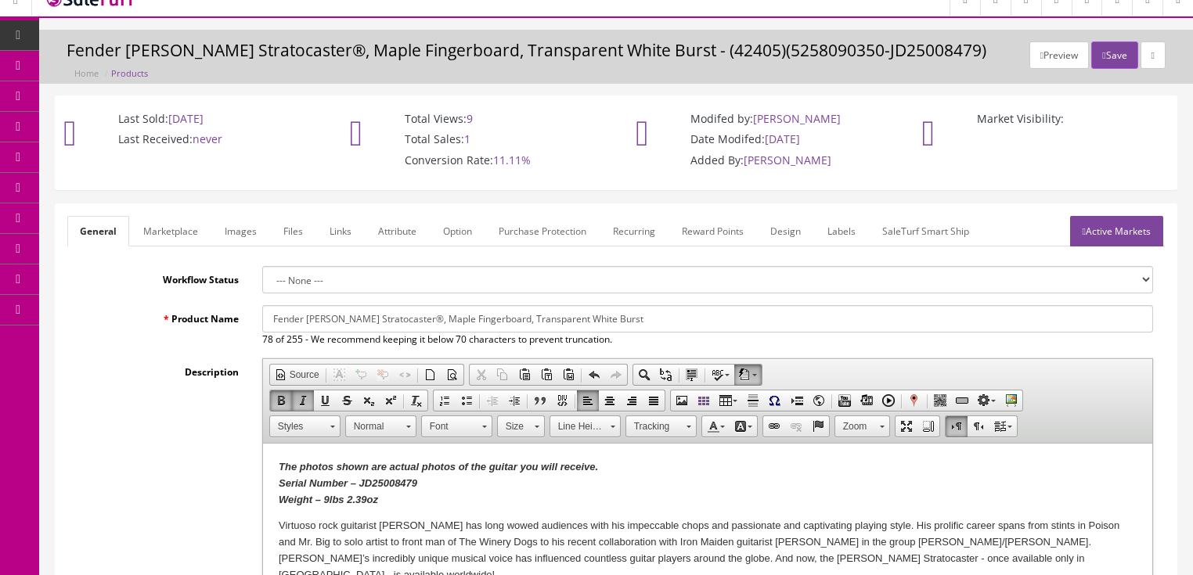
scroll to position [0, 0]
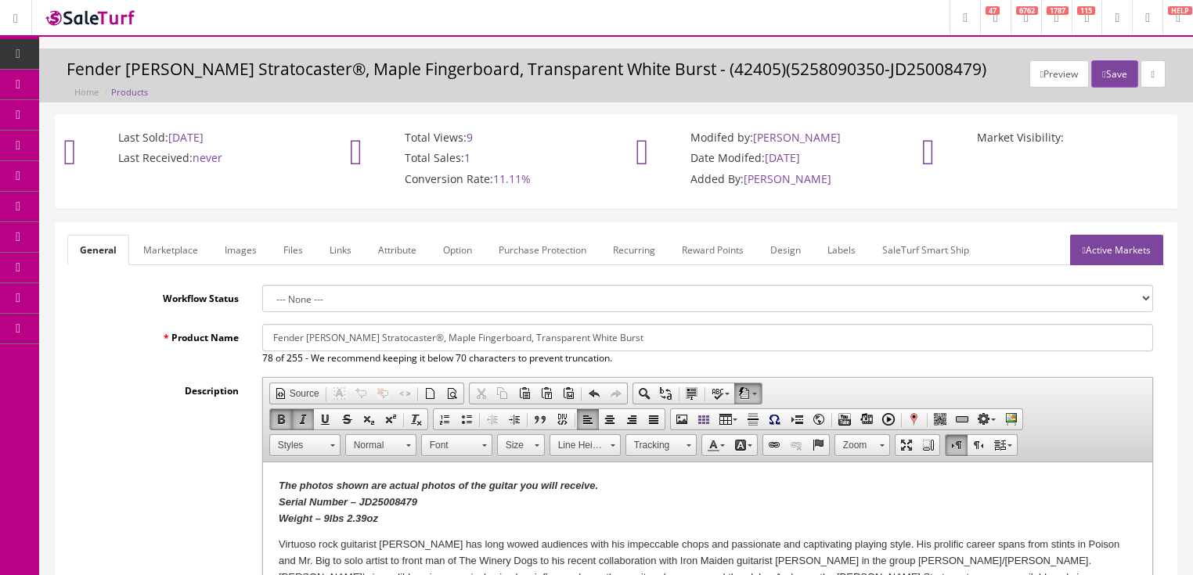
drag, startPoint x: 1126, startPoint y: 258, endPoint x: 1129, endPoint y: 197, distance: 61.2
click at [1127, 257] on link "Active Markets" at bounding box center [1116, 250] width 93 height 31
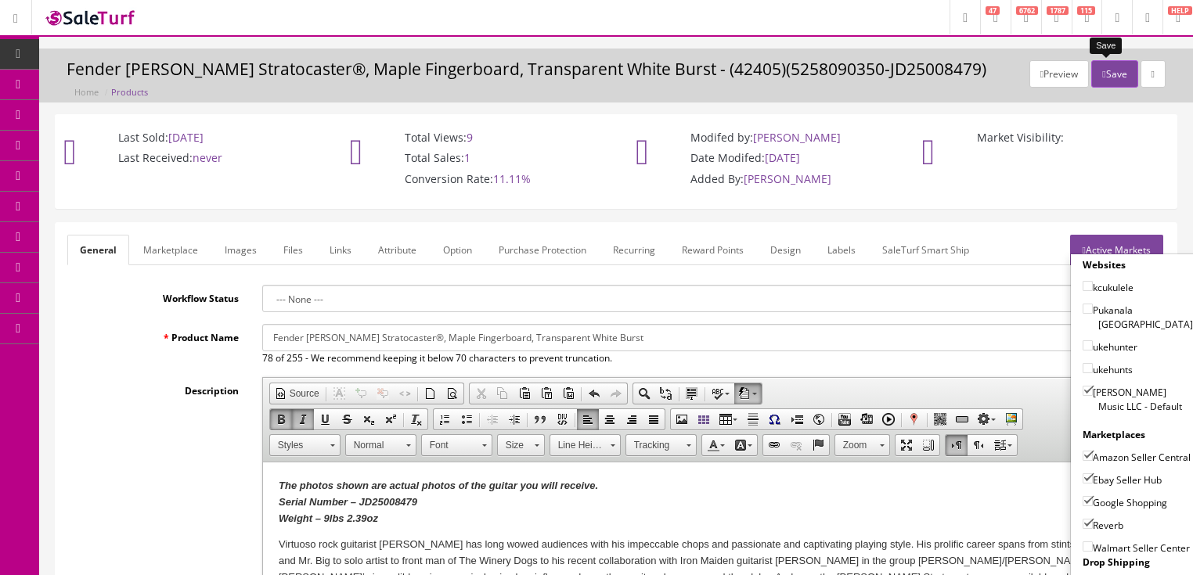
drag, startPoint x: 1097, startPoint y: 71, endPoint x: 1109, endPoint y: 66, distance: 13.0
click at [1102, 70] on icon "button" at bounding box center [1103, 74] width 3 height 9
